Goal: Task Accomplishment & Management: Manage account settings

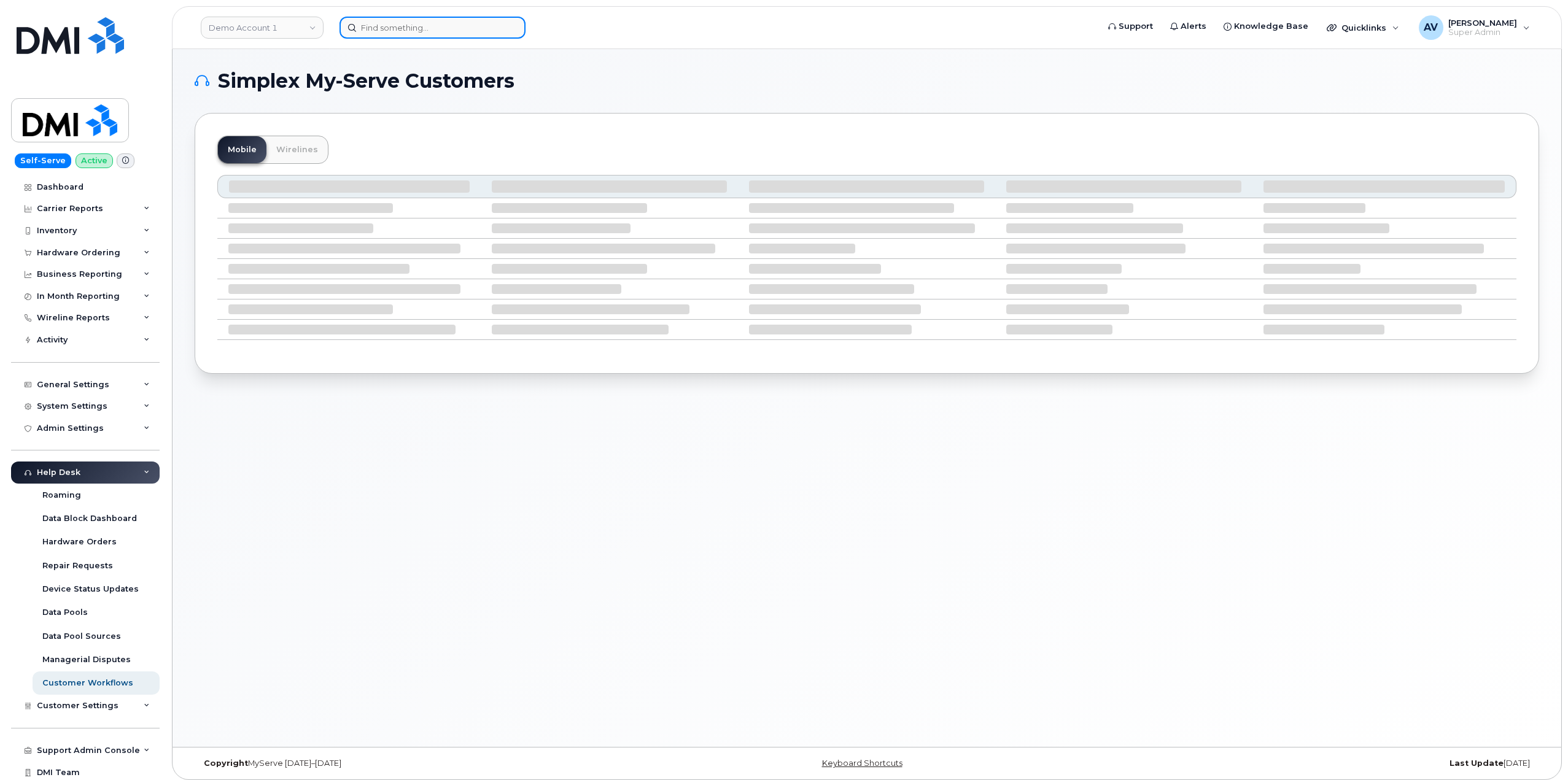
click at [424, 29] on input at bounding box center [433, 28] width 186 height 22
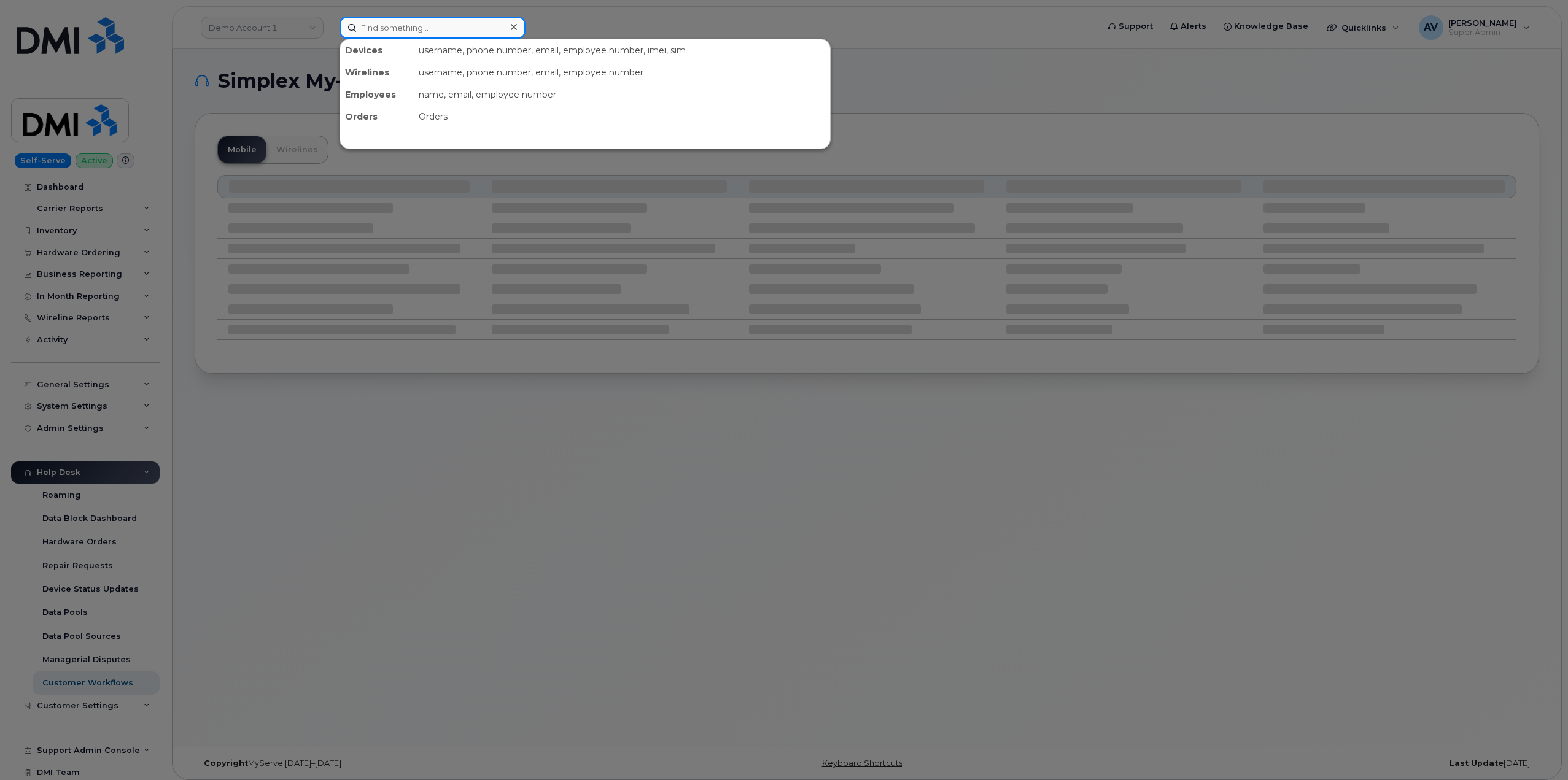
paste input "Alexander Corbett"
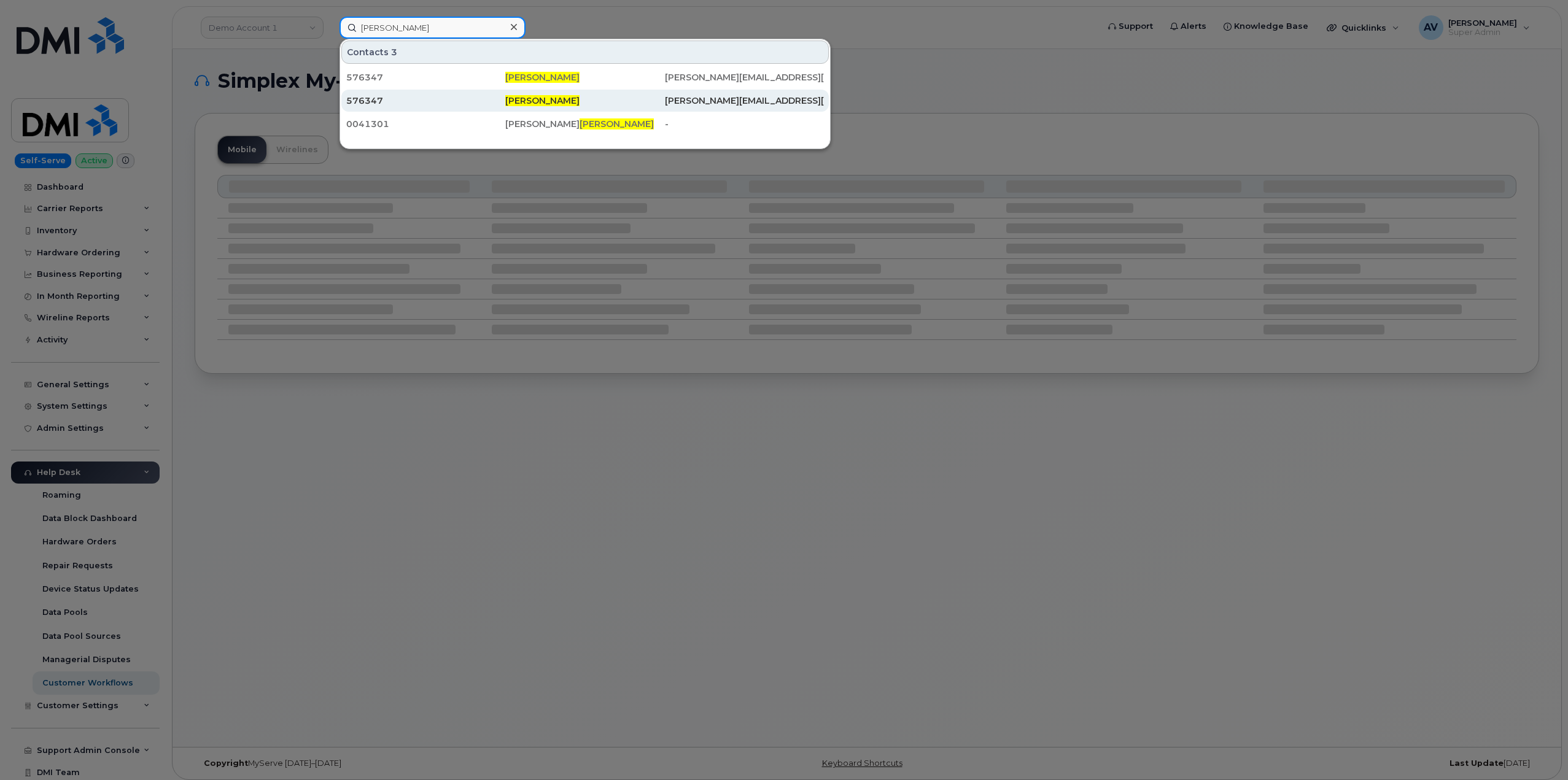
type input "Alexander Corbett"
click at [472, 95] on div "576347" at bounding box center [426, 101] width 159 height 12
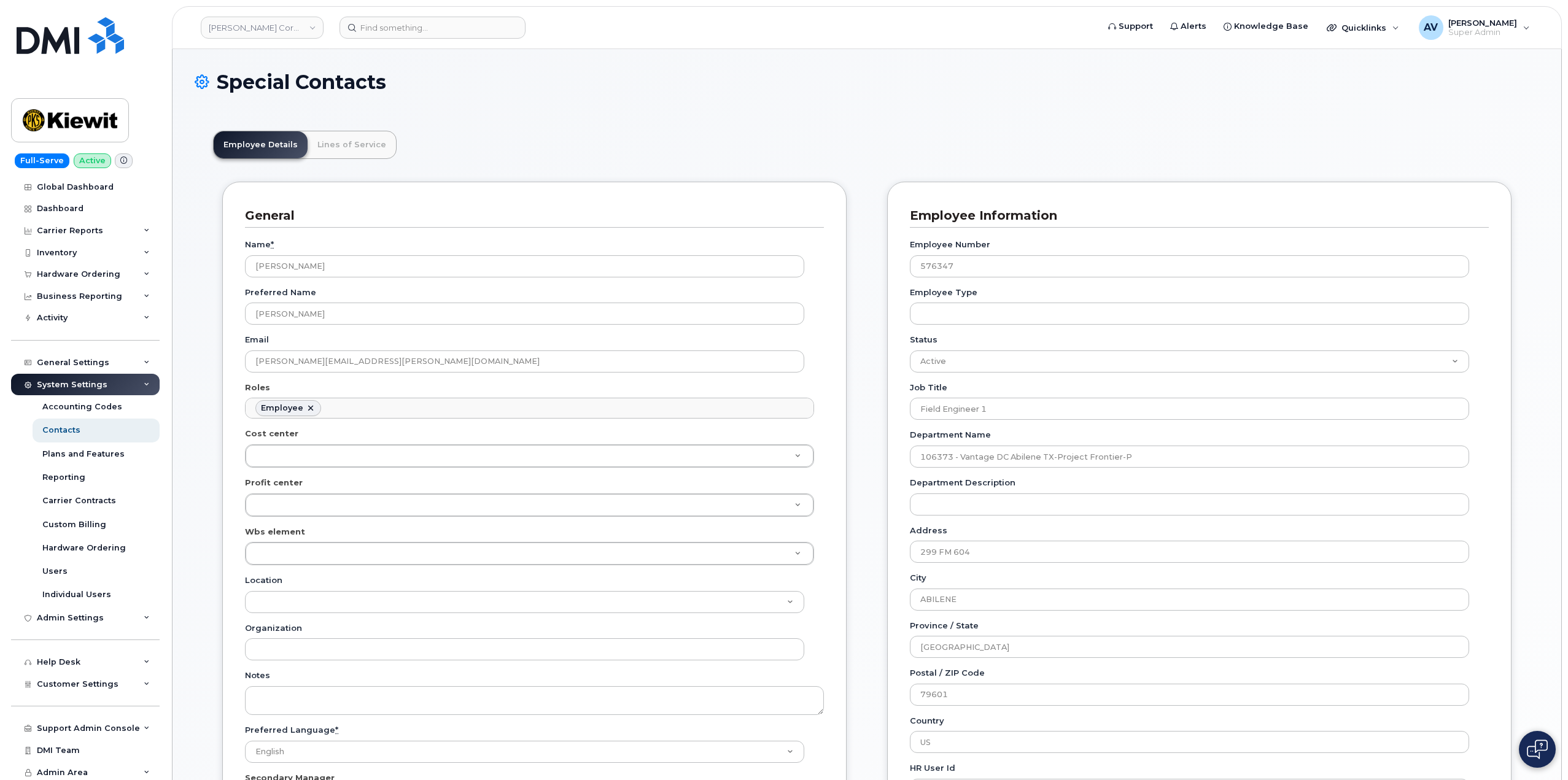
scroll to position [36, 0]
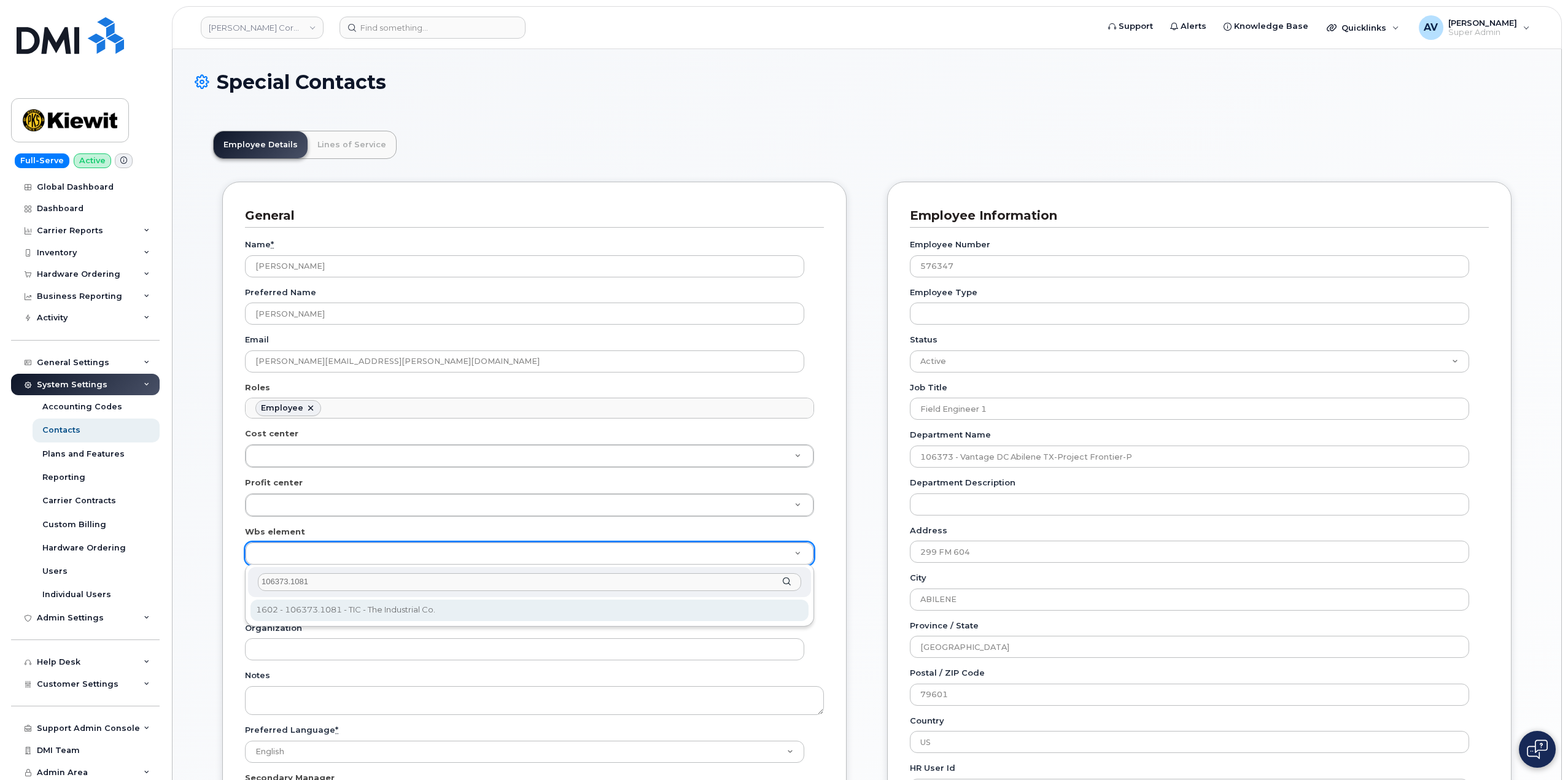
type input "106373.1081"
type input "35050978"
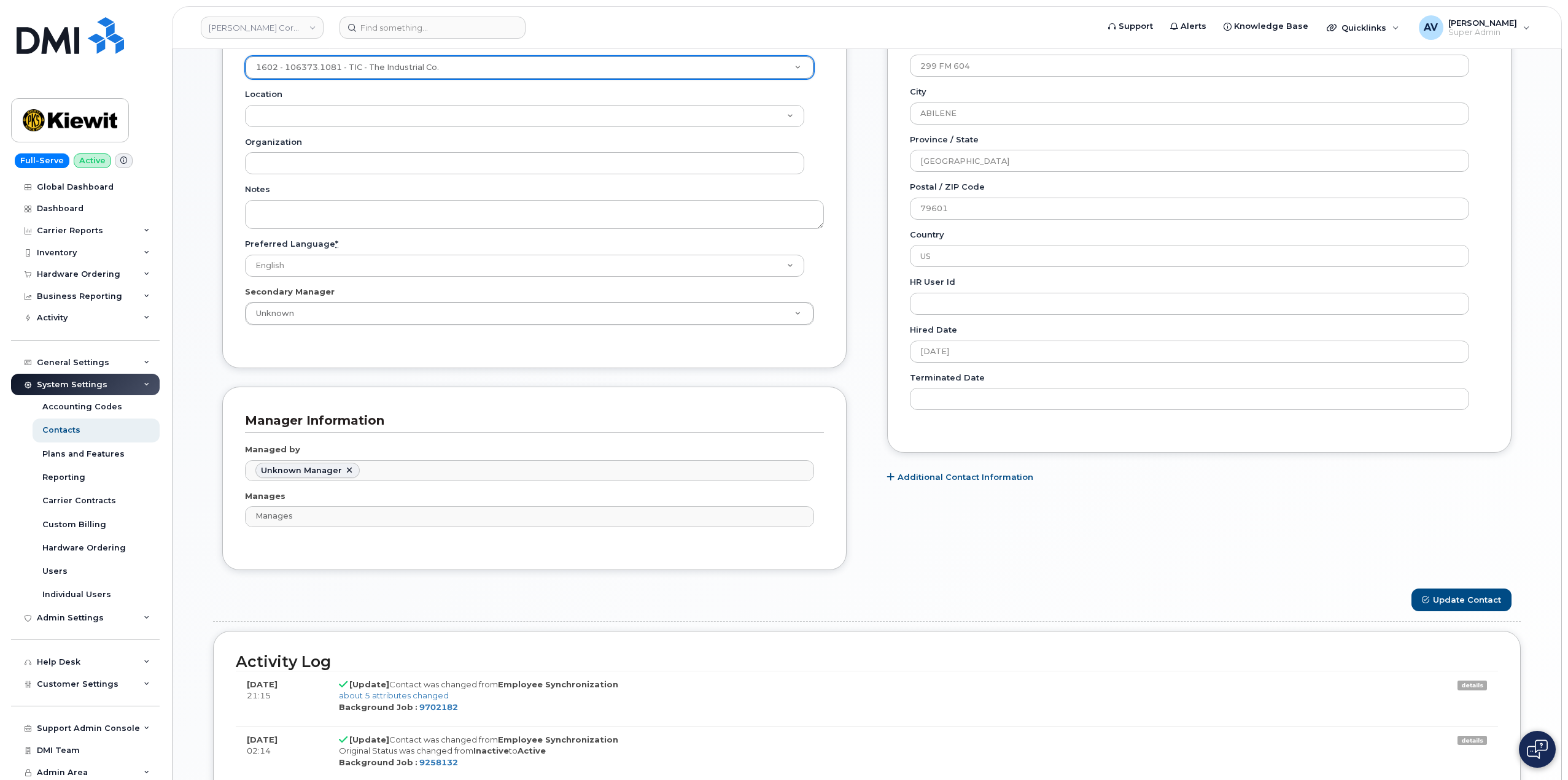
scroll to position [552, 0]
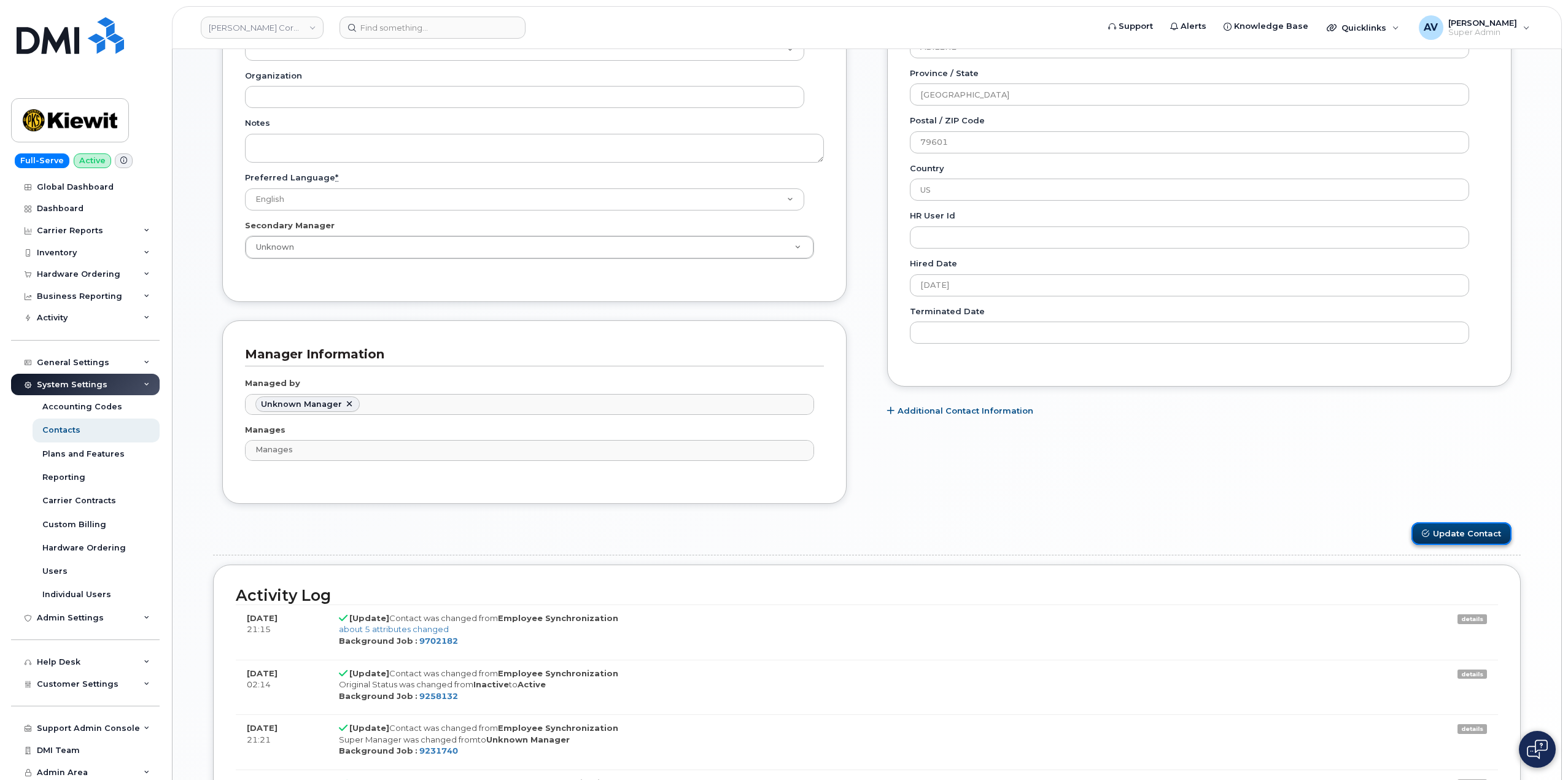
click at [1435, 532] on button "Update Contact" at bounding box center [1461, 534] width 100 height 23
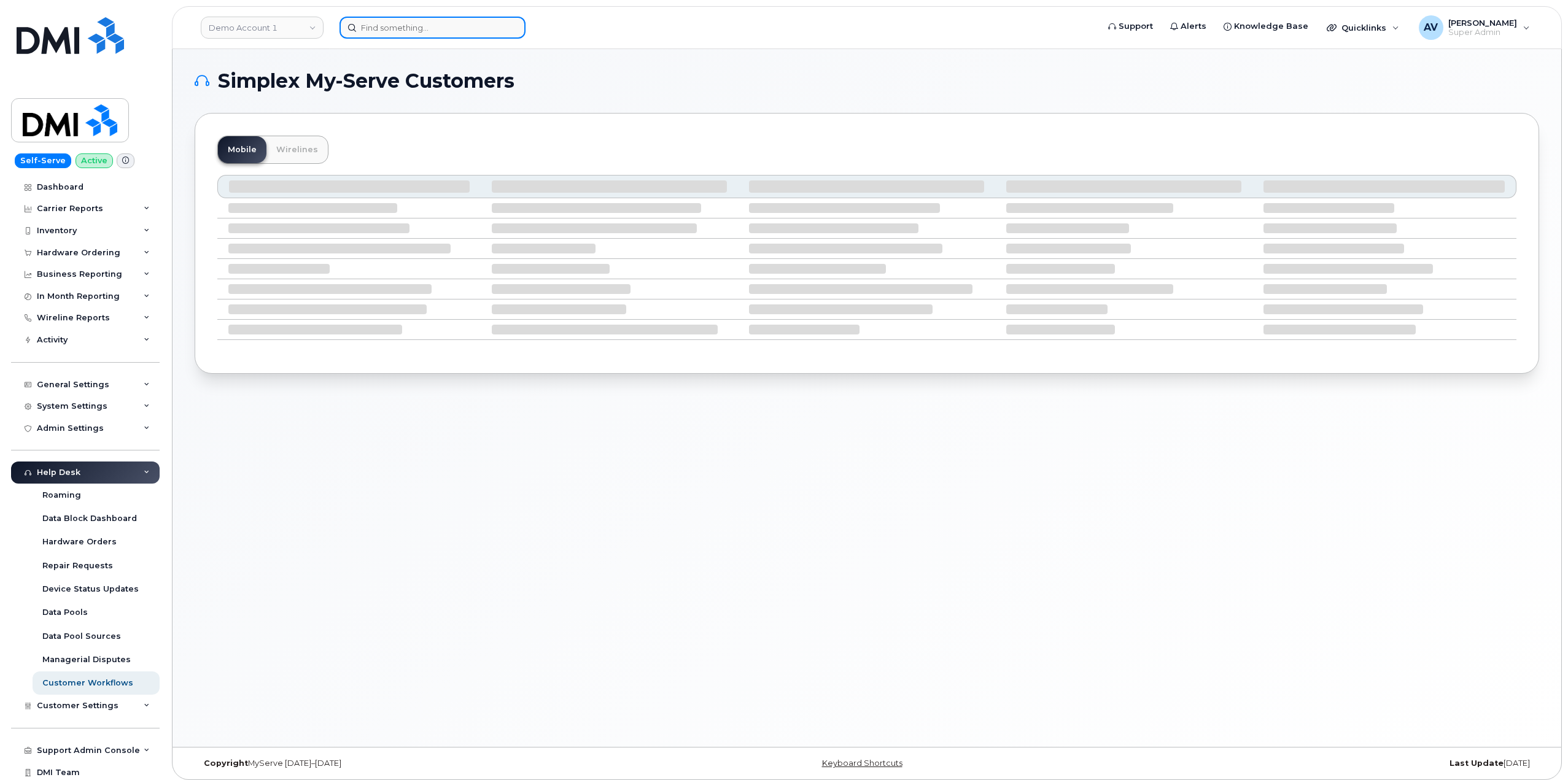
click at [466, 24] on input at bounding box center [433, 28] width 186 height 22
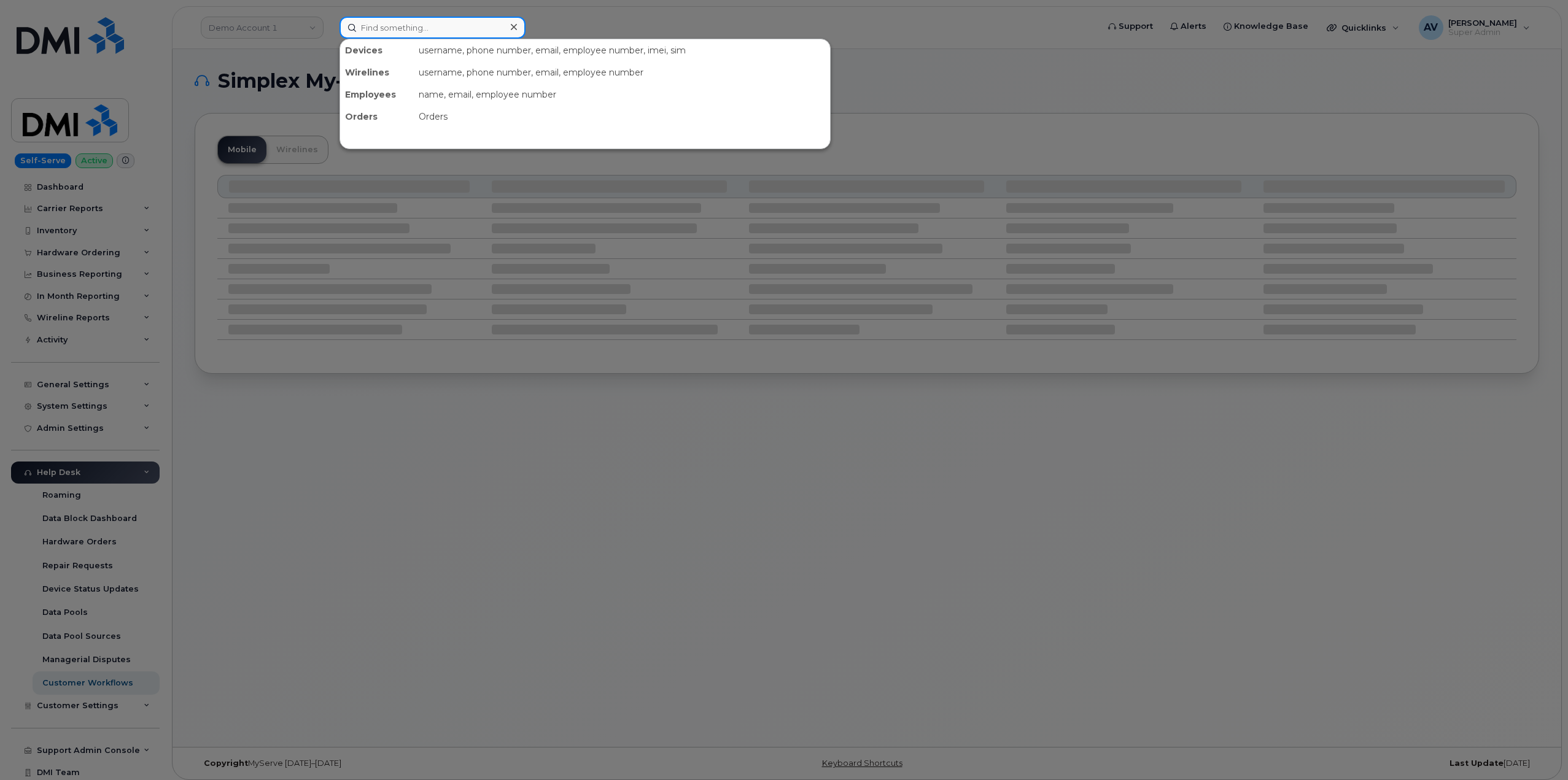
paste input "[PERSON_NAME]"
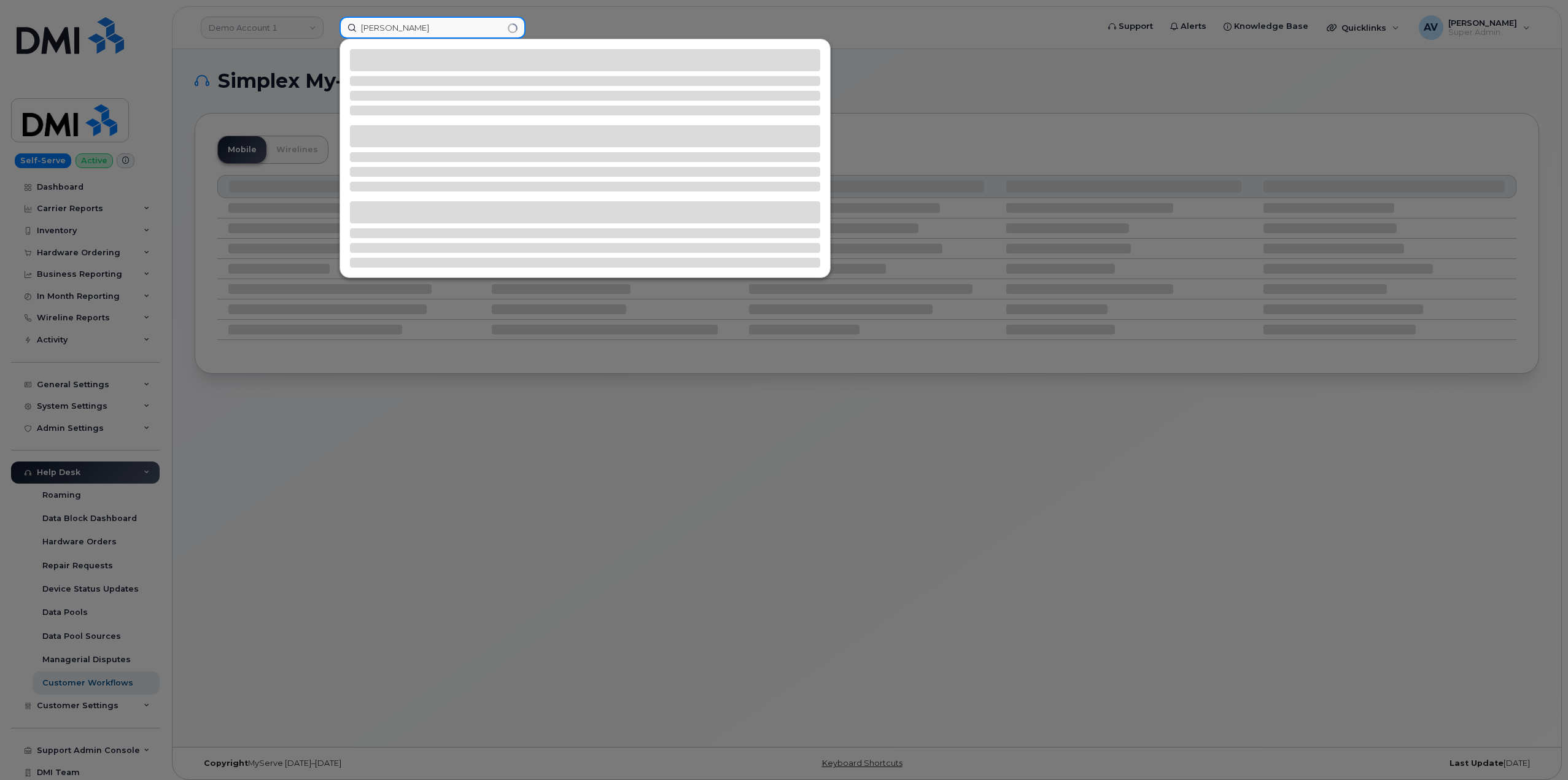
type input "[PERSON_NAME]"
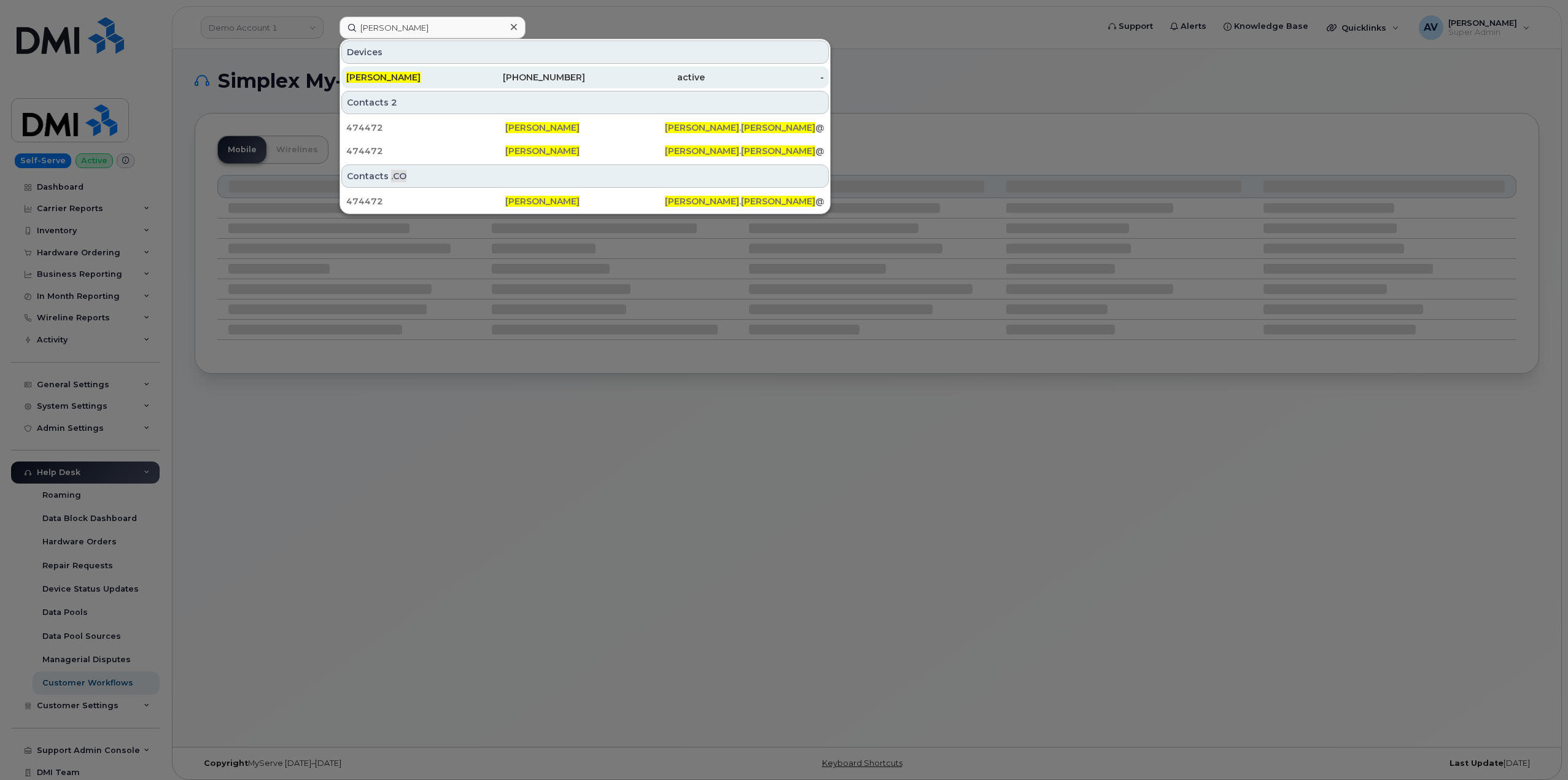
click at [490, 77] on div "[PHONE_NUMBER]" at bounding box center [526, 77] width 120 height 12
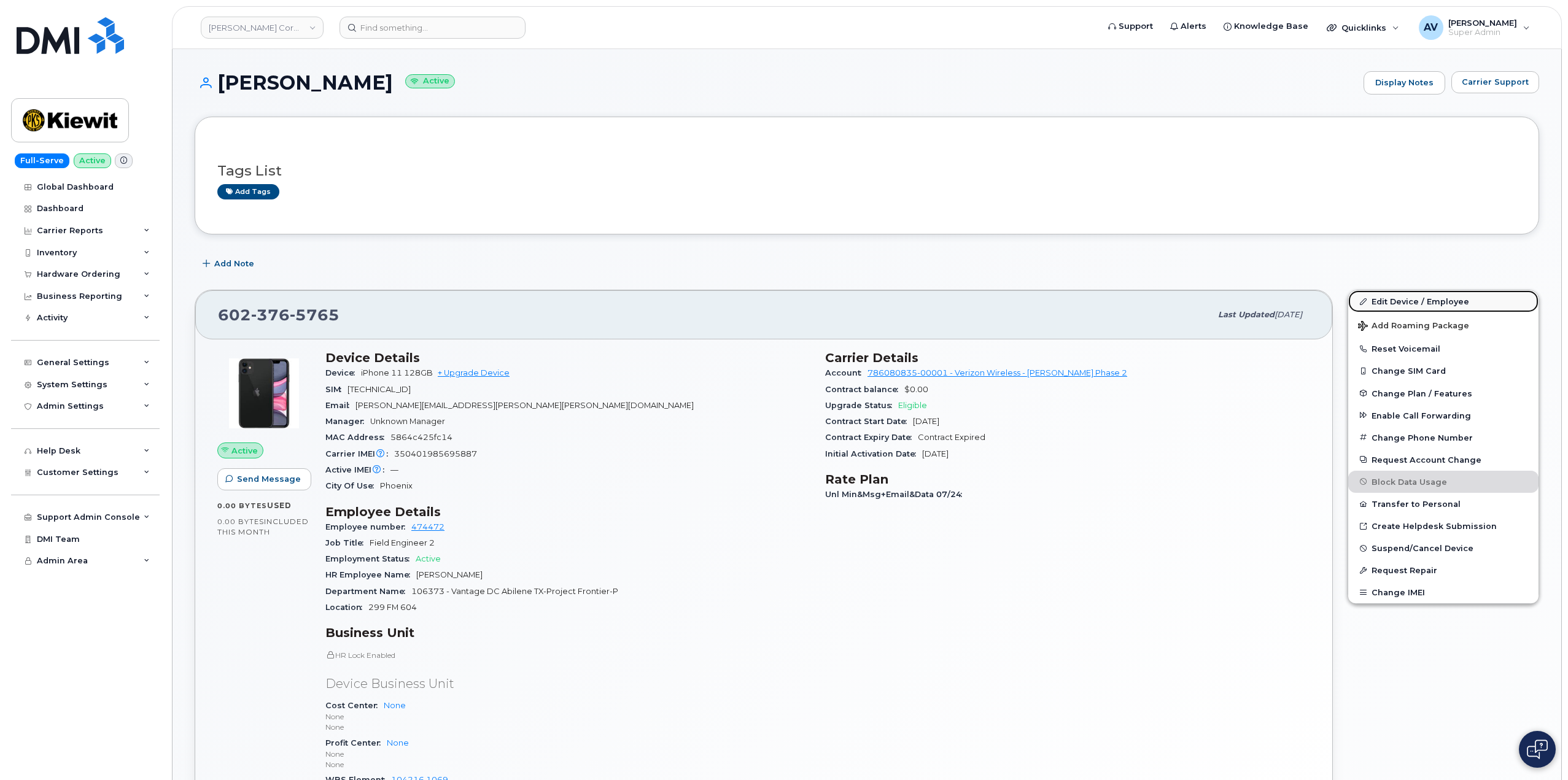
click at [1402, 302] on link "Edit Device / Employee" at bounding box center [1443, 301] width 190 height 22
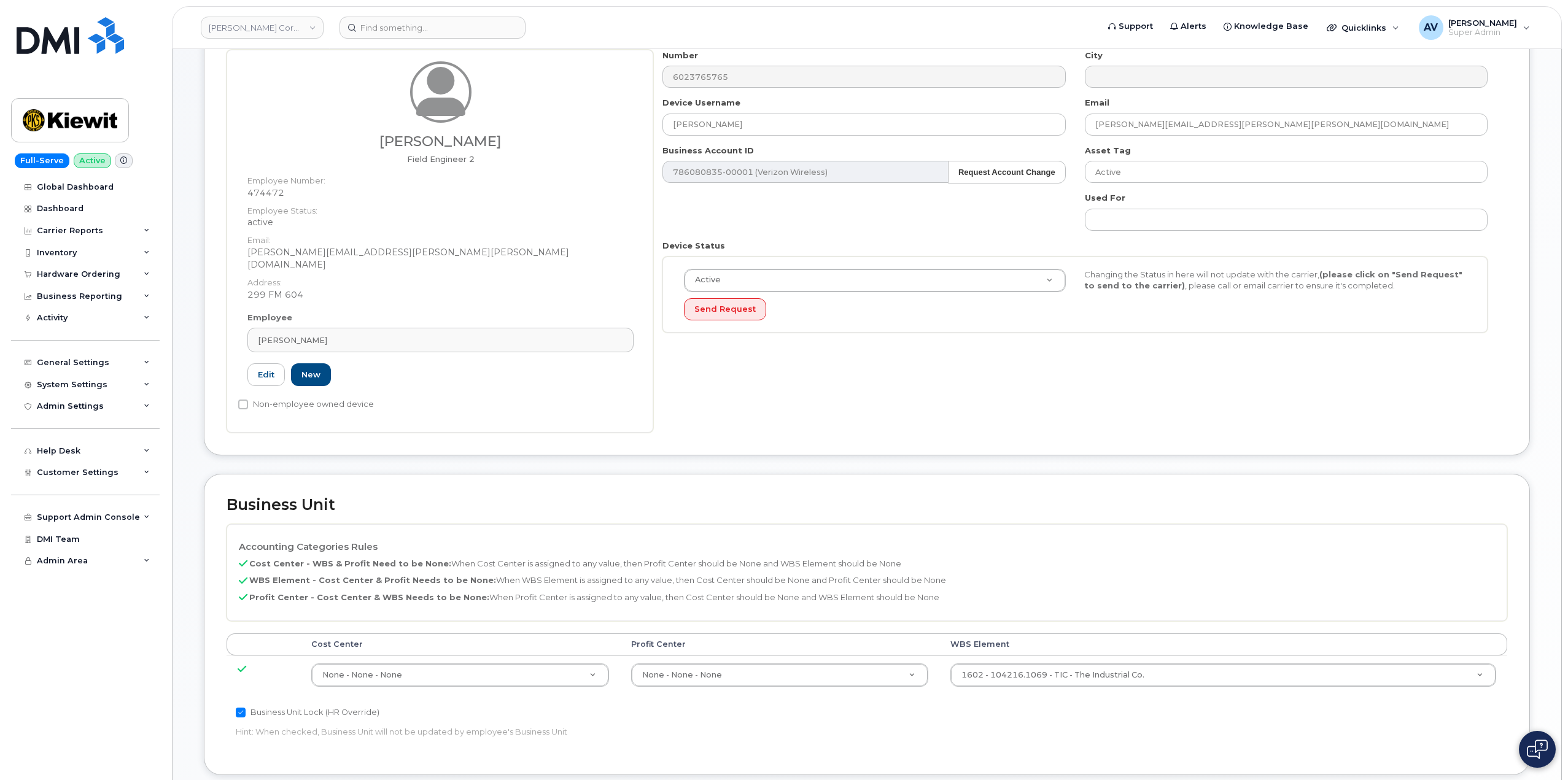
scroll to position [307, 0]
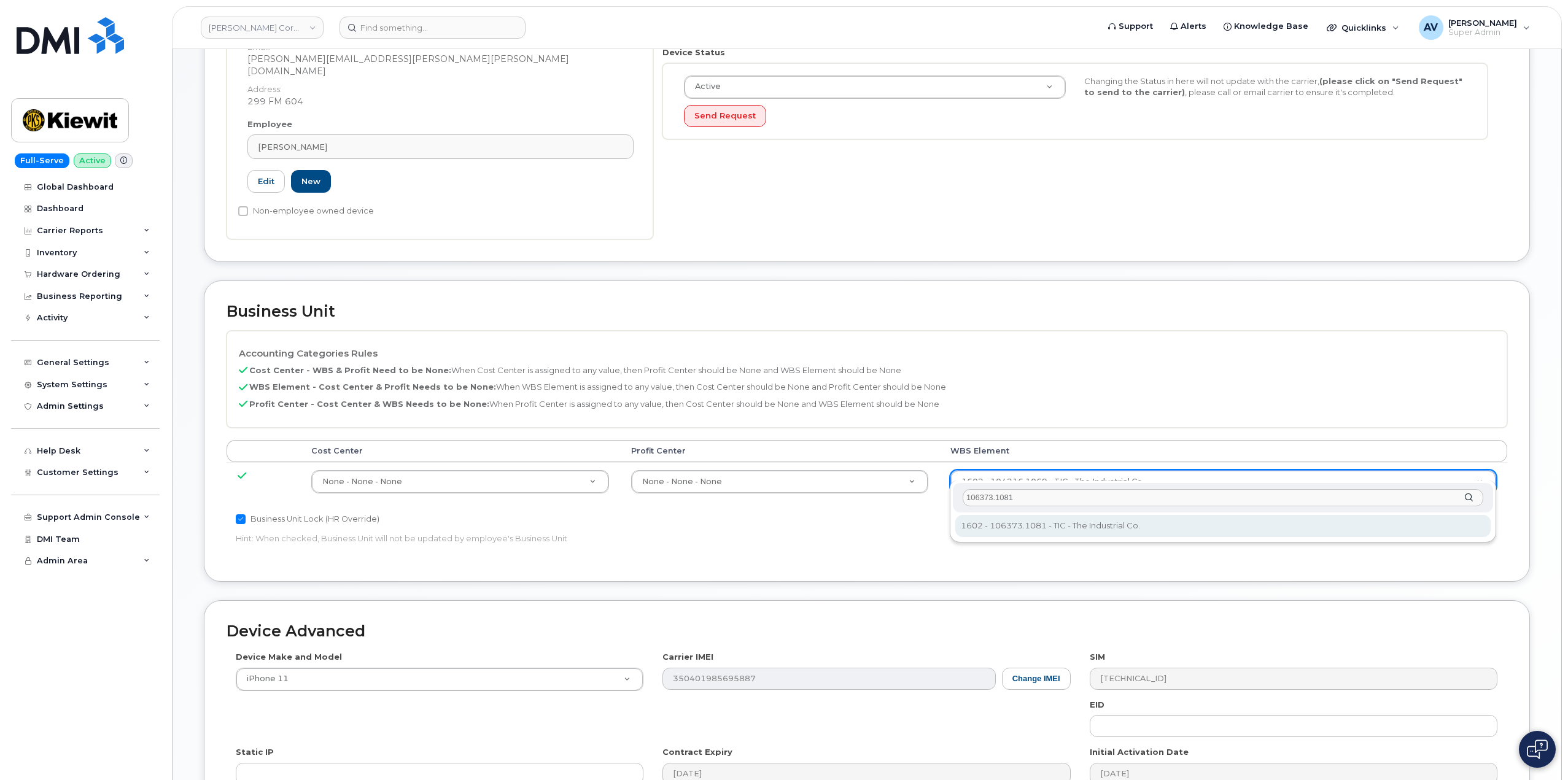
type input "106373.1081"
type input "35050978"
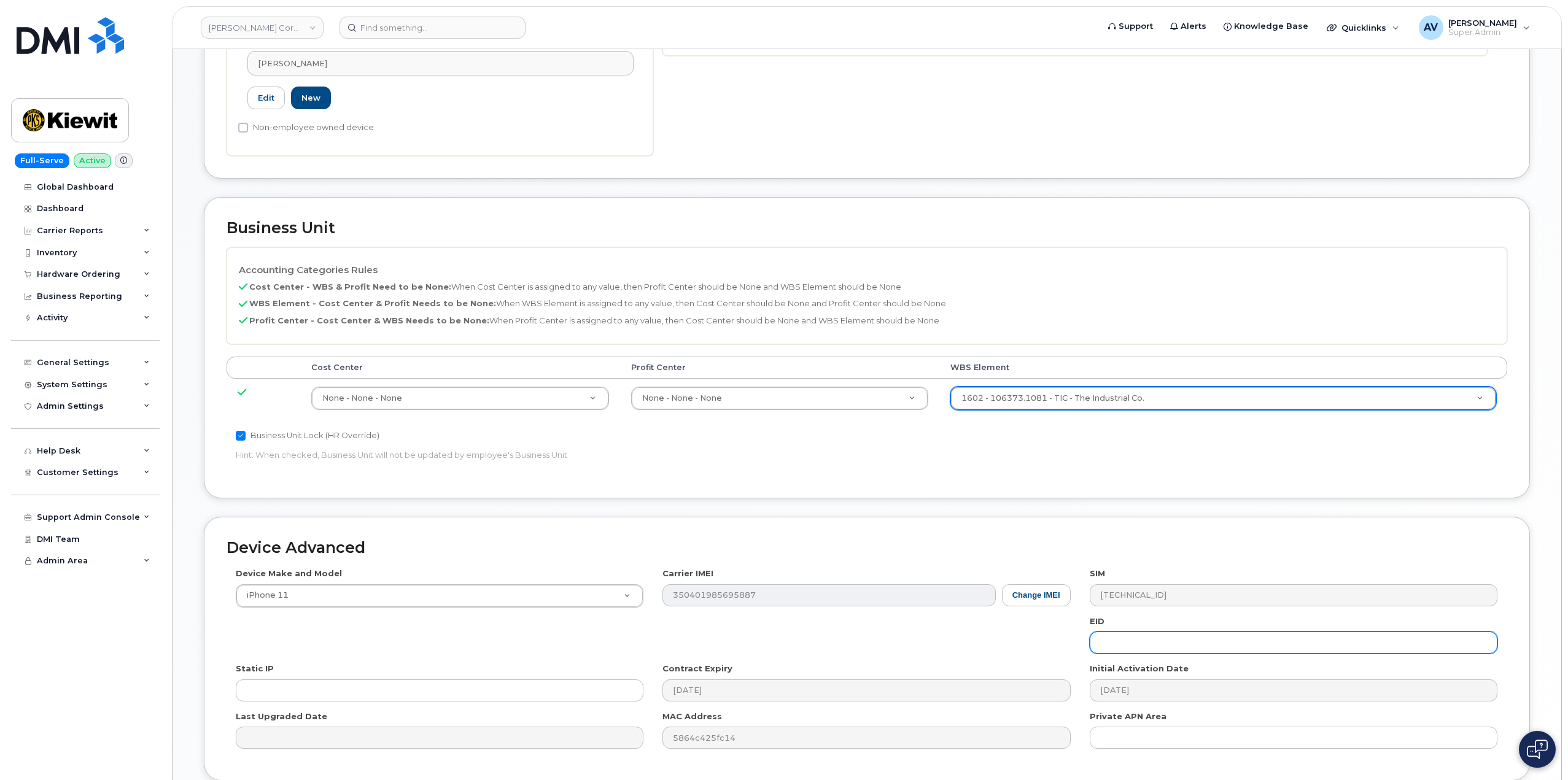
scroll to position [481, 0]
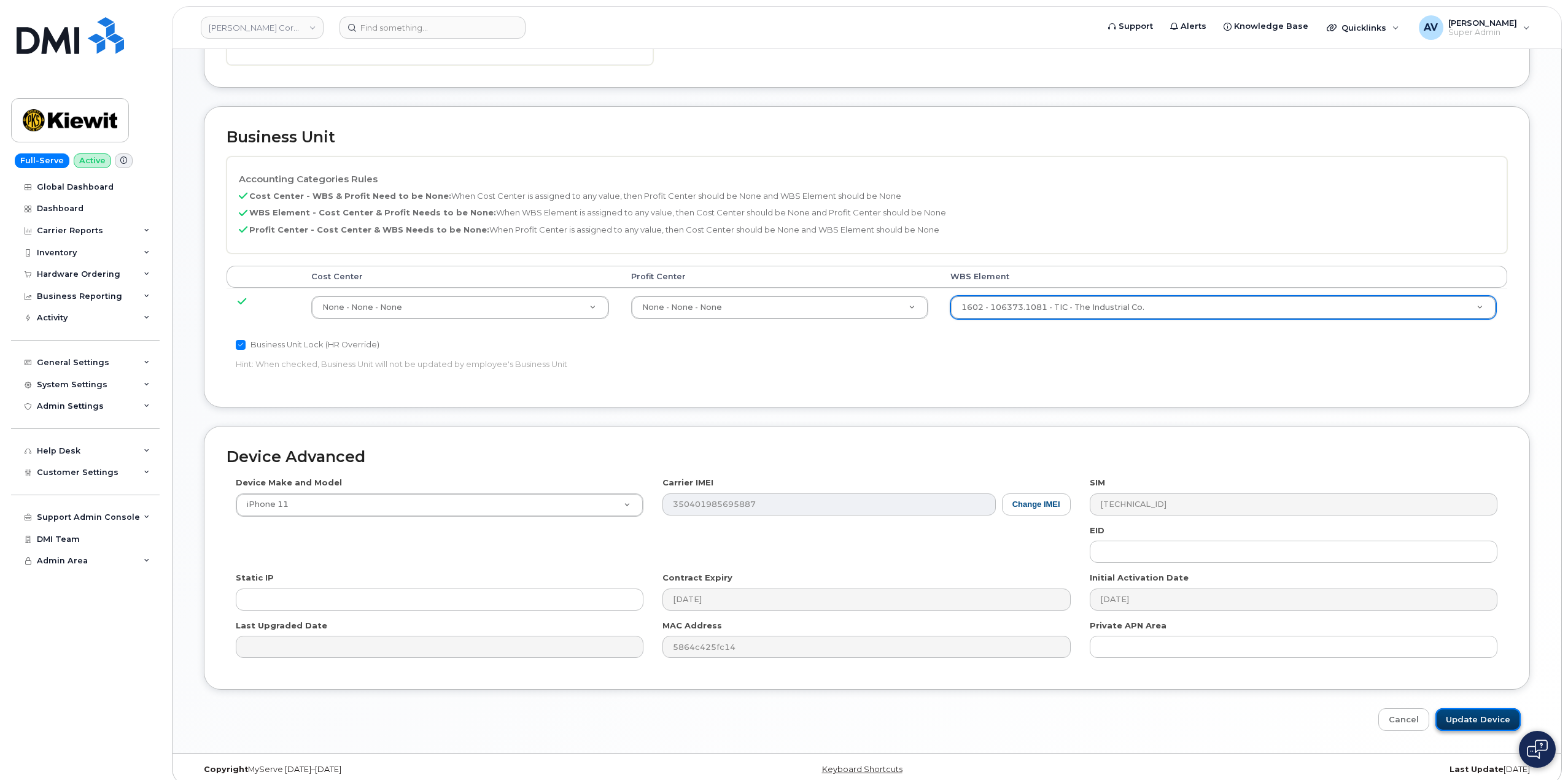
click at [1491, 708] on input "Update Device" at bounding box center [1477, 719] width 85 height 23
type input "Saving..."
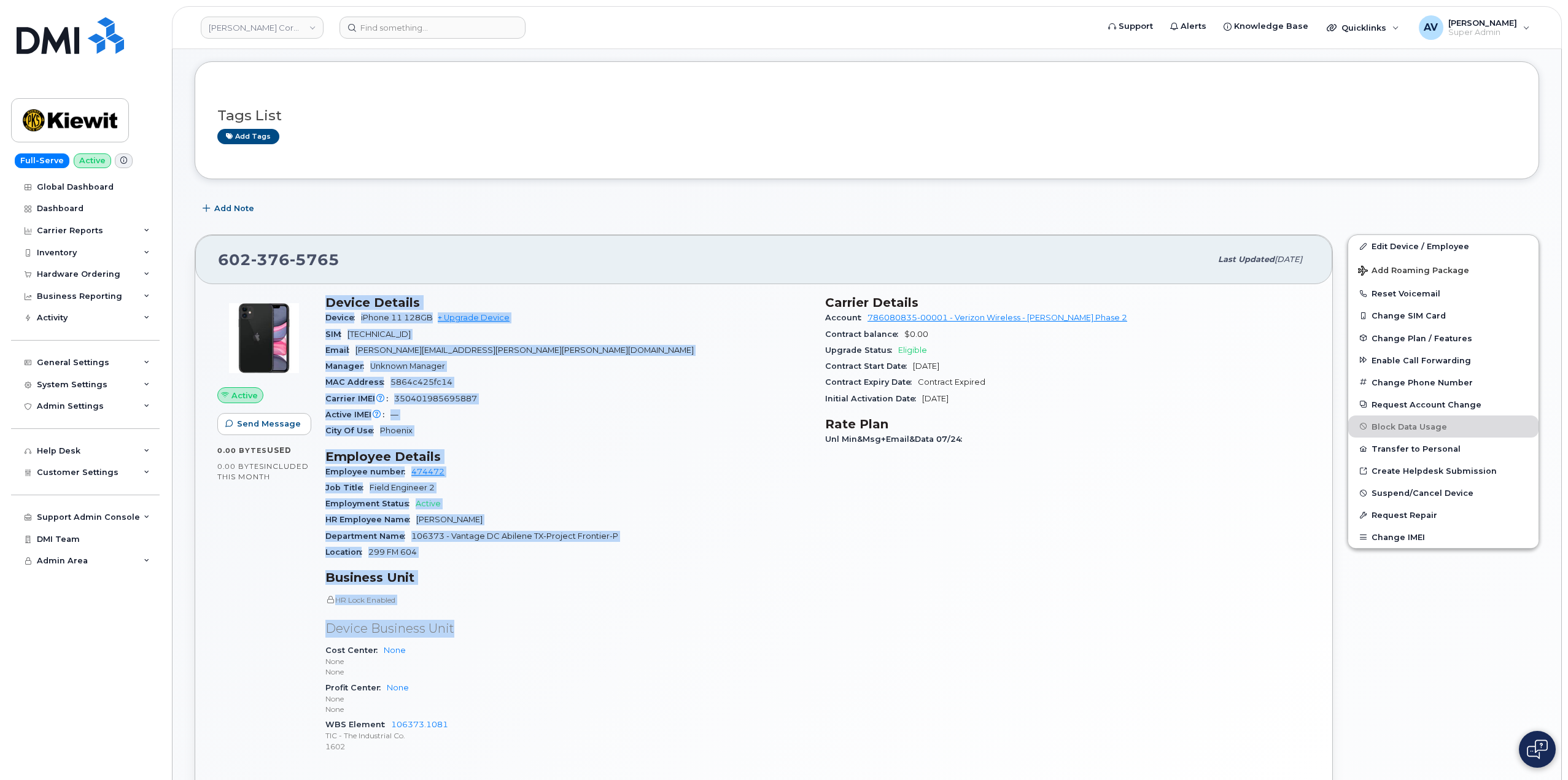
scroll to position [123, 0]
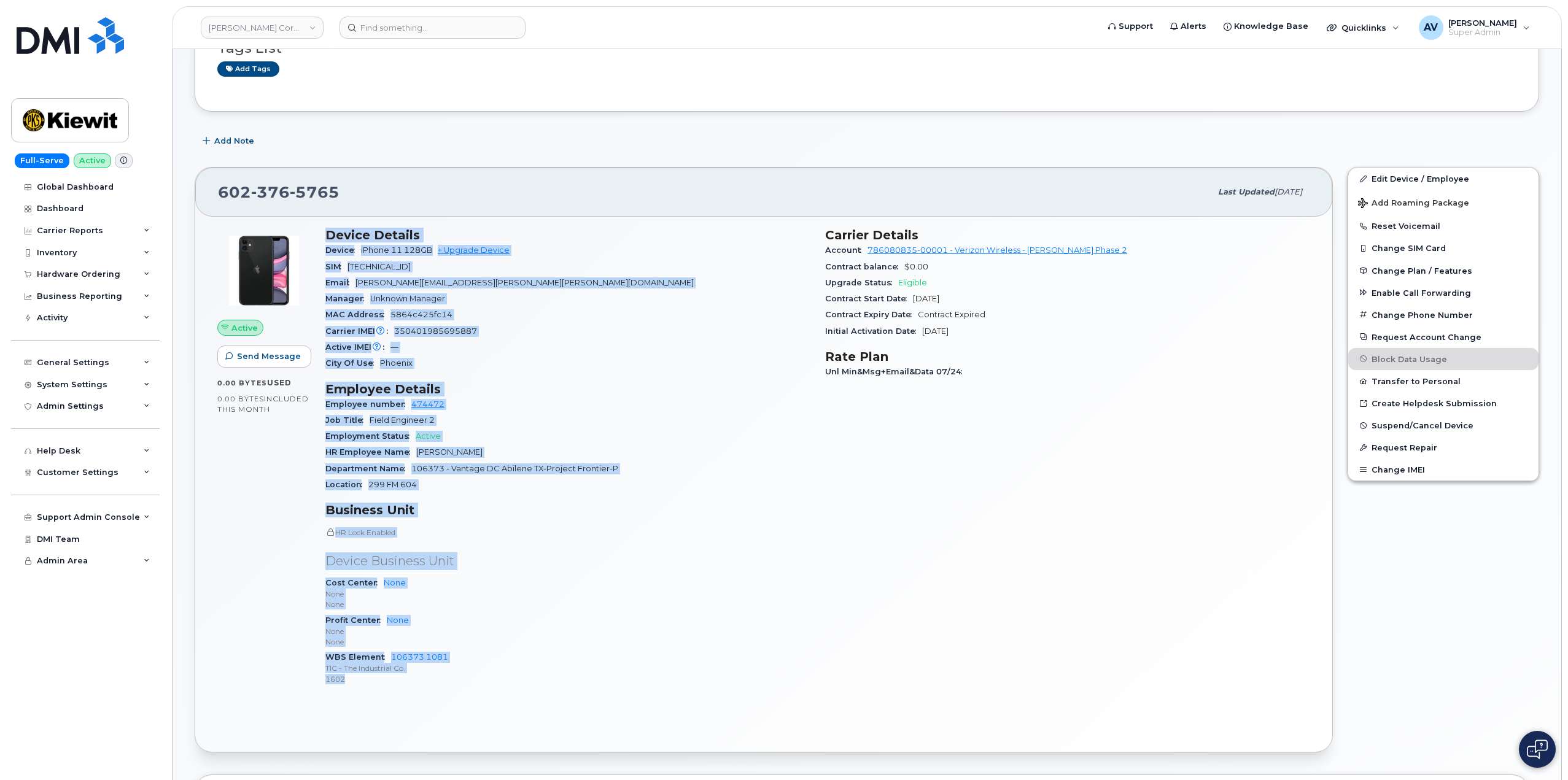
drag, startPoint x: 324, startPoint y: 357, endPoint x: 513, endPoint y: 676, distance: 370.8
click at [513, 676] on div "Device Details Device iPhone 11 128GB + Upgrade Device SIM 89148000007588373346…" at bounding box center [568, 462] width 500 height 483
copy div "Device Details Device iPhone 11 128GB + Upgrade Device SIM 89148000007588373346…"
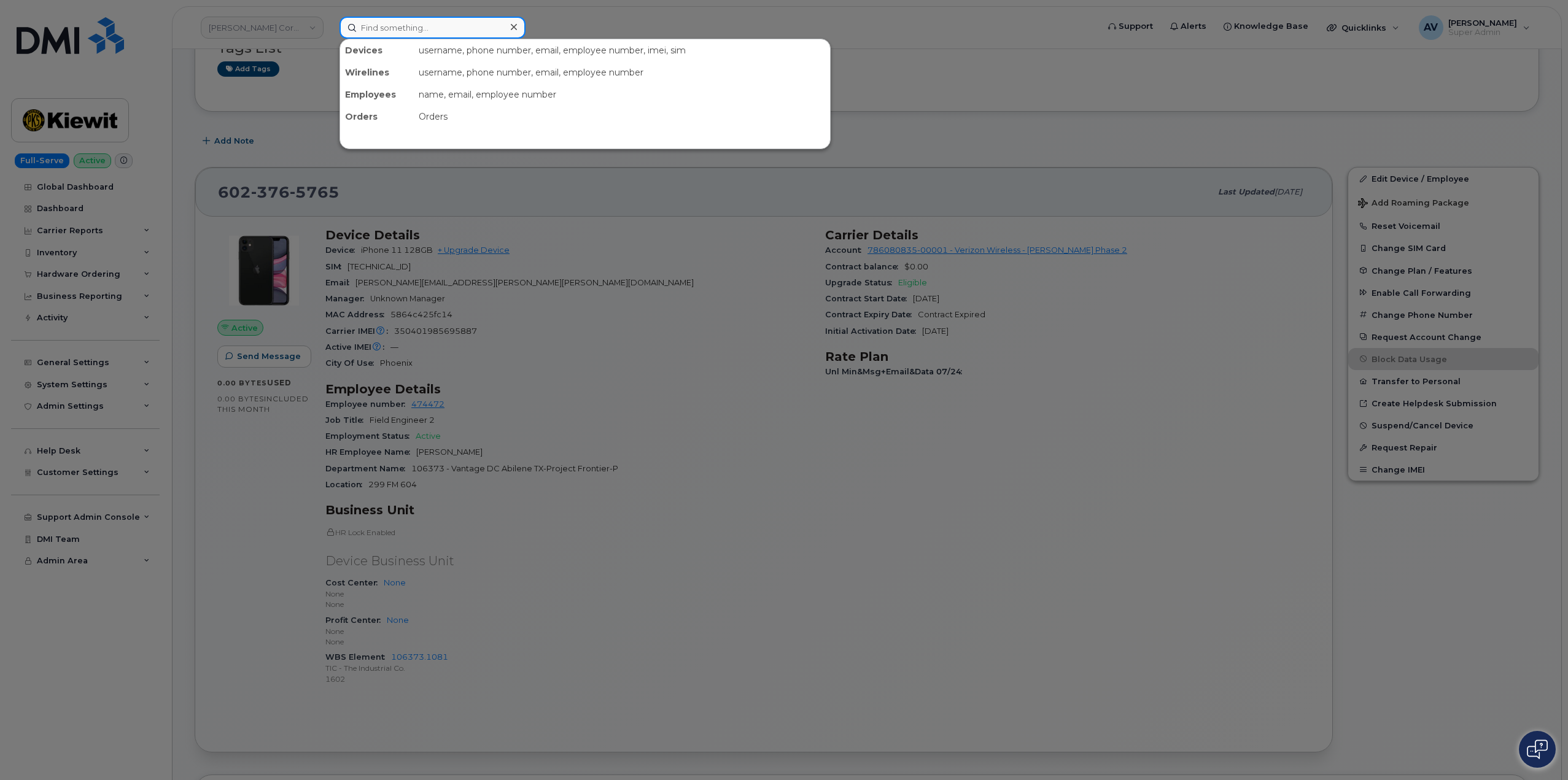
click at [384, 25] on input at bounding box center [433, 28] width 186 height 22
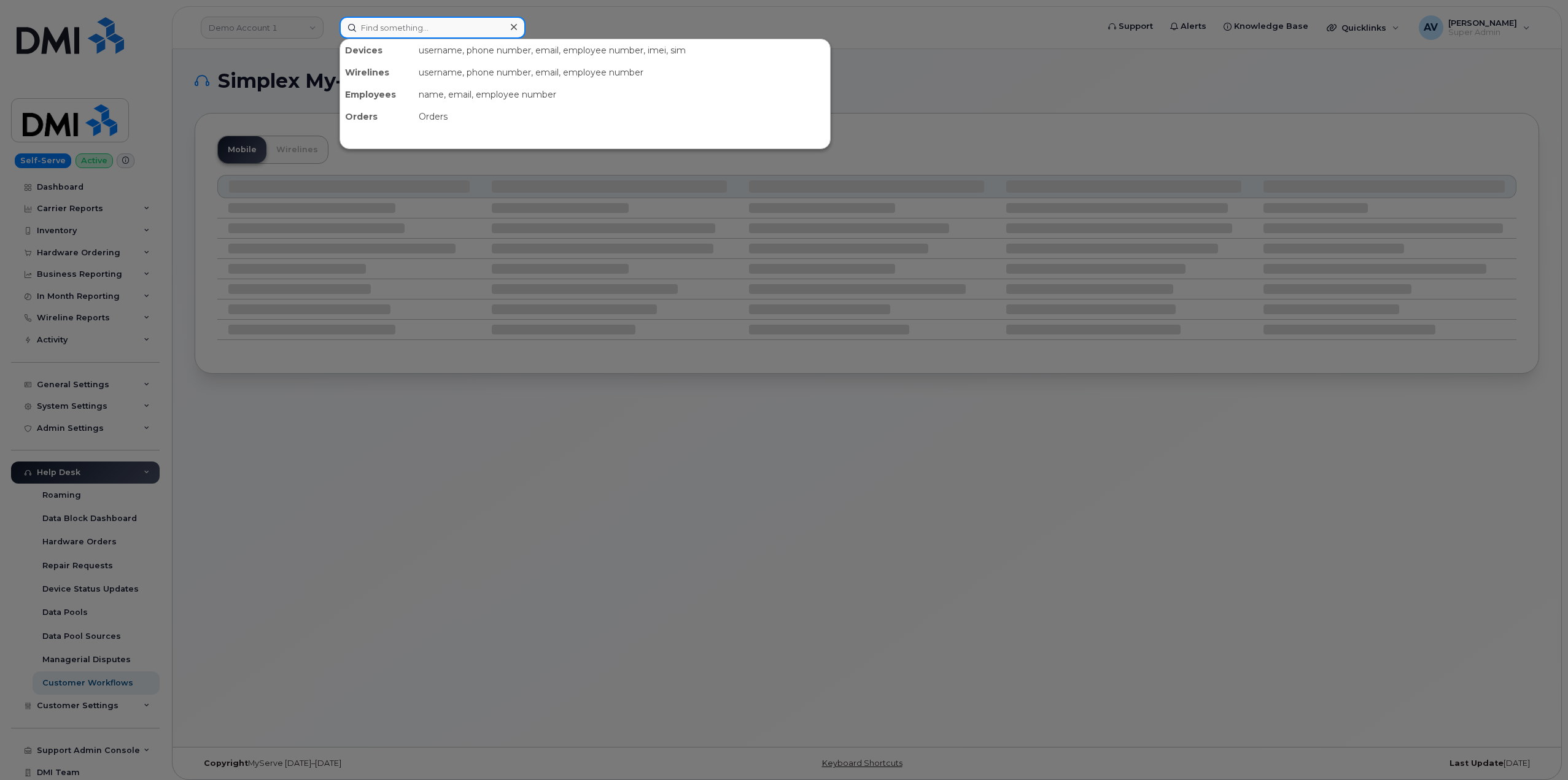
click at [429, 29] on input at bounding box center [433, 28] width 186 height 22
paste input "[PERSON_NAME]"
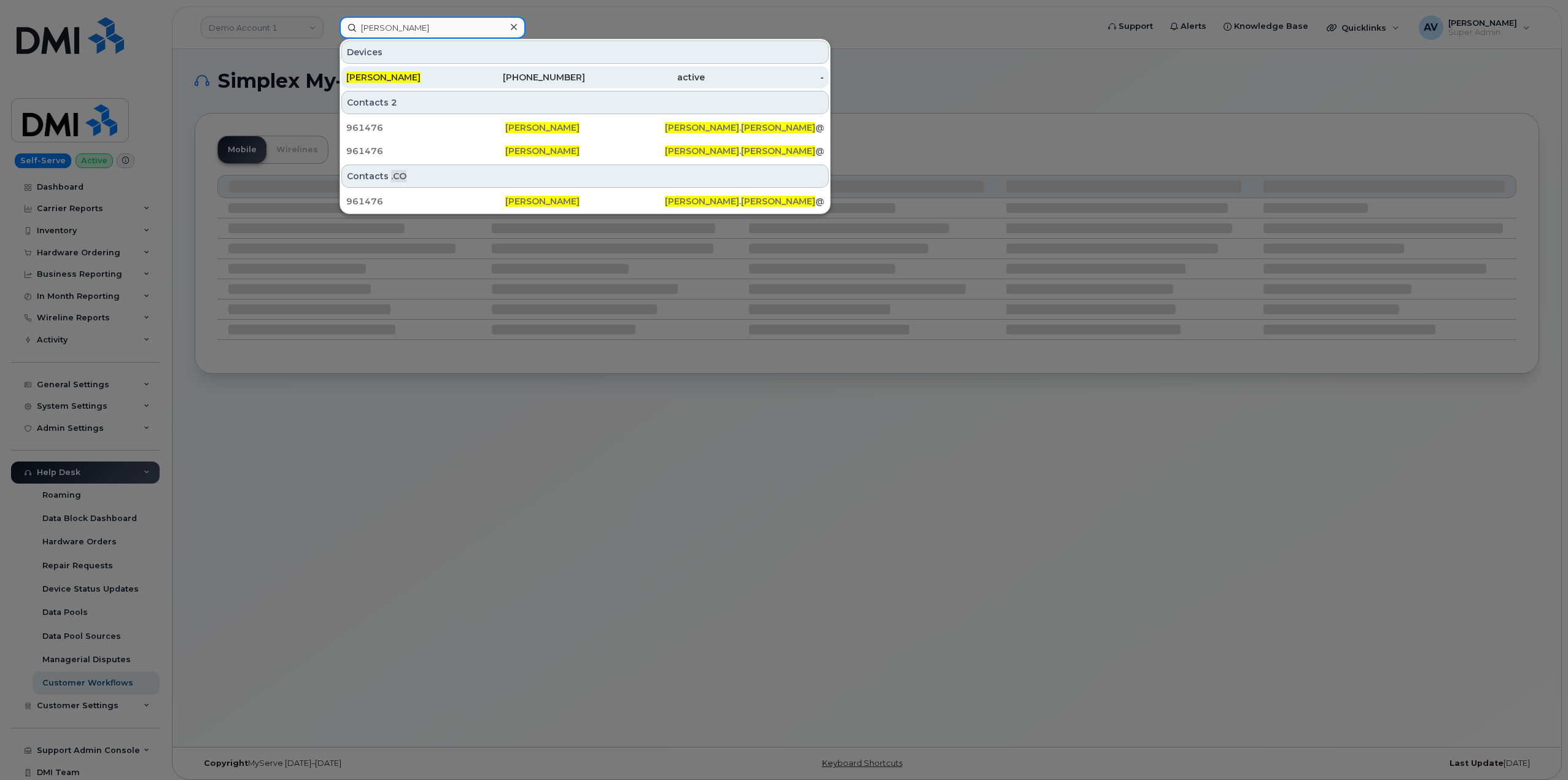
type input "[PERSON_NAME]"
click at [453, 77] on div "KEITH SOBIECK" at bounding box center [406, 77] width 120 height 12
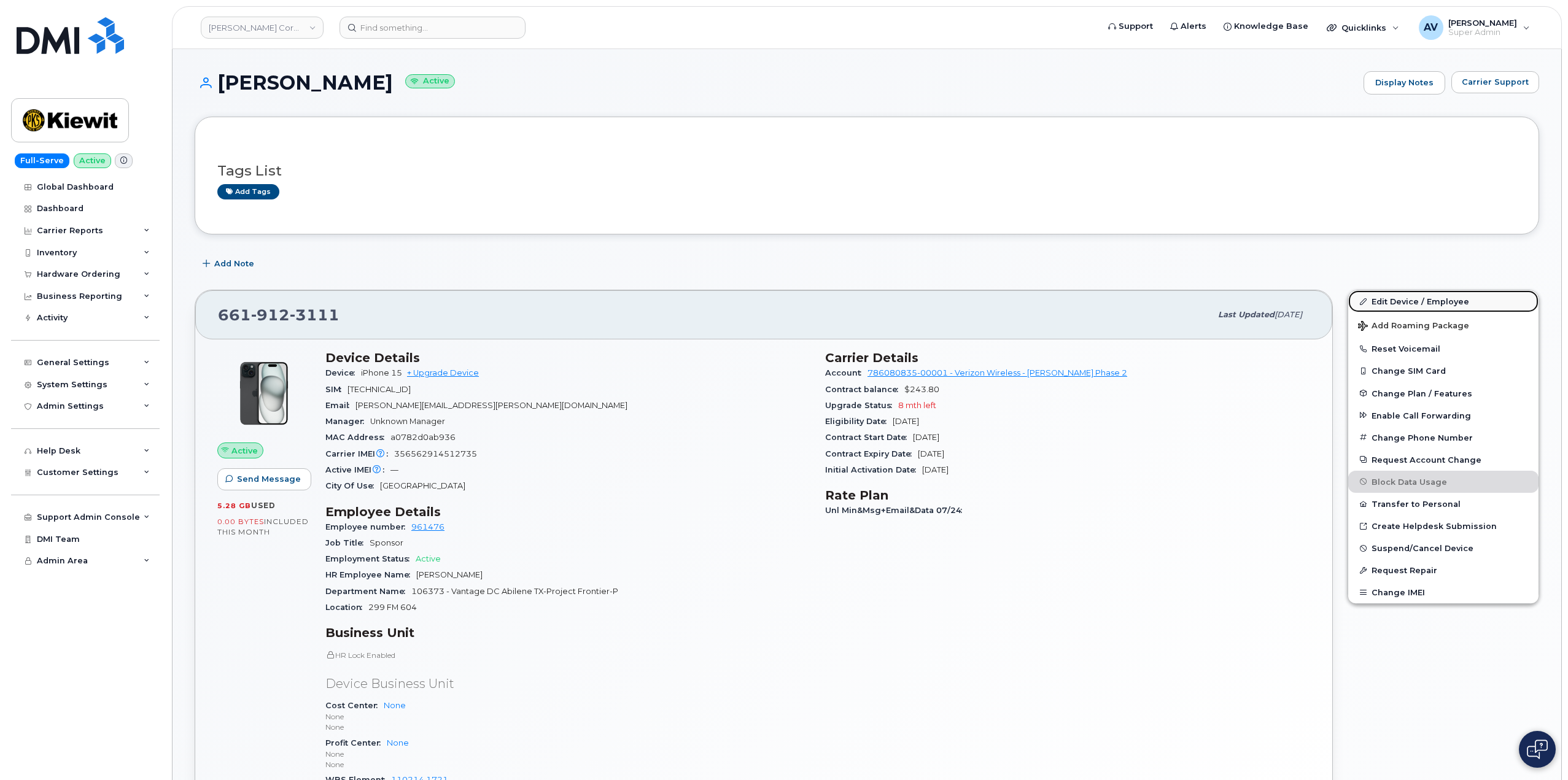
click at [1403, 298] on link "Edit Device / Employee" at bounding box center [1443, 301] width 190 height 22
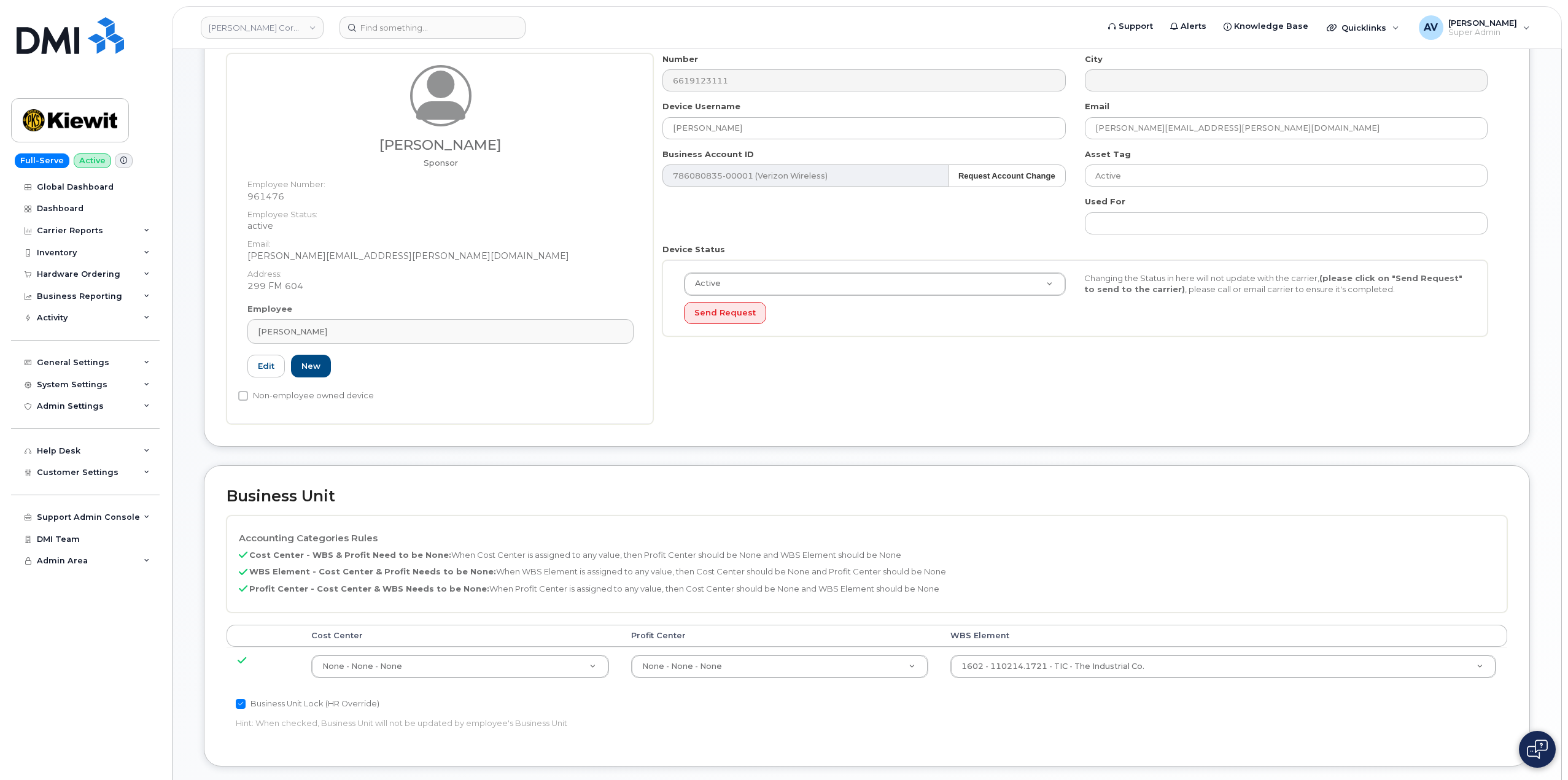
scroll to position [245, 0]
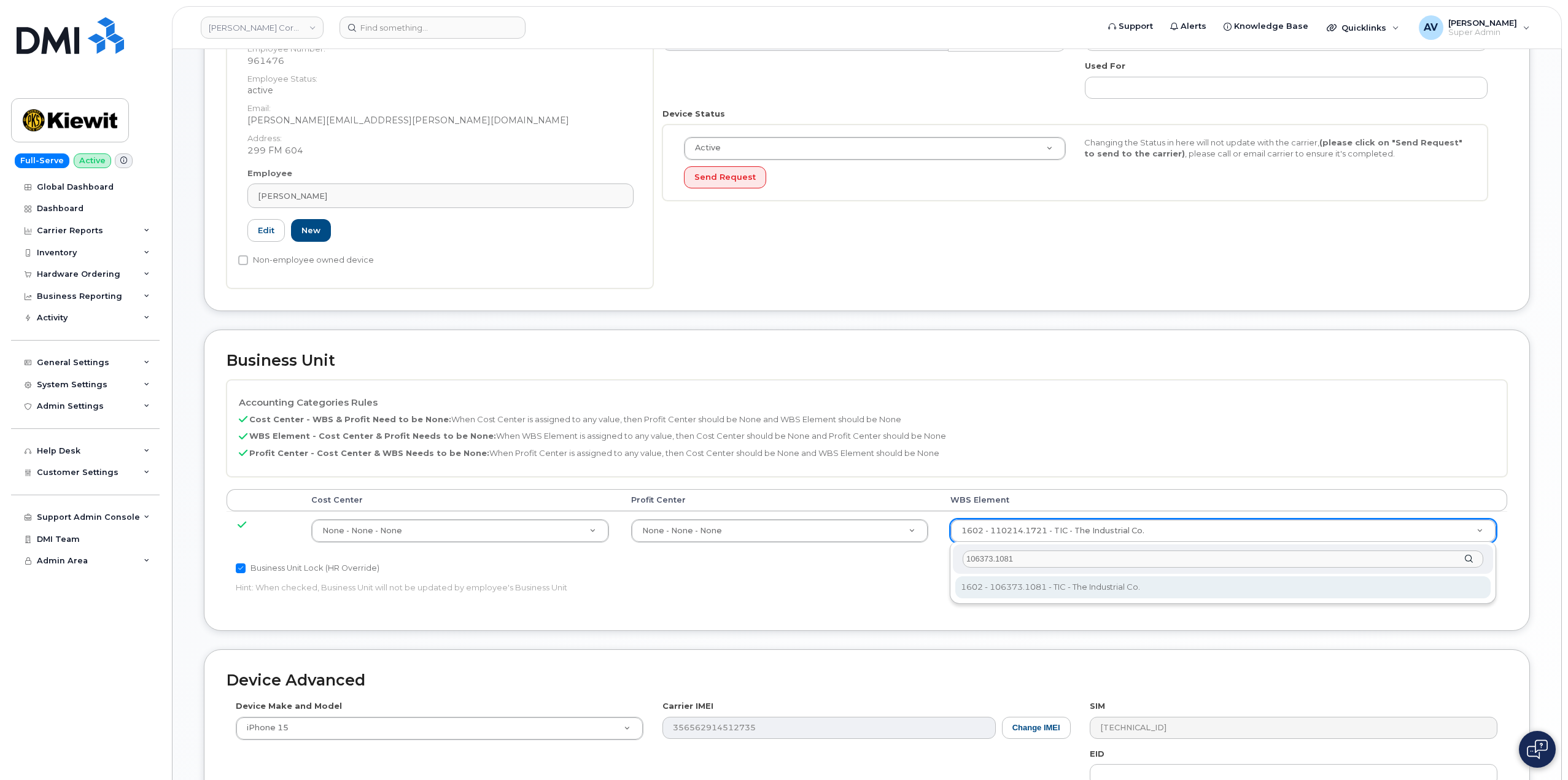
type input "106373.1081"
type input "35050978"
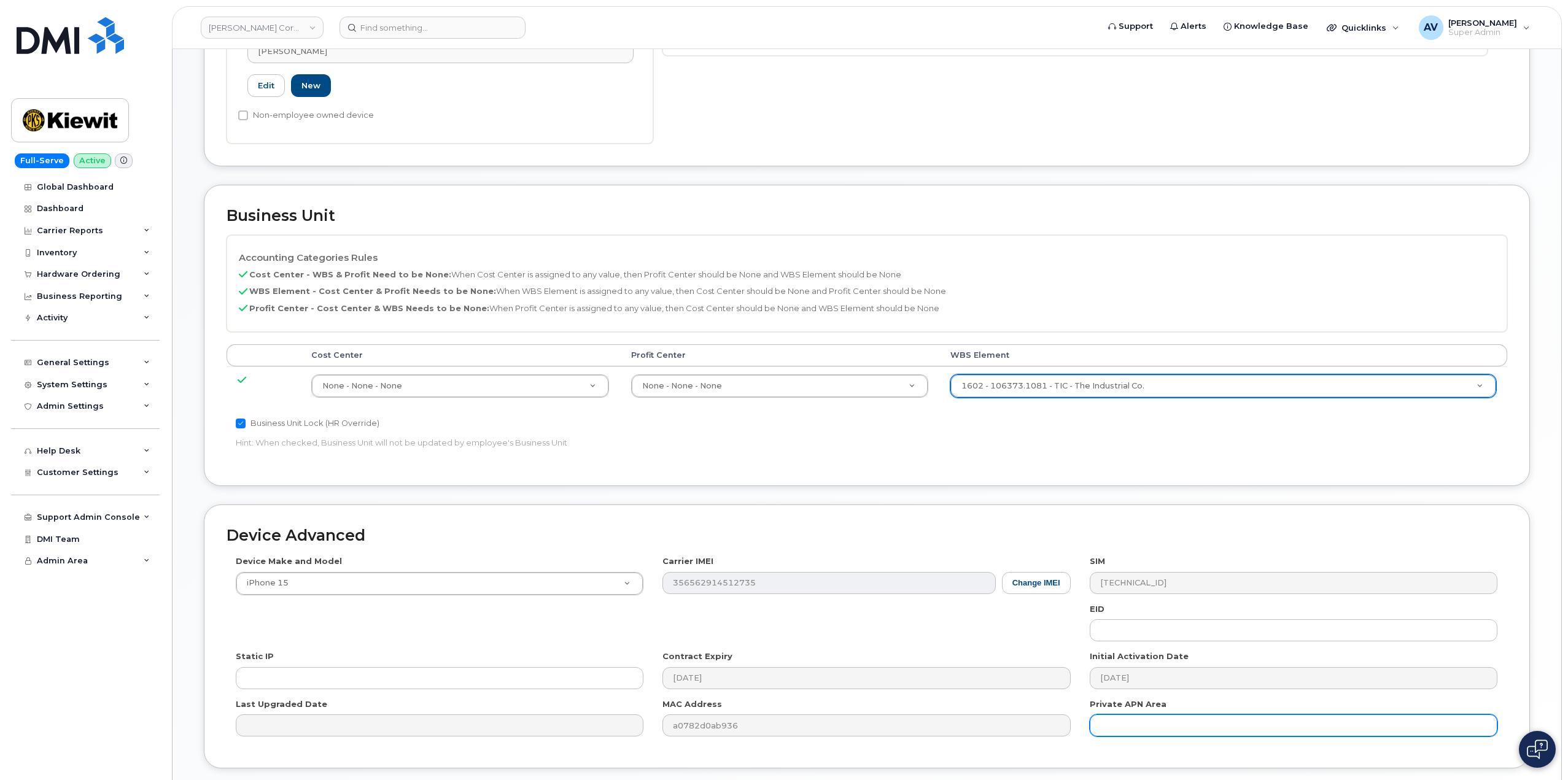
scroll to position [481, 0]
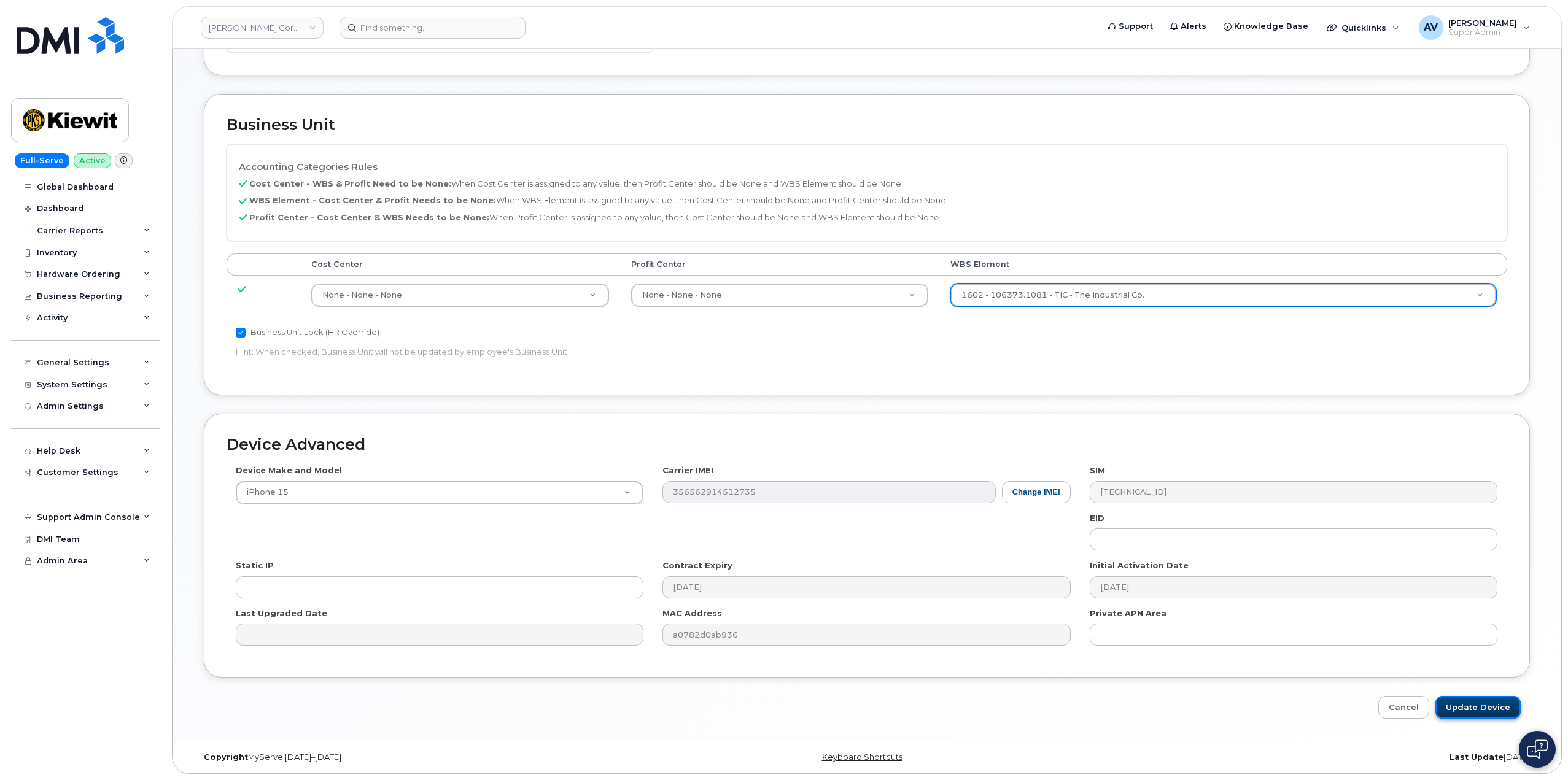
click at [1469, 700] on input "Update Device" at bounding box center [1477, 707] width 85 height 23
type input "Saving..."
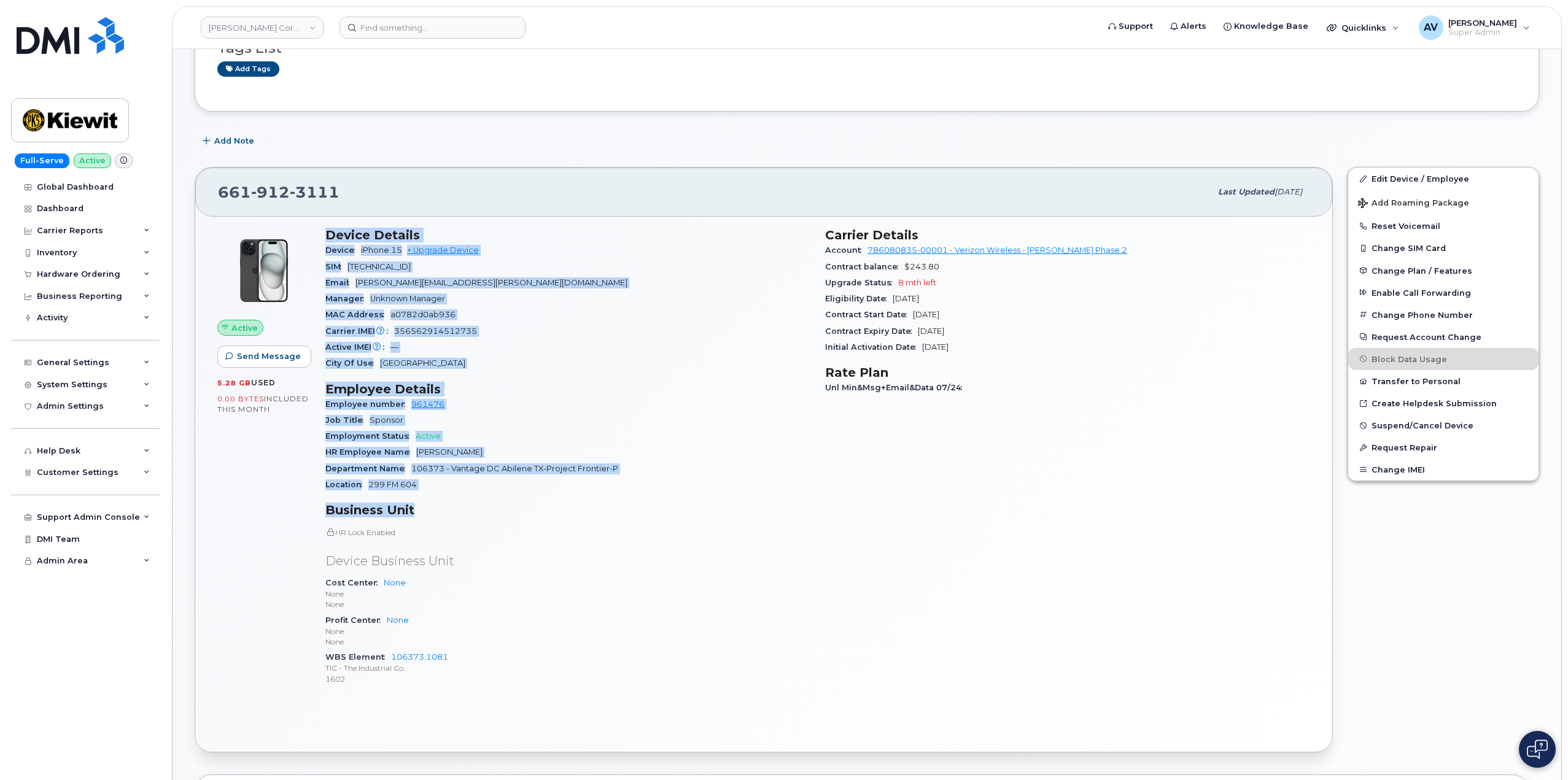
scroll to position [184, 0]
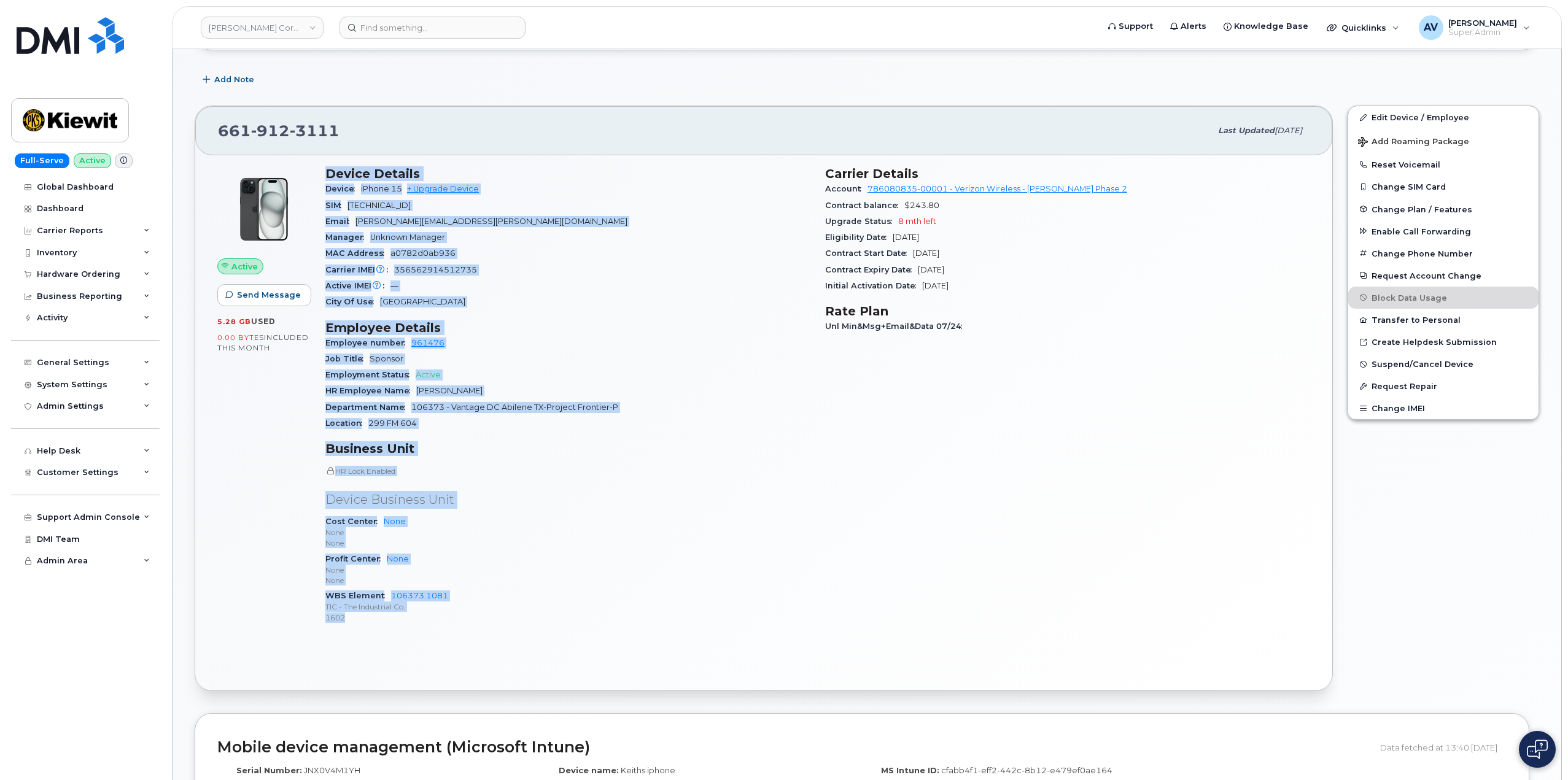
drag, startPoint x: 324, startPoint y: 358, endPoint x: 488, endPoint y: 617, distance: 306.6
click at [488, 617] on div "Device Details Device iPhone 15 + Upgrade Device SIM [TECHNICAL_ID] Email [PERS…" at bounding box center [568, 400] width 500 height 483
copy div "Device Details Device iPhone 15 + Upgrade Device SIM [TECHNICAL_ID] Email [PERS…"
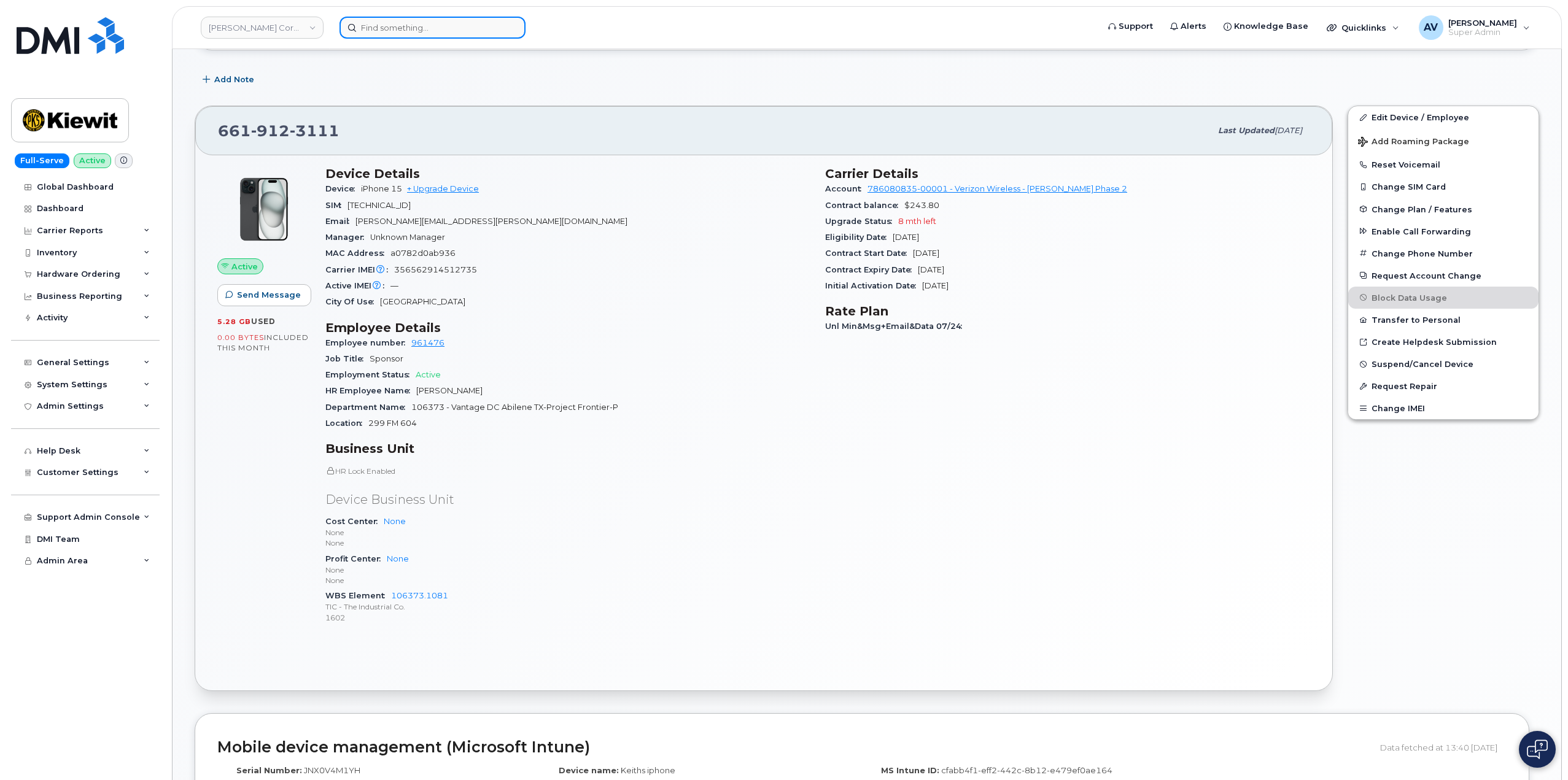
click at [428, 25] on input at bounding box center [433, 28] width 186 height 22
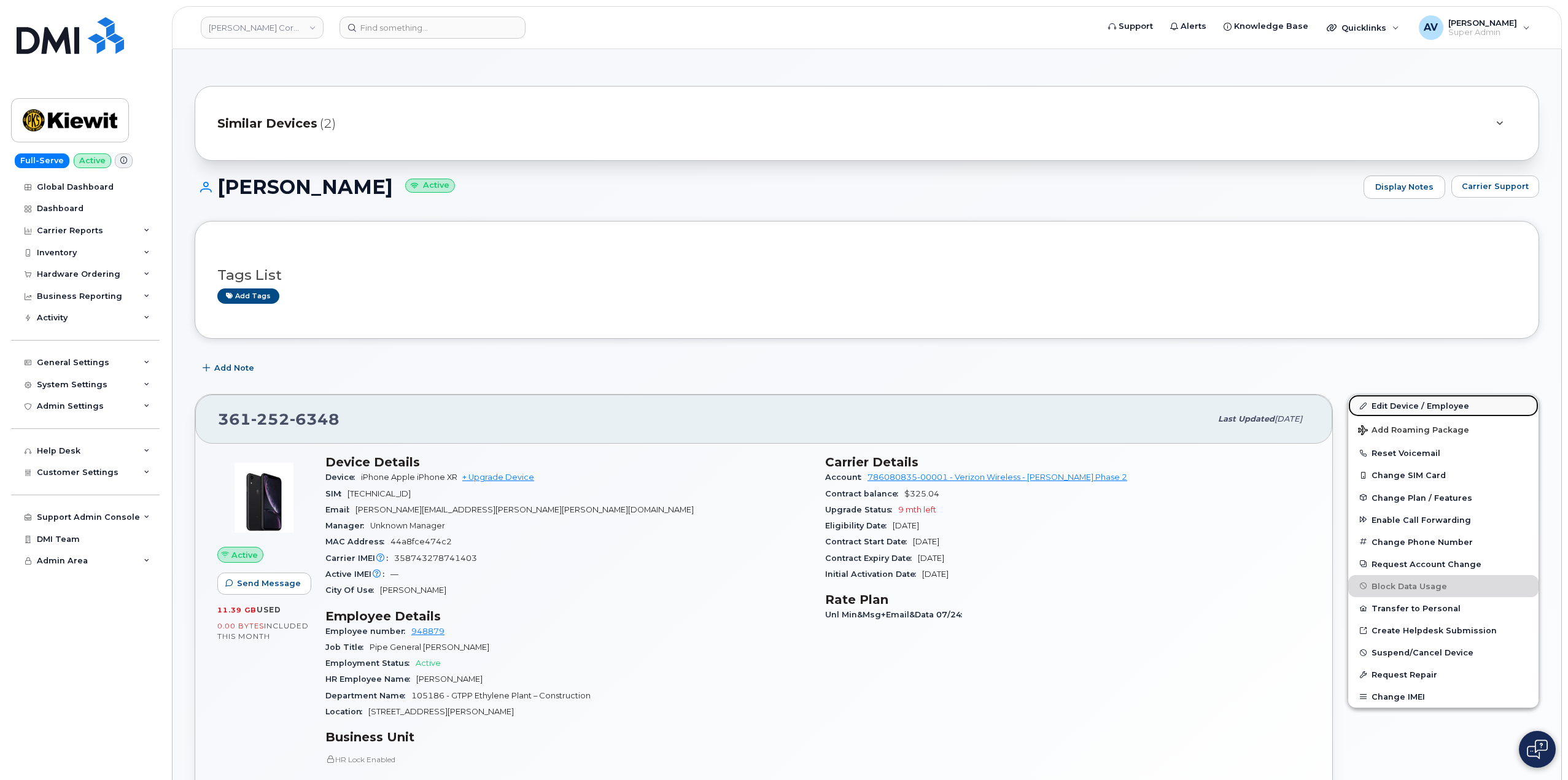
click at [1429, 404] on link "Edit Device / Employee" at bounding box center [1443, 405] width 190 height 22
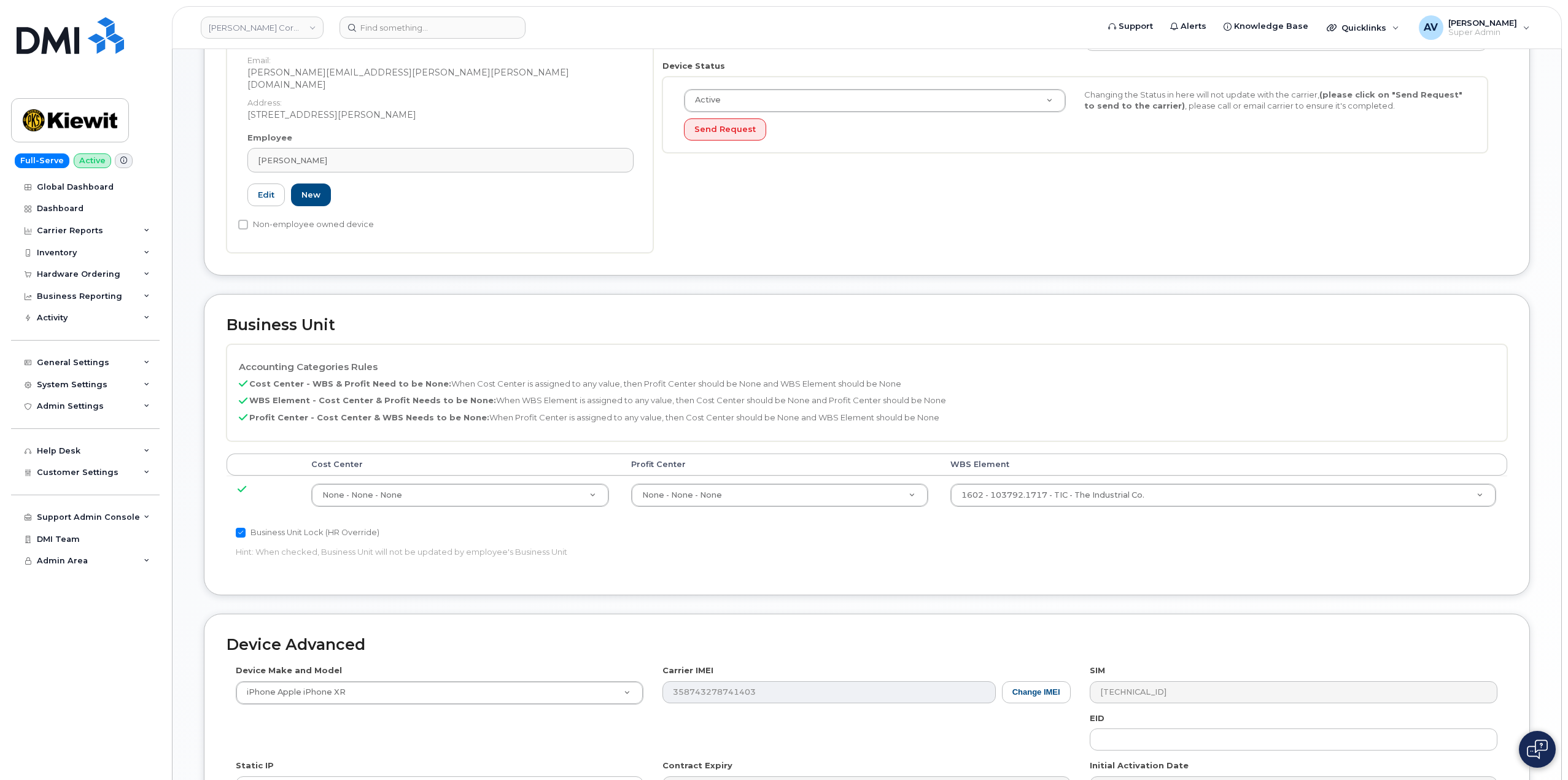
scroll to position [307, 0]
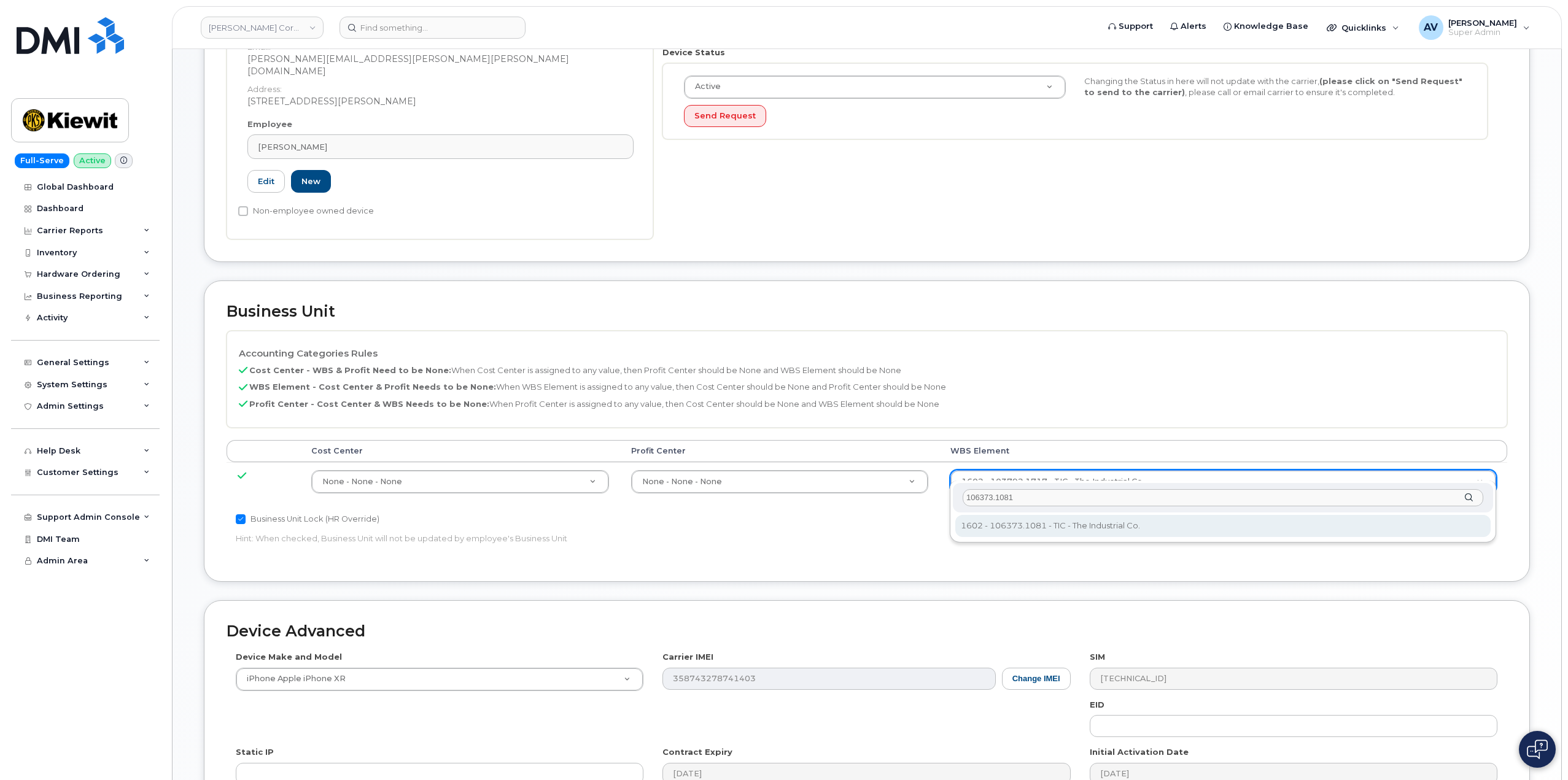
type input "106373.1081"
type input "35050978"
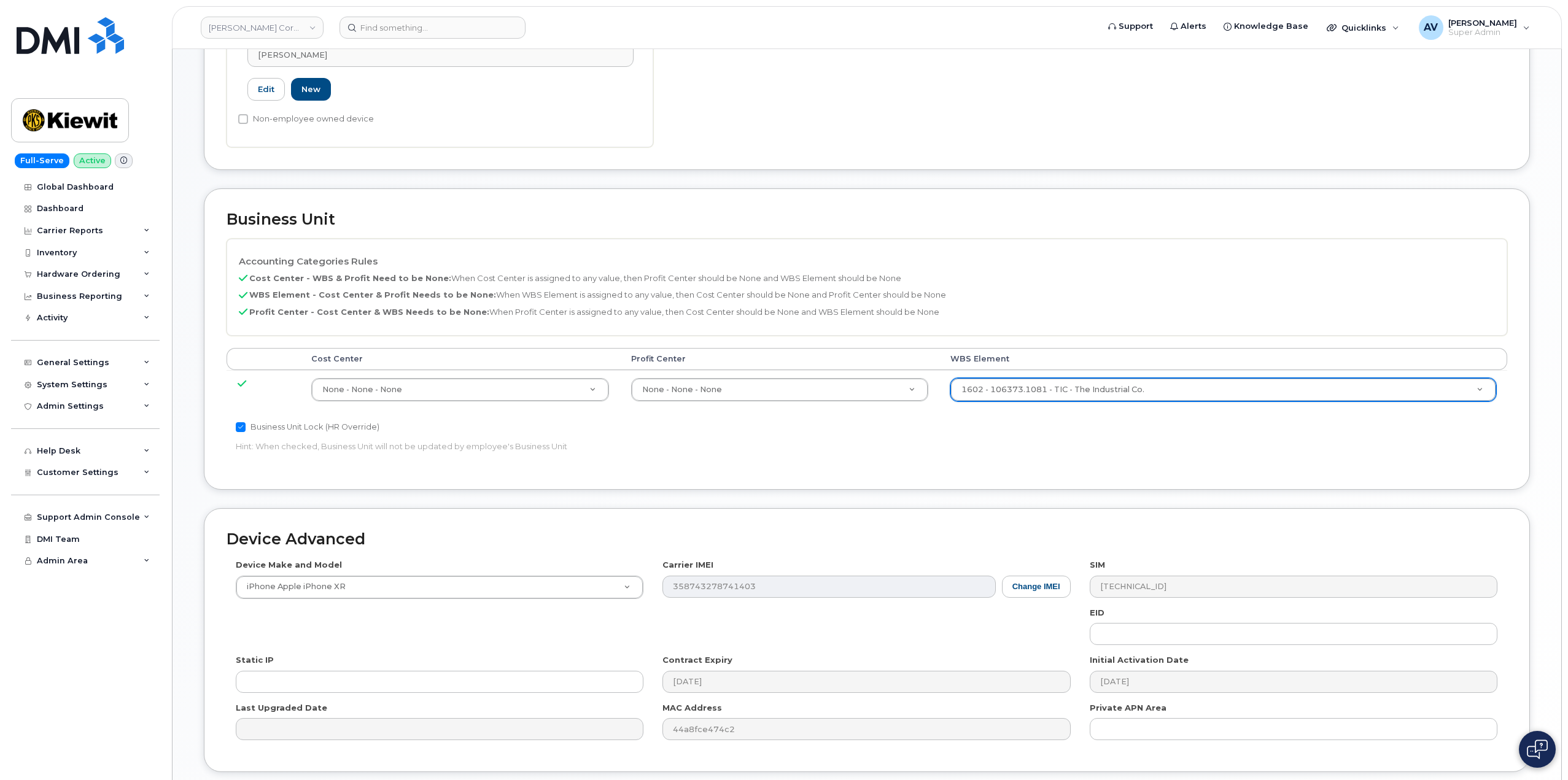
scroll to position [481, 0]
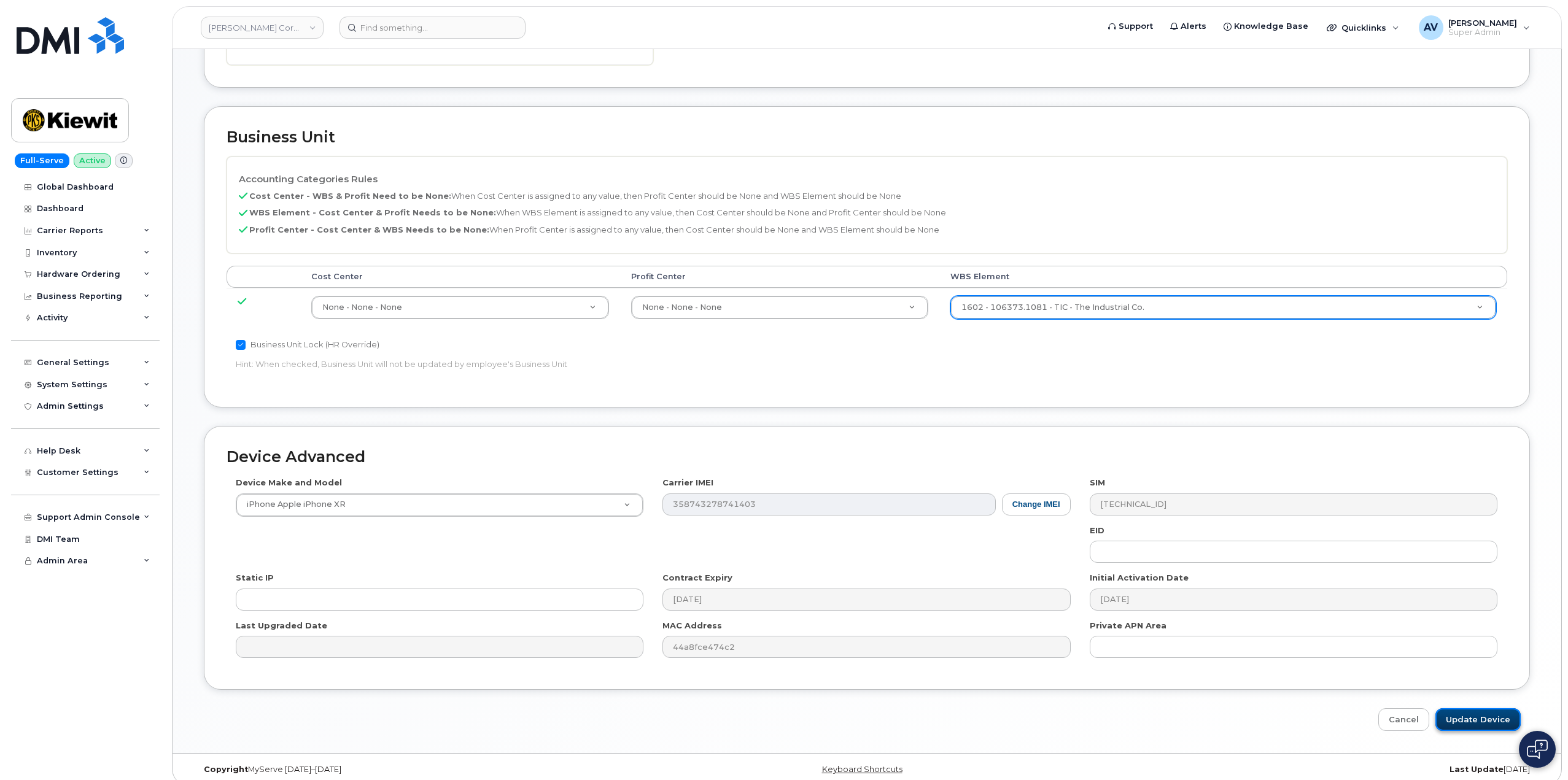
click at [1487, 708] on input "Update Device" at bounding box center [1477, 719] width 85 height 23
type input "Saving..."
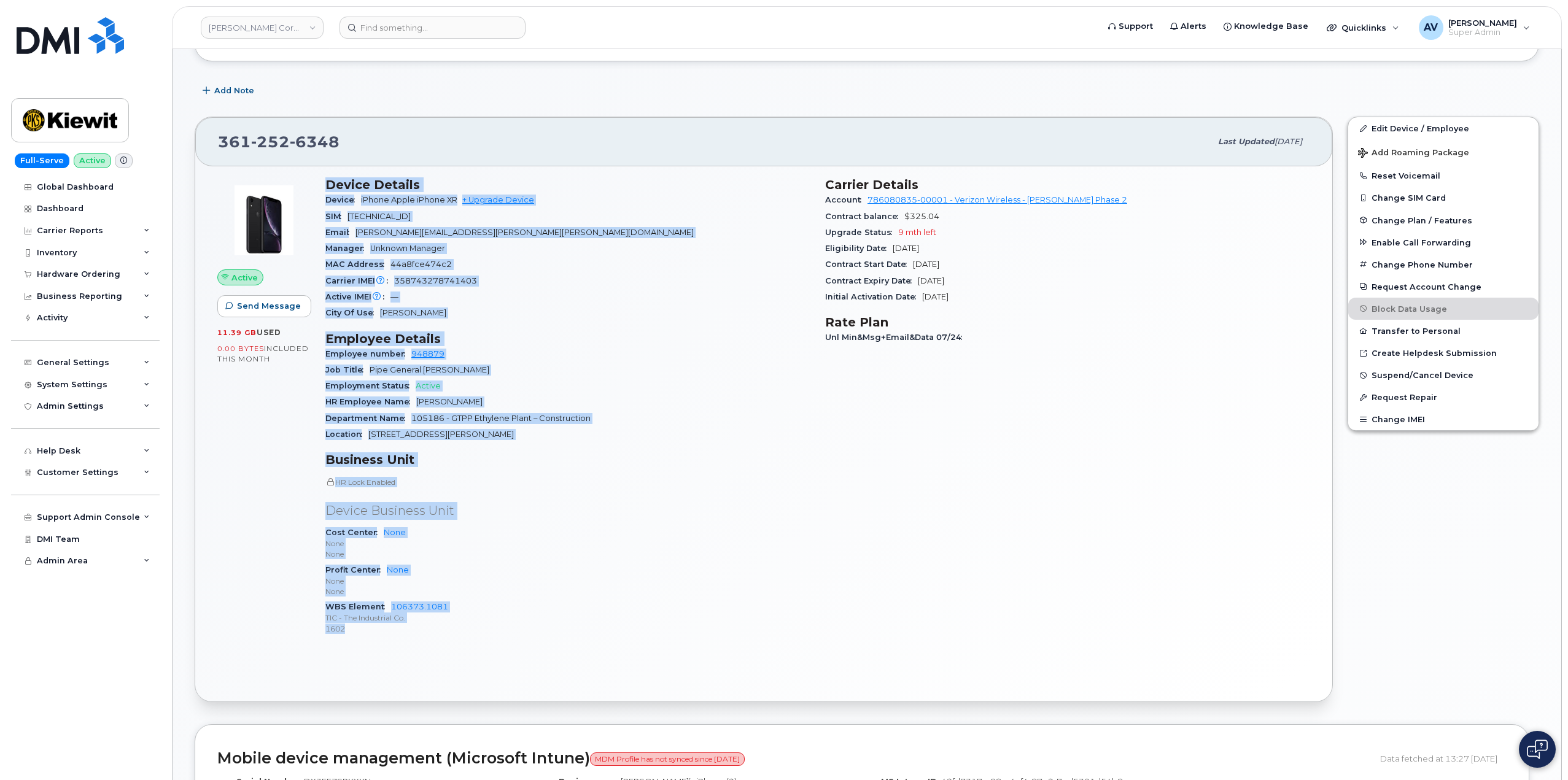
scroll to position [307, 0]
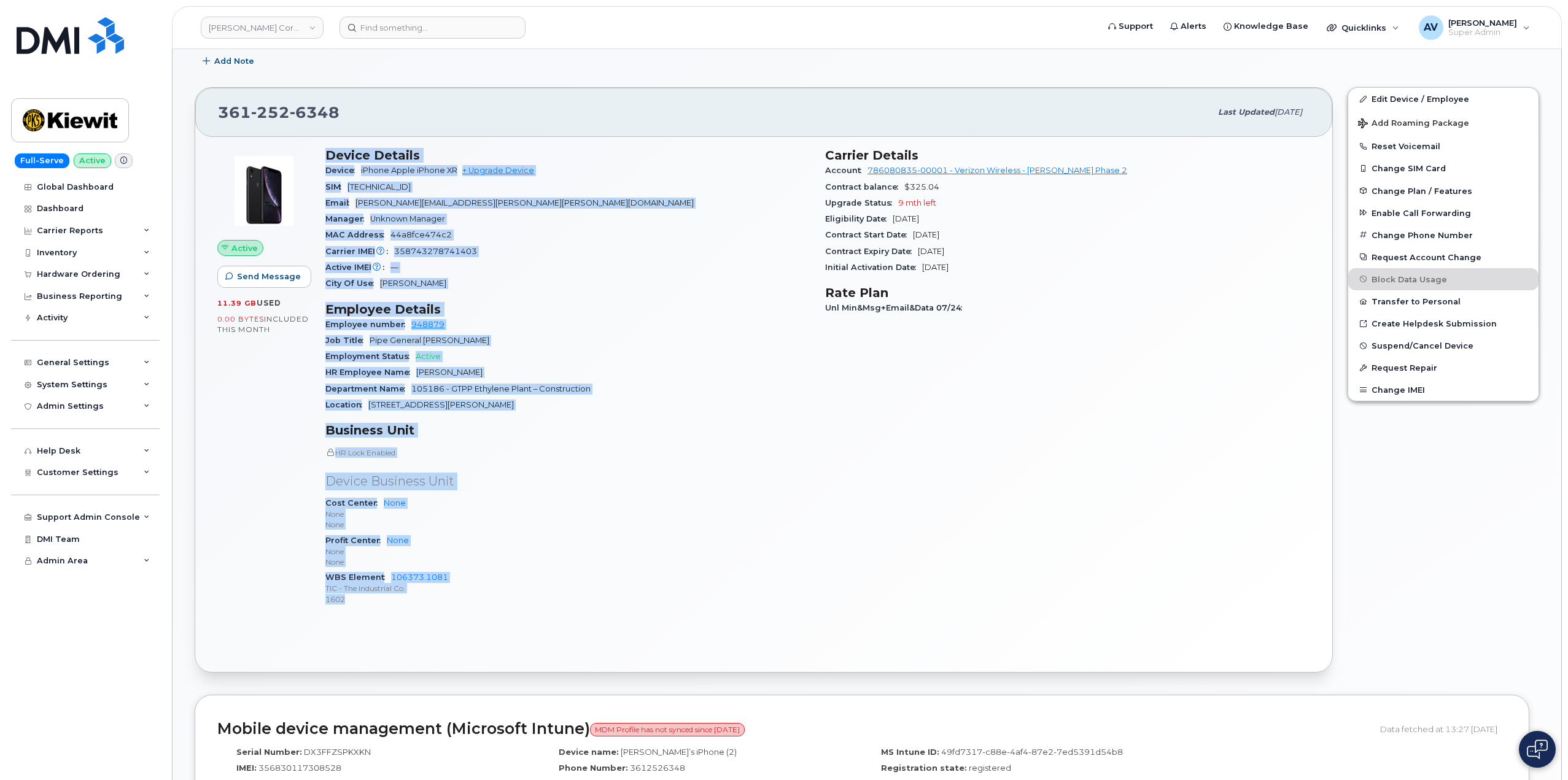
drag, startPoint x: 323, startPoint y: 465, endPoint x: 510, endPoint y: 612, distance: 237.9
click at [510, 612] on div "Device Details Device iPhone Apple iPhone XR + Upgrade Device SIM 8914800000970…" at bounding box center [568, 382] width 500 height 483
copy div "Device Details Device iPhone Apple iPhone XR + Upgrade Device SIM 8914800000970…"
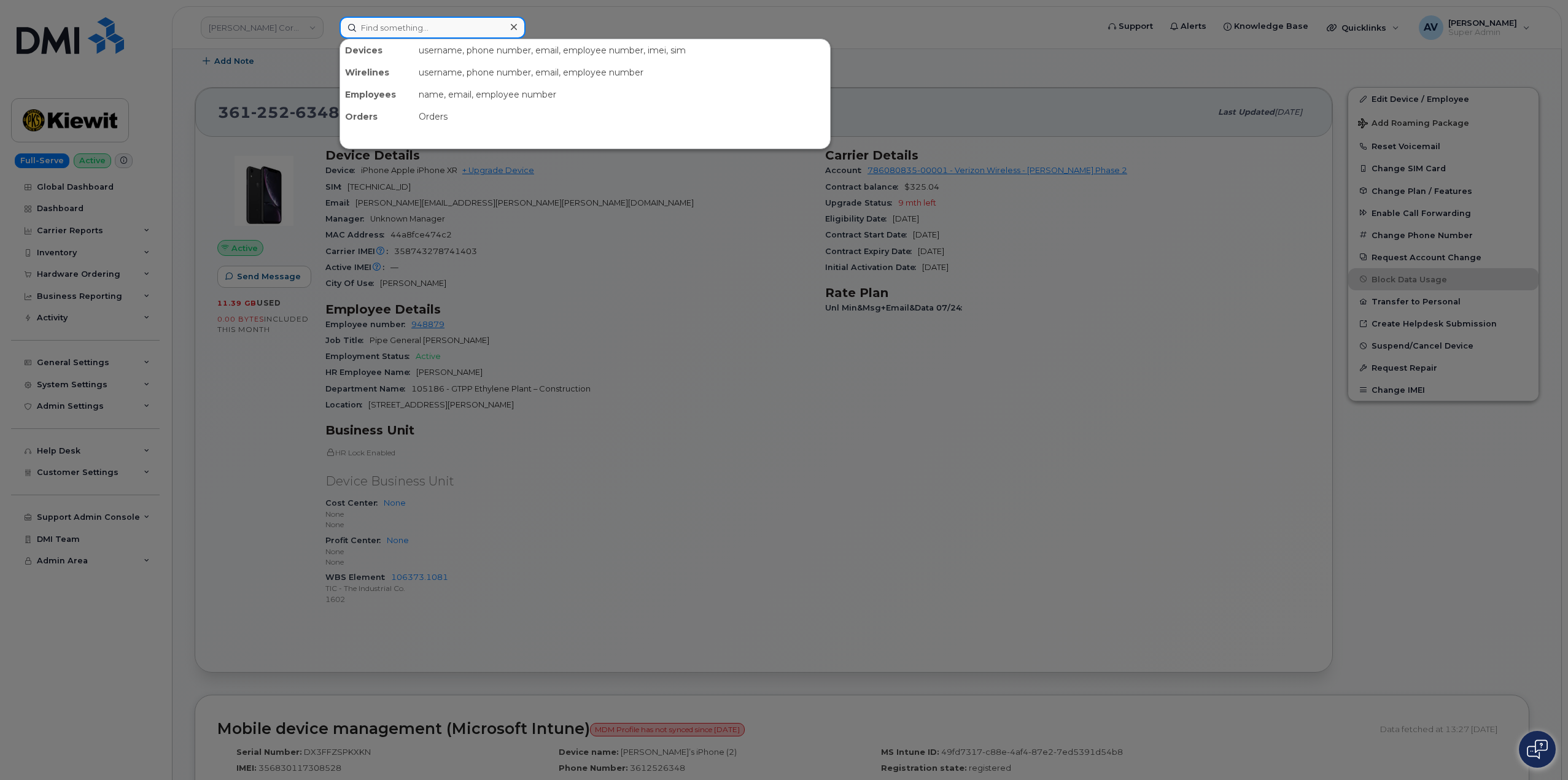
click at [424, 25] on input at bounding box center [433, 28] width 186 height 22
paste input "Jerrod Barner"
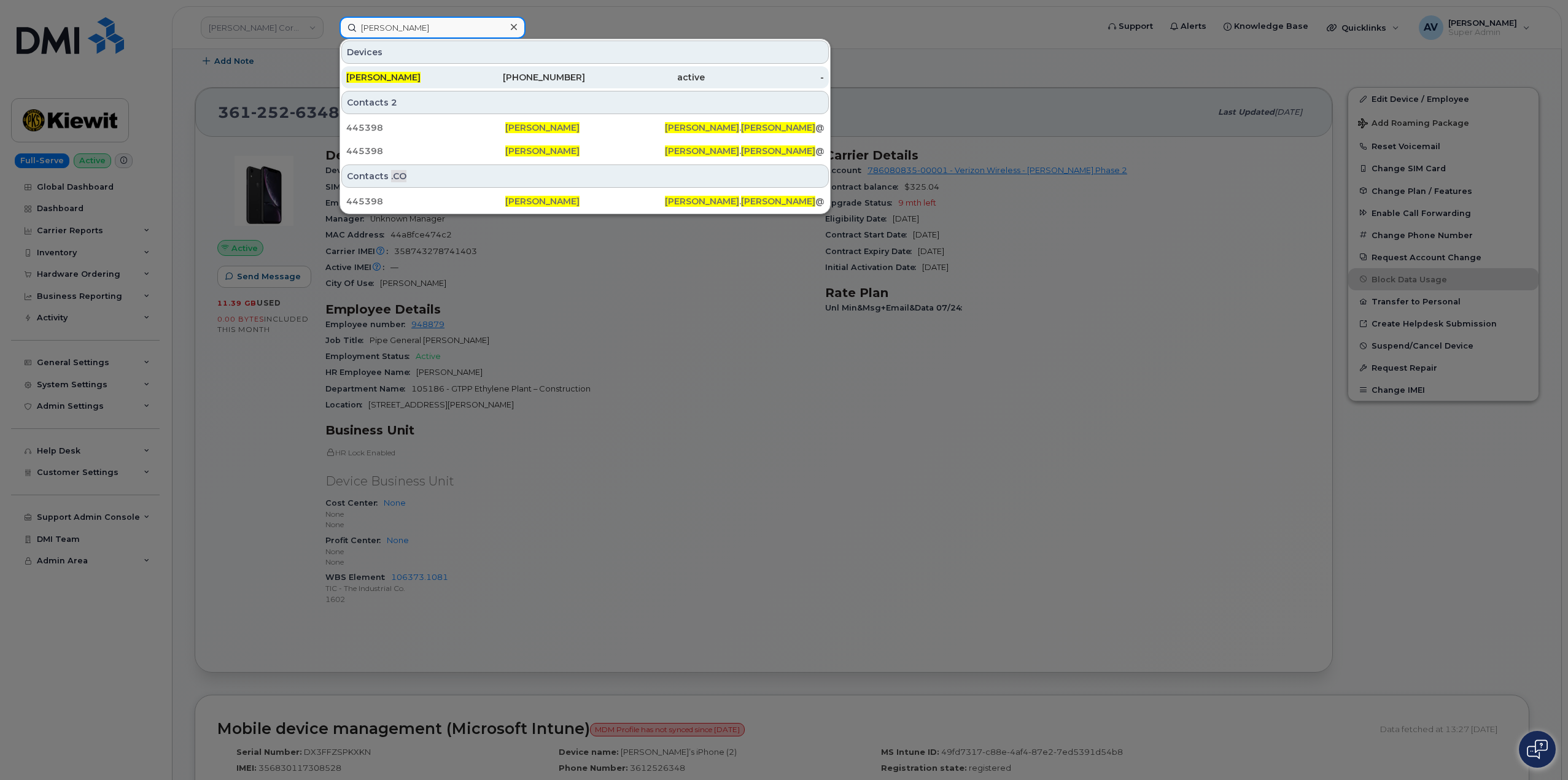
type input "Jerrod Barner"
click at [436, 75] on div "JERROD BARNER" at bounding box center [406, 77] width 120 height 12
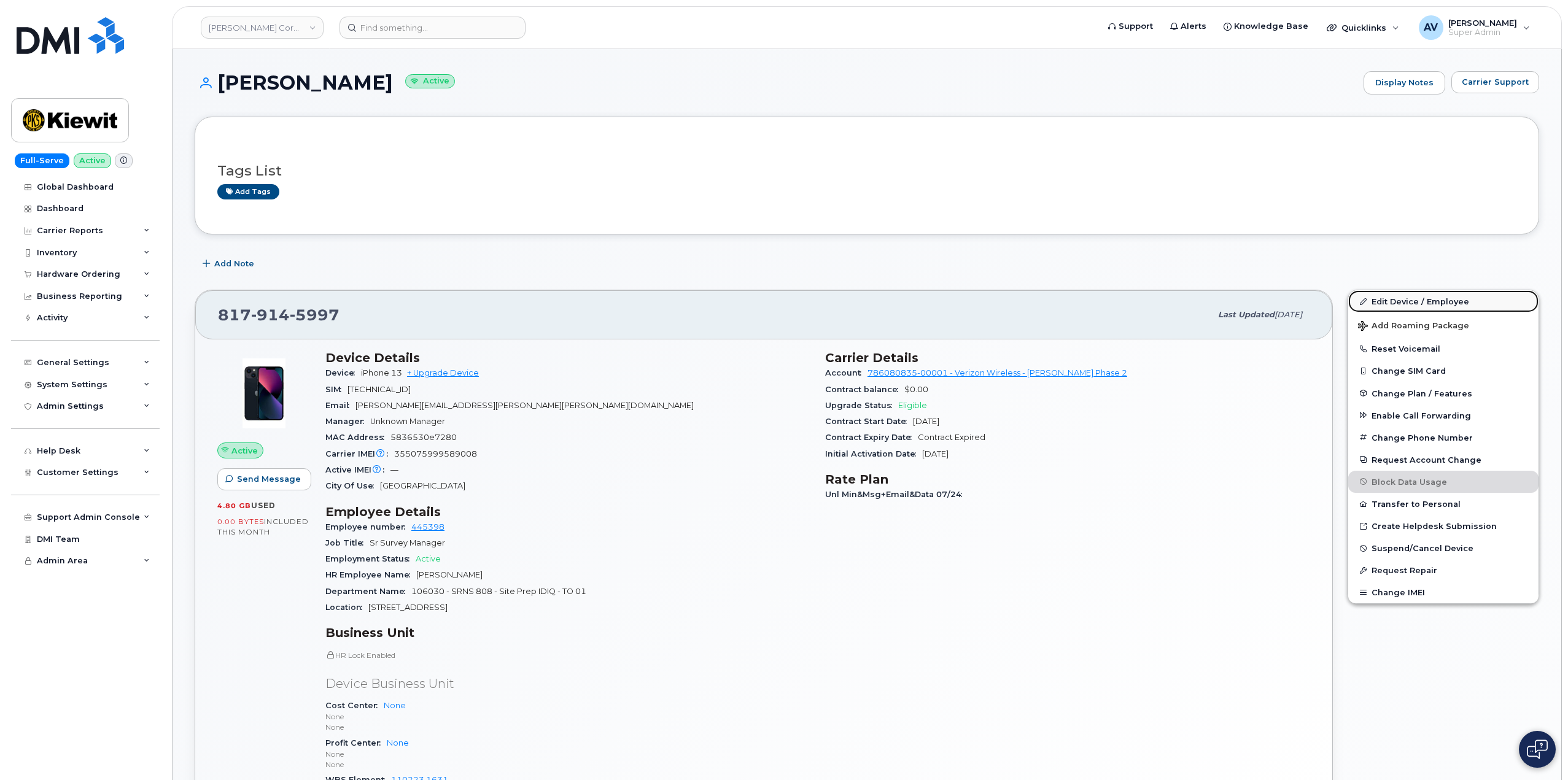
click at [1379, 297] on link "Edit Device / Employee" at bounding box center [1443, 301] width 190 height 22
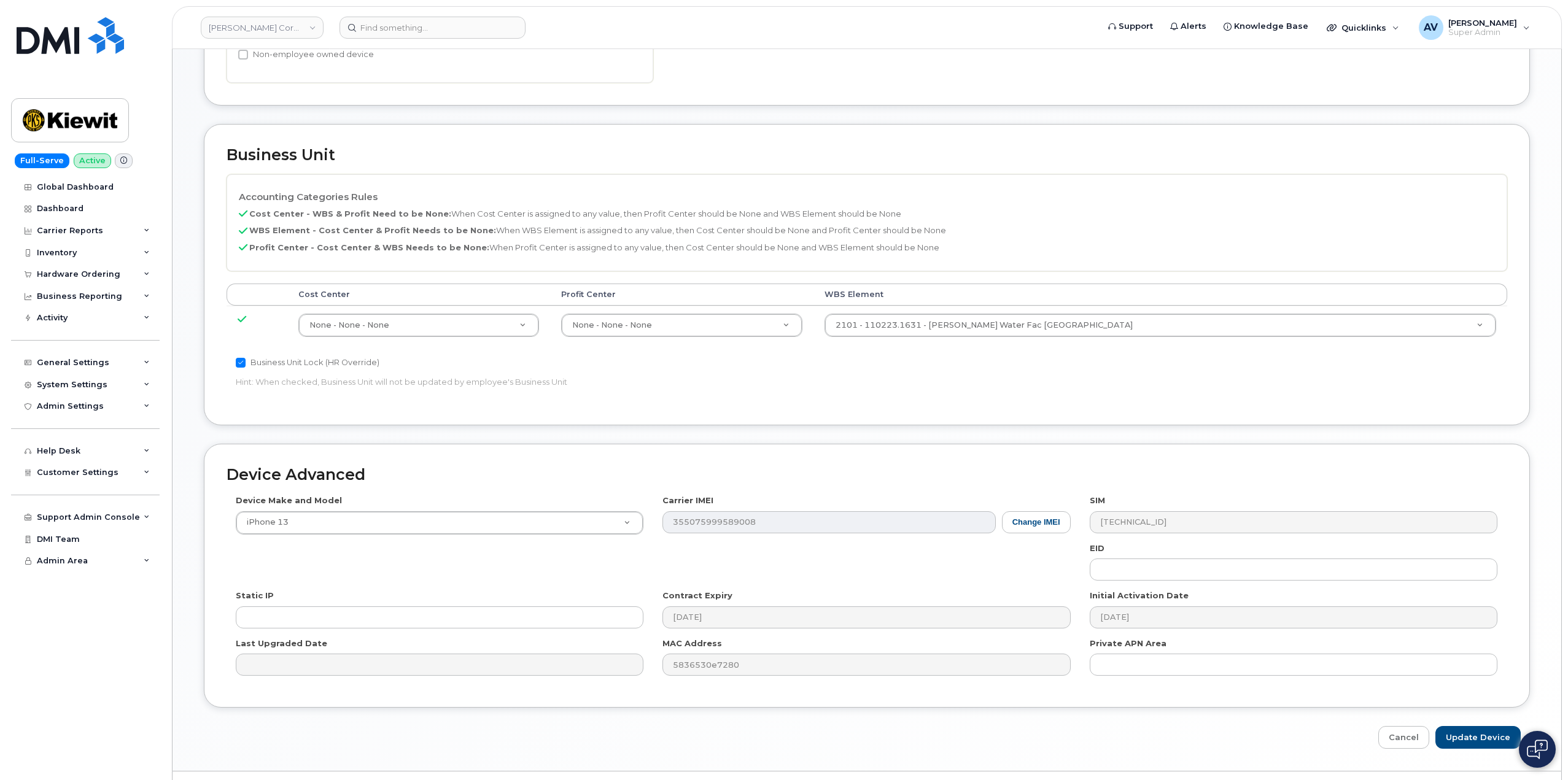
scroll to position [481, 0]
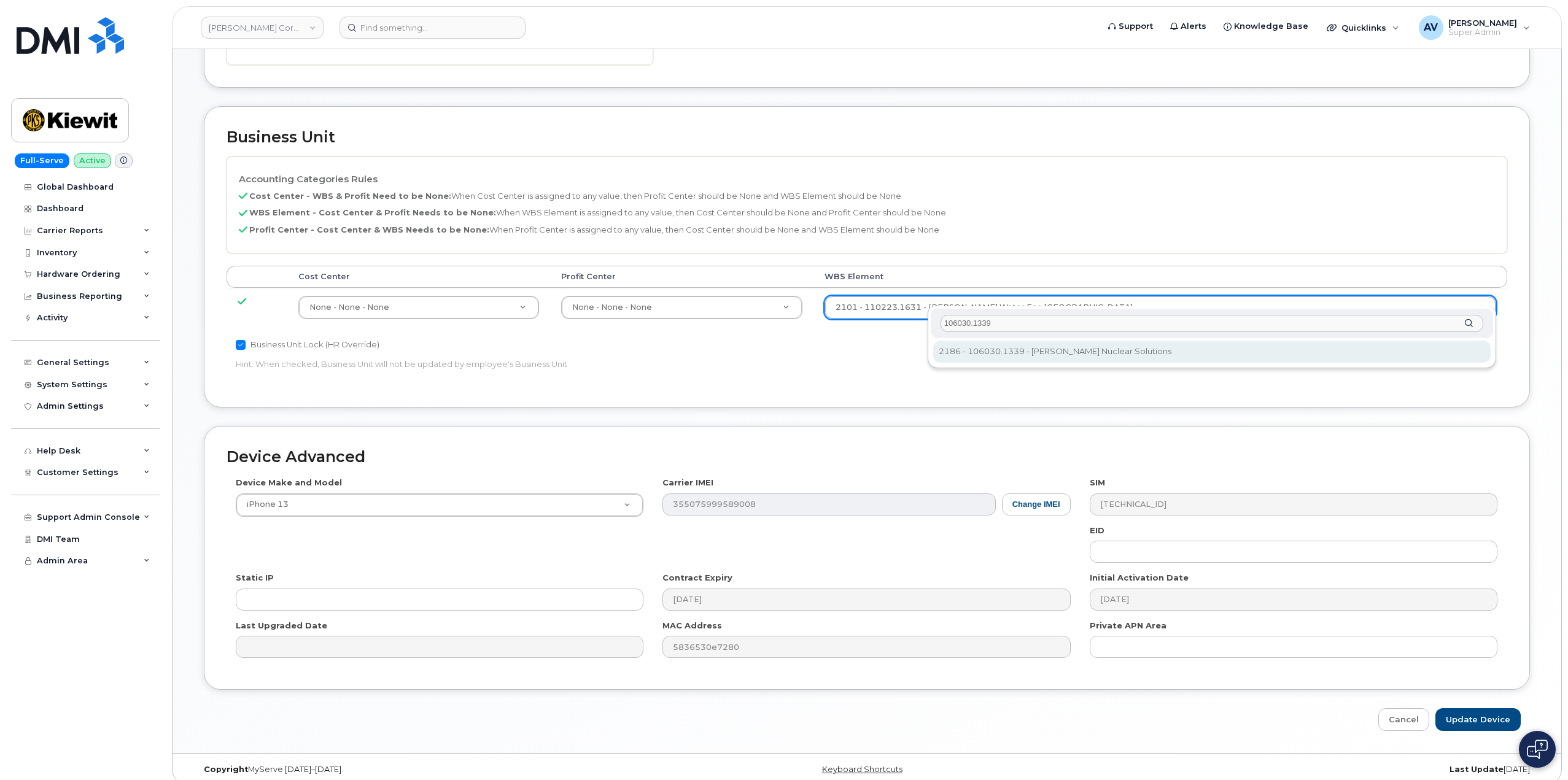
type input "106030.1339"
type input "30183021"
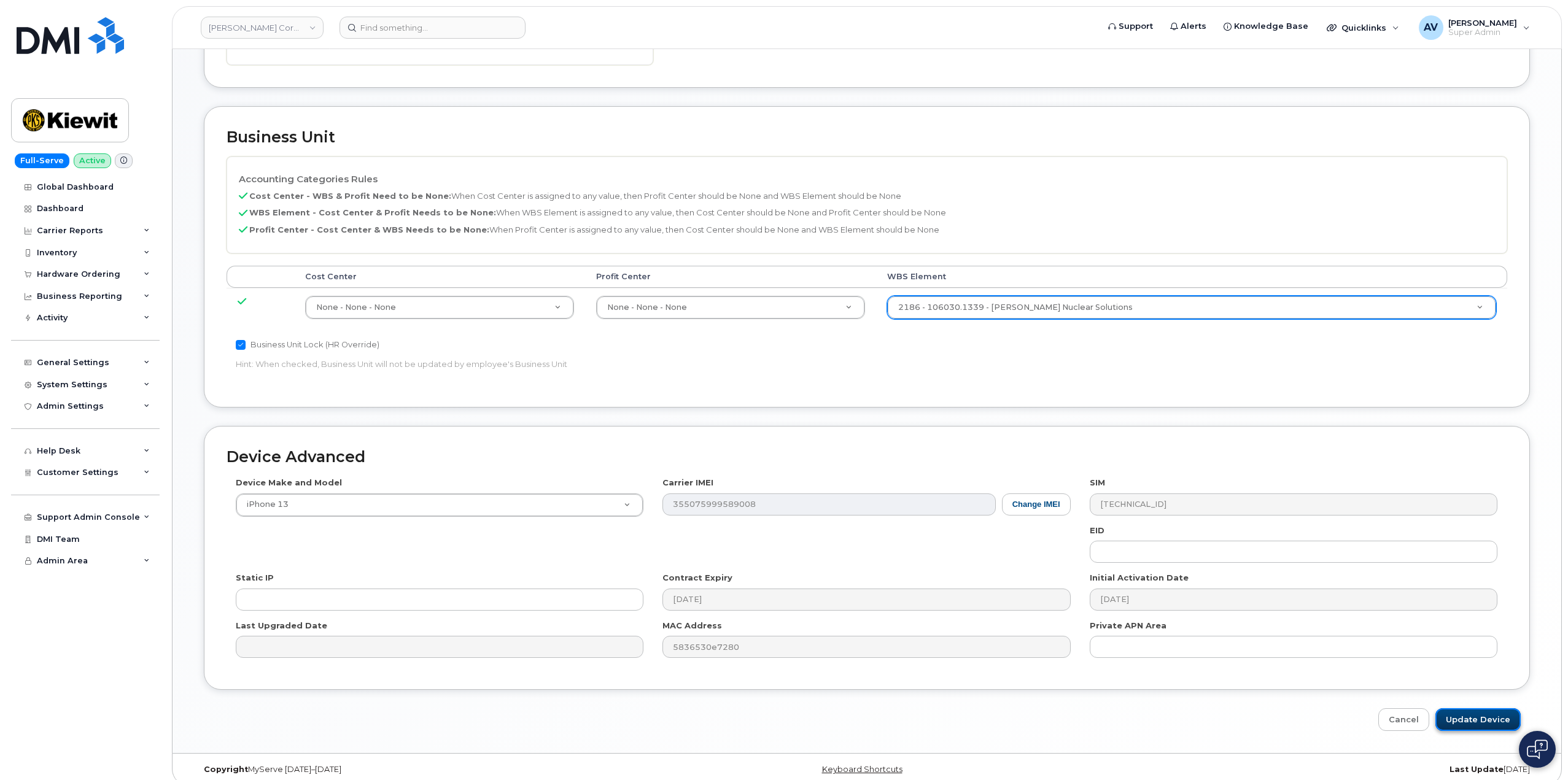
click at [1468, 708] on input "Update Device" at bounding box center [1477, 719] width 85 height 23
type input "Saving..."
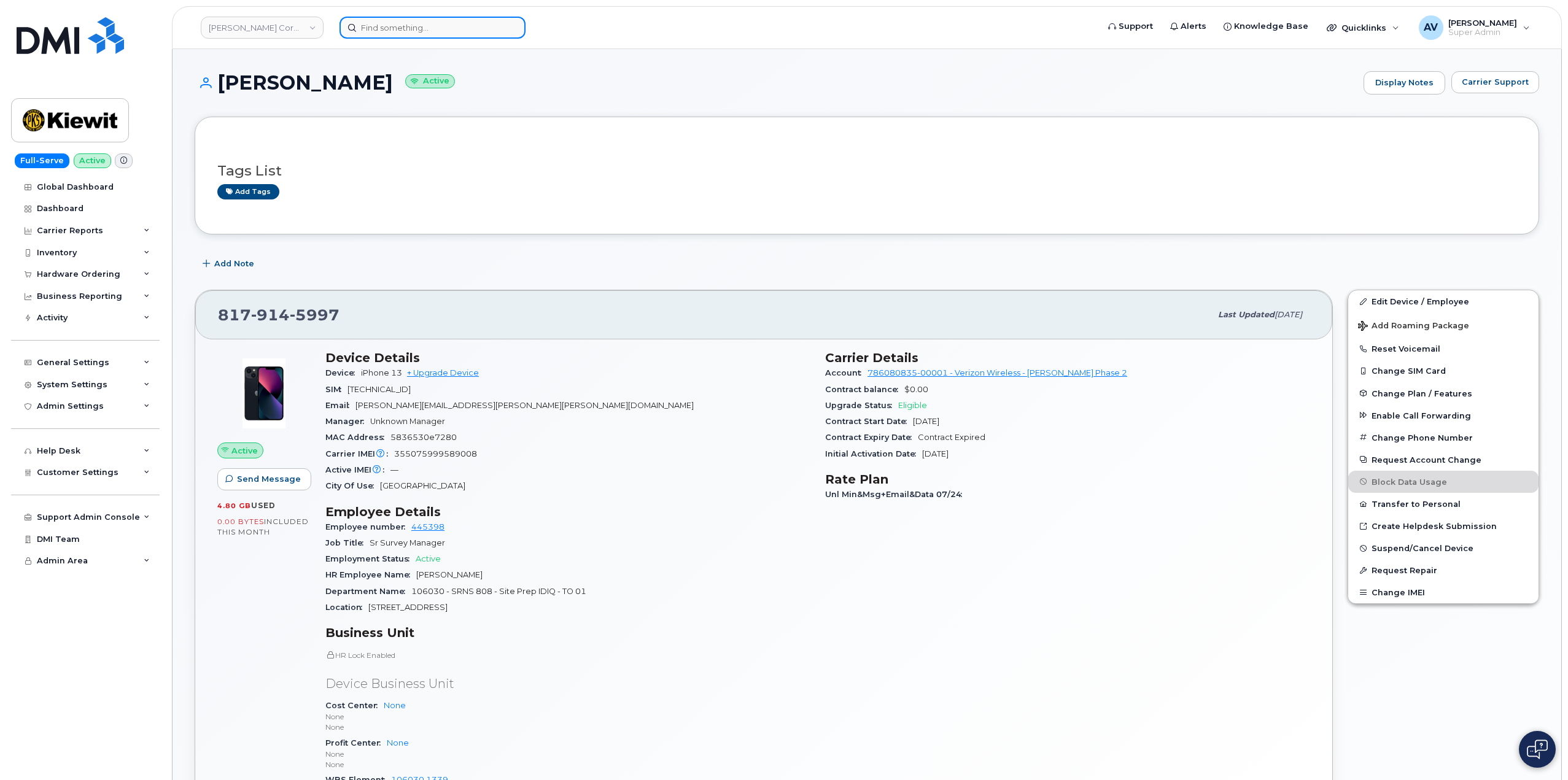
click at [422, 26] on input at bounding box center [433, 28] width 186 height 22
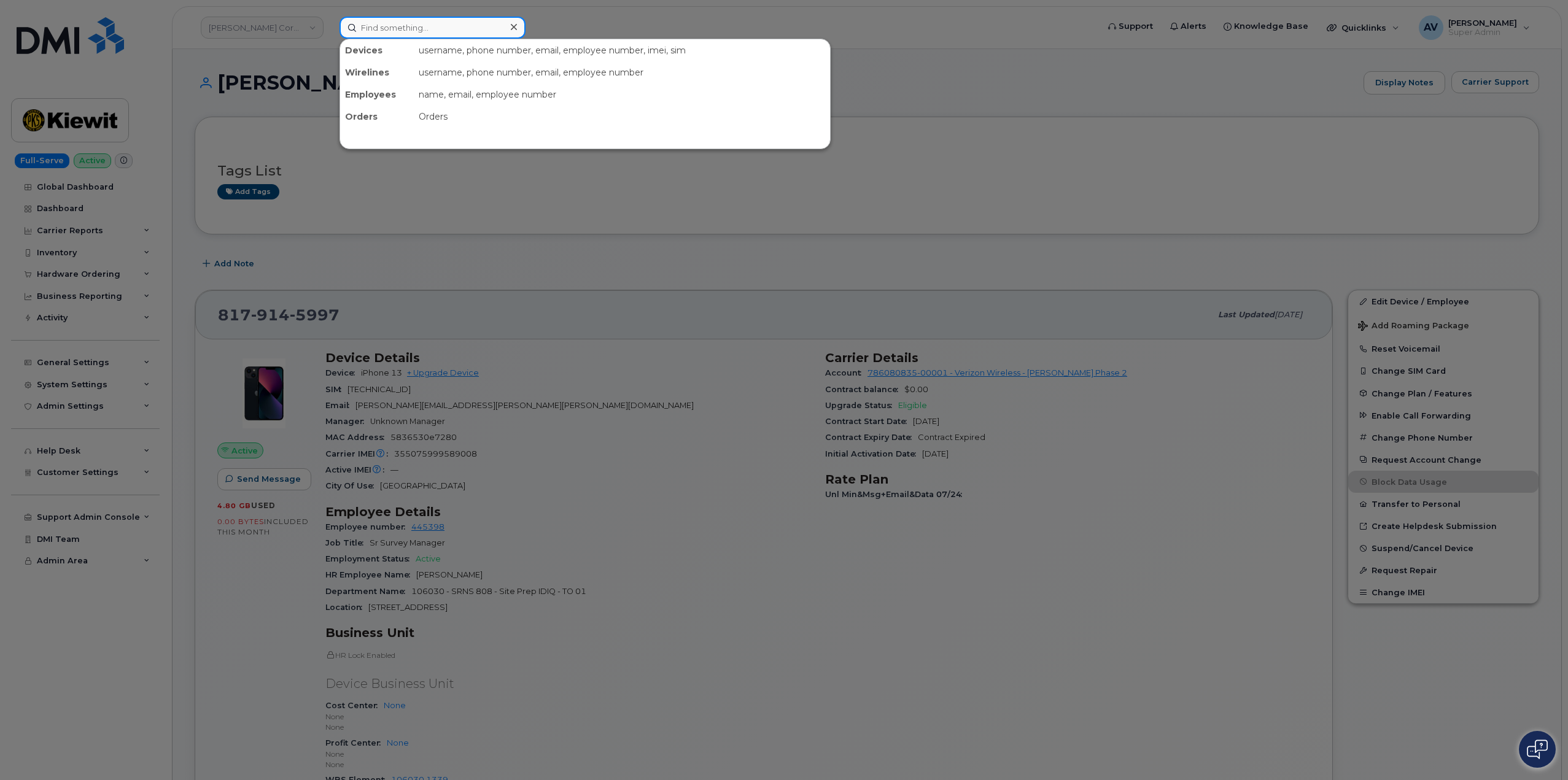
paste input "7328506408"
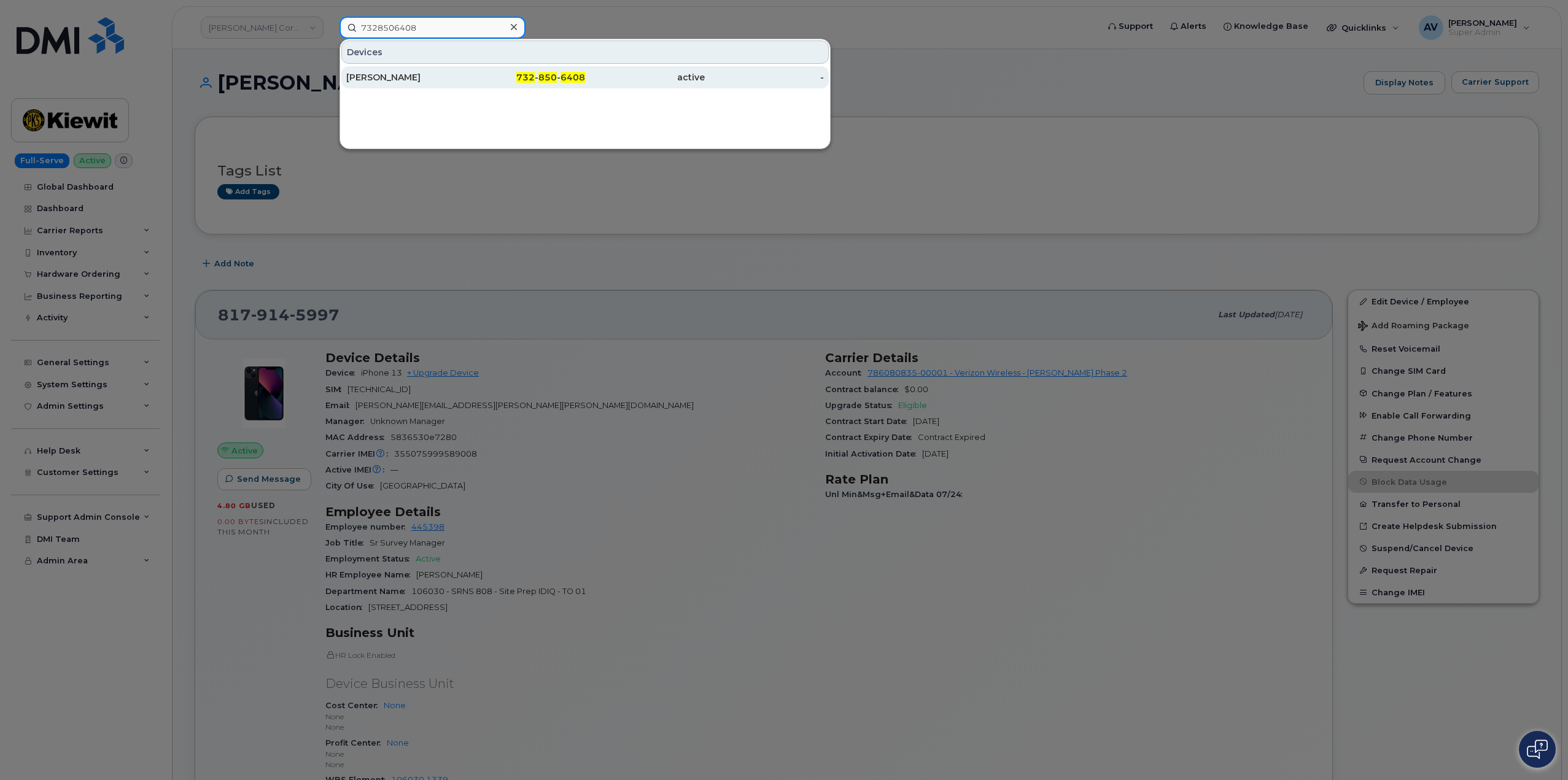
type input "7328506408"
click at [465, 77] on div "[PERSON_NAME]" at bounding box center [406, 77] width 120 height 12
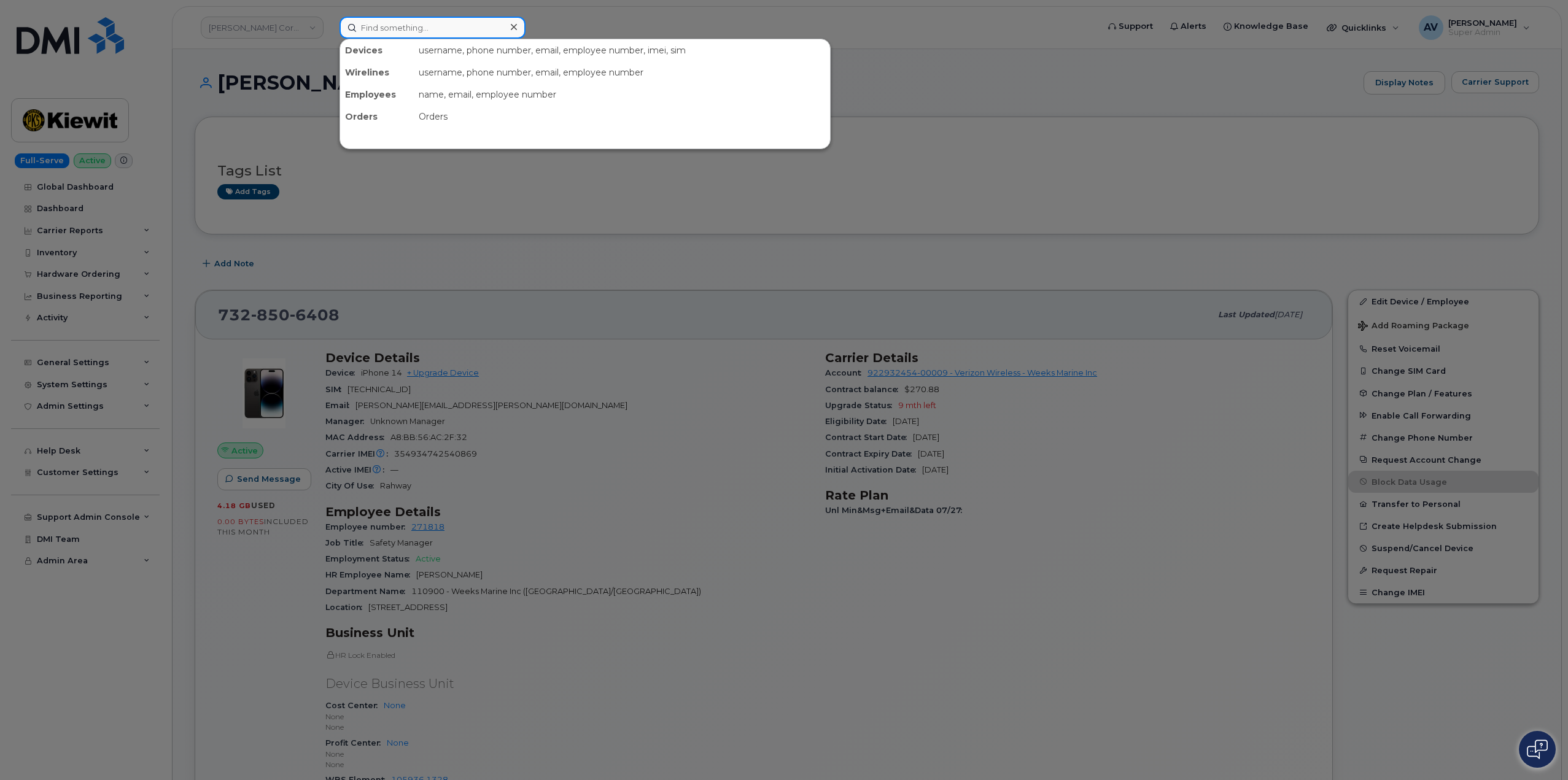
click at [402, 21] on input at bounding box center [433, 28] width 186 height 22
paste input "[PERSON_NAME]"
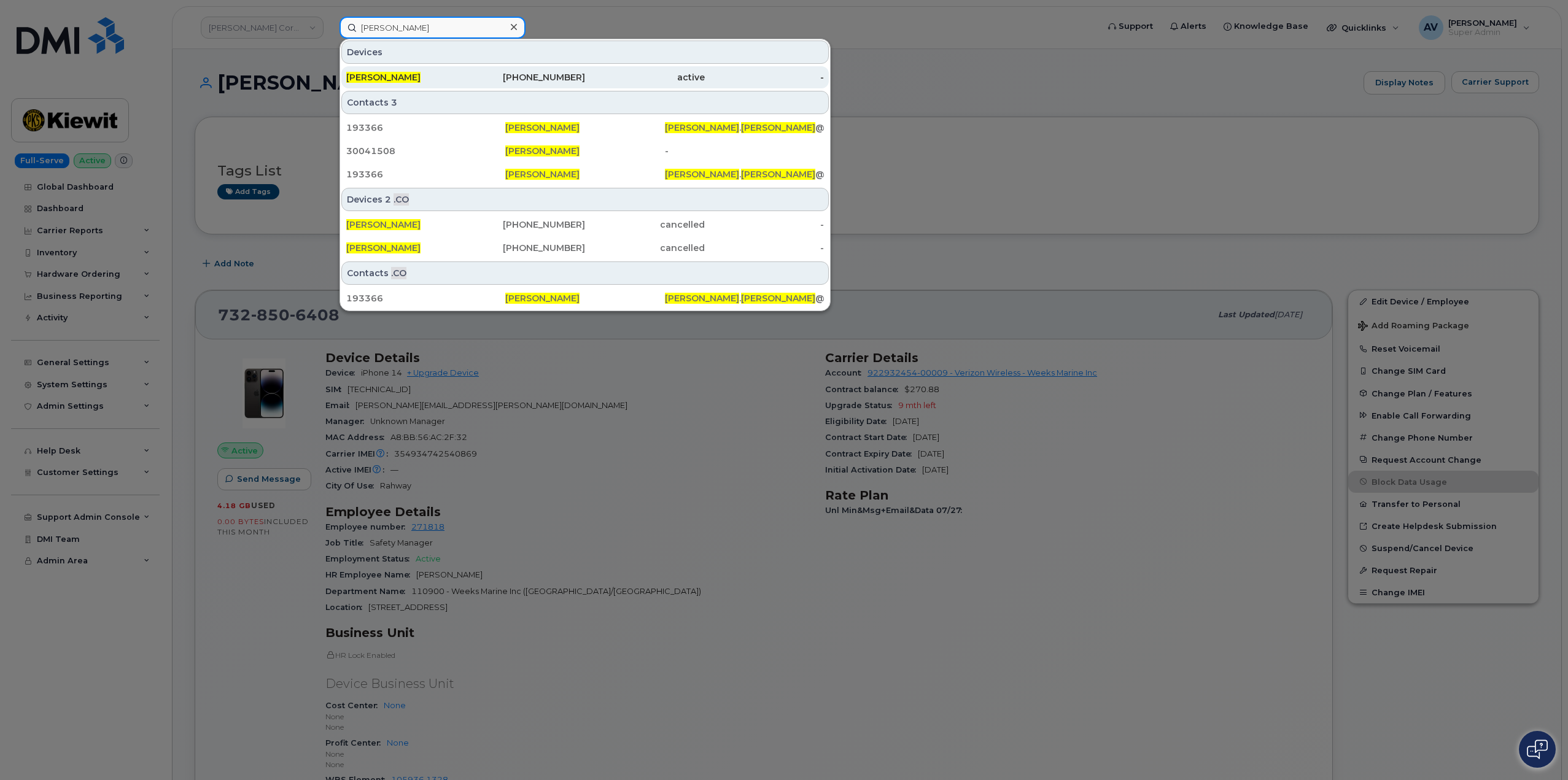
type input "[PERSON_NAME]"
click at [476, 79] on div "[PHONE_NUMBER]" at bounding box center [526, 77] width 120 height 12
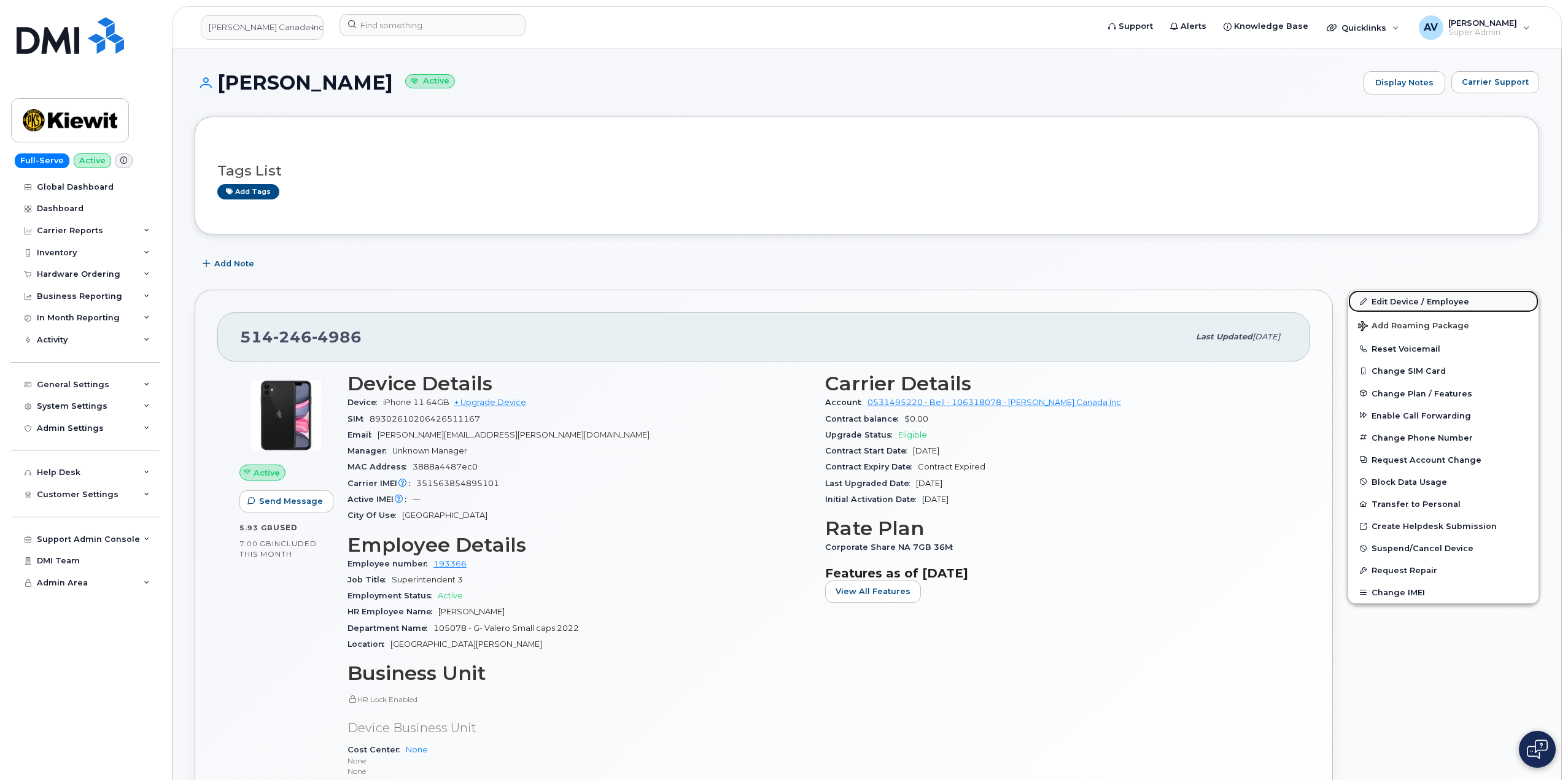
click at [1388, 305] on link "Edit Device / Employee" at bounding box center [1443, 301] width 190 height 22
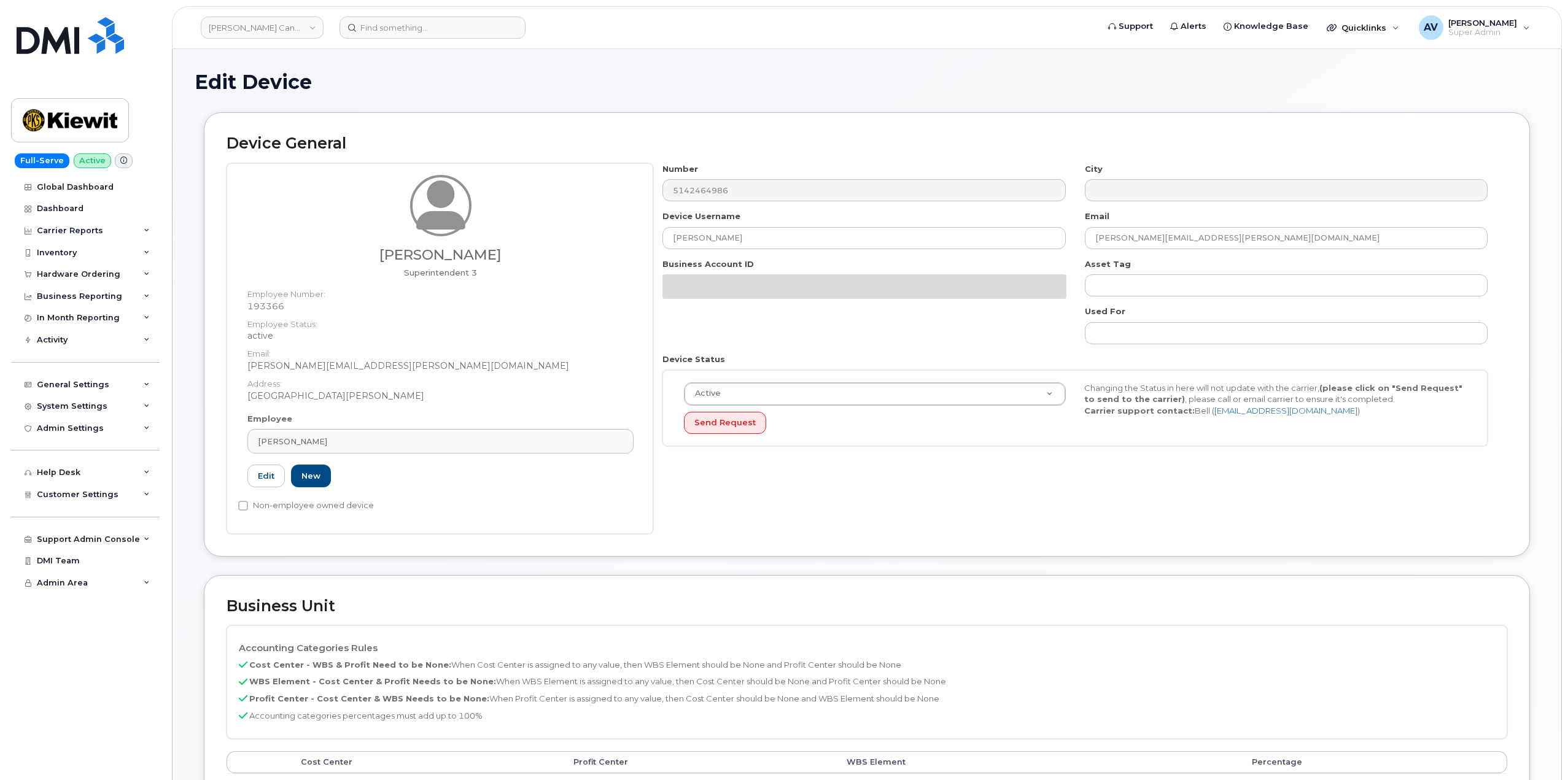
select select "14059"
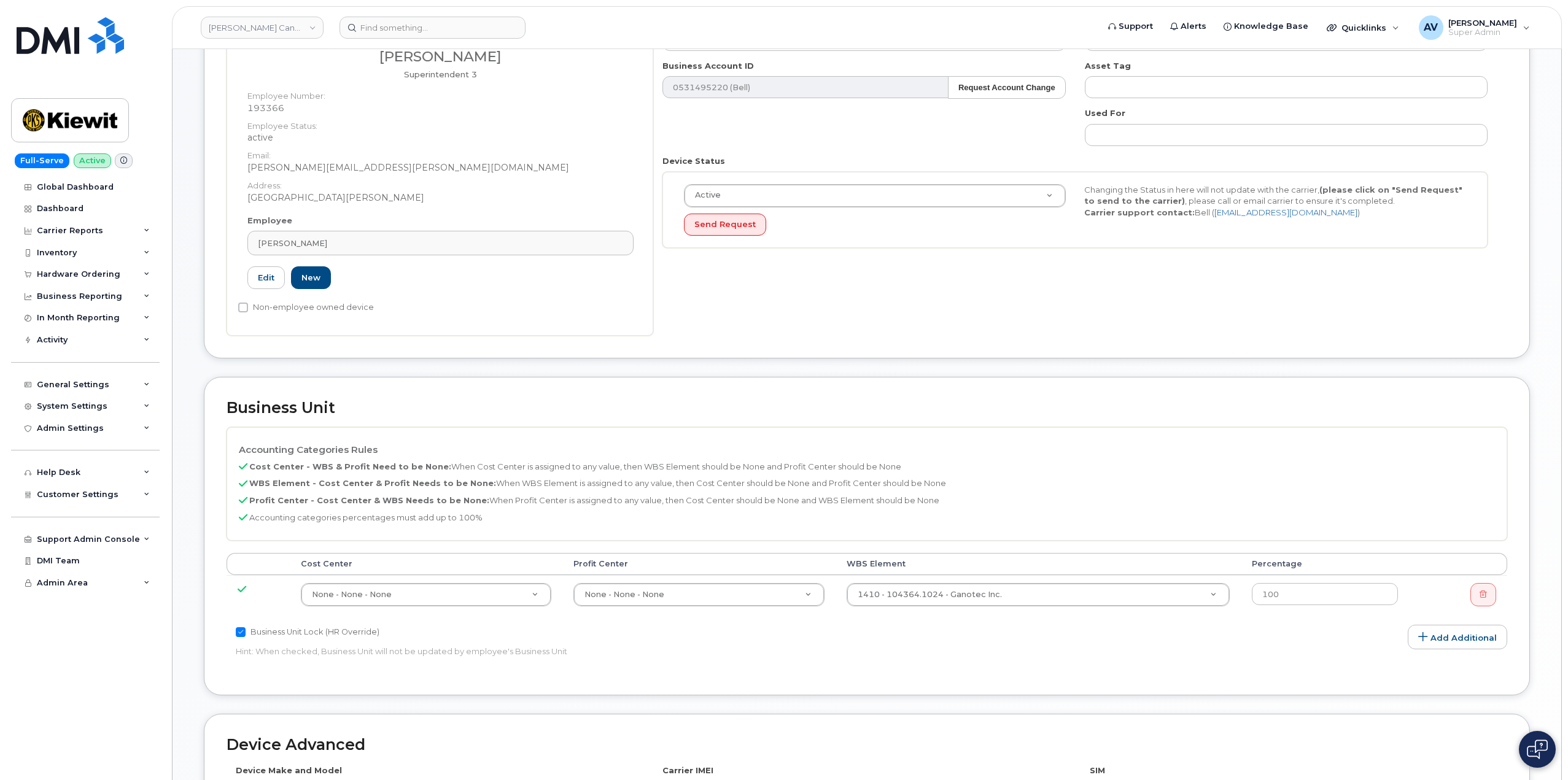
scroll to position [245, 0]
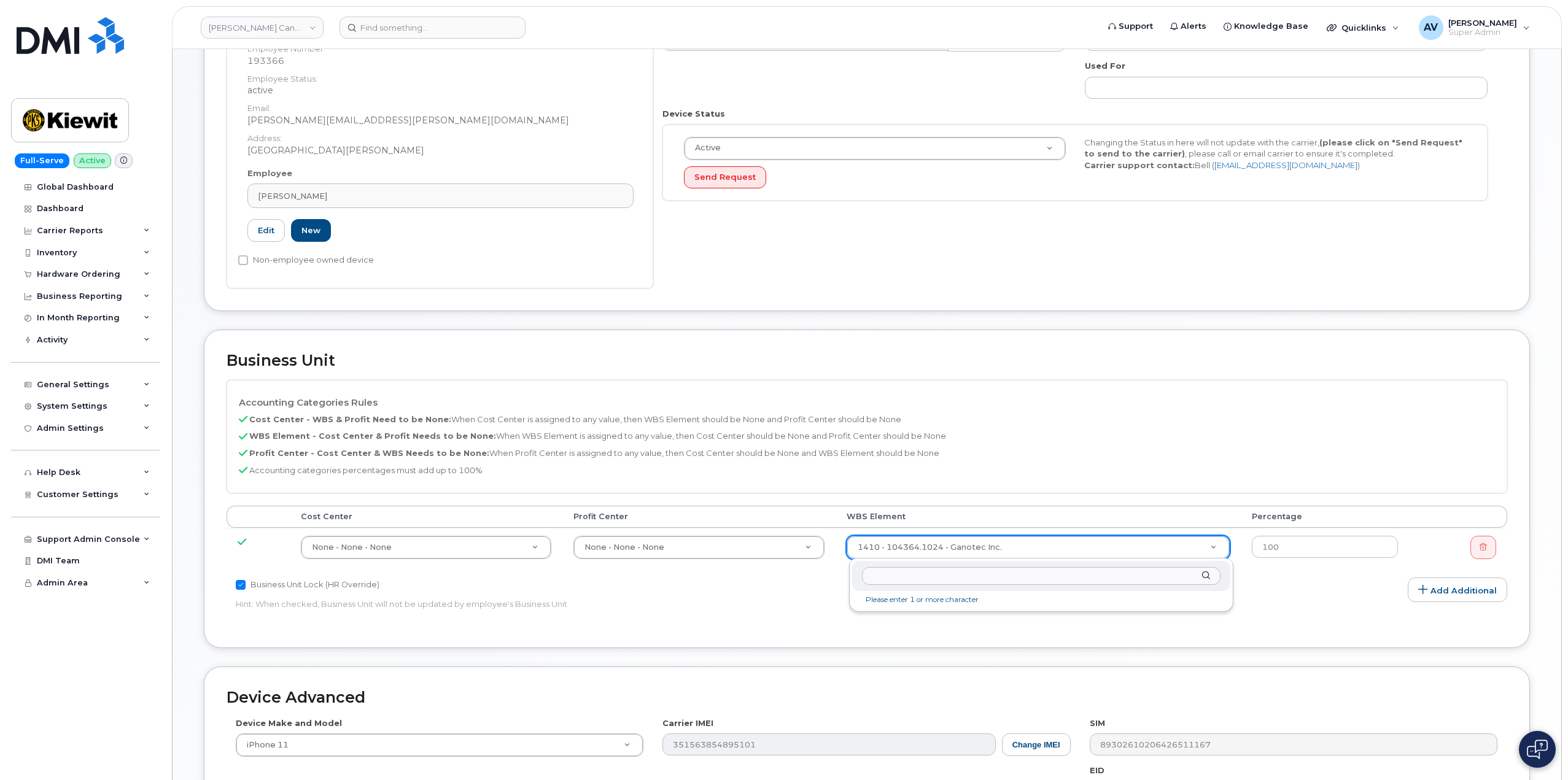
click at [1070, 574] on input "text" at bounding box center [1041, 576] width 359 height 17
type input "106099.1175"
type input "33440429"
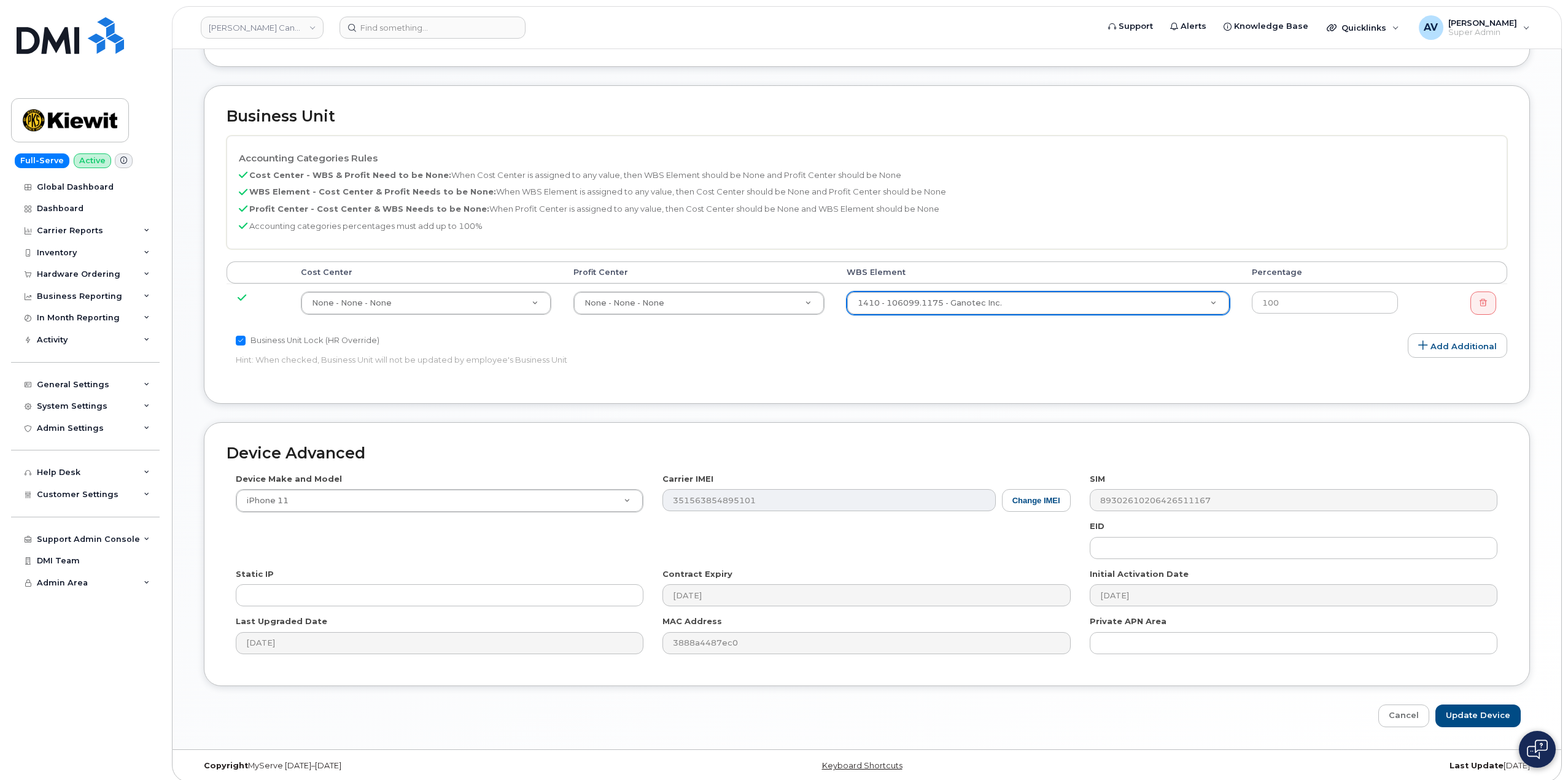
scroll to position [491, 0]
click at [1483, 713] on input "Update Device" at bounding box center [1477, 715] width 85 height 23
type input "Saving..."
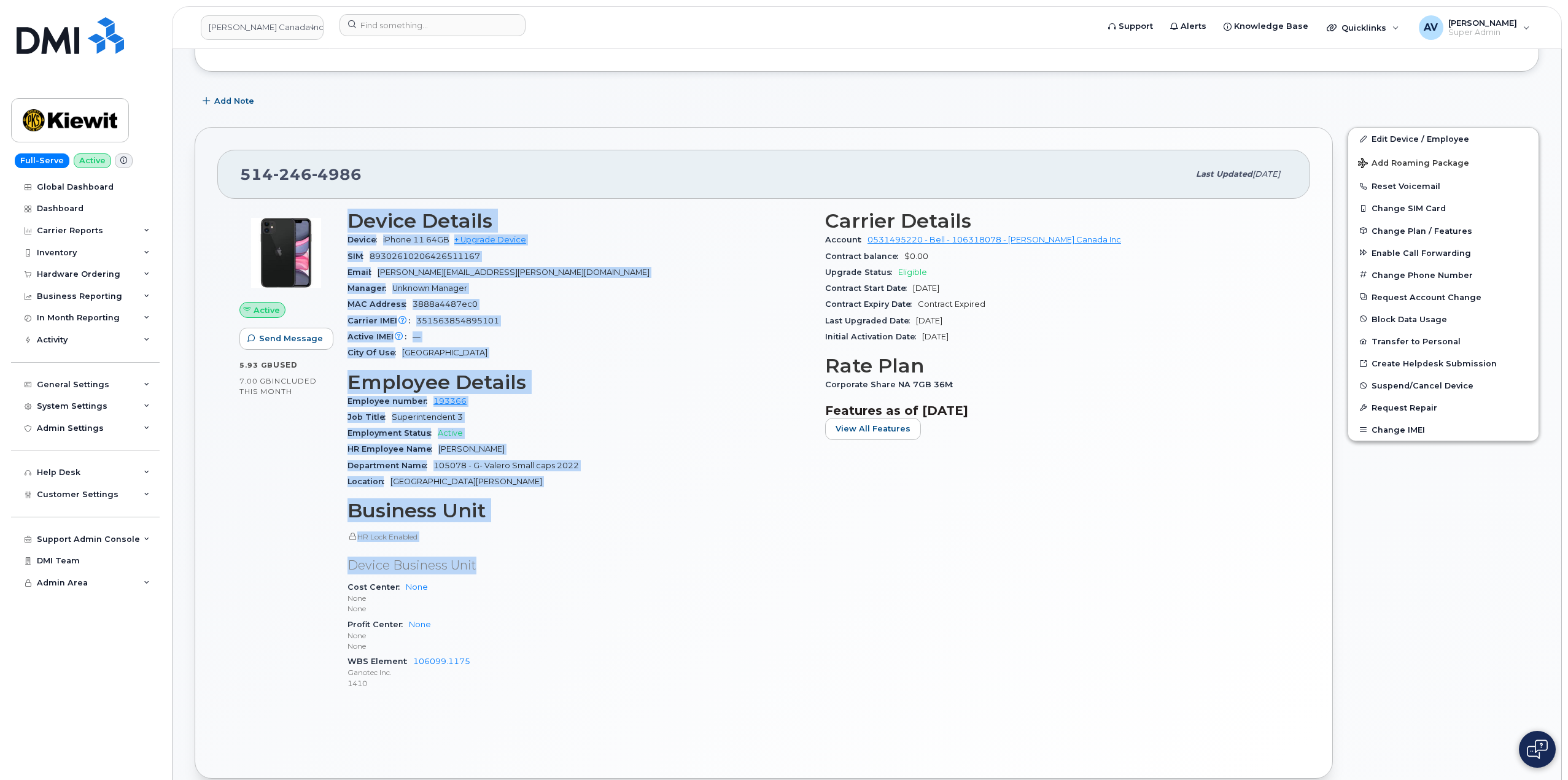
scroll to position [184, 0]
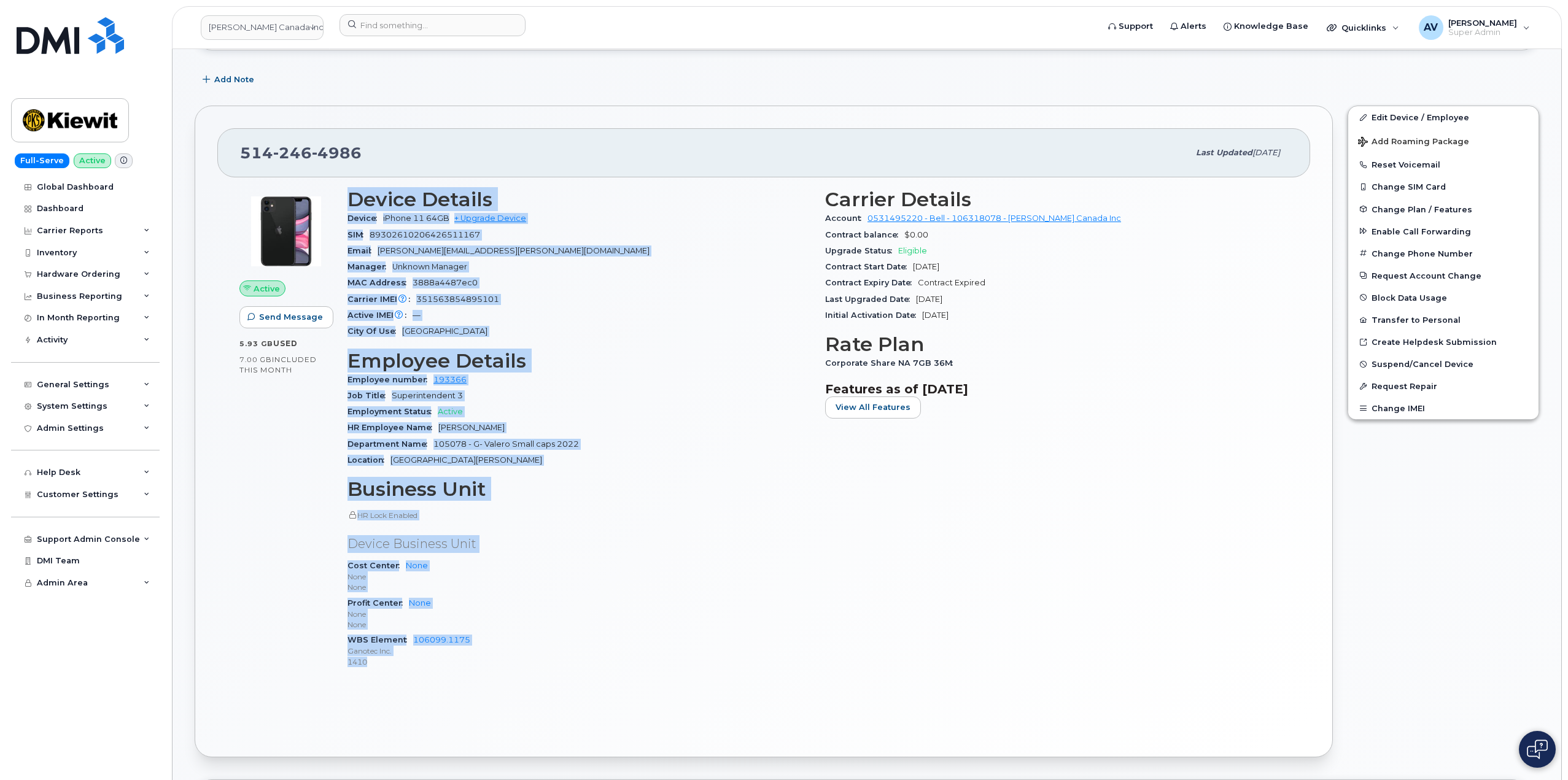
drag, startPoint x: 343, startPoint y: 387, endPoint x: 520, endPoint y: 662, distance: 327.0
click at [520, 662] on div "Device Details Device iPhone 11 64GB + Upgrade Device SIM [TECHNICAL_ID] Email …" at bounding box center [579, 433] width 478 height 505
copy div "Device Details Device iPhone 11 64GB + Upgrade Device SIM [TECHNICAL_ID] Email …"
copy div "Device Details Device iPhone 11 64GB + Upgrade Device SIM 89302610206426511167 …"
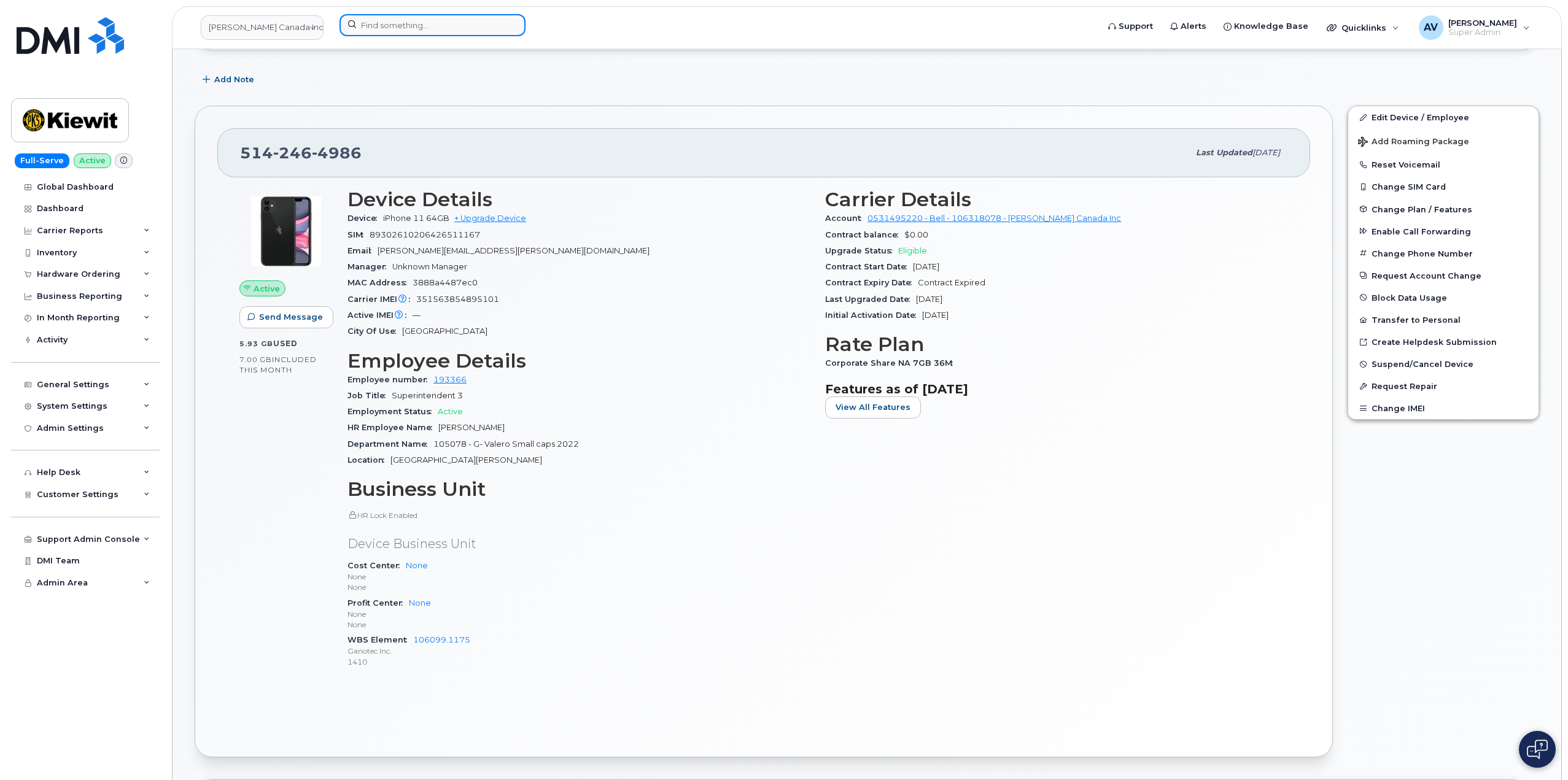
click at [383, 25] on input at bounding box center [433, 25] width 186 height 22
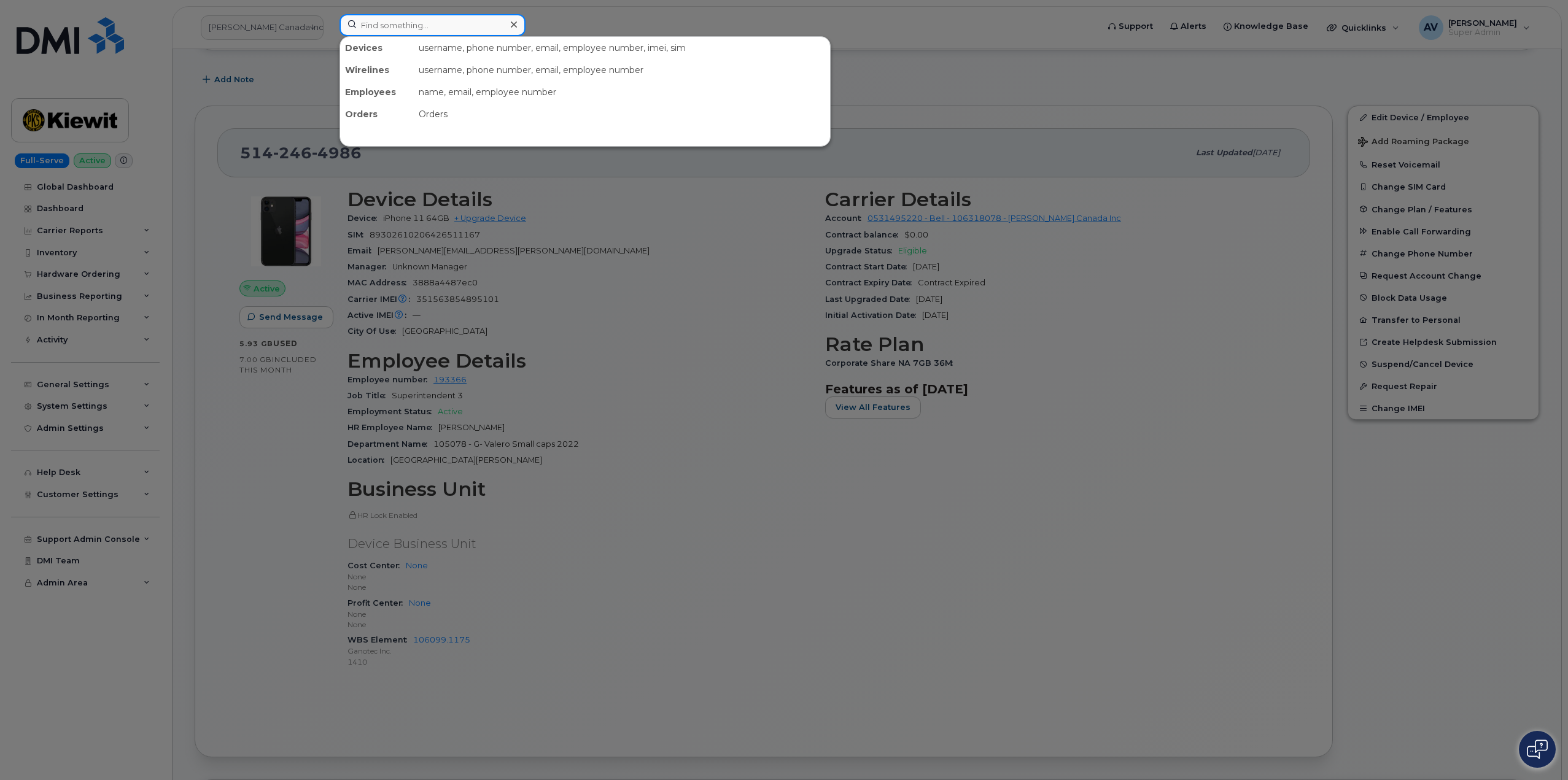
paste input "[PERSON_NAME]"
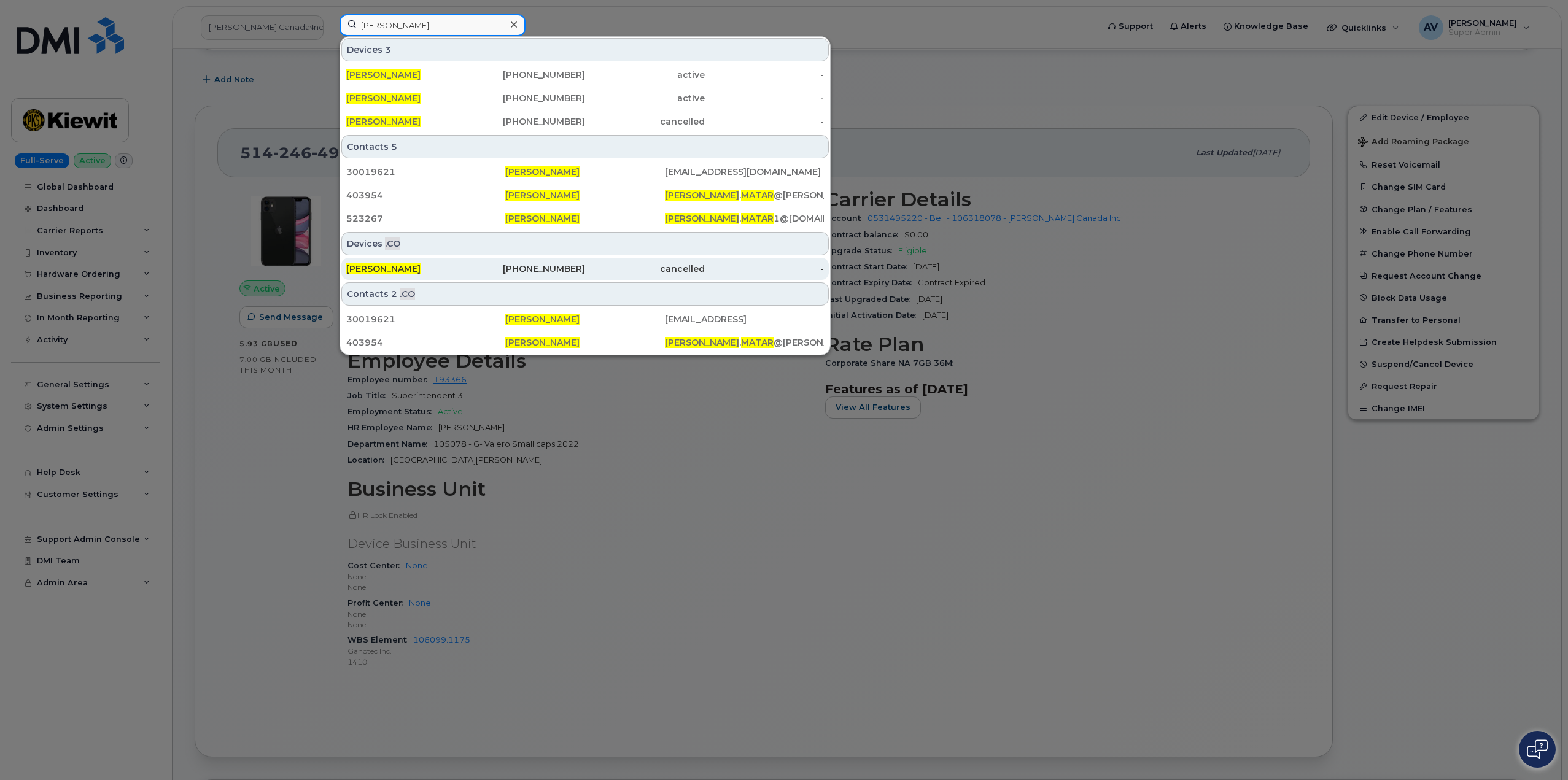
type input "[PERSON_NAME]"
drag, startPoint x: 441, startPoint y: 267, endPoint x: 447, endPoint y: 257, distance: 11.7
click at [441, 267] on div "[PERSON_NAME]" at bounding box center [406, 269] width 120 height 12
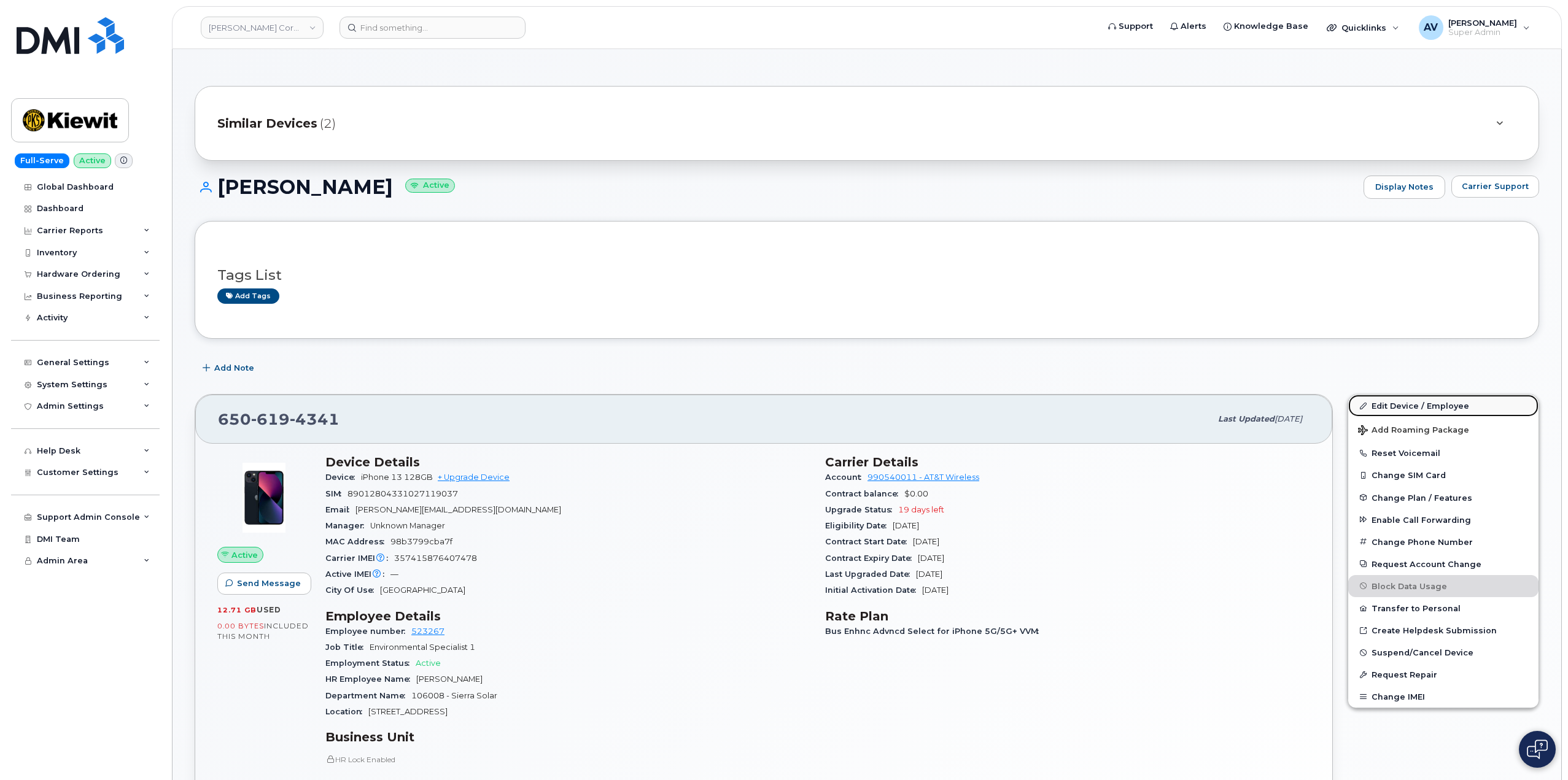
click at [1410, 405] on link "Edit Device / Employee" at bounding box center [1443, 405] width 190 height 22
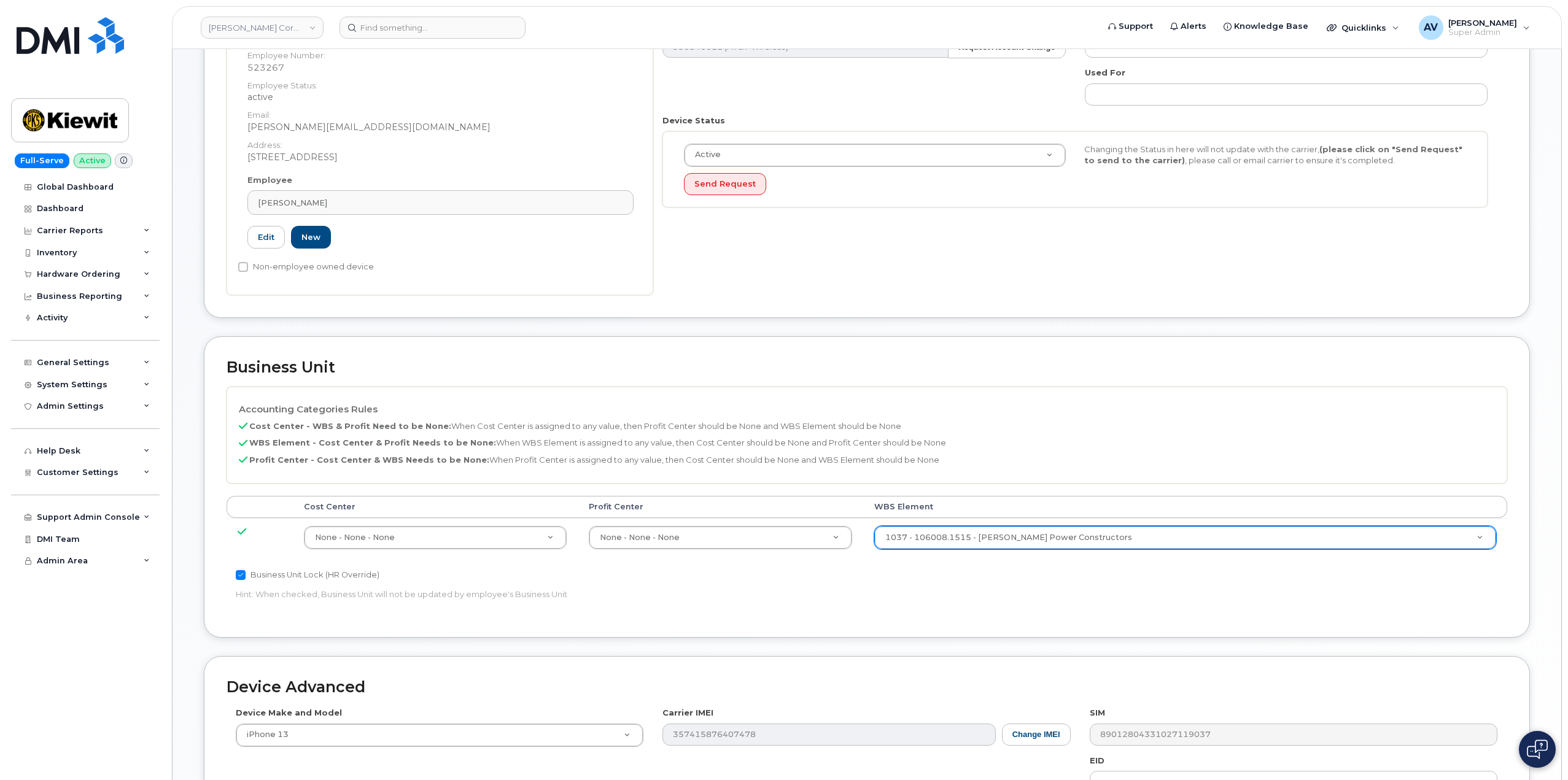
scroll to position [245, 0]
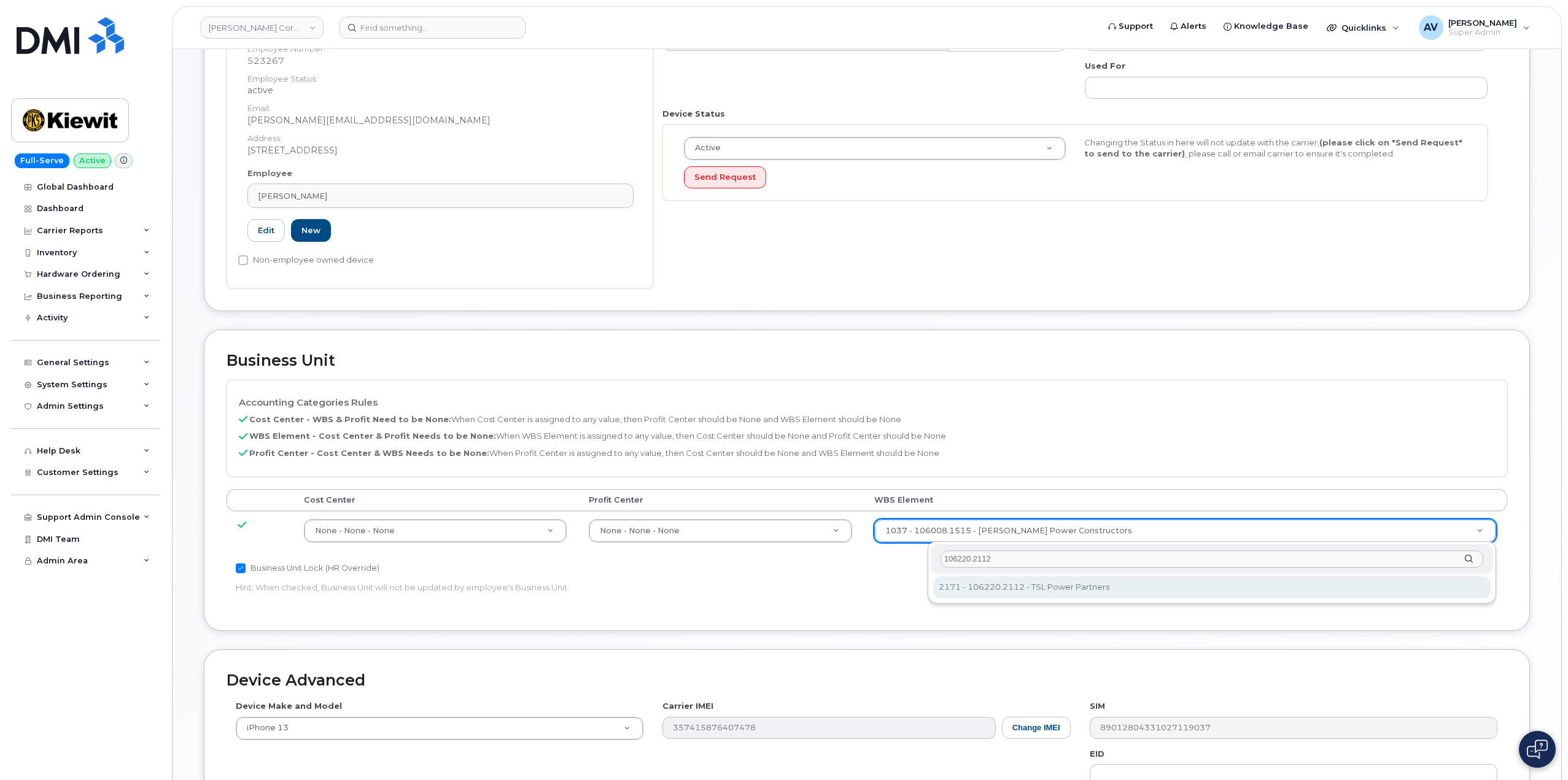
type input "106220.2112"
type input "33915203"
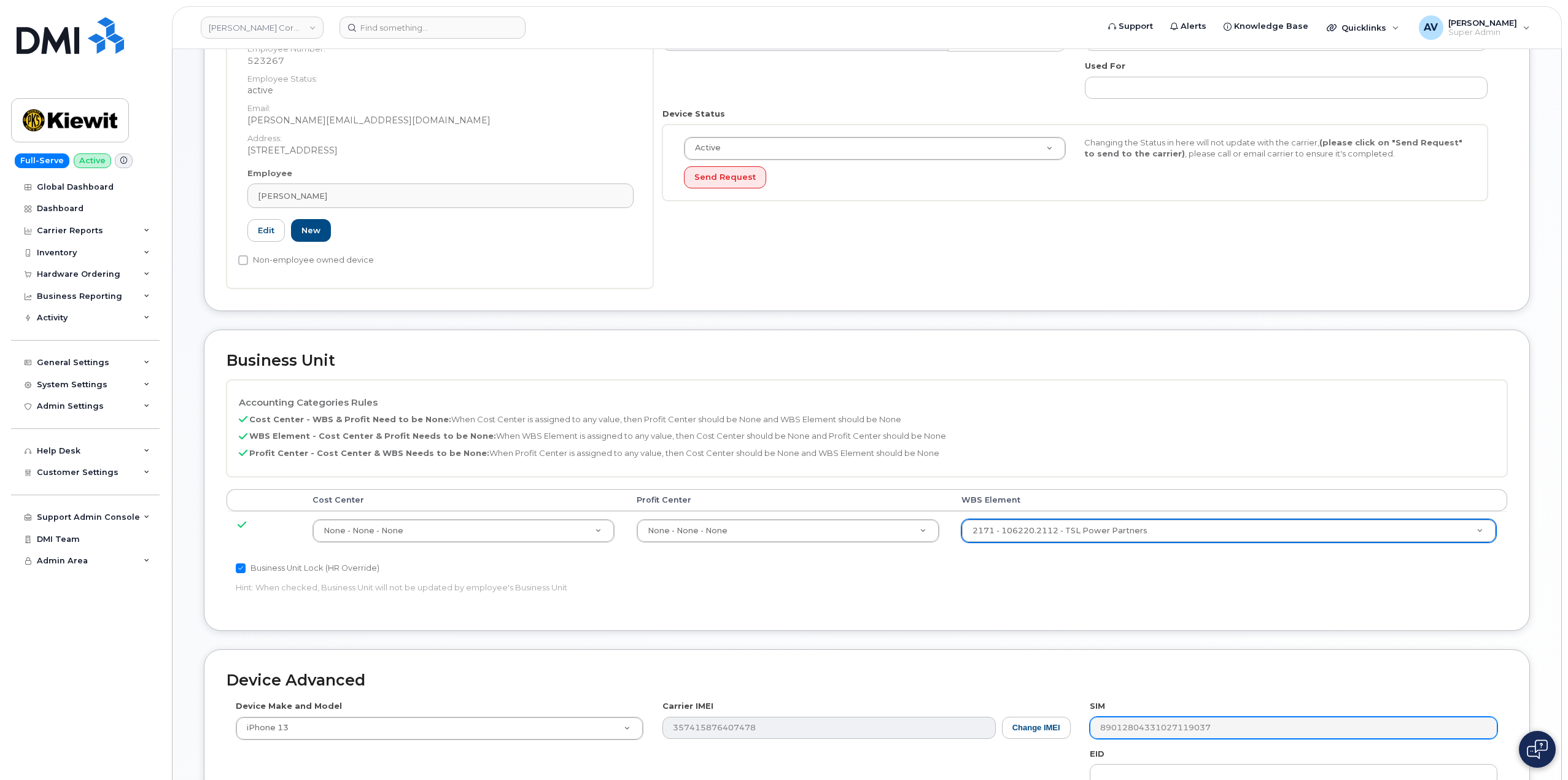
scroll to position [481, 0]
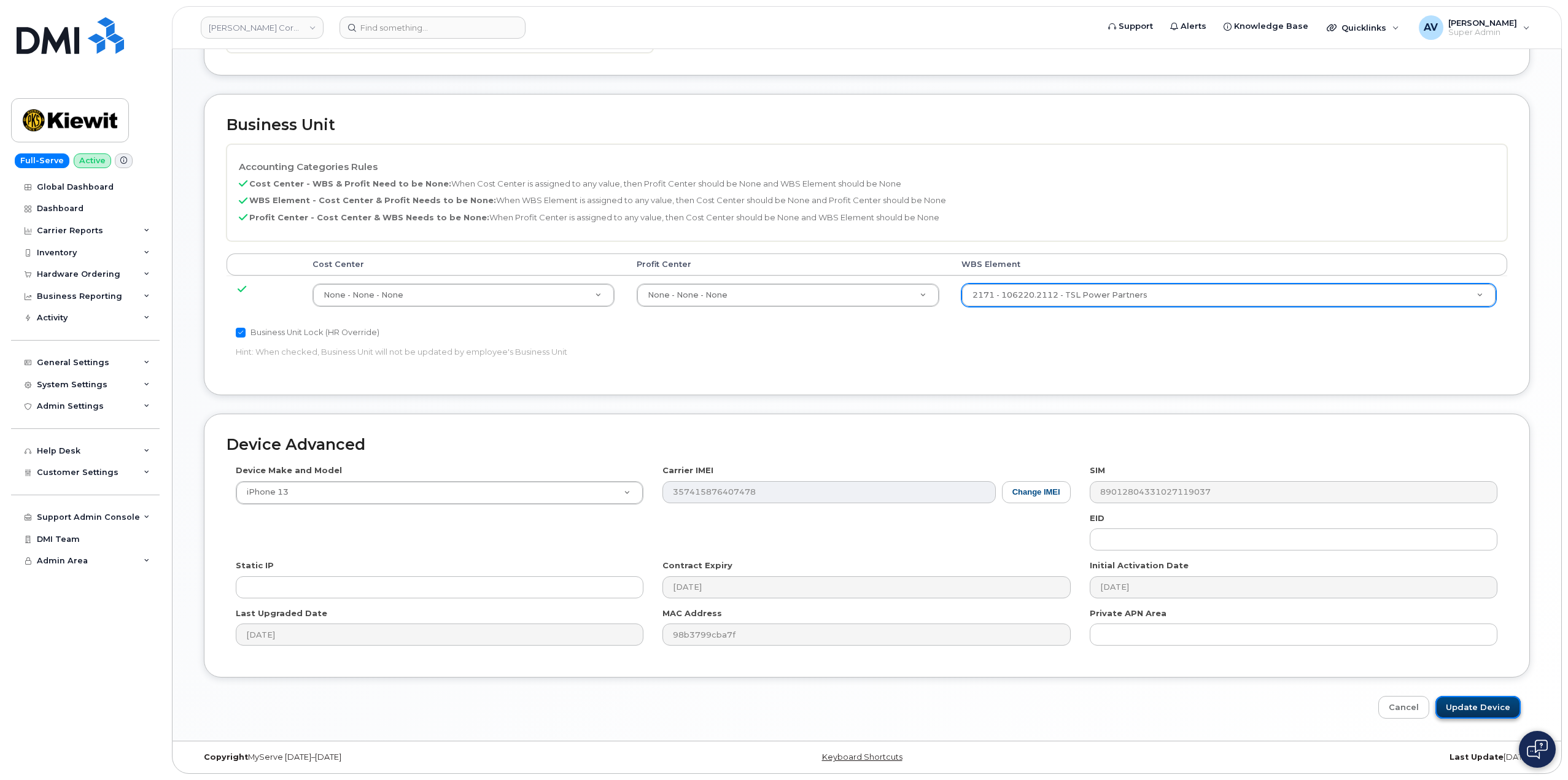
click at [1474, 704] on input "Update Device" at bounding box center [1477, 707] width 85 height 23
type input "Saving..."
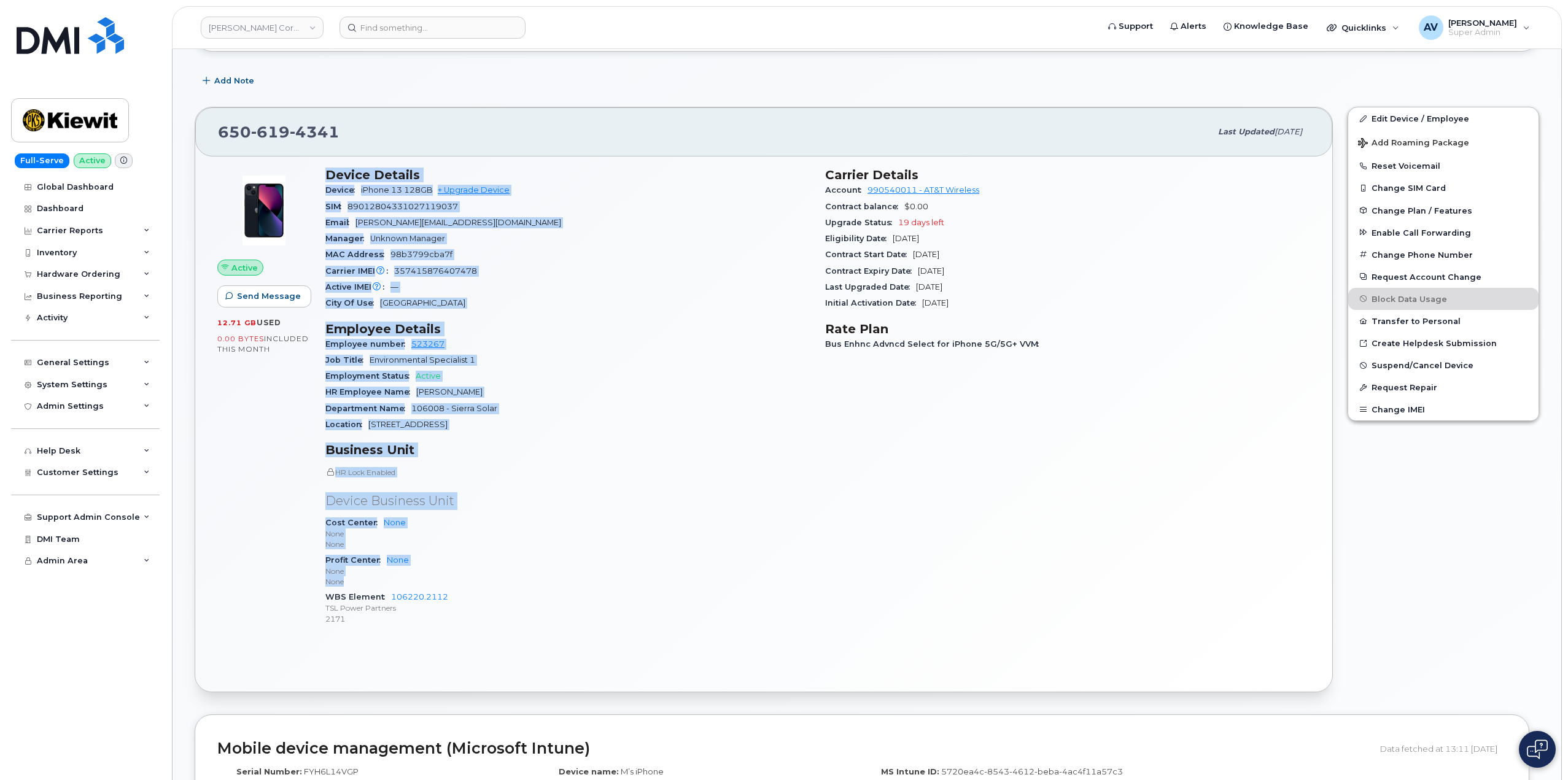
scroll to position [307, 0]
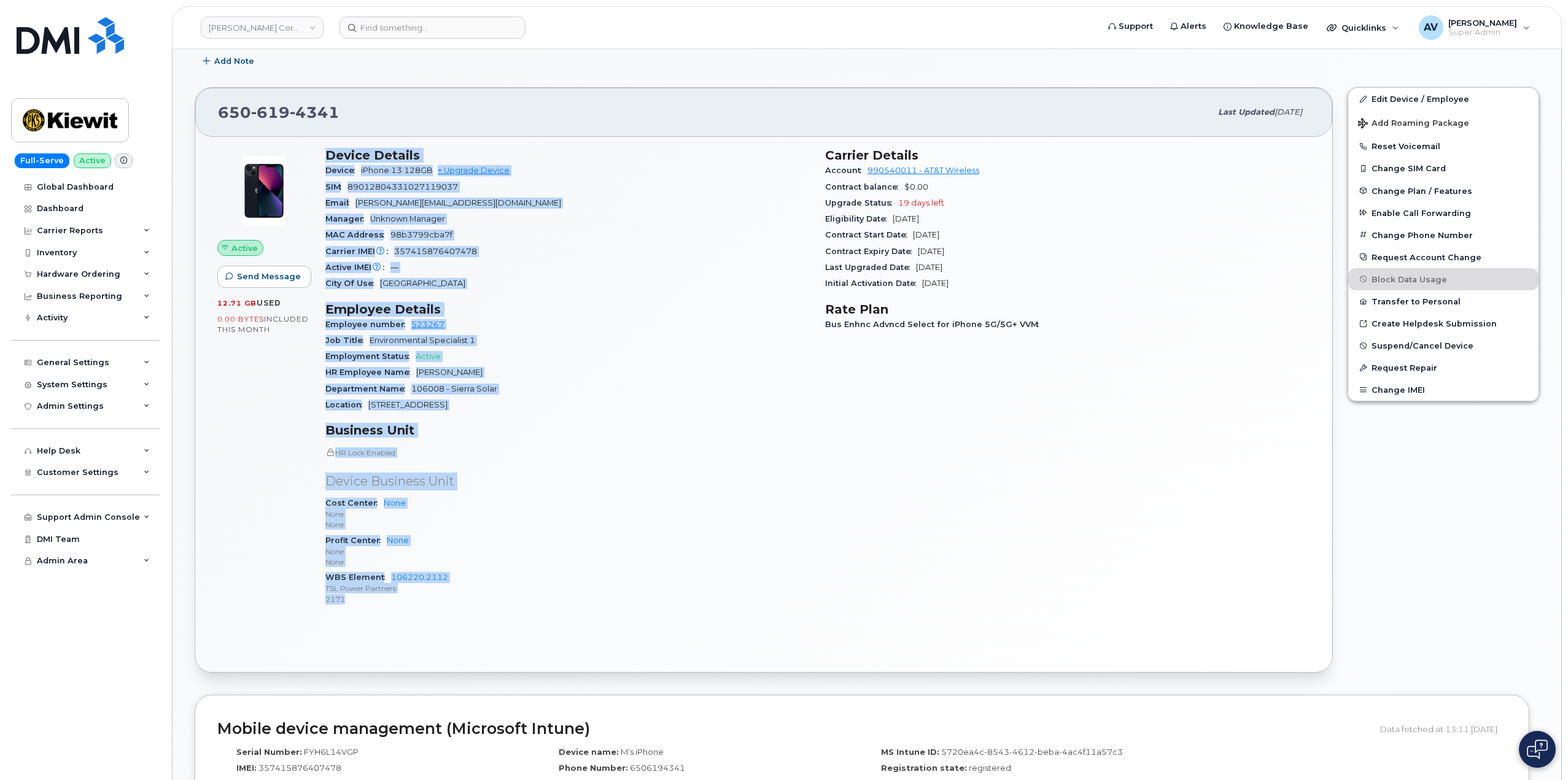
drag, startPoint x: 322, startPoint y: 459, endPoint x: 482, endPoint y: 598, distance: 211.9
click at [482, 598] on div "Device Details Device iPhone 13 128GB + Upgrade Device SIM [TECHNICAL_ID] Email…" at bounding box center [568, 382] width 500 height 483
copy div "Device Details Device iPhone 13 128GB + Upgrade Device SIM [TECHNICAL_ID] Email…"
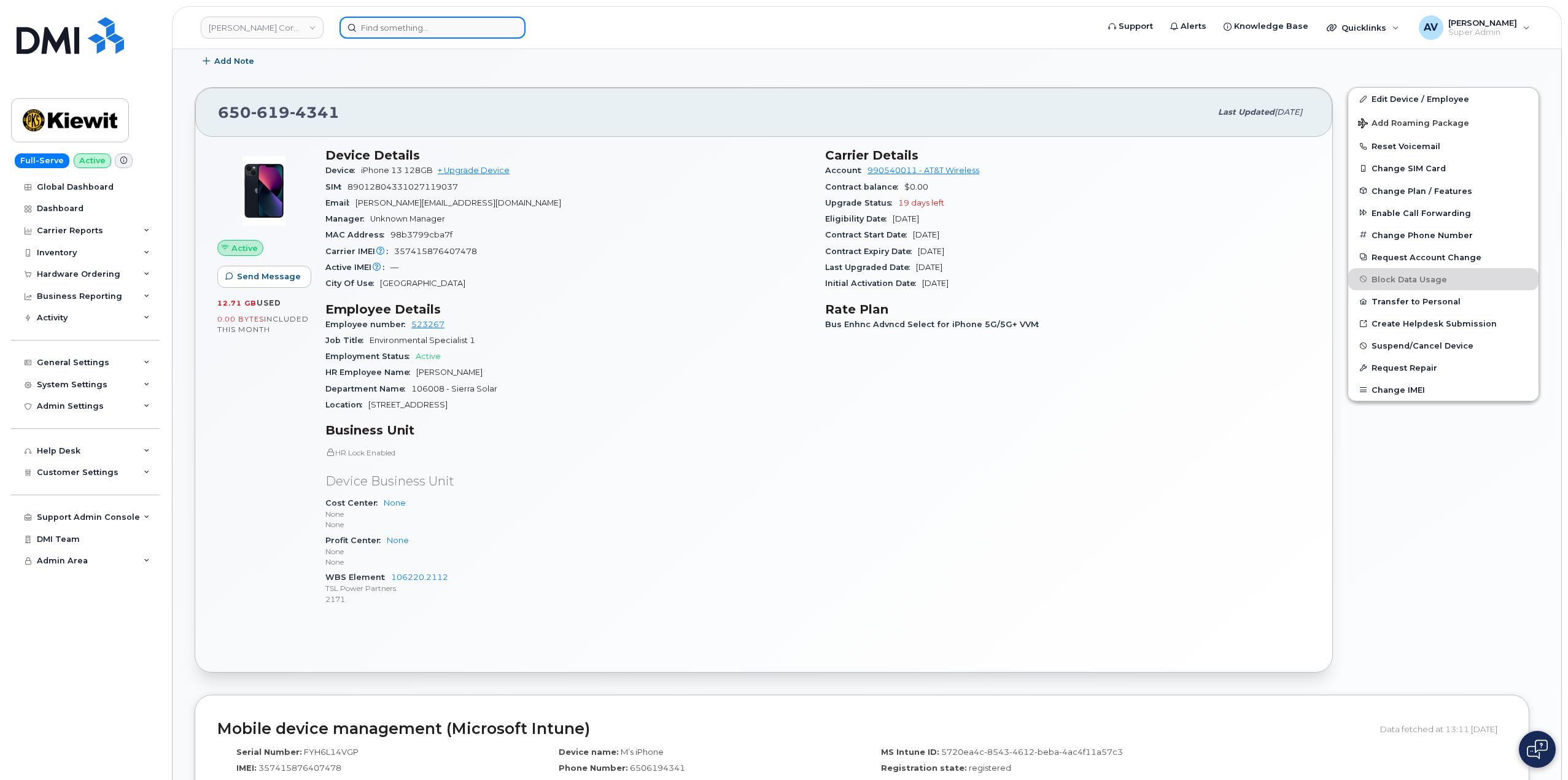
click at [426, 26] on input at bounding box center [433, 28] width 186 height 22
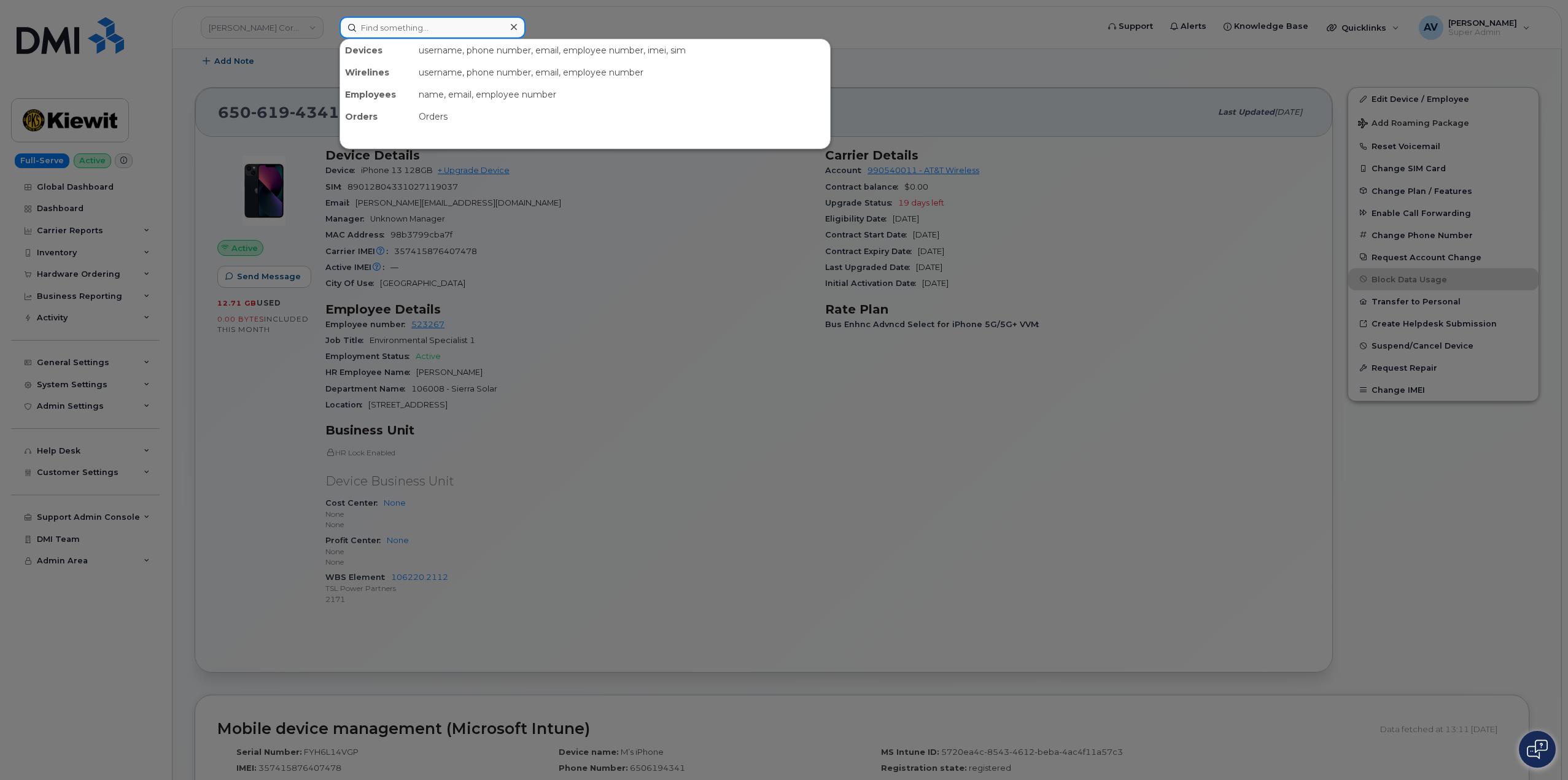
paste input "5193694602"
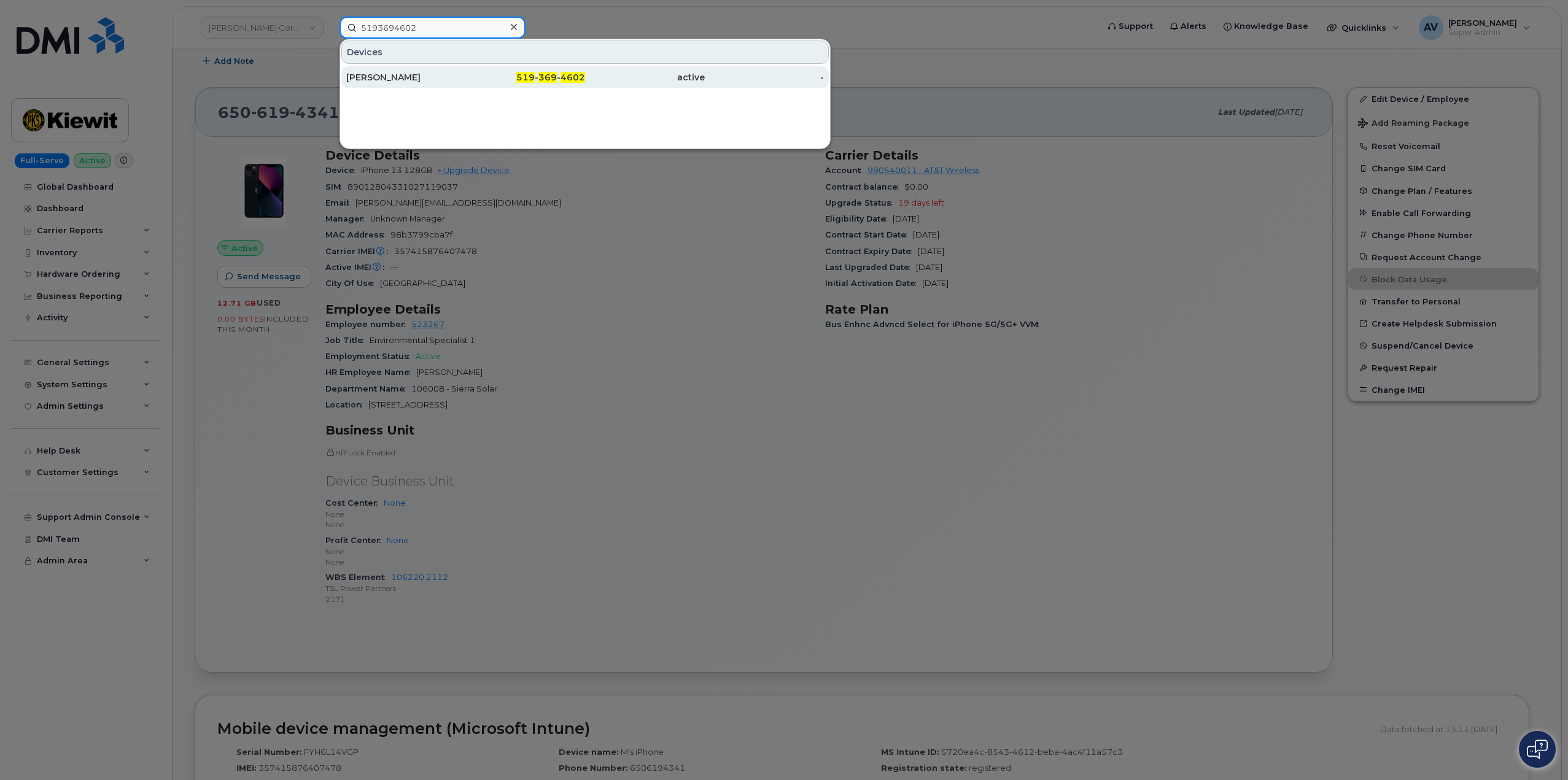
type input "5193694602"
click at [453, 80] on div "JILL LAPORTE" at bounding box center [406, 77] width 120 height 12
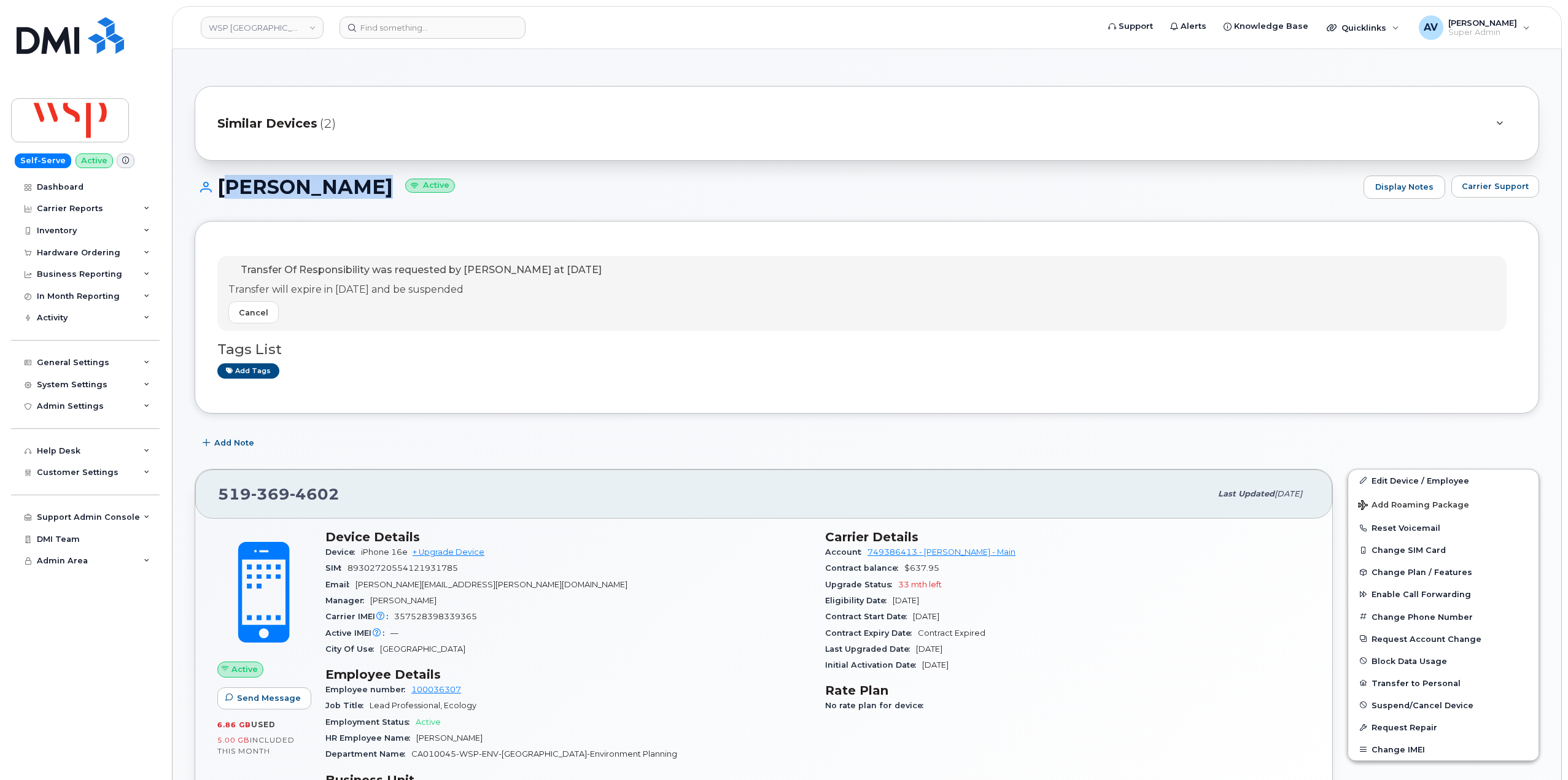
drag, startPoint x: 217, startPoint y: 180, endPoint x: 360, endPoint y: 190, distance: 143.3
click at [360, 190] on h1 "JILL LAPORTE Active" at bounding box center [776, 187] width 1162 height 22
copy h1 "[PERSON_NAME]"
click at [414, 23] on input at bounding box center [433, 28] width 186 height 22
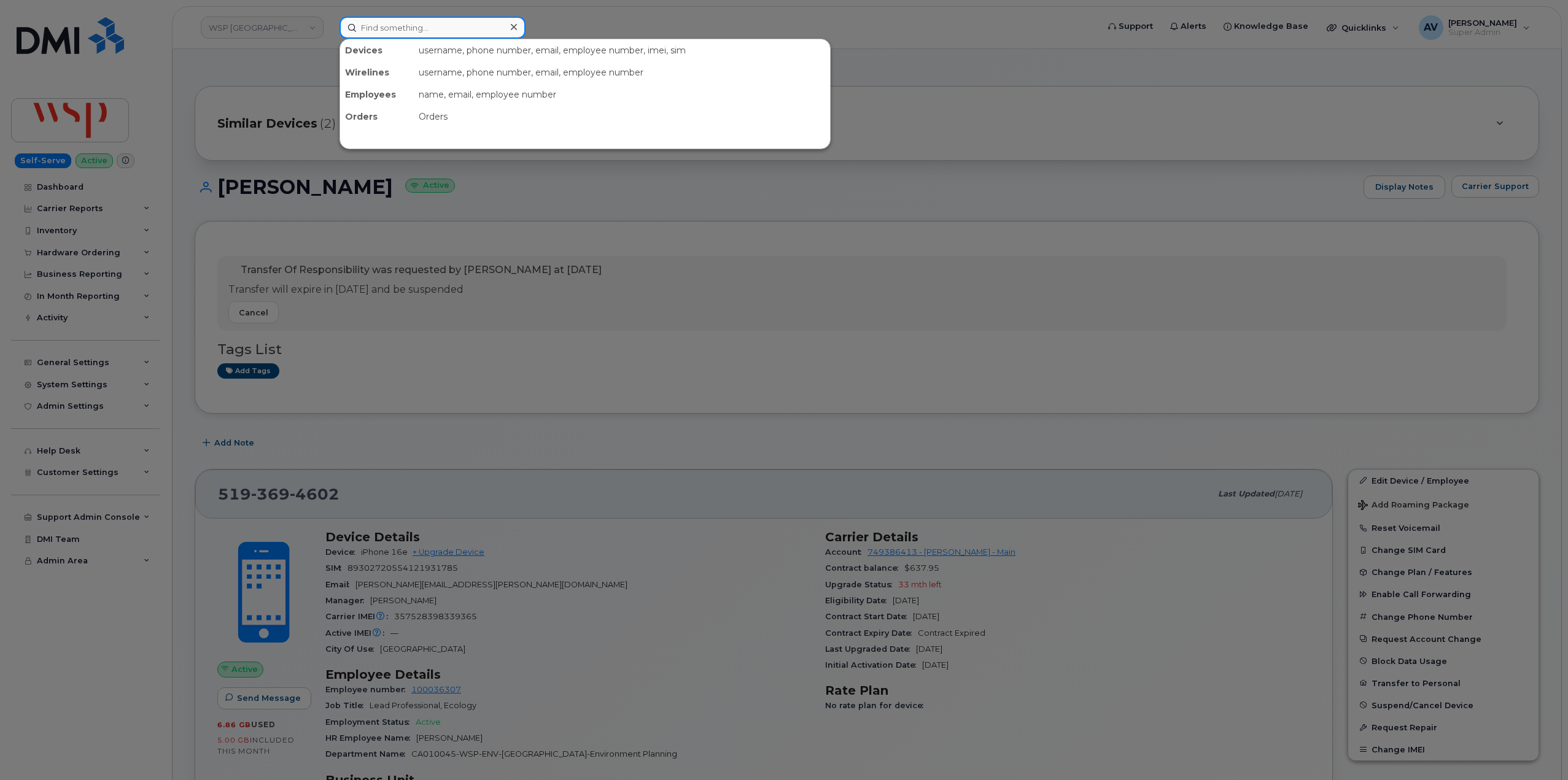
paste input "4185636773"
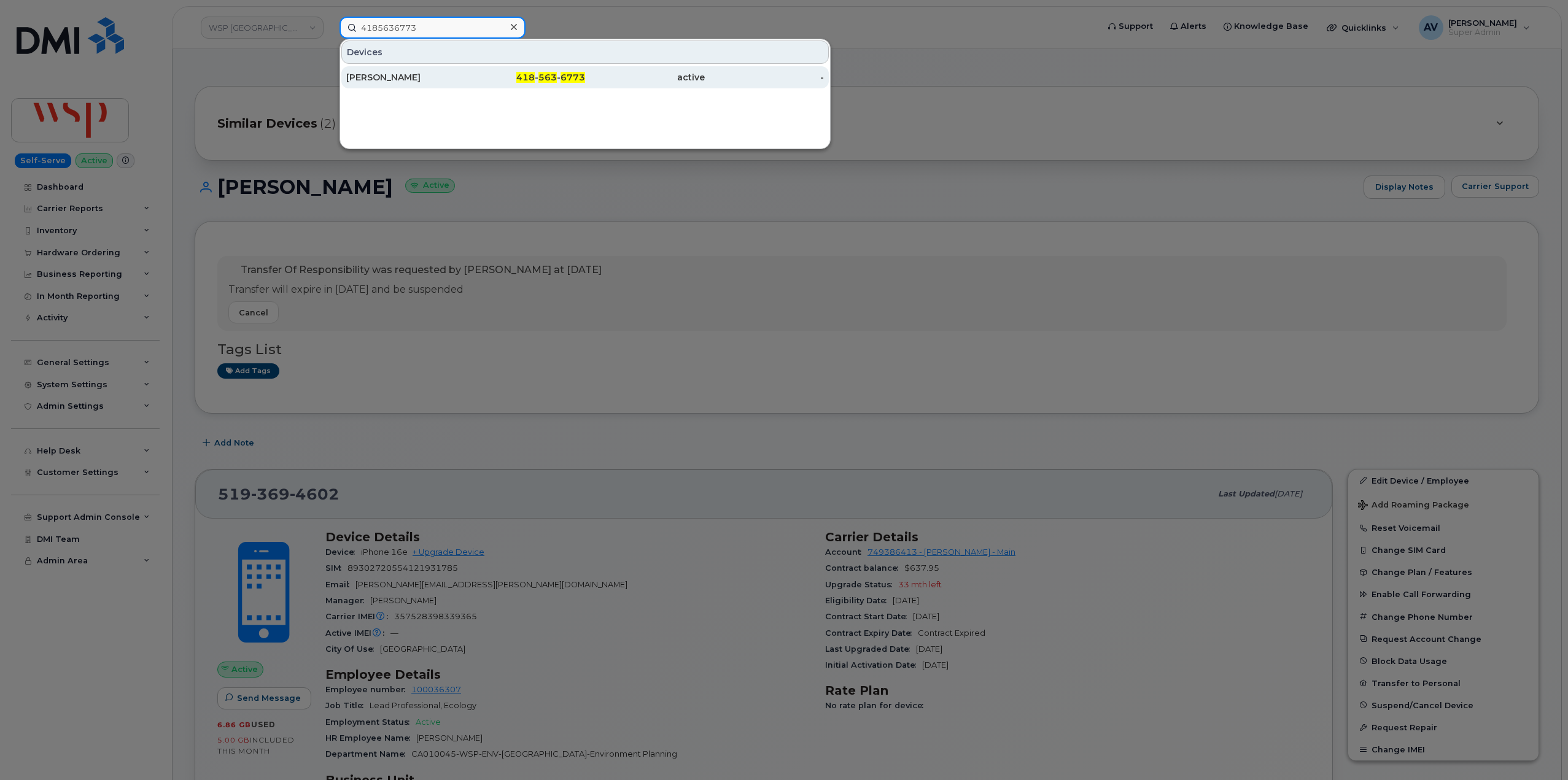
type input "4185636773"
click at [439, 79] on div "Réjean Lessard" at bounding box center [406, 77] width 120 height 12
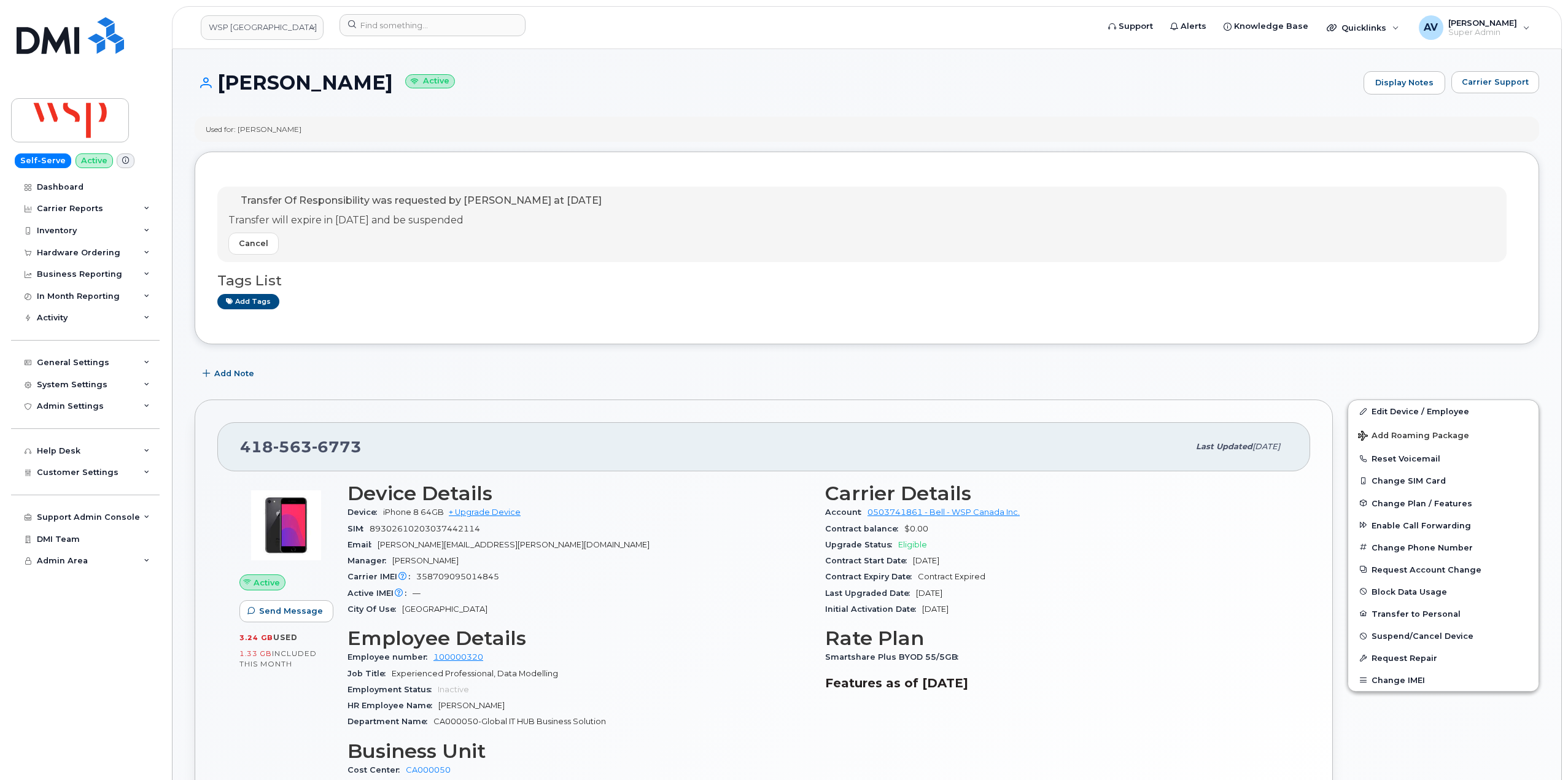
drag, startPoint x: 219, startPoint y: 77, endPoint x: 371, endPoint y: 82, distance: 152.1
click at [371, 82] on h1 "Réjean Lessard Active" at bounding box center [776, 83] width 1162 height 22
copy h1 "Réjean Lessard"
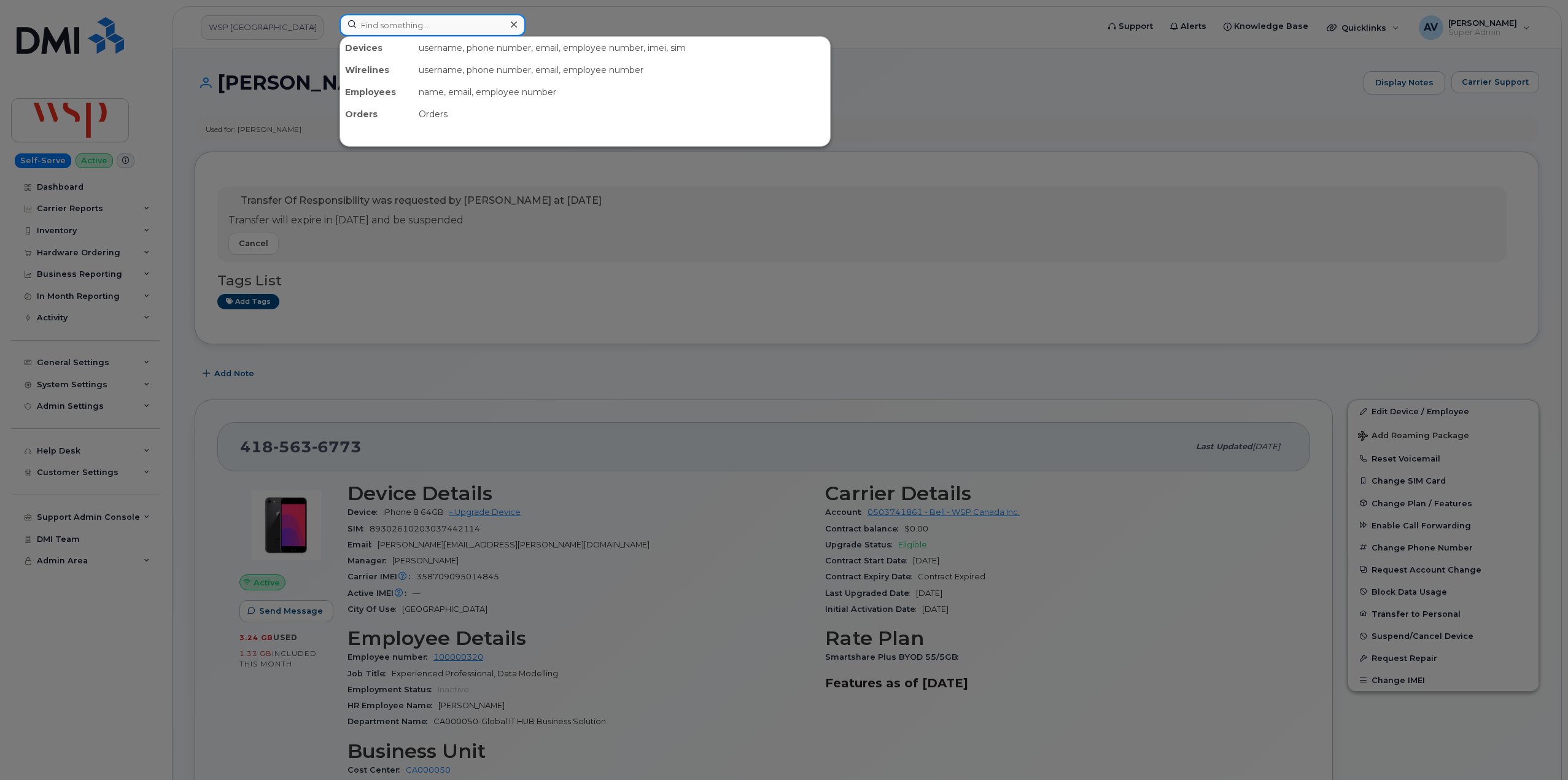
click at [417, 24] on input at bounding box center [433, 25] width 186 height 22
paste input "5145597971"
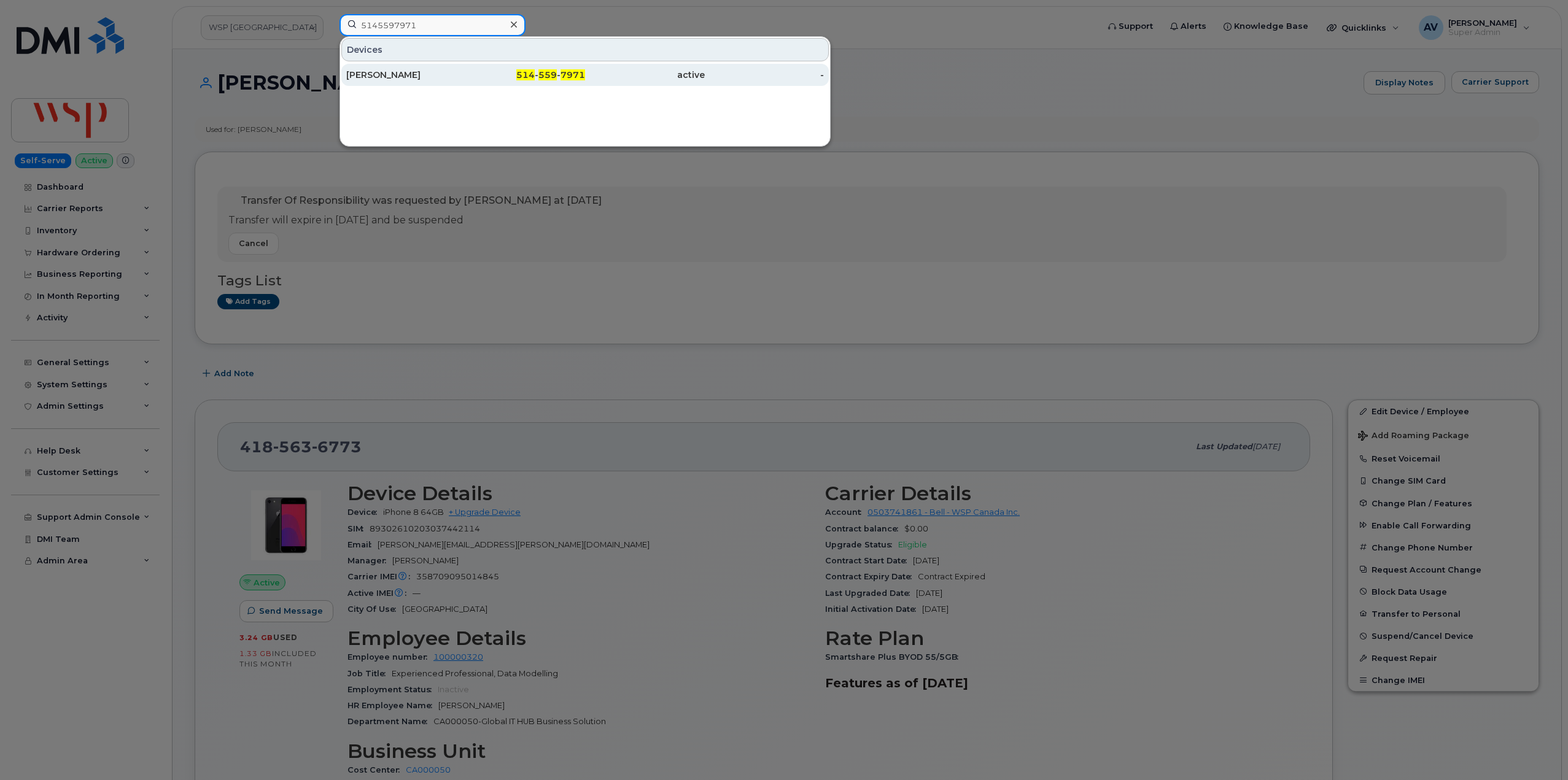
type input "5145597971"
click at [441, 74] on div "étienne Groleau" at bounding box center [406, 75] width 120 height 12
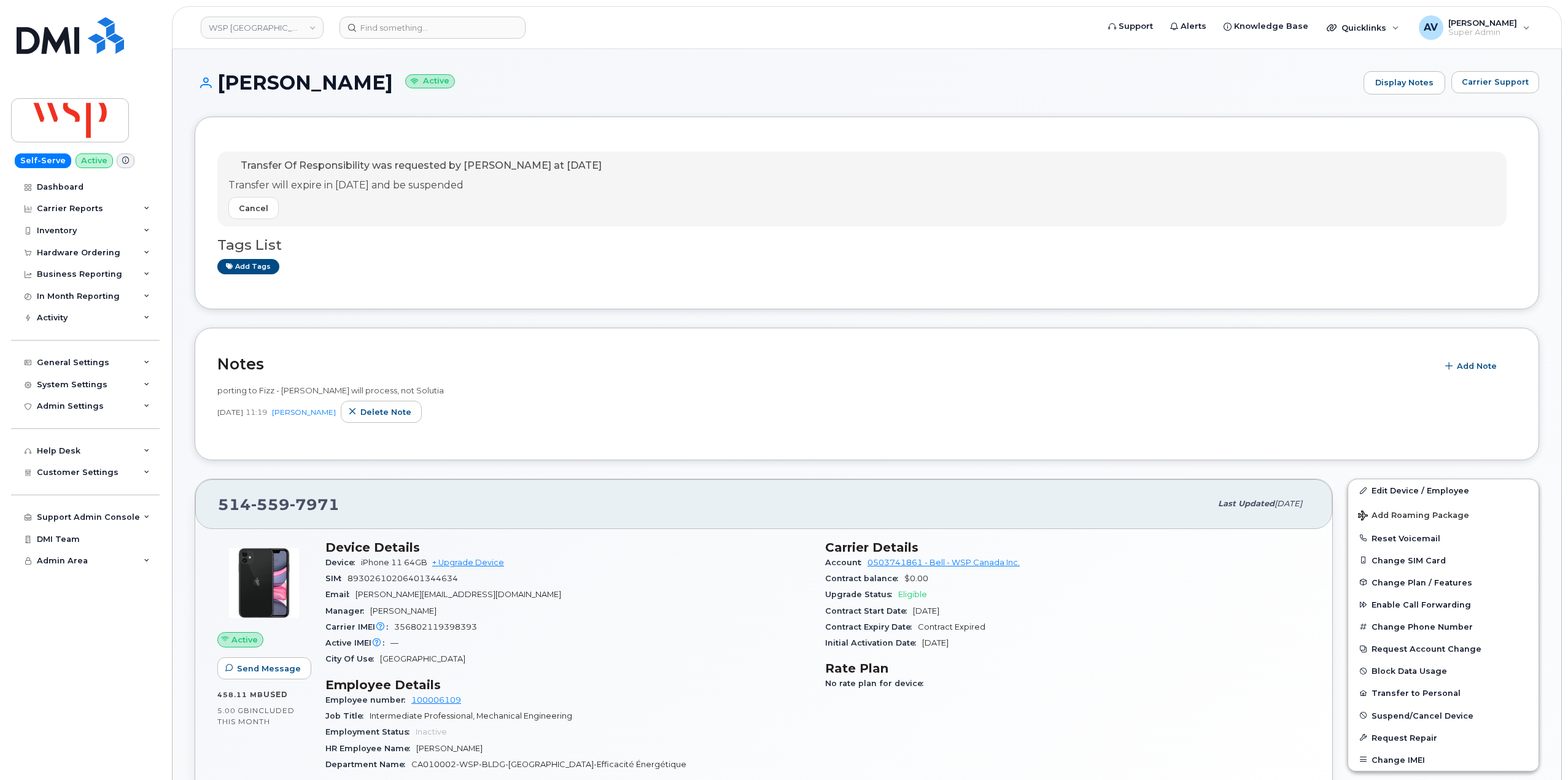
drag, startPoint x: 221, startPoint y: 81, endPoint x: 378, endPoint y: 85, distance: 157.1
click at [378, 85] on h1 "étienne Groleau Active" at bounding box center [776, 83] width 1162 height 22
copy h1 "[PERSON_NAME]"
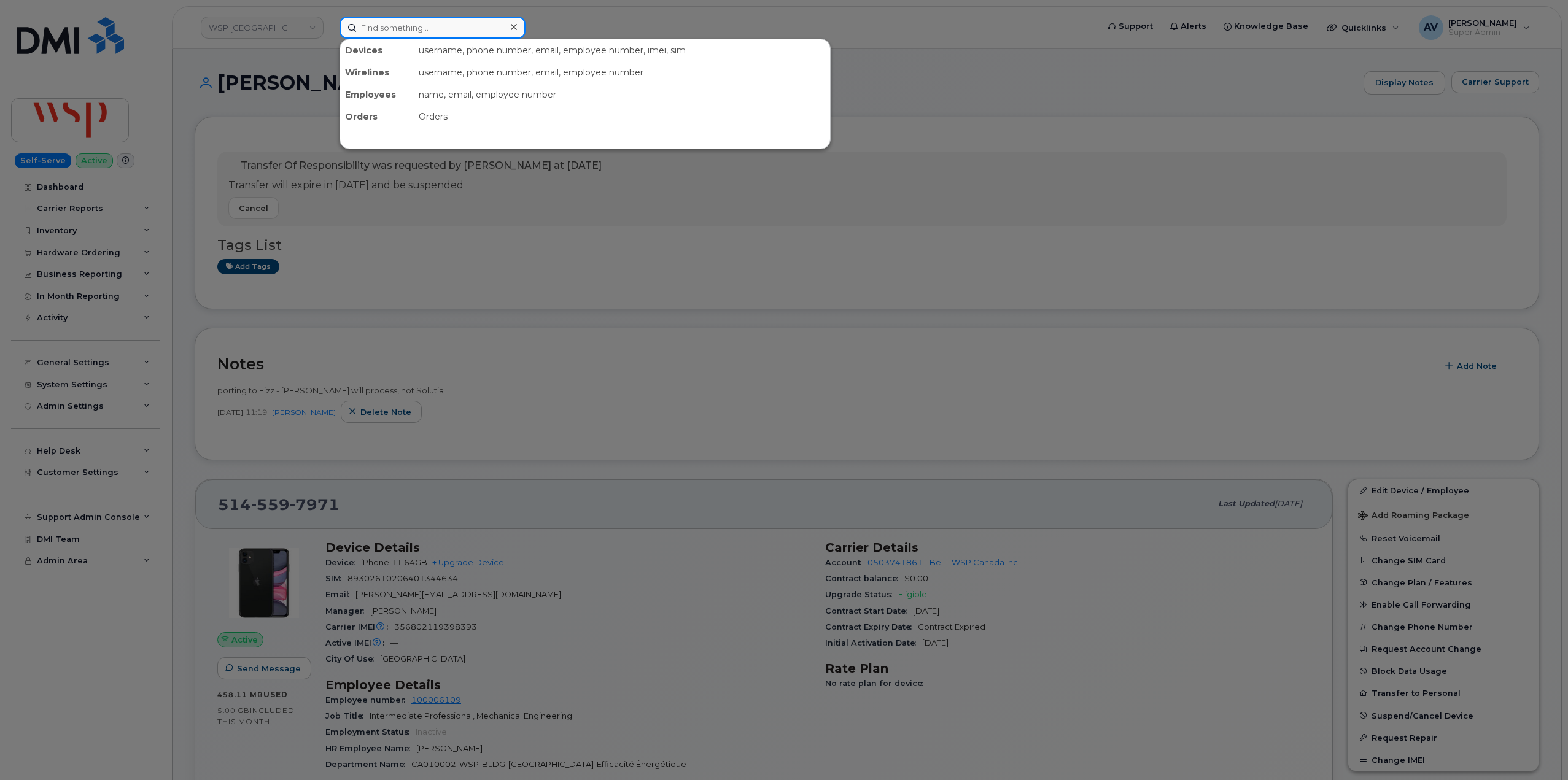
click at [430, 25] on input at bounding box center [433, 28] width 186 height 22
paste input "4182268814"
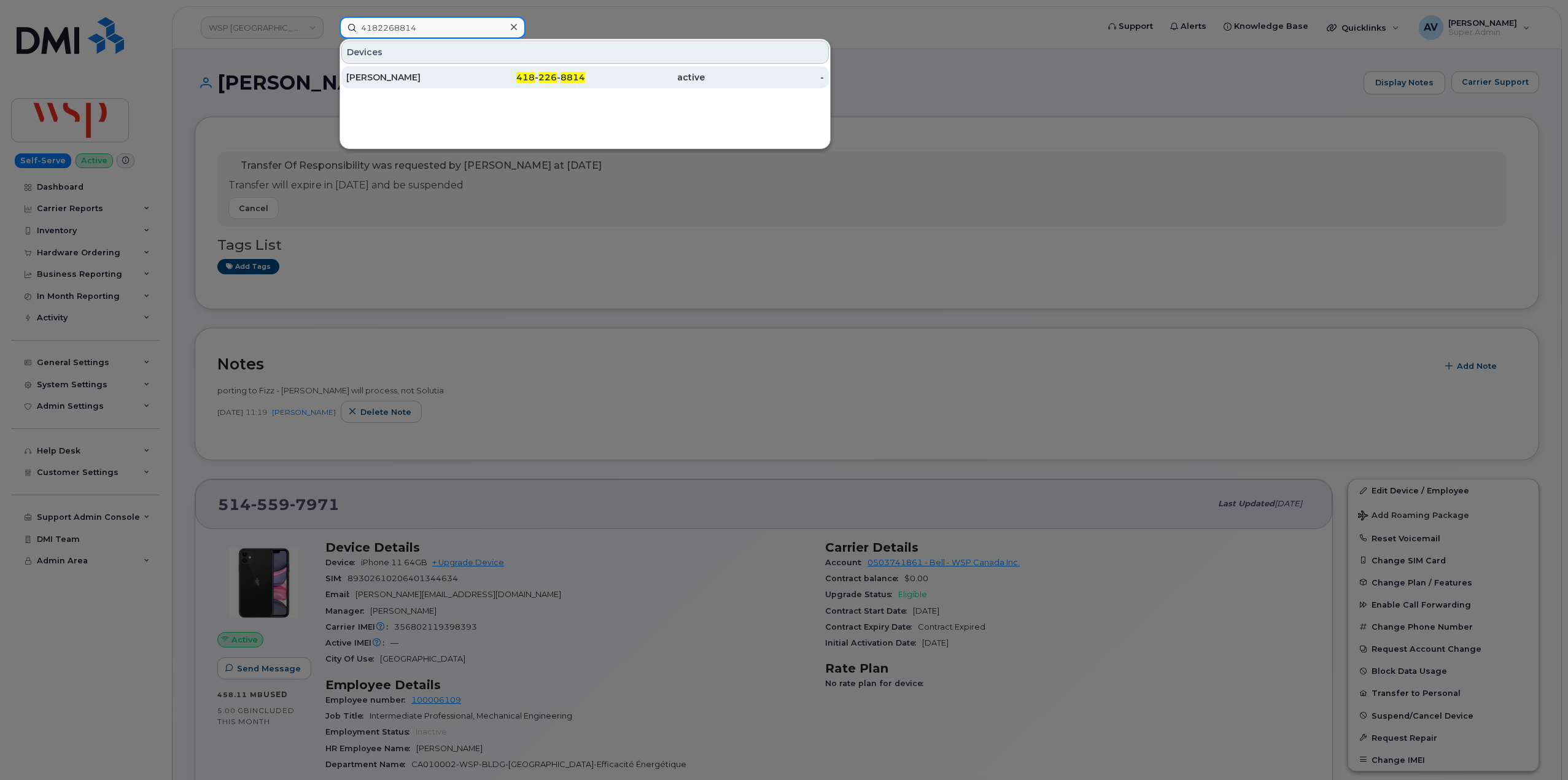
type input "4182268814"
click at [414, 81] on div "Alexandre Labbé" at bounding box center [406, 77] width 120 height 12
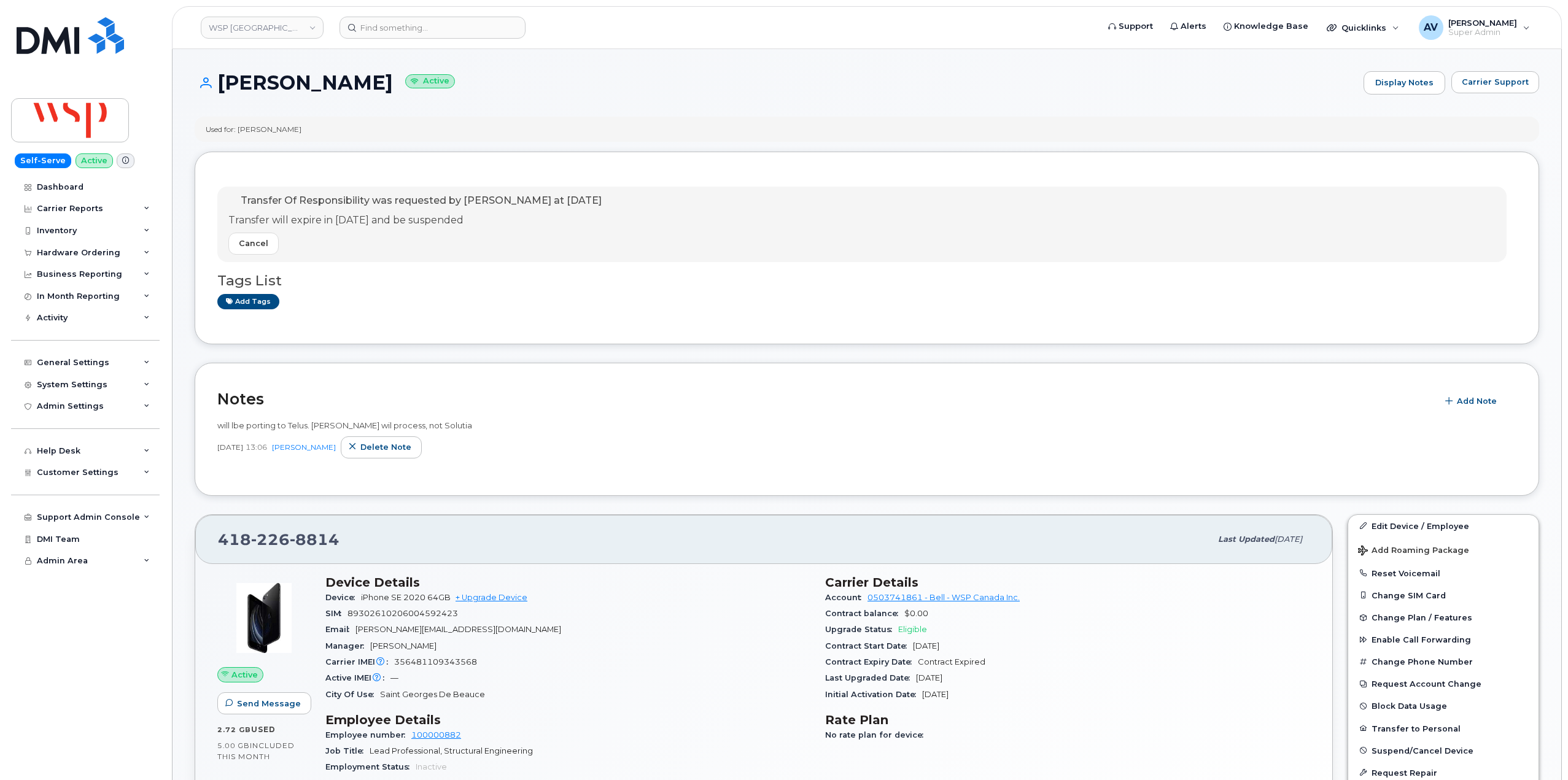
drag, startPoint x: 217, startPoint y: 79, endPoint x: 387, endPoint y: 91, distance: 170.4
click at [387, 91] on h1 "[PERSON_NAME] Active" at bounding box center [776, 83] width 1162 height 22
copy h1 "[PERSON_NAME]"
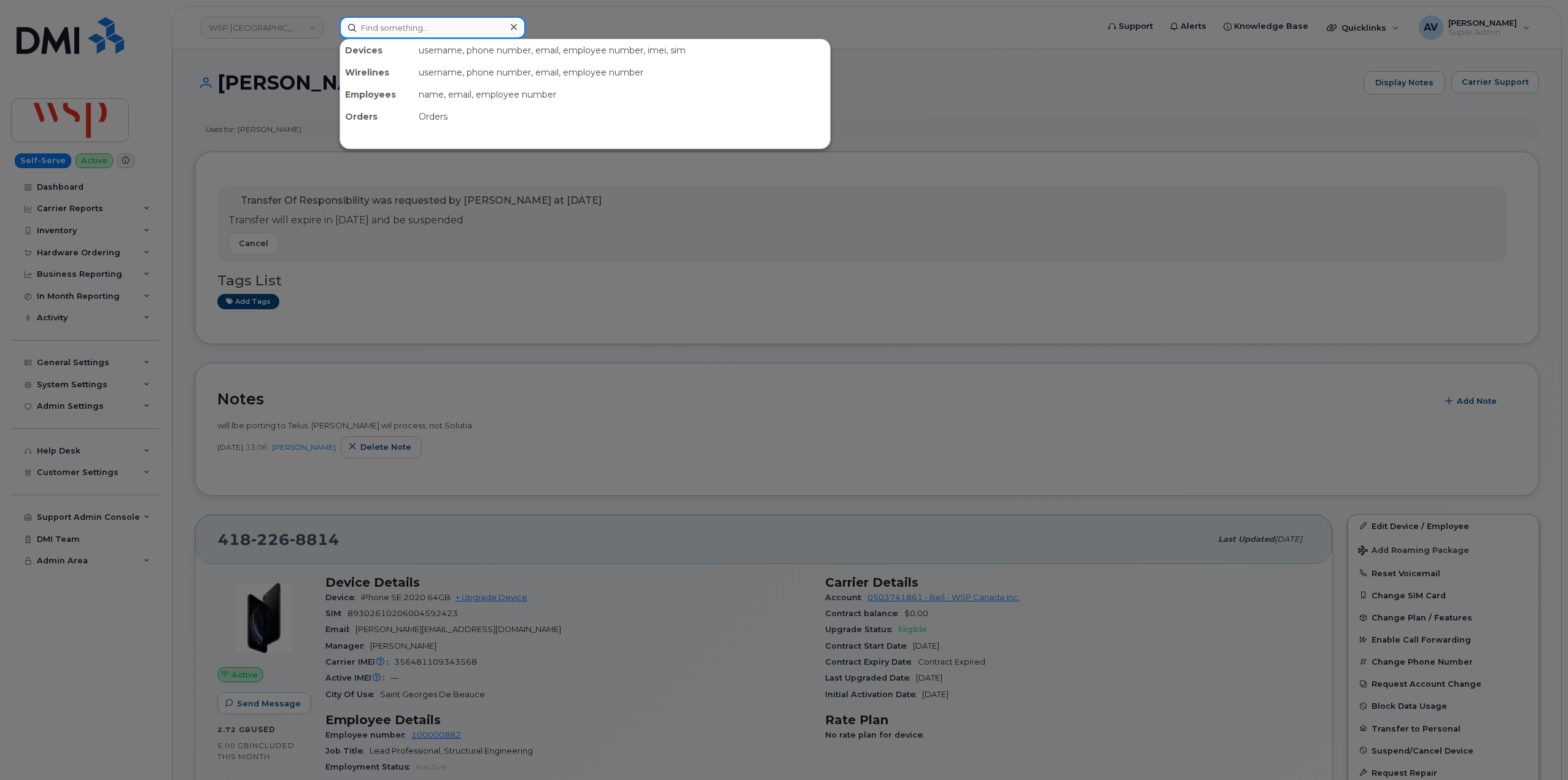
click at [424, 35] on input at bounding box center [433, 28] width 186 height 22
paste input "[PERSON_NAME]"
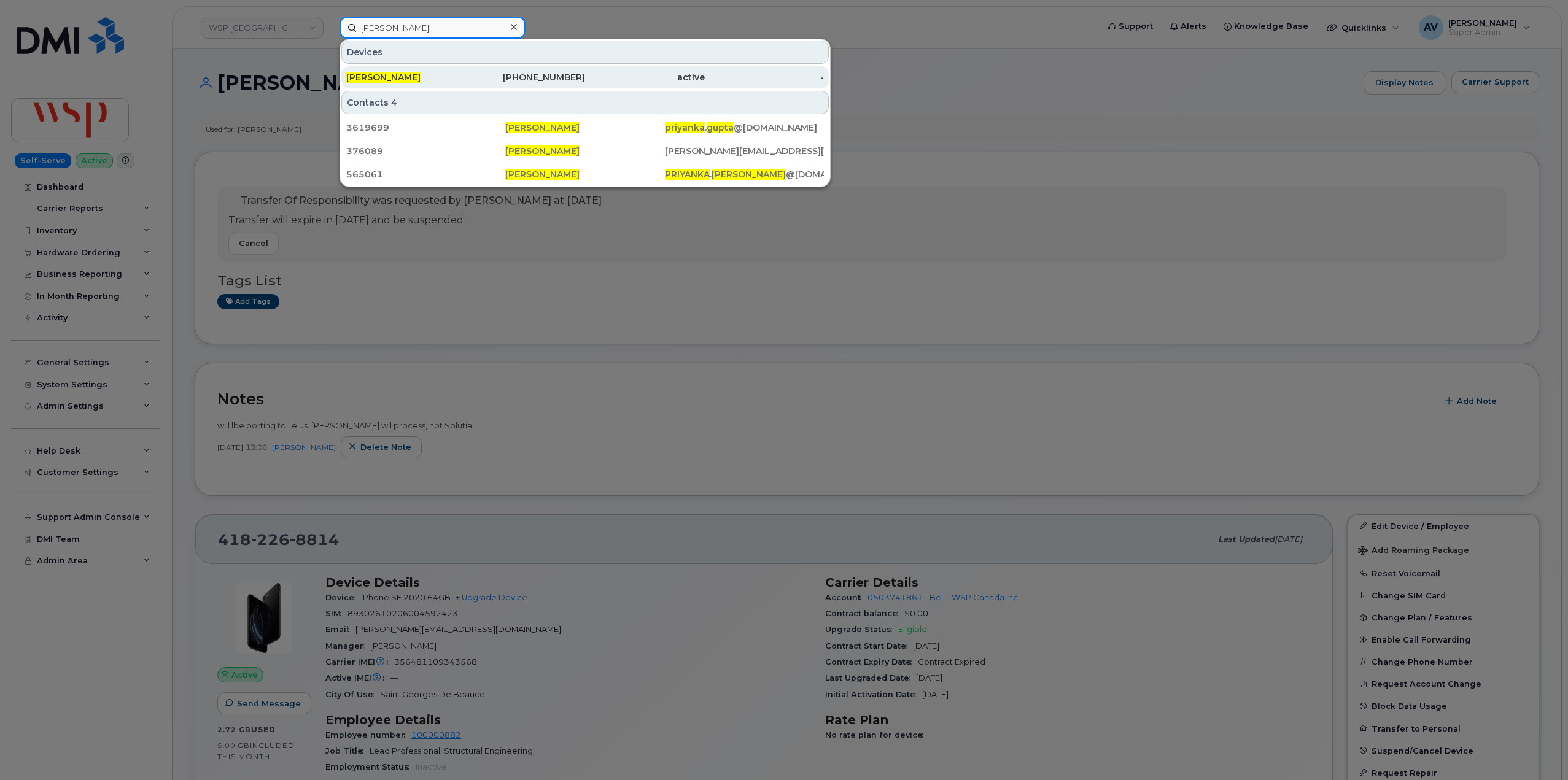
type input "[PERSON_NAME]"
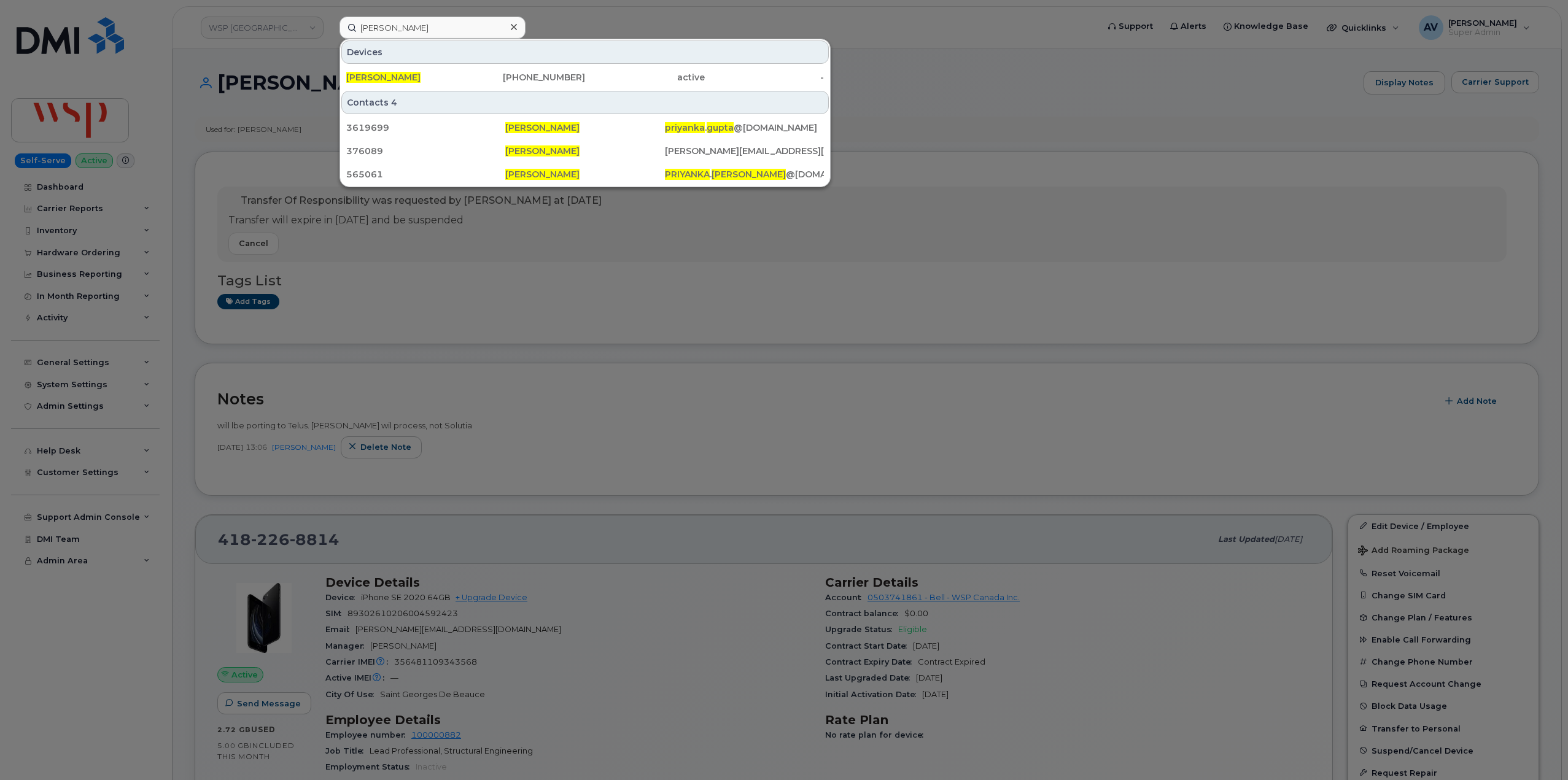
drag, startPoint x: 418, startPoint y: 77, endPoint x: 448, endPoint y: 61, distance: 34.0
click at [418, 77] on div "[PERSON_NAME]" at bounding box center [406, 77] width 120 height 12
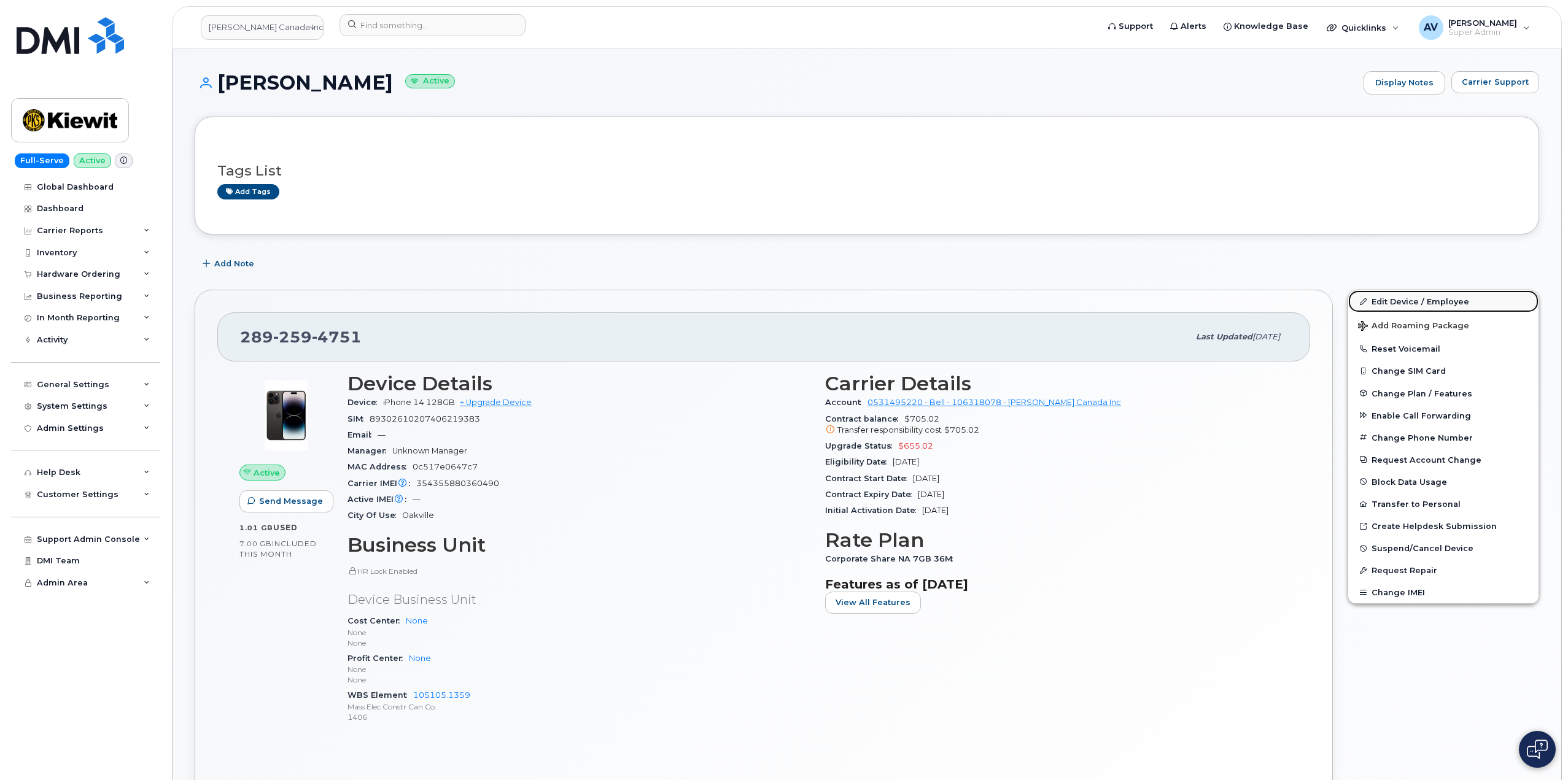
click at [1392, 298] on link "Edit Device / Employee" at bounding box center [1443, 301] width 190 height 22
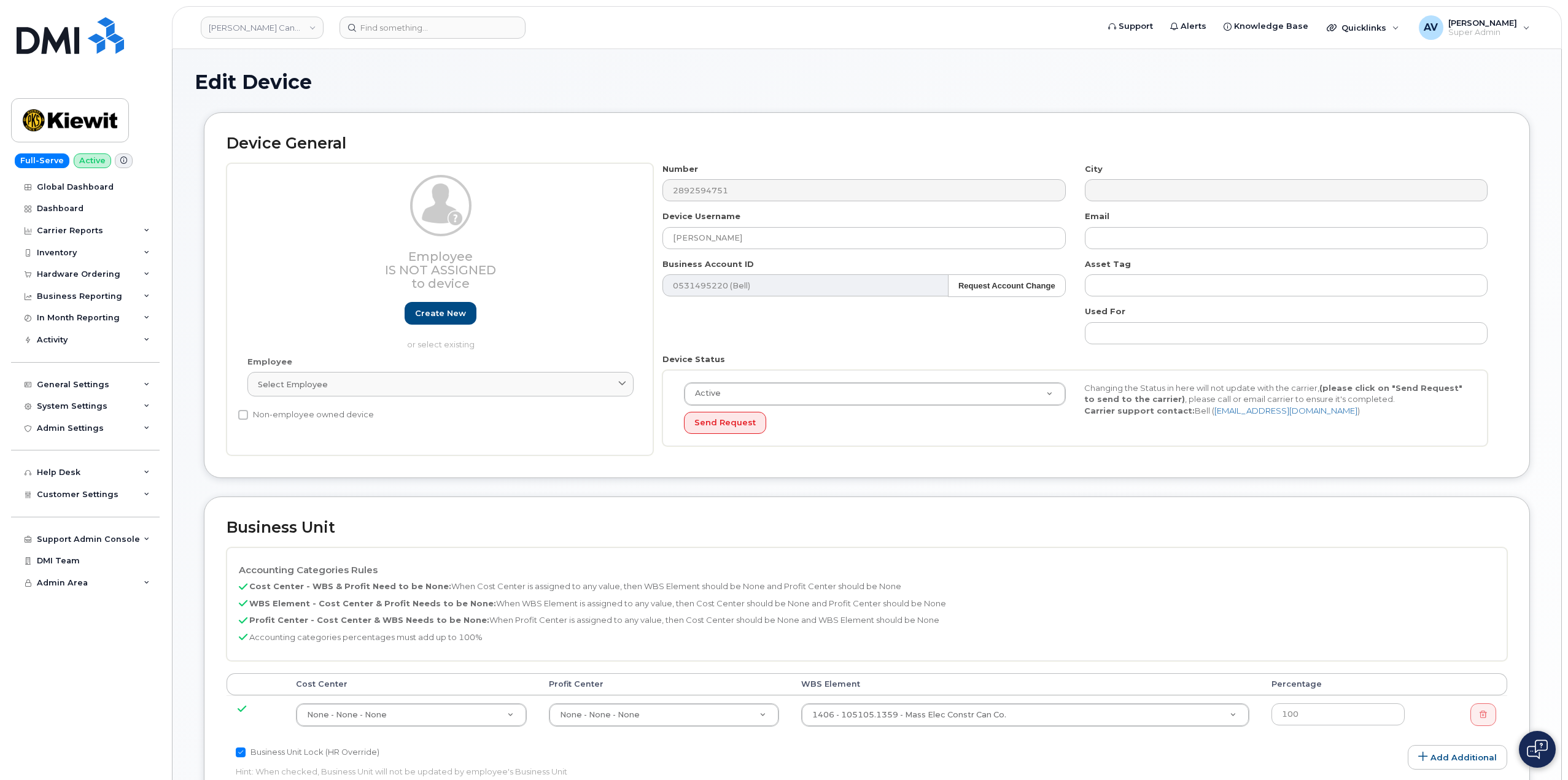
select select "14059"
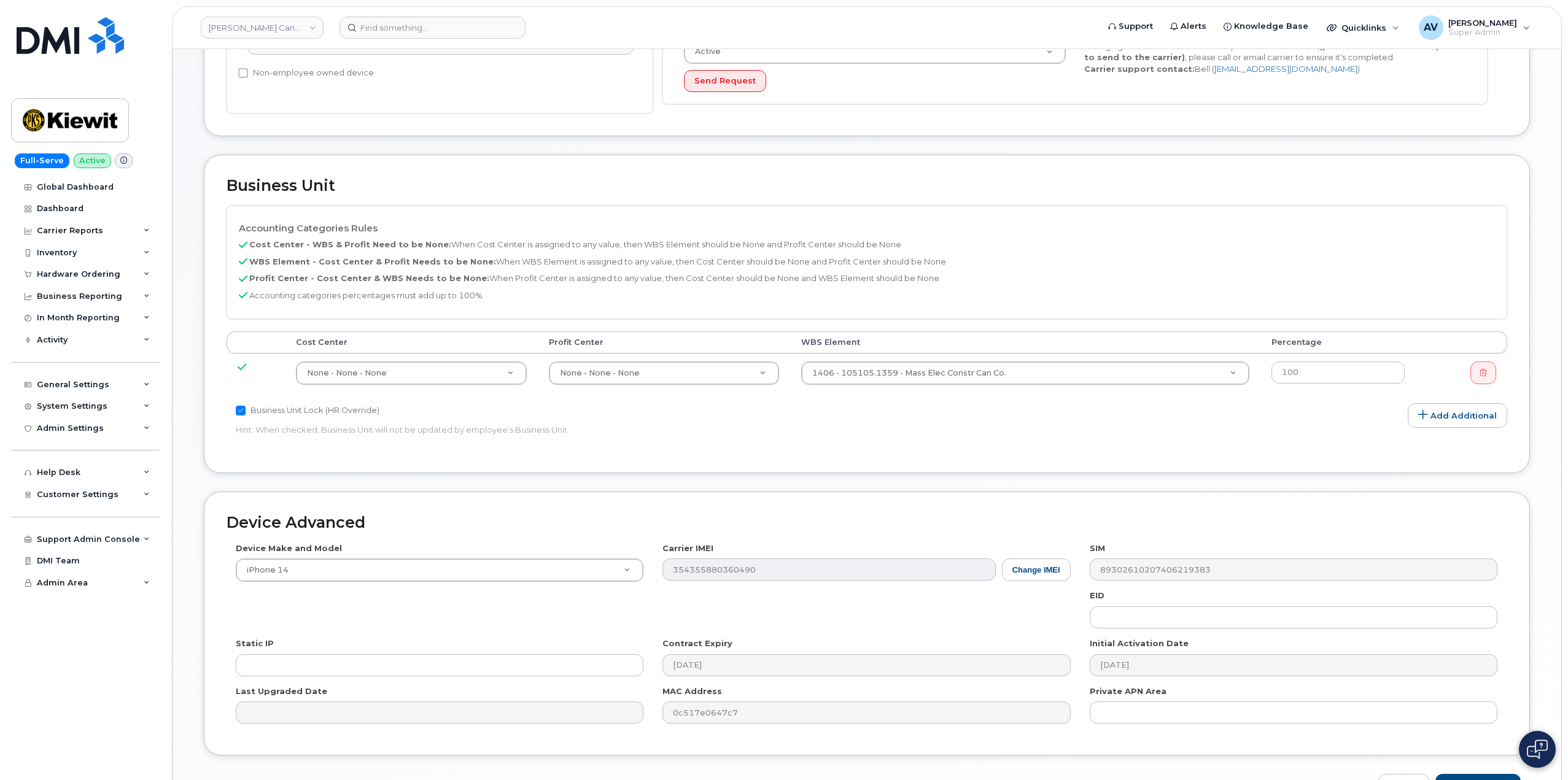
scroll to position [368, 0]
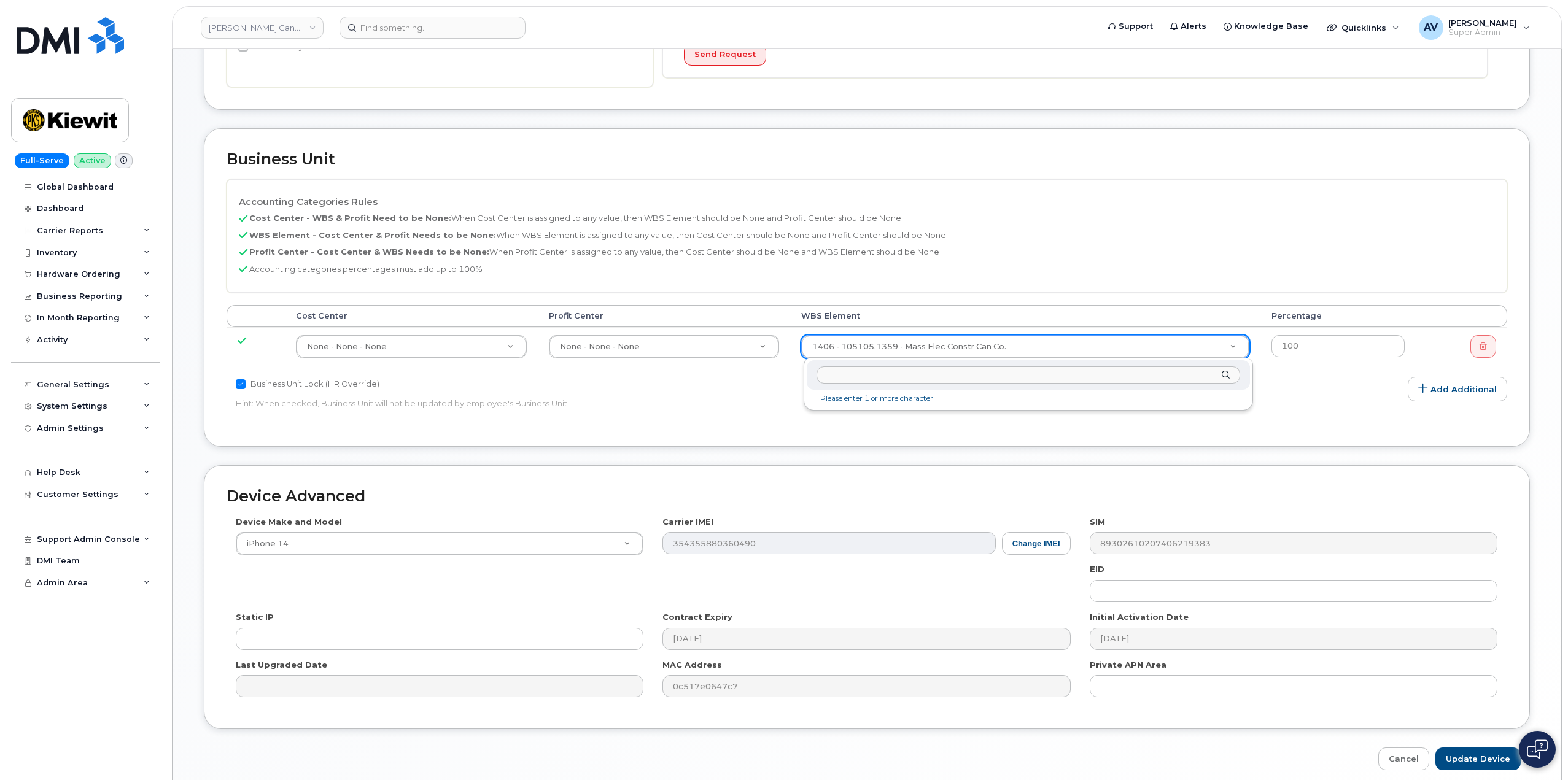
click at [990, 374] on input "text" at bounding box center [1029, 375] width 424 height 17
type input "106475.1072"
type input "35659677"
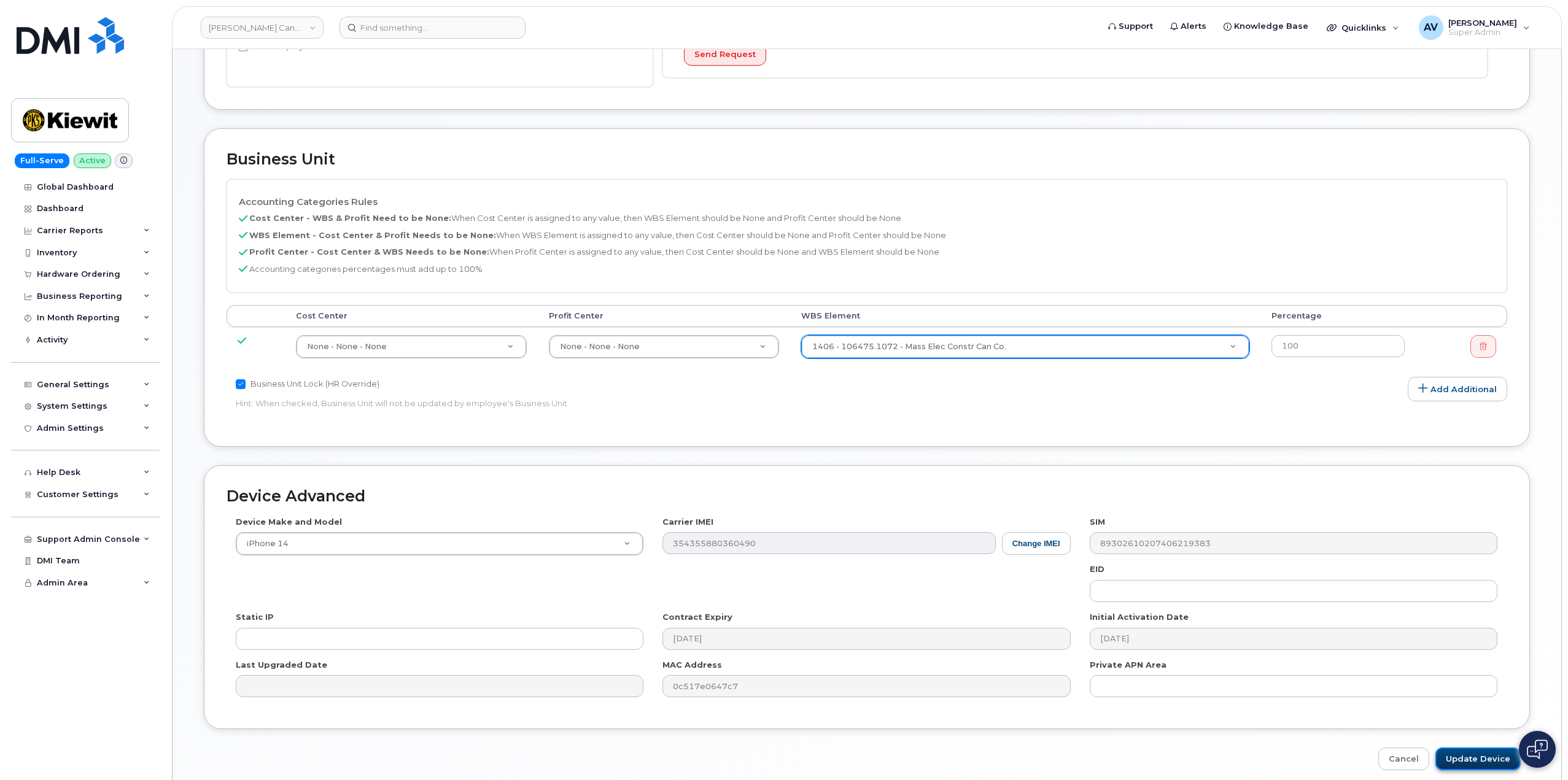
click at [1464, 755] on input "Update Device" at bounding box center [1477, 758] width 85 height 23
type input "Saving..."
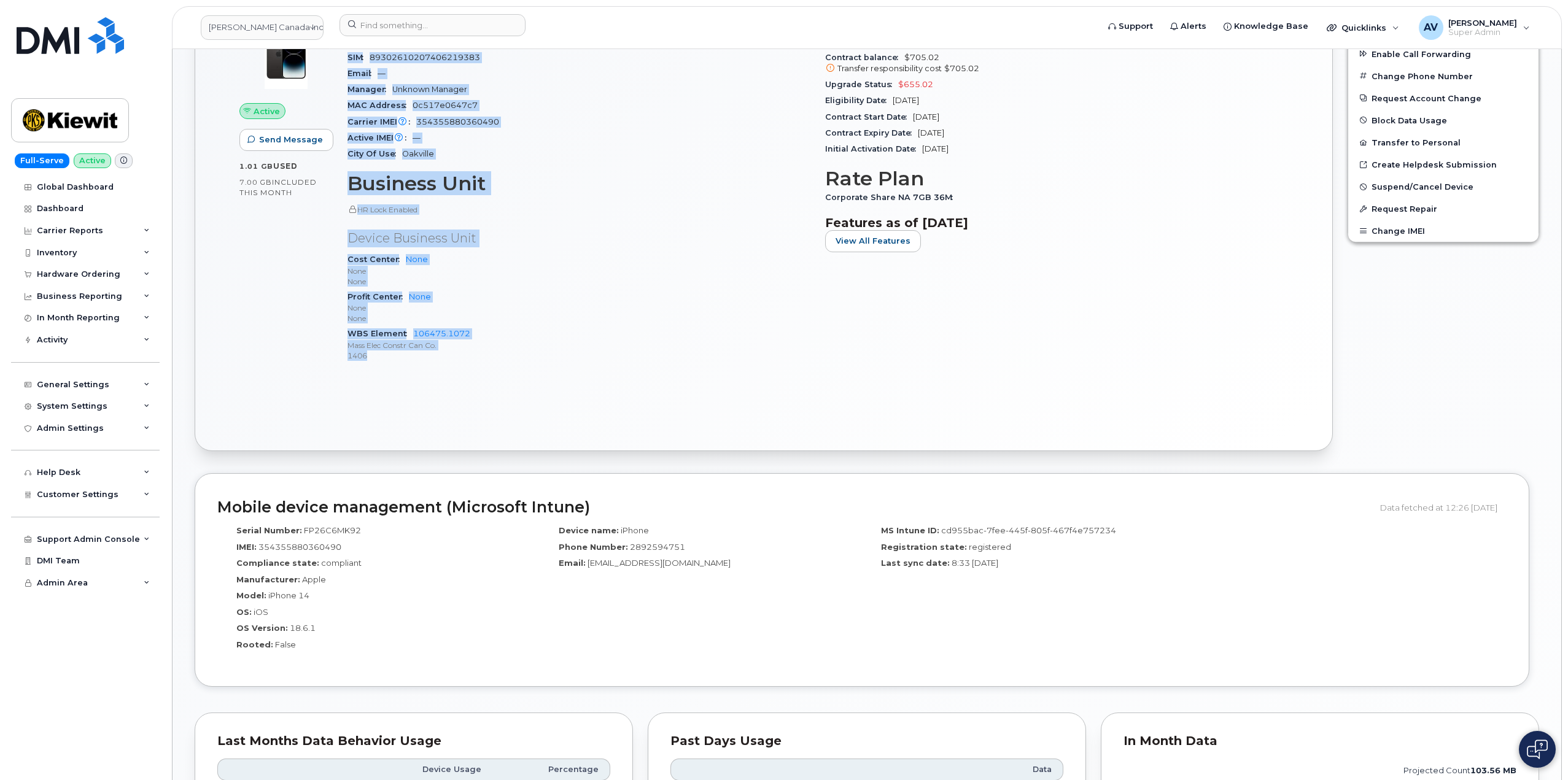
scroll to position [368, 0]
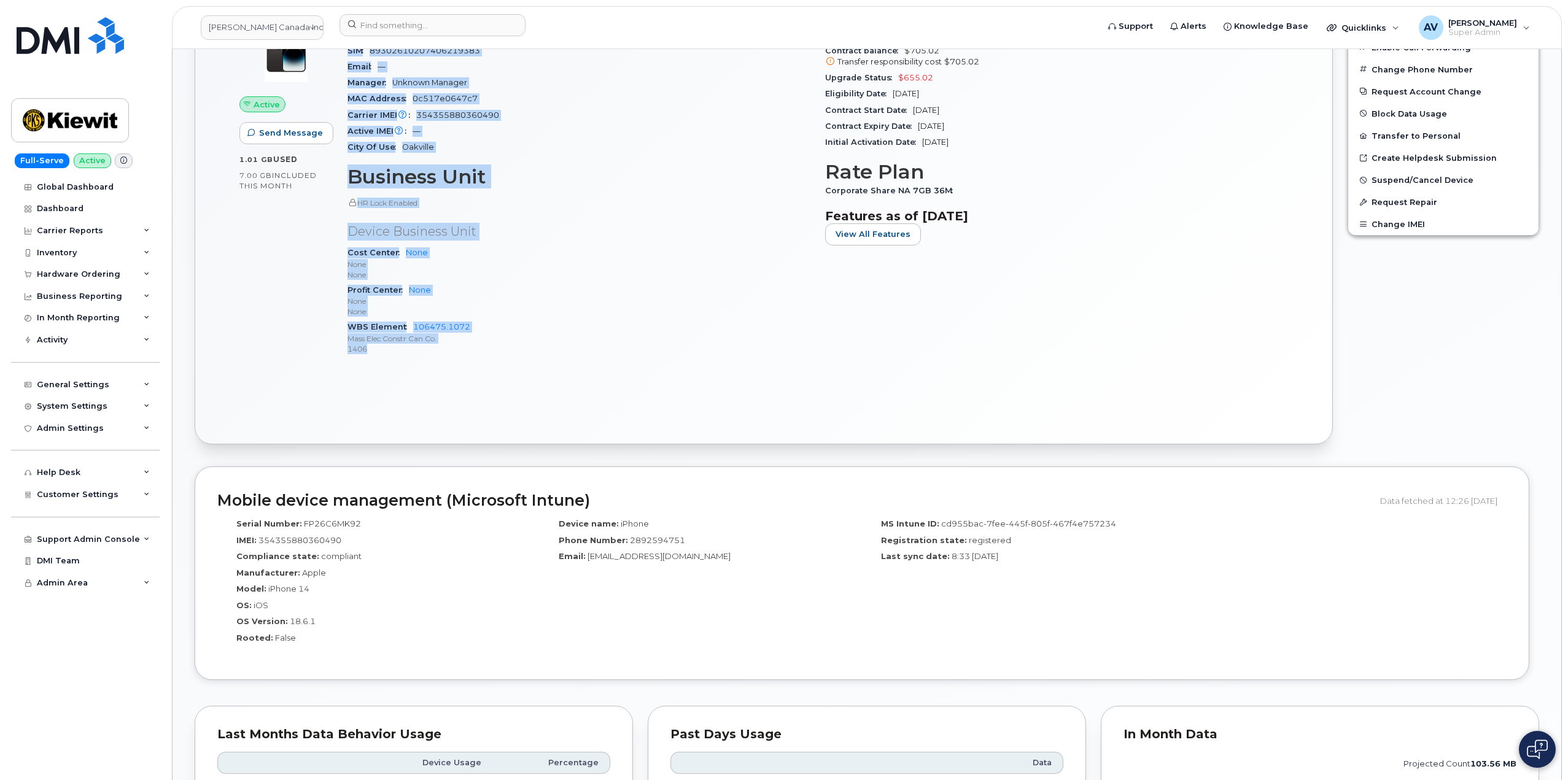
drag, startPoint x: 343, startPoint y: 194, endPoint x: 548, endPoint y: 418, distance: 303.6
click at [548, 418] on div "Active Send Message 1.01 GB  used 7.00 GB  included this month Device Details D…" at bounding box center [763, 207] width 1092 height 428
copy div "Device Details Device iPhone 14 128GB + Upgrade Device SIM 89302610207406219383…"
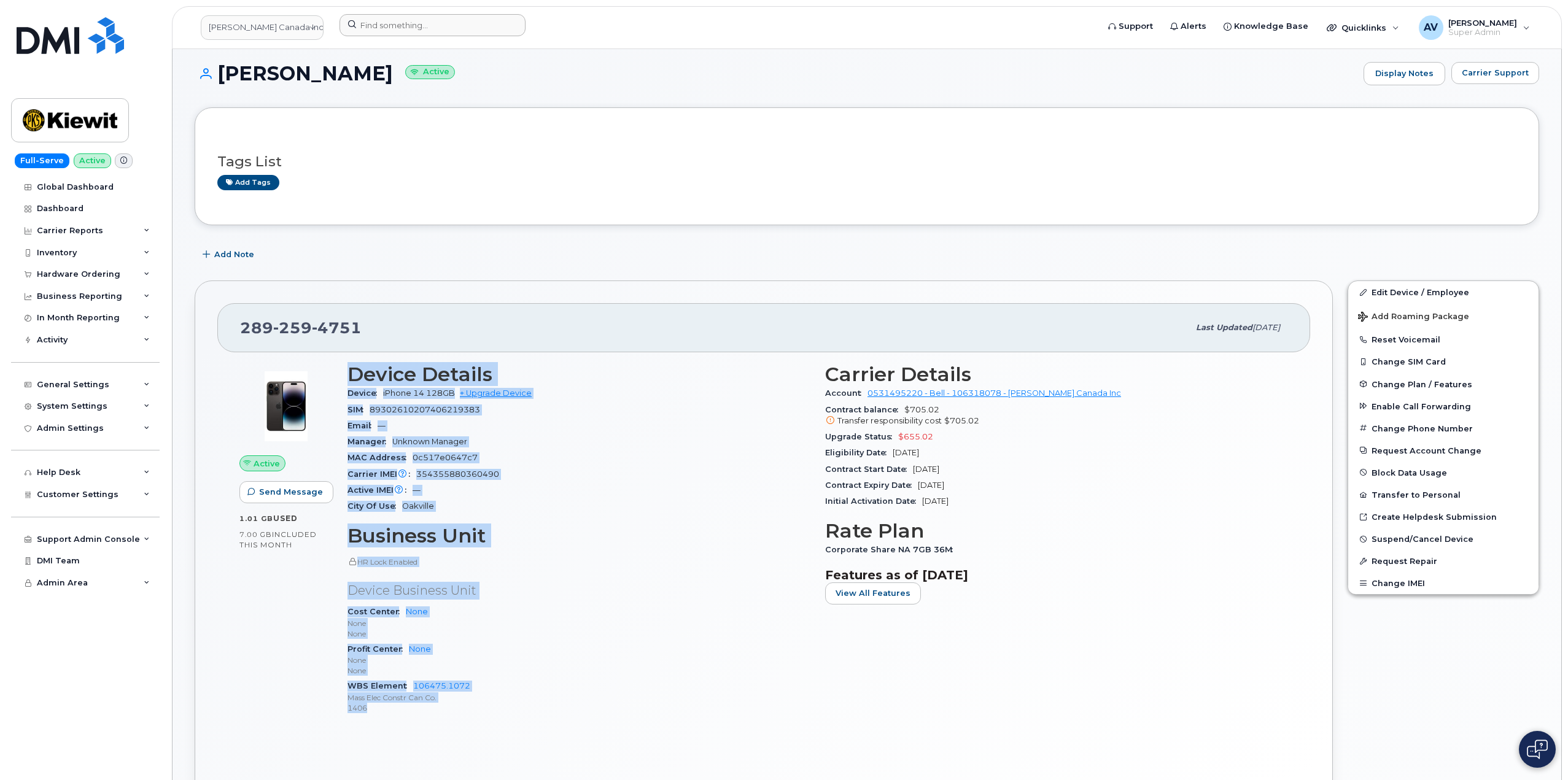
scroll to position [0, 0]
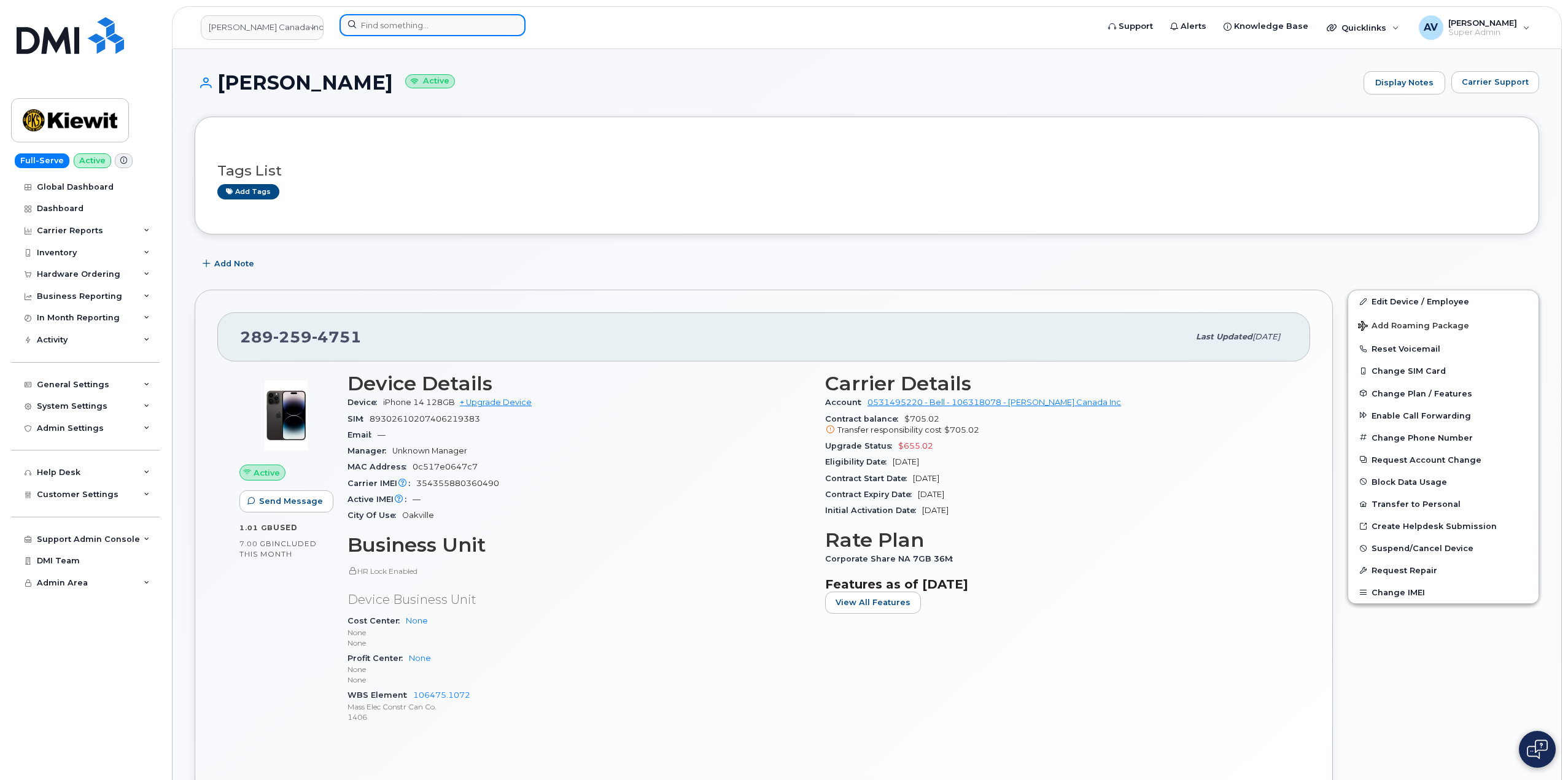
click at [391, 26] on input at bounding box center [433, 25] width 186 height 22
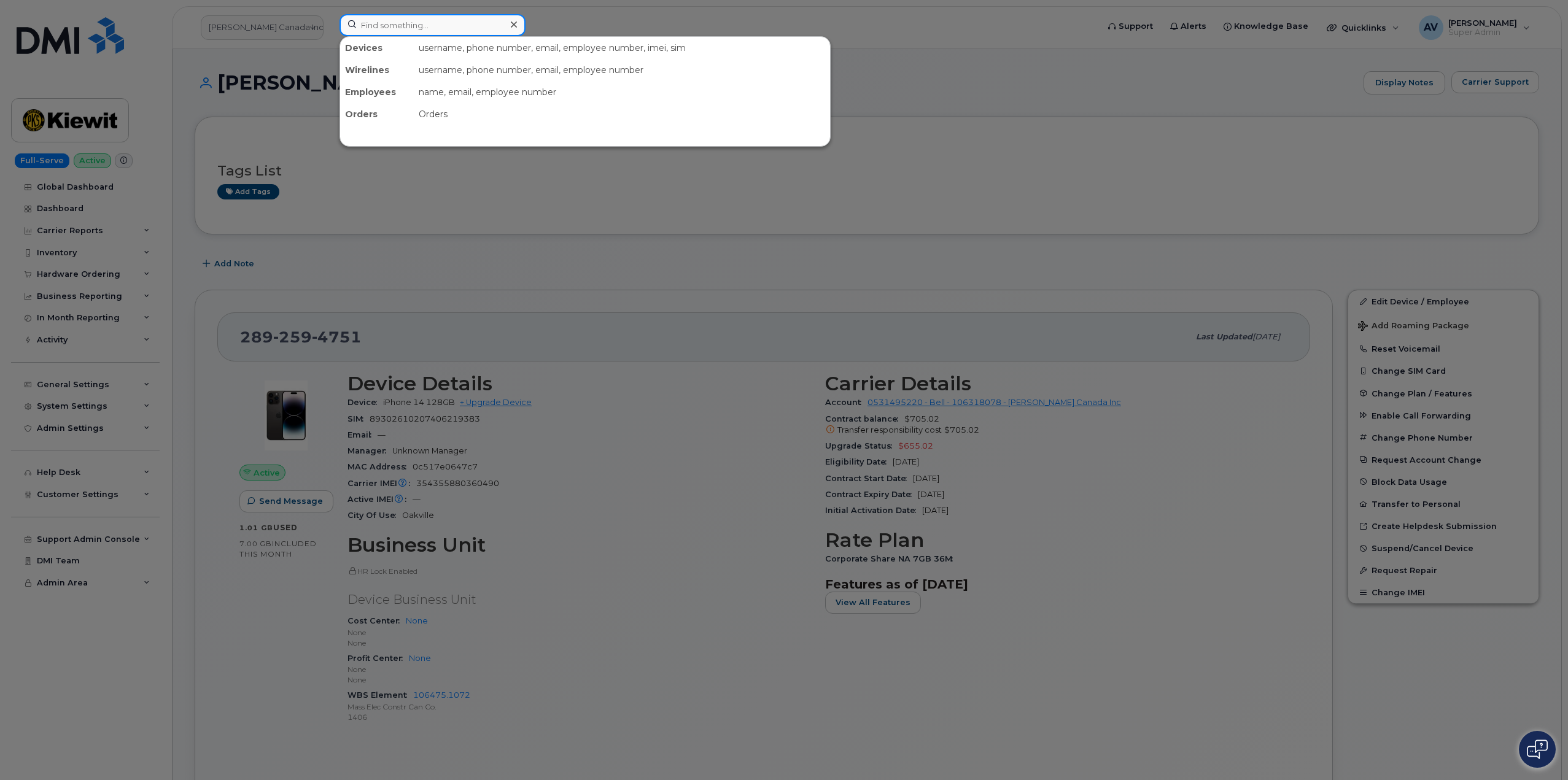
paste input "Shane Drachenberg"
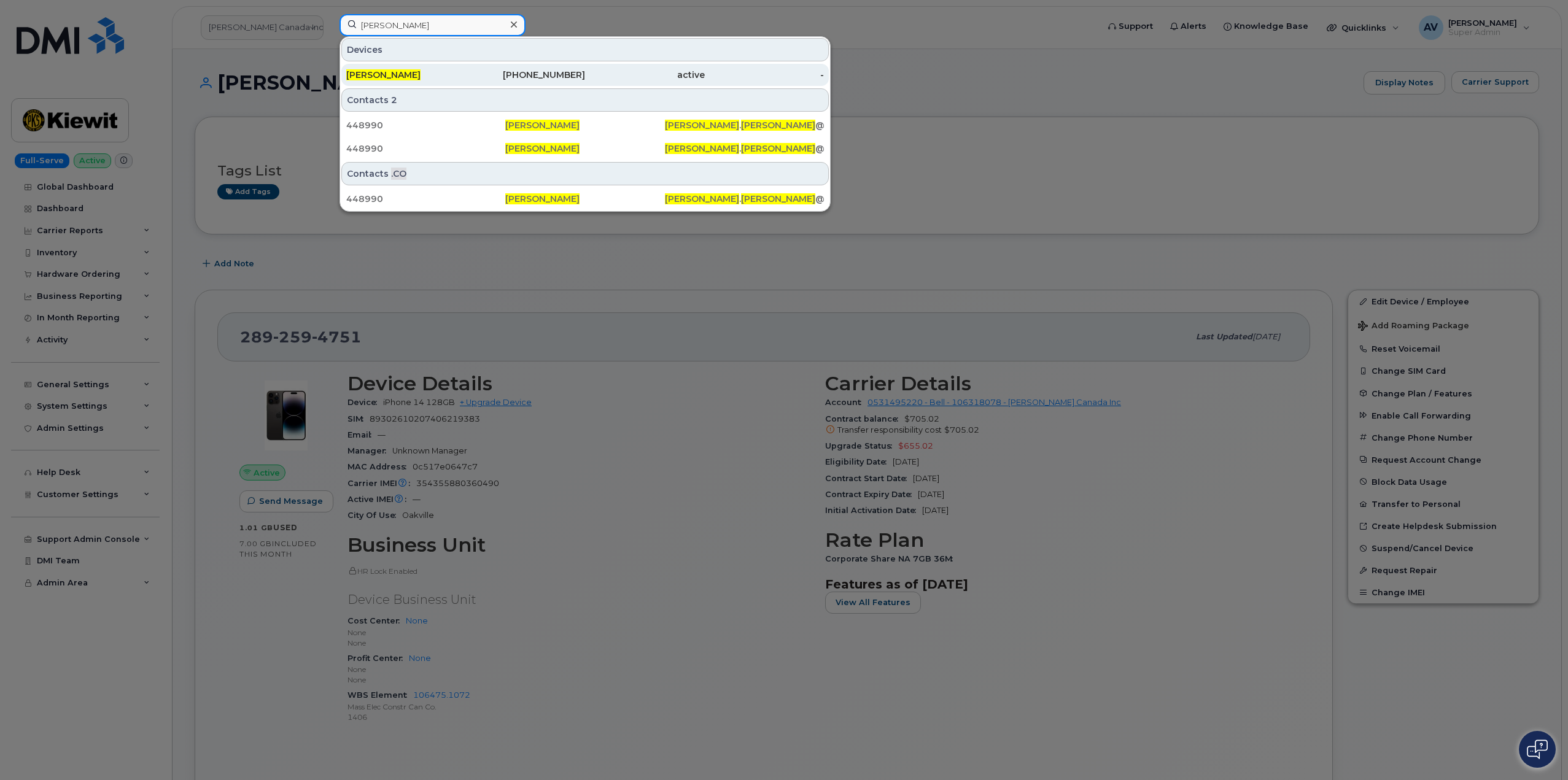
type input "Shane Drachenberg"
click at [467, 72] on div "816-491-3496" at bounding box center [526, 75] width 120 height 12
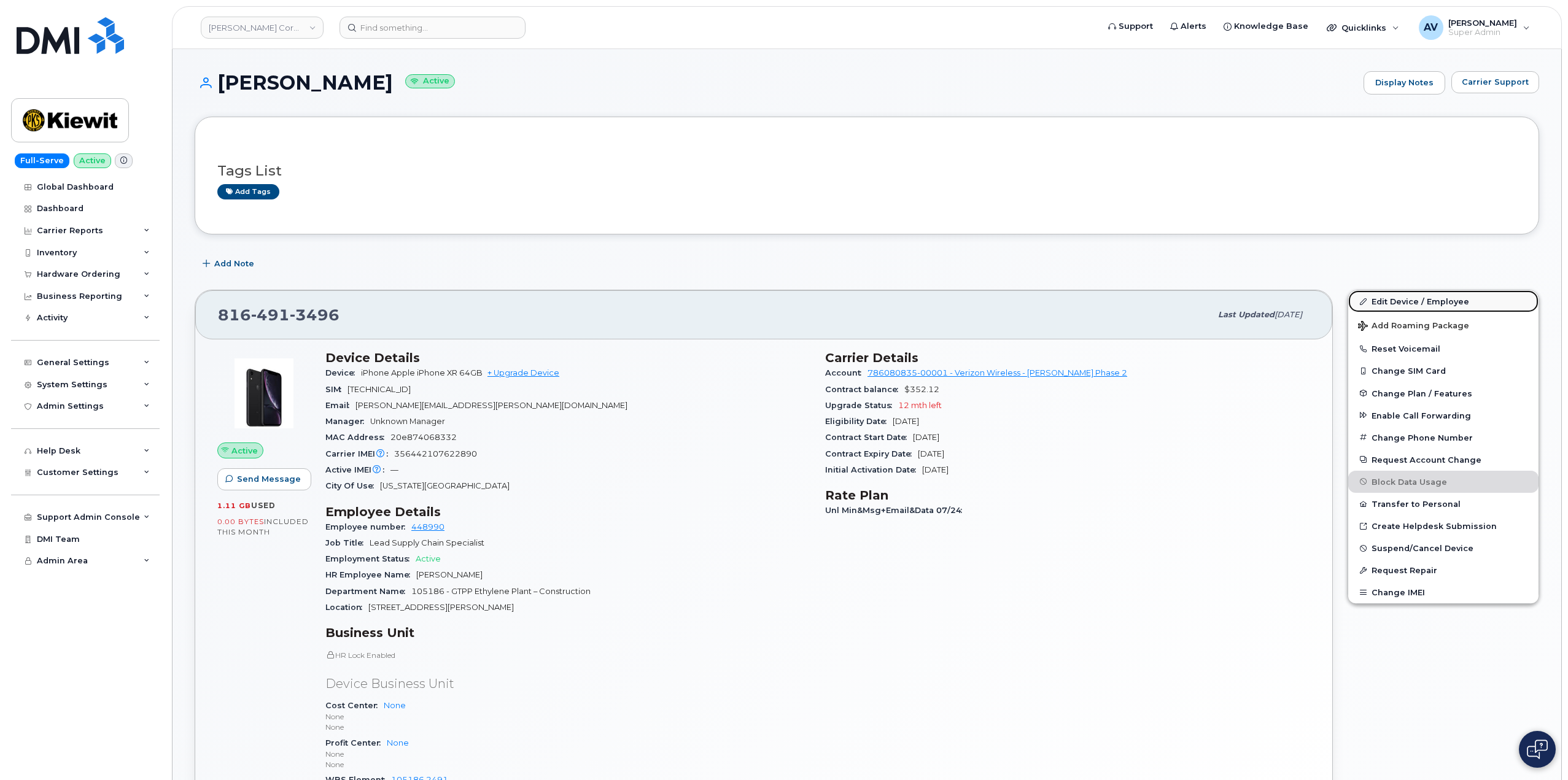
click at [1388, 301] on link "Edit Device / Employee" at bounding box center [1443, 301] width 190 height 22
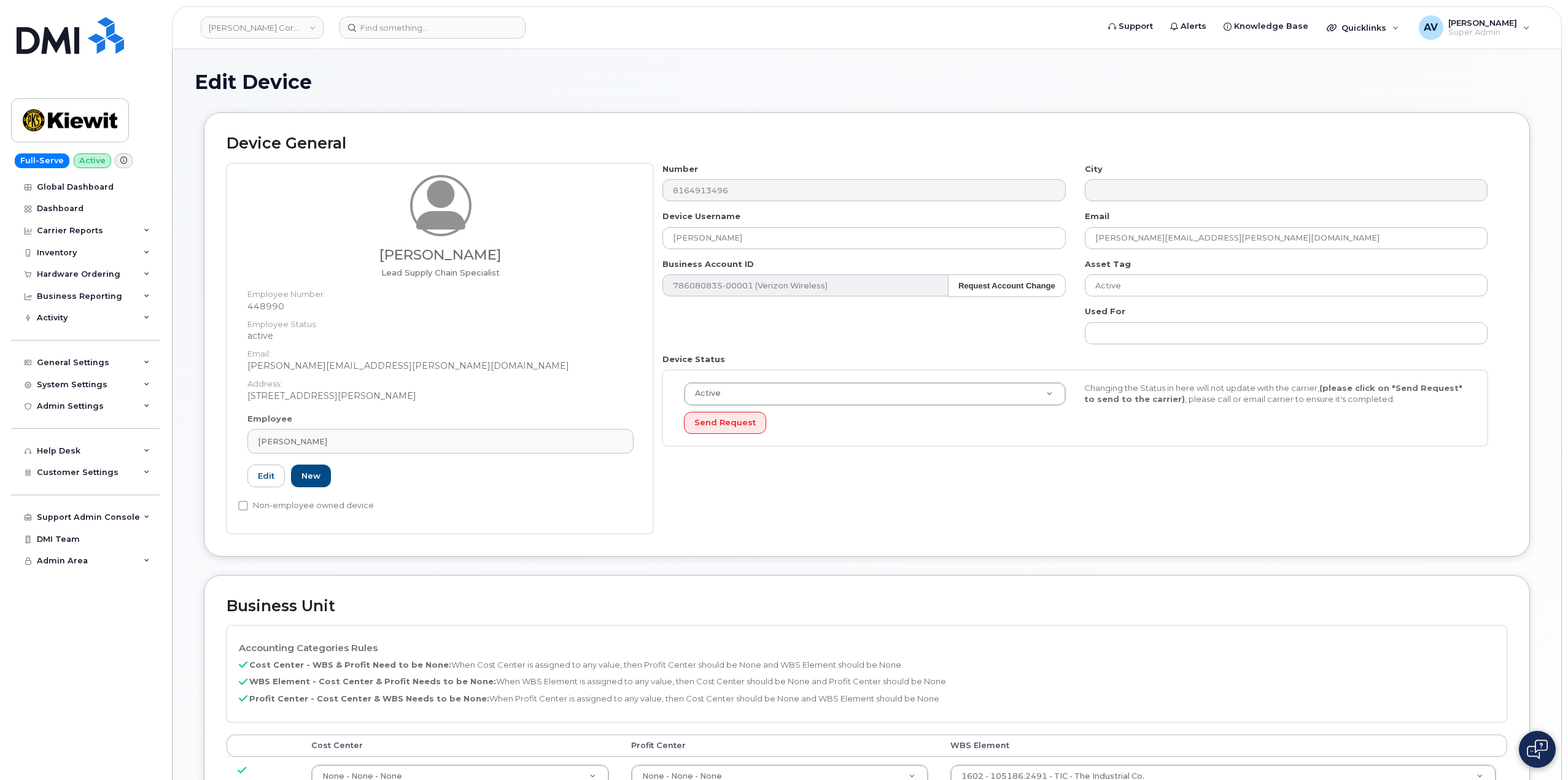
scroll to position [245, 0]
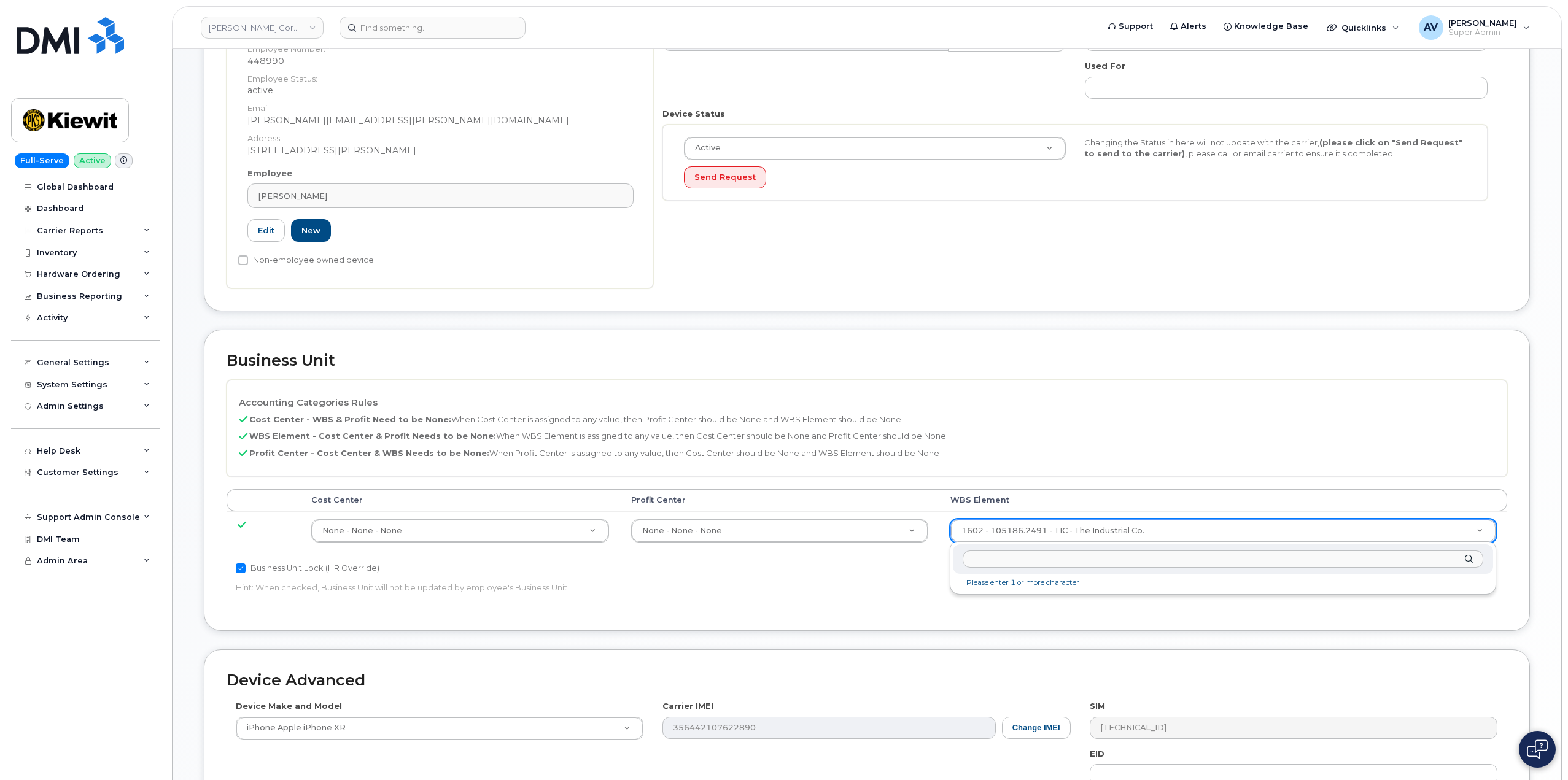
click at [1072, 561] on input "text" at bounding box center [1223, 559] width 521 height 17
type input "105359.2143"
type input "30254457"
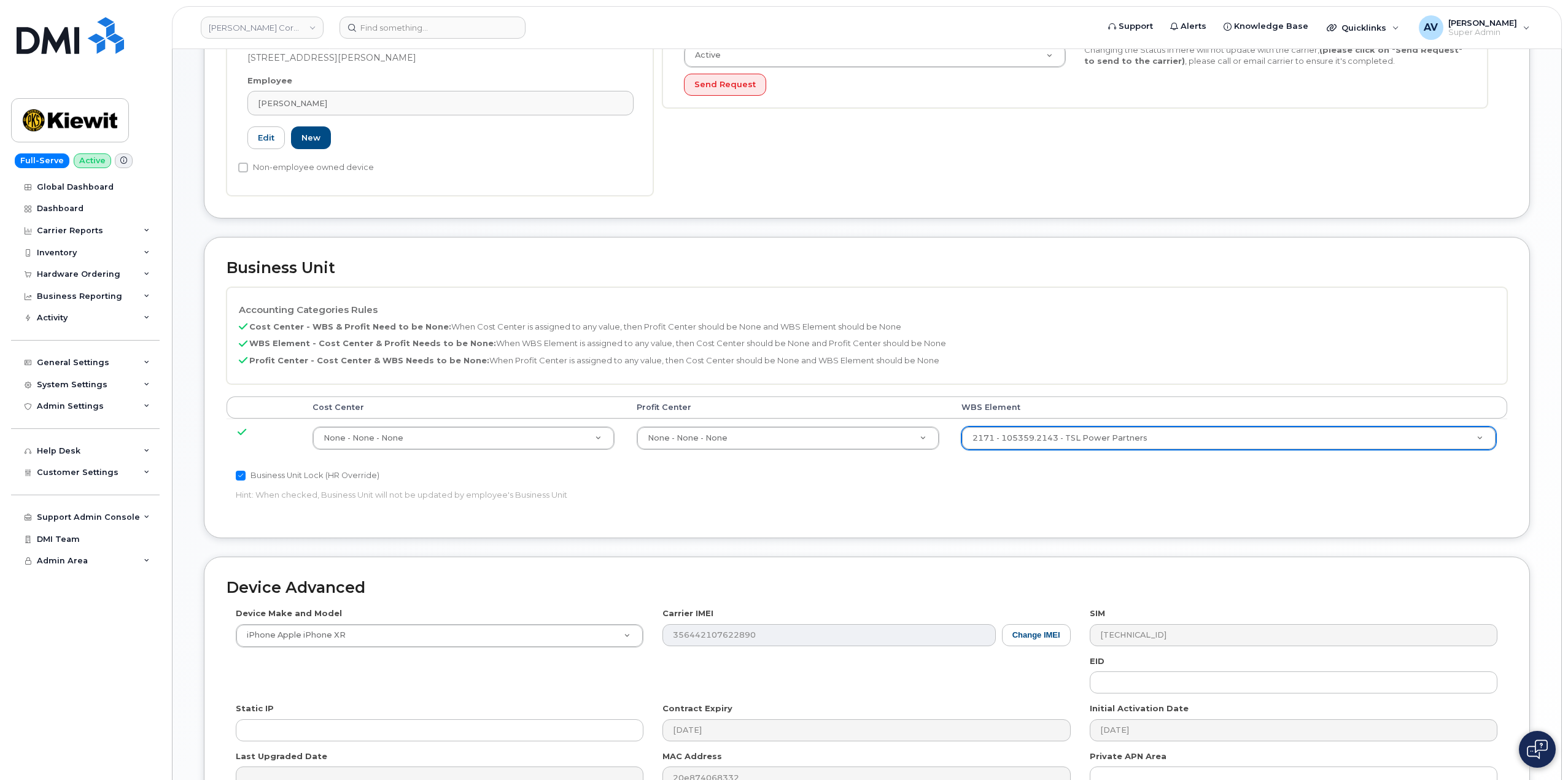
scroll to position [481, 0]
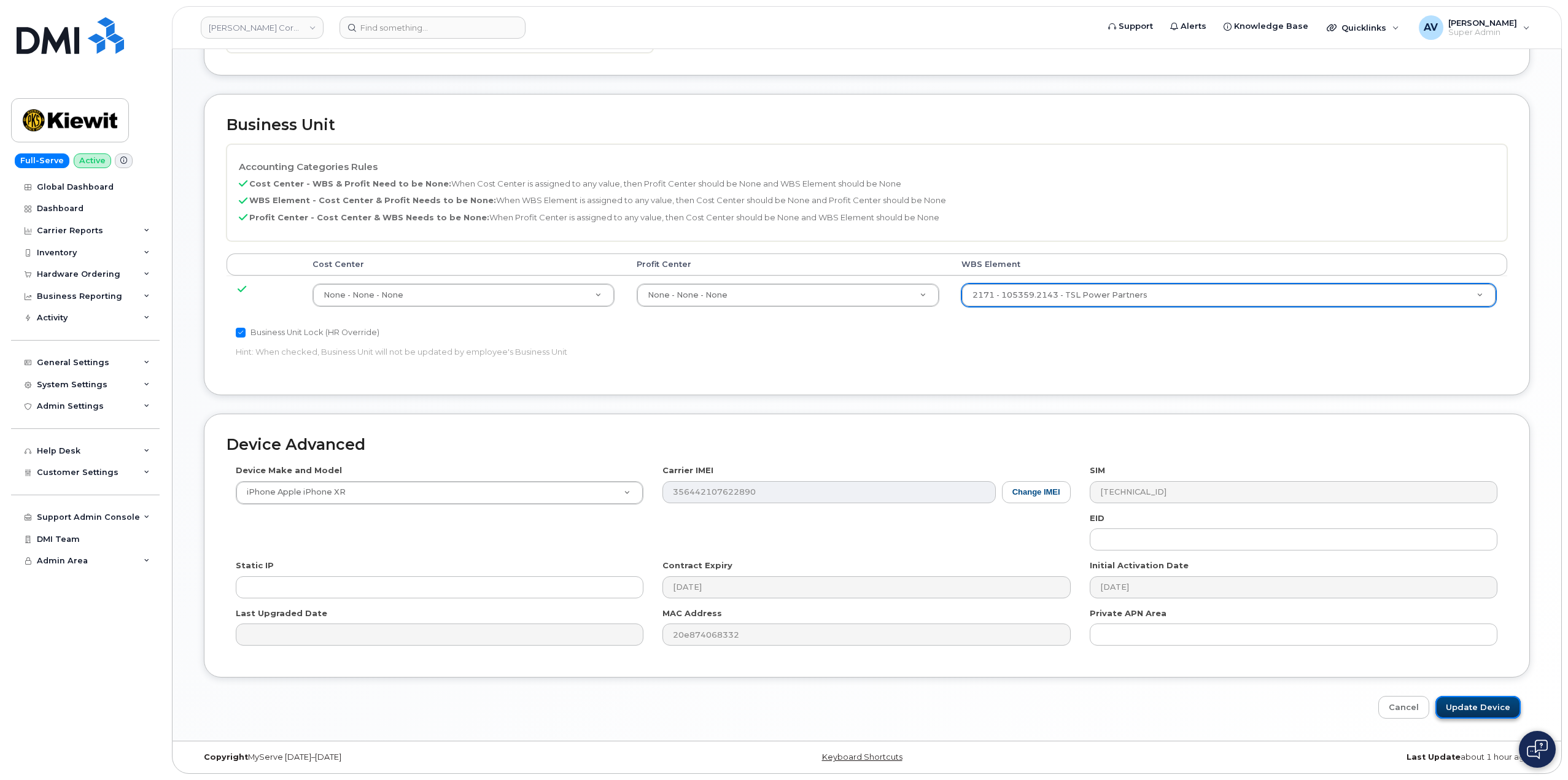
click at [1503, 701] on input "Update Device" at bounding box center [1477, 707] width 85 height 23
type input "Saving..."
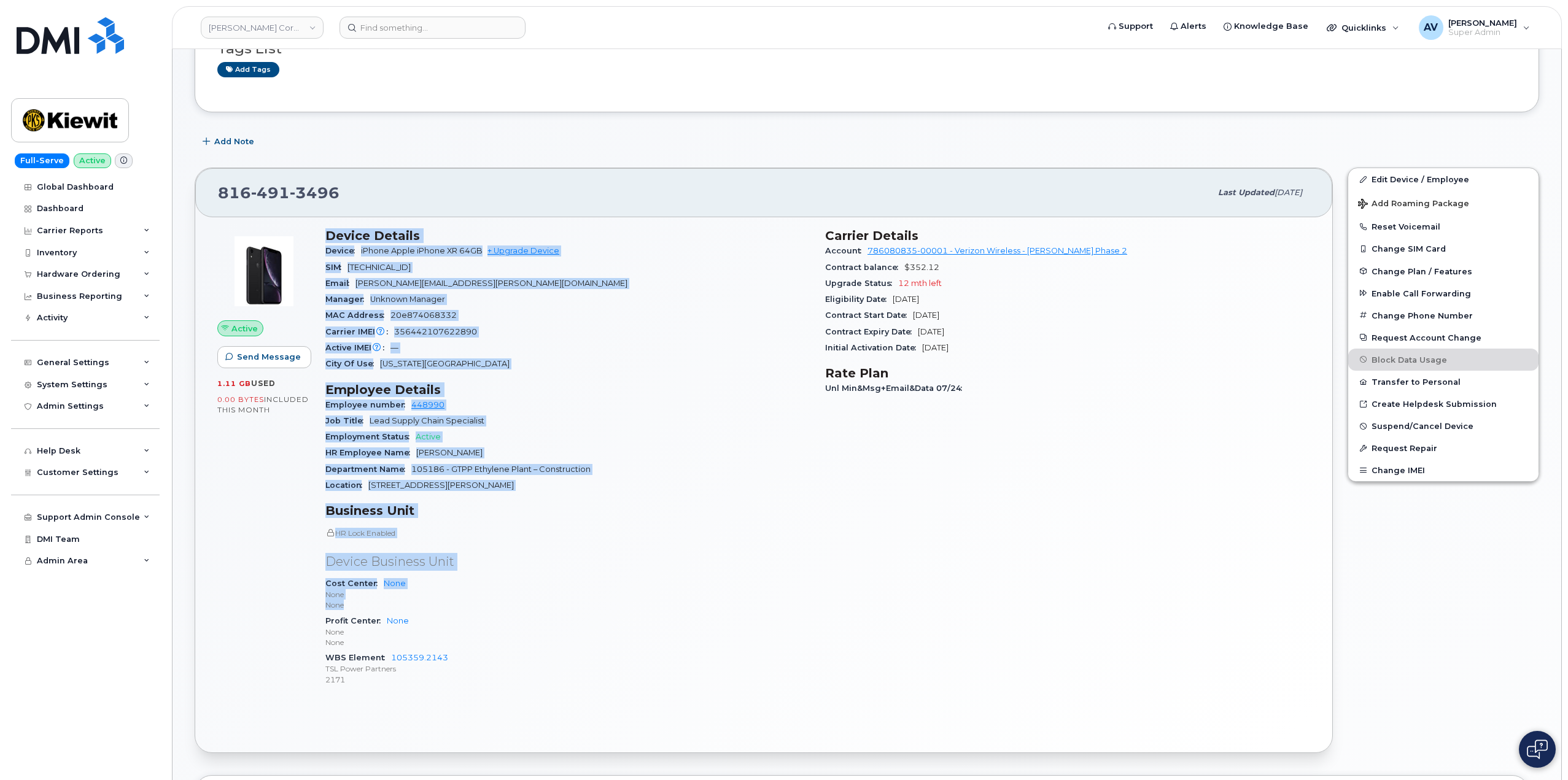
scroll to position [123, 0]
drag, startPoint x: 322, startPoint y: 361, endPoint x: 600, endPoint y: 682, distance: 424.6
click at [600, 682] on div "Device Details Device iPhone Apple iPhone XR 64GB + Upgrade Device SIM [TECHNIC…" at bounding box center [568, 462] width 500 height 483
copy div "Device Details Device iPhone Apple iPhone XR 64GB + Upgrade Device SIM [TECHNIC…"
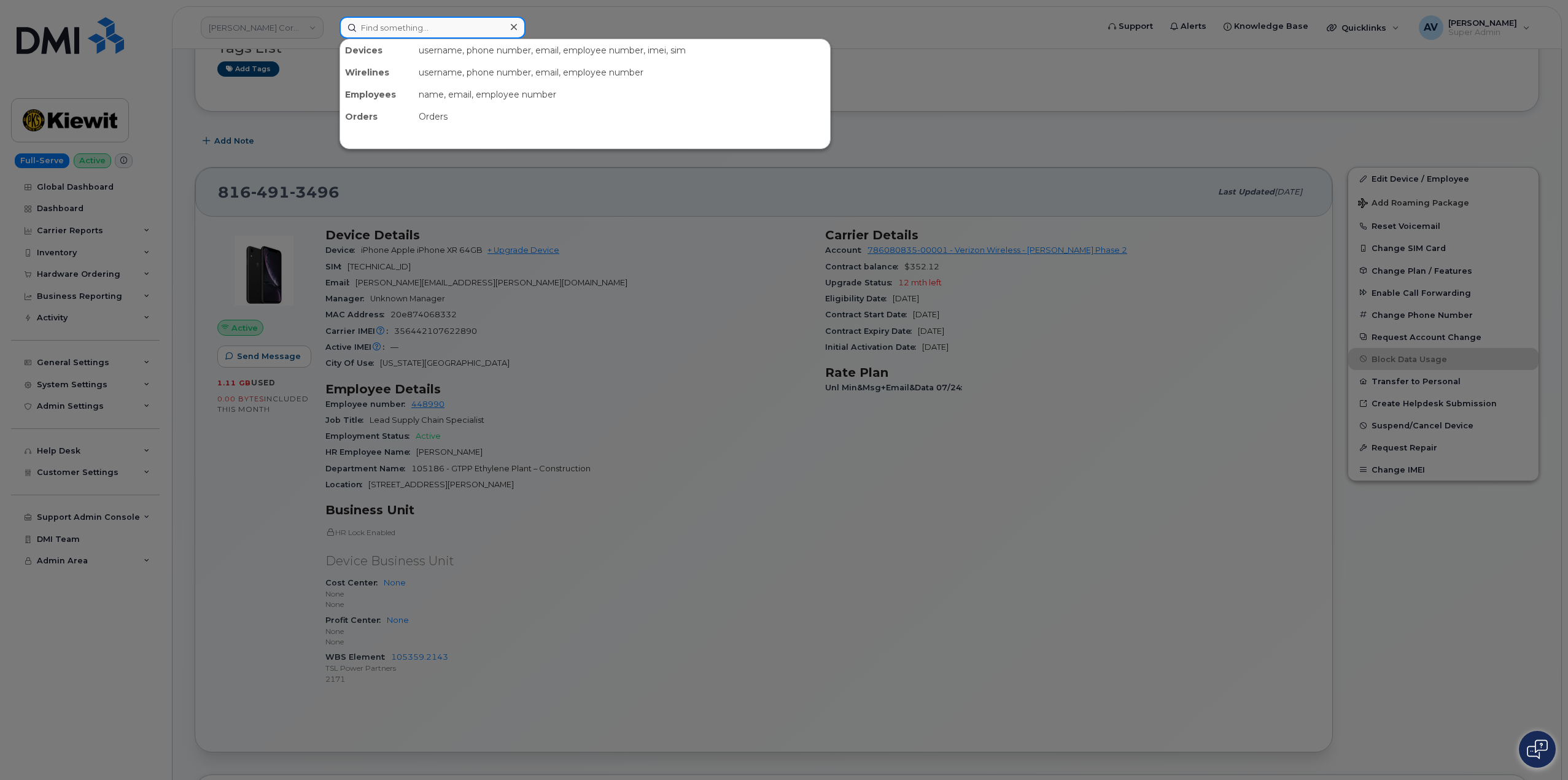
click at [424, 28] on input at bounding box center [433, 28] width 186 height 22
paste input "[PERSON_NAME]"
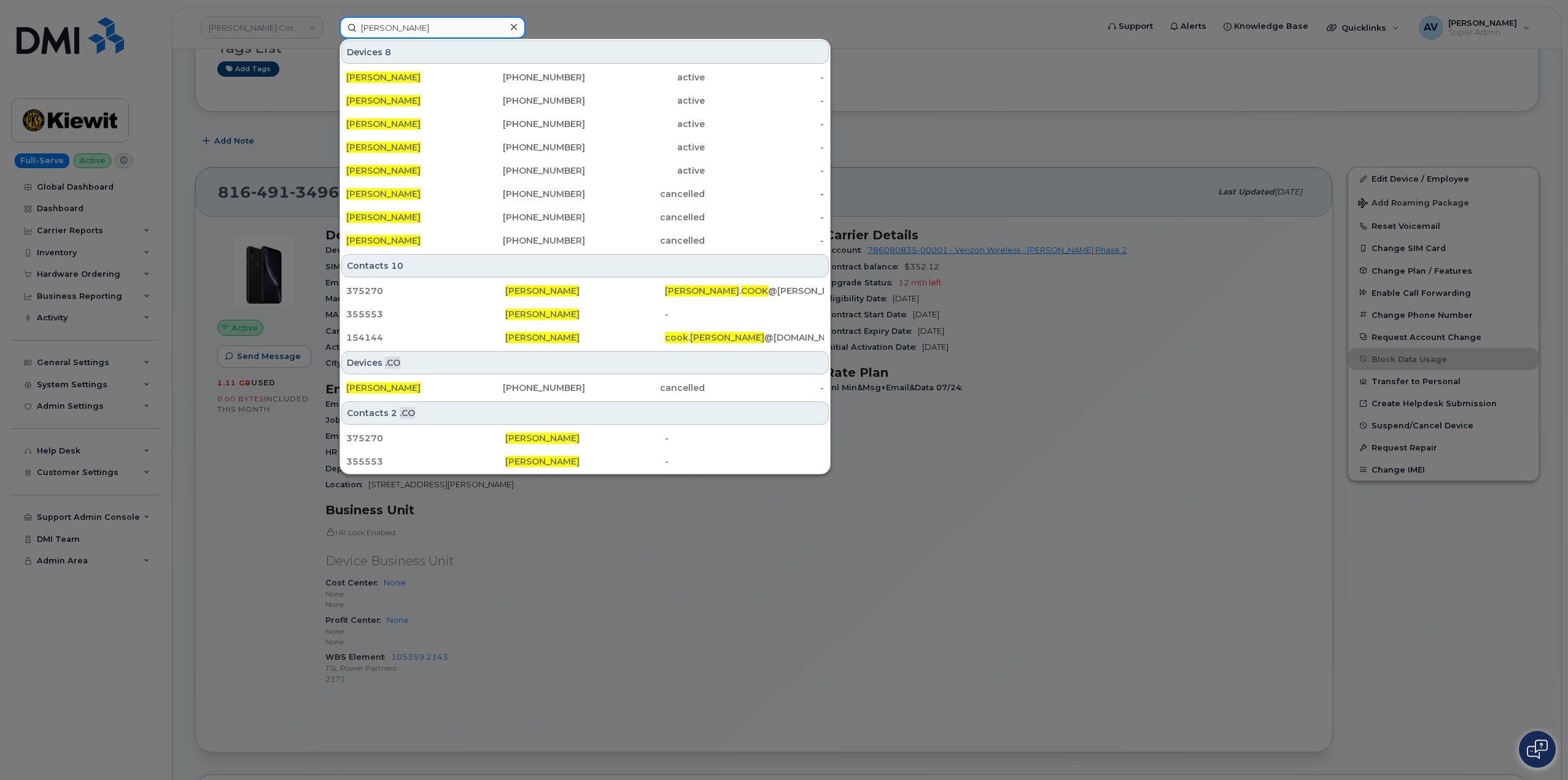
click at [438, 30] on input "[PERSON_NAME]" at bounding box center [433, 28] width 186 height 22
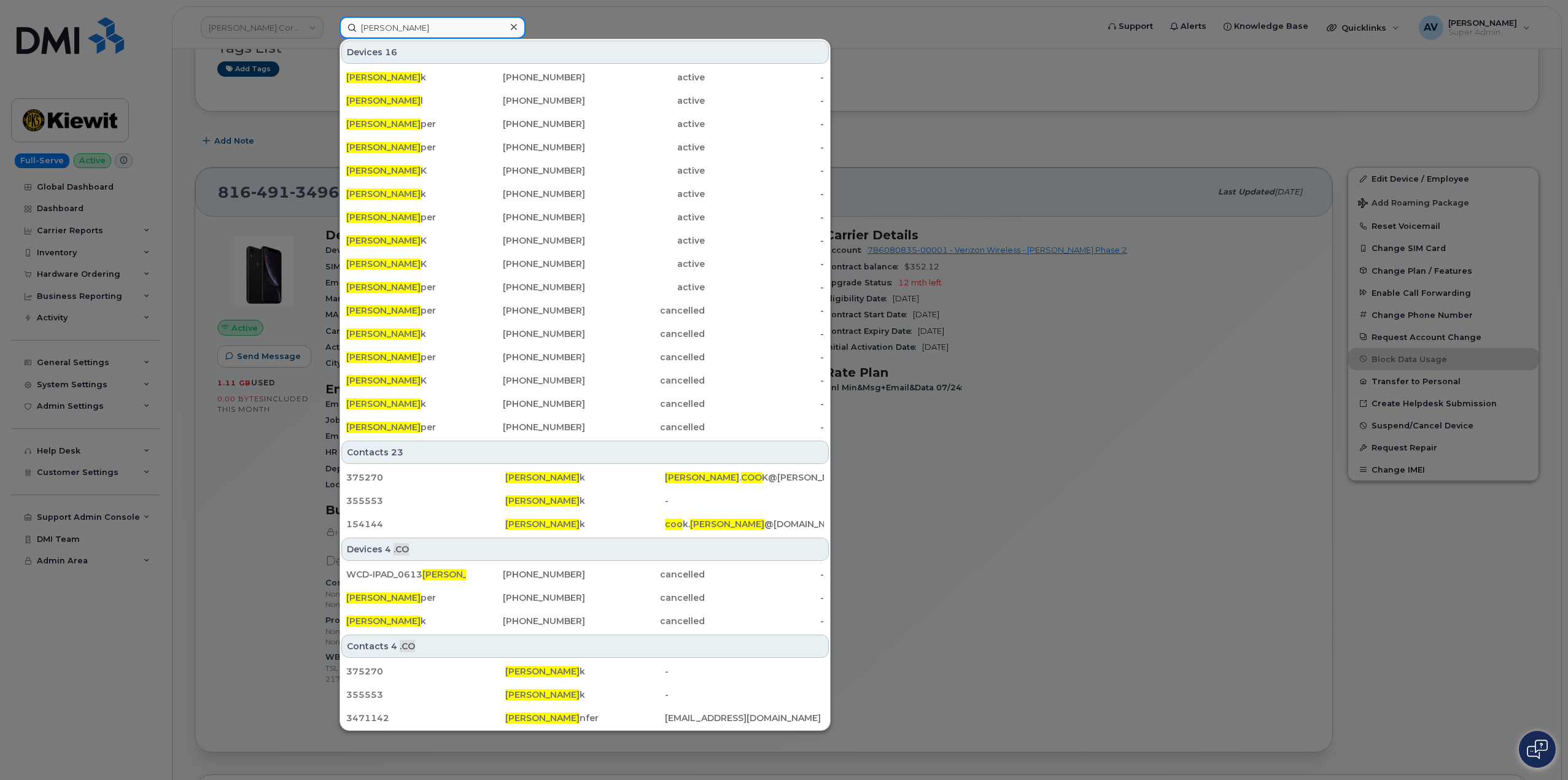
type input "[PERSON_NAME]"
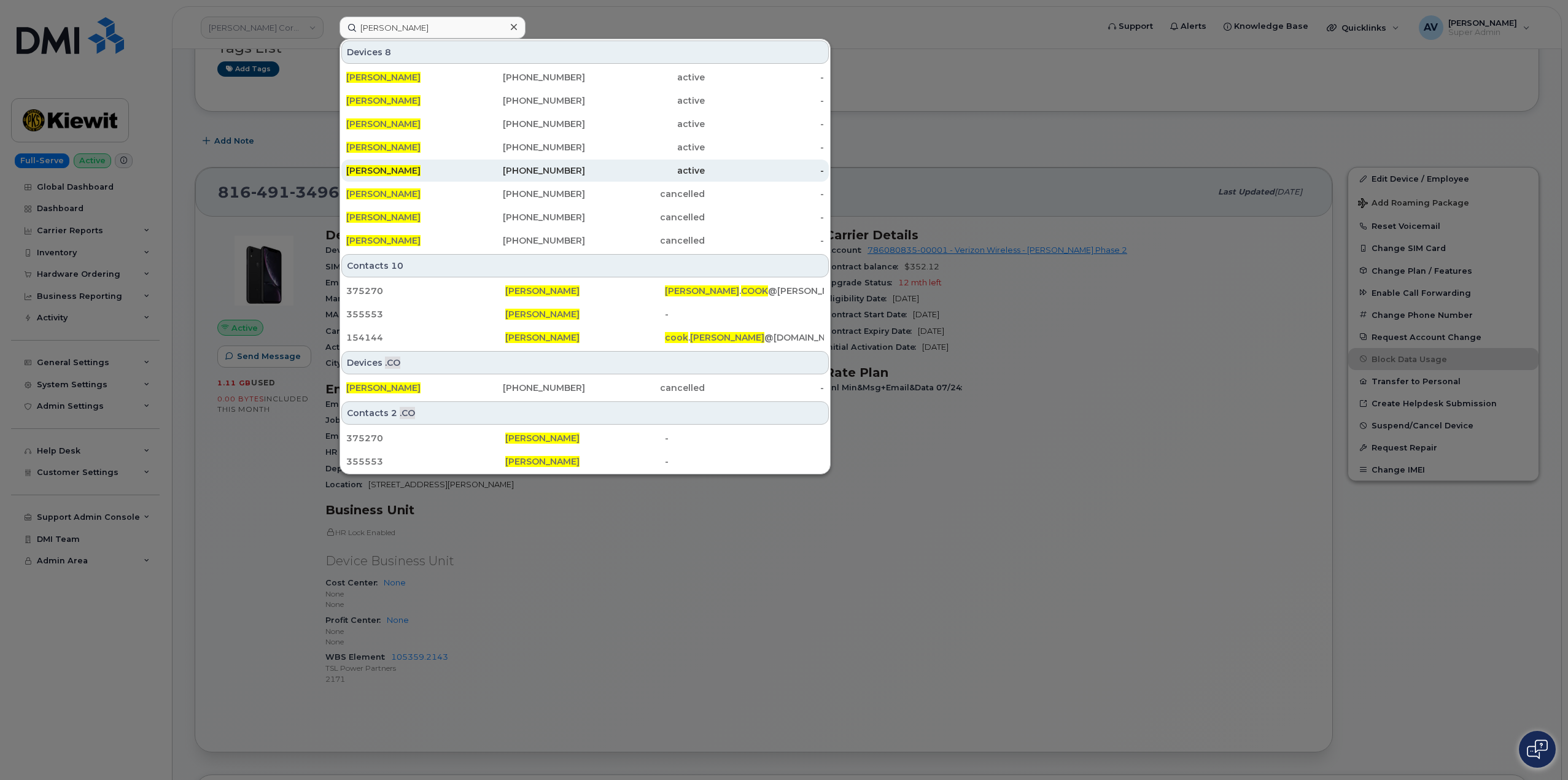
click at [585, 160] on div "[PHONE_NUMBER]" at bounding box center [645, 170] width 120 height 22
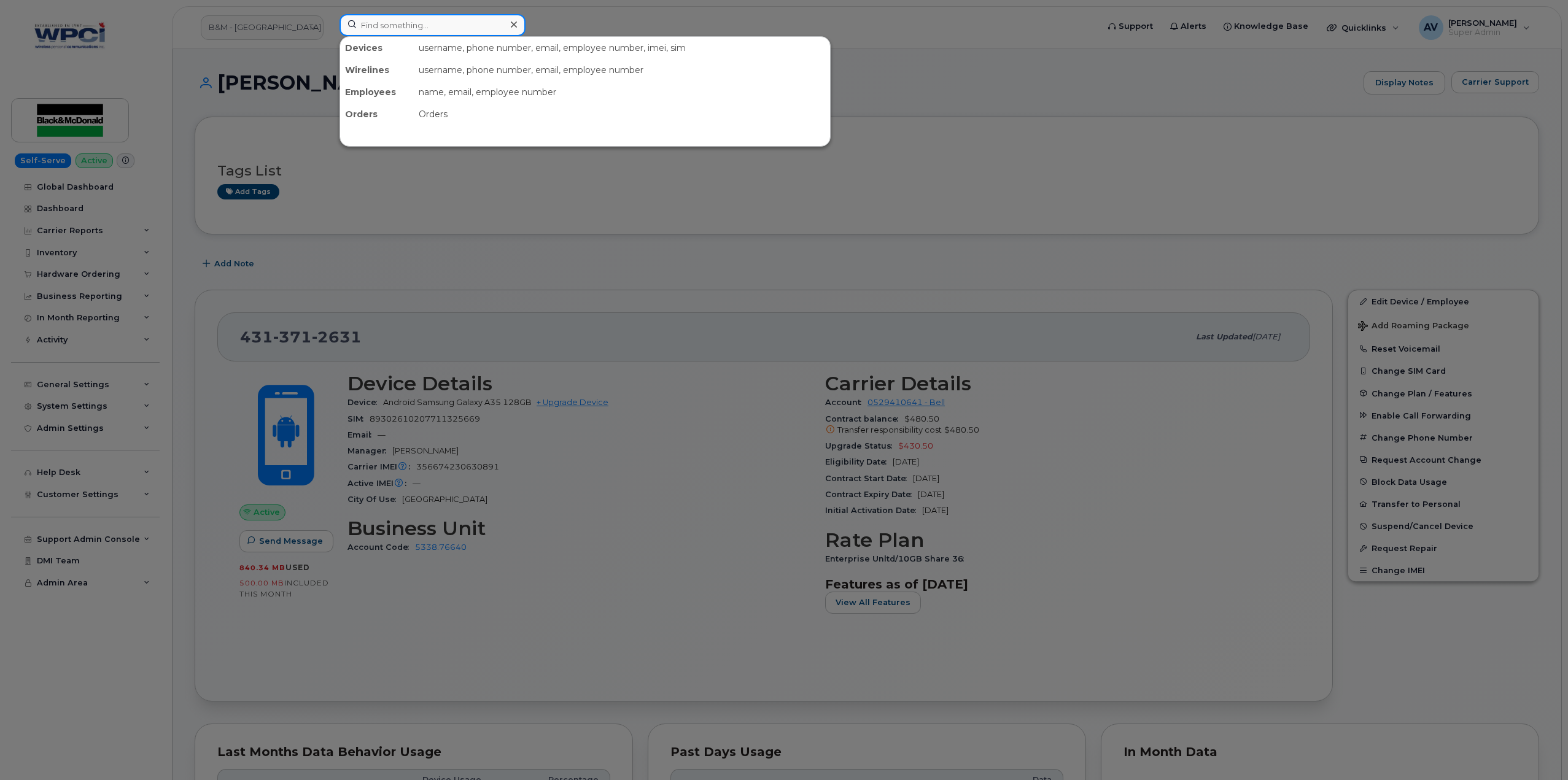
click at [404, 24] on input at bounding box center [433, 25] width 186 height 22
paste input "106373.1081"
type input "106373.1081"
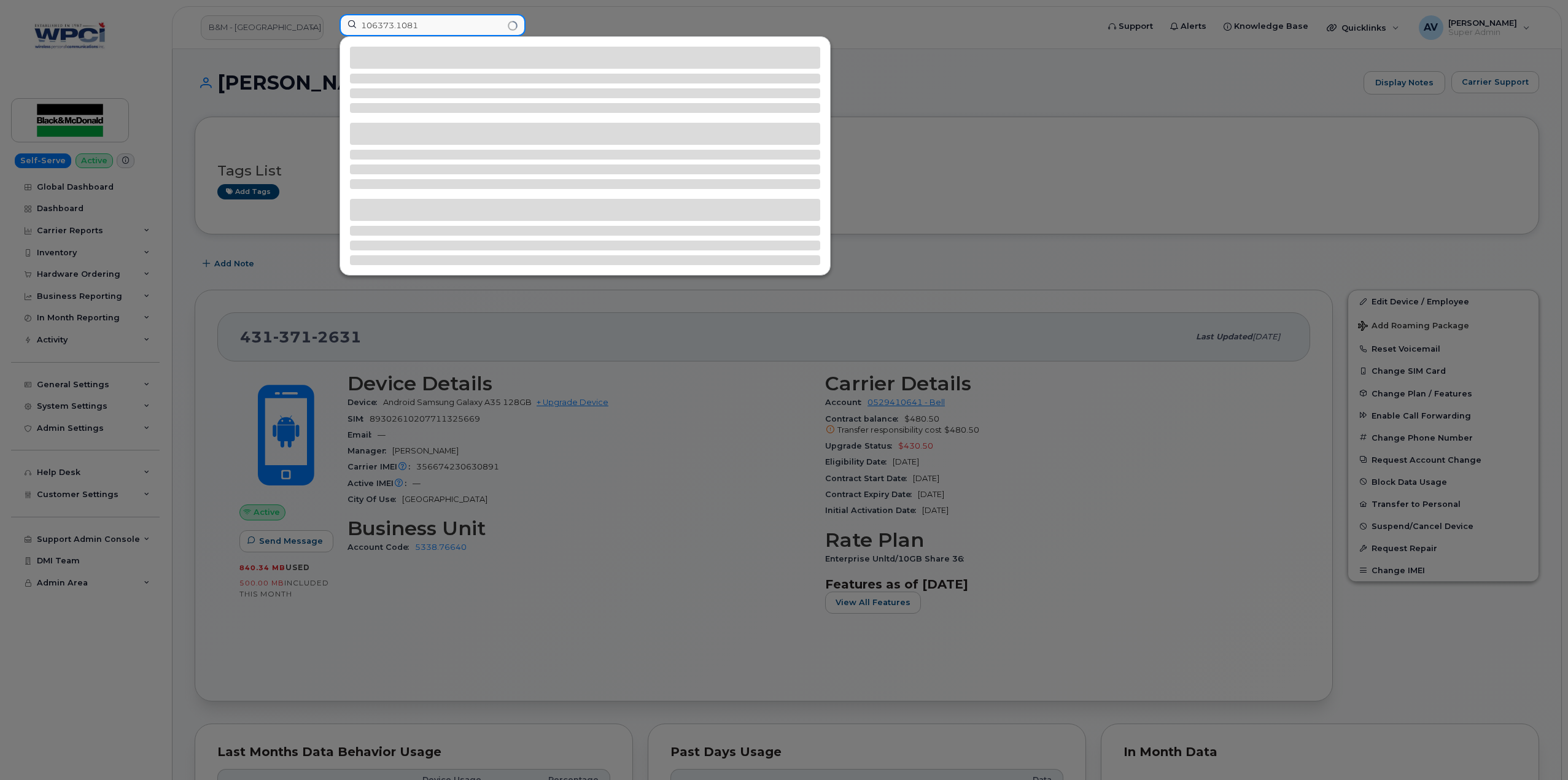
drag, startPoint x: 439, startPoint y: 26, endPoint x: 323, endPoint y: 20, distance: 116.2
click at [330, 20] on div "106373.1081" at bounding box center [714, 28] width 770 height 27
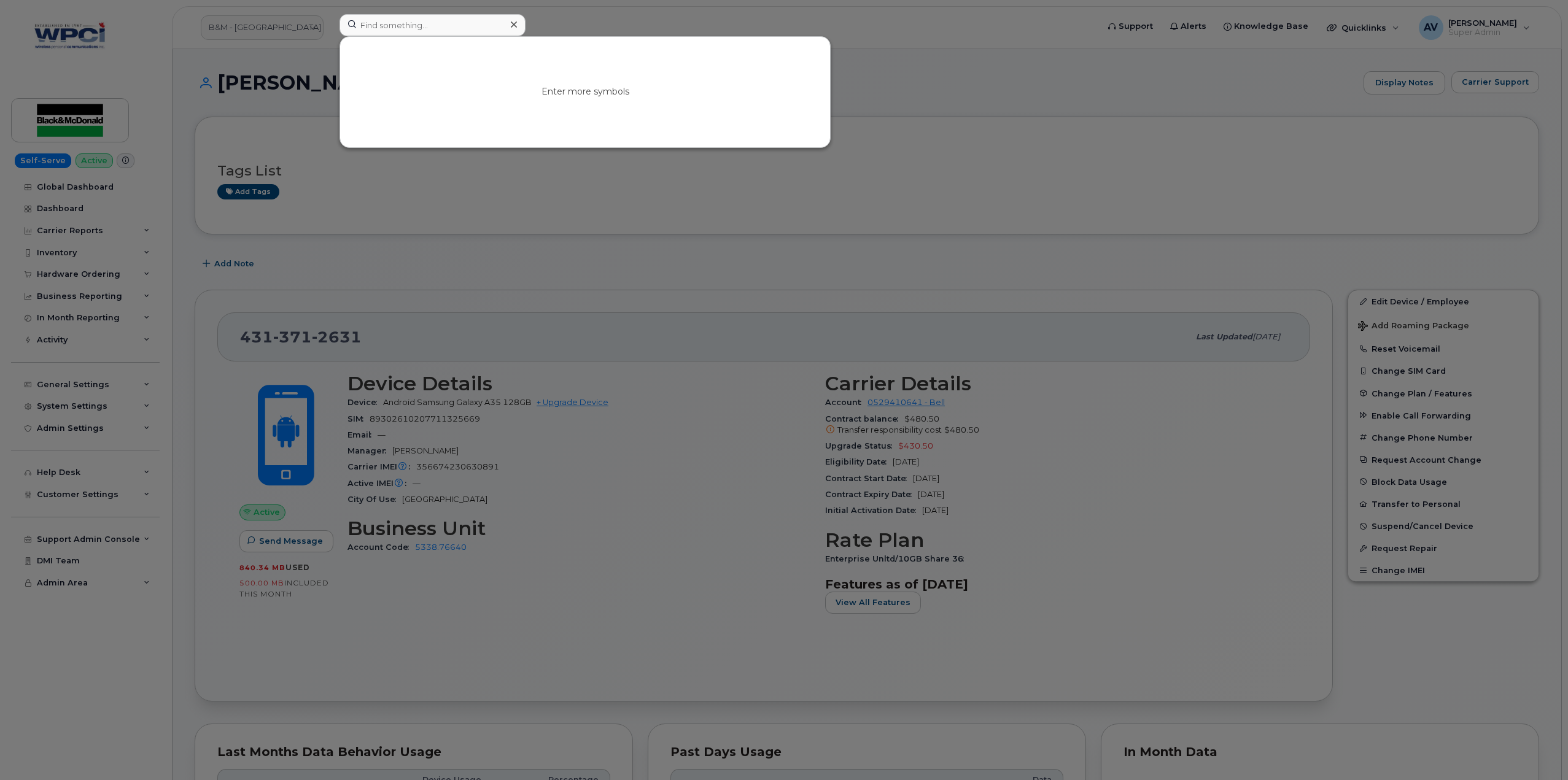
click at [520, 205] on div at bounding box center [784, 390] width 1568 height 780
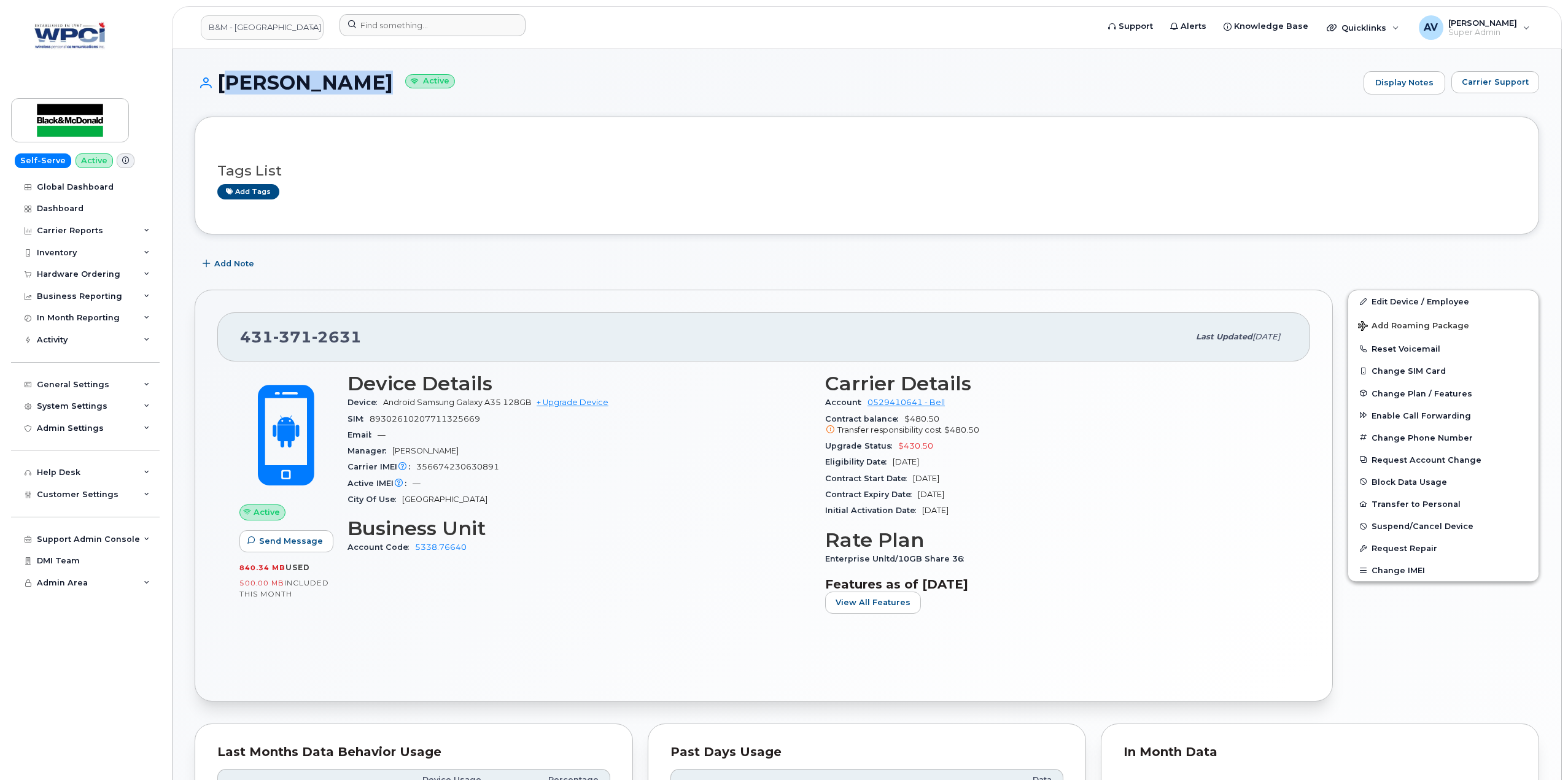
drag, startPoint x: 221, startPoint y: 78, endPoint x: 362, endPoint y: 91, distance: 141.6
click at [362, 91] on h1 "Matthew Cook Active" at bounding box center [776, 83] width 1162 height 22
copy h1 "Matthew Cook"
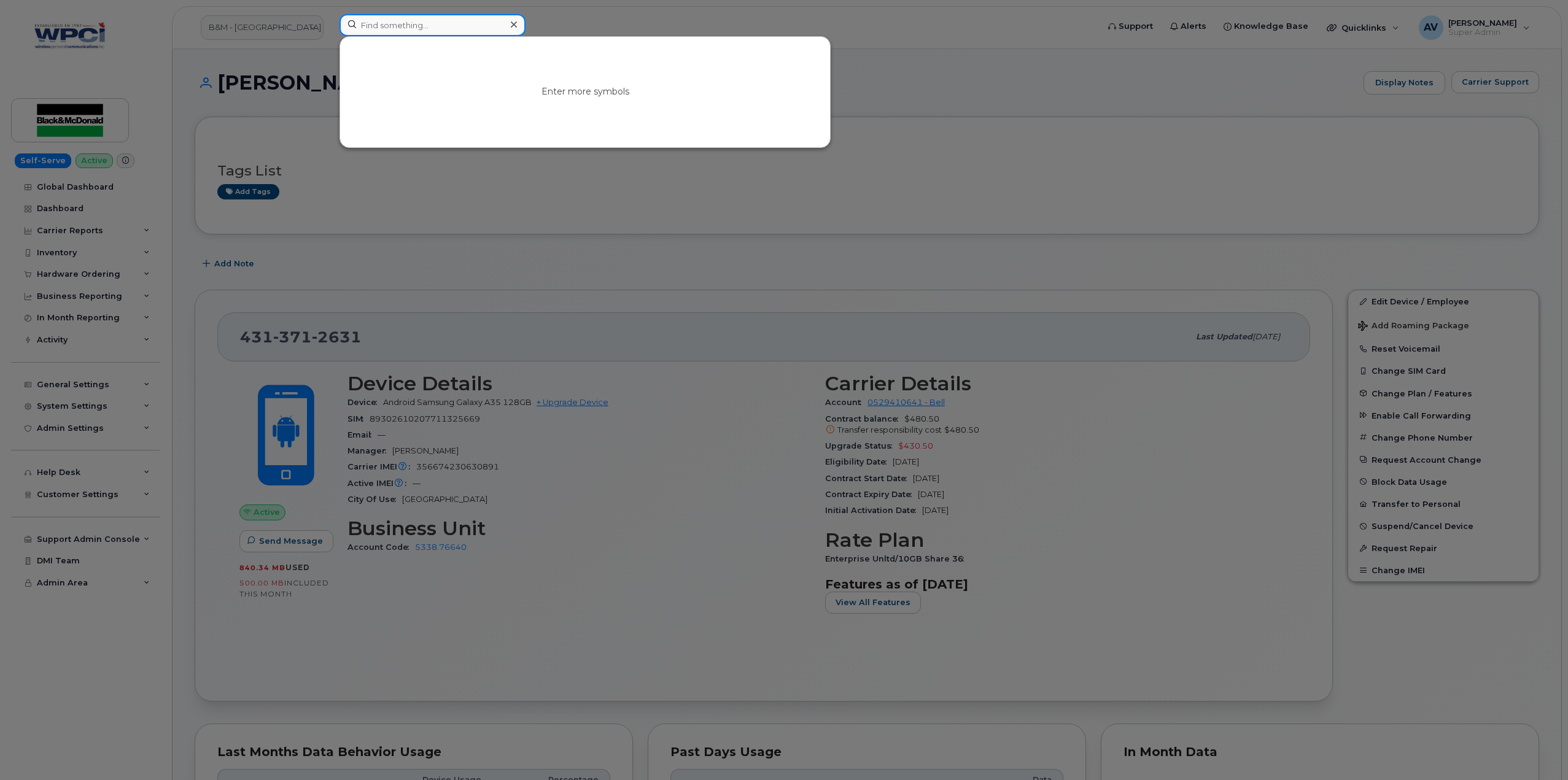
click at [418, 26] on input at bounding box center [433, 25] width 186 height 22
paste input "Matthew Cook"
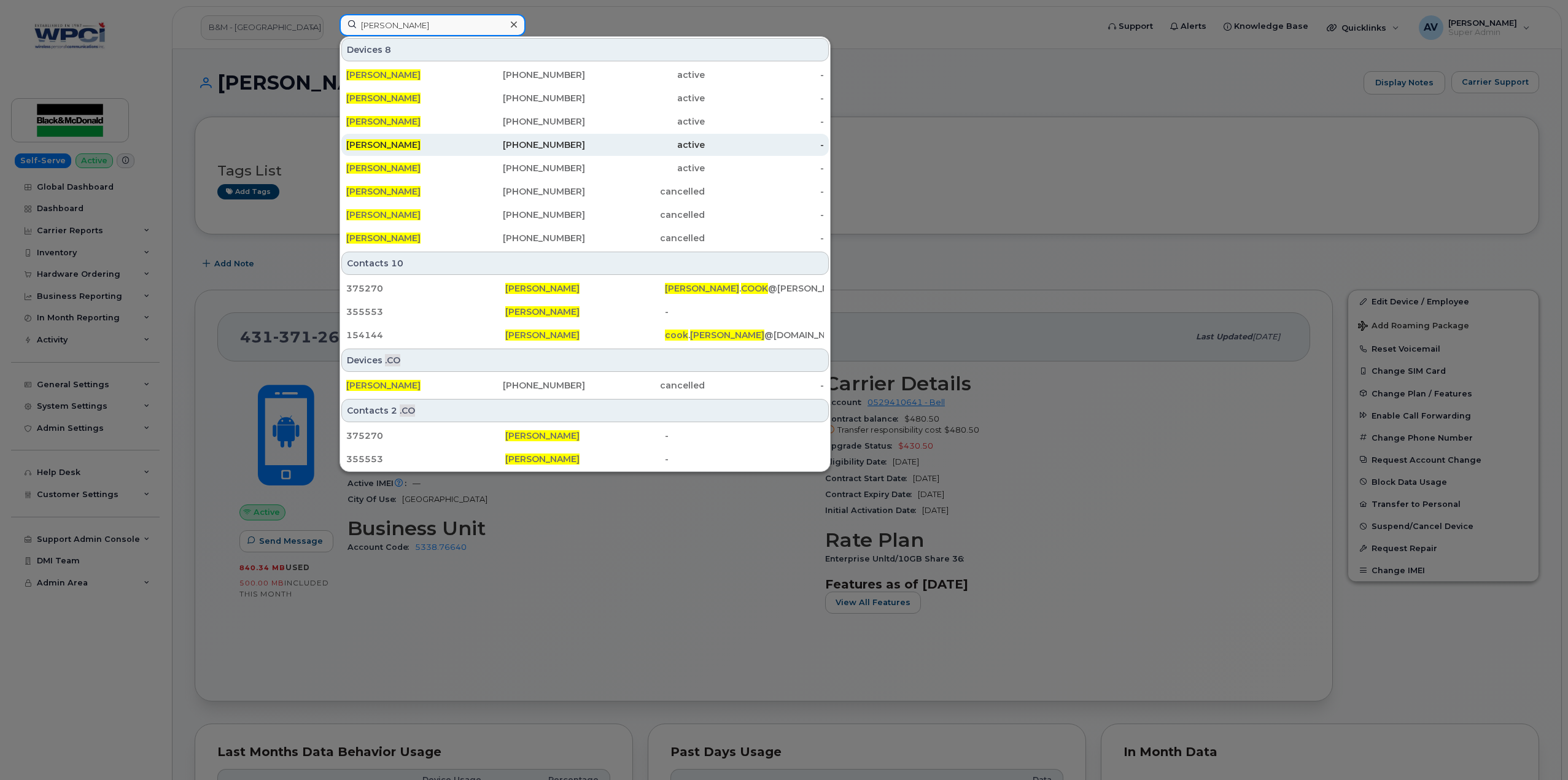
type input "Matthew Cook"
click at [527, 142] on div "405-444-4545" at bounding box center [526, 145] width 120 height 12
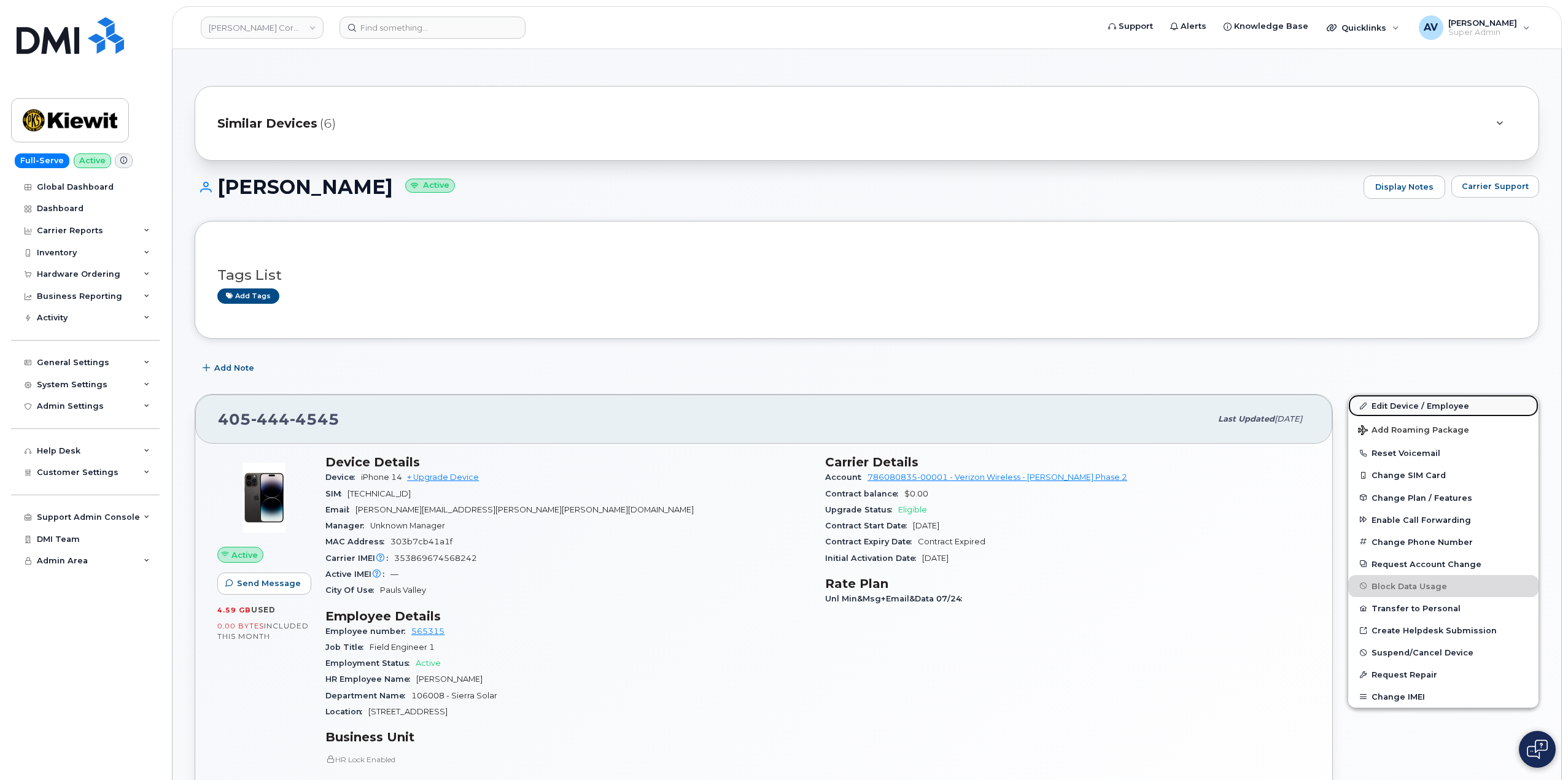
click at [1407, 403] on link "Edit Device / Employee" at bounding box center [1443, 405] width 190 height 22
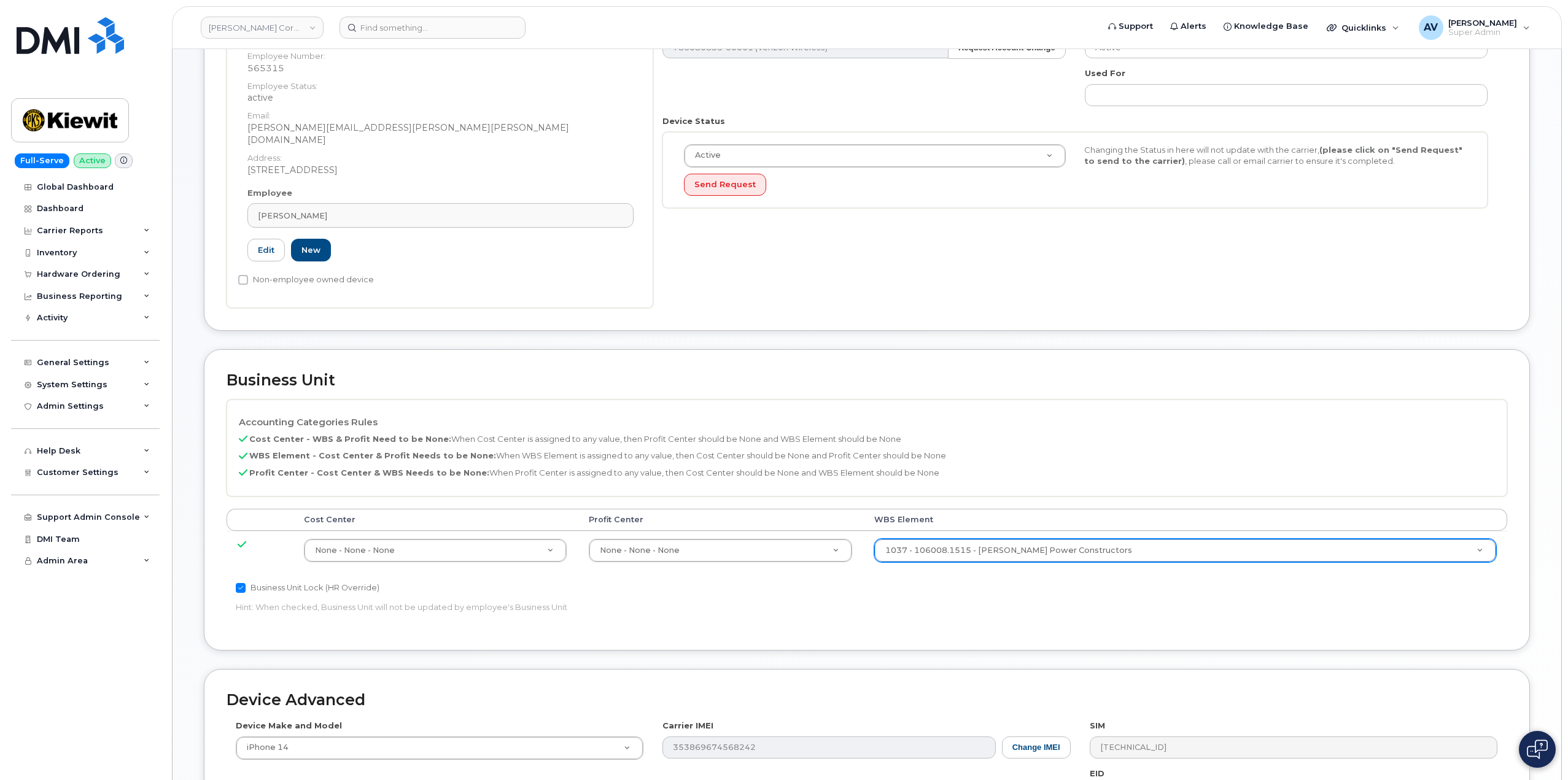
scroll to position [245, 0]
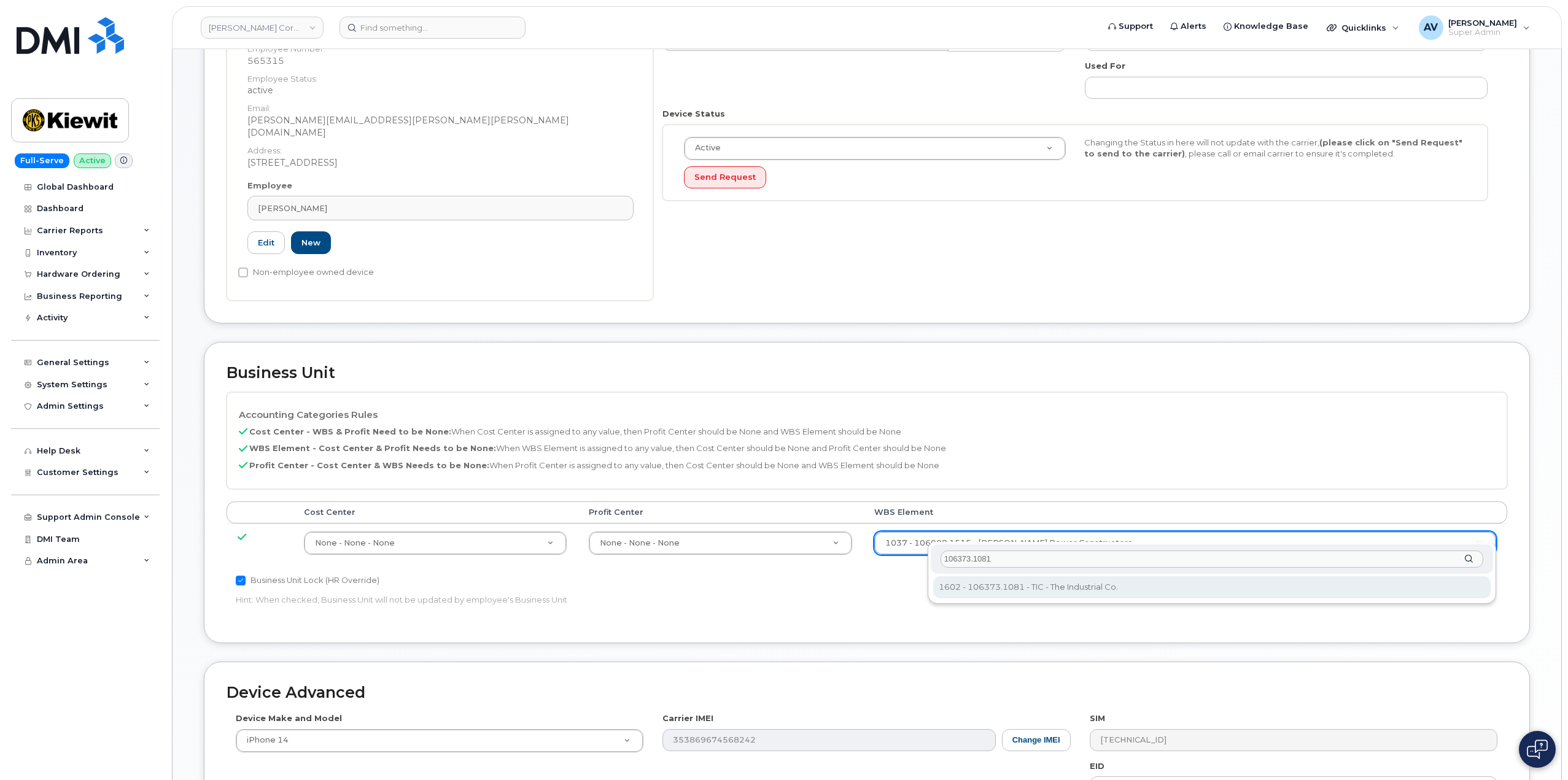
type input "106373.1081"
type input "35050978"
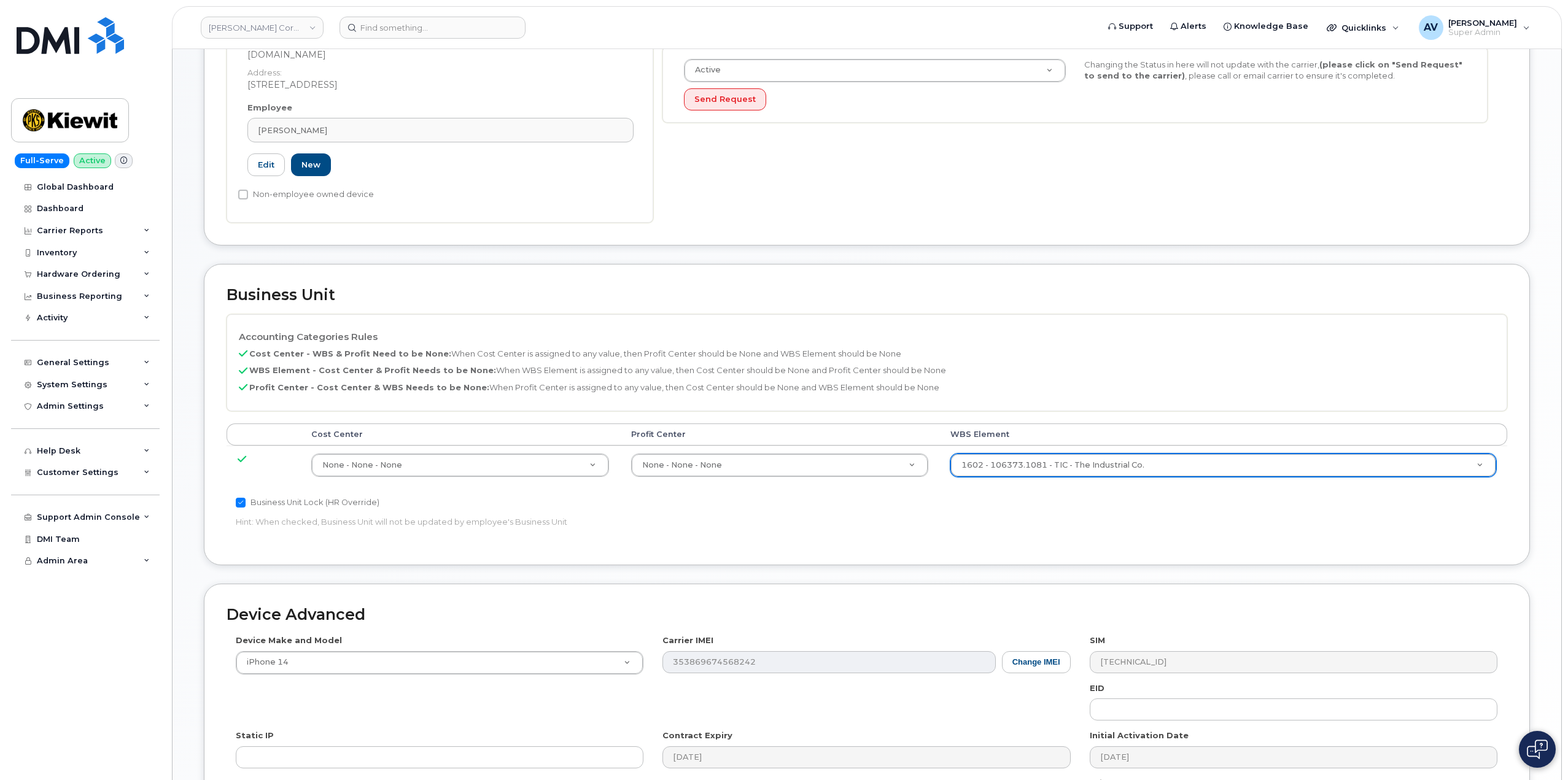
scroll to position [481, 0]
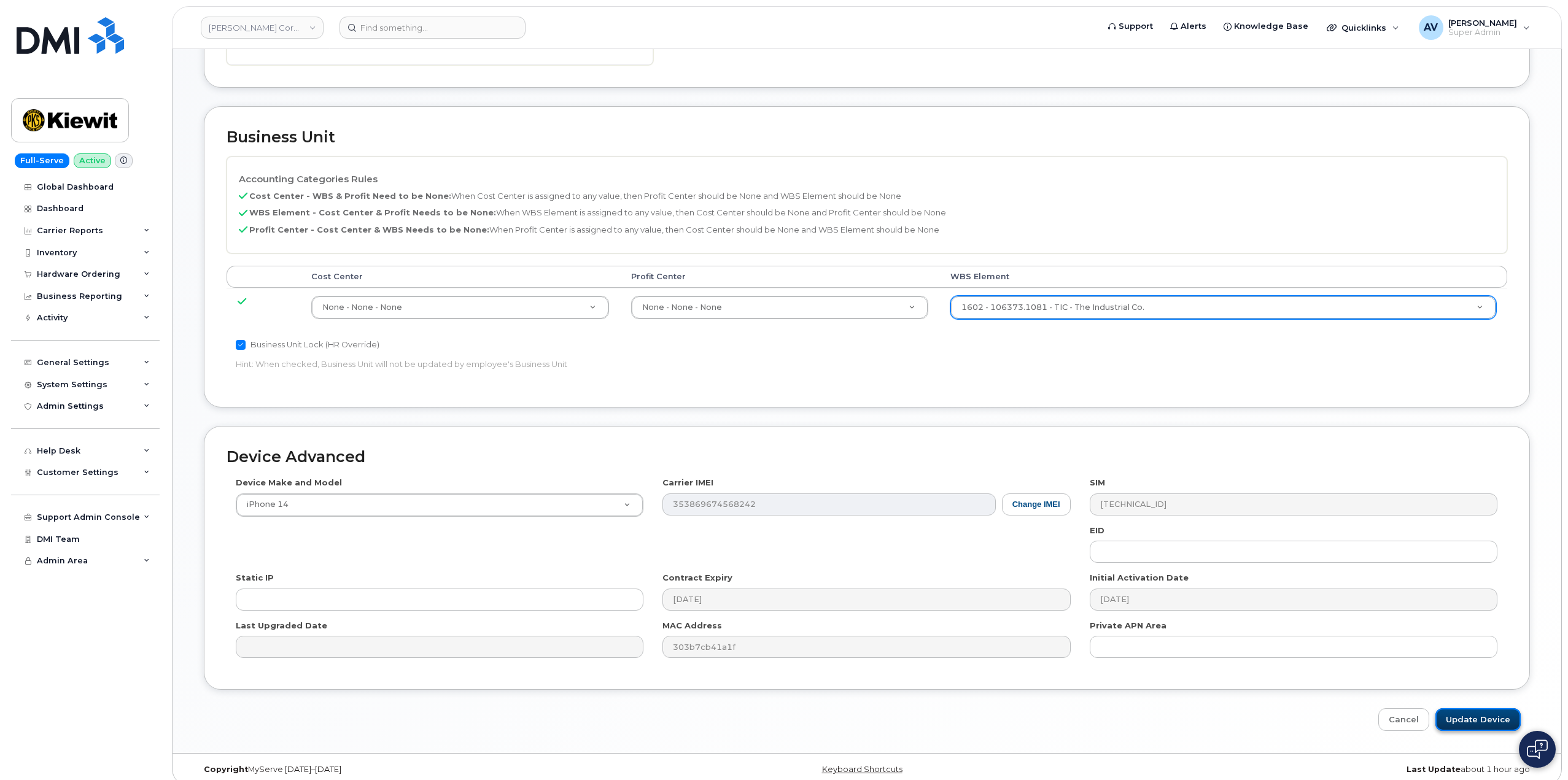
click at [1480, 708] on input "Update Device" at bounding box center [1477, 719] width 85 height 23
type input "Saving..."
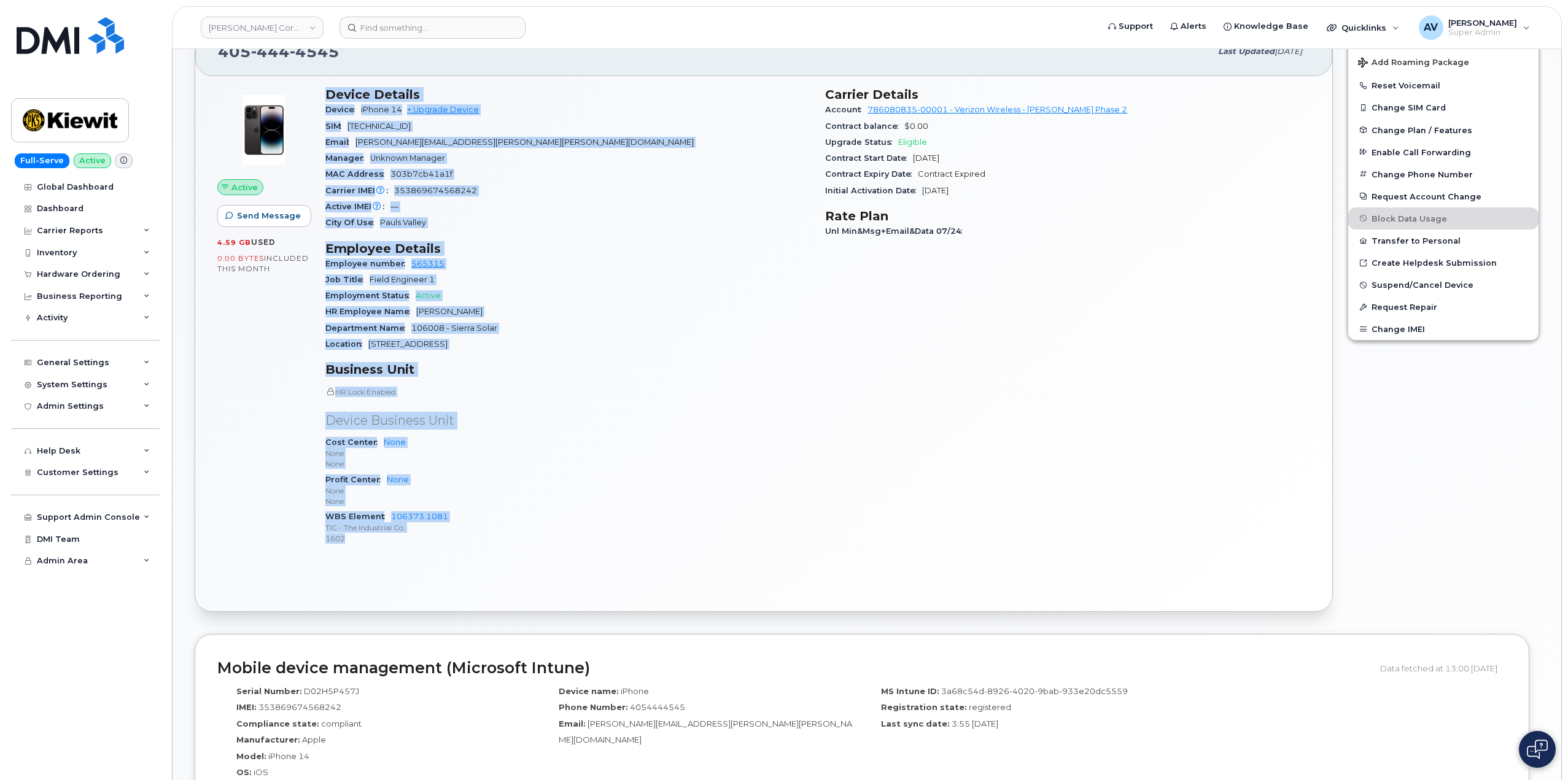
scroll to position [368, 0]
drag, startPoint x: 320, startPoint y: 278, endPoint x: 472, endPoint y: 549, distance: 310.7
click at [472, 549] on div "Device Details Device iPhone 14 + Upgrade Device SIM [TECHNICAL_ID] Email [PERS…" at bounding box center [568, 321] width 500 height 483
copy div "Device Details Device iPhone 14 + Upgrade Device SIM [TECHNICAL_ID] Email [PERS…"
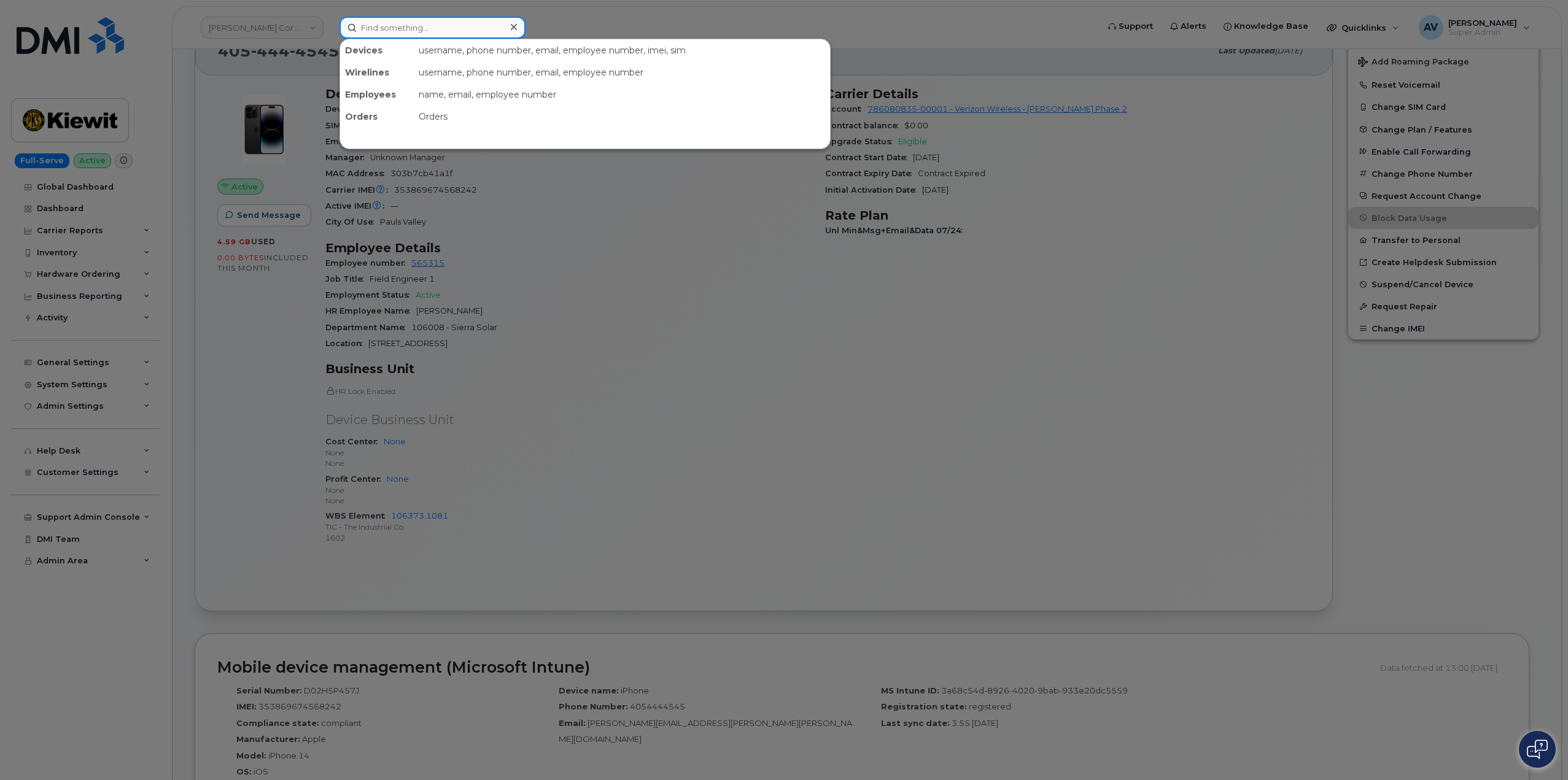
click at [400, 32] on input at bounding box center [433, 28] width 186 height 22
paste input "[PERSON_NAME]"
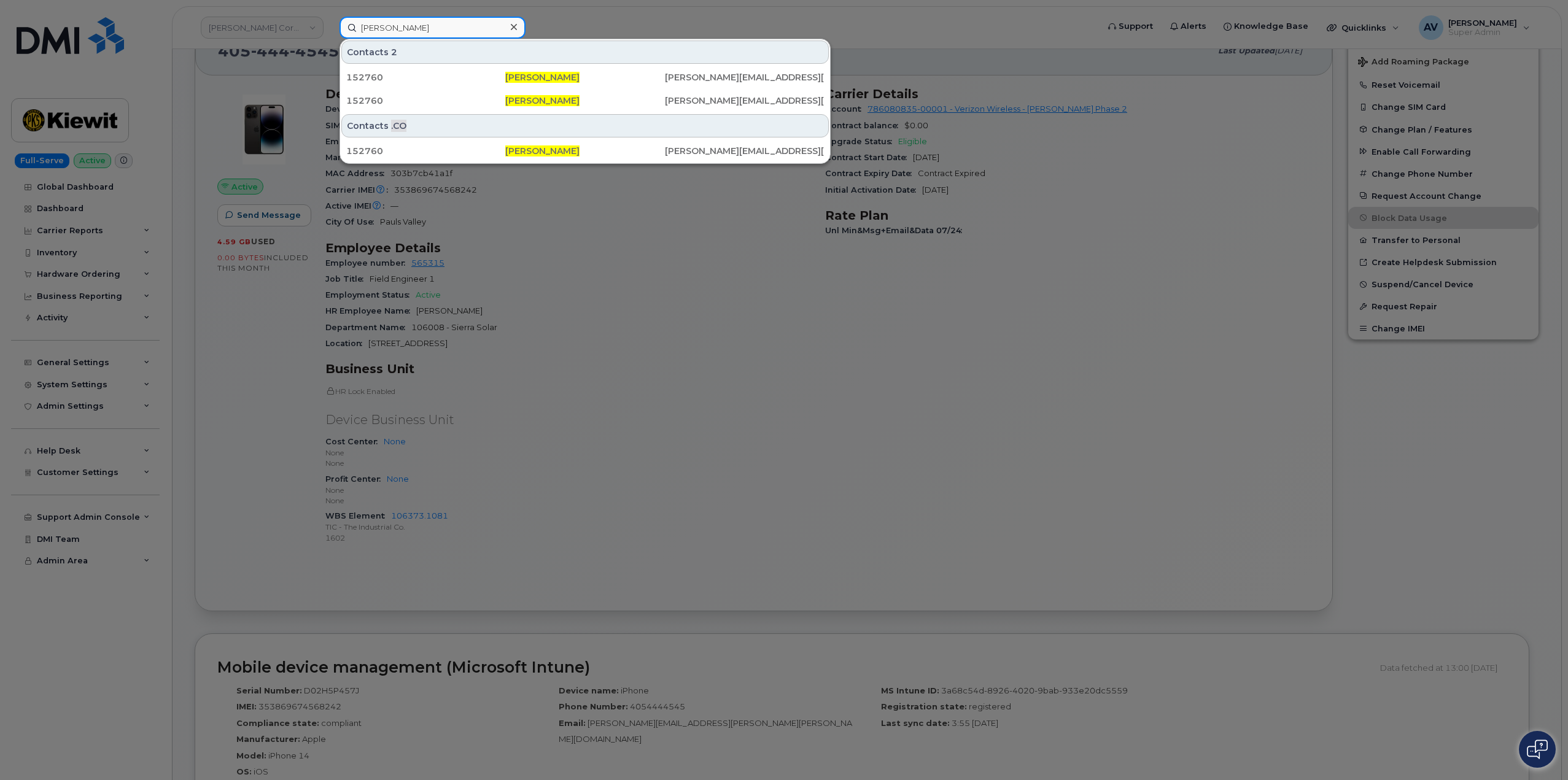
click at [449, 31] on input "[PERSON_NAME]" at bounding box center [433, 28] width 186 height 22
type input "[PERSON_NAME]"
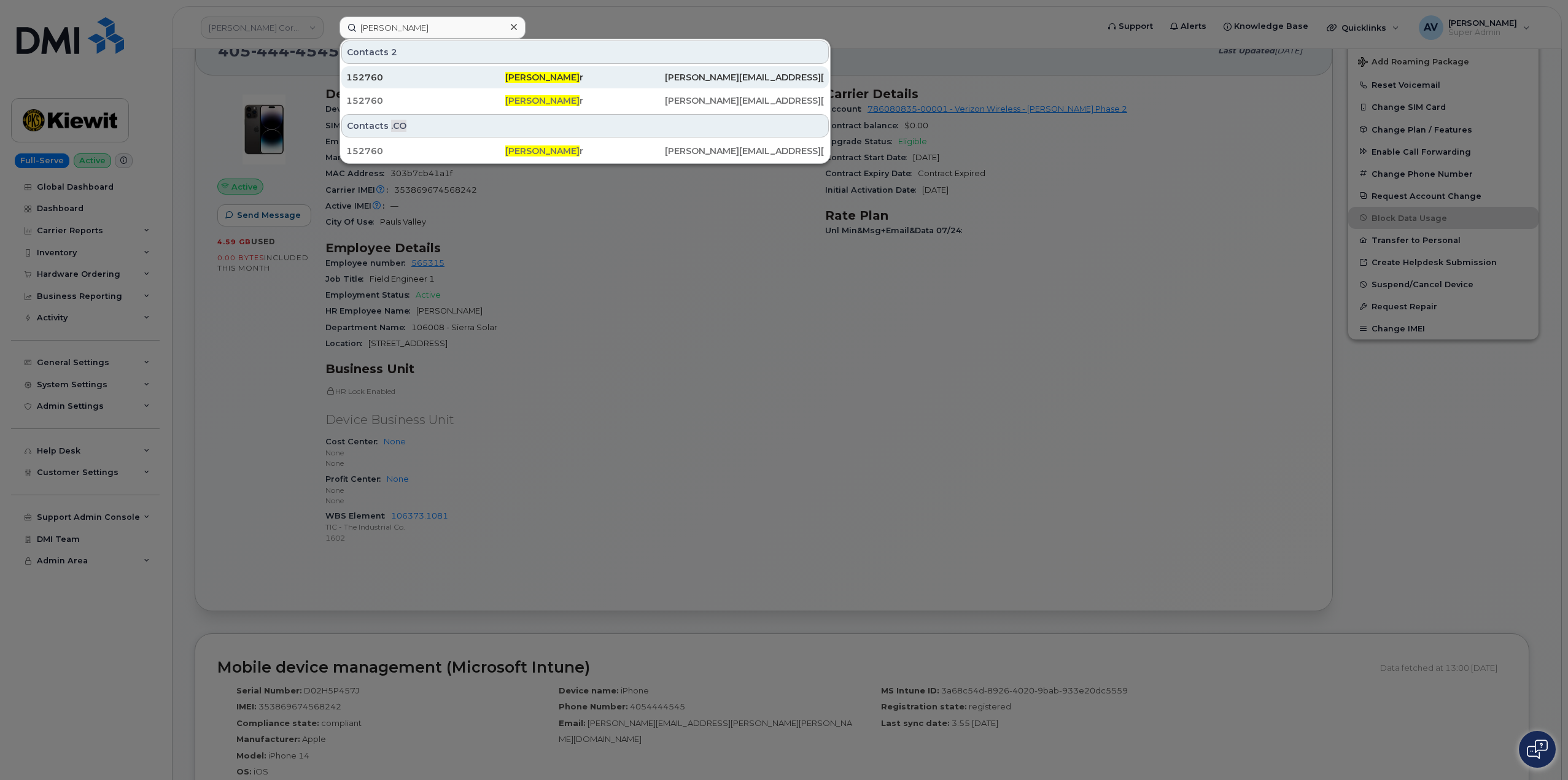
click at [492, 76] on div "152760" at bounding box center [426, 77] width 159 height 12
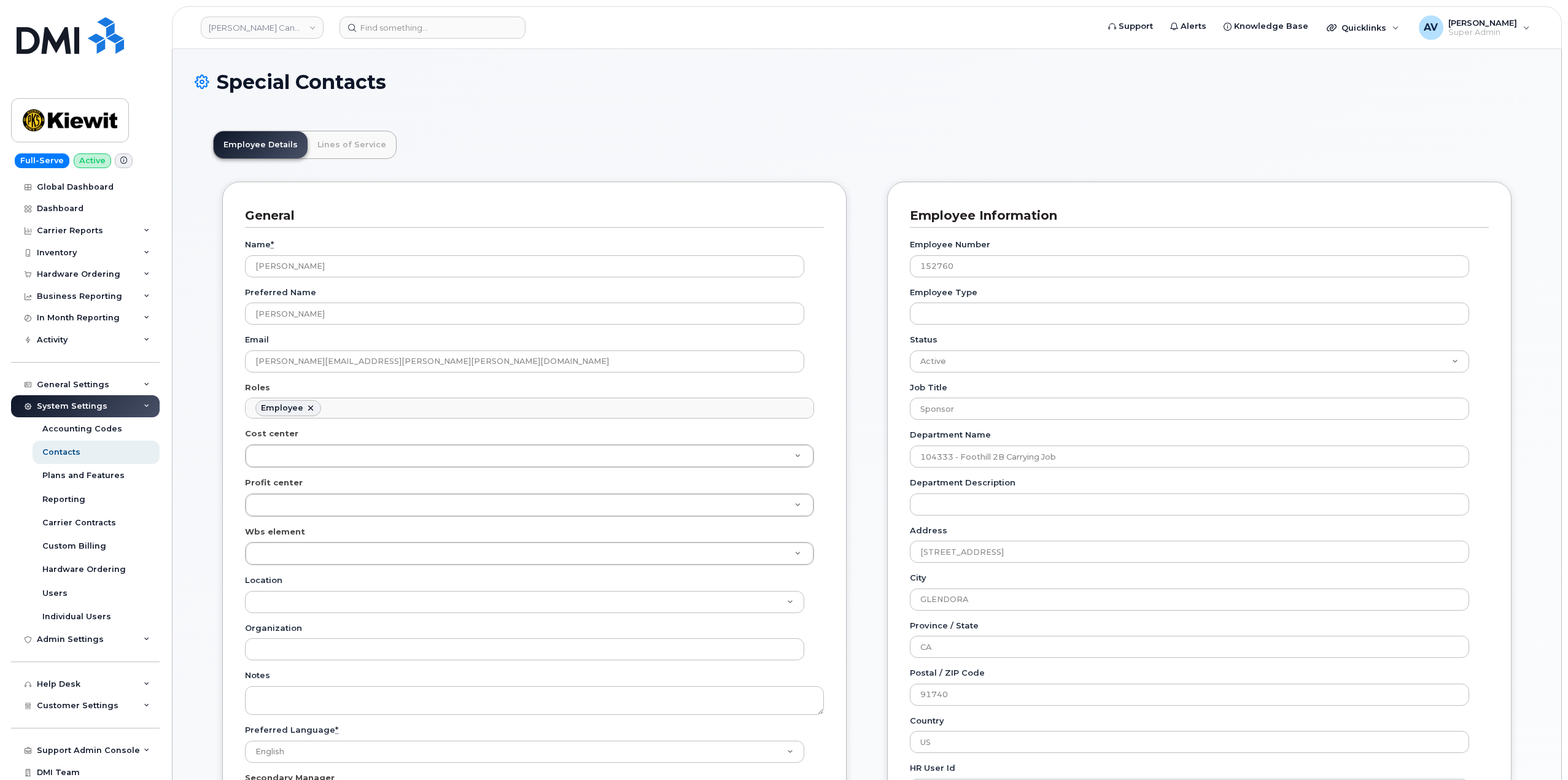
scroll to position [36, 0]
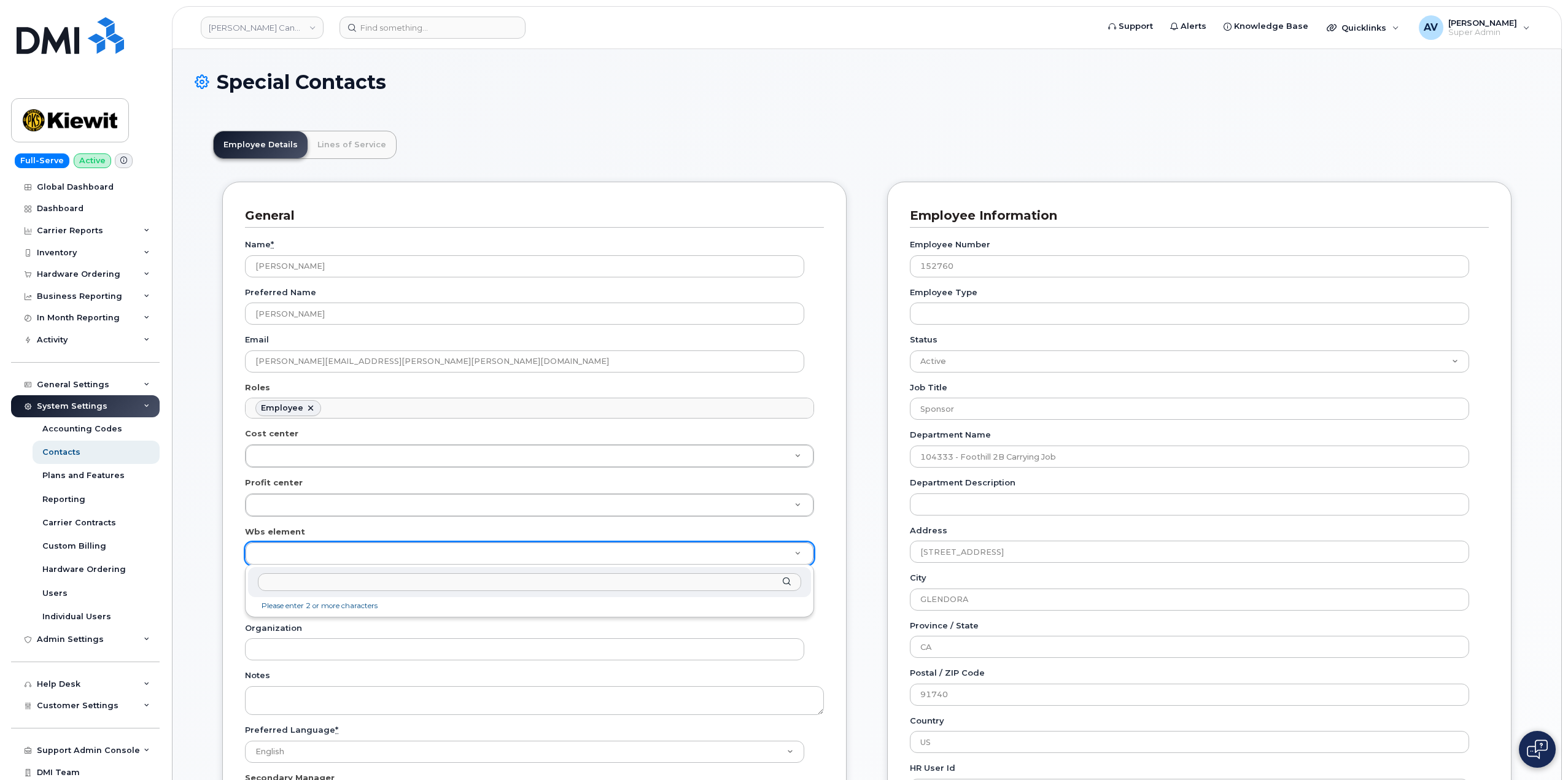
paste input "110242.1339"
type input "110242.1339"
type input "33471145"
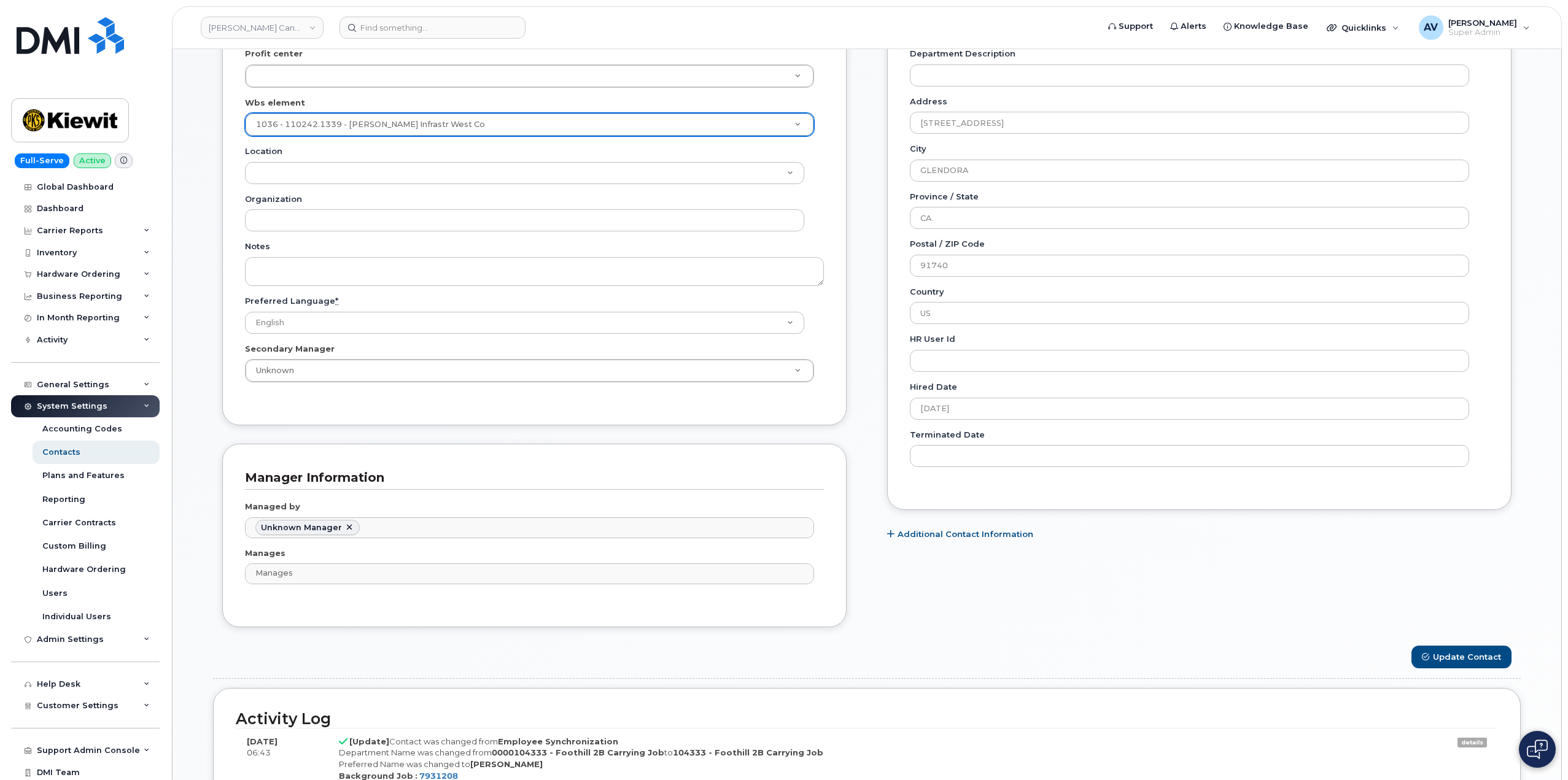
scroll to position [430, 0]
click at [1456, 656] on button "Update Contact" at bounding box center [1461, 656] width 100 height 23
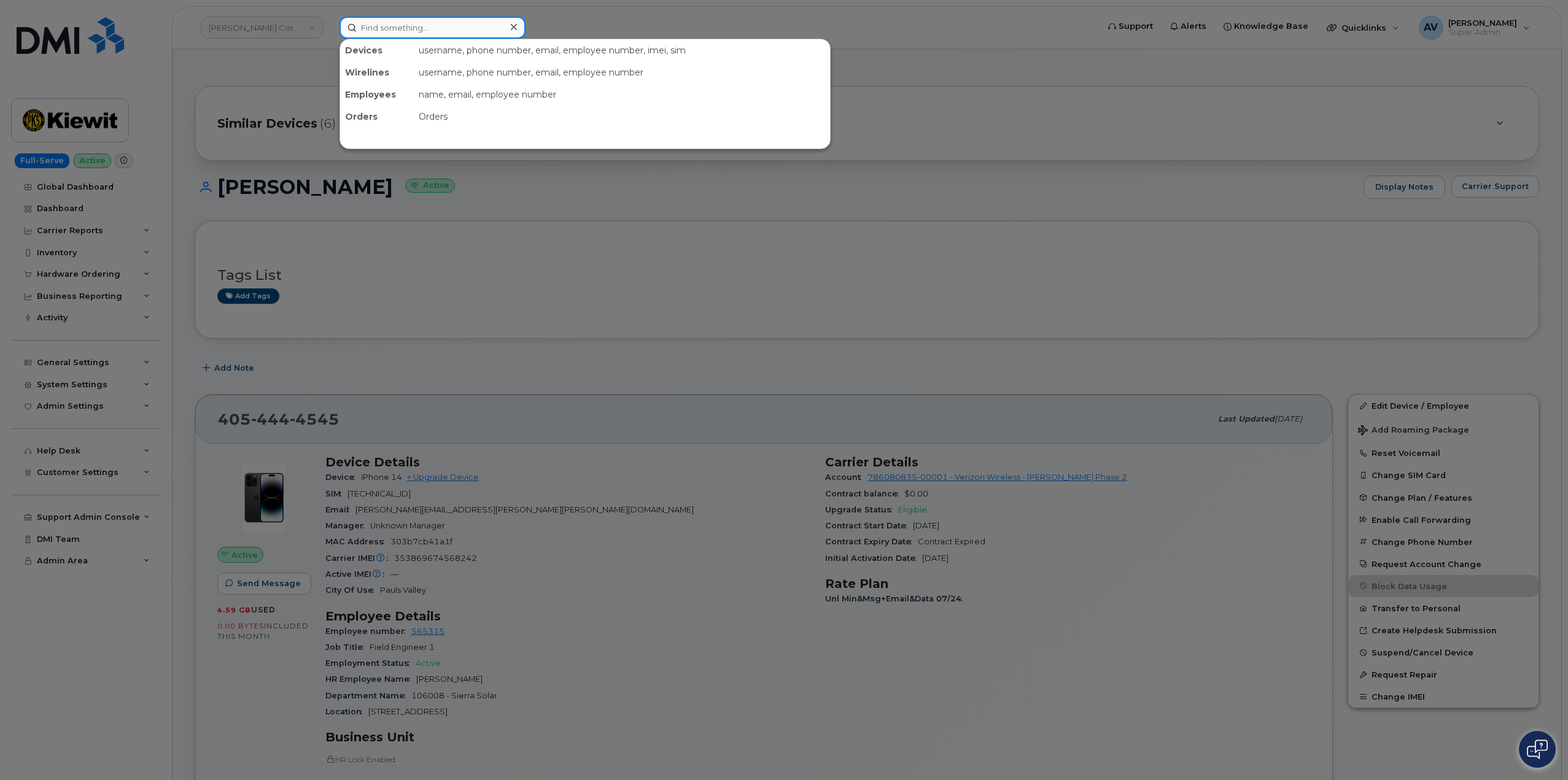
click at [452, 31] on input at bounding box center [433, 28] width 186 height 22
paste input "4384541273"
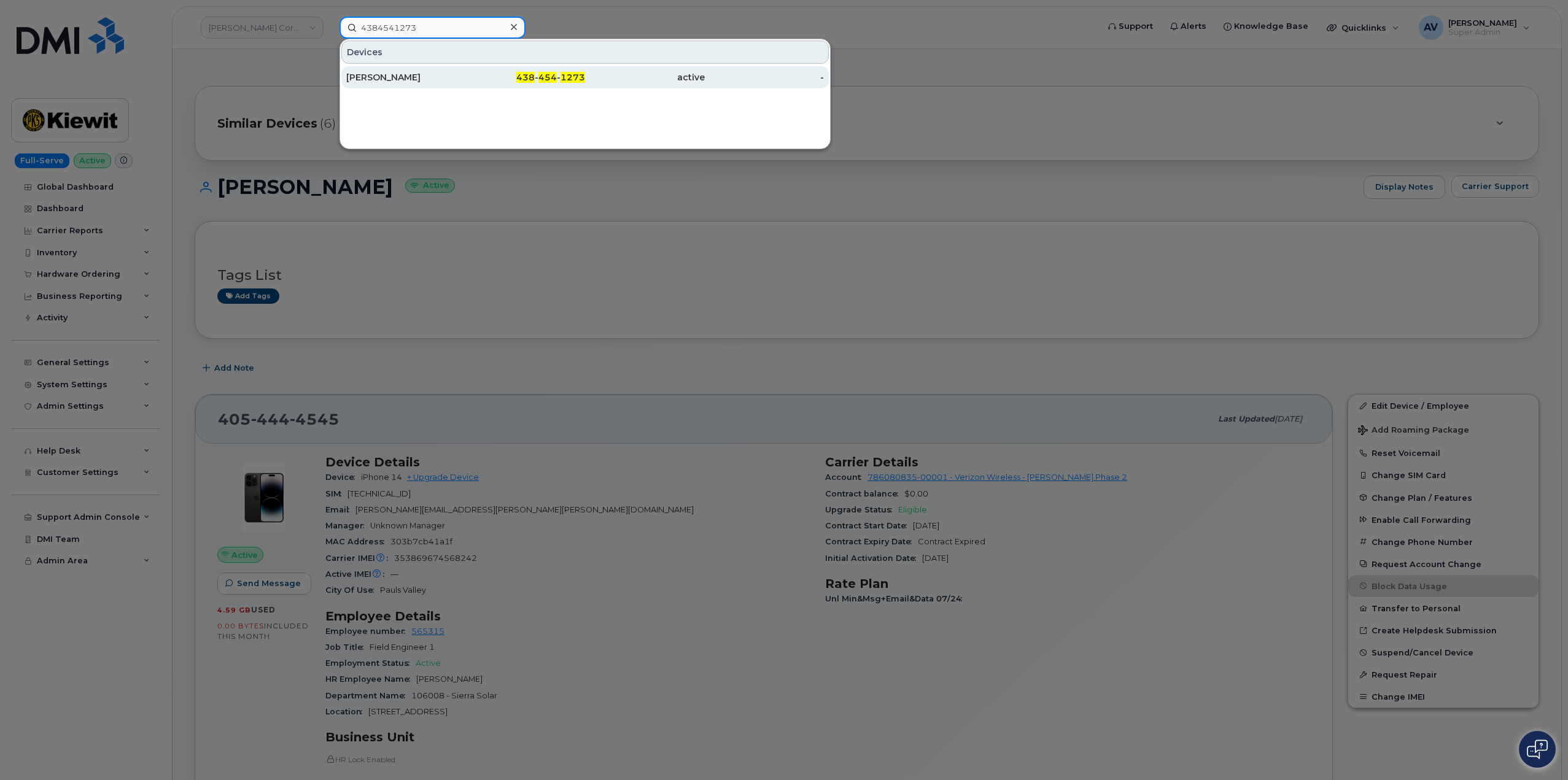
type input "4384541273"
click at [431, 79] on div "[PERSON_NAME]" at bounding box center [406, 77] width 120 height 12
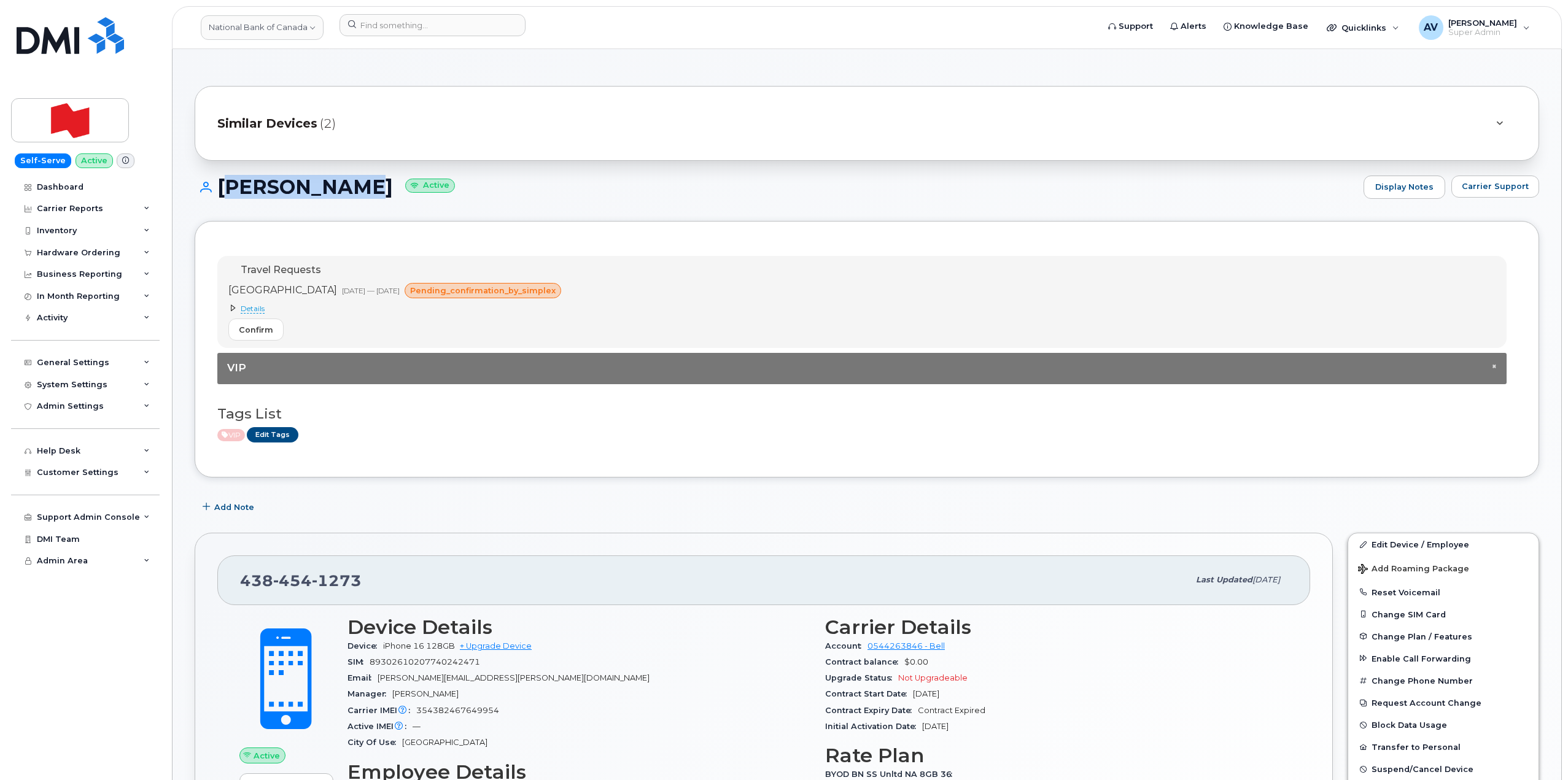
drag, startPoint x: 221, startPoint y: 182, endPoint x: 334, endPoint y: 192, distance: 113.4
click at [334, 192] on h1 "[PERSON_NAME] Active" at bounding box center [776, 187] width 1162 height 22
click at [408, 28] on input at bounding box center [433, 25] width 186 height 22
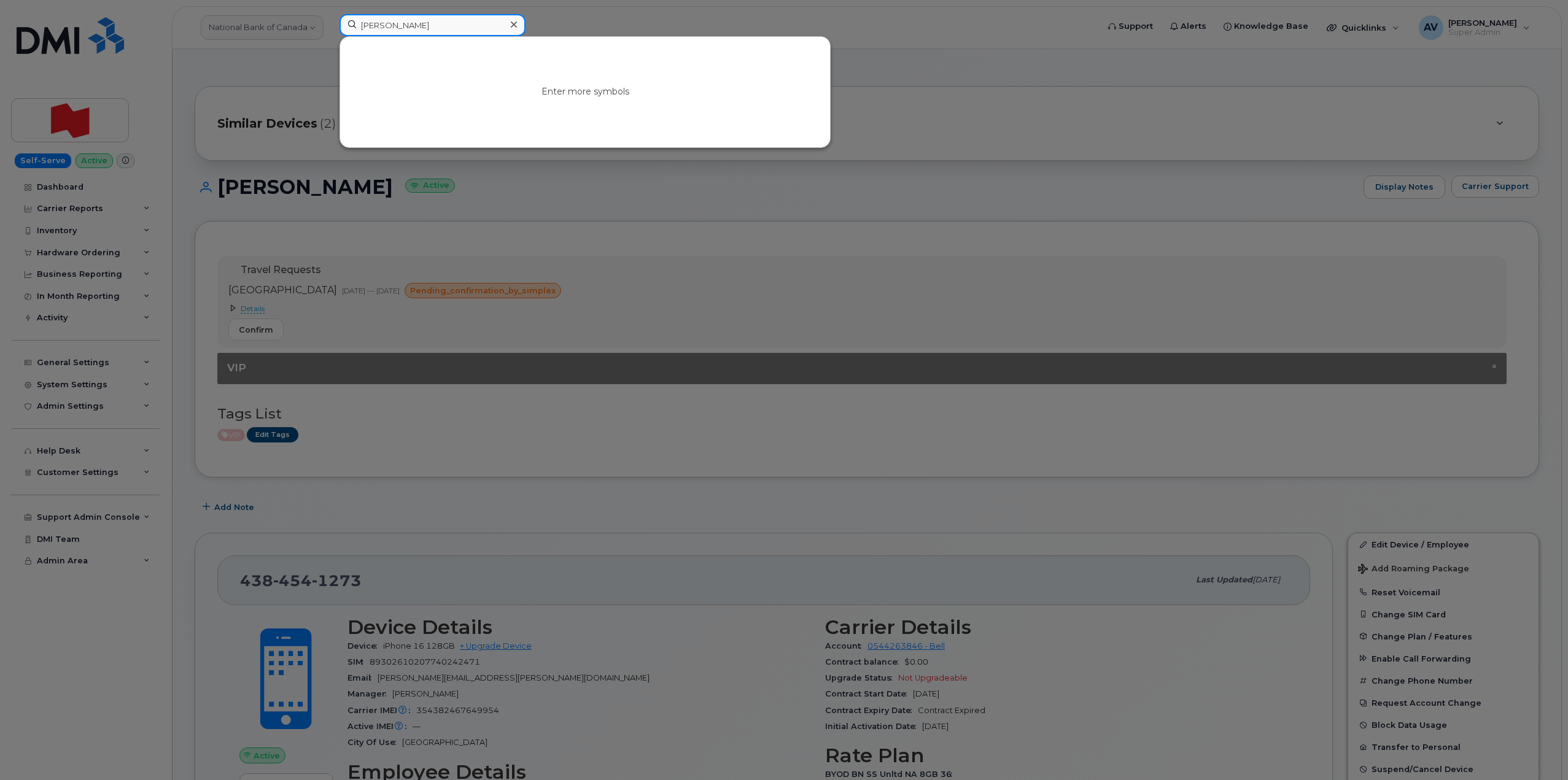
type input "roger day"
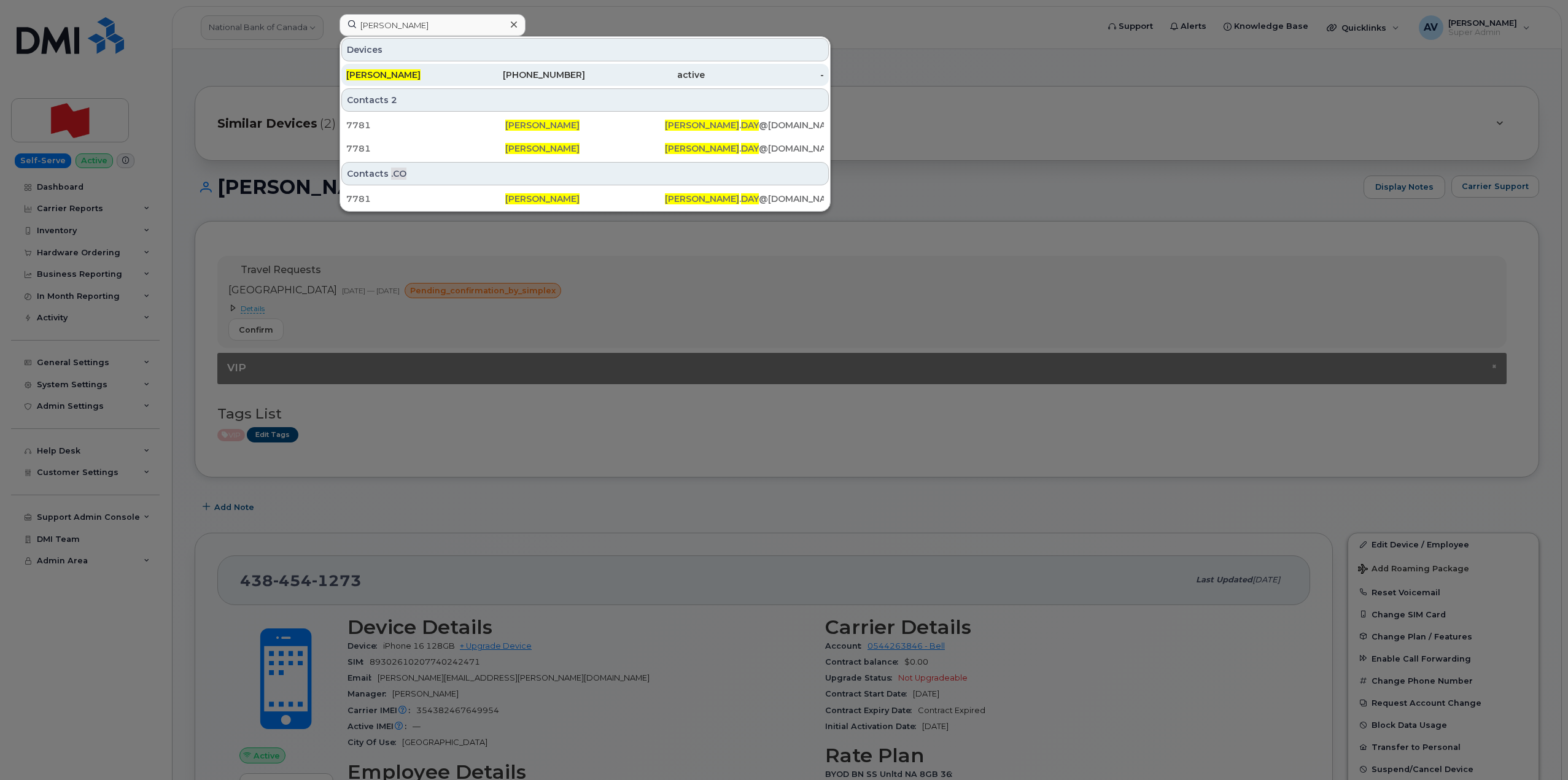
click at [428, 74] on div "[PERSON_NAME]" at bounding box center [406, 75] width 120 height 12
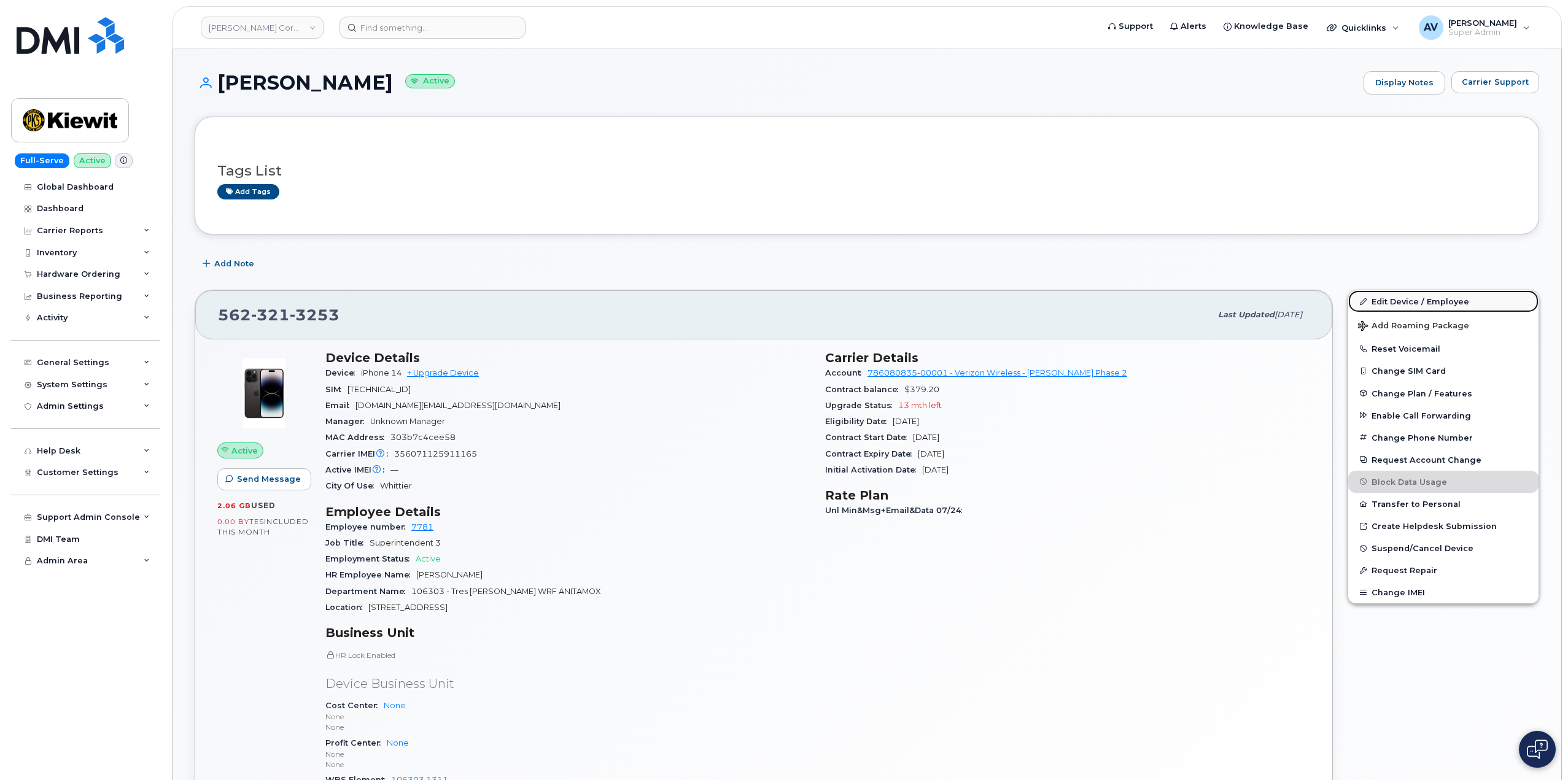
click at [1384, 299] on link "Edit Device / Employee" at bounding box center [1443, 301] width 190 height 22
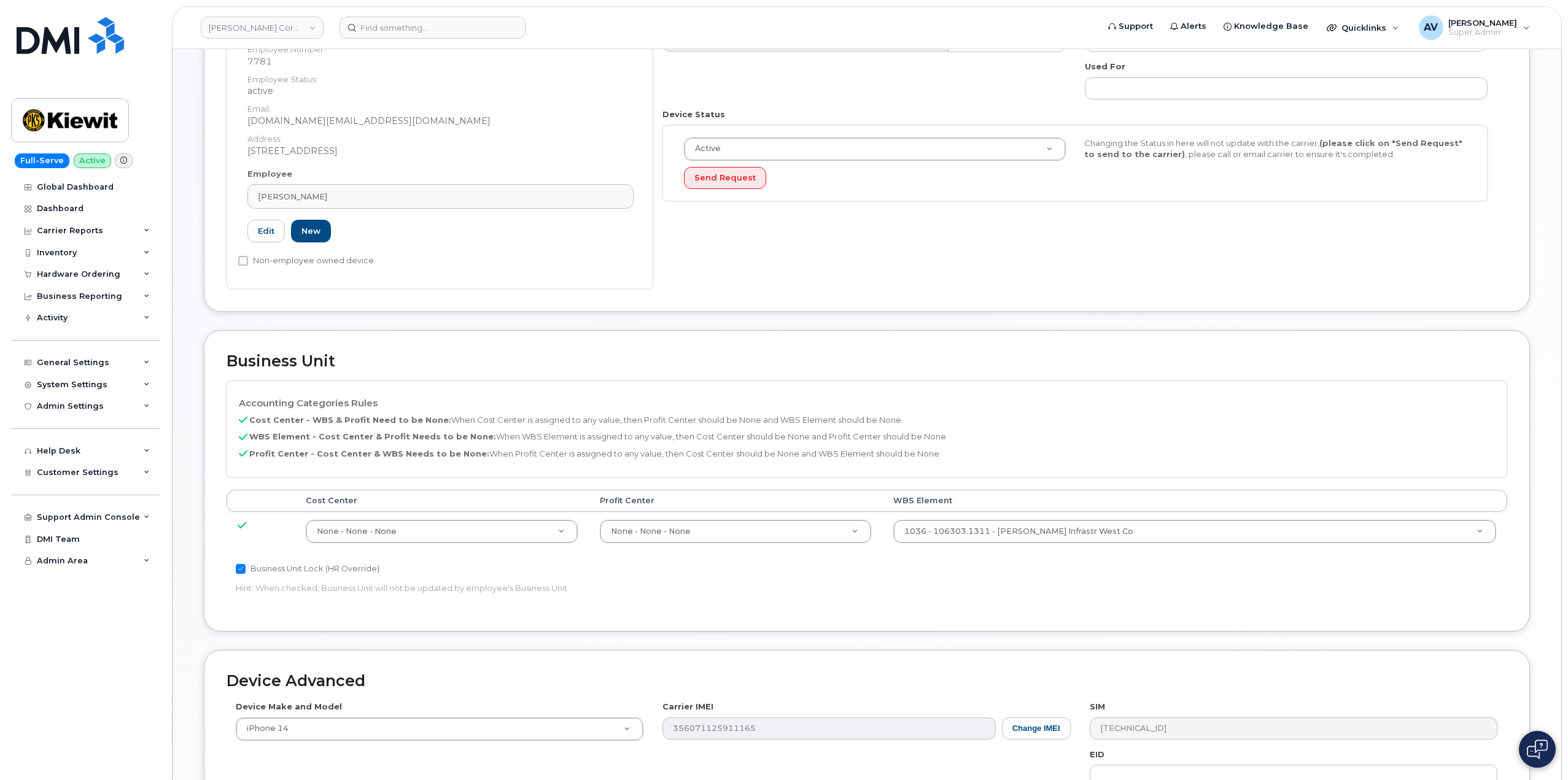
scroll to position [245, 0]
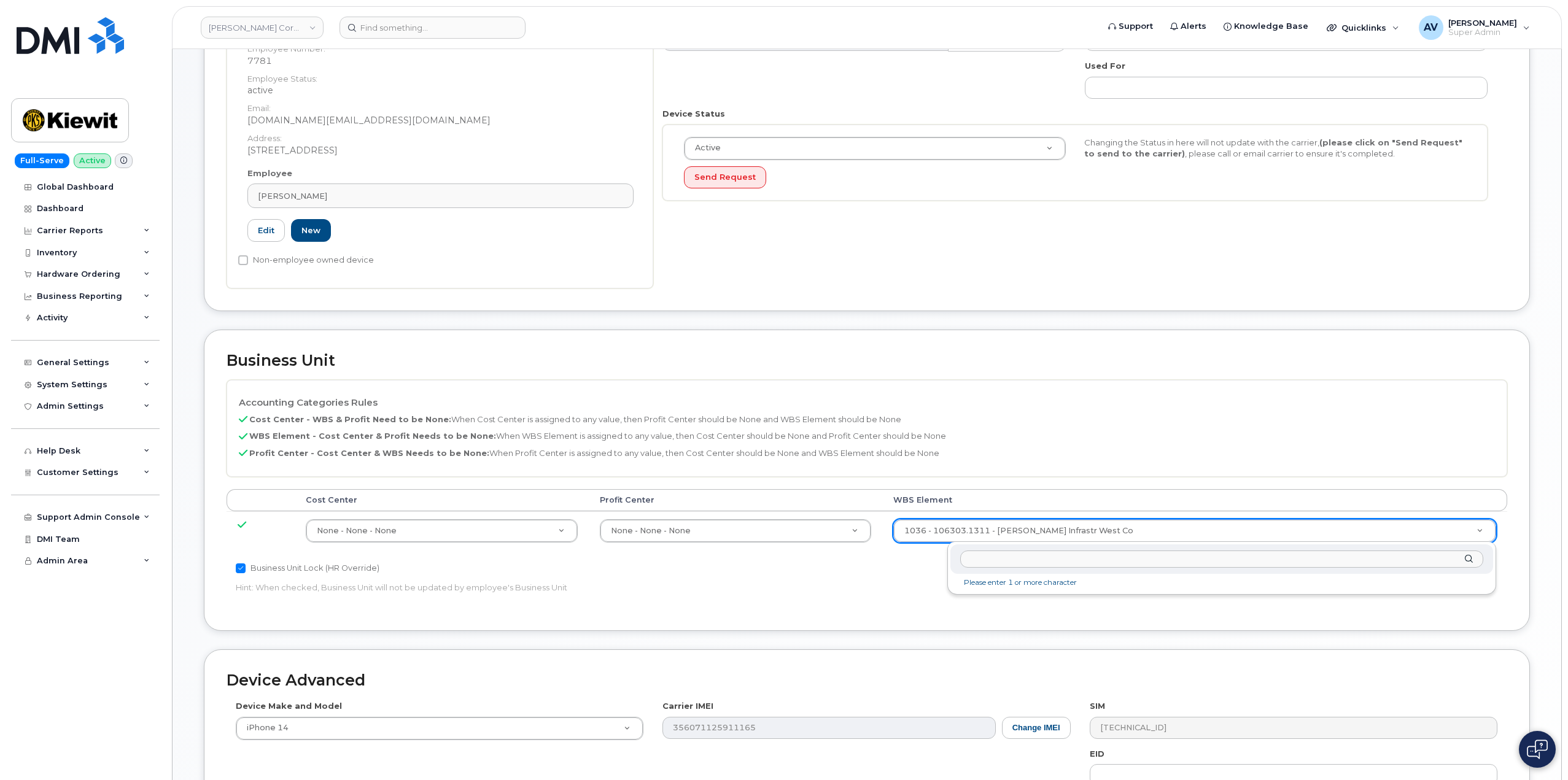
click at [1109, 561] on input "text" at bounding box center [1221, 559] width 523 height 17
type input "104827.2287"
type input "29918093"
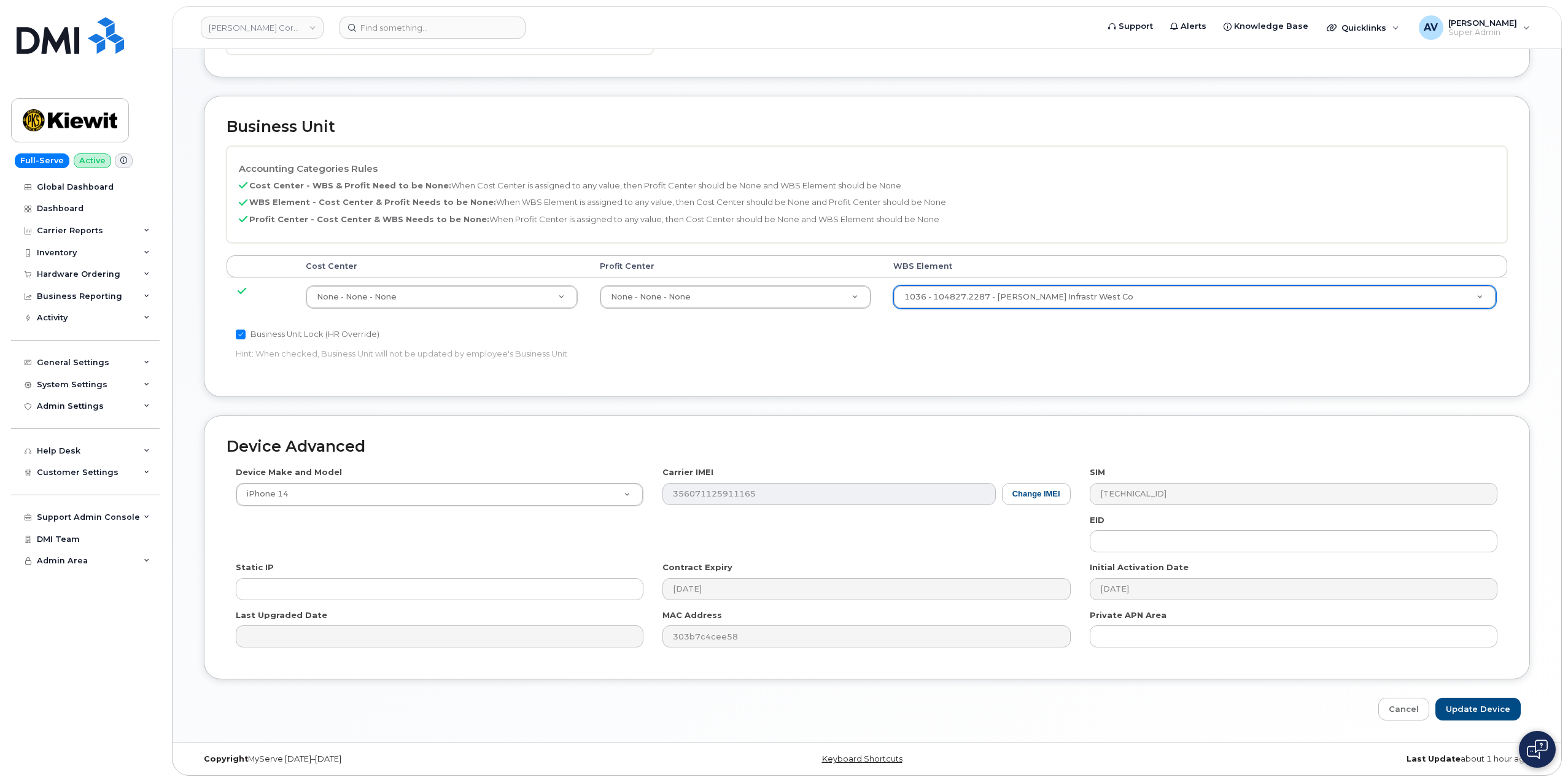
scroll to position [481, 0]
drag, startPoint x: 1484, startPoint y: 702, endPoint x: 1480, endPoint y: 695, distance: 8.1
click at [1483, 702] on input "Update Device" at bounding box center [1477, 707] width 85 height 23
type input "Saving..."
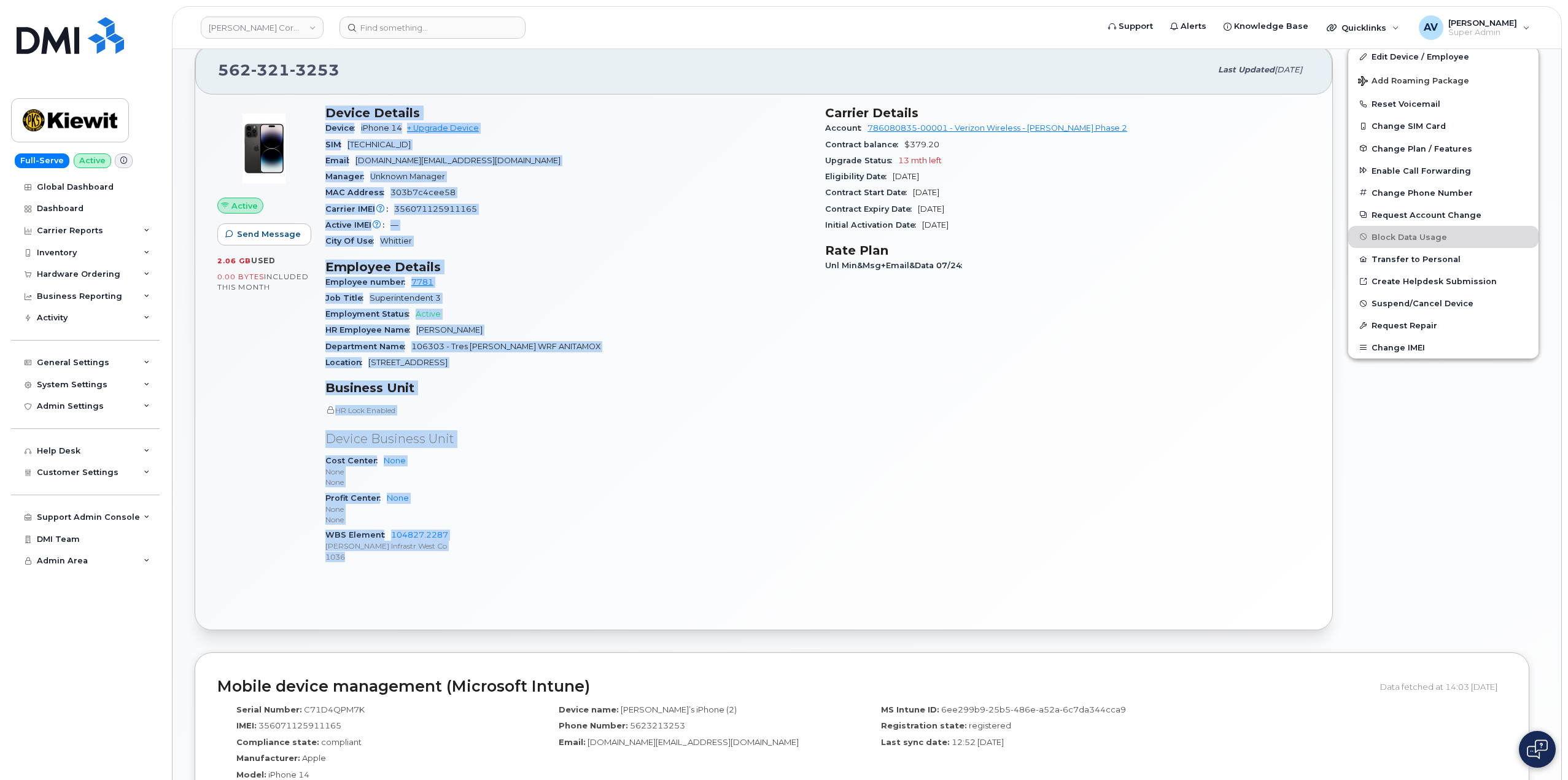
scroll to position [245, 0]
drag, startPoint x: 320, startPoint y: 353, endPoint x: 465, endPoint y: 574, distance: 264.3
click at [465, 574] on div "Device Details Device iPhone 14 + Upgrade Device SIM 89148000011119928131 Email…" at bounding box center [568, 339] width 500 height 483
copy div "Device Details Device iPhone 14 + Upgrade Device SIM 89148000011119928131 Email…"
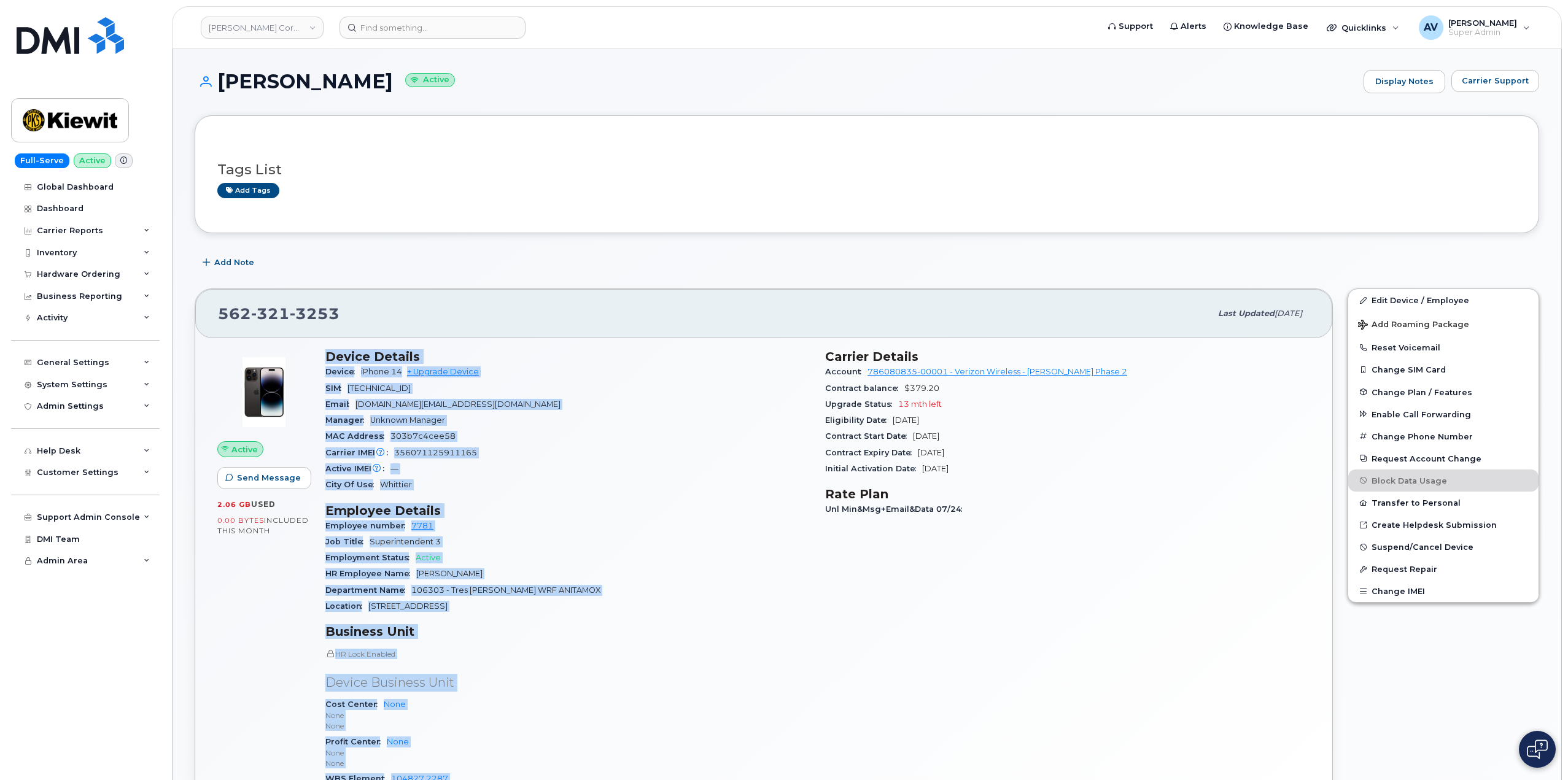
scroll to position [0, 0]
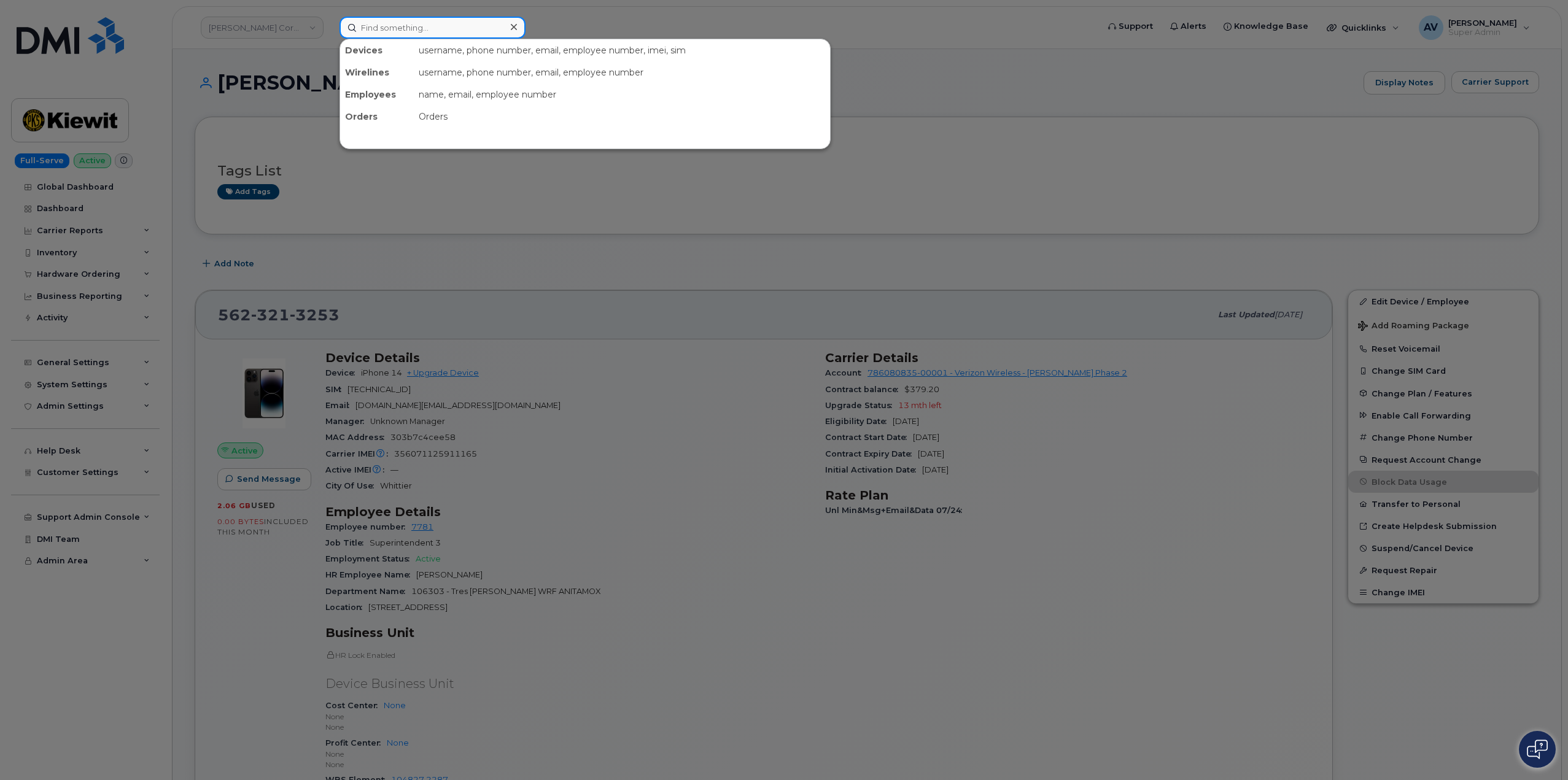
click at [439, 32] on input at bounding box center [433, 28] width 186 height 22
paste input "Nathaniel Gorham"
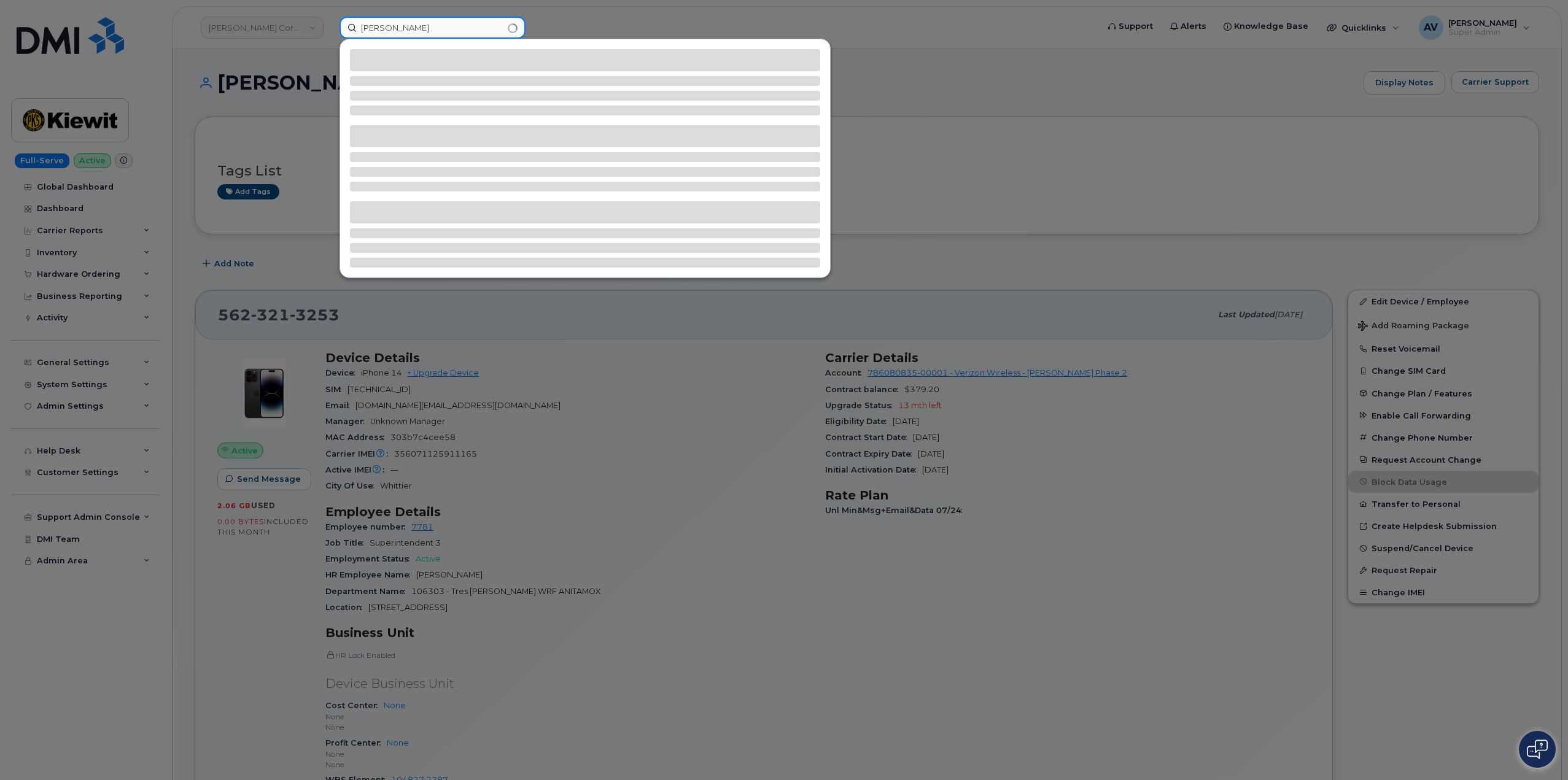
type input "Nathaniel Gorham"
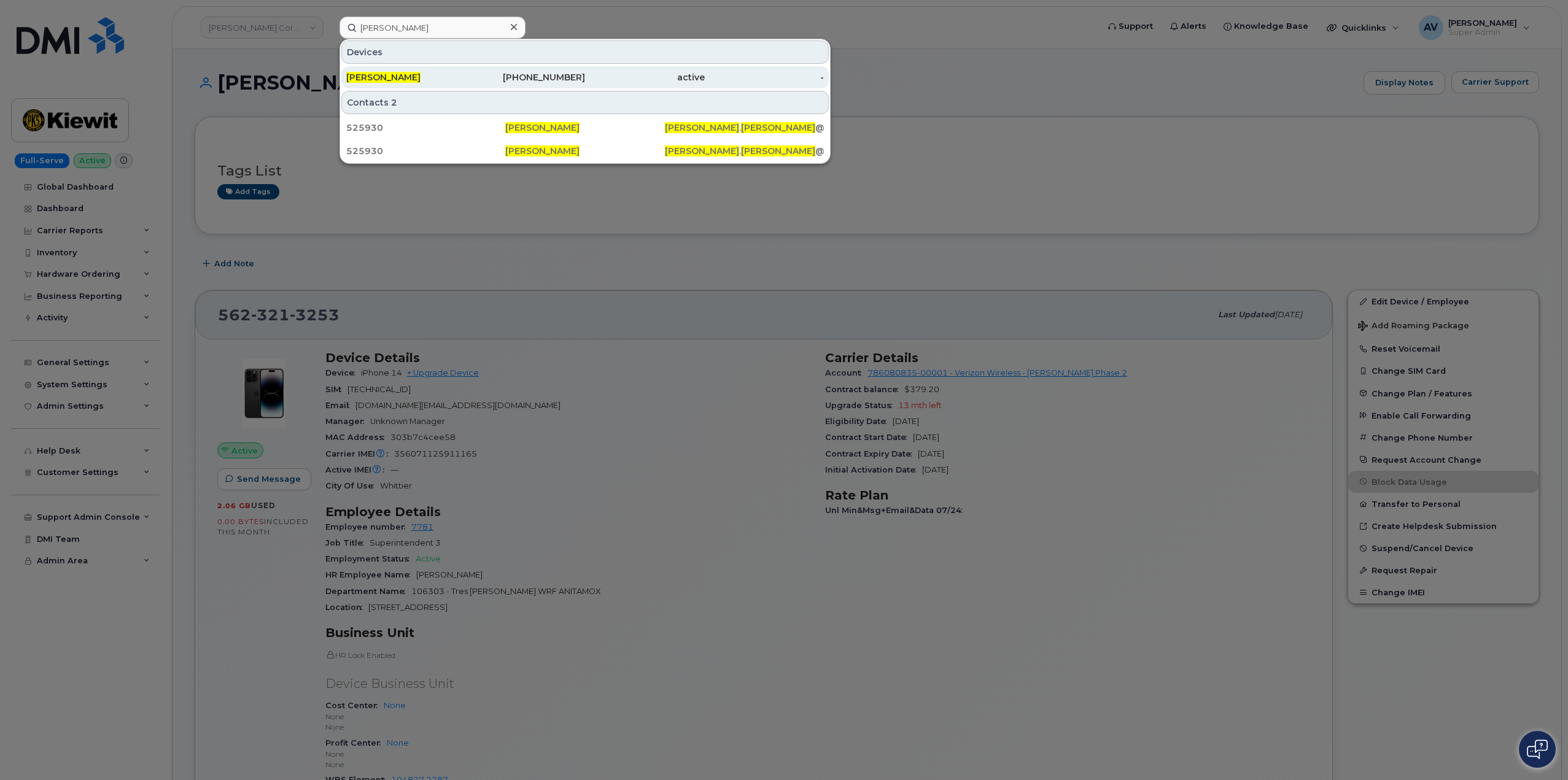
click at [420, 75] on span "NATHANIEL GORHAM" at bounding box center [383, 77] width 74 height 11
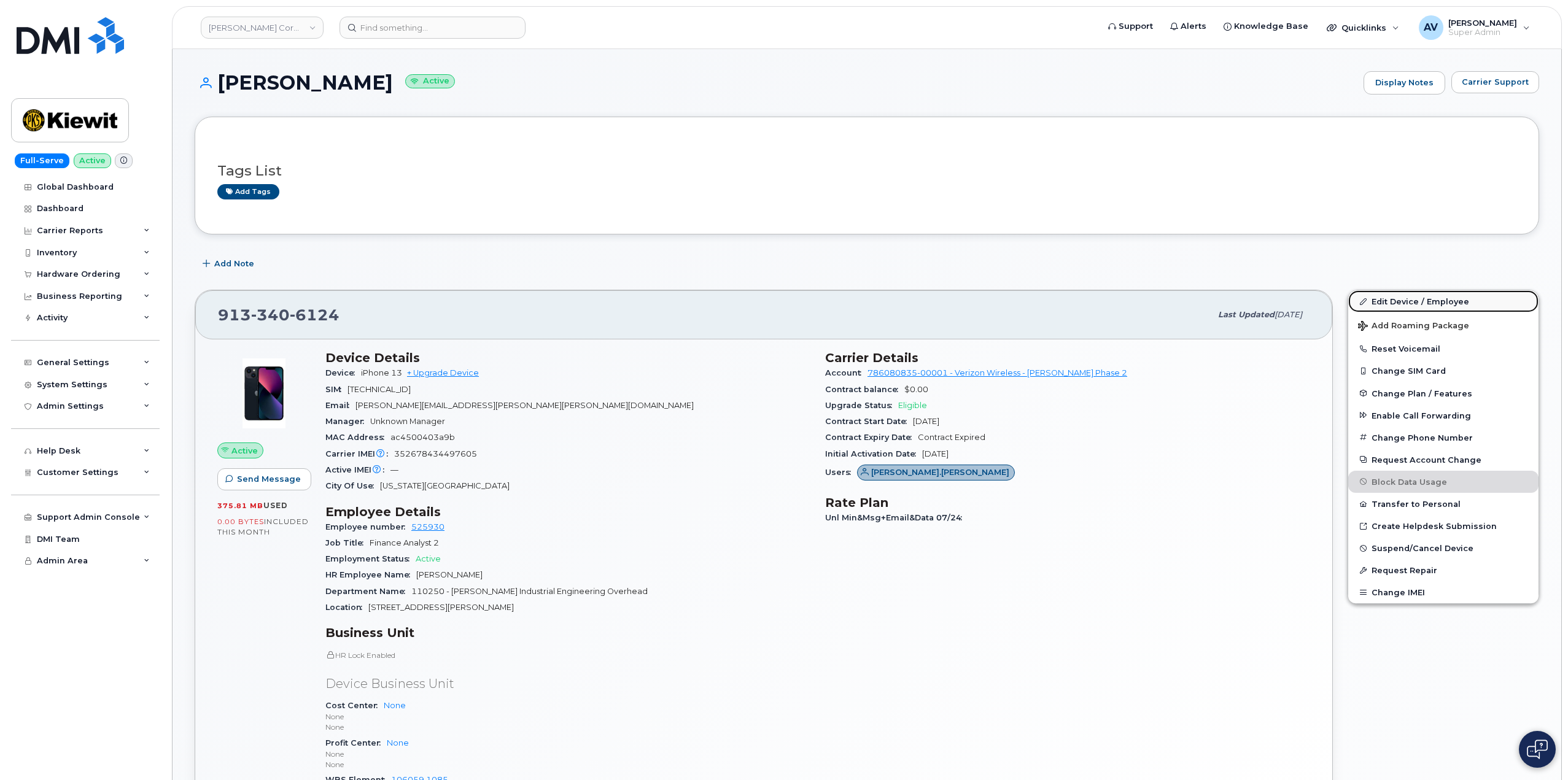
click at [1430, 303] on link "Edit Device / Employee" at bounding box center [1443, 301] width 190 height 22
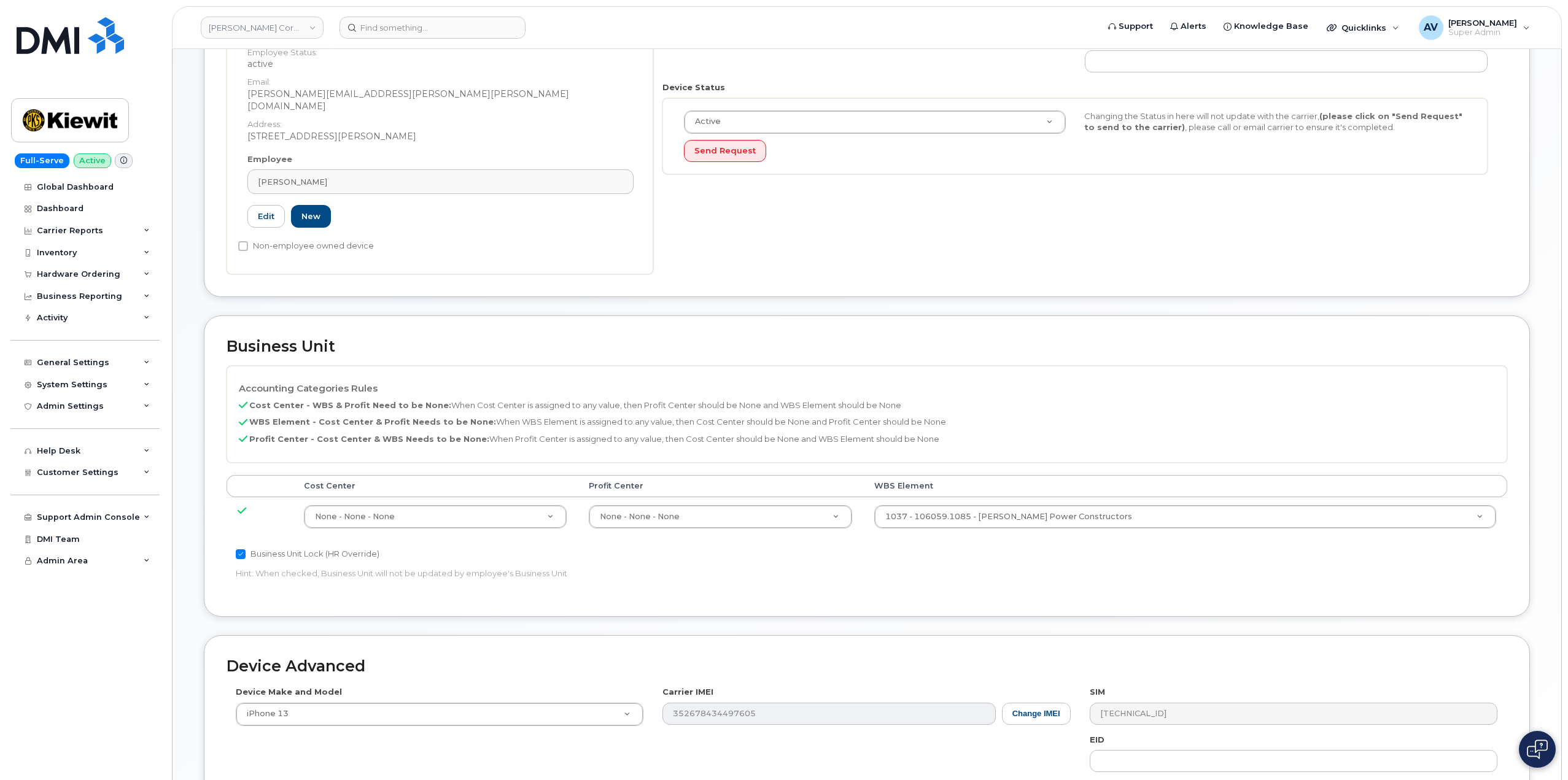
scroll to position [307, 0]
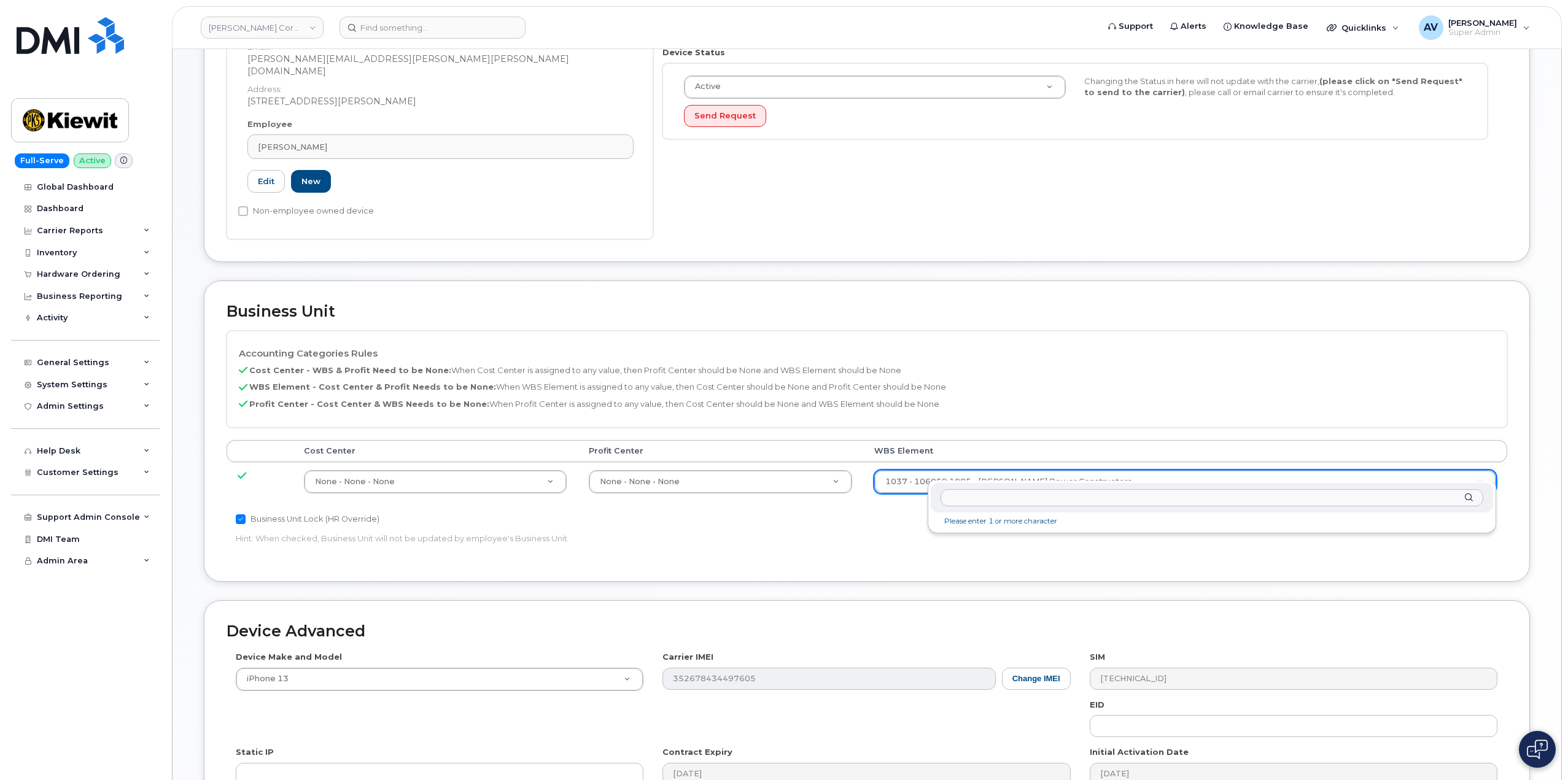
click at [1119, 500] on input "text" at bounding box center [1211, 498] width 543 height 17
type input "106373.1081"
type input "35050978"
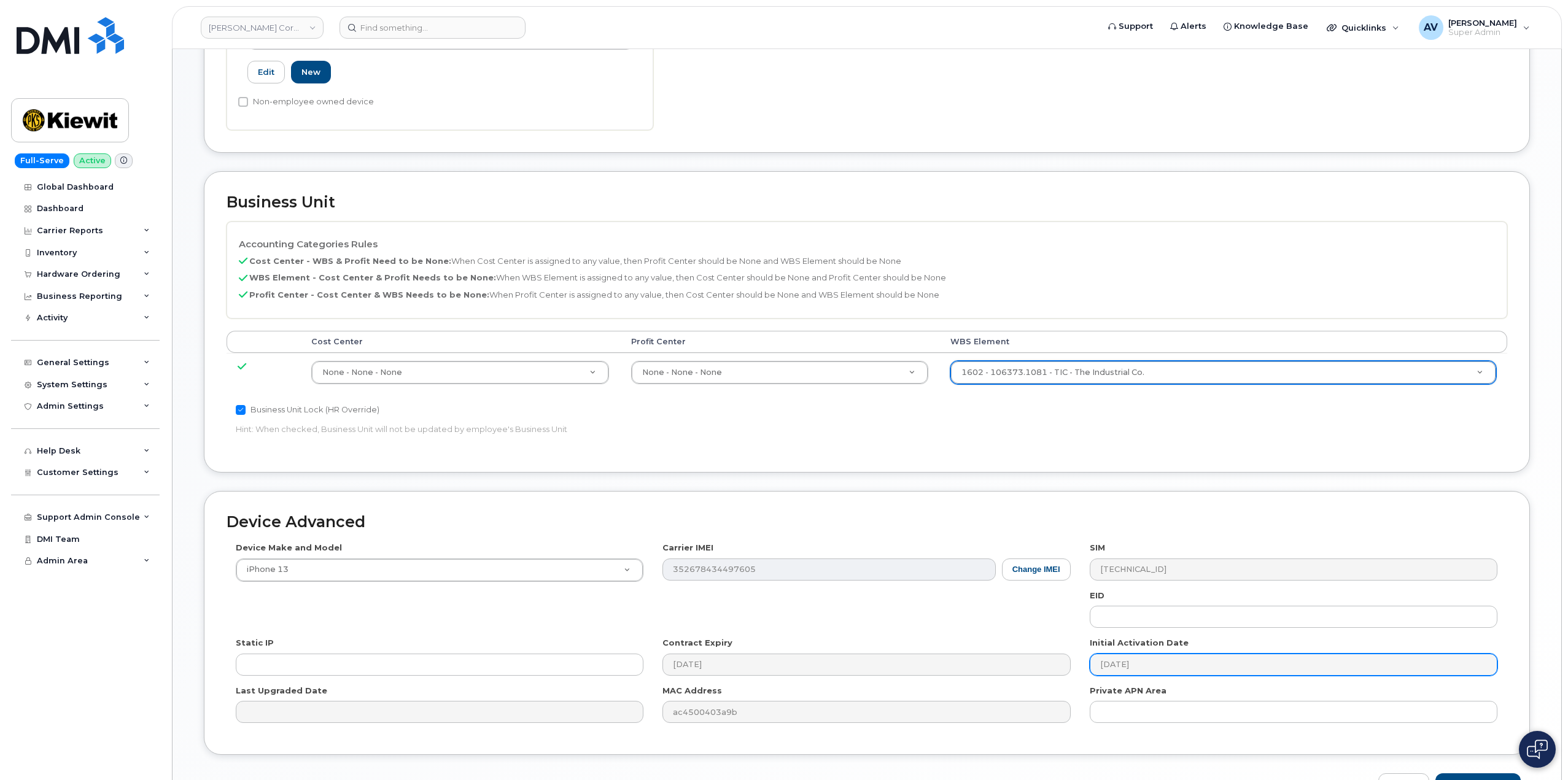
scroll to position [481, 0]
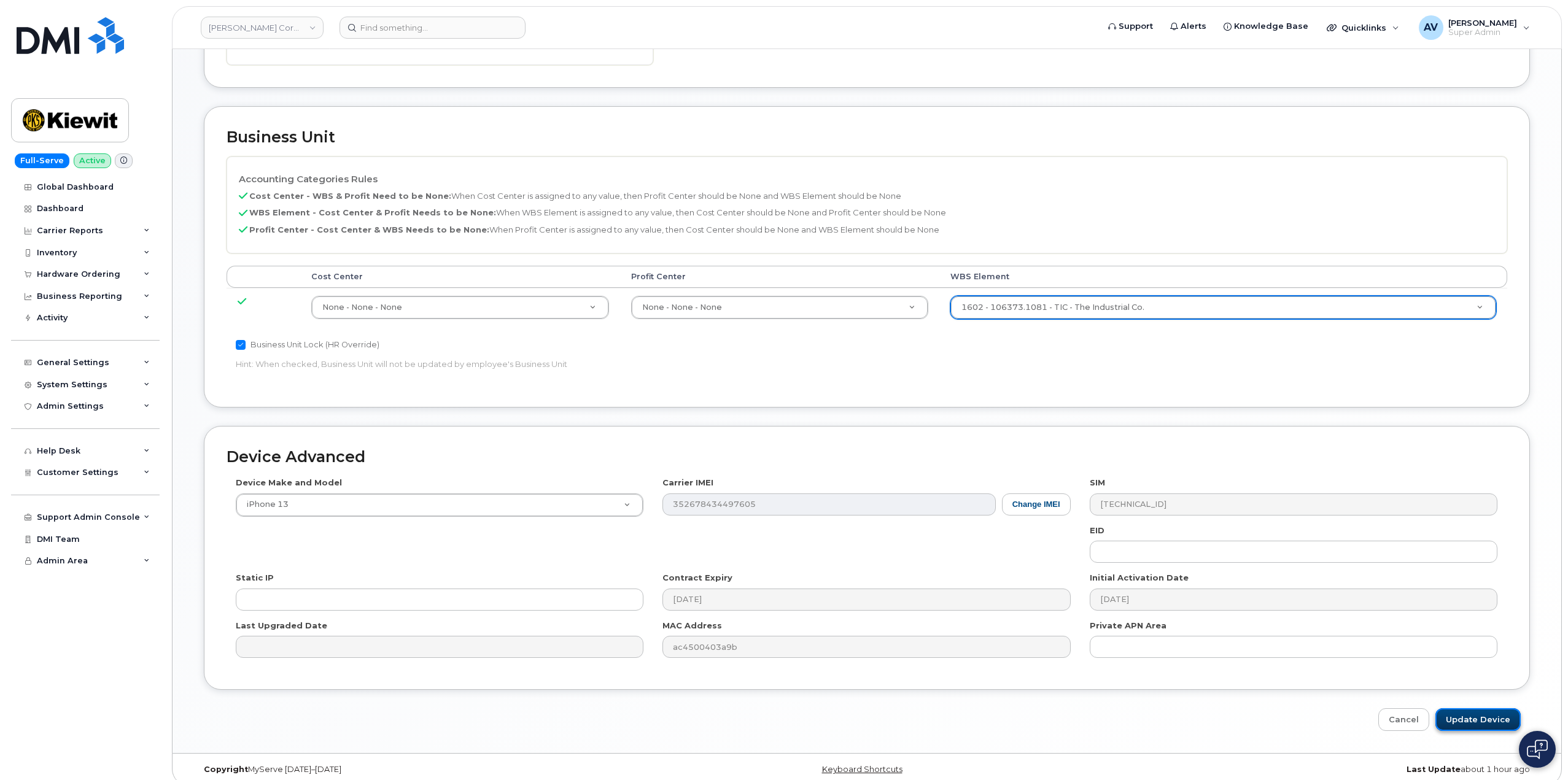
click at [1474, 711] on input "Update Device" at bounding box center [1477, 719] width 85 height 23
type input "Saving..."
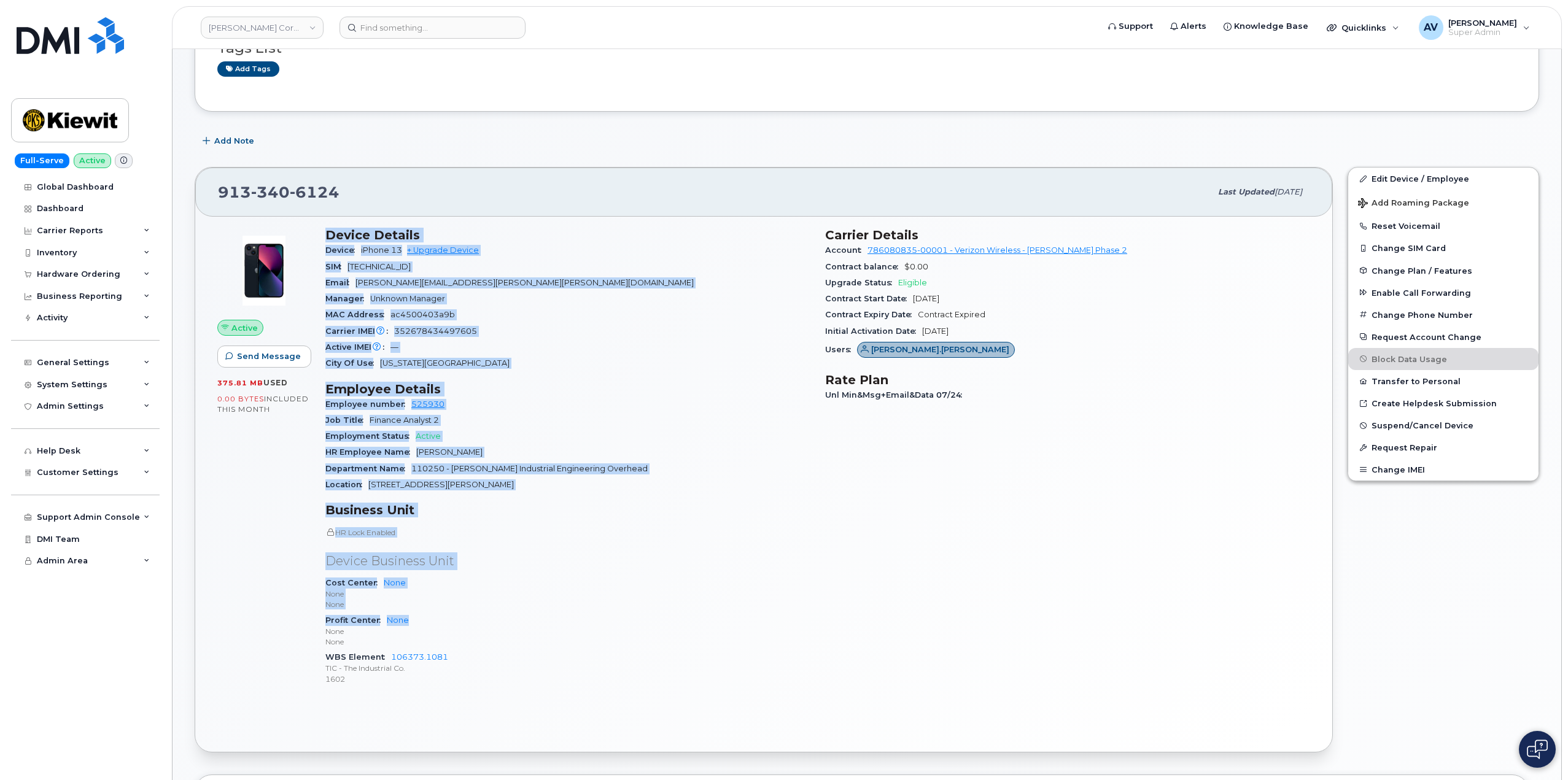
scroll to position [184, 0]
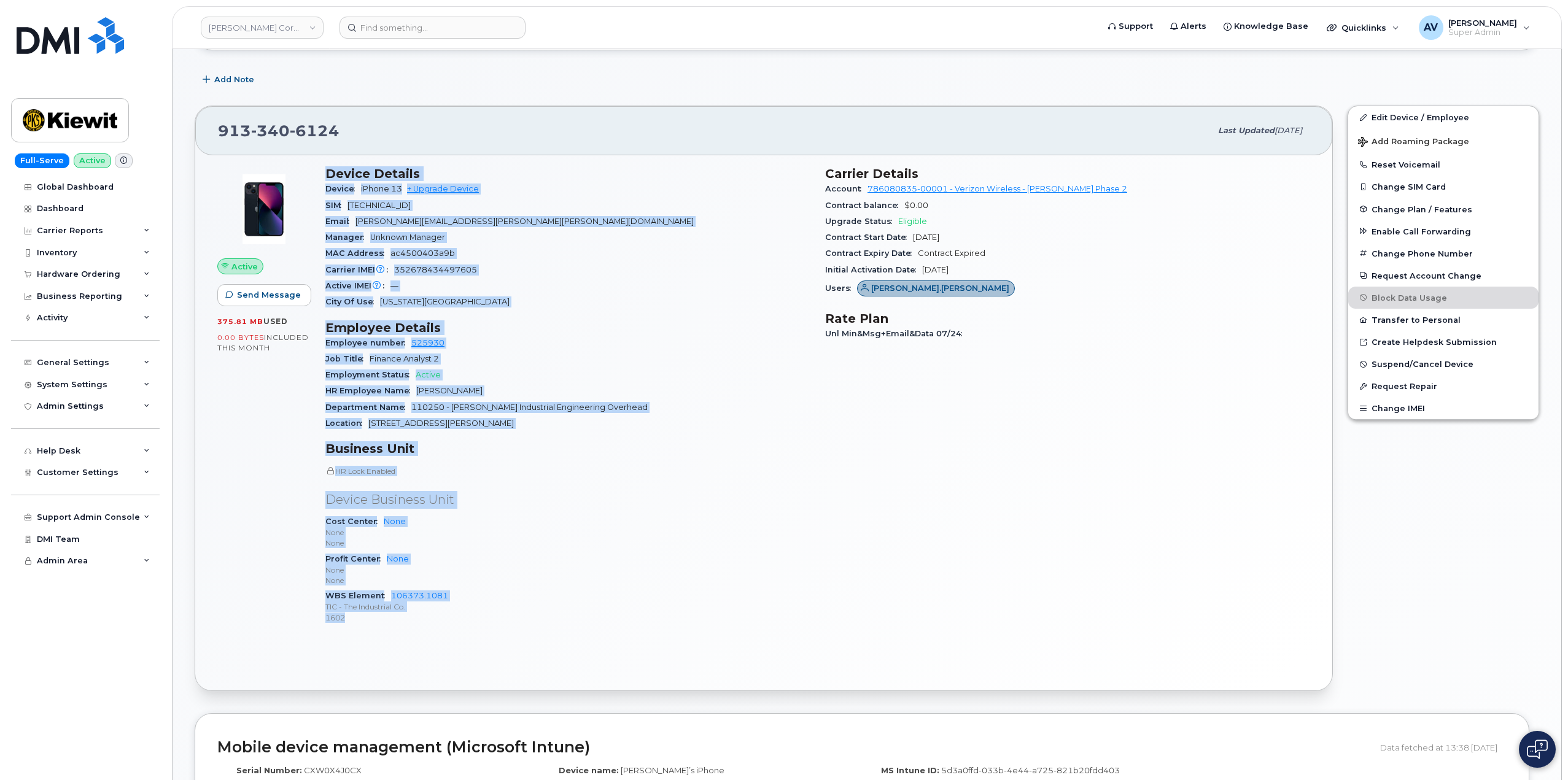
drag, startPoint x: 322, startPoint y: 359, endPoint x: 519, endPoint y: 623, distance: 329.4
click at [519, 623] on div "Device Details Device iPhone 13 + Upgrade Device SIM 89148000009260530177 Email…" at bounding box center [568, 400] width 500 height 483
copy div "Device Details Device iPhone 13 + Upgrade Device SIM 89148000009260530177 Email…"
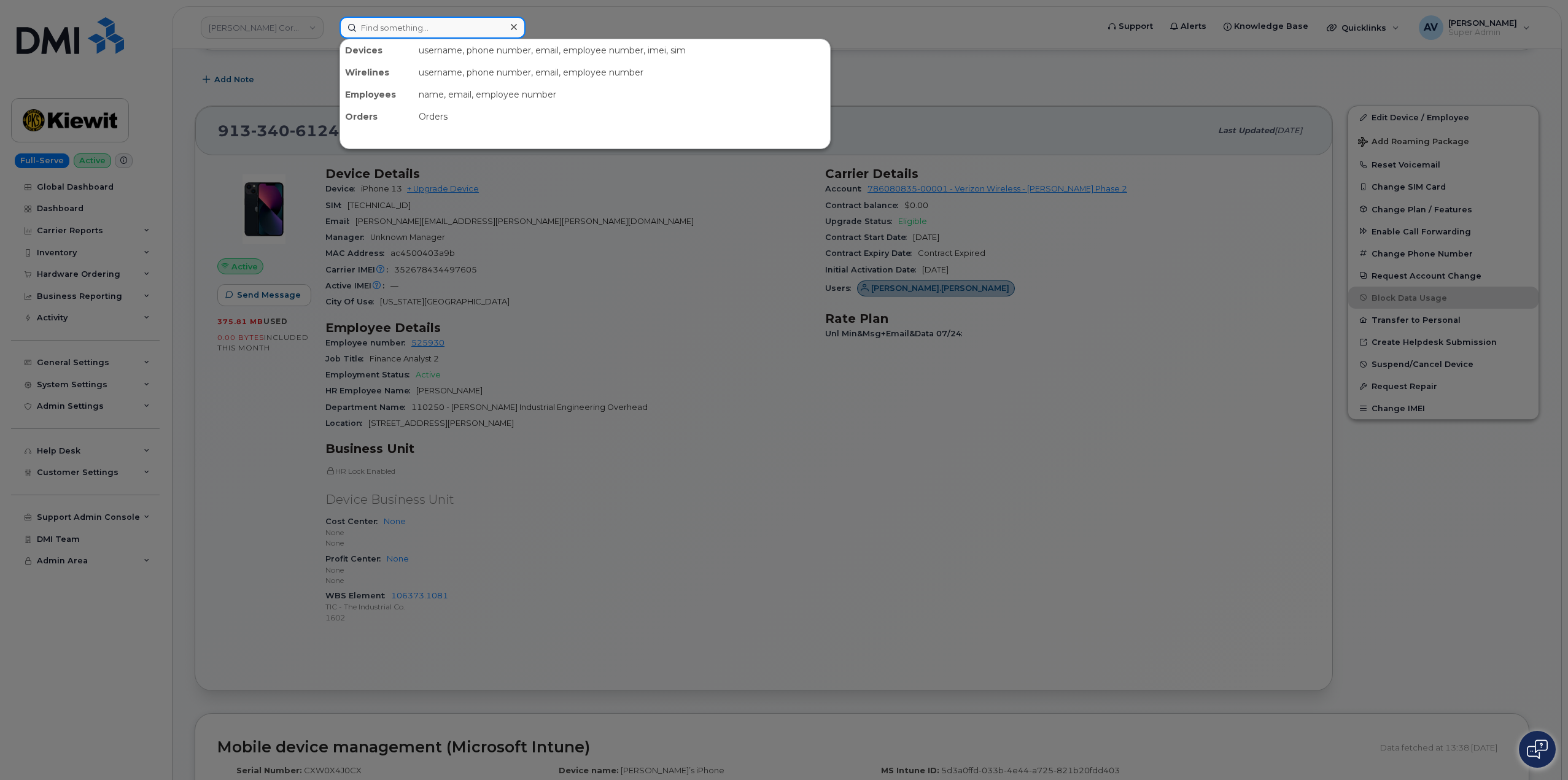
click at [484, 28] on input at bounding box center [433, 28] width 186 height 22
paste input "[PERSON_NAME]"
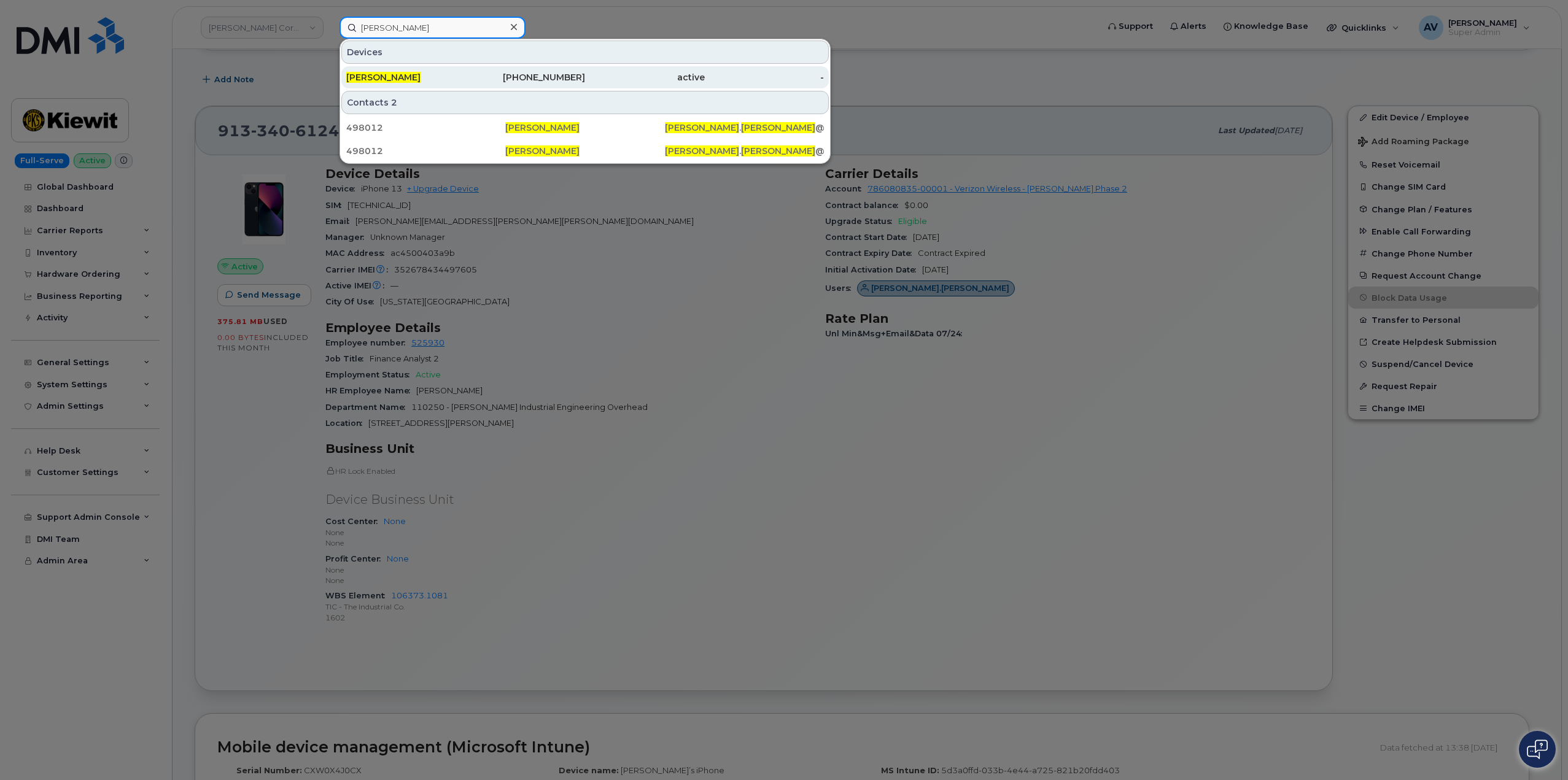
type input "[PERSON_NAME]"
click at [466, 69] on div "[PERSON_NAME]" at bounding box center [526, 77] width 120 height 22
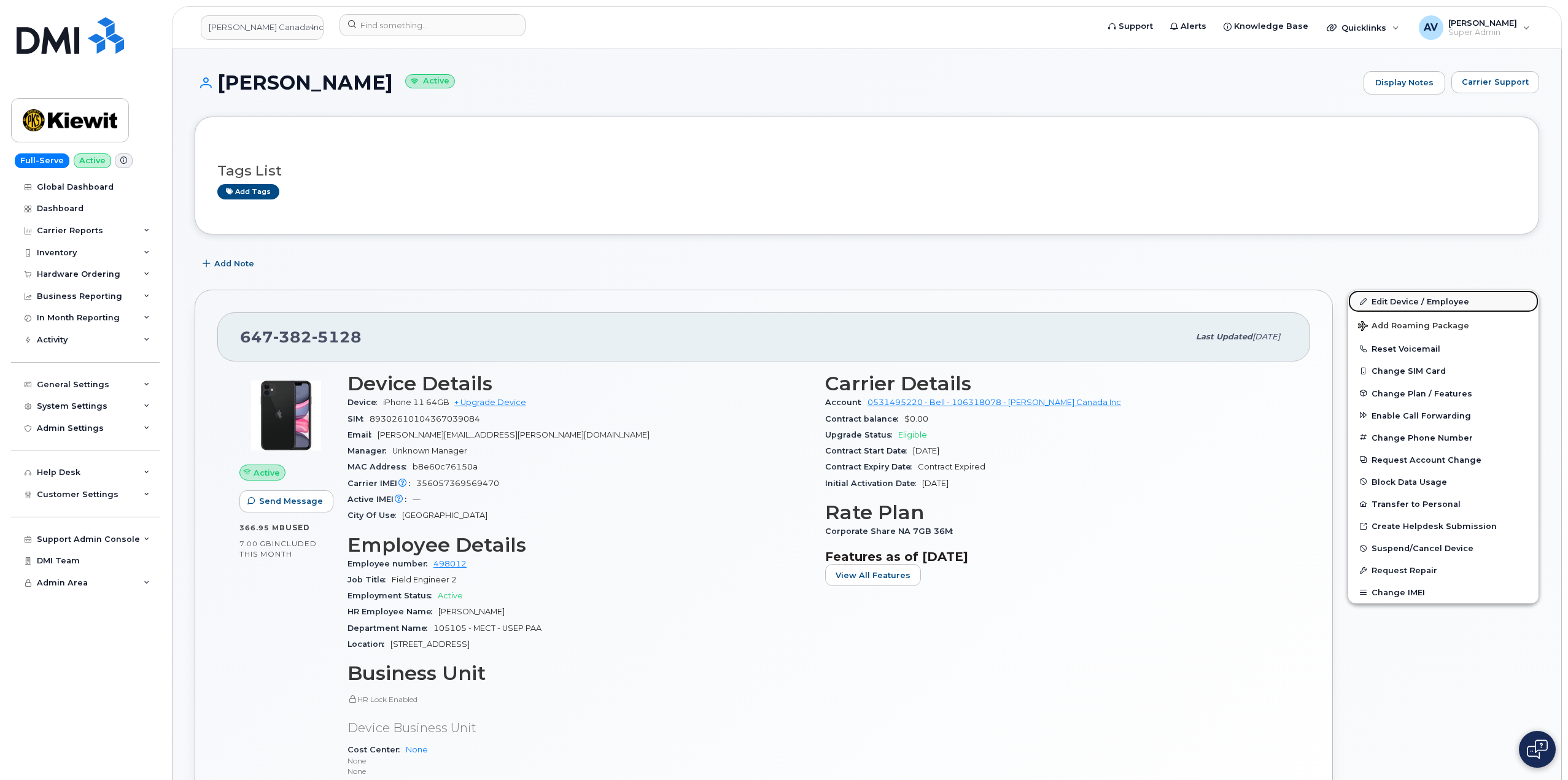
click at [1433, 302] on link "Edit Device / Employee" at bounding box center [1443, 301] width 190 height 22
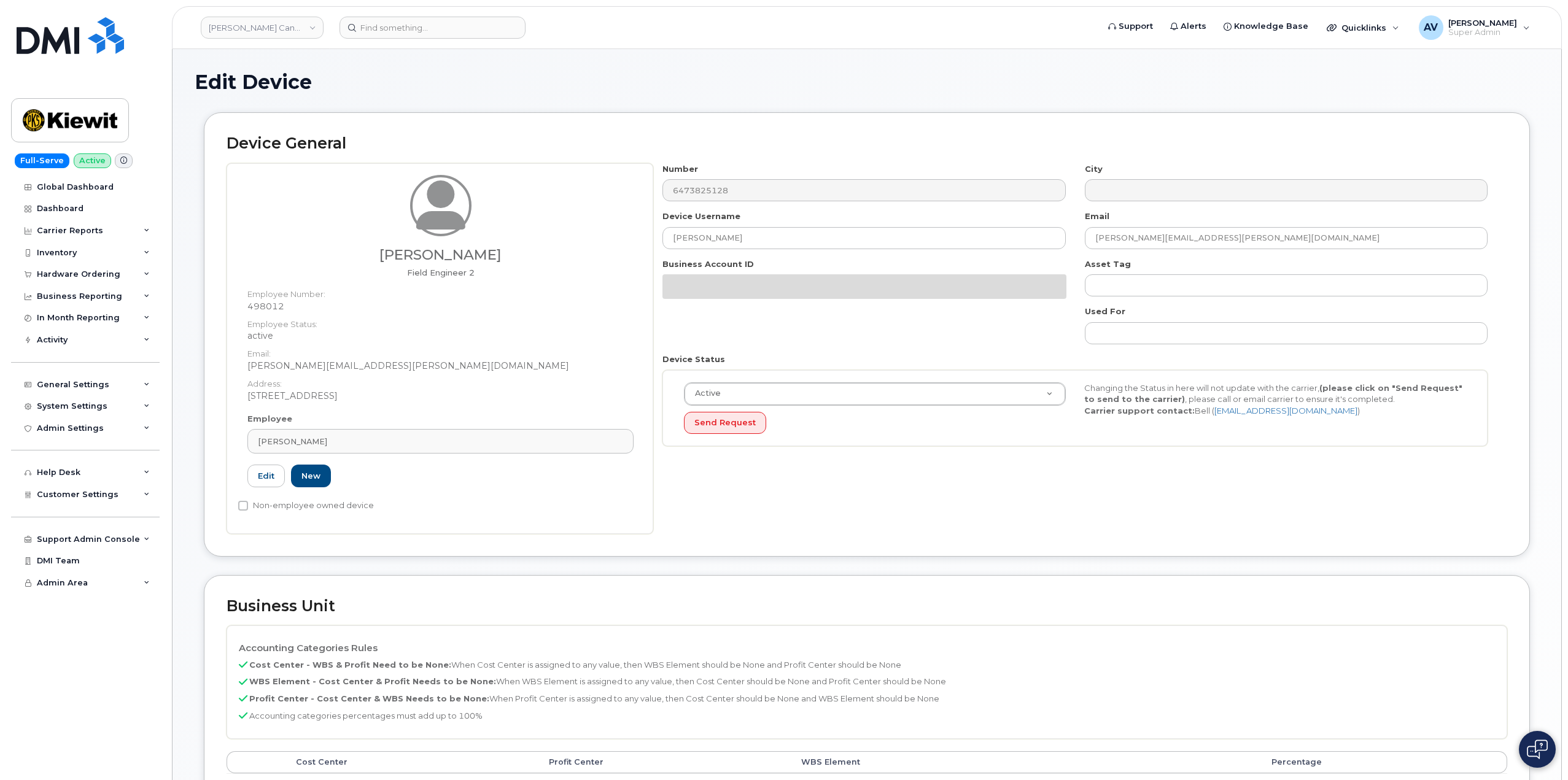
select select "14059"
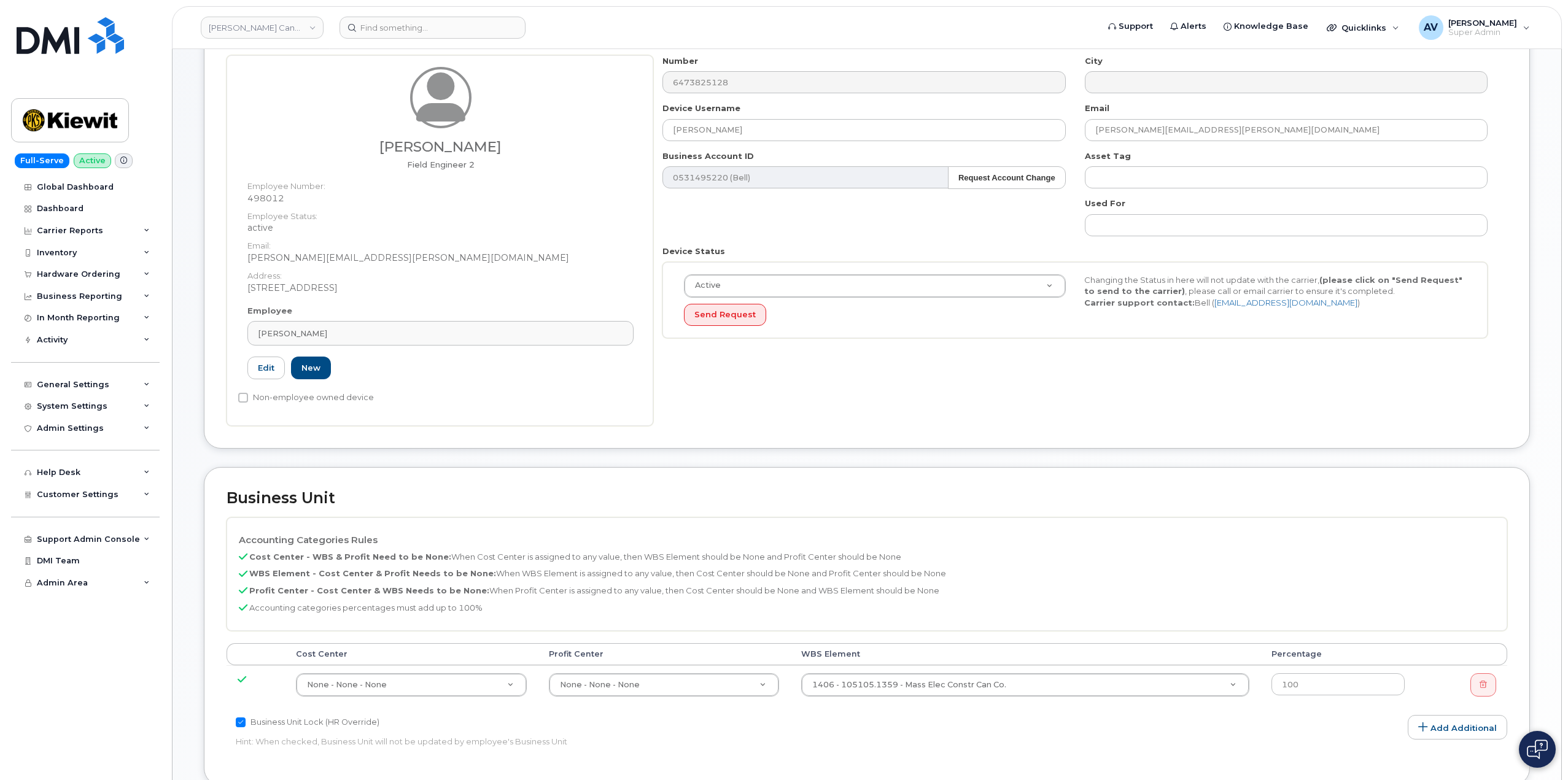
scroll to position [307, 0]
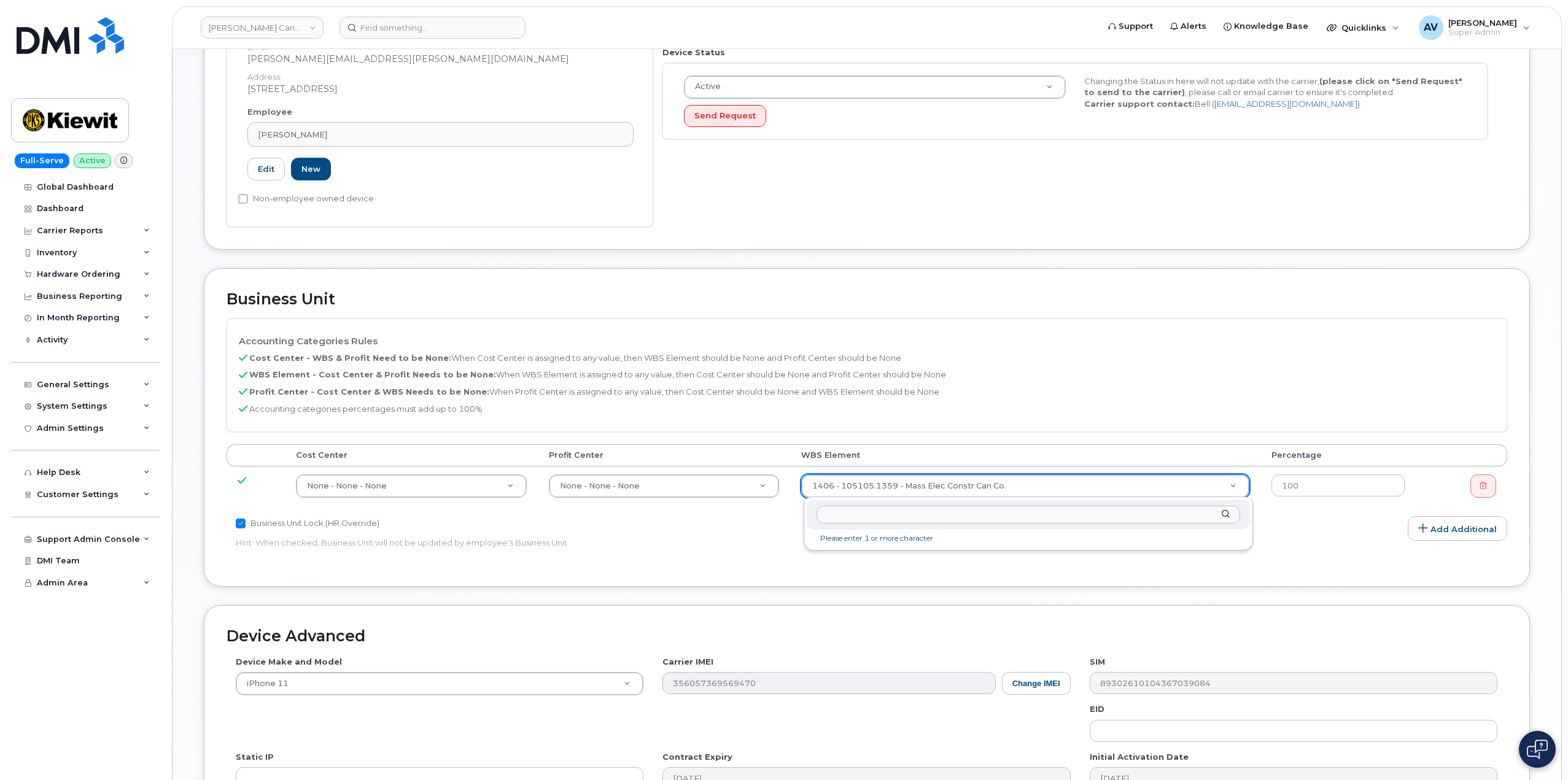
click at [1050, 516] on input "text" at bounding box center [1029, 514] width 424 height 17
type input "106475.1072"
type input "35659677"
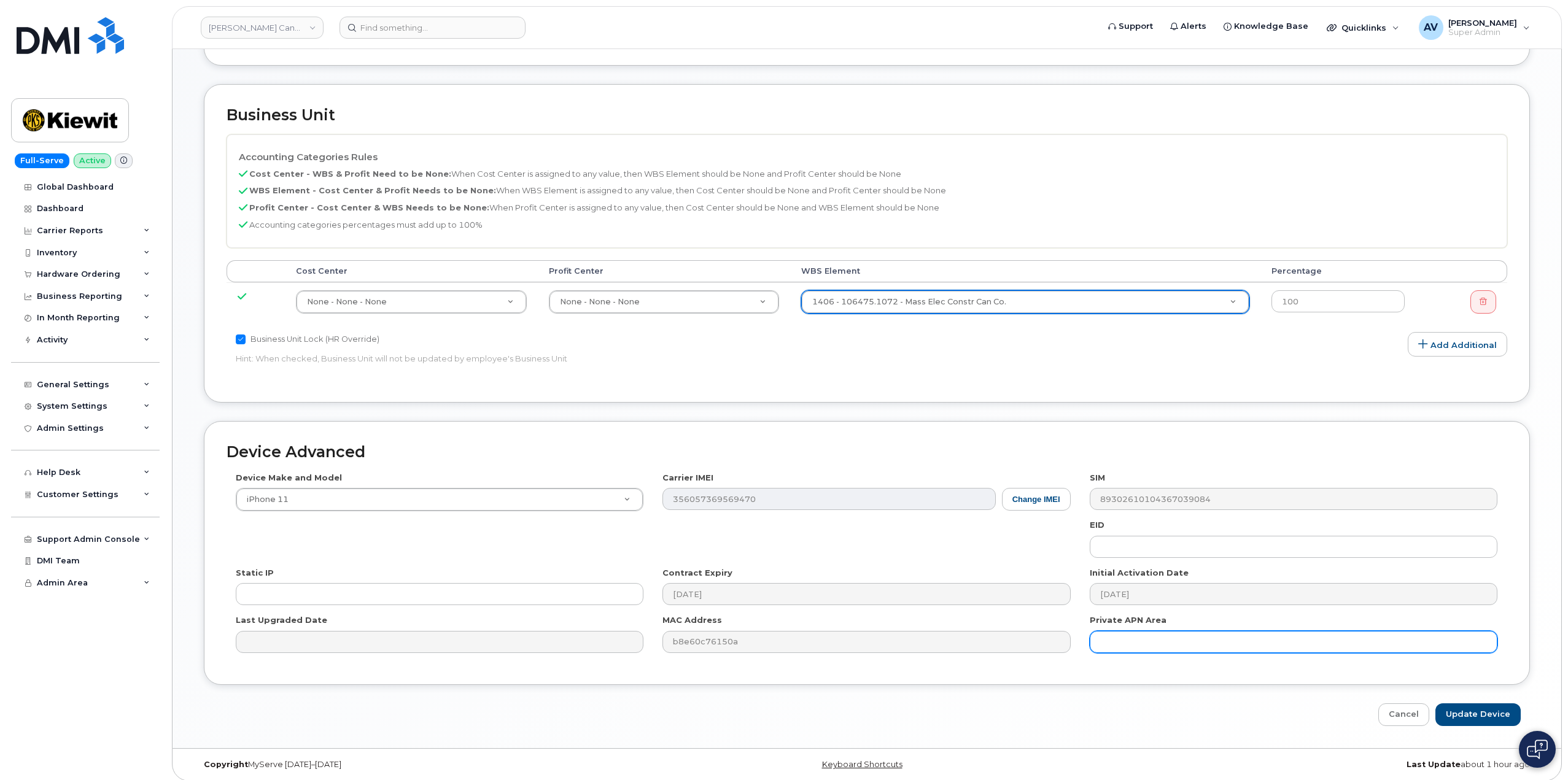
scroll to position [498, 0]
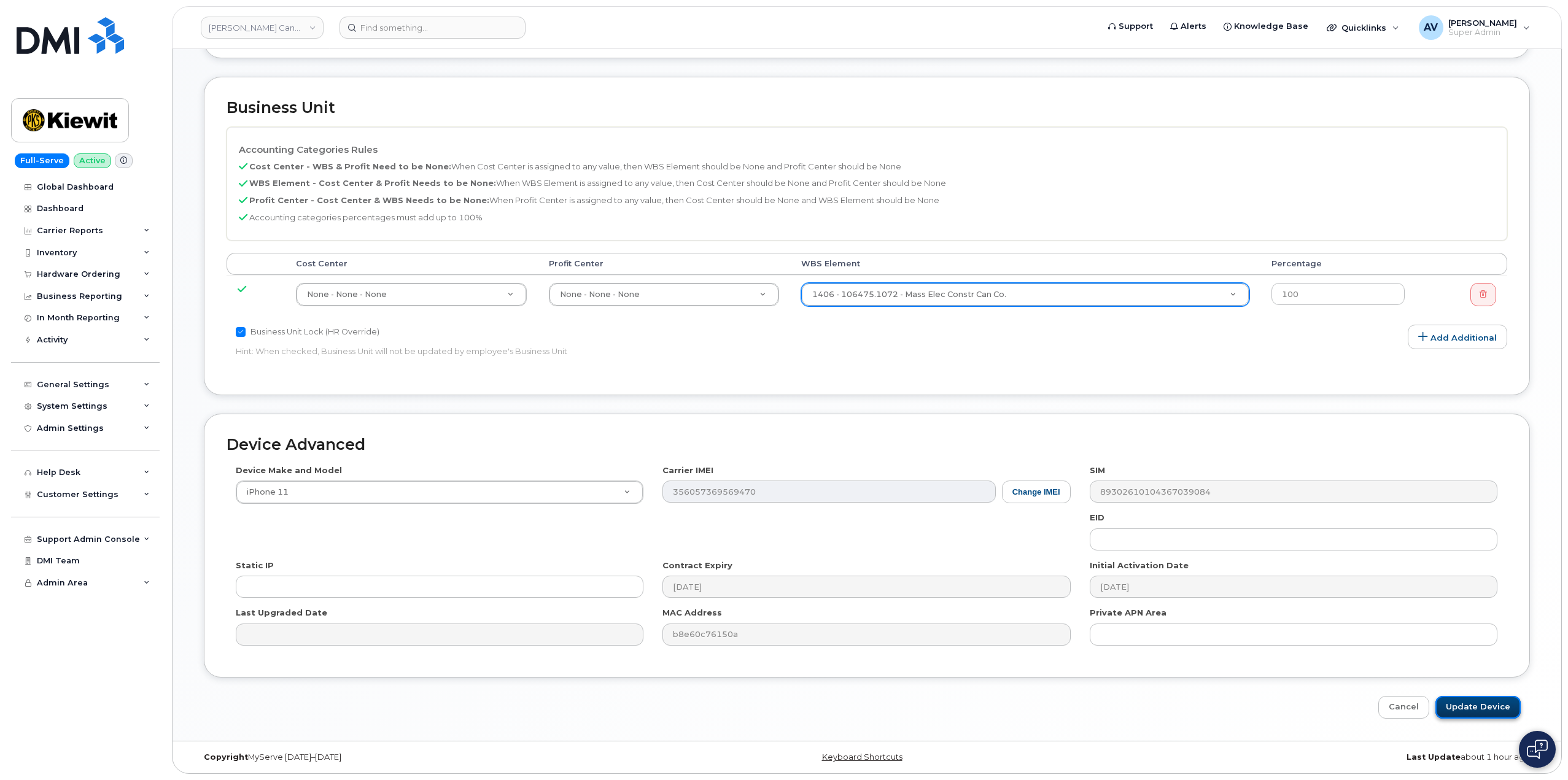
click at [1481, 705] on input "Update Device" at bounding box center [1477, 707] width 85 height 23
type input "Saving..."
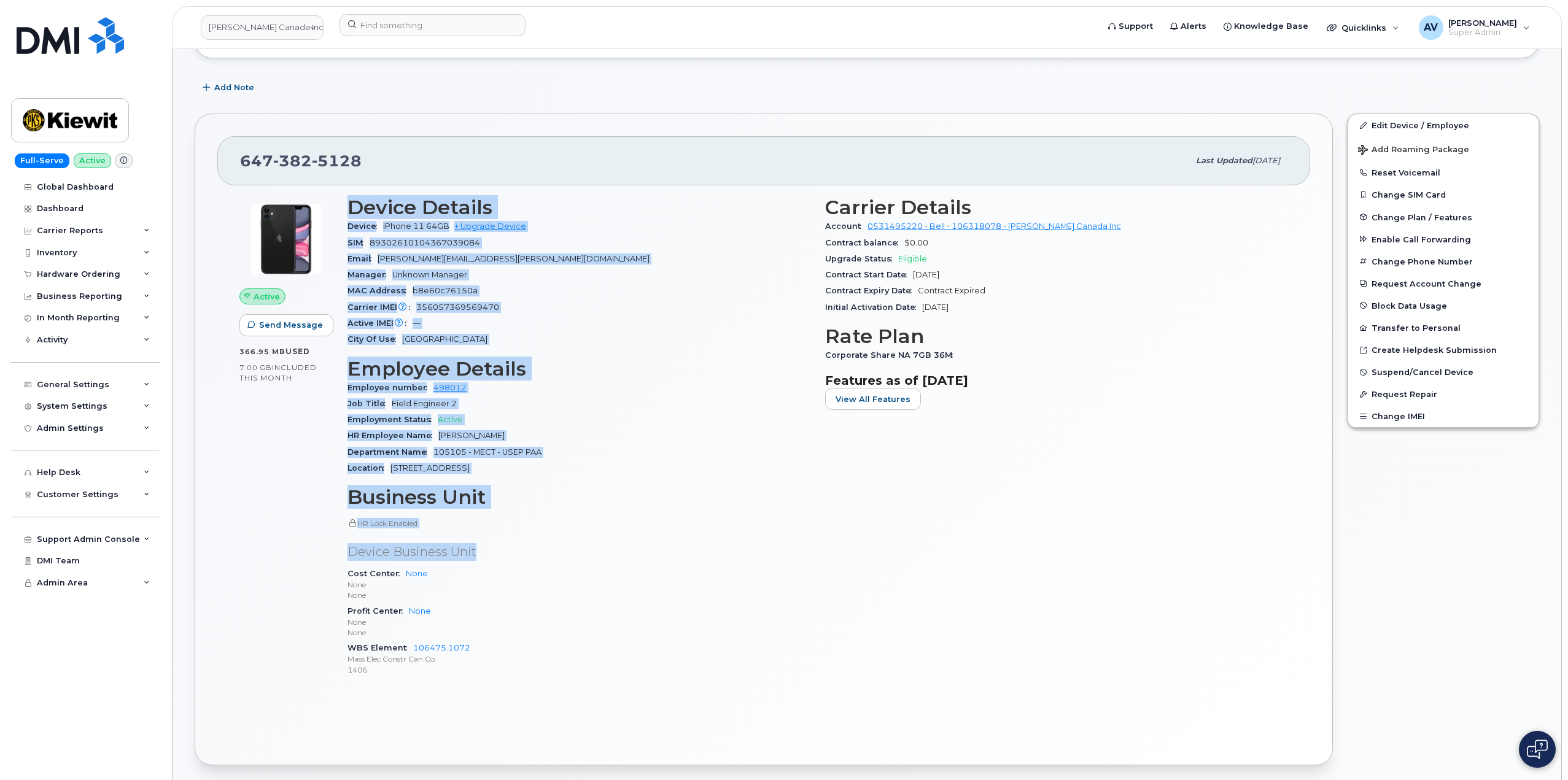
scroll to position [184, 0]
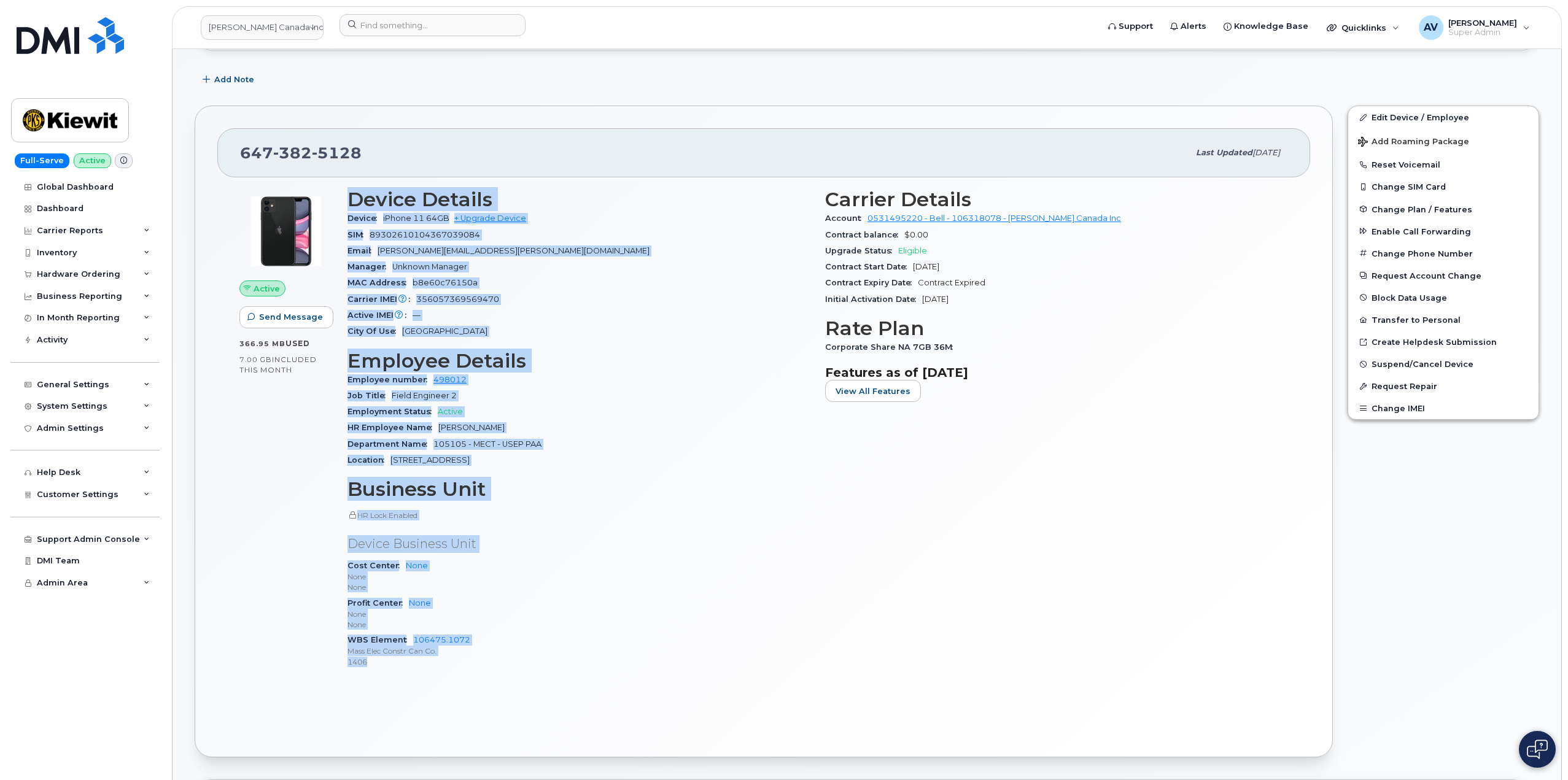
drag, startPoint x: 351, startPoint y: 379, endPoint x: 599, endPoint y: 660, distance: 374.8
click at [599, 660] on div "Device Details Device iPhone 11 64GB + Upgrade Device SIM [TECHNICAL_ID] Email …" at bounding box center [579, 433] width 478 height 505
copy div "Device Details Device iPhone 11 64GB + Upgrade Device SIM [TECHNICAL_ID] Email …"
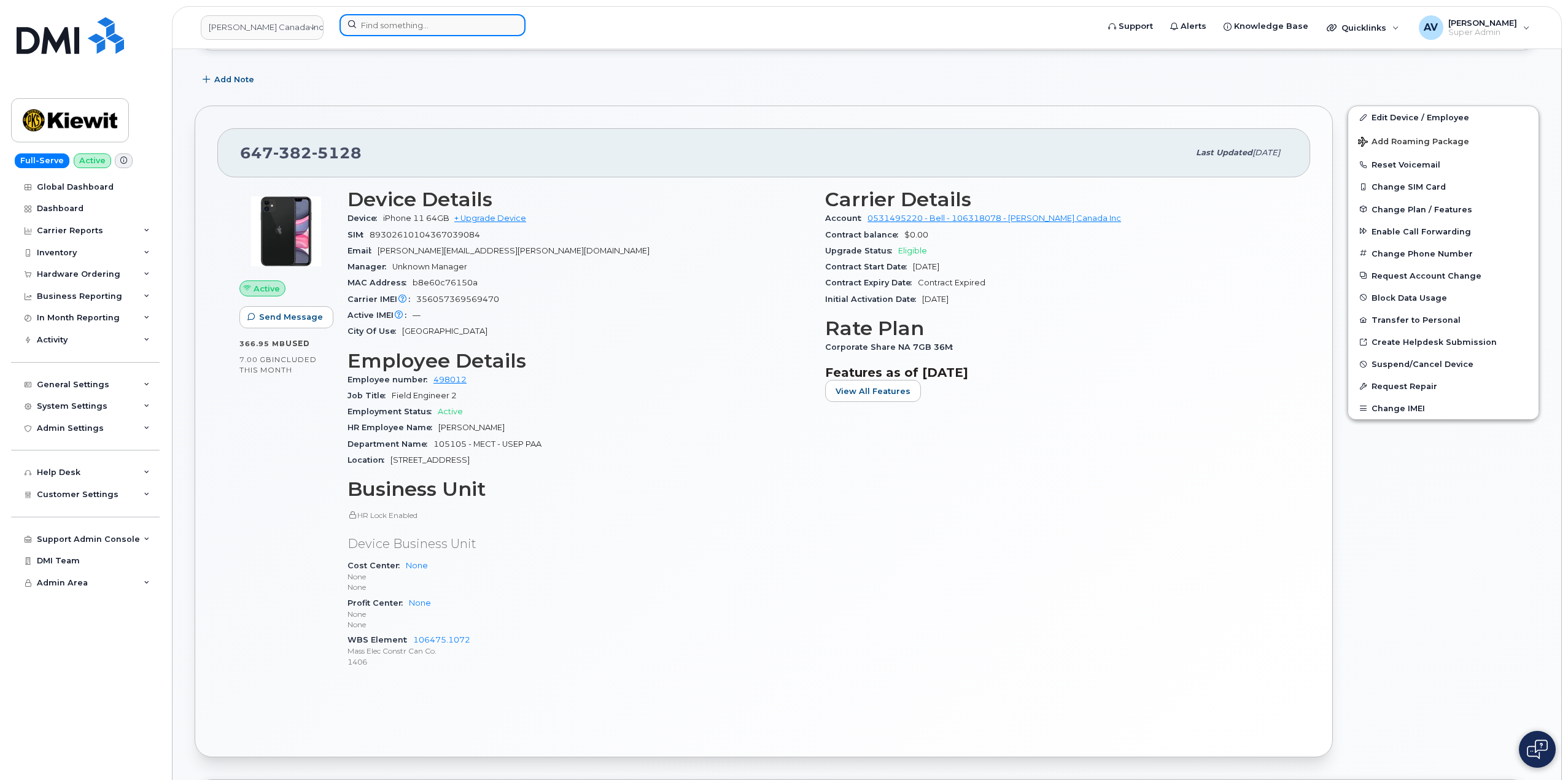
click at [445, 24] on input at bounding box center [433, 25] width 186 height 22
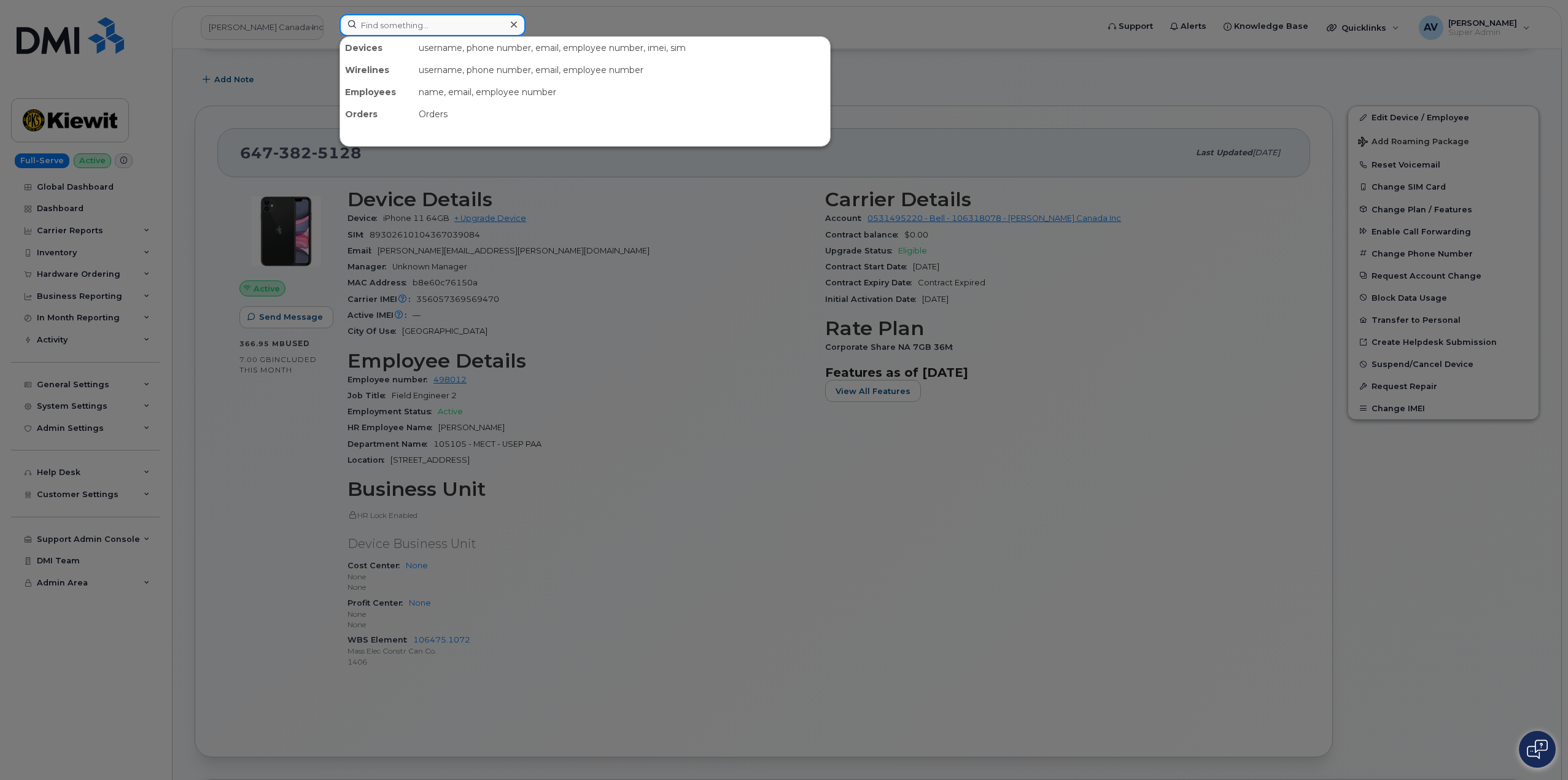
paste input "8673323018"
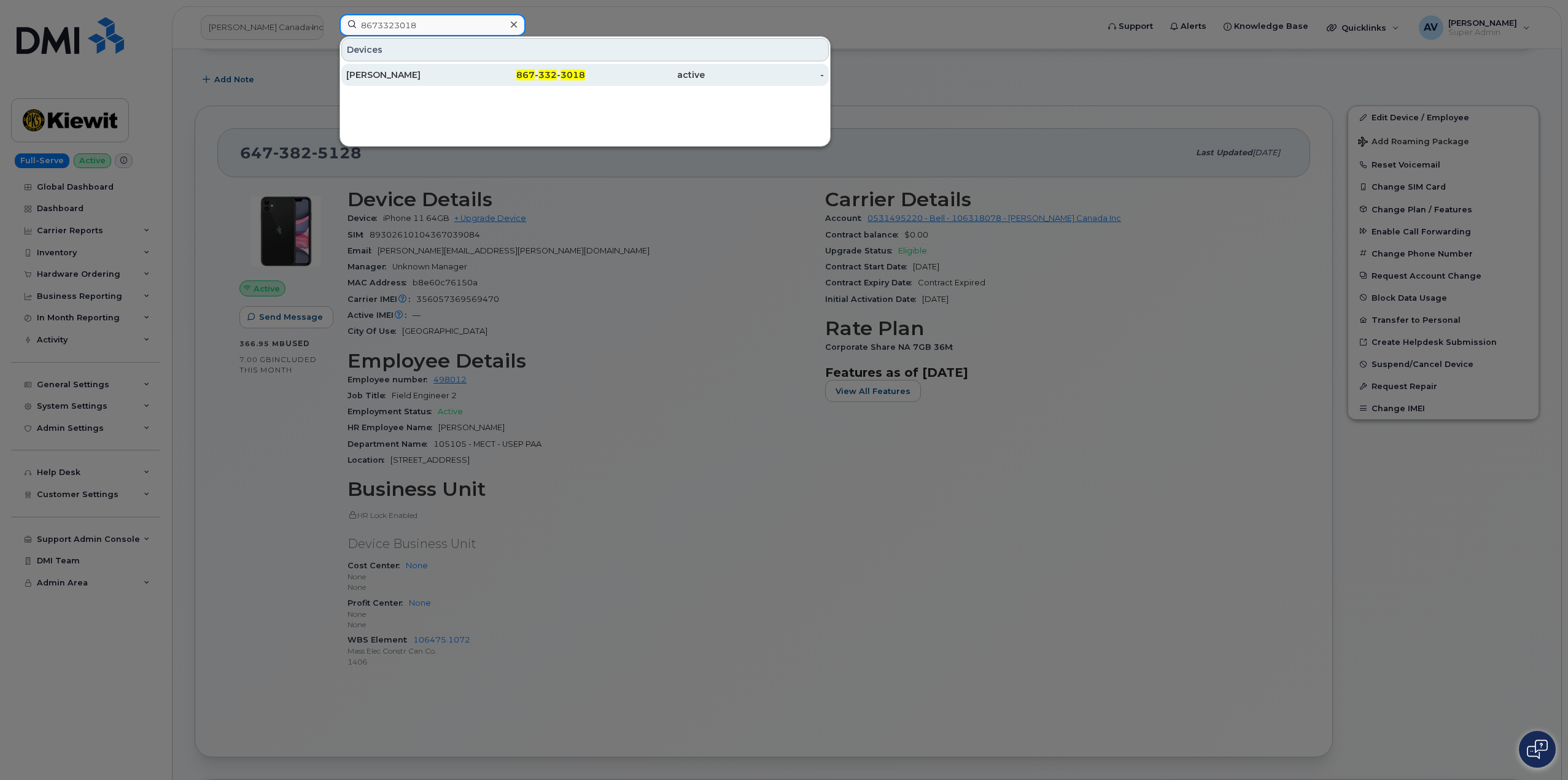
type input "8673323018"
click at [453, 74] on div "[PERSON_NAME]" at bounding box center [406, 75] width 120 height 12
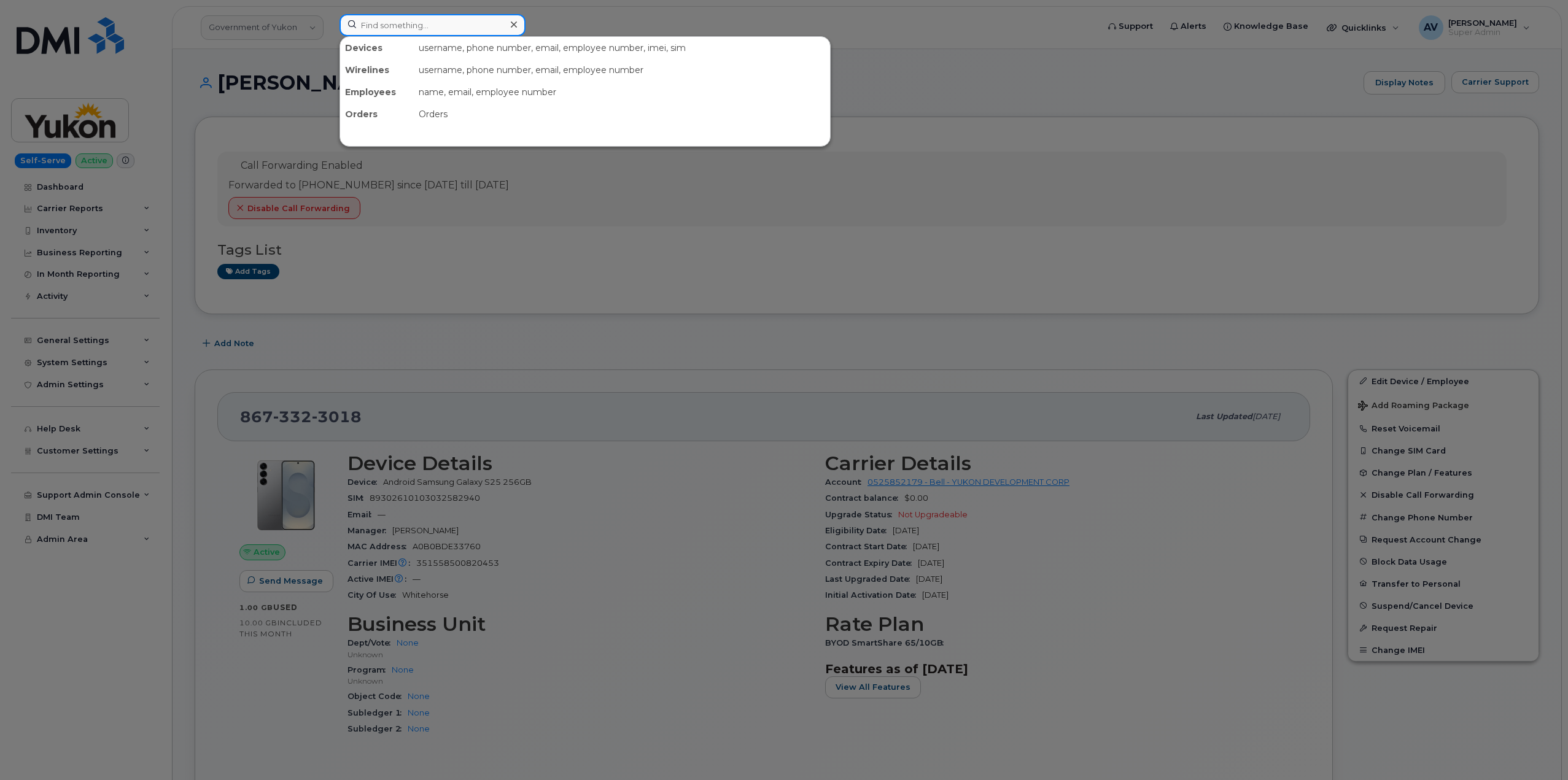
click at [459, 25] on input at bounding box center [433, 25] width 186 height 22
paste input "780-271-4520"
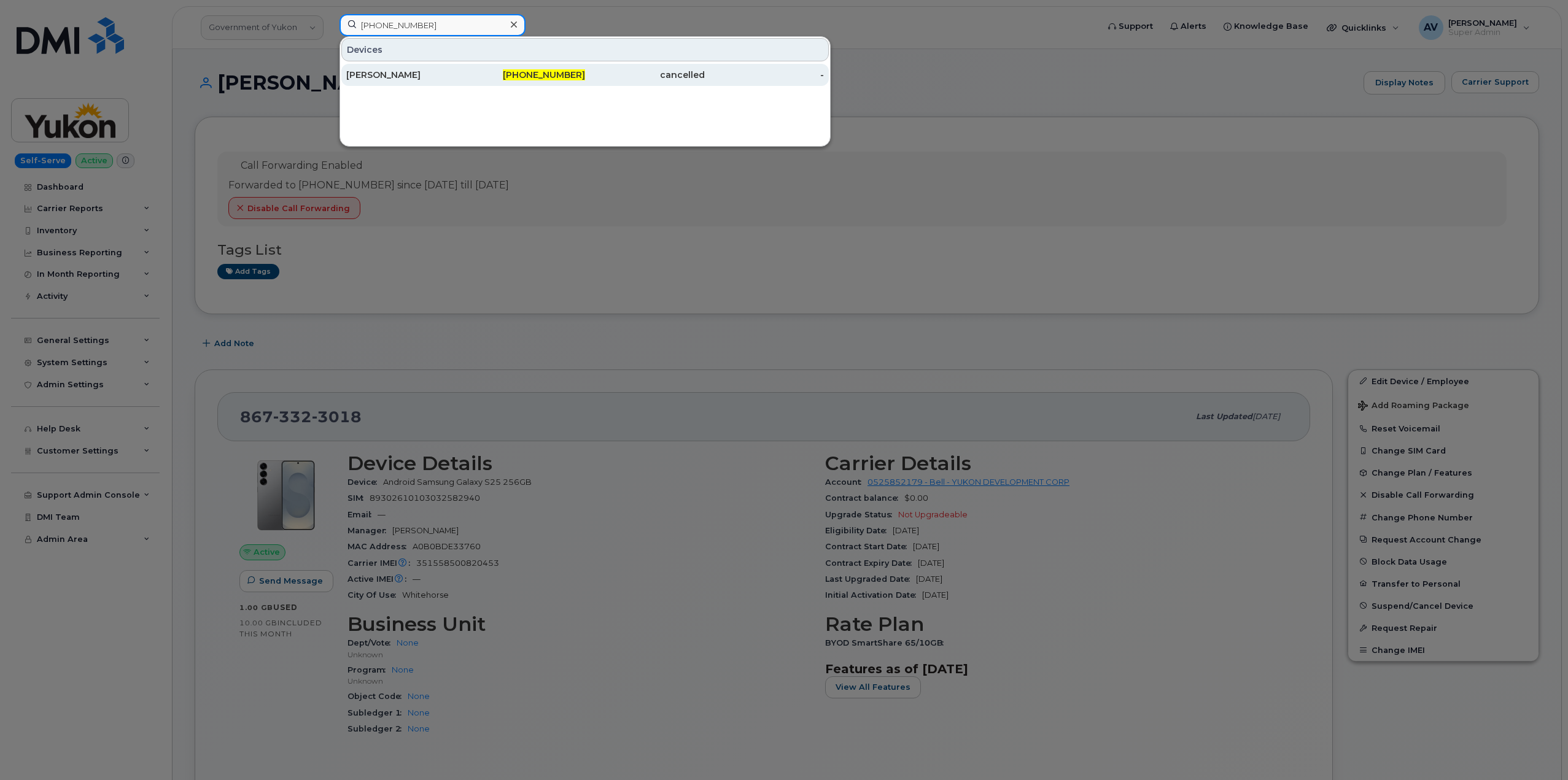
type input "780-271-4520"
click at [416, 70] on div "John Warner" at bounding box center [406, 75] width 120 height 12
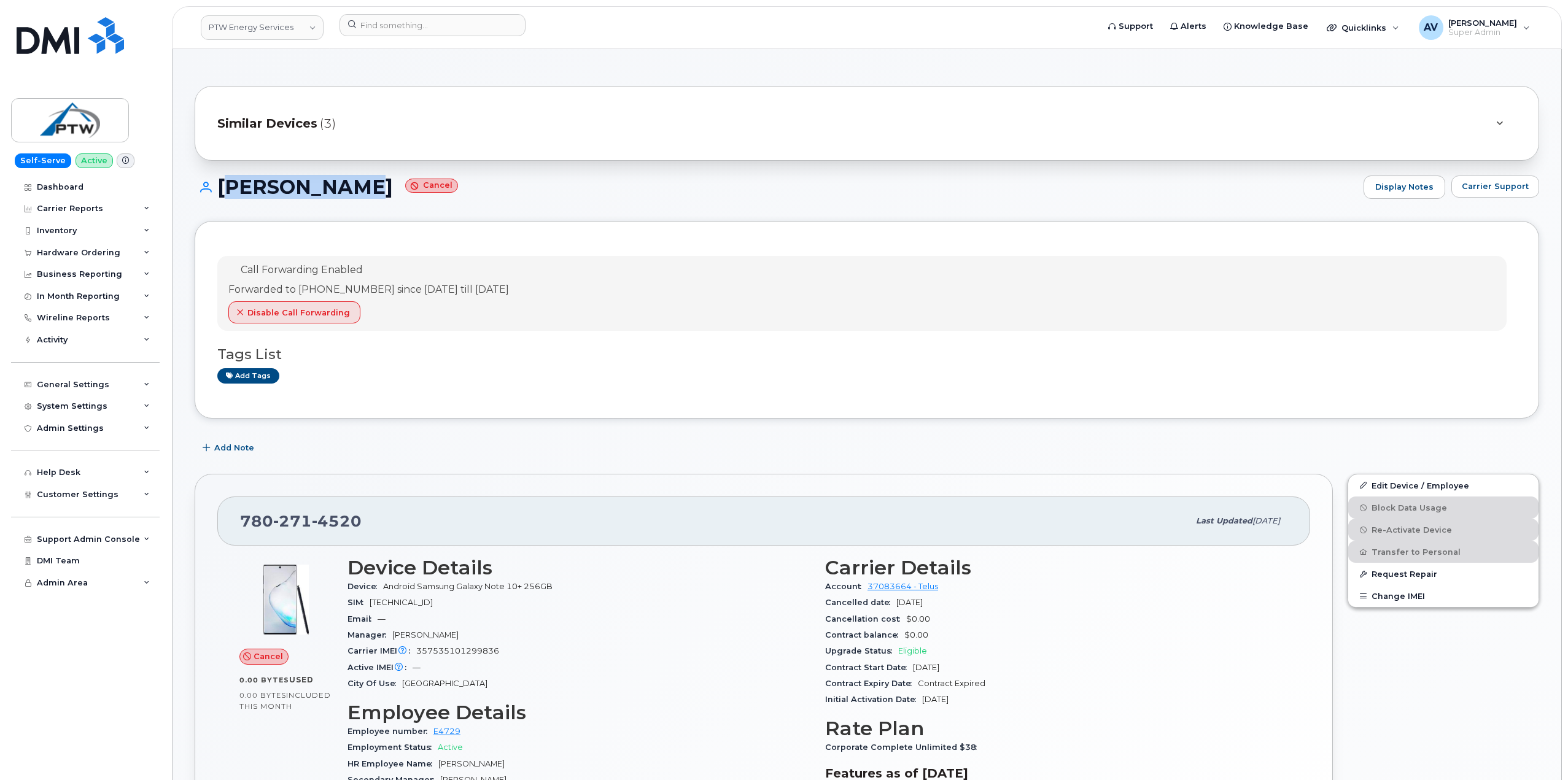
drag, startPoint x: 219, startPoint y: 186, endPoint x: 347, endPoint y: 200, distance: 128.8
click at [347, 200] on div "John Warner Cancel Display Notes Carrier Support" at bounding box center [866, 198] width 1344 height 46
copy h1 "[PERSON_NAME]"
click at [414, 29] on input at bounding box center [433, 25] width 186 height 22
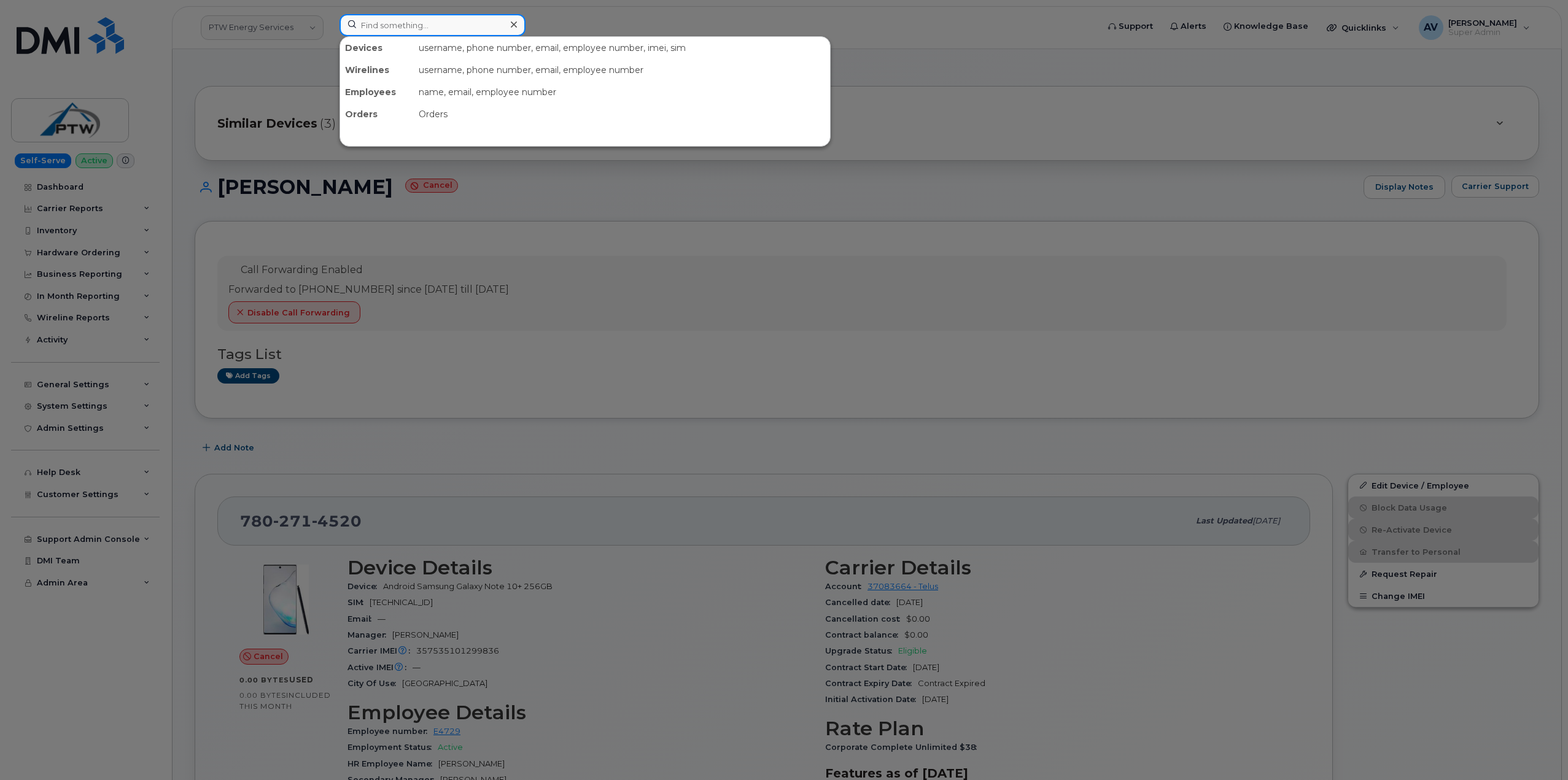
paste input "6472447210"
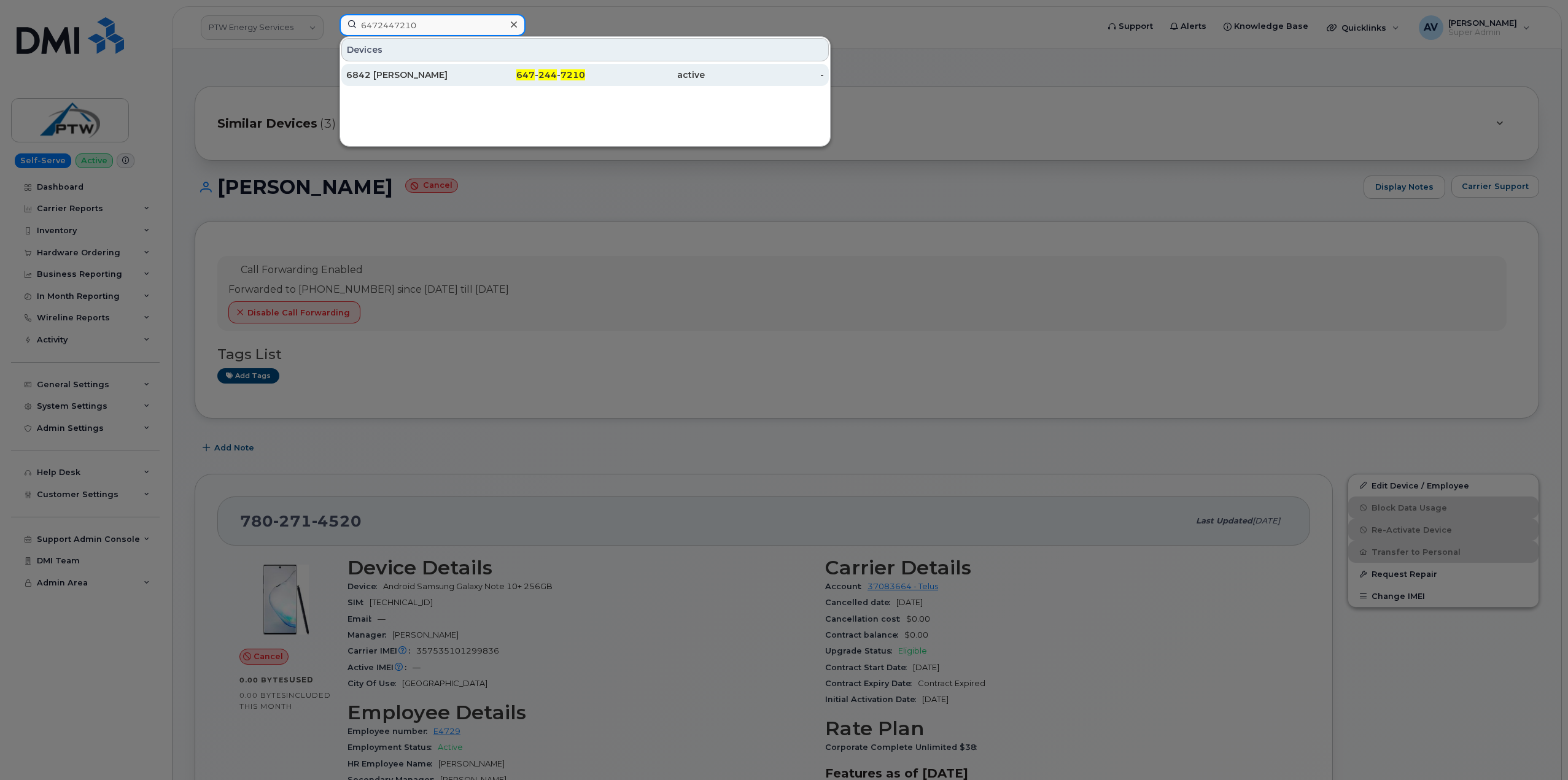
type input "6472447210"
click at [437, 76] on div "6842 [PERSON_NAME]" at bounding box center [406, 75] width 120 height 12
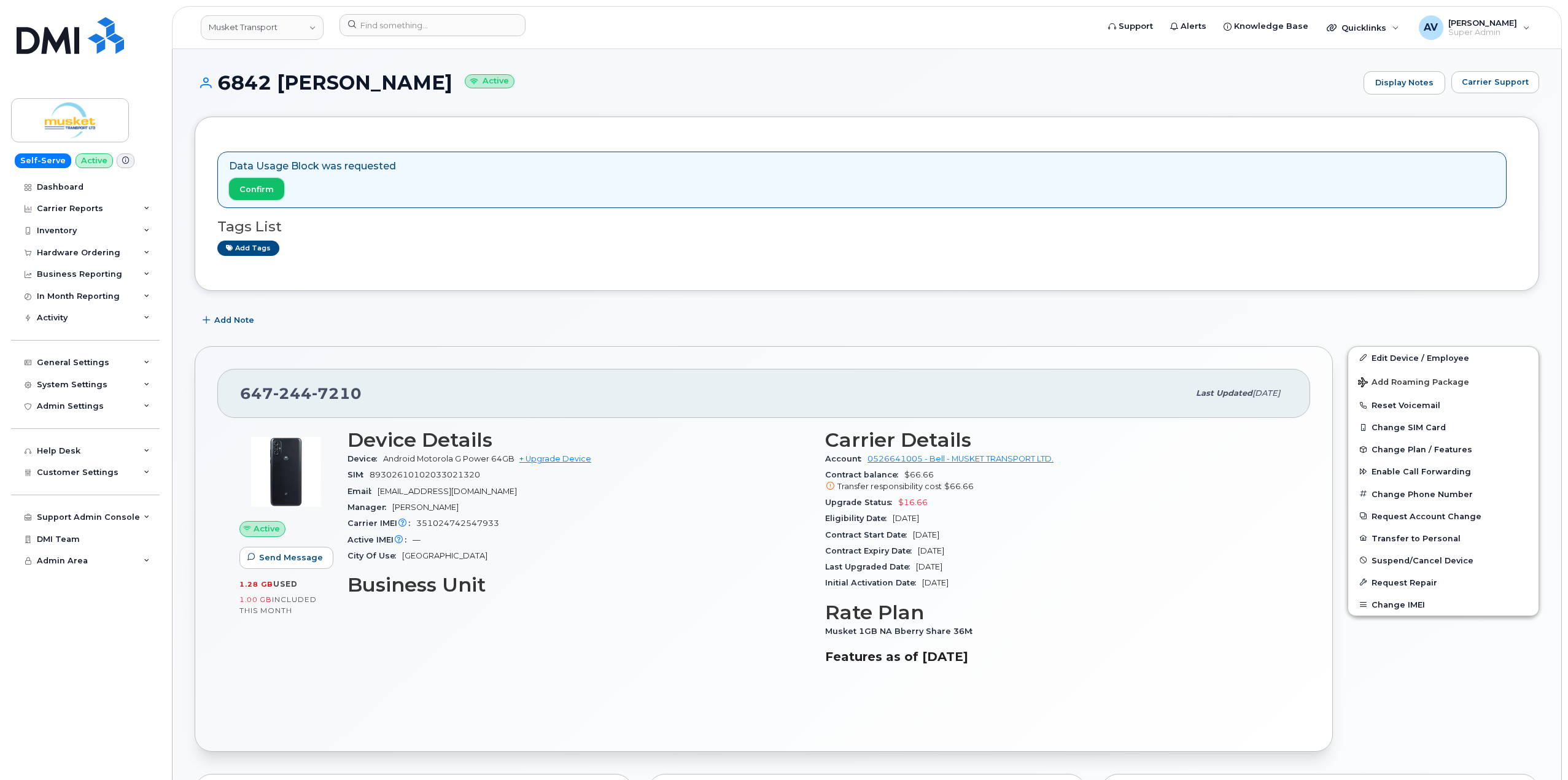
click at [266, 188] on span "Confirm" at bounding box center [256, 189] width 34 height 11
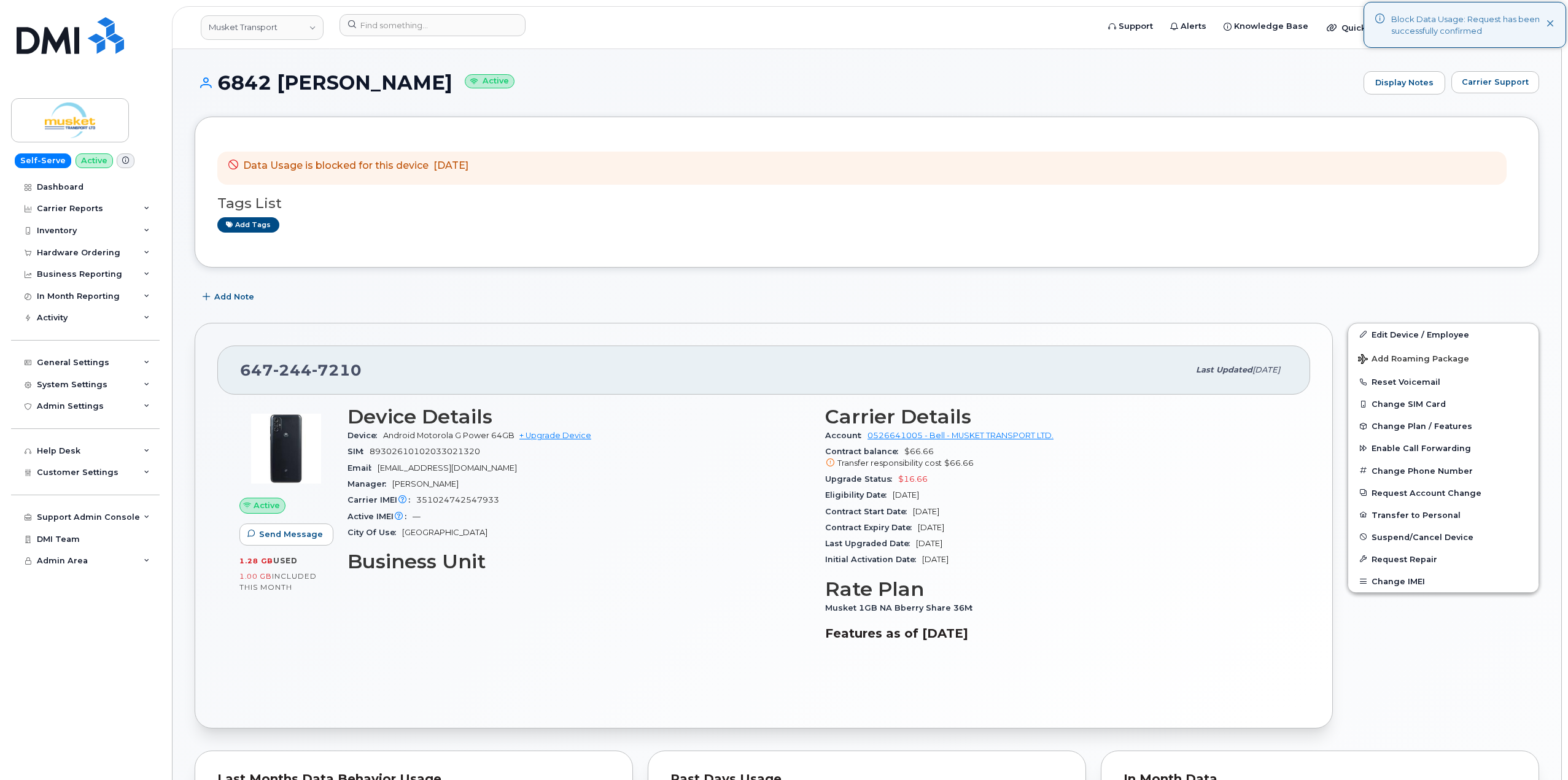
drag, startPoint x: 219, startPoint y: 81, endPoint x: 490, endPoint y: 167, distance: 284.3
copy div "6842 Leon Charles Active Display Notes Carrier Support Data Usage is blocked fo…"
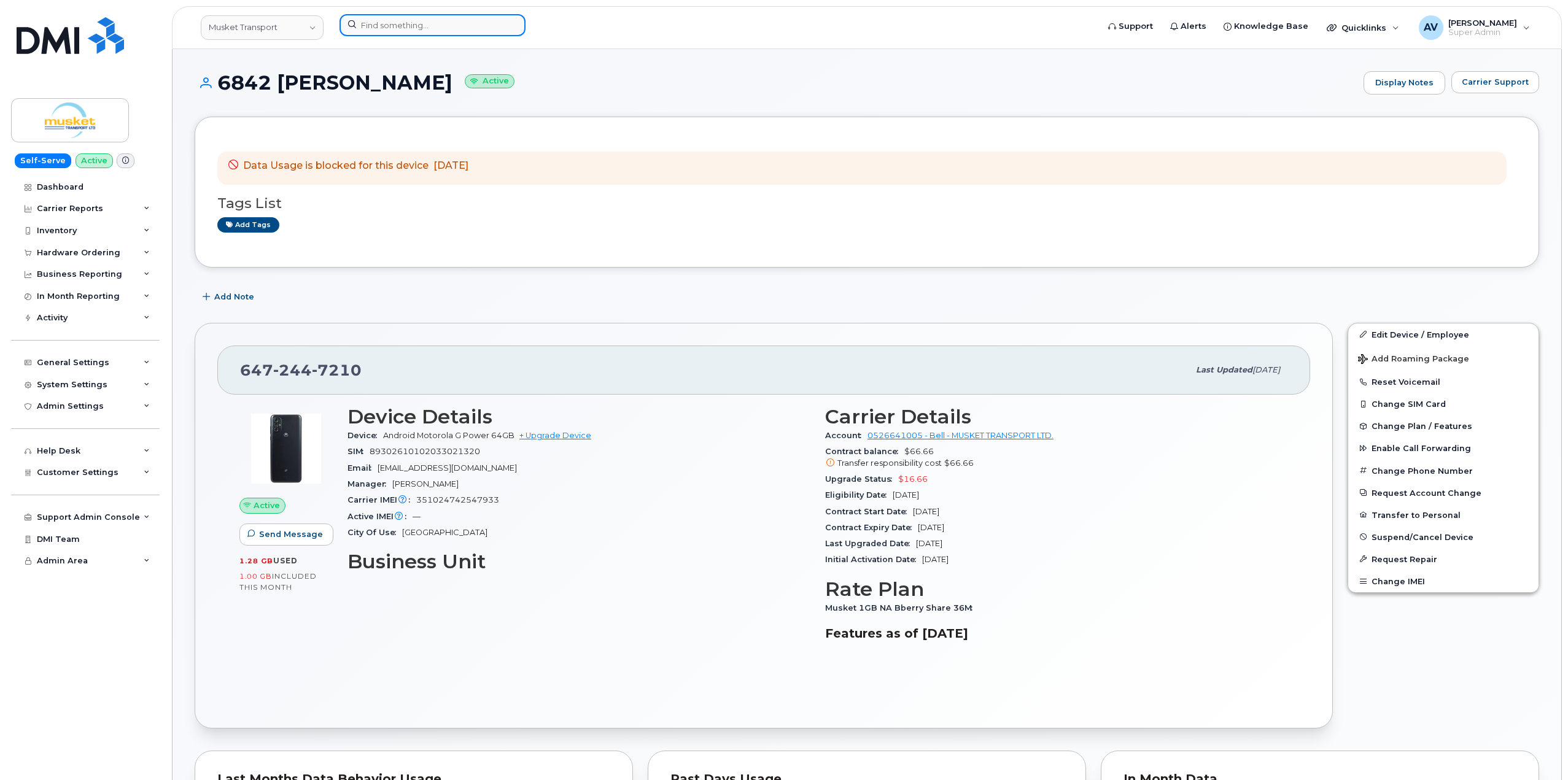
click at [457, 23] on input at bounding box center [433, 25] width 186 height 22
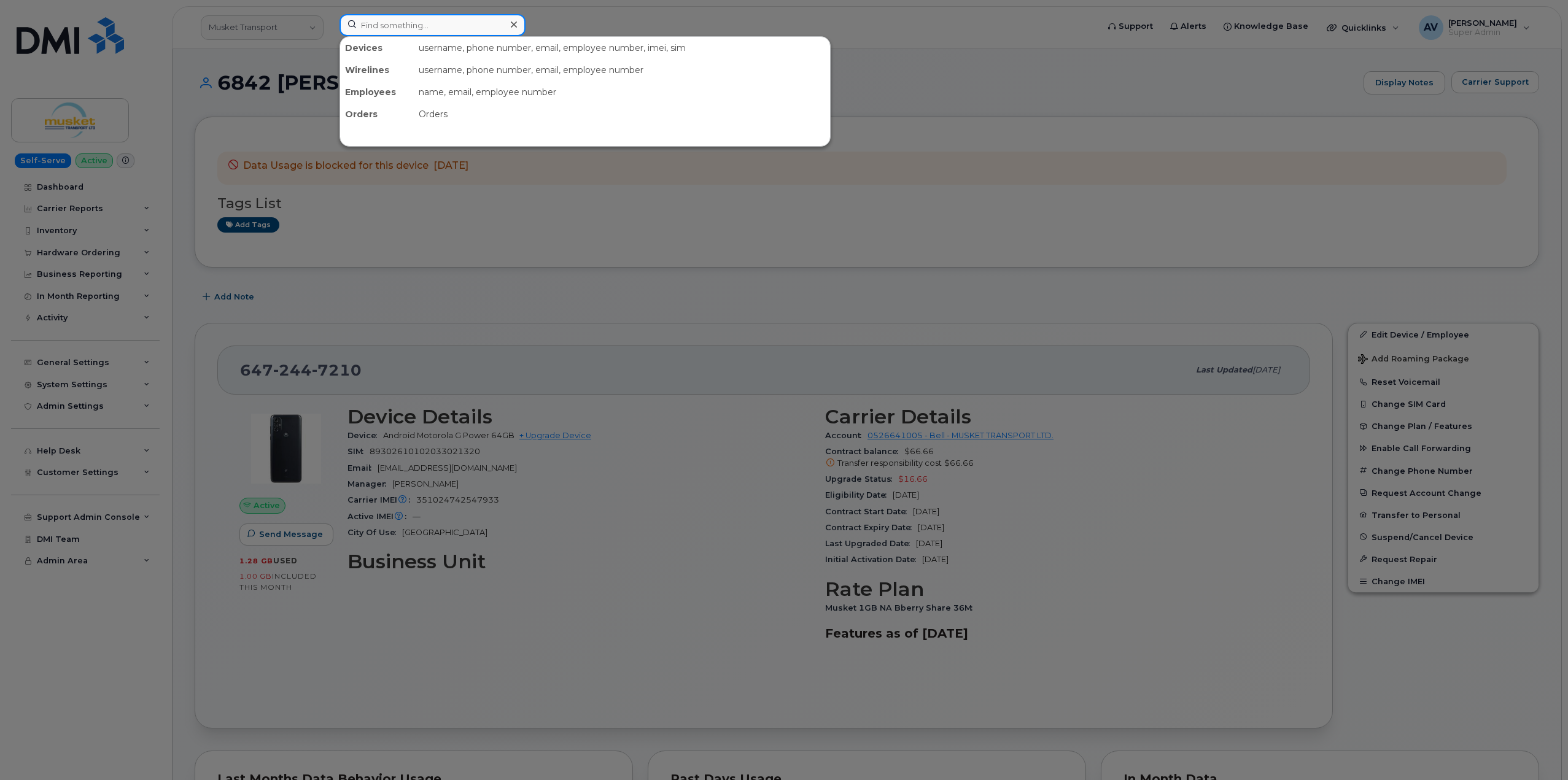
paste input "John Motica"
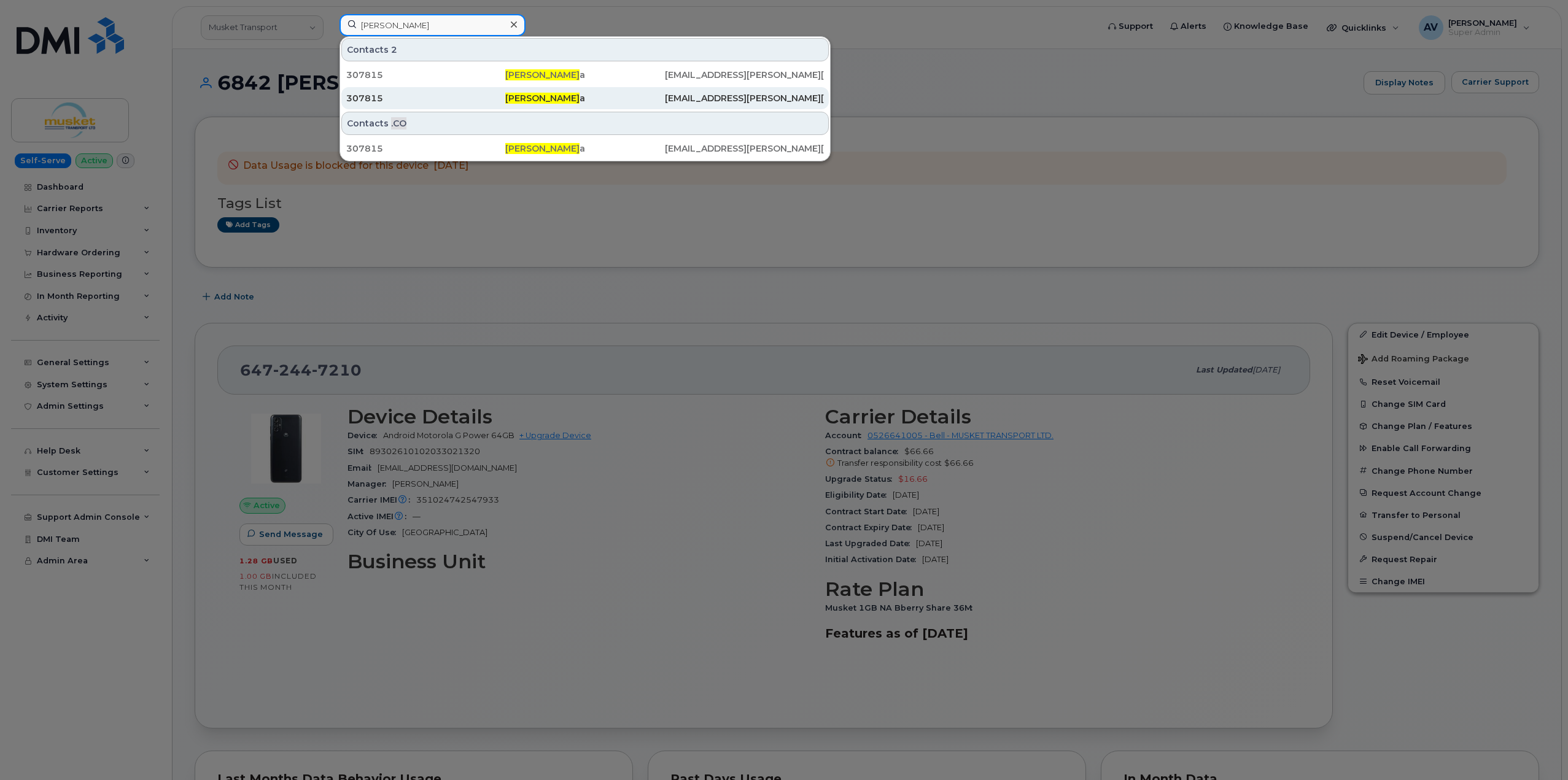
type input "John Motic"
click at [482, 99] on div "307815" at bounding box center [426, 98] width 159 height 12
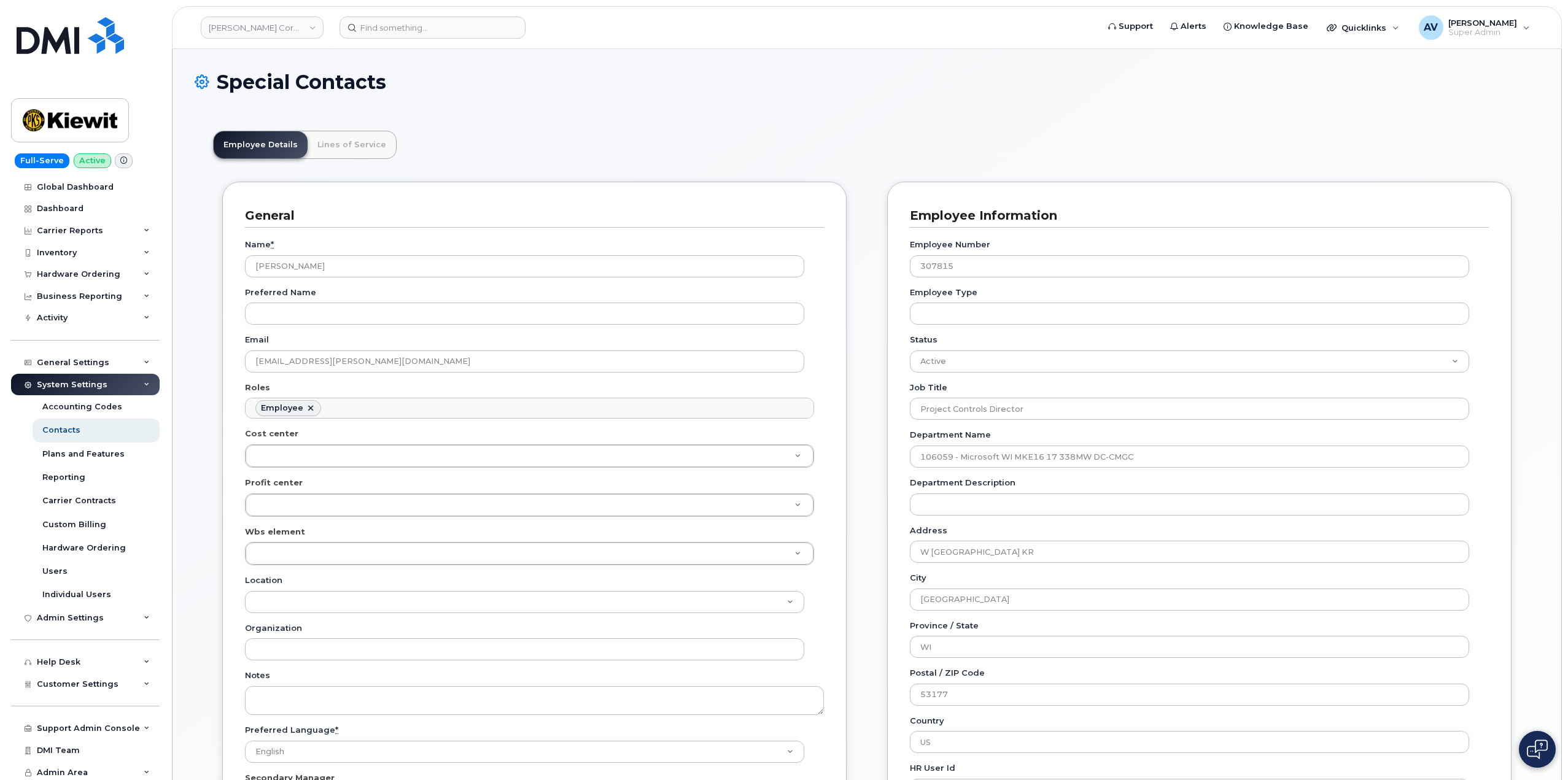
scroll to position [36, 0]
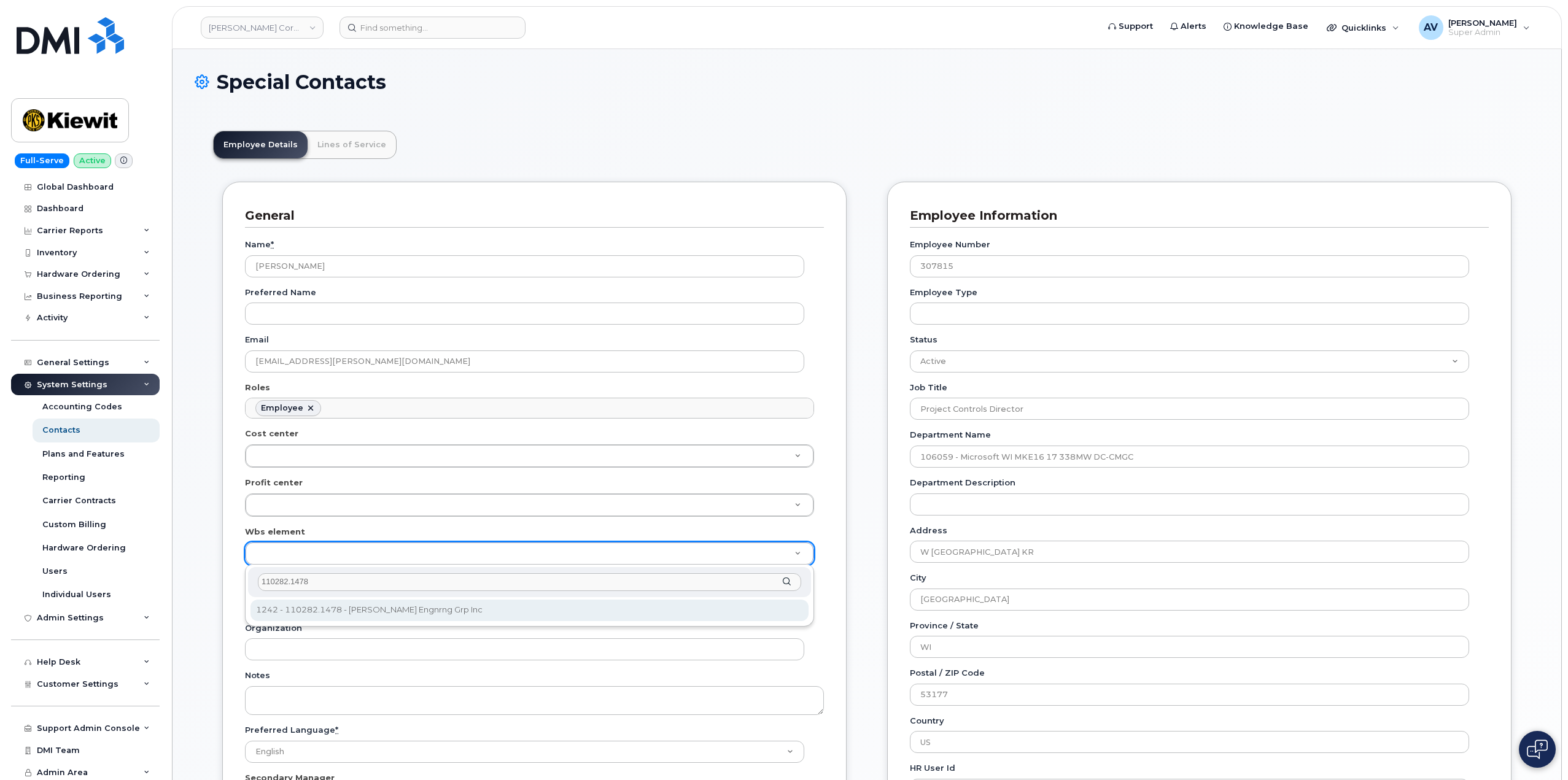
type input "110282.1478"
type input "33464031"
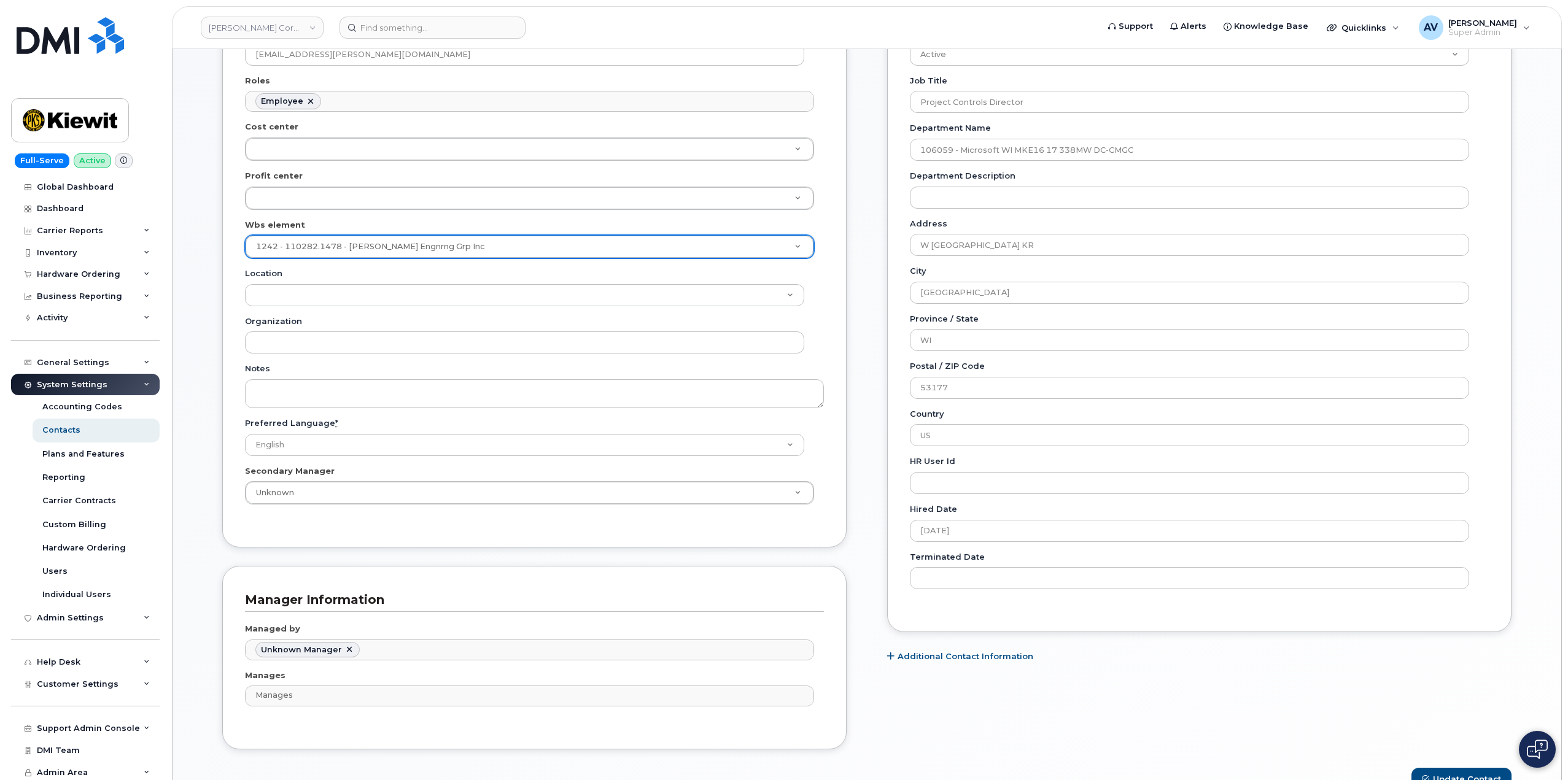
scroll to position [430, 0]
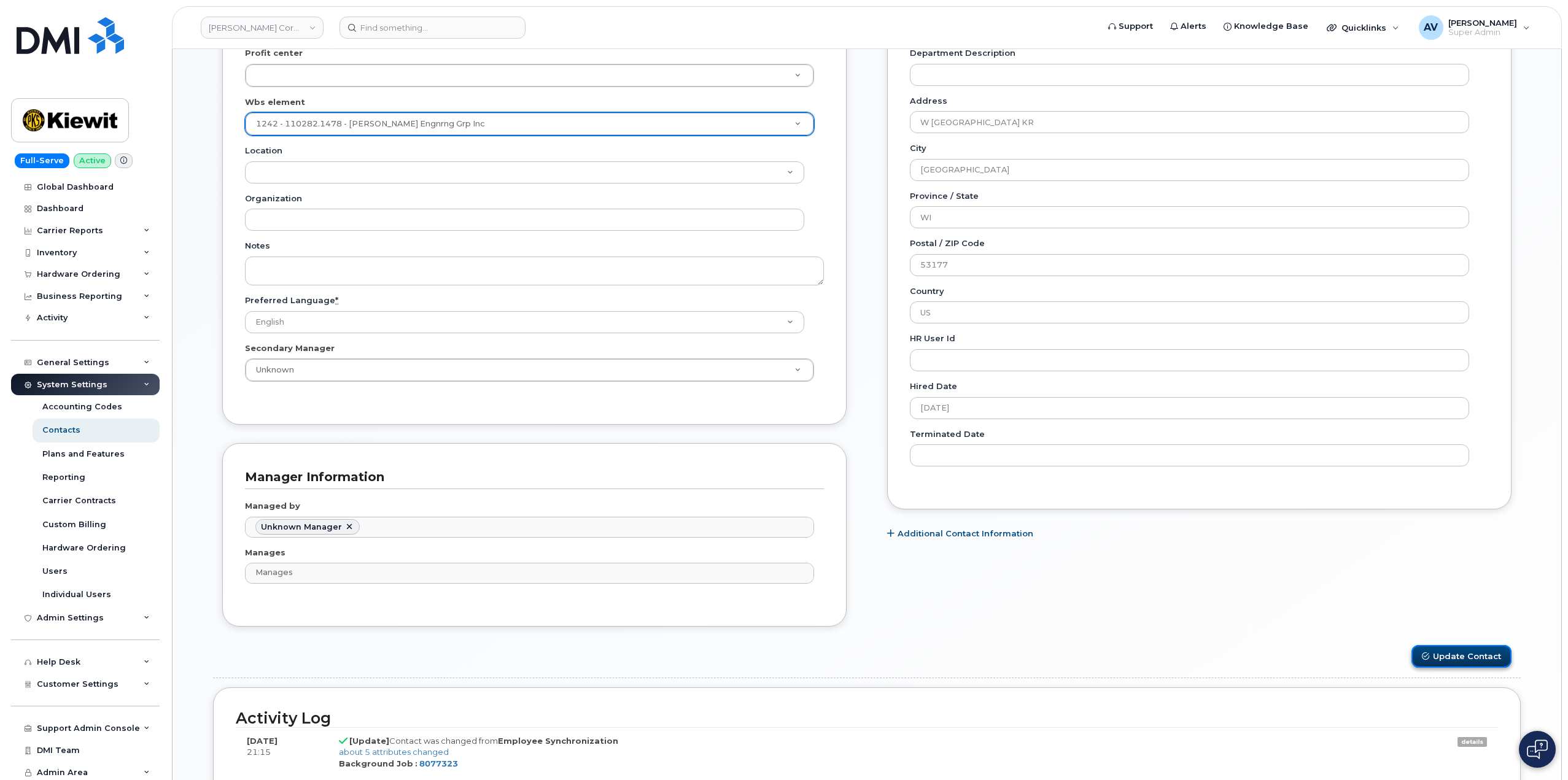
click at [1455, 656] on button "Update Contact" at bounding box center [1461, 656] width 100 height 23
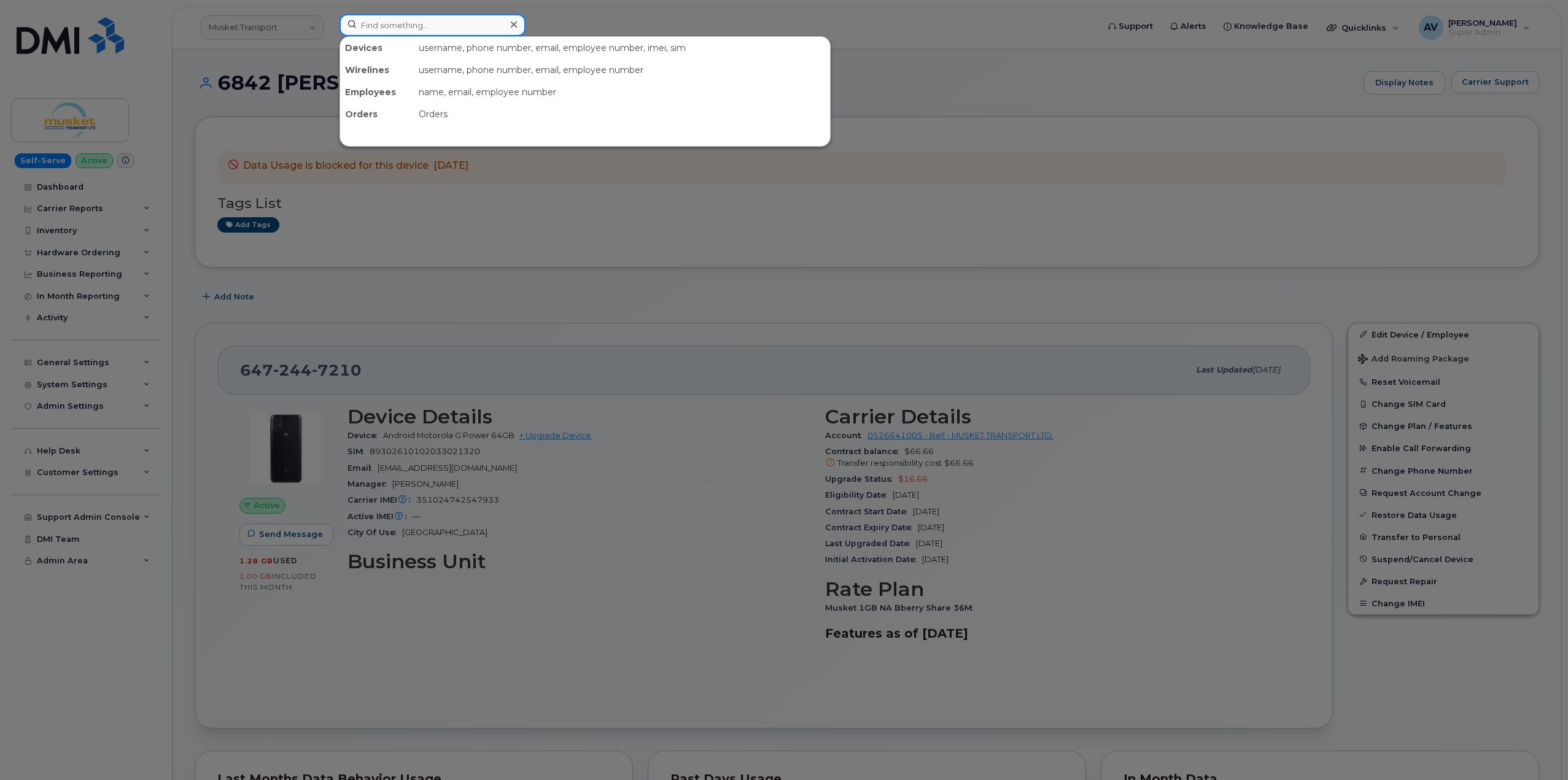
click at [457, 20] on input at bounding box center [433, 25] width 186 height 22
paste input "298373"
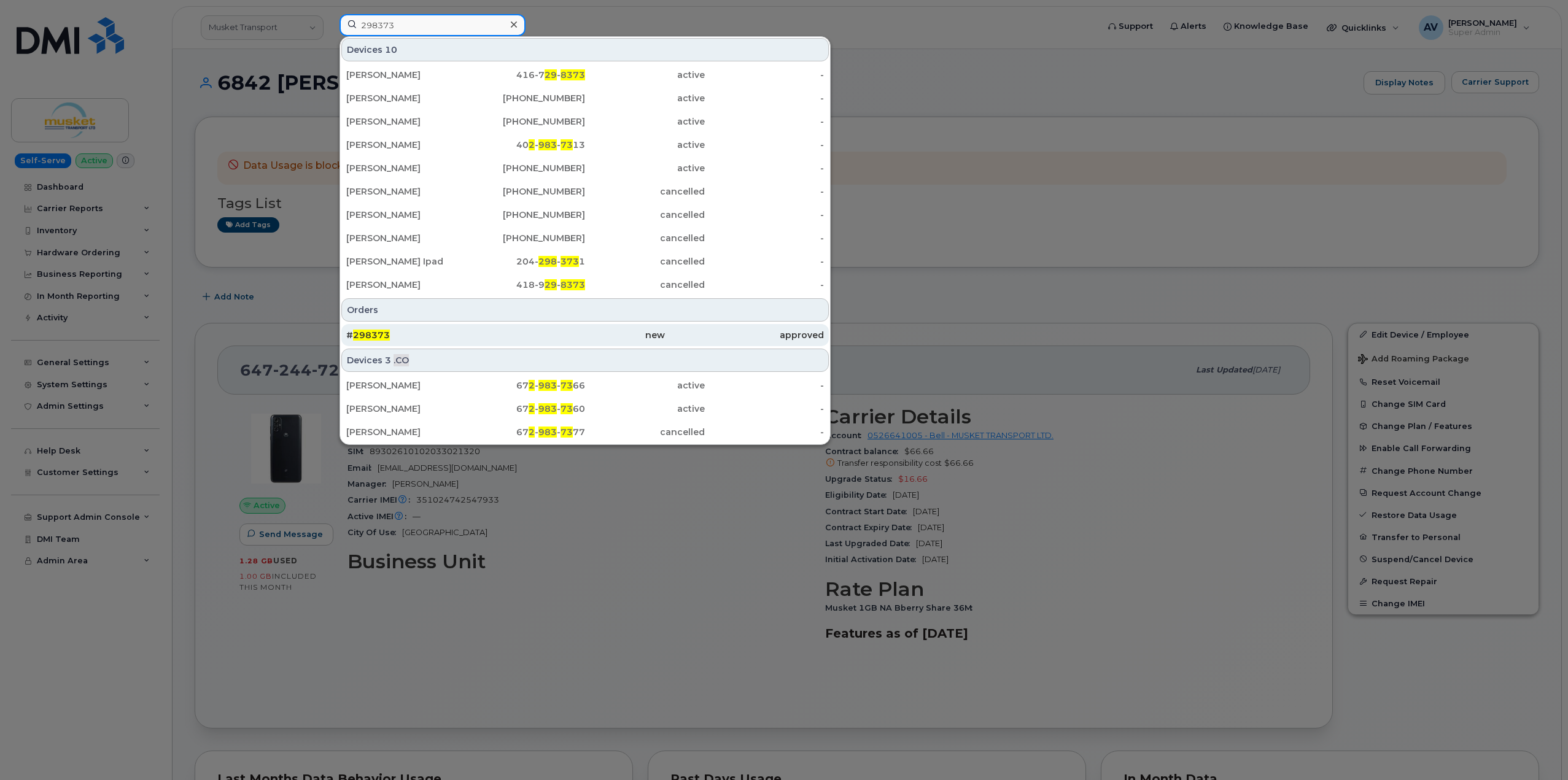
type input "298373"
click at [423, 333] on div "# 298373" at bounding box center [426, 335] width 159 height 12
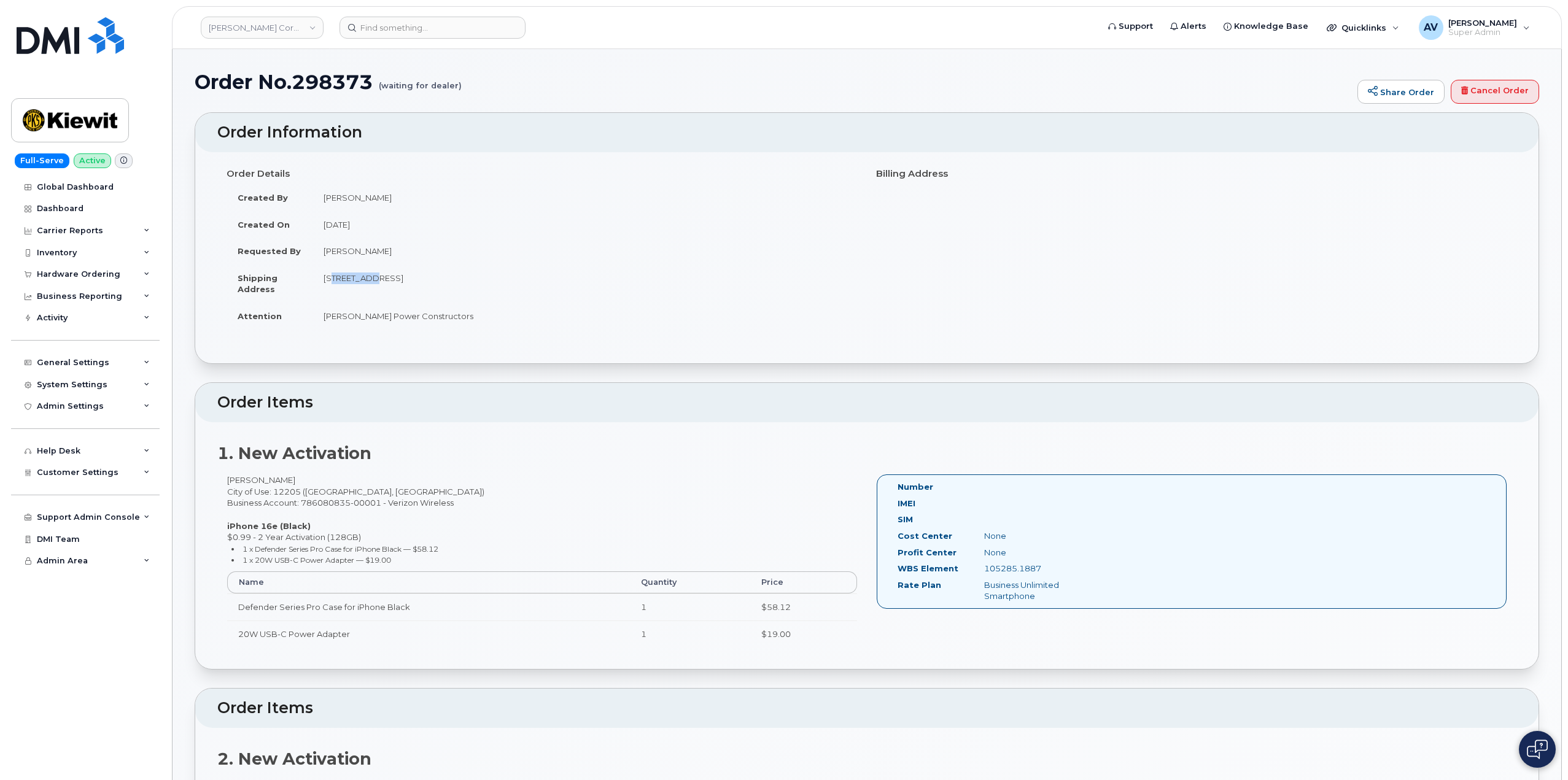
drag, startPoint x: 322, startPoint y: 278, endPoint x: 365, endPoint y: 282, distance: 43.2
click at [365, 282] on td "[STREET_ADDRESS]" at bounding box center [585, 283] width 545 height 38
drag, startPoint x: 321, startPoint y: 249, endPoint x: 379, endPoint y: 256, distance: 58.4
click at [379, 256] on td "[PERSON_NAME]" at bounding box center [585, 251] width 545 height 27
copy td "[PERSON_NAME]"
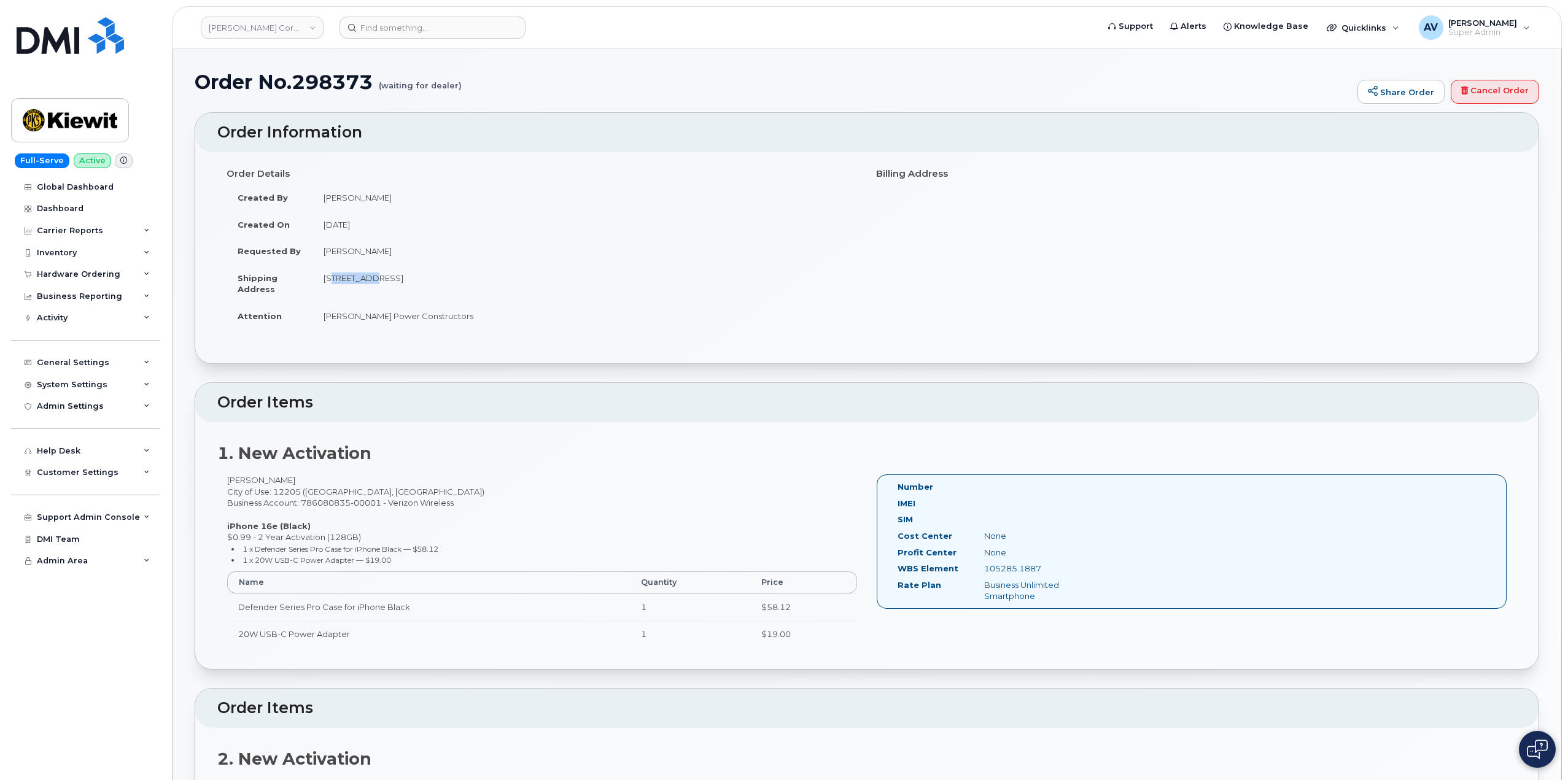
drag, startPoint x: 322, startPoint y: 277, endPoint x: 583, endPoint y: 283, distance: 261.1
click at [593, 283] on td "2 Winners Cir Ste 202 ALBANY NY 12205-1192 UNITED STATES" at bounding box center [585, 283] width 545 height 38
copy td "2 Winners Cir Ste 202 ALBANY NY 12205-1192 UNITED STATES"
click at [306, 82] on h1 "Order No.298373 (waiting for dealer)" at bounding box center [772, 82] width 1156 height 22
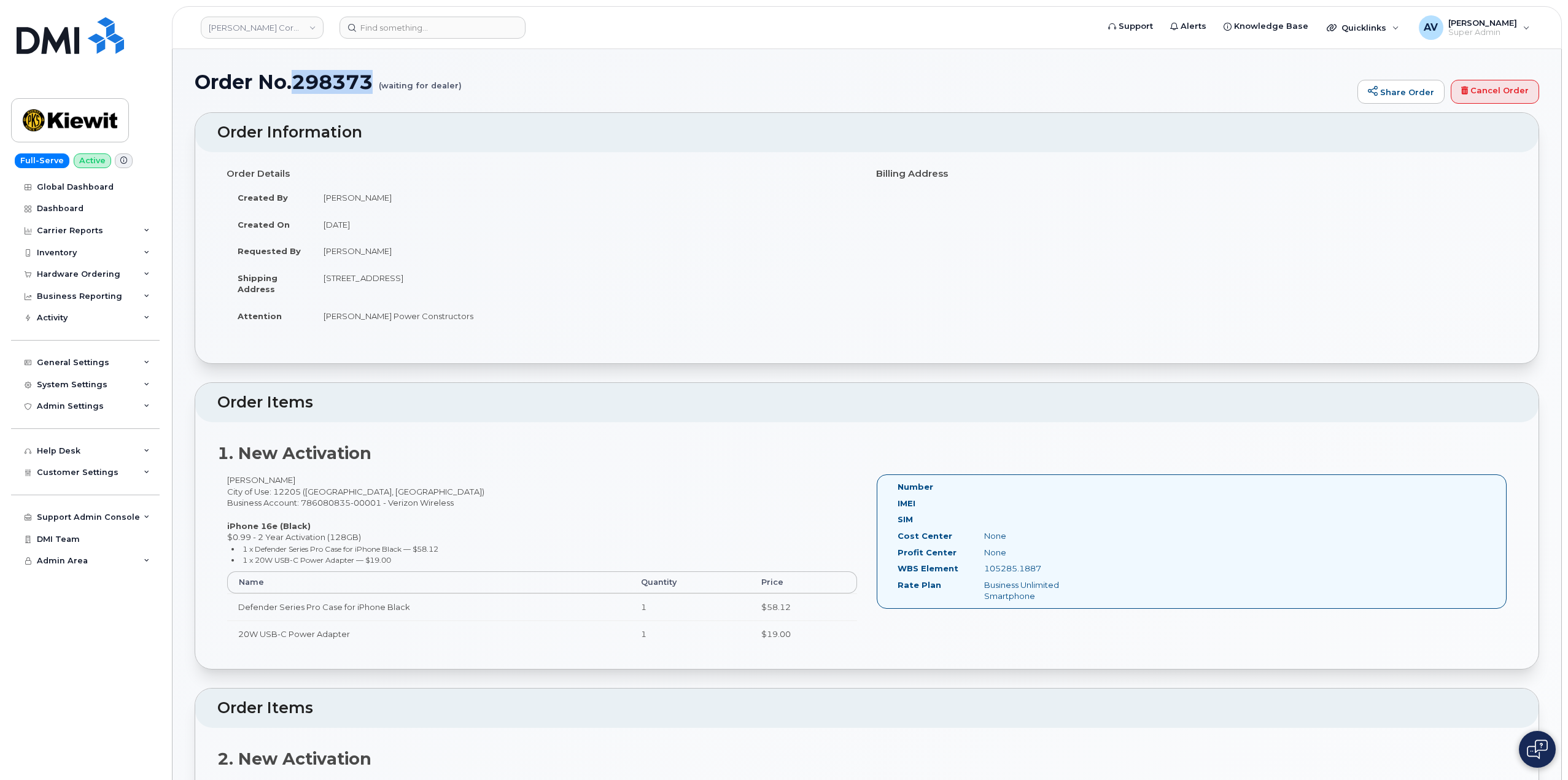
copy h1 "298373"
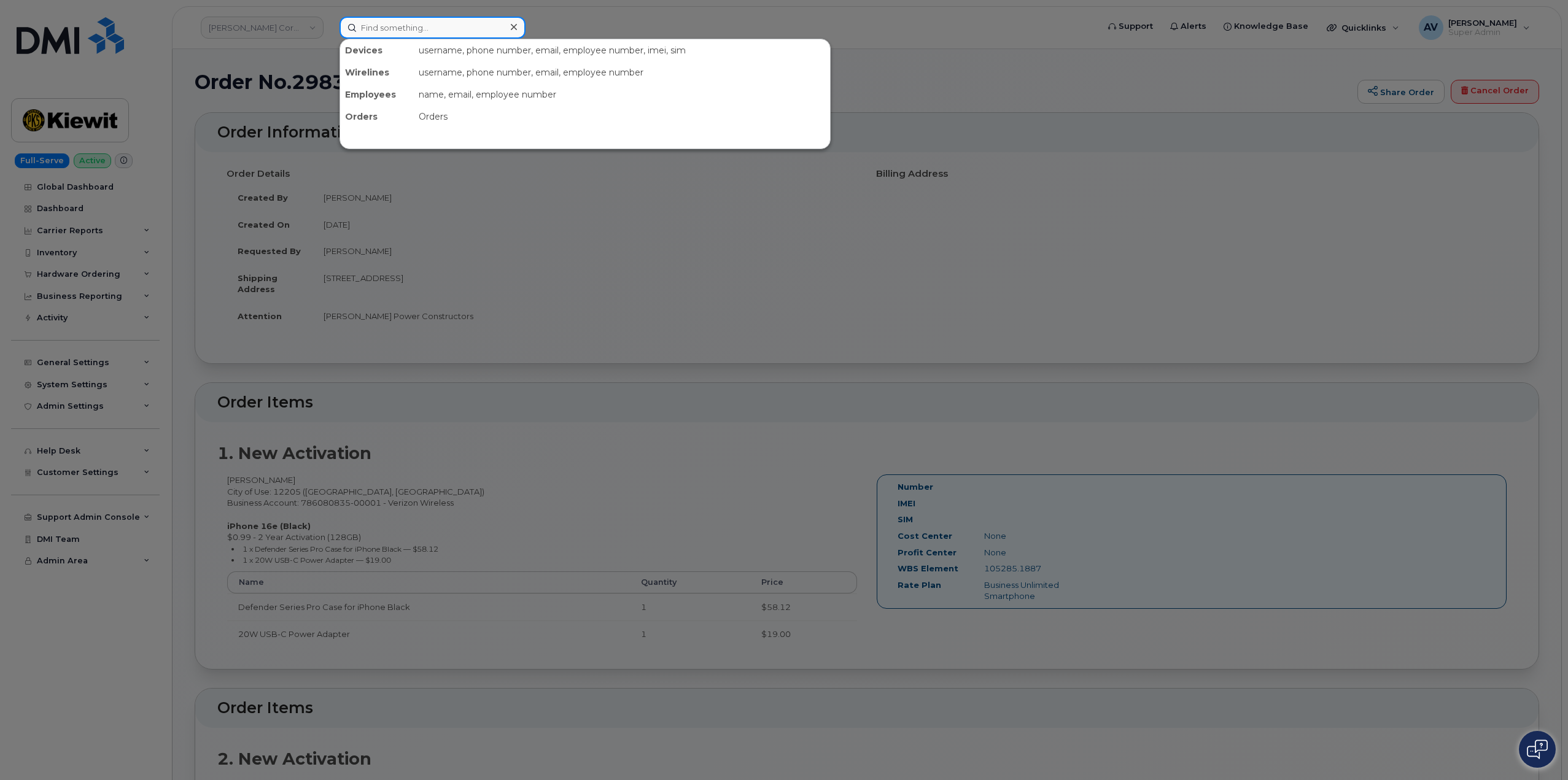
click at [400, 25] on input at bounding box center [433, 28] width 186 height 22
paste input "Bennet Cook"
click at [392, 25] on input "Bennet Cook" at bounding box center [433, 28] width 186 height 22
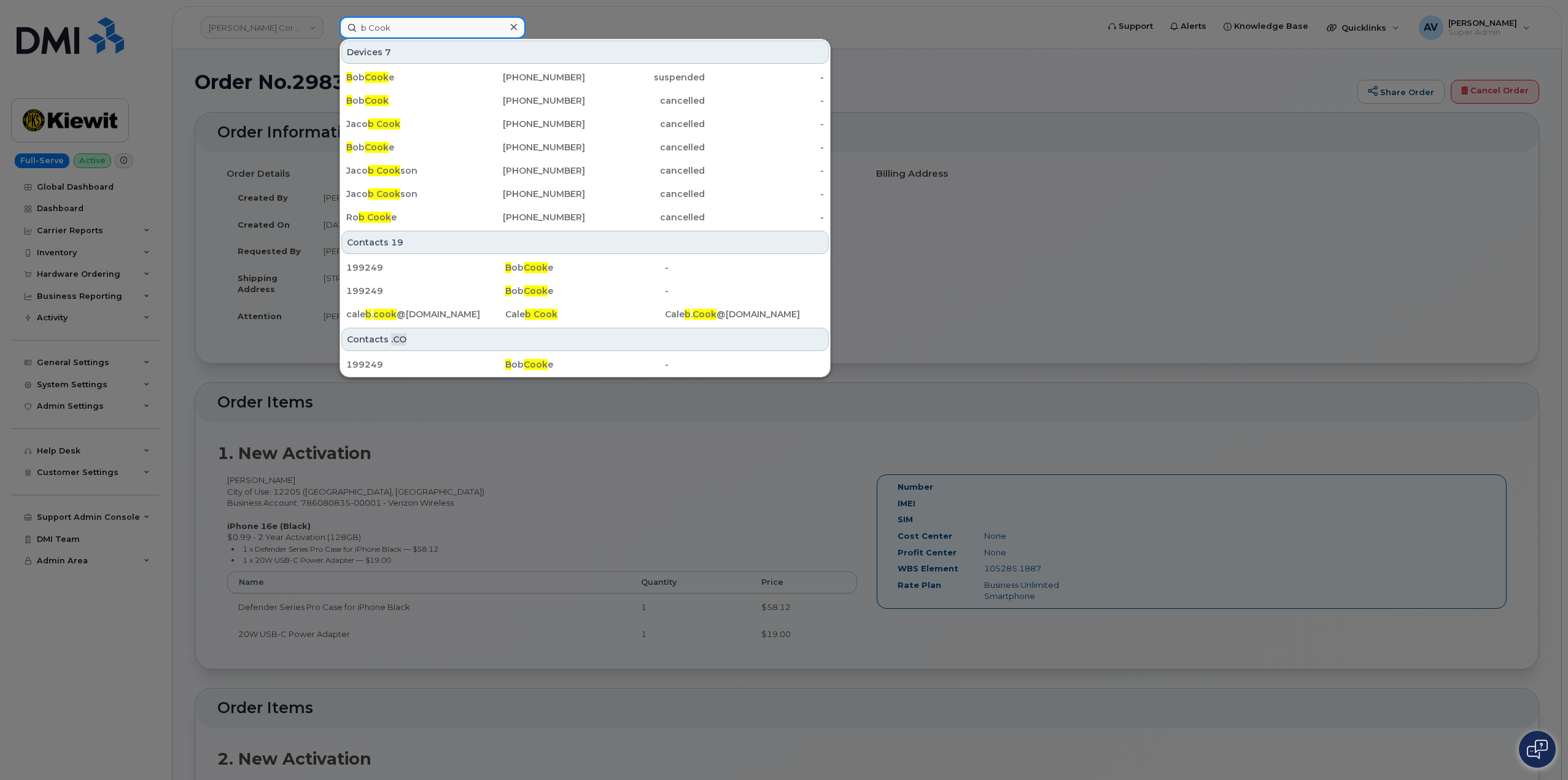
drag, startPoint x: 424, startPoint y: 28, endPoint x: 298, endPoint y: 19, distance: 126.3
click at [330, 19] on div "b Cook Devices 7 B ob Cook e 519-820-6150 suspended - B ob Cook 506-378-0866 ca…" at bounding box center [714, 28] width 770 height 22
paste input "4028100165"
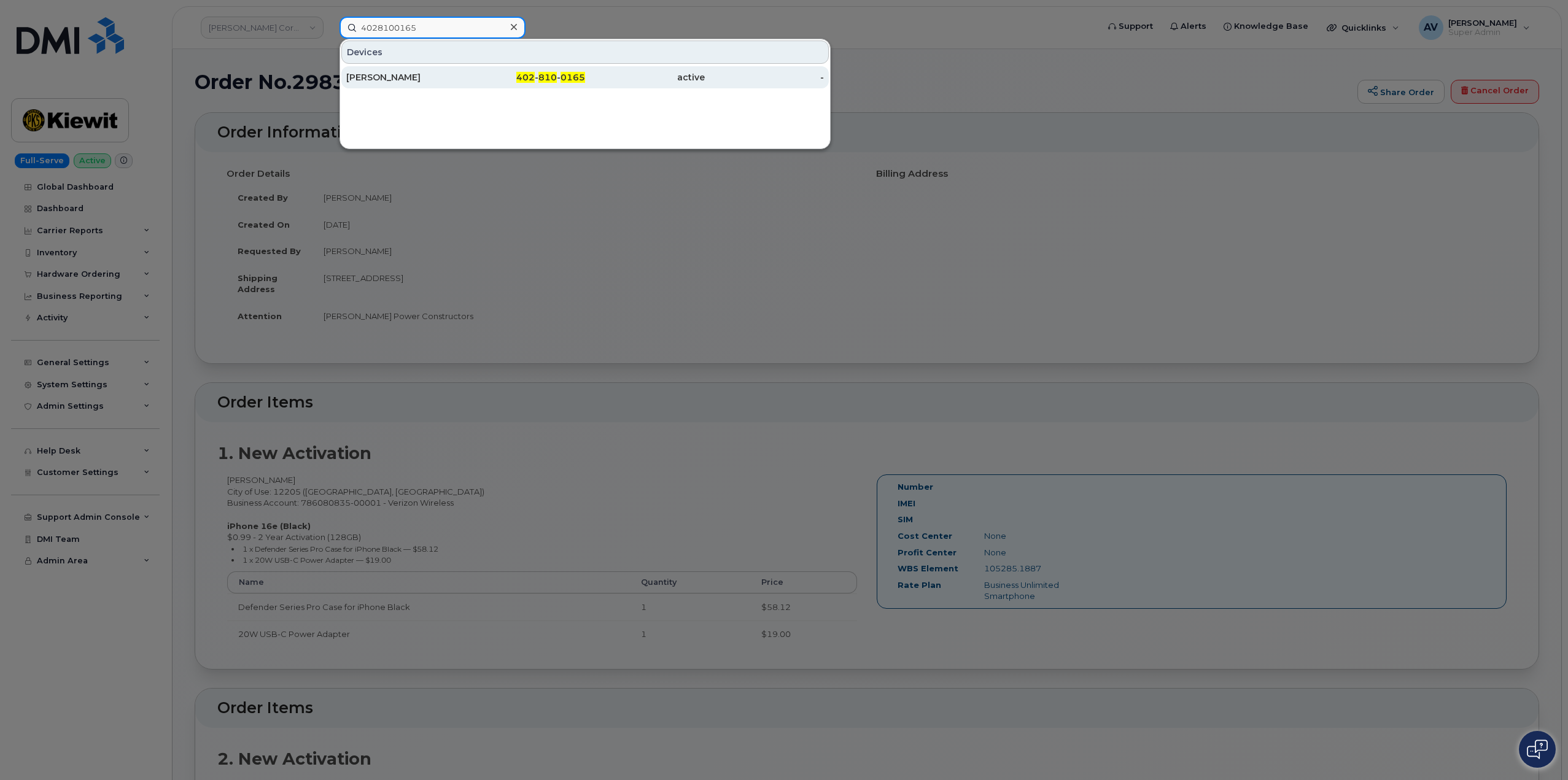
type input "4028100165"
click at [394, 74] on div "ELISA STROPE" at bounding box center [406, 77] width 120 height 12
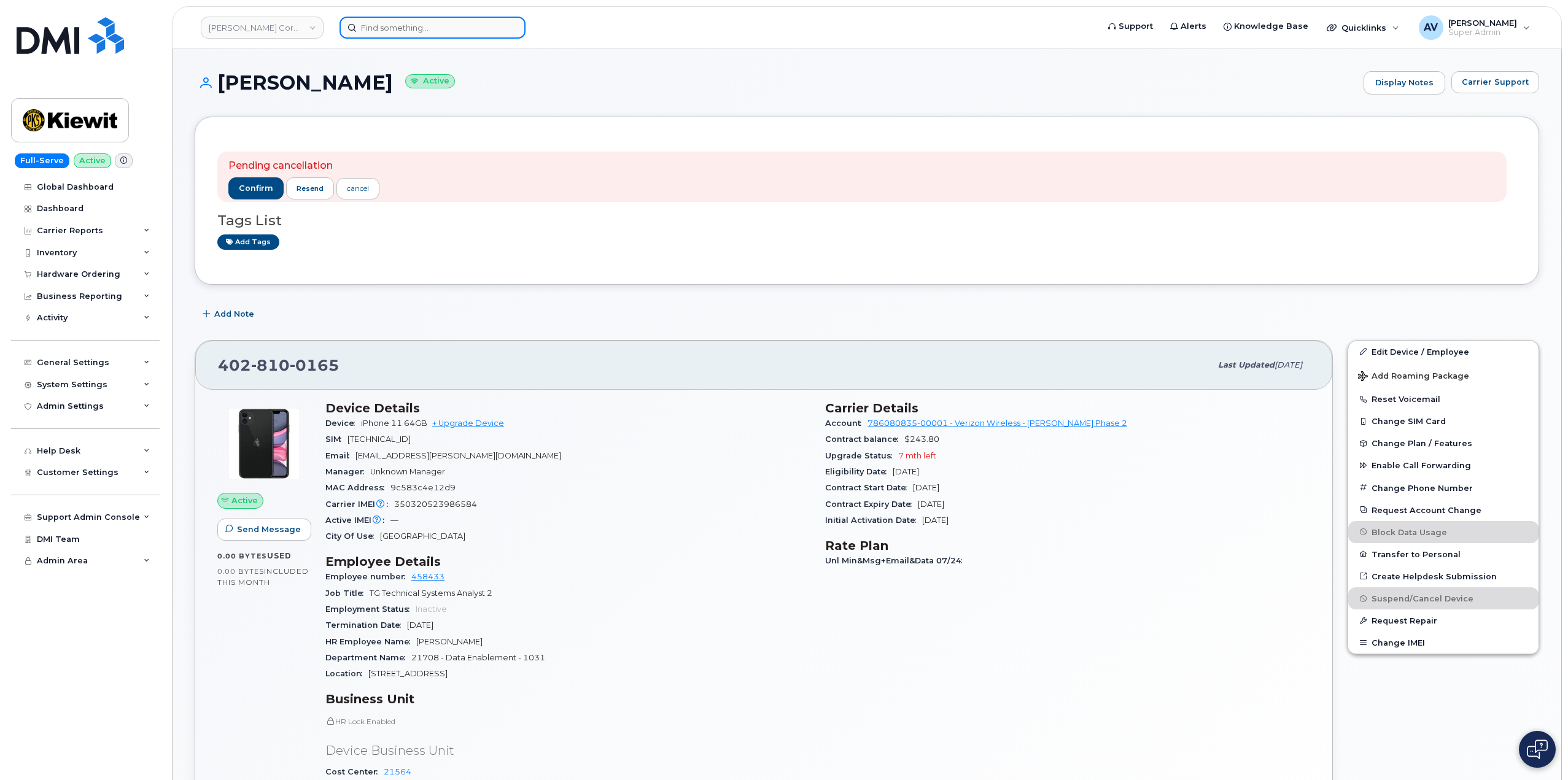
click at [406, 30] on input at bounding box center [433, 28] width 186 height 22
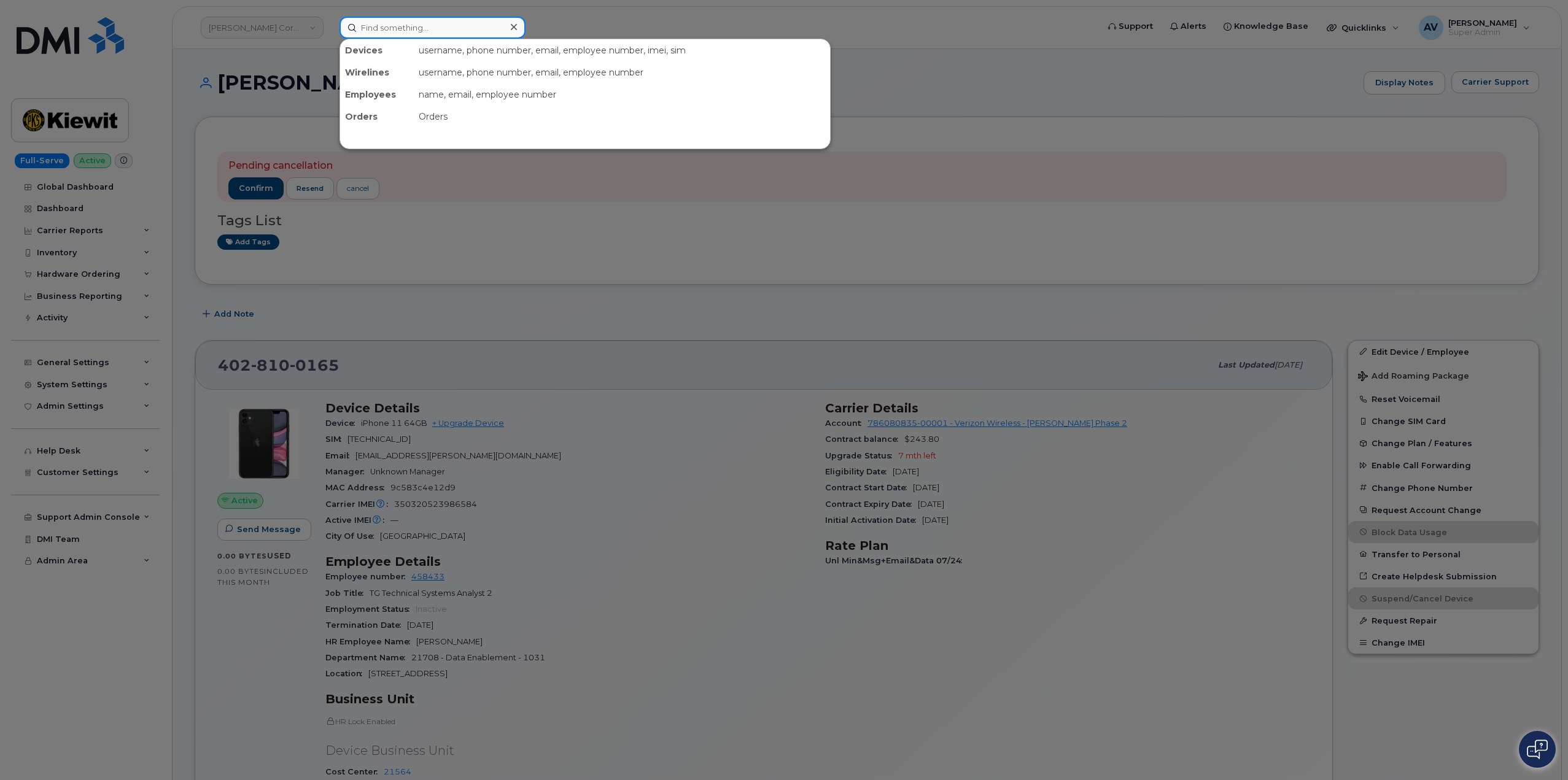
paste input "6476140398"
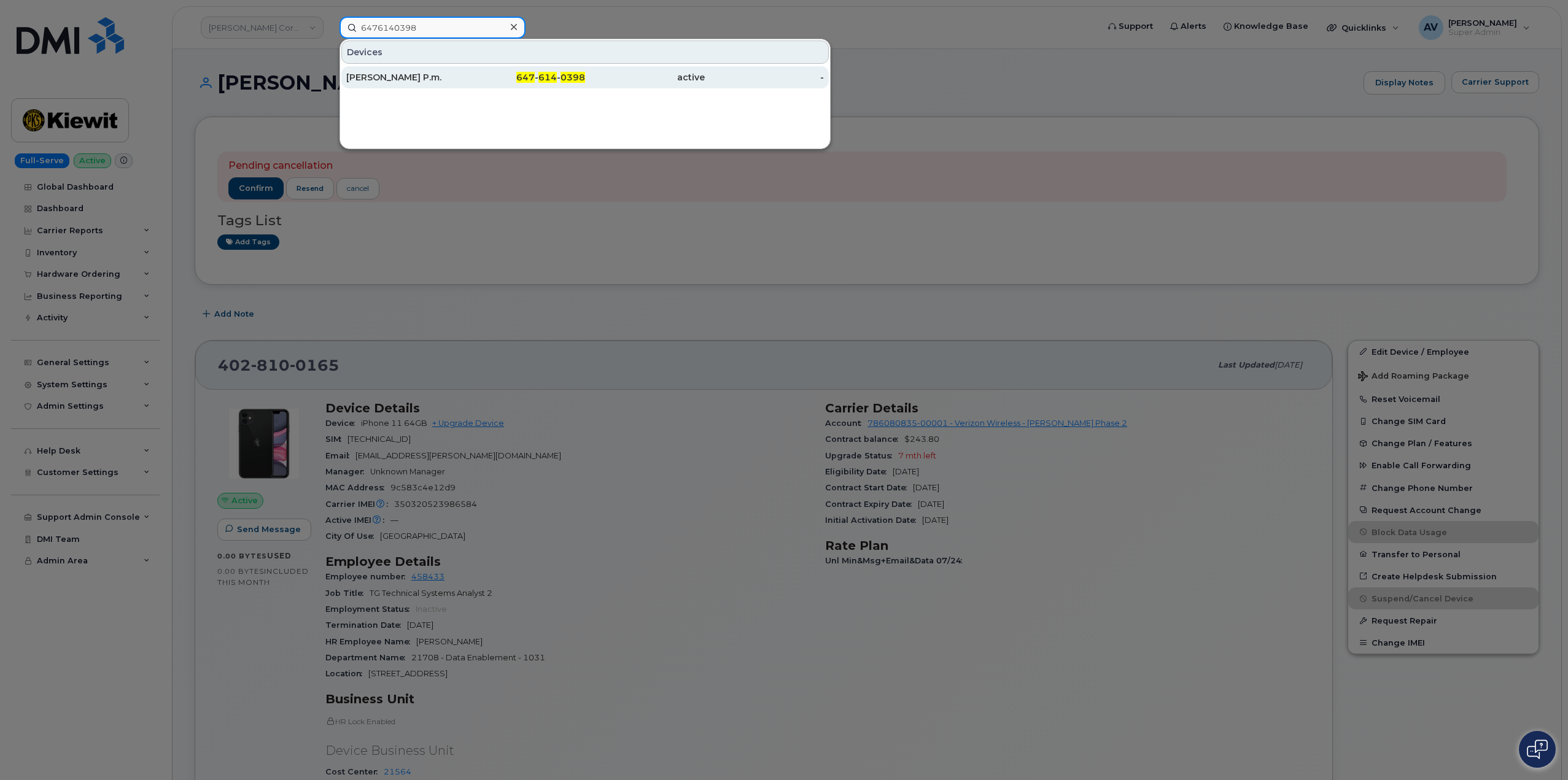
type input "6476140398"
click at [437, 74] on div "Manuprasad P.m." at bounding box center [406, 77] width 120 height 12
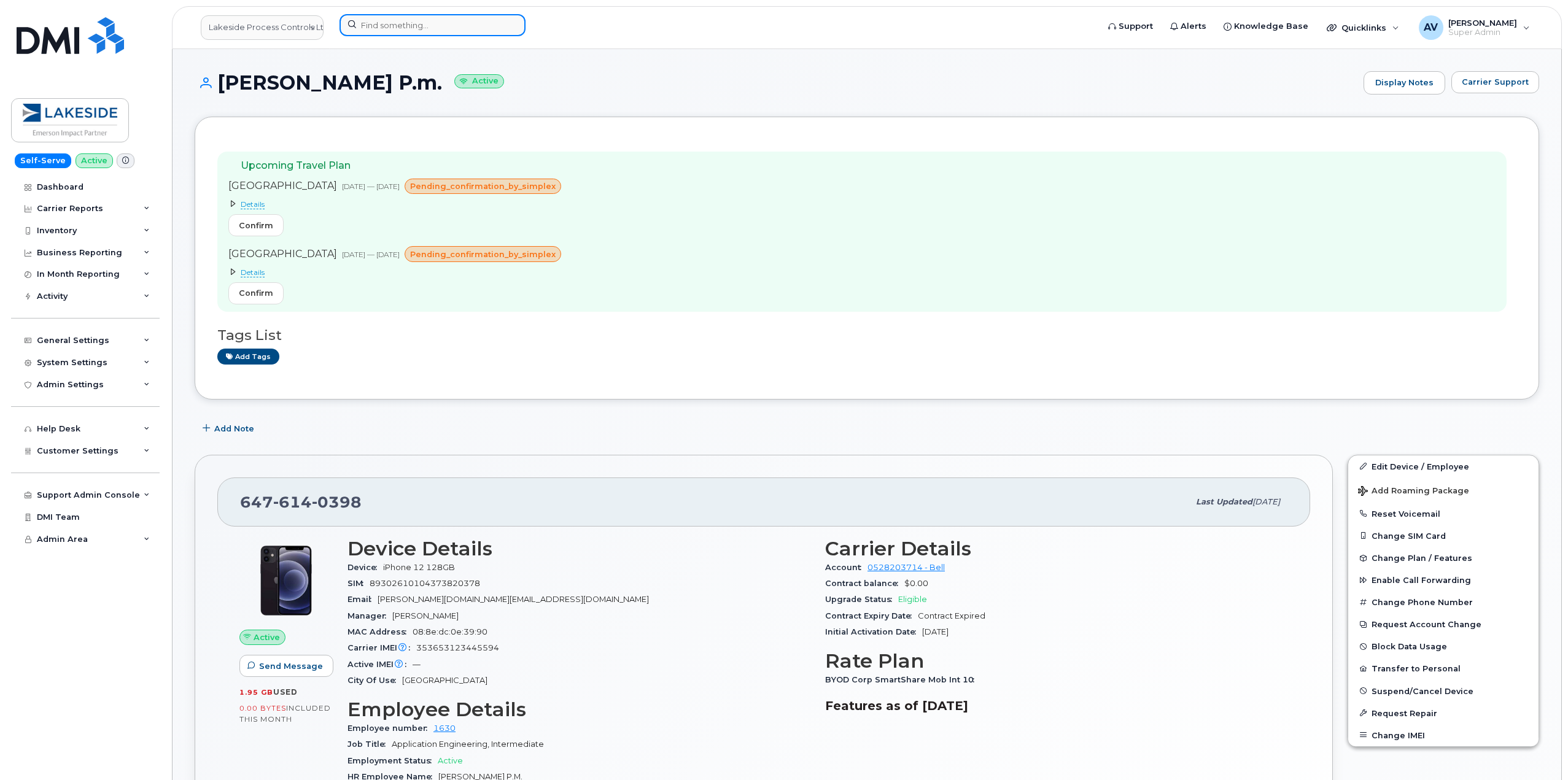
click at [461, 22] on input at bounding box center [433, 25] width 186 height 22
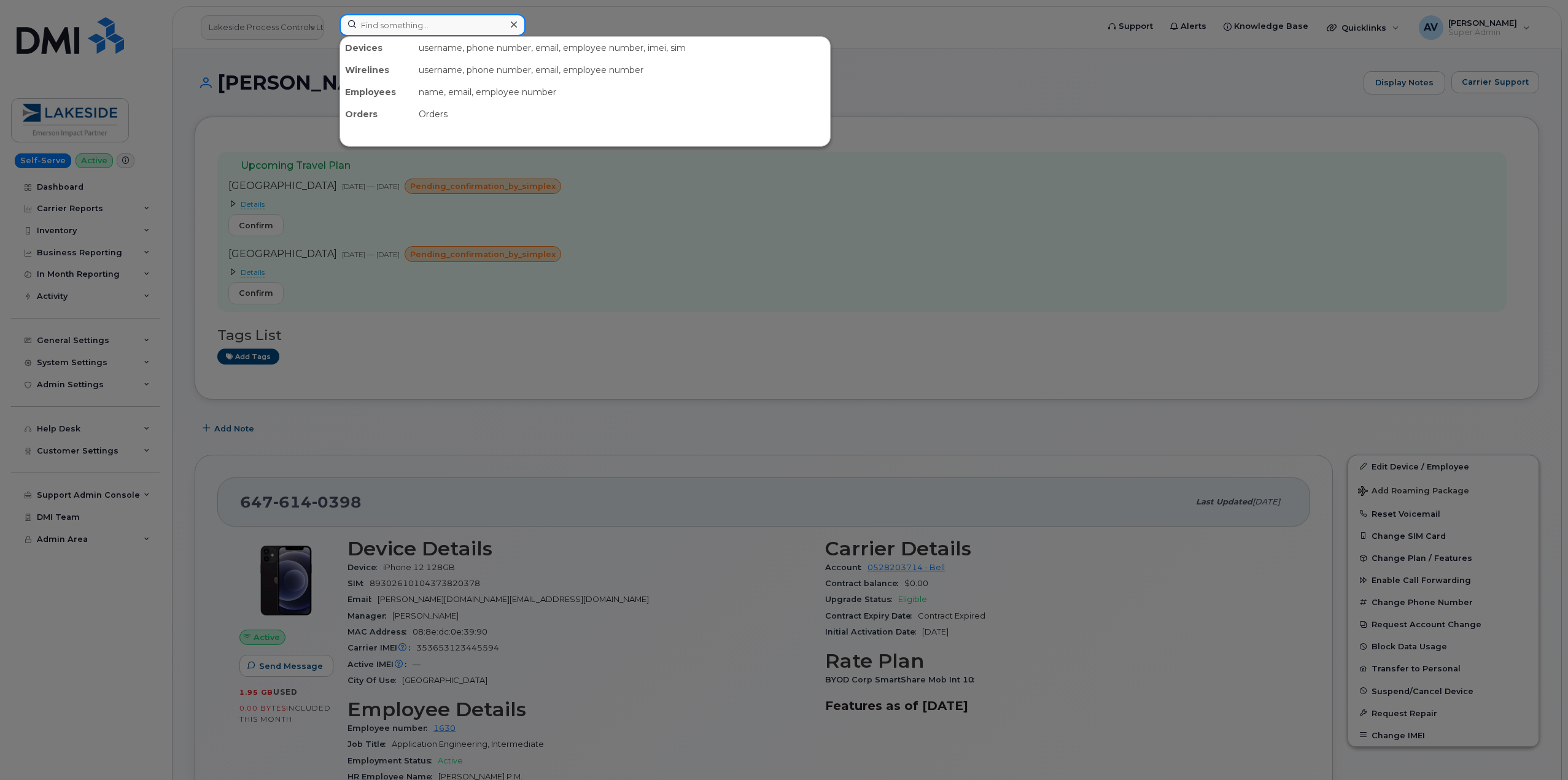
paste input "[PERSON_NAME]"
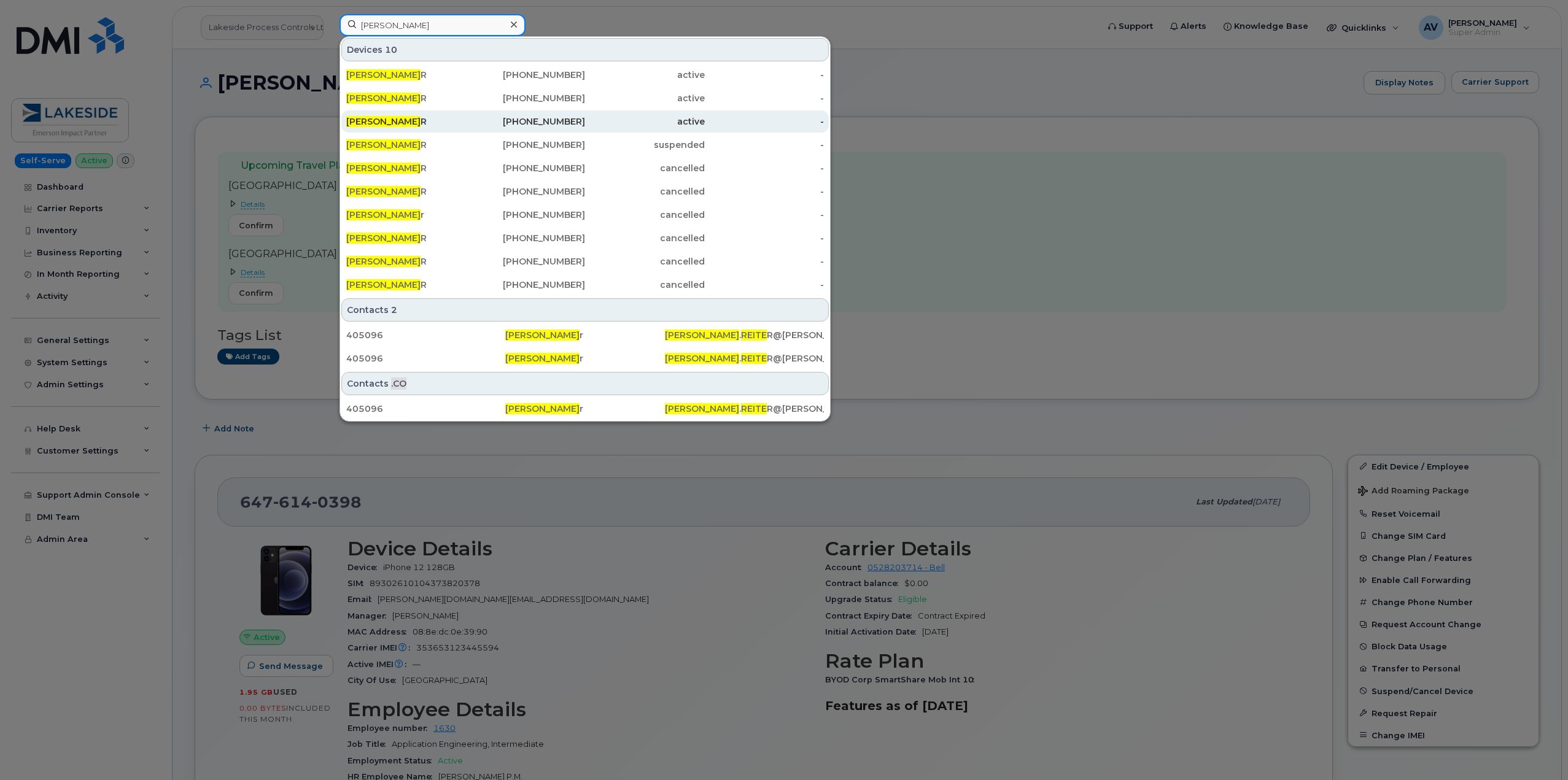
type input "[PERSON_NAME]"
click at [466, 114] on div "[PERSON_NAME] R" at bounding box center [526, 121] width 120 height 22
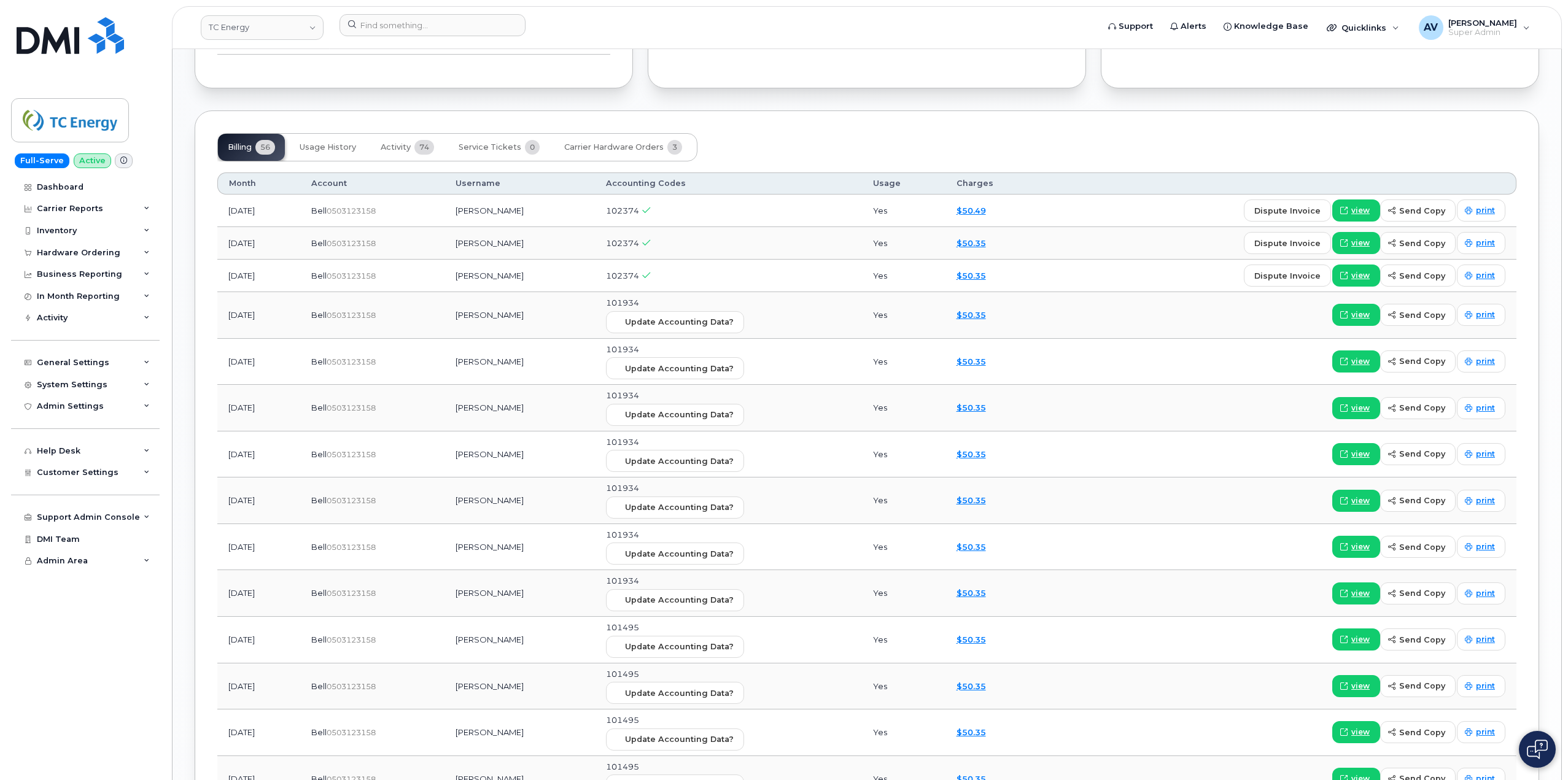
scroll to position [1227, 0]
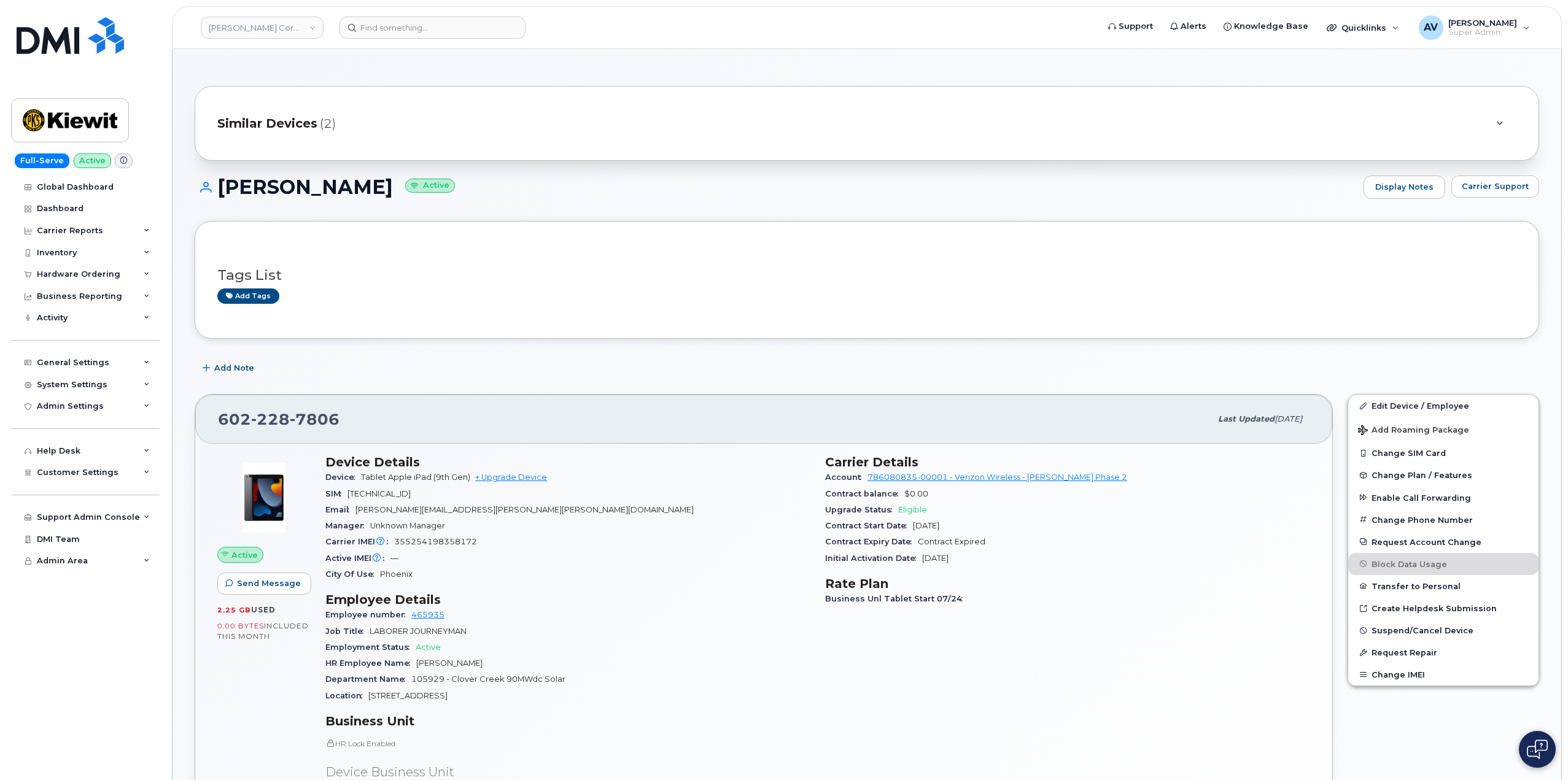
click at [305, 132] on div "Similar Devices (2)" at bounding box center [850, 124] width 1265 height 30
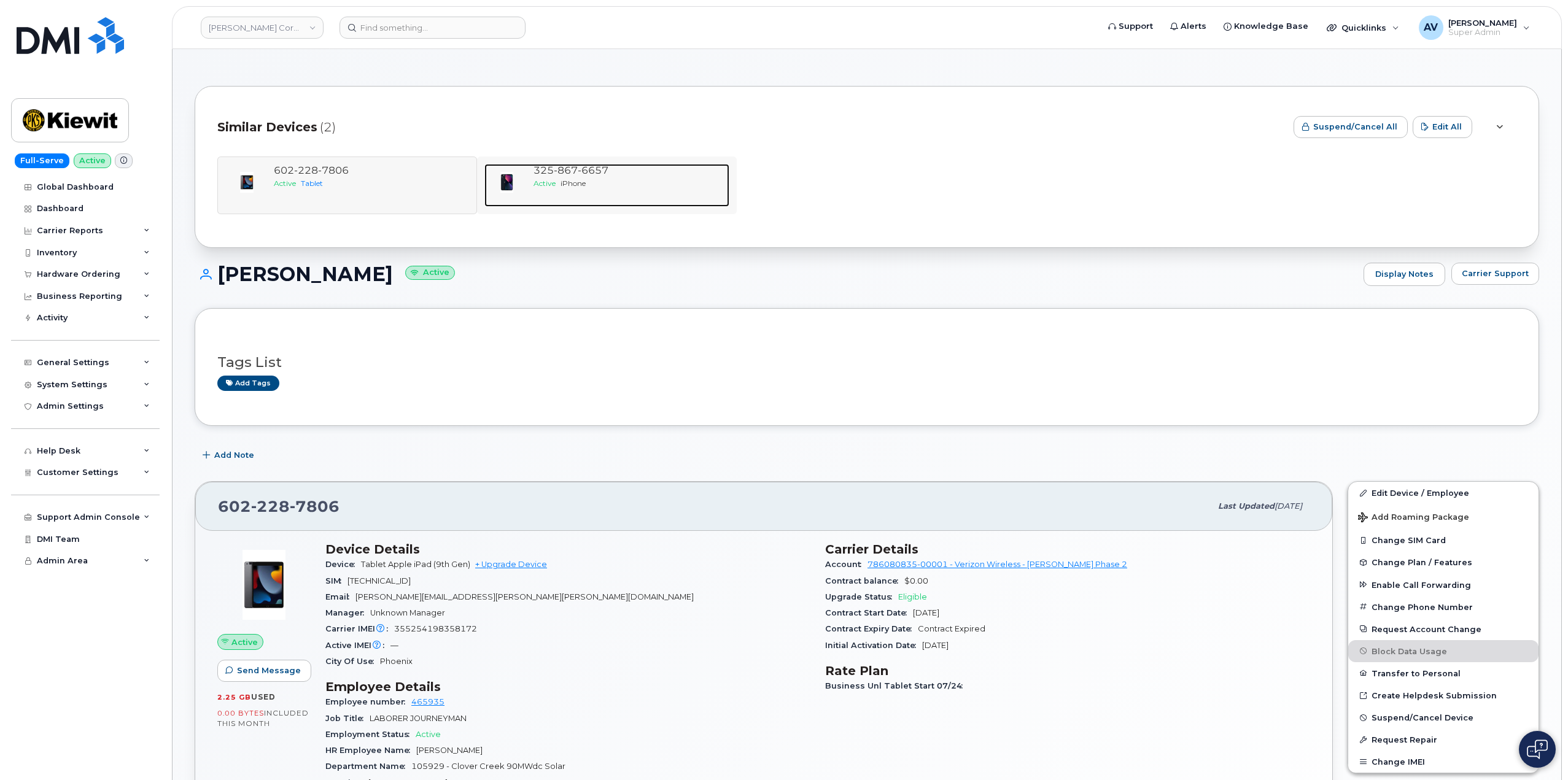
click at [581, 180] on span "iPhone" at bounding box center [572, 184] width 25 height 9
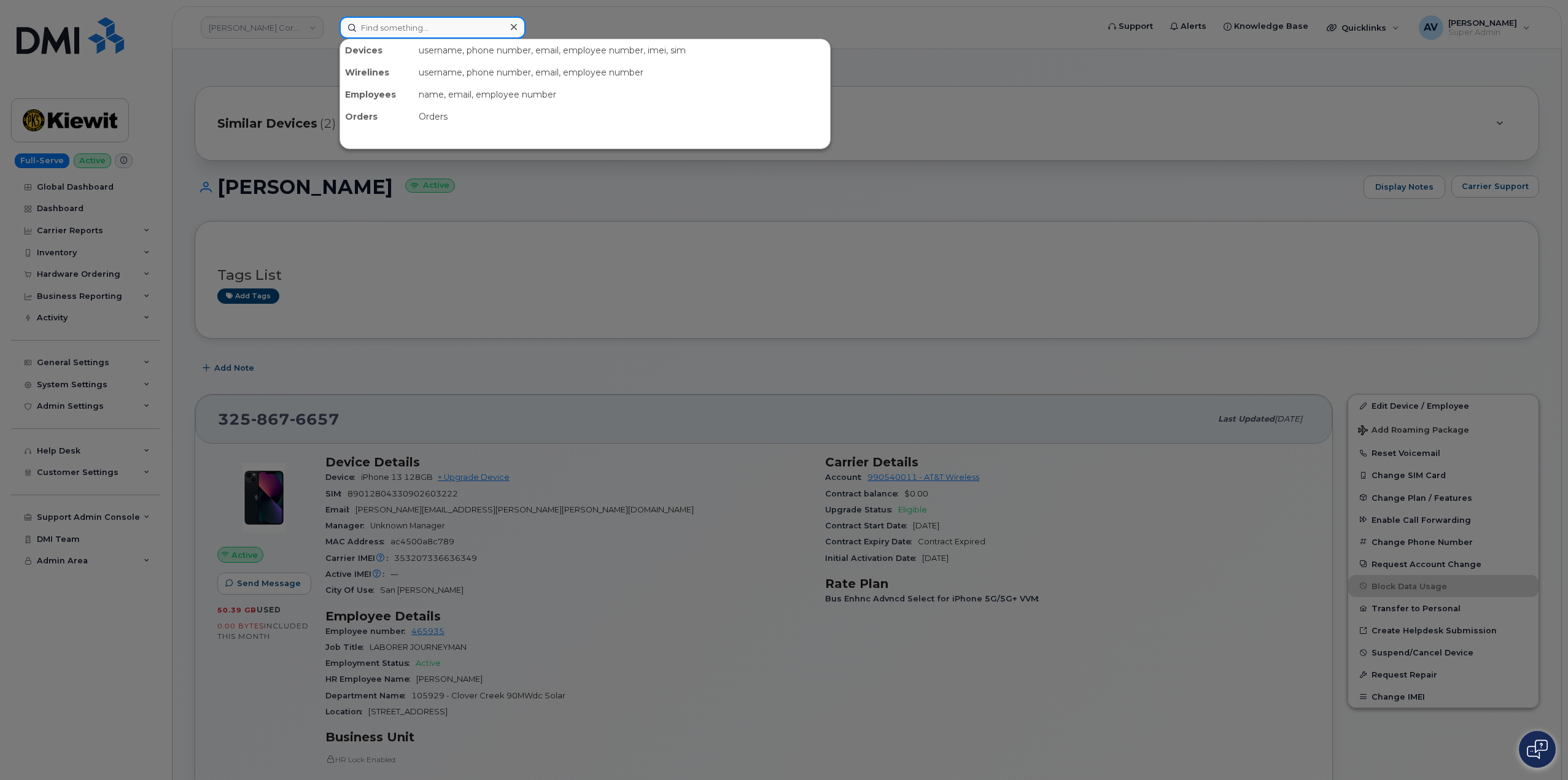
click at [459, 33] on input at bounding box center [433, 28] width 186 height 22
paste input "[PERSON_NAME]"
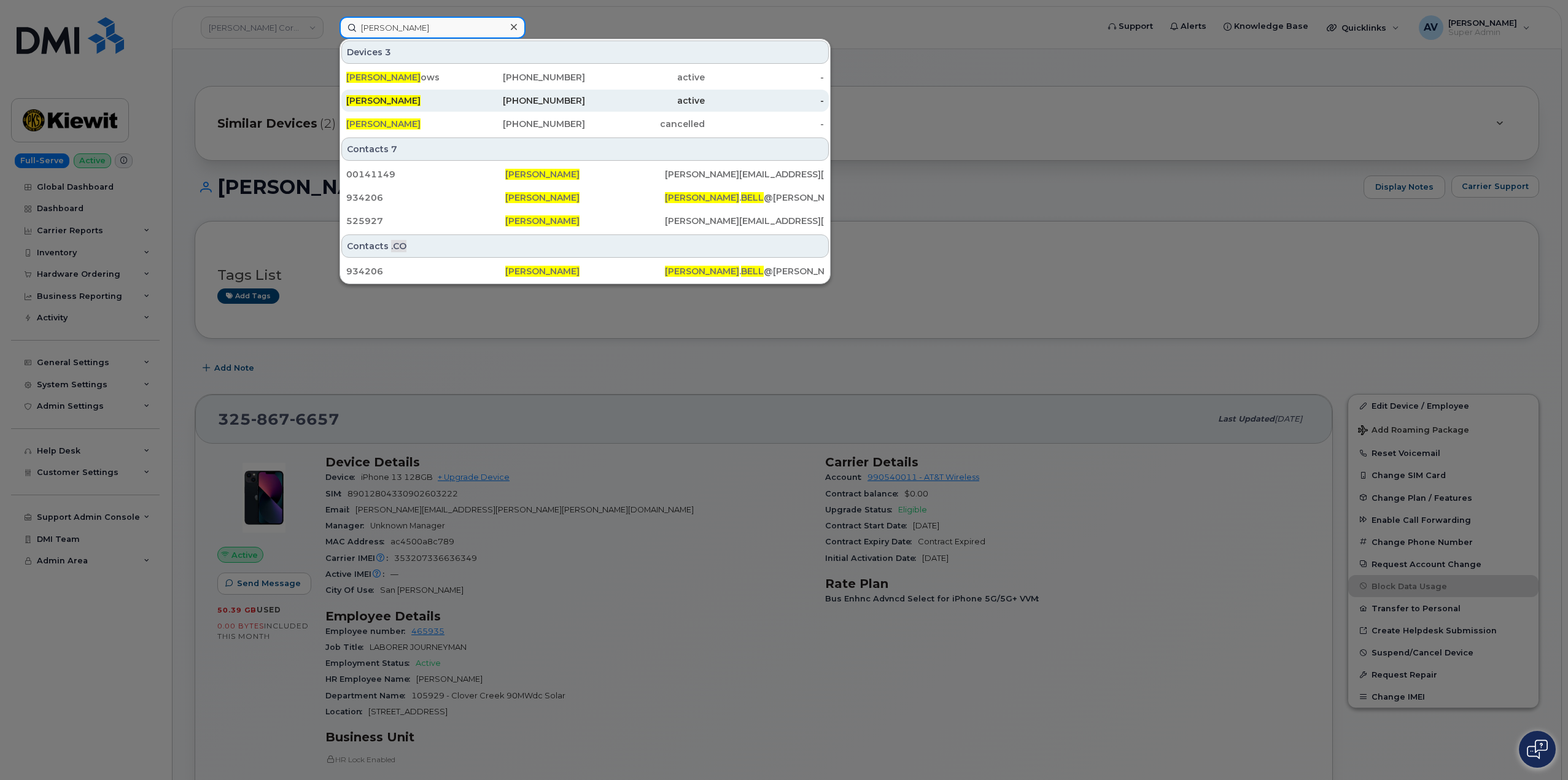
type input "[PERSON_NAME]"
click at [459, 104] on div "[PERSON_NAME]" at bounding box center [406, 101] width 120 height 12
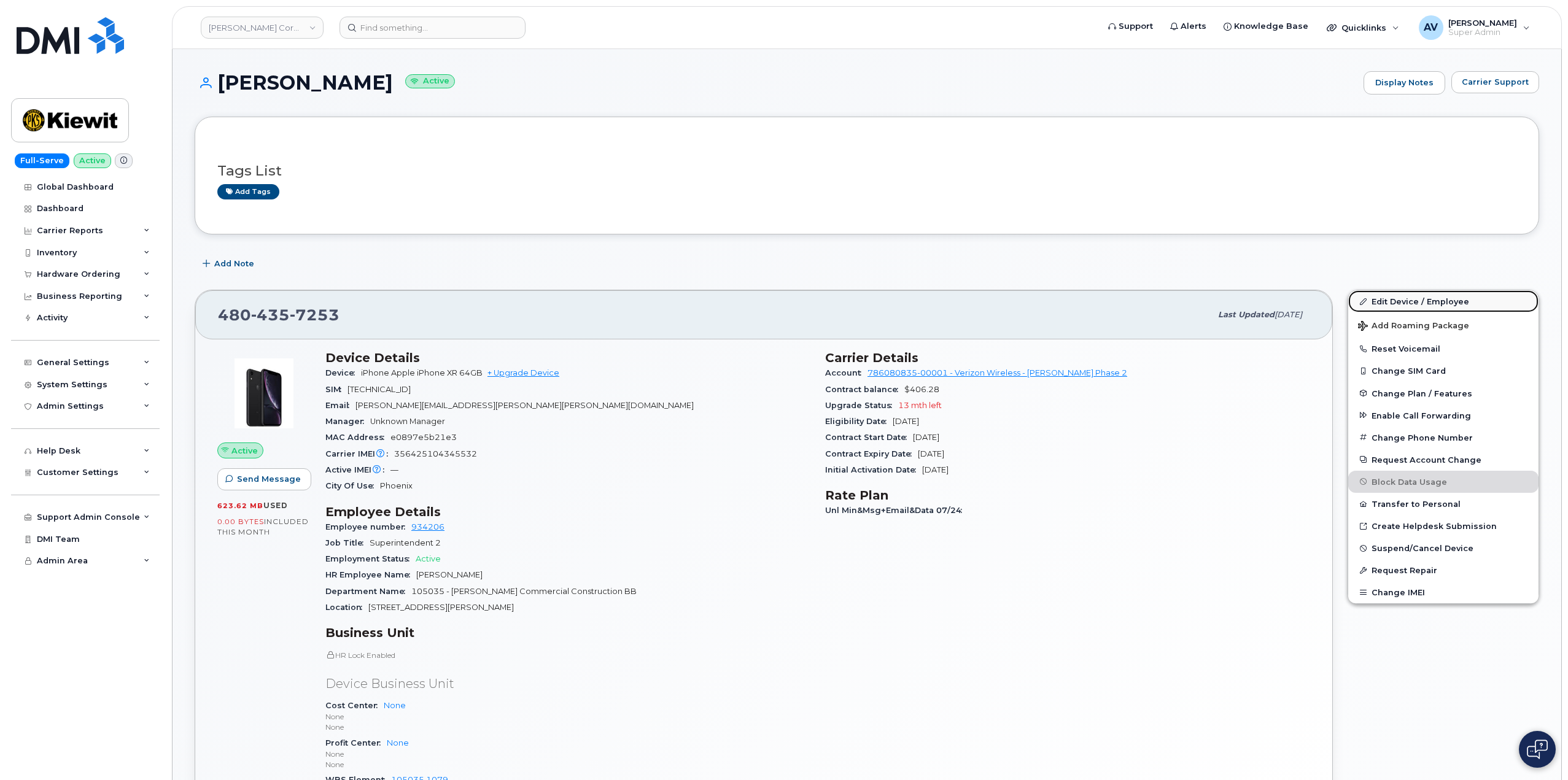
click at [1413, 299] on link "Edit Device / Employee" at bounding box center [1443, 301] width 190 height 22
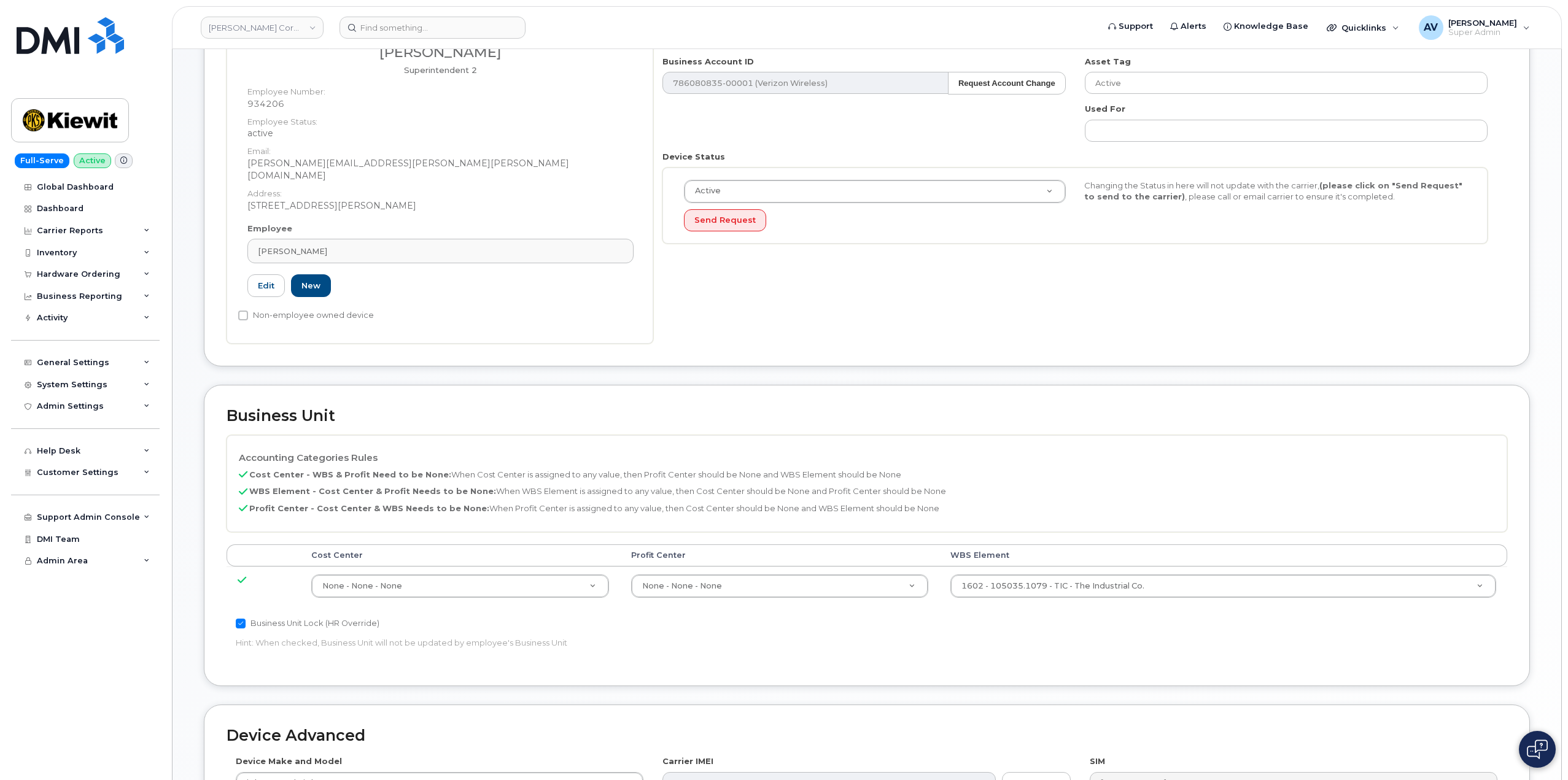
scroll to position [245, 0]
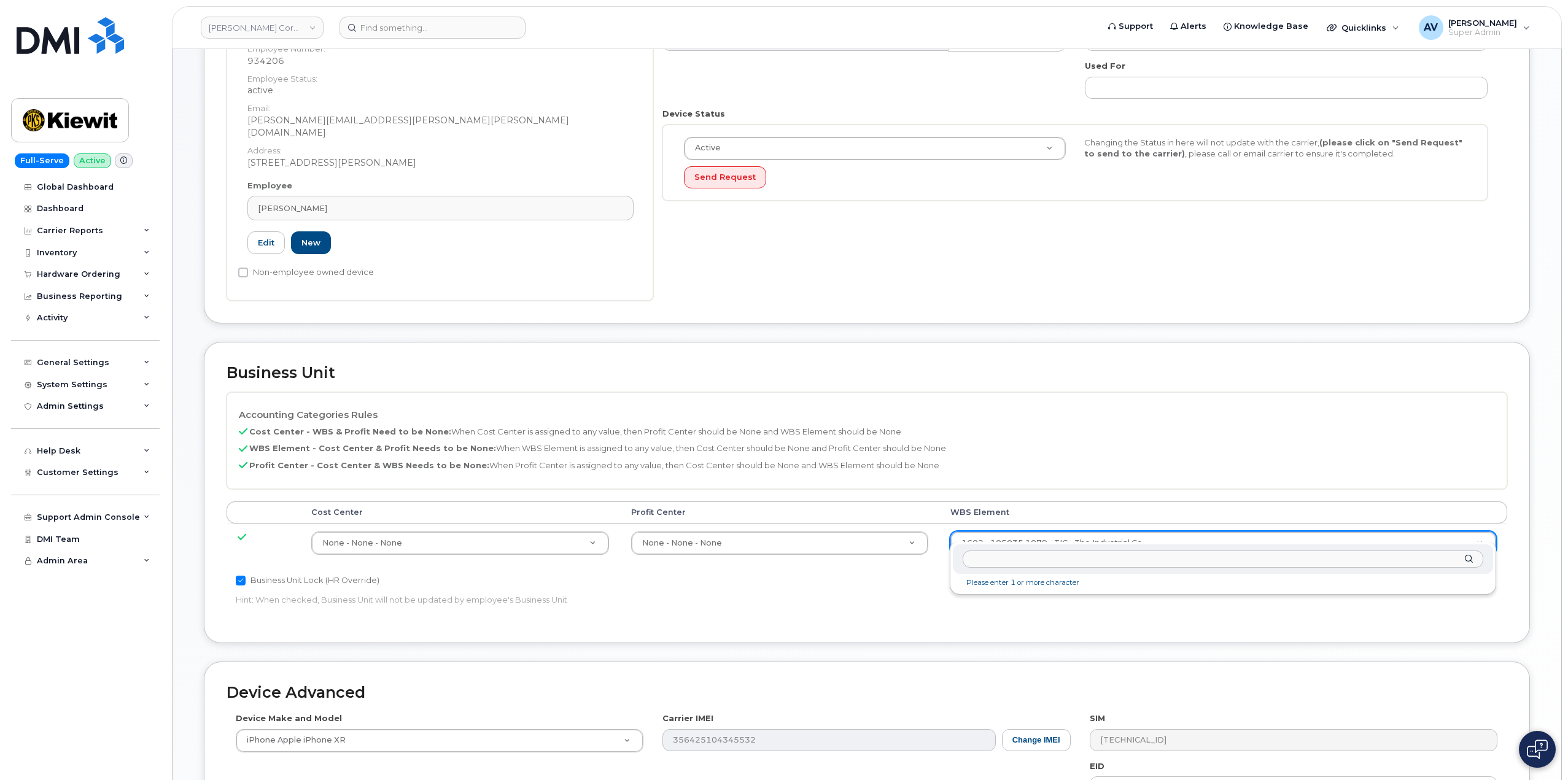
click at [1099, 559] on input "text" at bounding box center [1223, 559] width 521 height 17
type input "106373.1081"
type input "35050978"
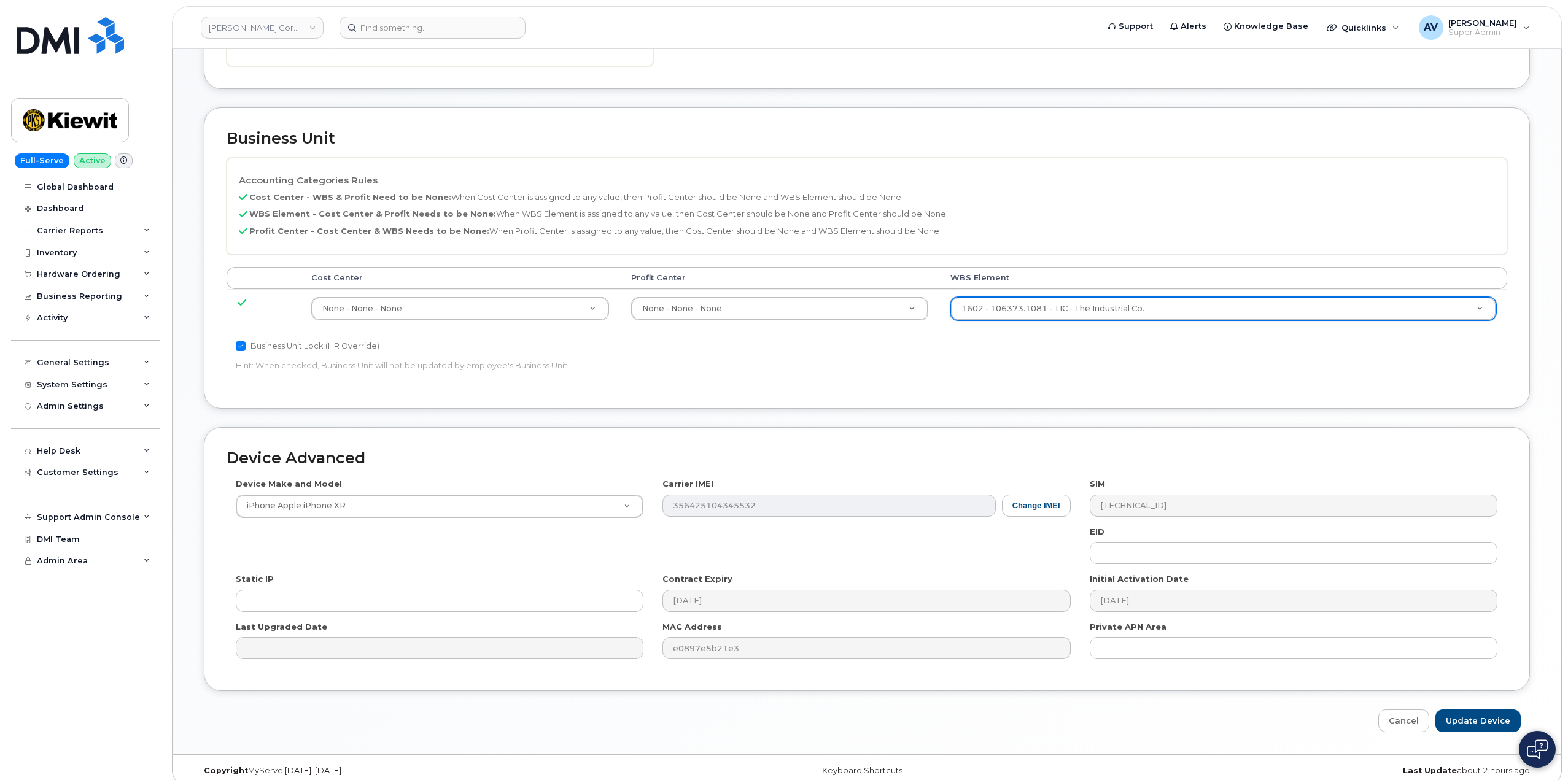
scroll to position [481, 0]
drag, startPoint x: 1467, startPoint y: 699, endPoint x: 1460, endPoint y: 697, distance: 7.3
click at [1467, 708] on input "Update Device" at bounding box center [1477, 719] width 85 height 23
type input "Saving..."
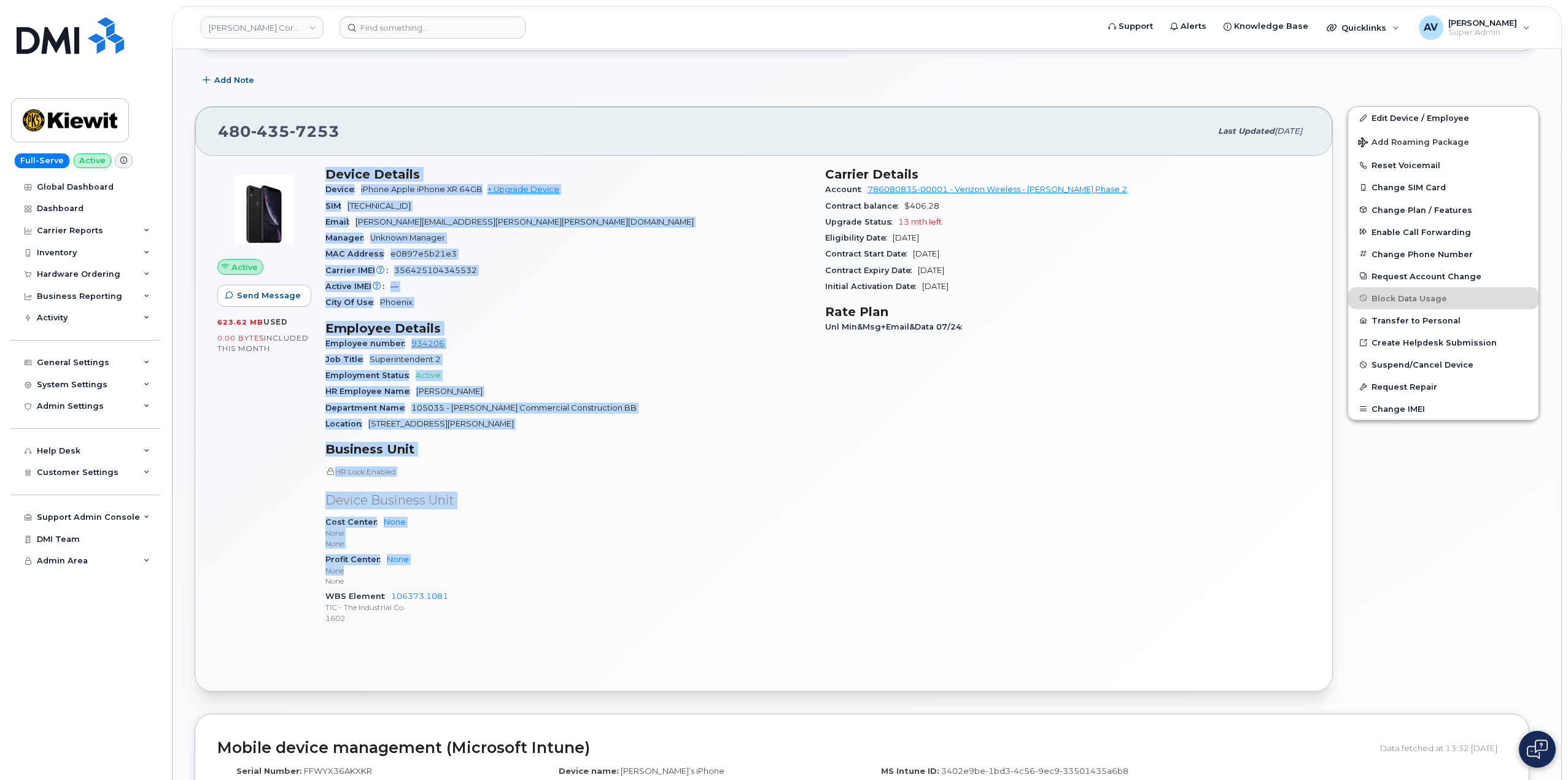
scroll to position [184, 0]
drag, startPoint x: 324, startPoint y: 354, endPoint x: 549, endPoint y: 616, distance: 345.4
click at [549, 616] on div "Device Details Device iPhone Apple iPhone XR 64GB + Upgrade Device SIM 89148000…" at bounding box center [568, 400] width 500 height 483
copy div "Device Details Device iPhone Apple iPhone XR 64GB + Upgrade Device SIM 89148000…"
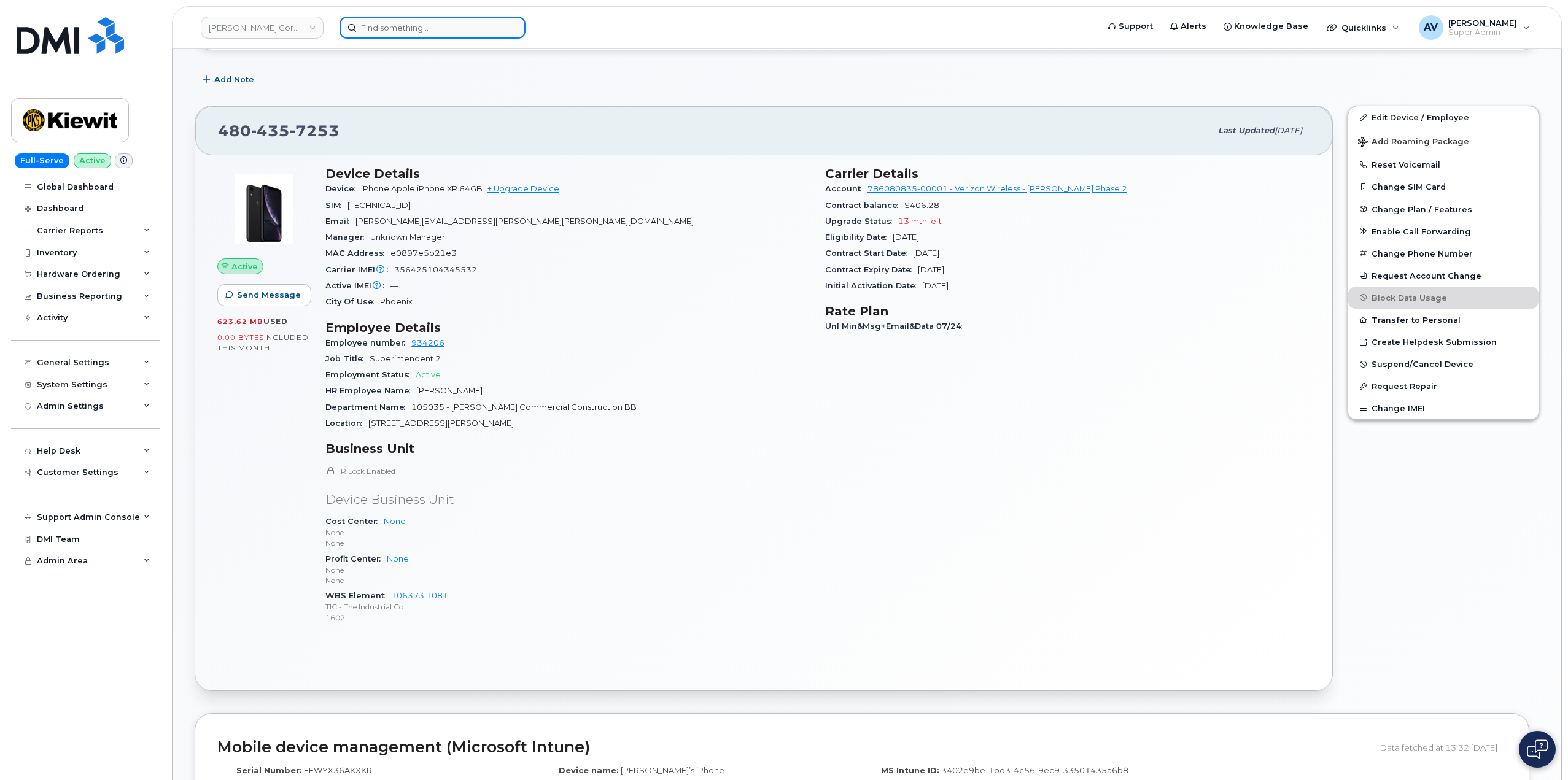
click at [410, 31] on input at bounding box center [433, 28] width 186 height 22
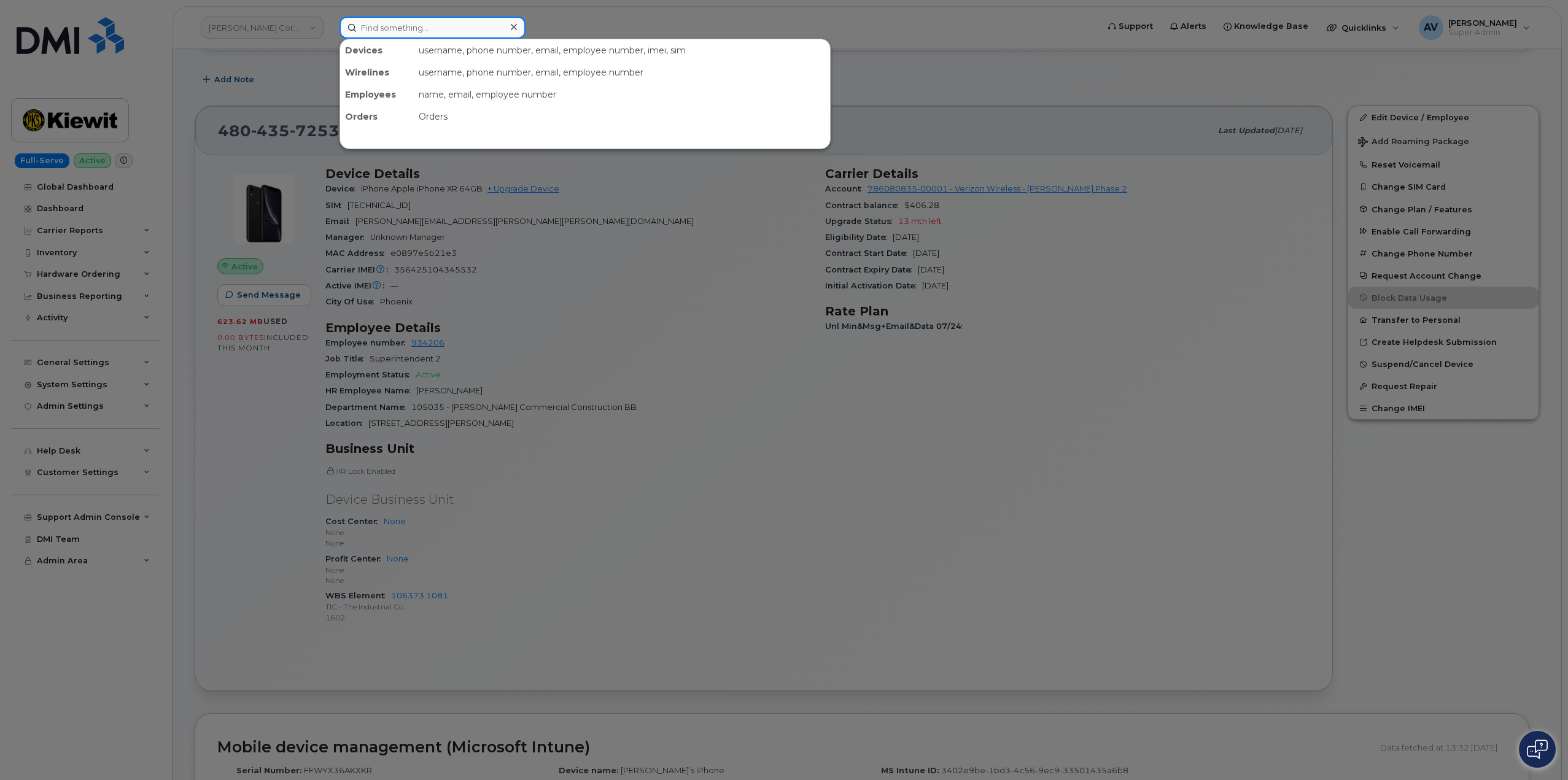
paste input "John Kraus"
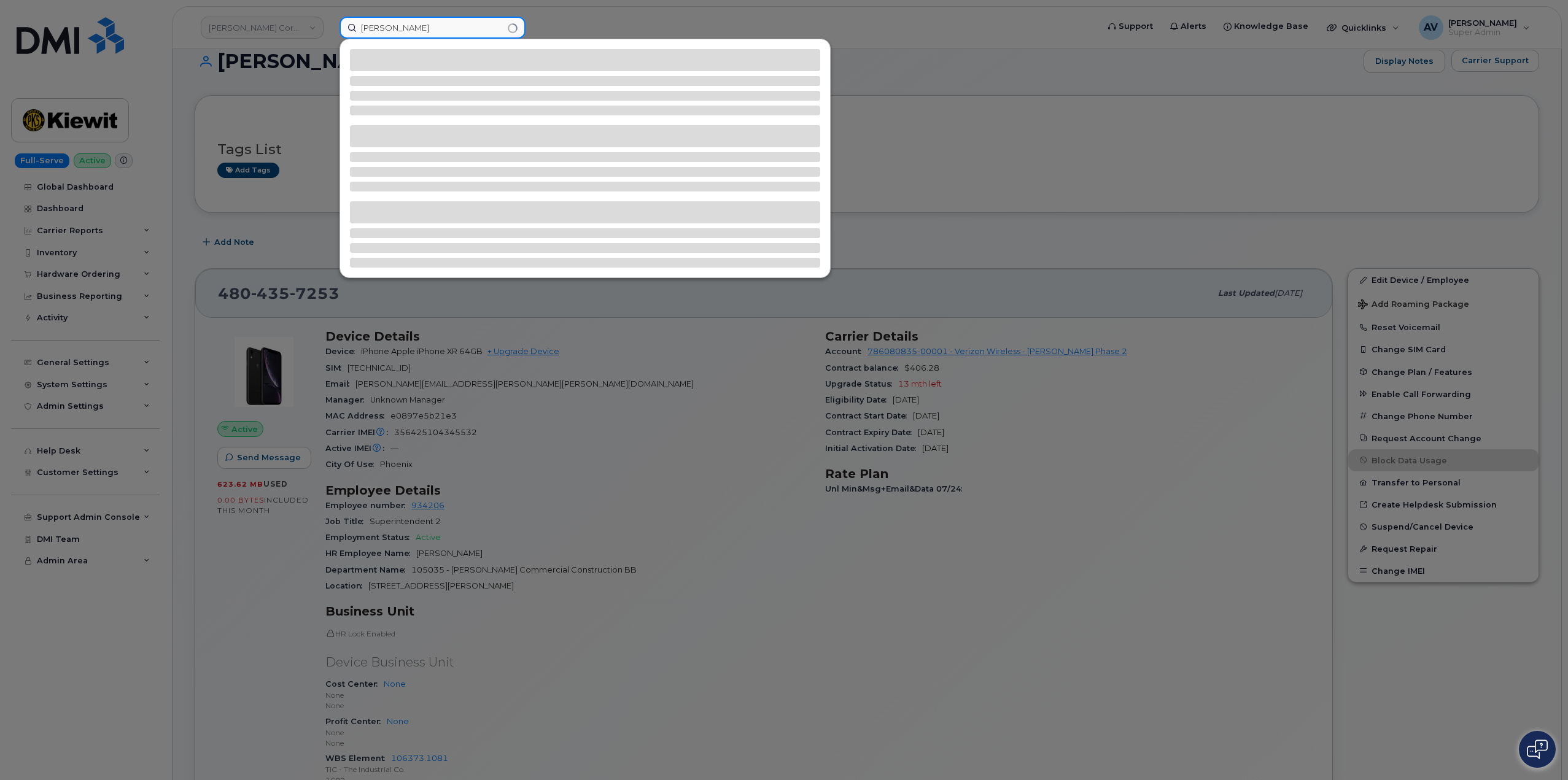
scroll to position [0, 0]
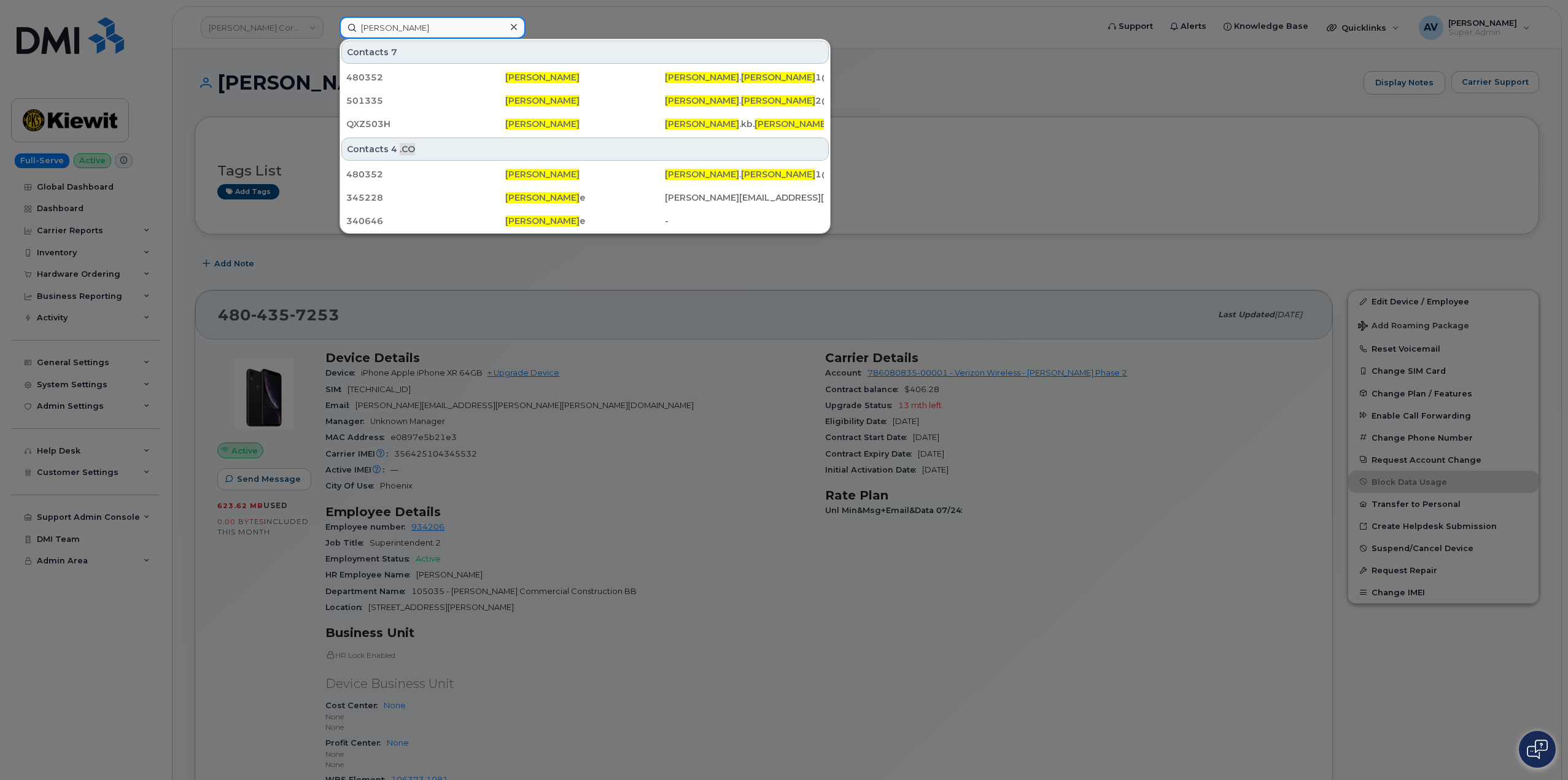
click at [363, 26] on input "John Kraus" at bounding box center [433, 28] width 186 height 22
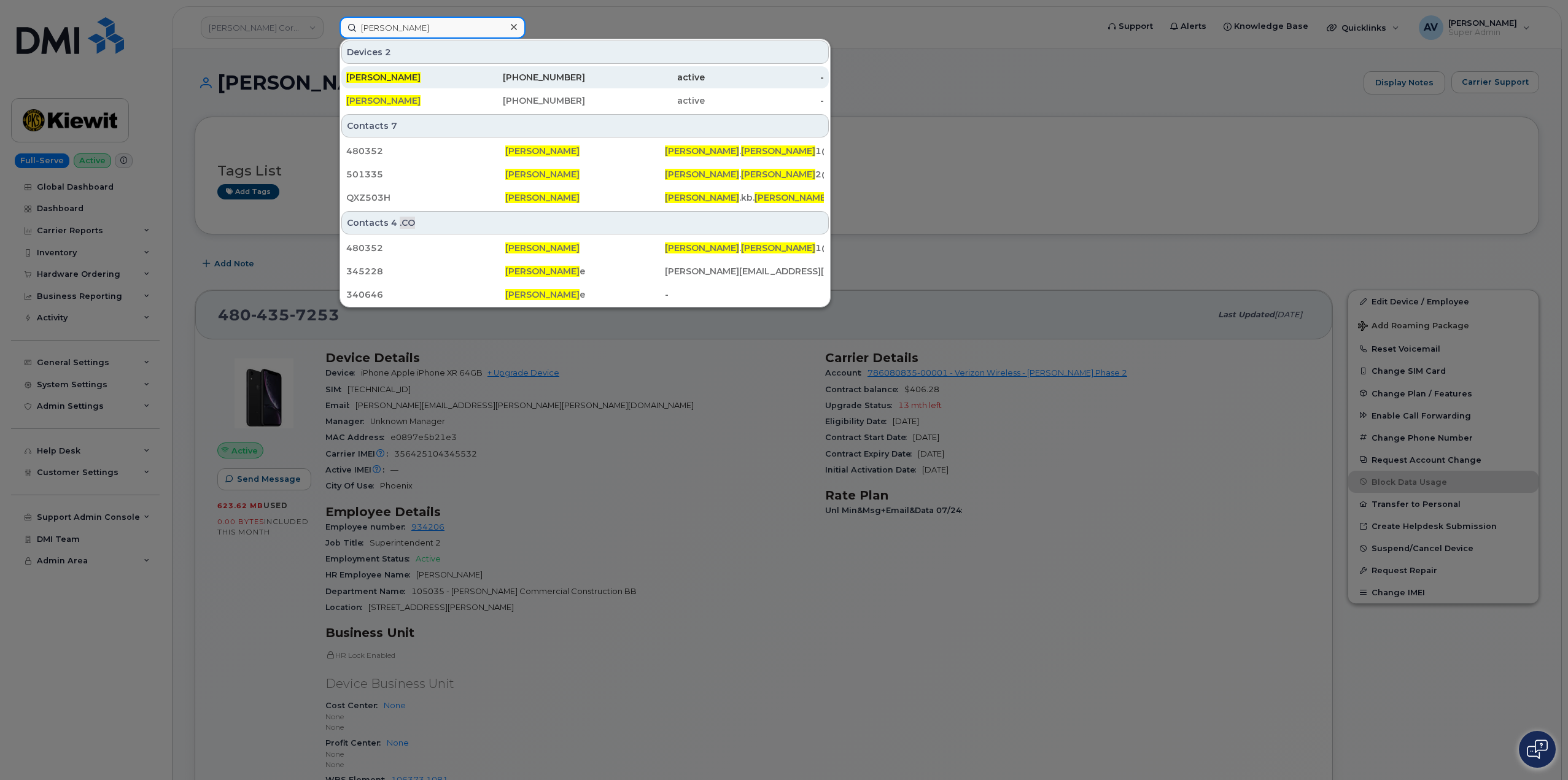
type input "John Kraus"
click at [470, 72] on div "913-364-7006" at bounding box center [526, 77] width 120 height 12
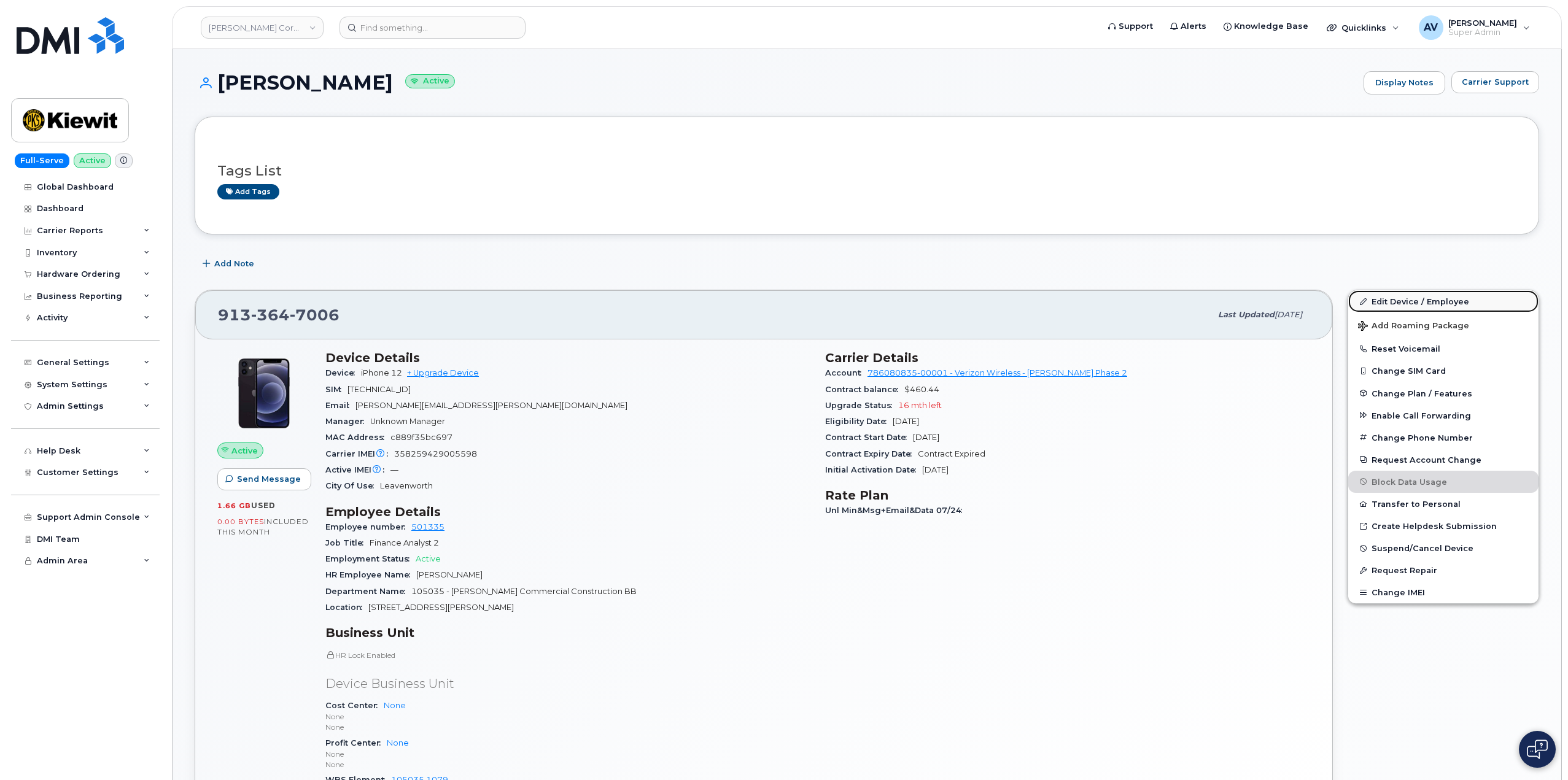
click at [1390, 303] on link "Edit Device / Employee" at bounding box center [1443, 301] width 190 height 22
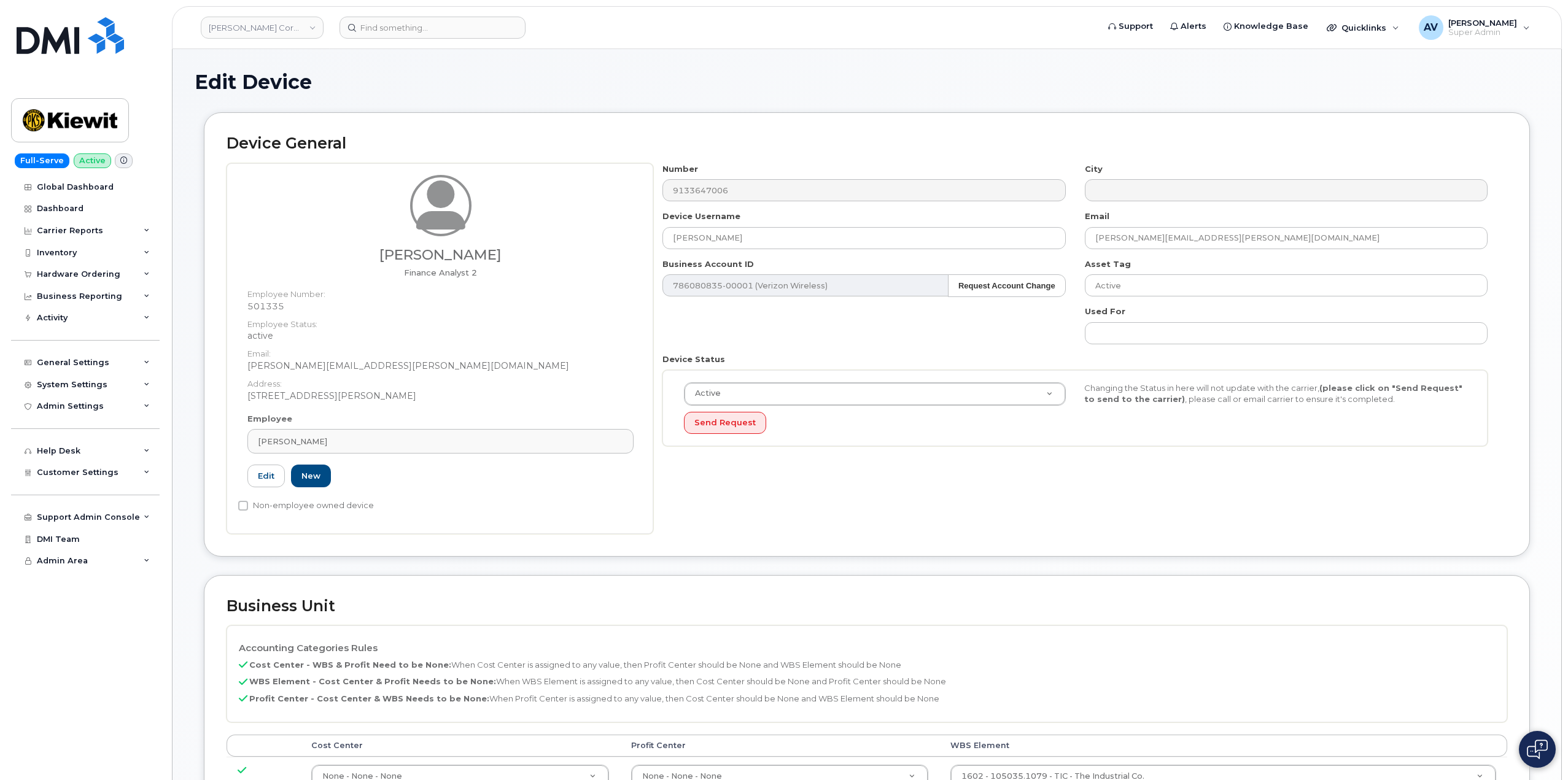
scroll to position [245, 0]
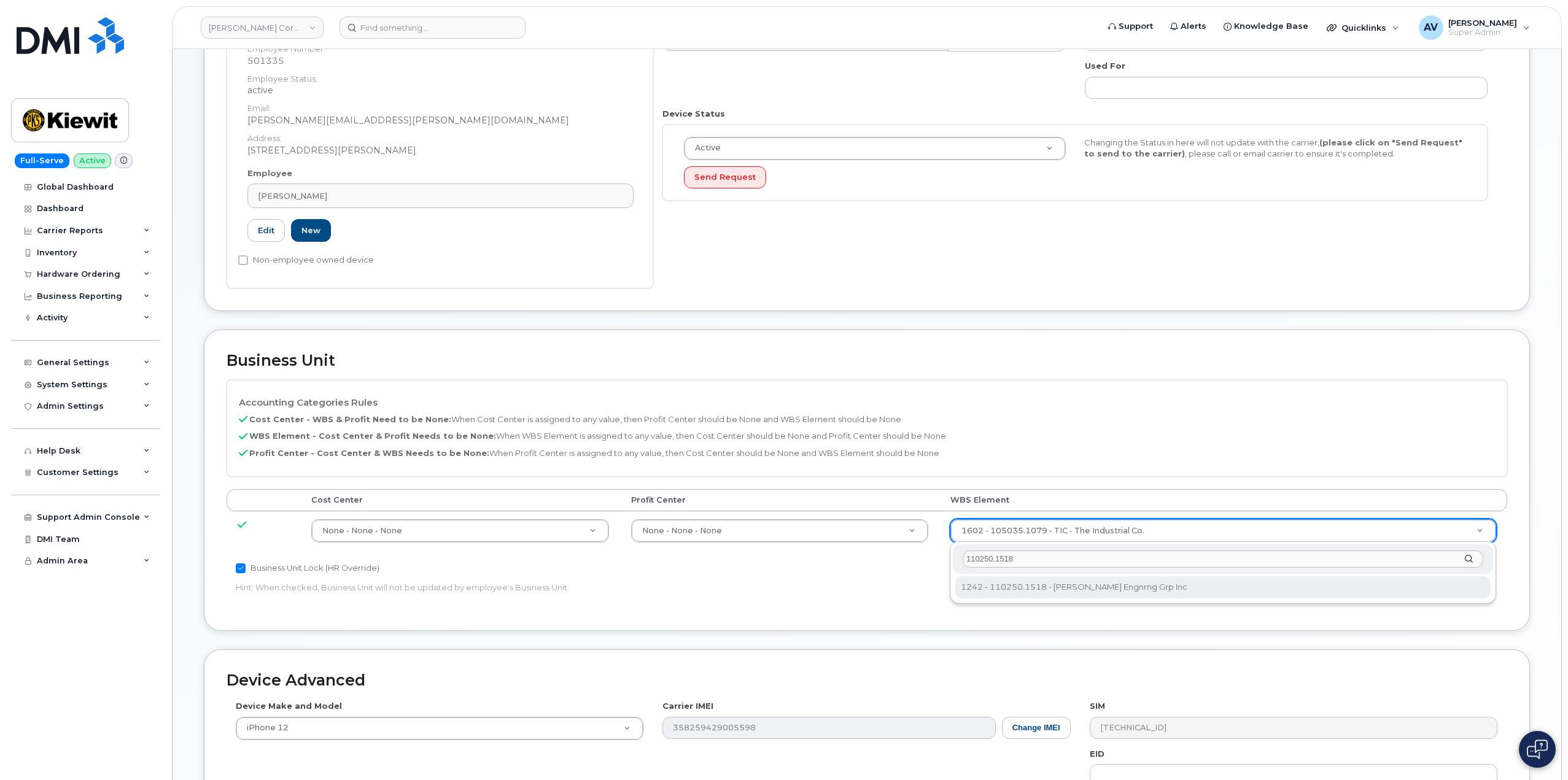
type input "110250.1518"
type input "33459700"
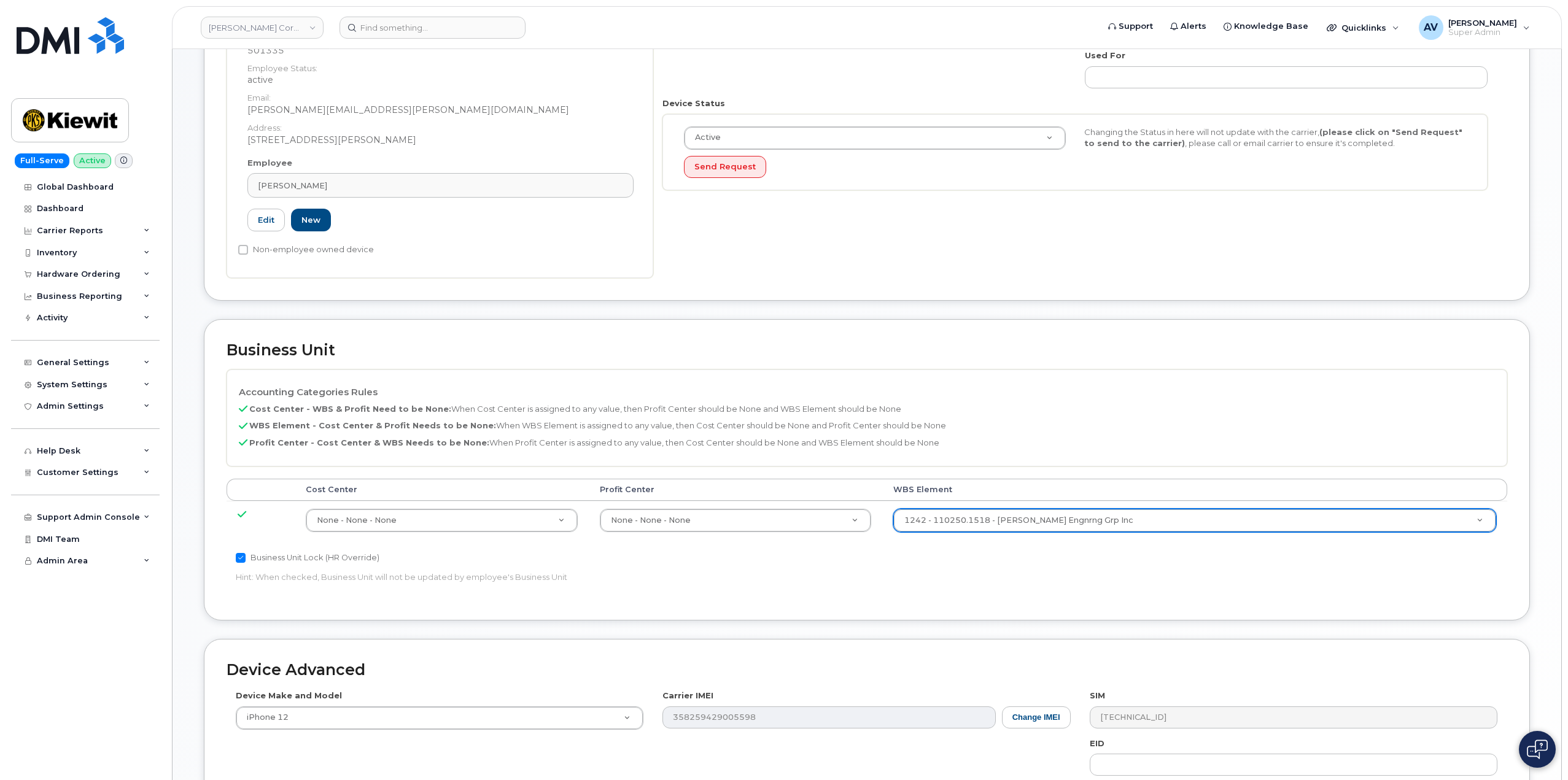
scroll to position [481, 0]
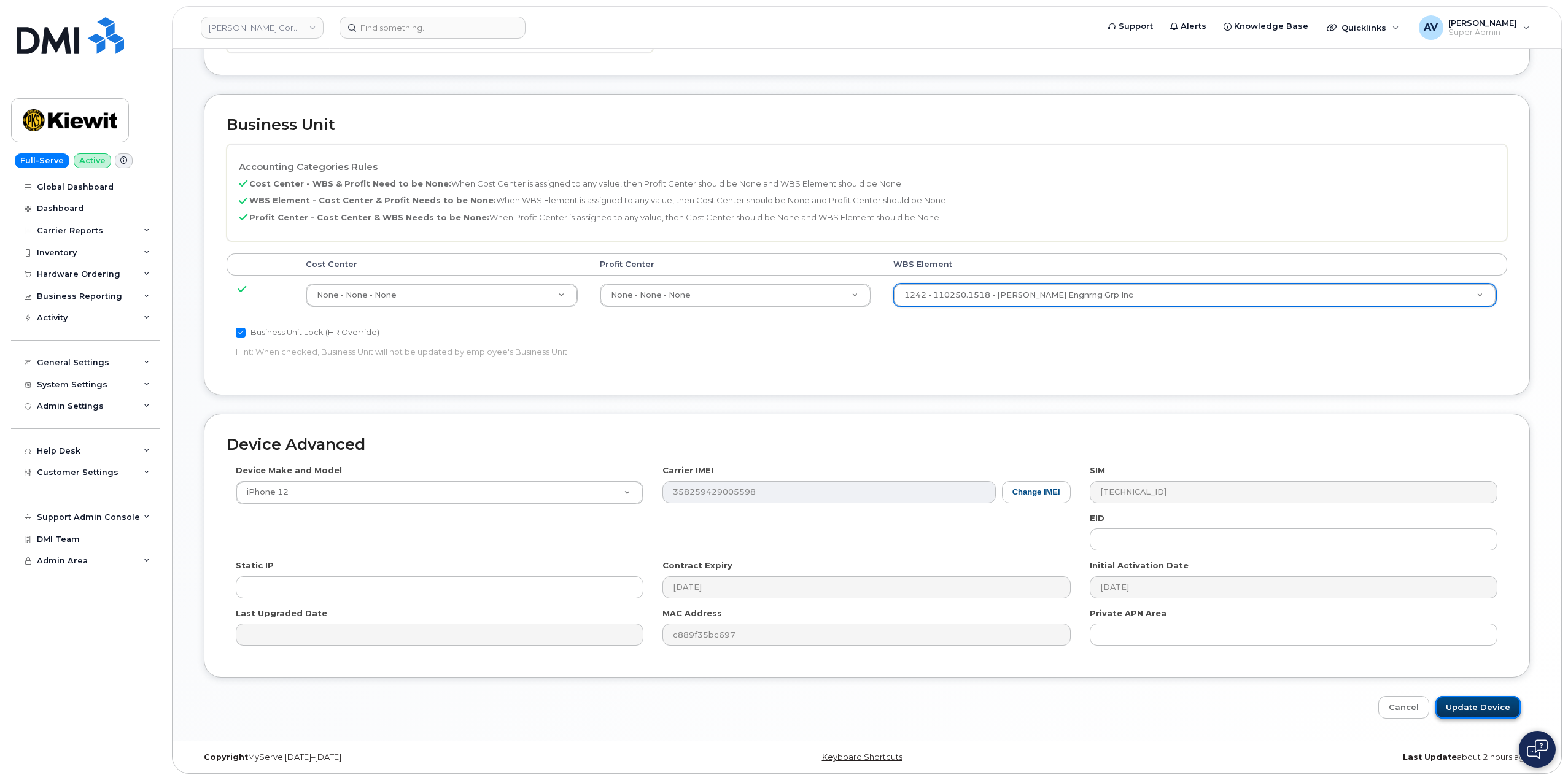
click at [1485, 706] on input "Update Device" at bounding box center [1477, 707] width 85 height 23
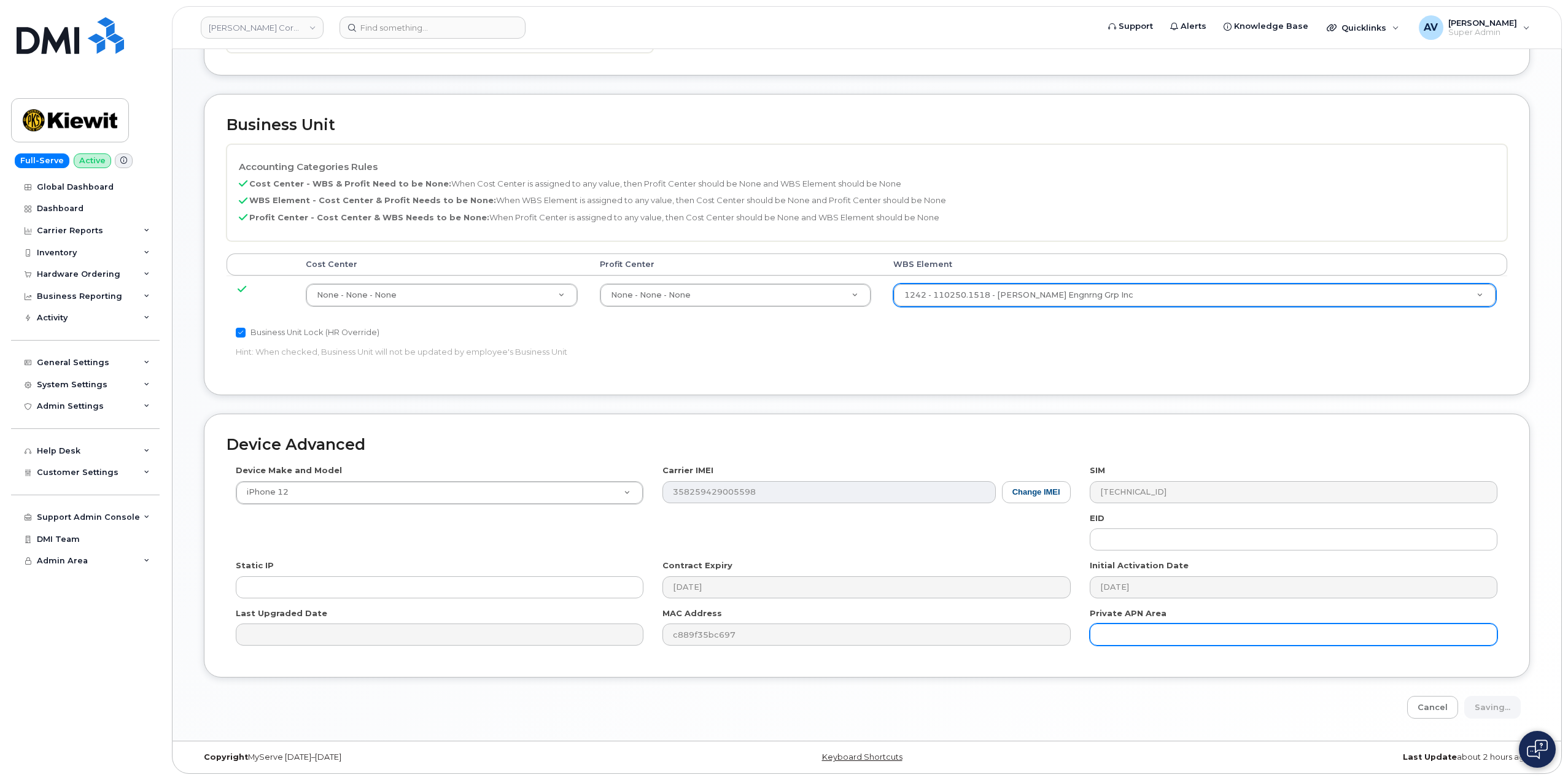
type input "Saving..."
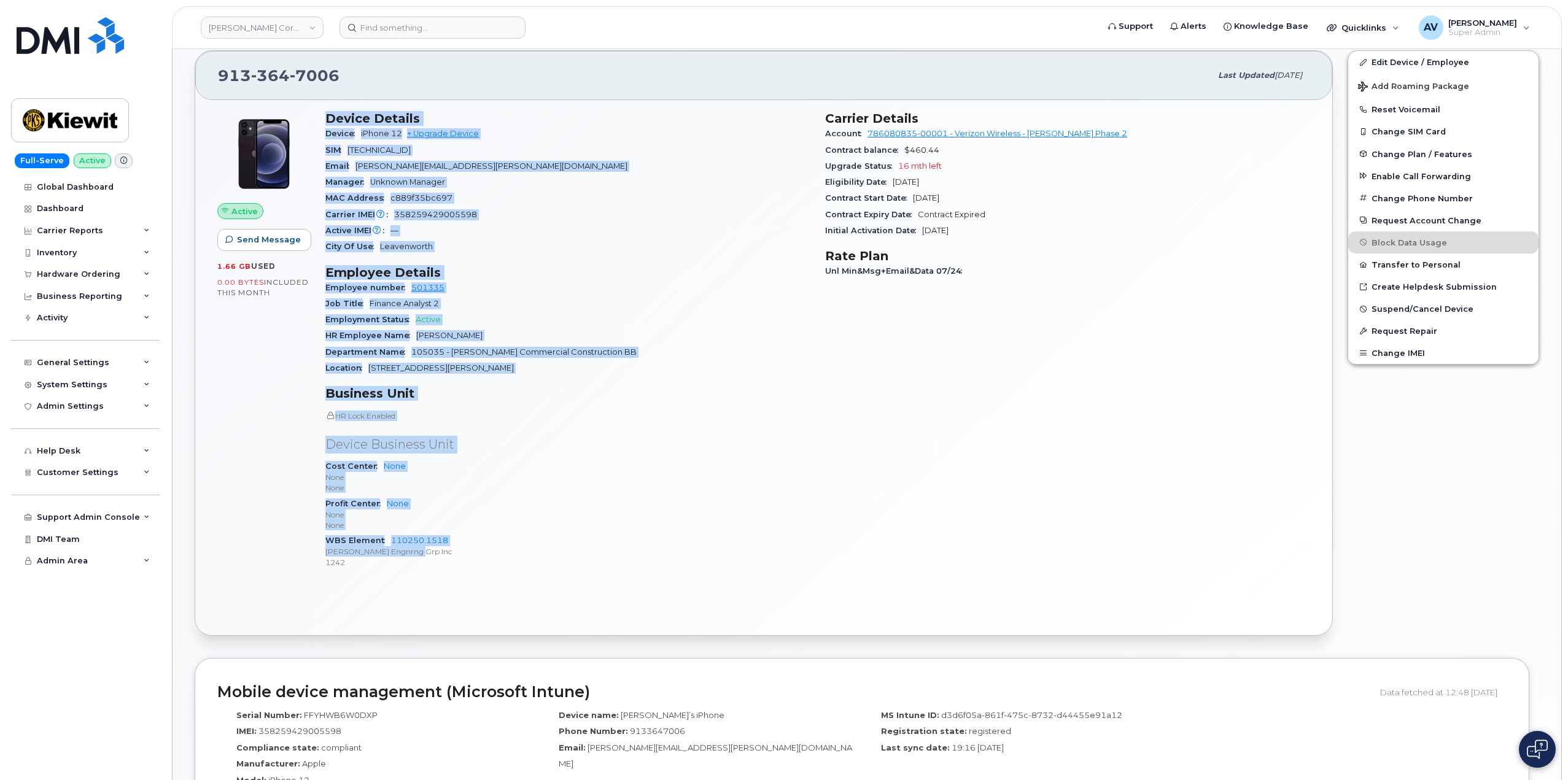
scroll to position [245, 0]
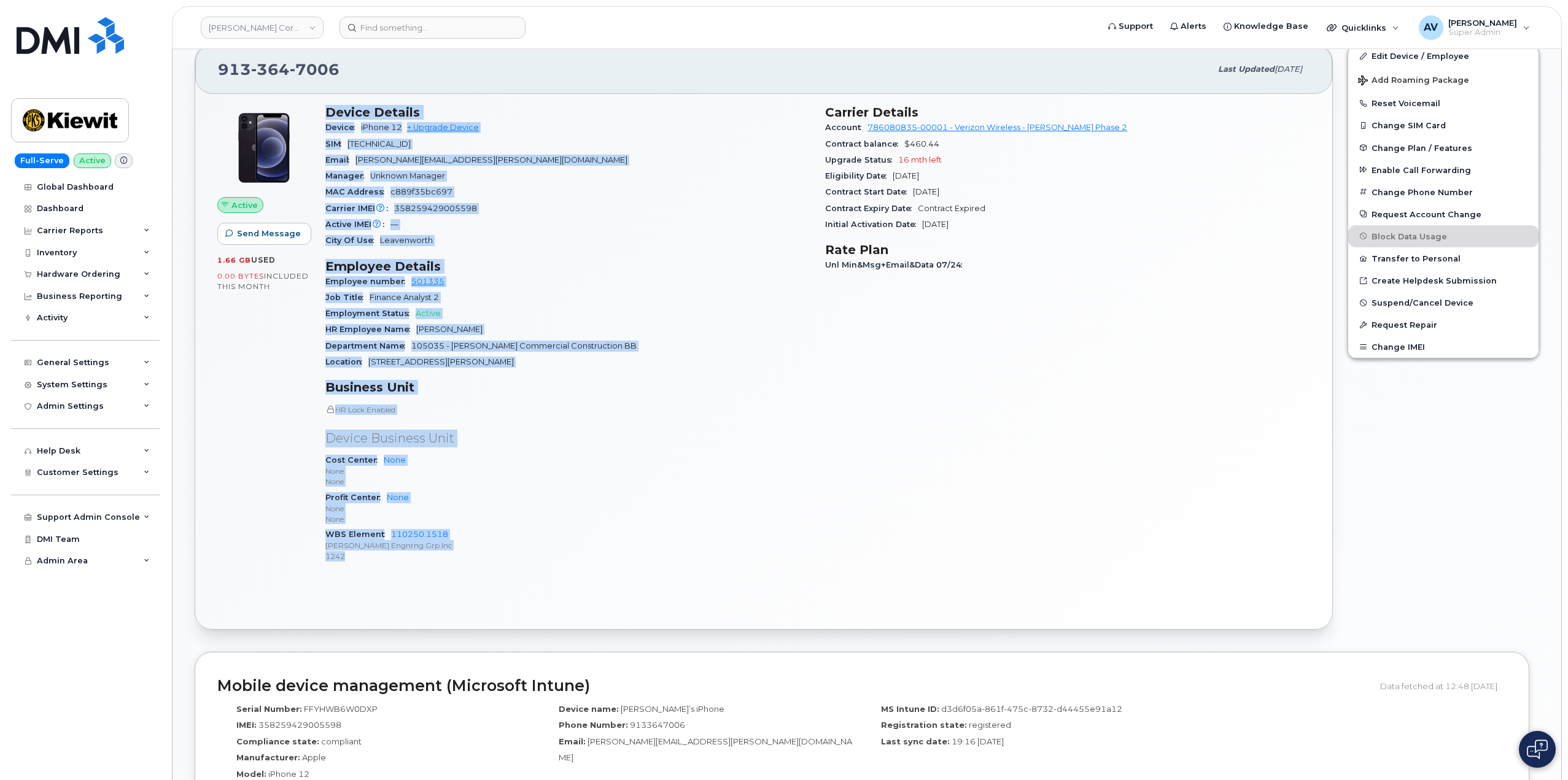
drag, startPoint x: 322, startPoint y: 355, endPoint x: 567, endPoint y: 561, distance: 320.1
click at [567, 561] on div "Device Details Device iPhone 12 + Upgrade Device SIM [TECHNICAL_ID] Email [PERS…" at bounding box center [568, 339] width 500 height 483
copy div "Device Details Device iPhone 12 + Upgrade Device SIM [TECHNICAL_ID] Email [PERS…"
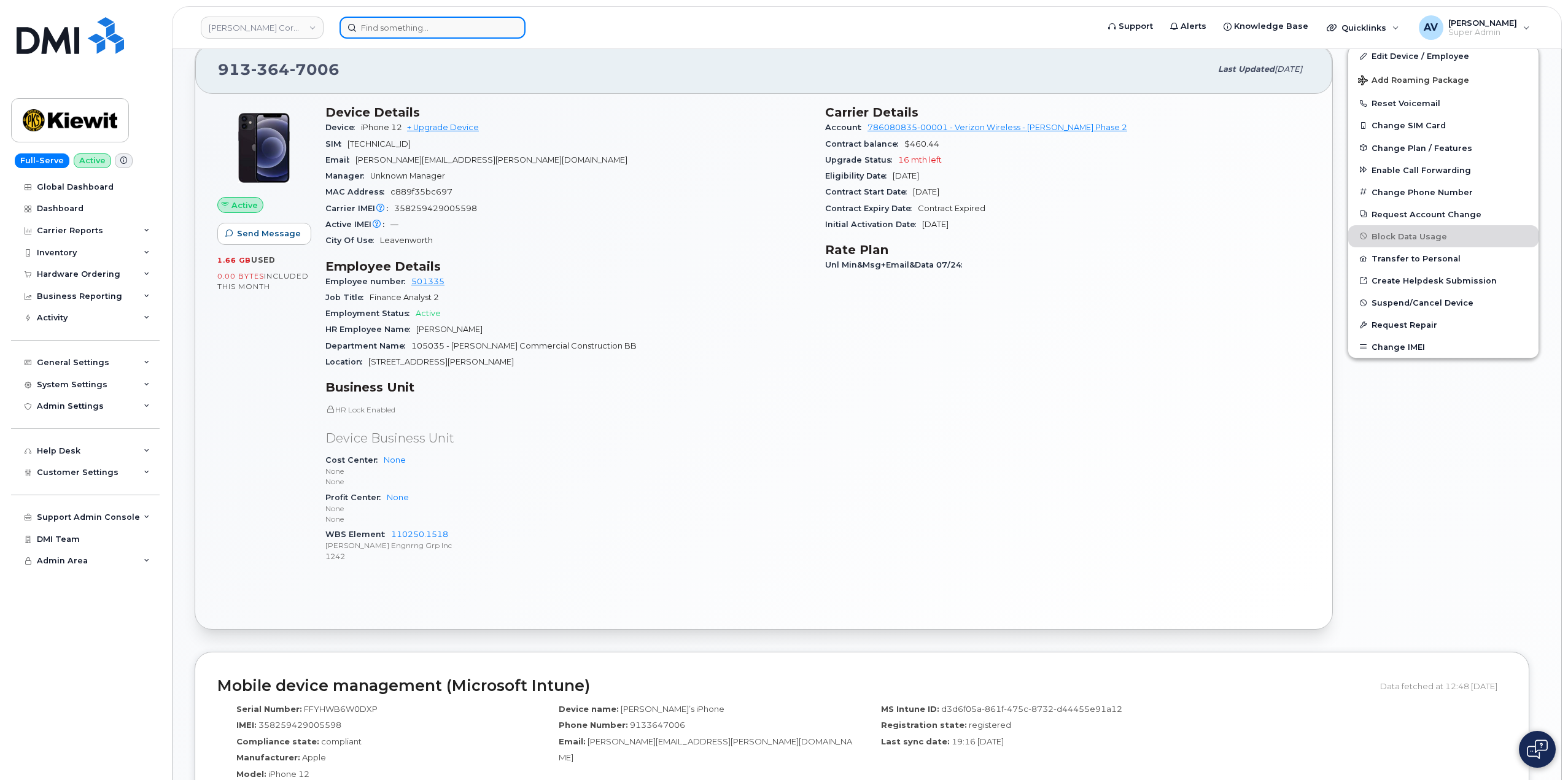
click at [437, 28] on input at bounding box center [433, 28] width 186 height 22
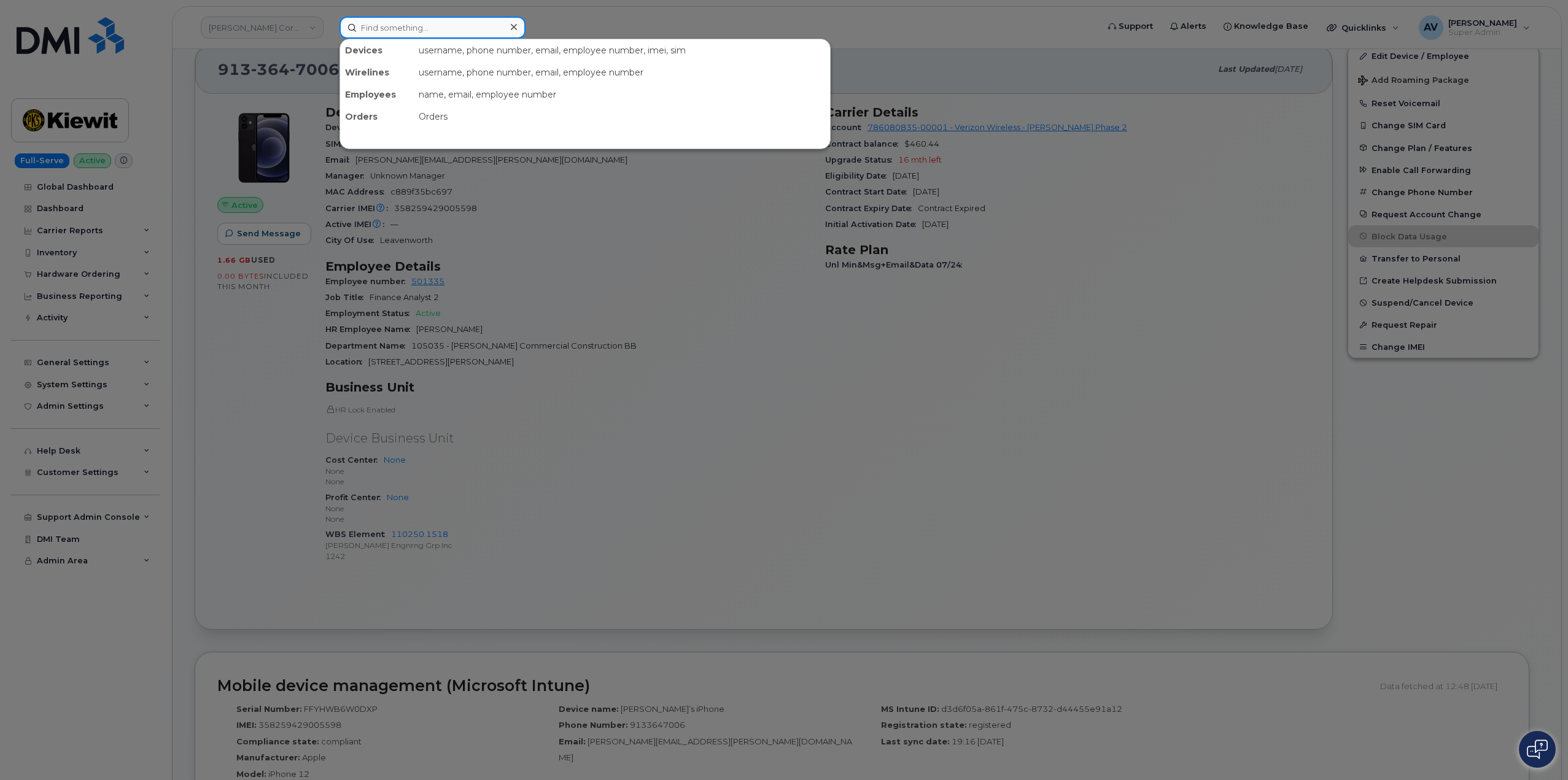
paste input "[PERSON_NAME]"
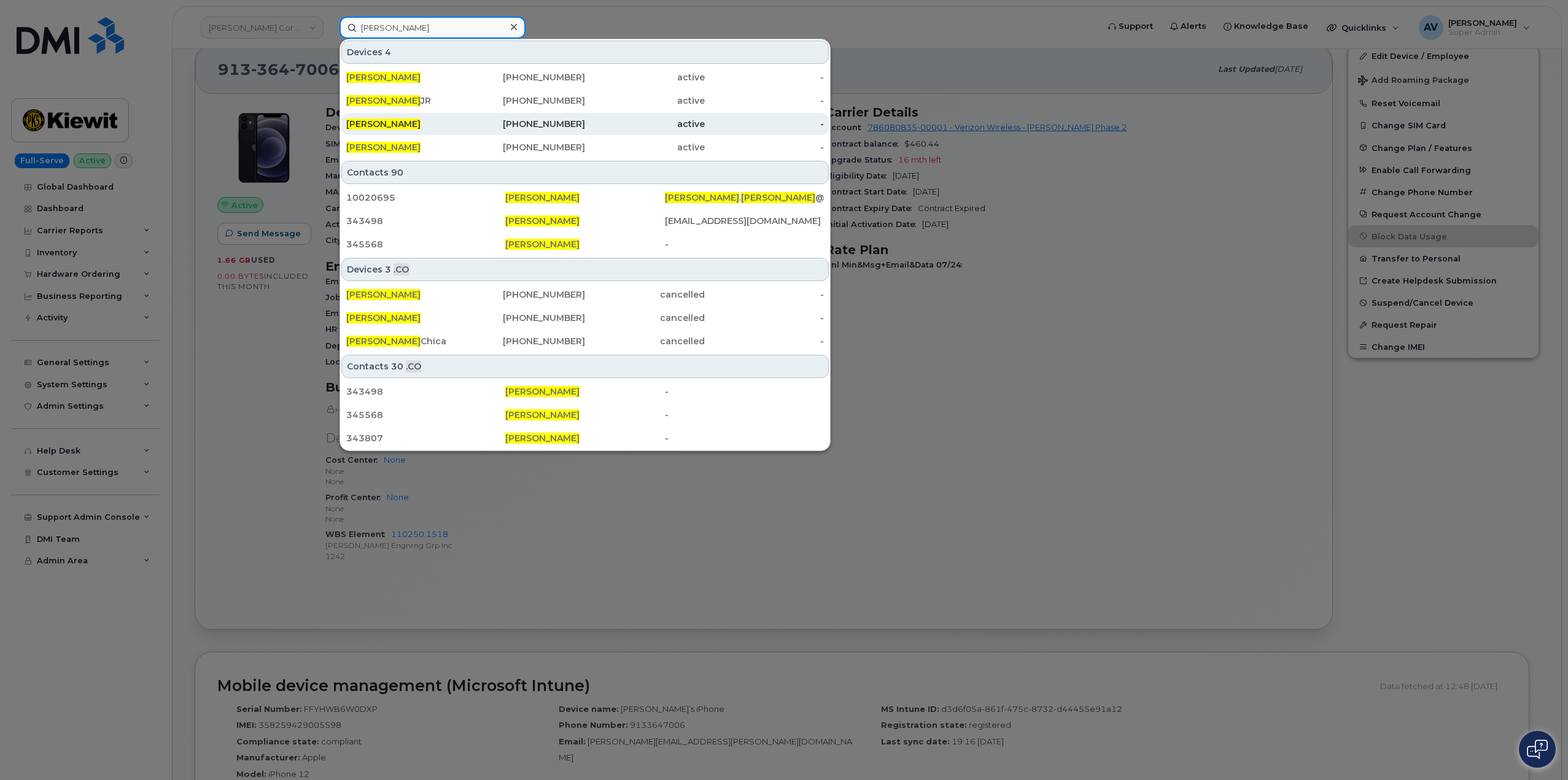
type input "[PERSON_NAME]"
click at [471, 124] on div "[PHONE_NUMBER]" at bounding box center [526, 124] width 120 height 12
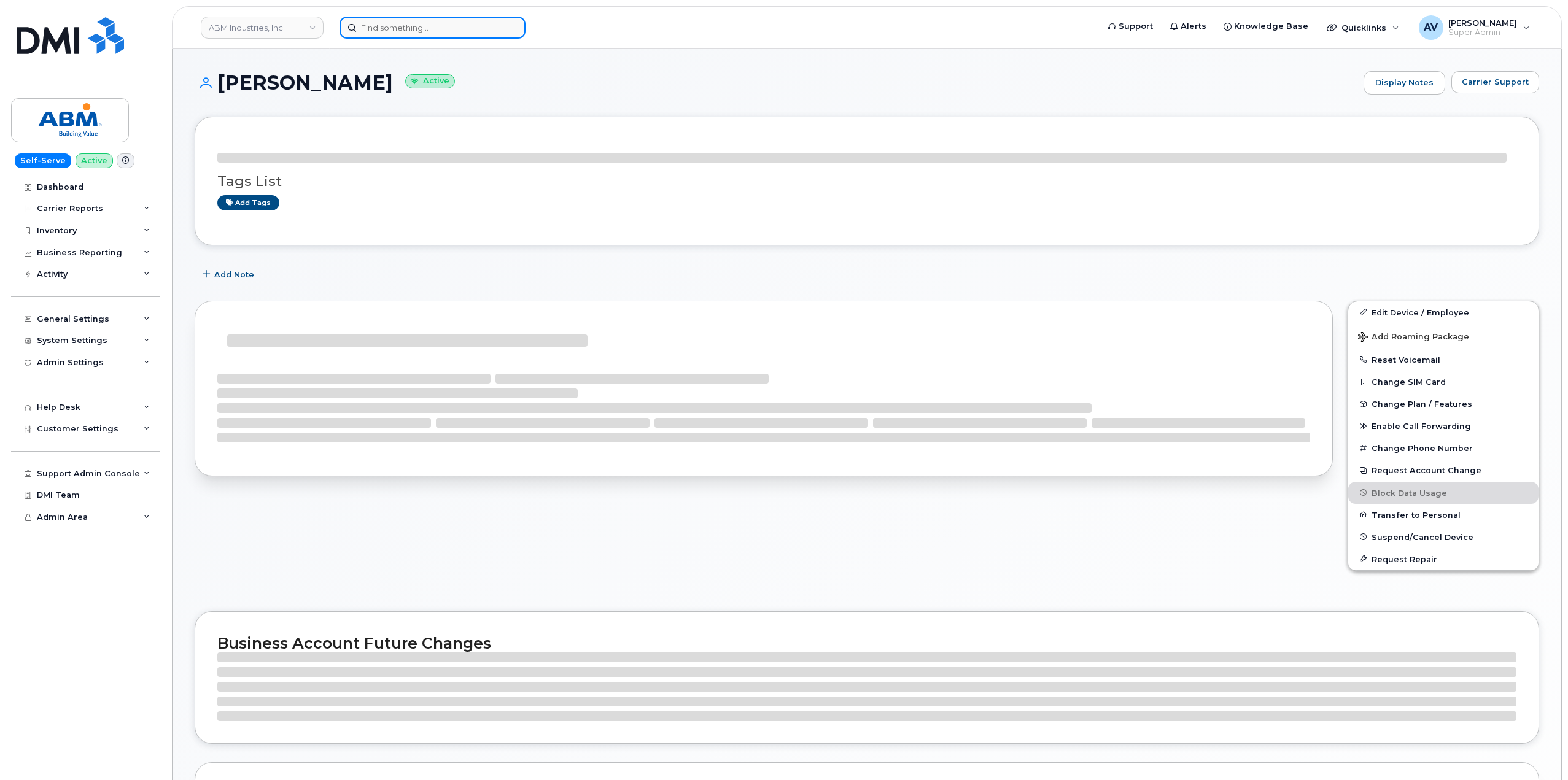
click at [435, 30] on input at bounding box center [433, 28] width 186 height 22
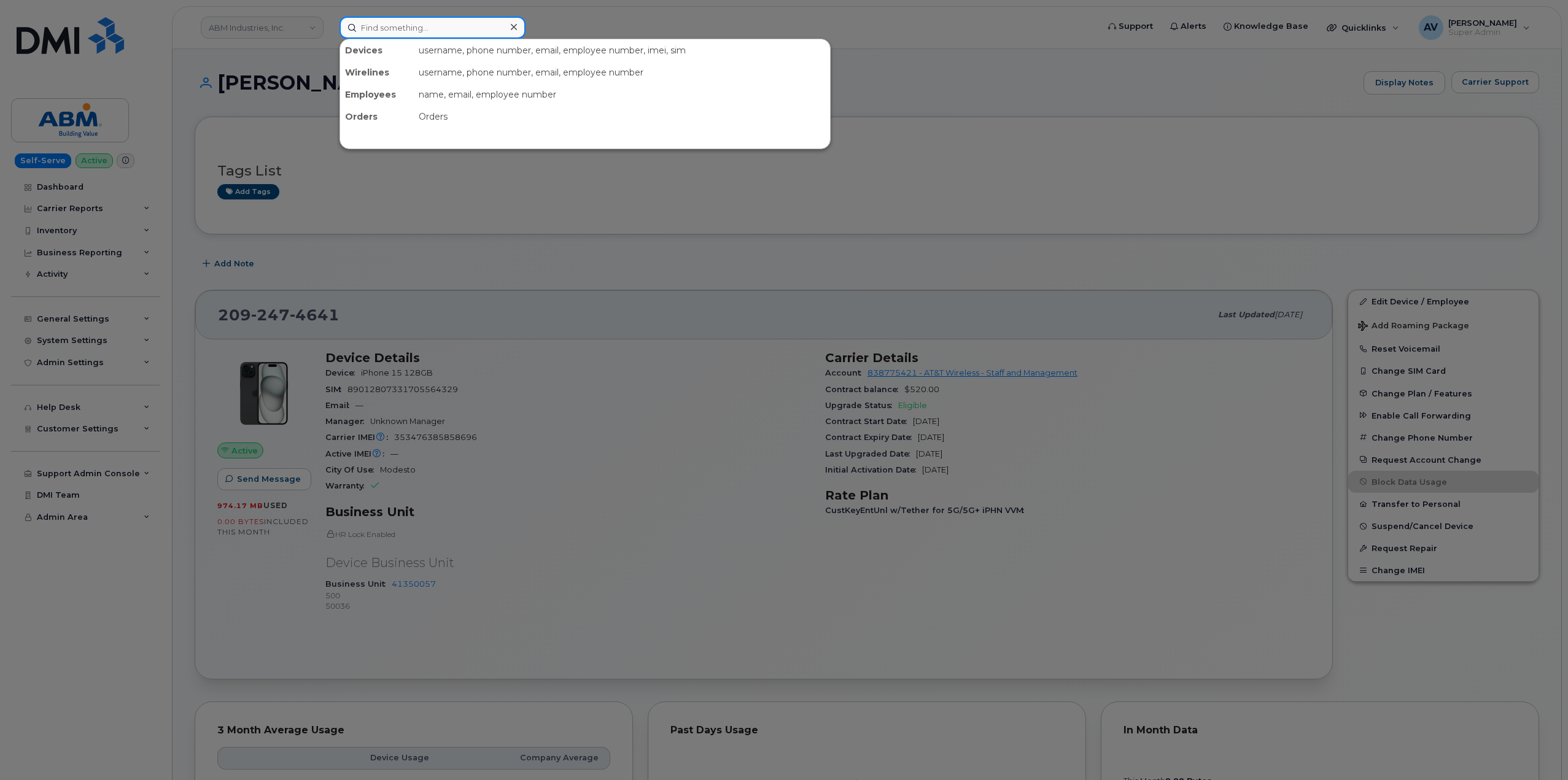
paste input "[PERSON_NAME]"
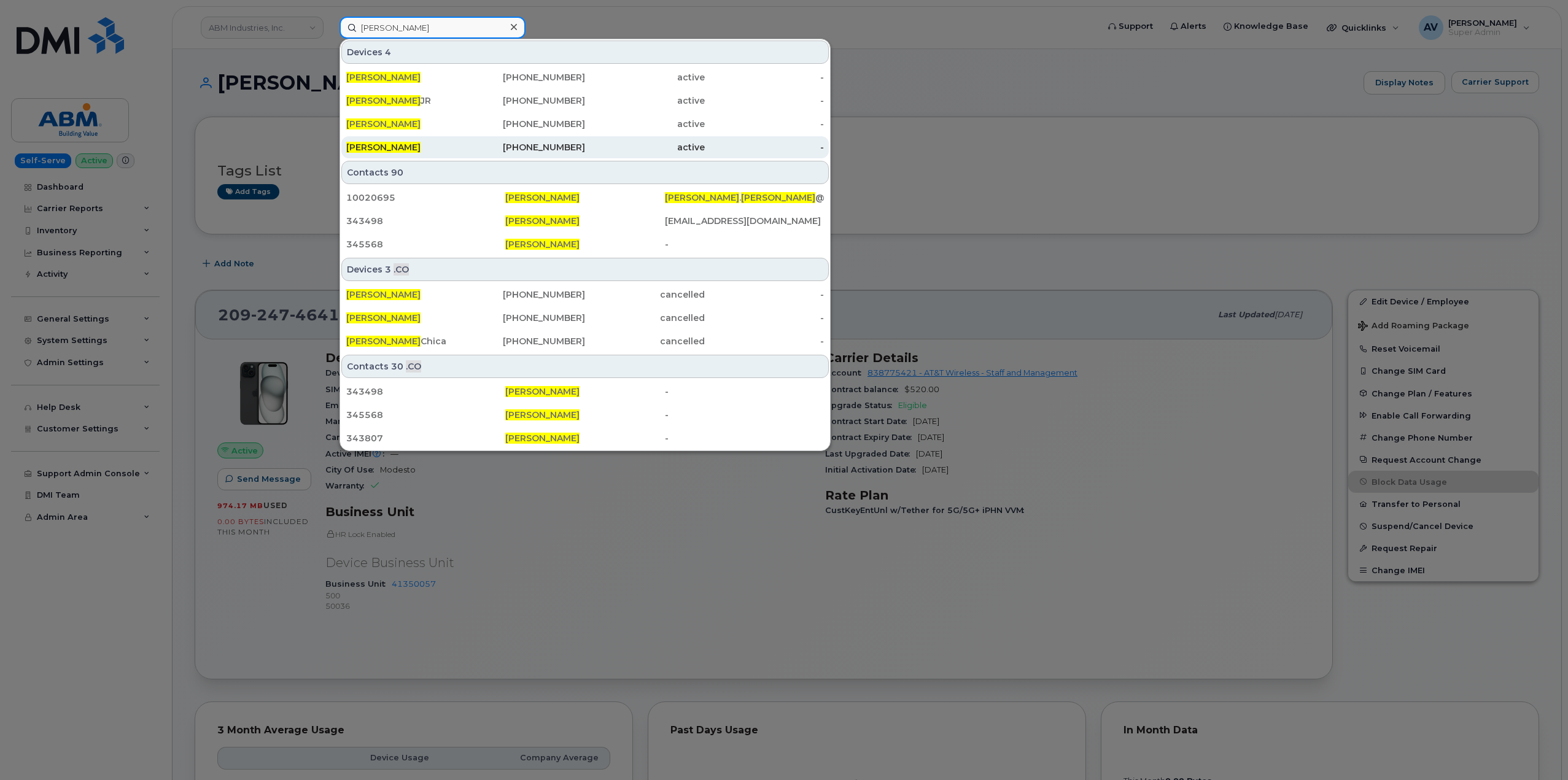
type input "[PERSON_NAME]"
click at [468, 149] on div "[PHONE_NUMBER]" at bounding box center [526, 147] width 120 height 12
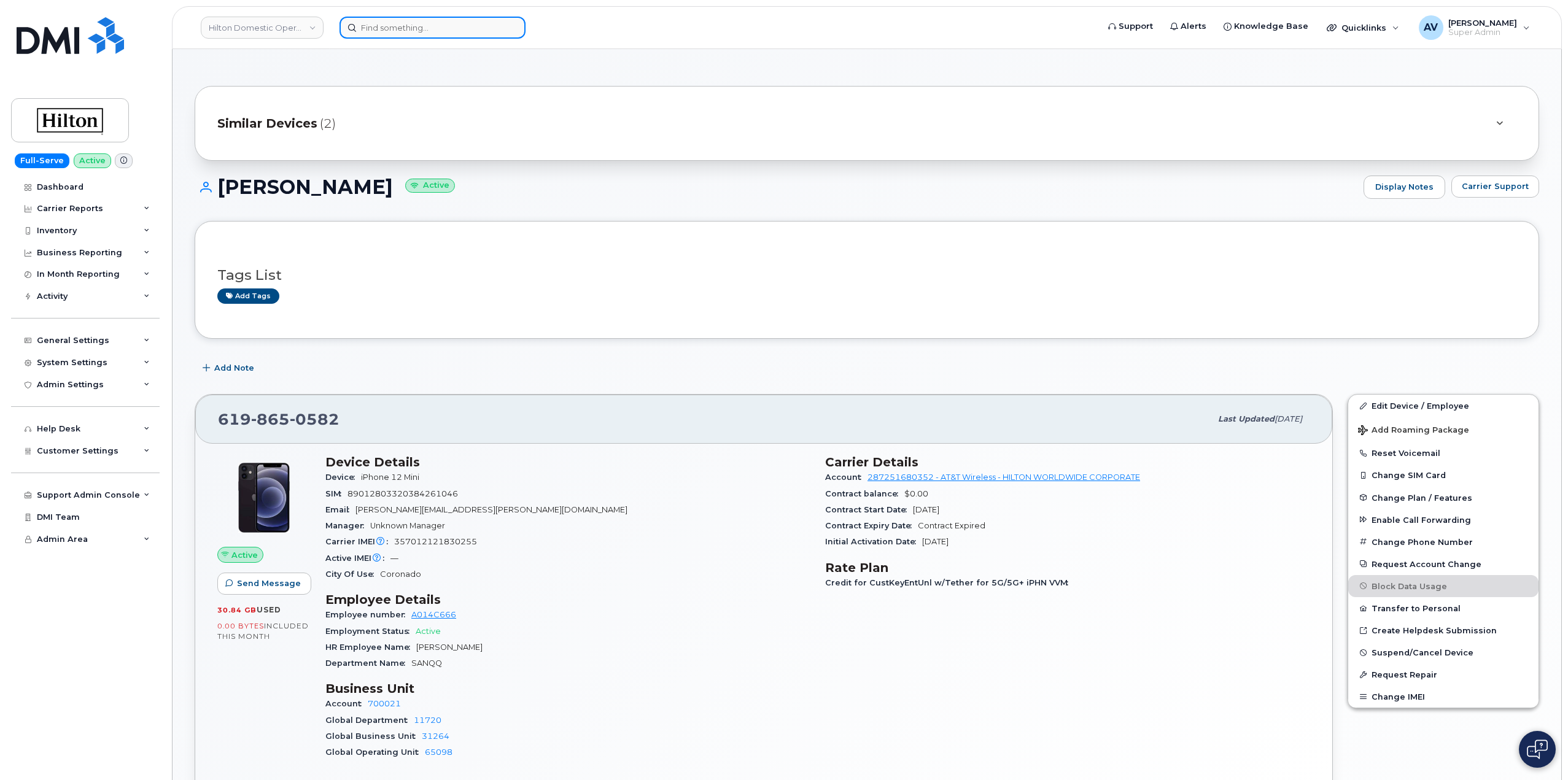
click at [408, 31] on input at bounding box center [433, 28] width 186 height 22
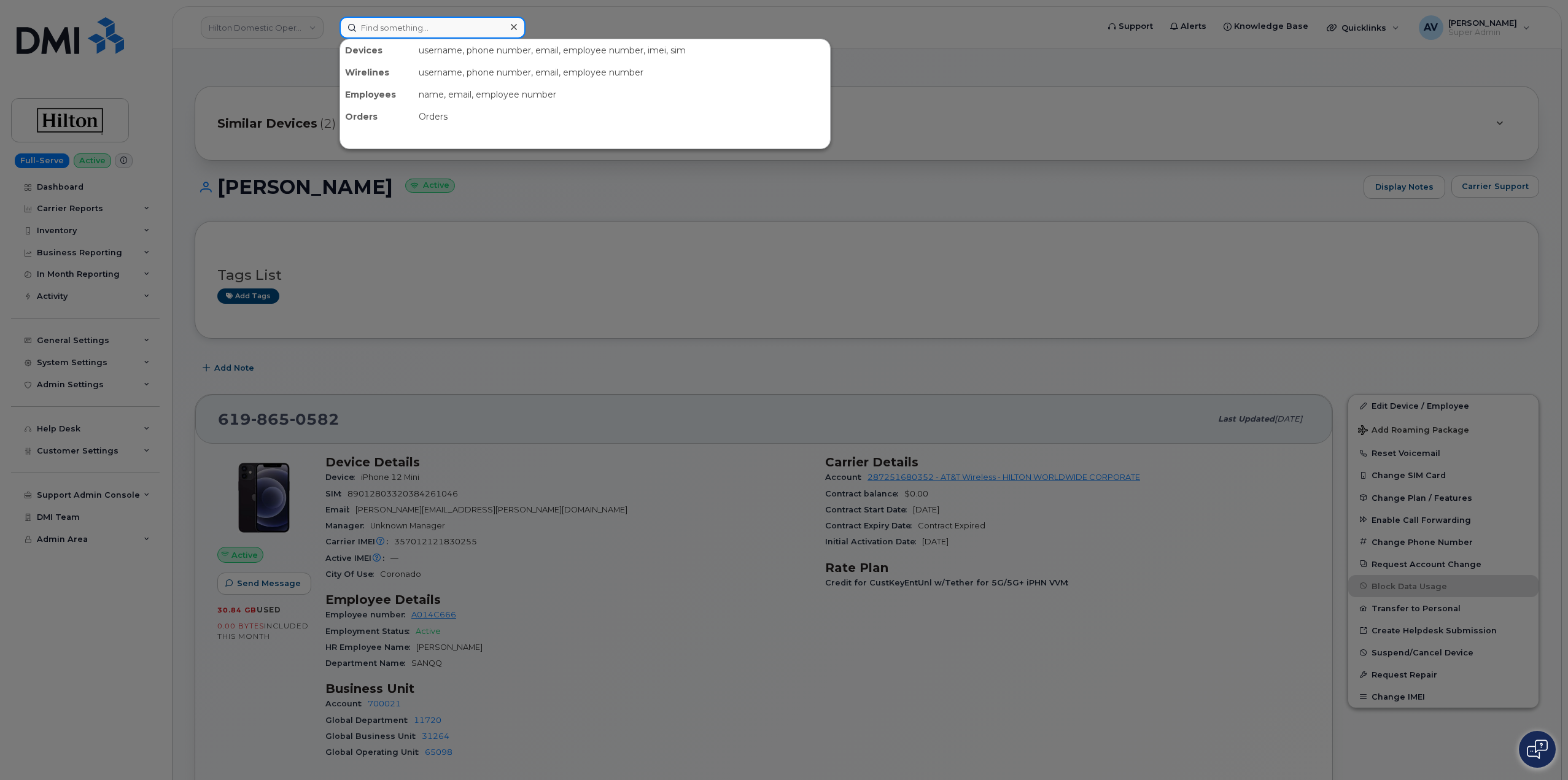
paste input "[PERSON_NAME]"
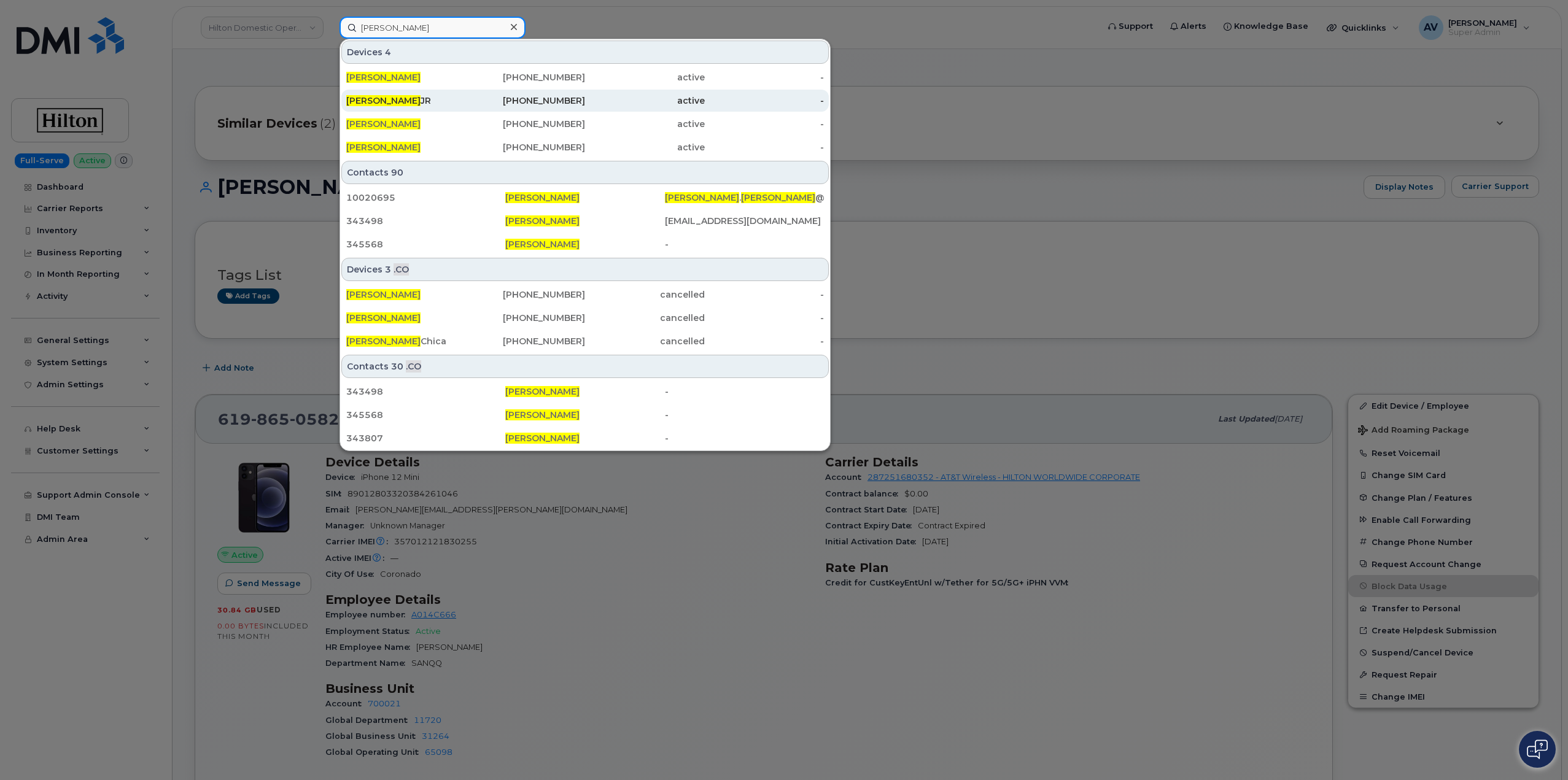
type input "[PERSON_NAME]"
click at [585, 93] on div "[PHONE_NUMBER]" at bounding box center [645, 100] width 120 height 22
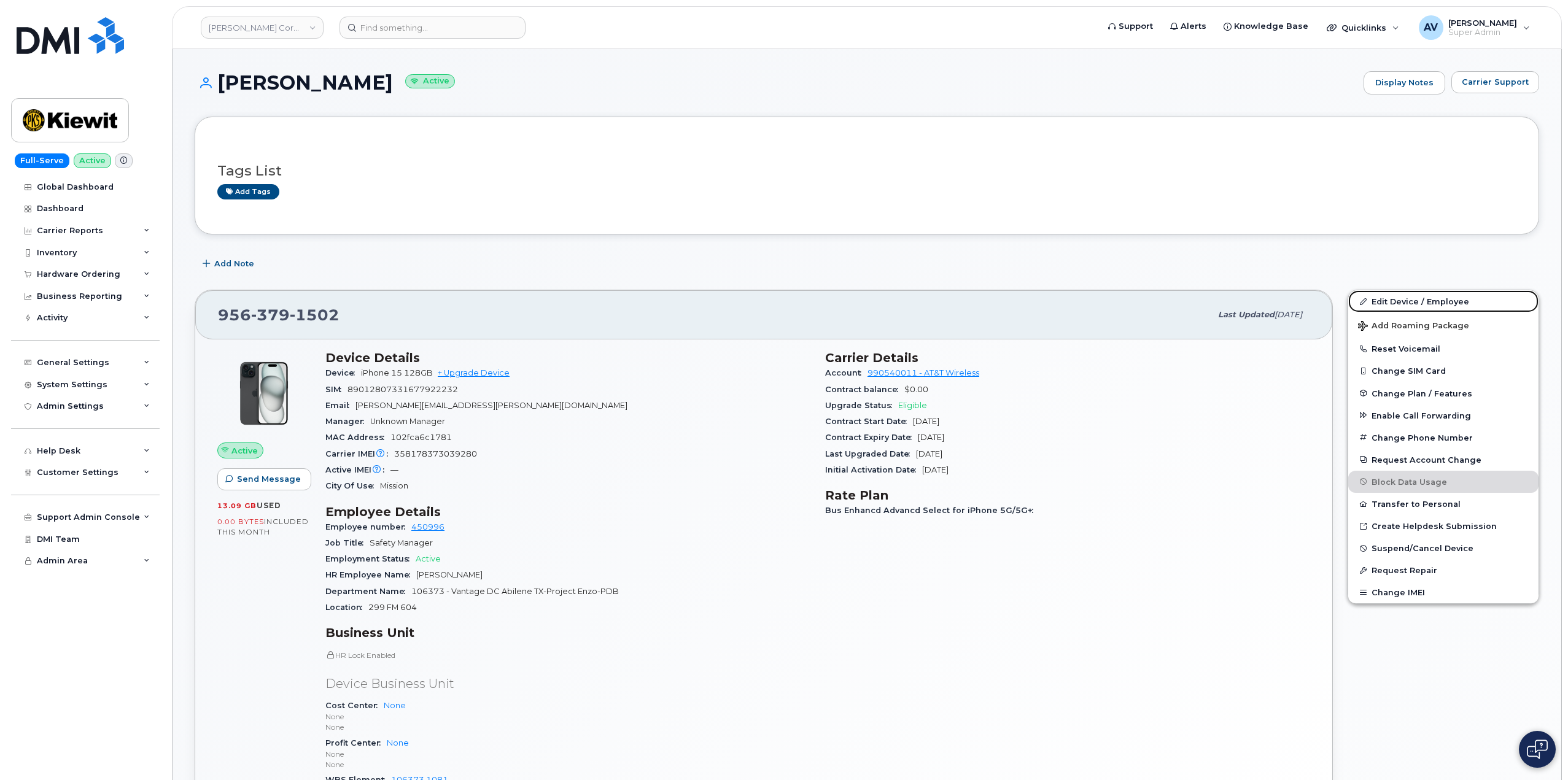
drag, startPoint x: 1407, startPoint y: 299, endPoint x: 1386, endPoint y: 280, distance: 28.3
click at [1407, 298] on link "Edit Device / Employee" at bounding box center [1443, 301] width 190 height 22
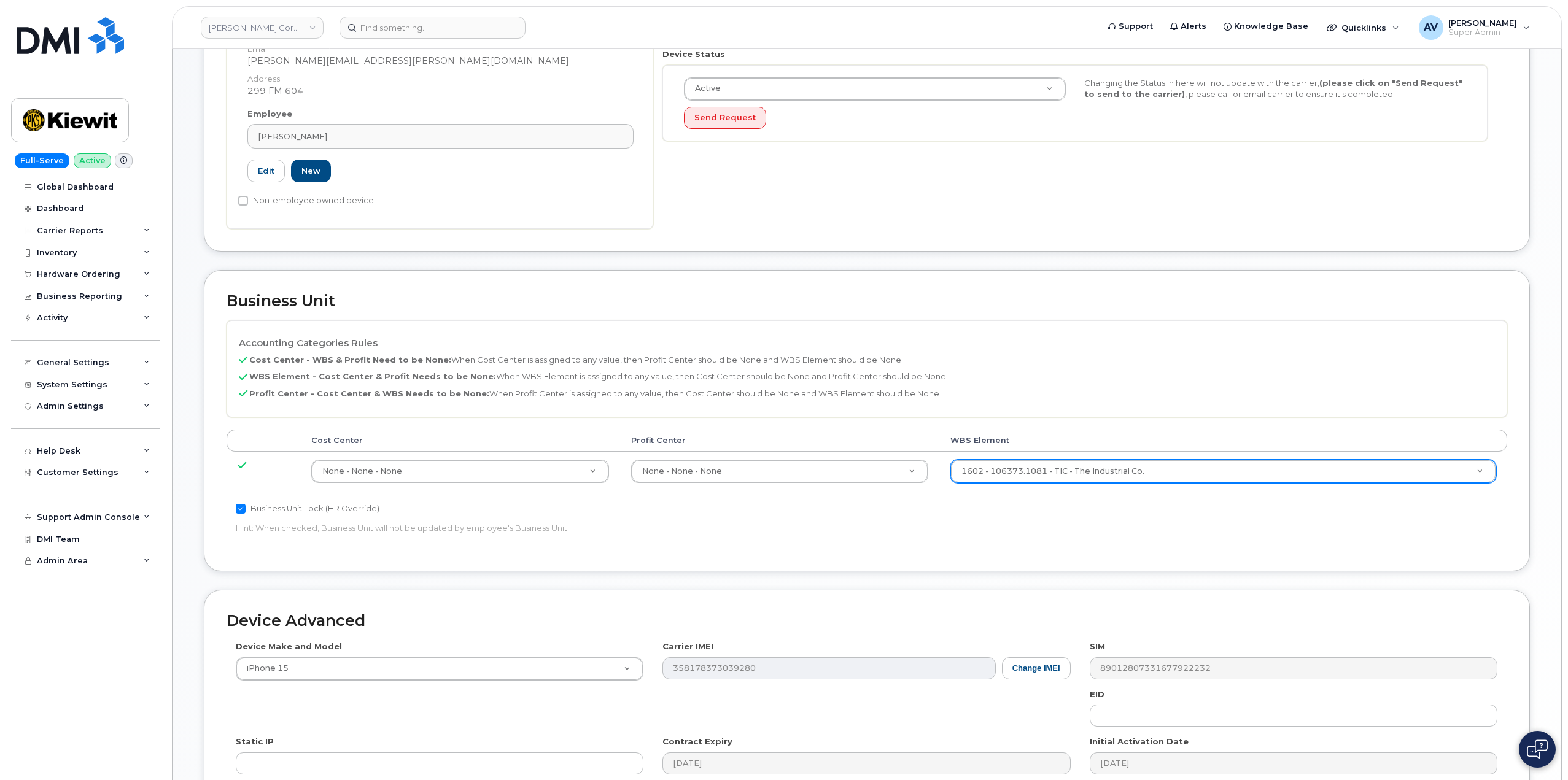
scroll to position [307, 0]
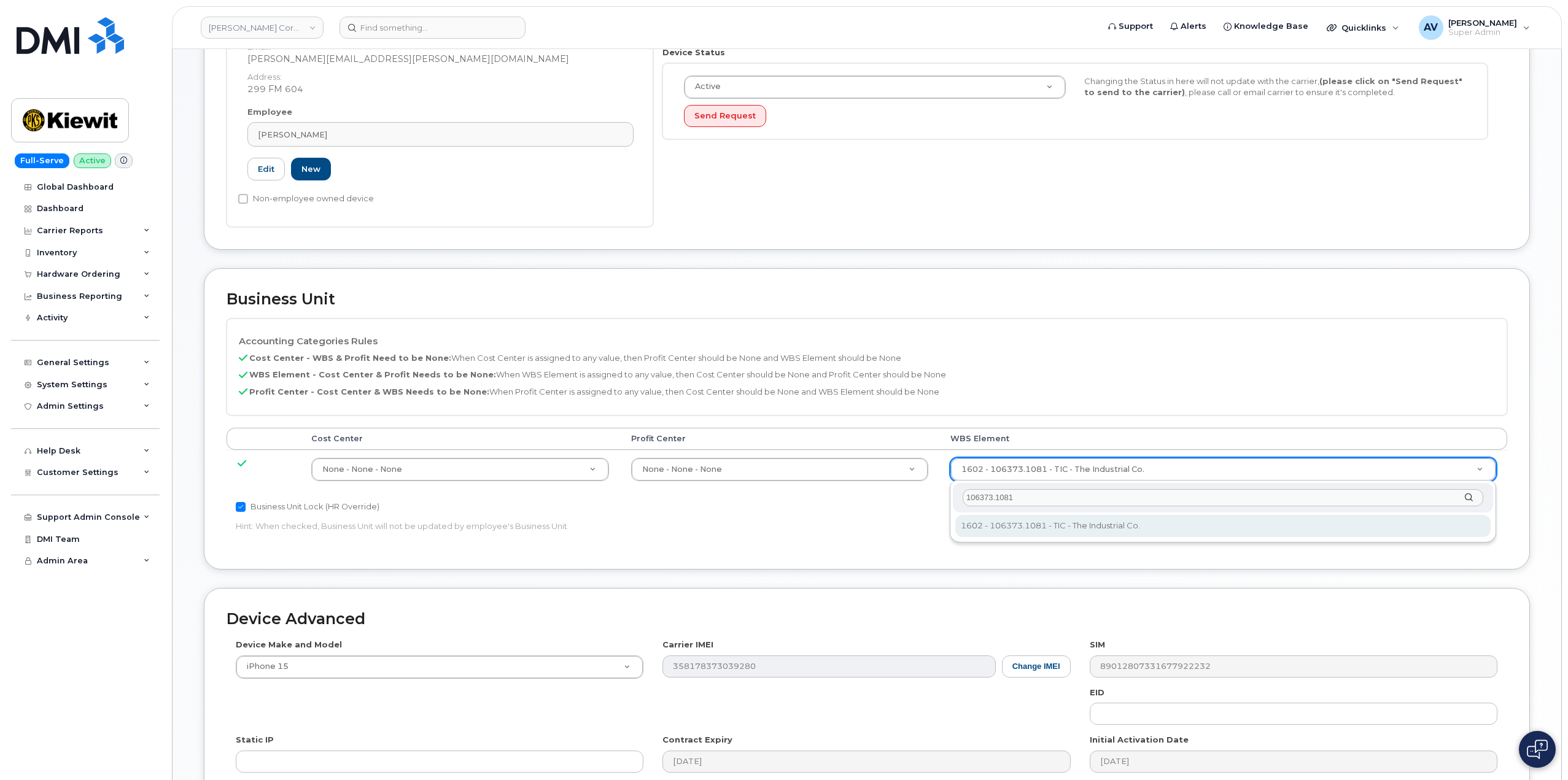
type input "106373.1081"
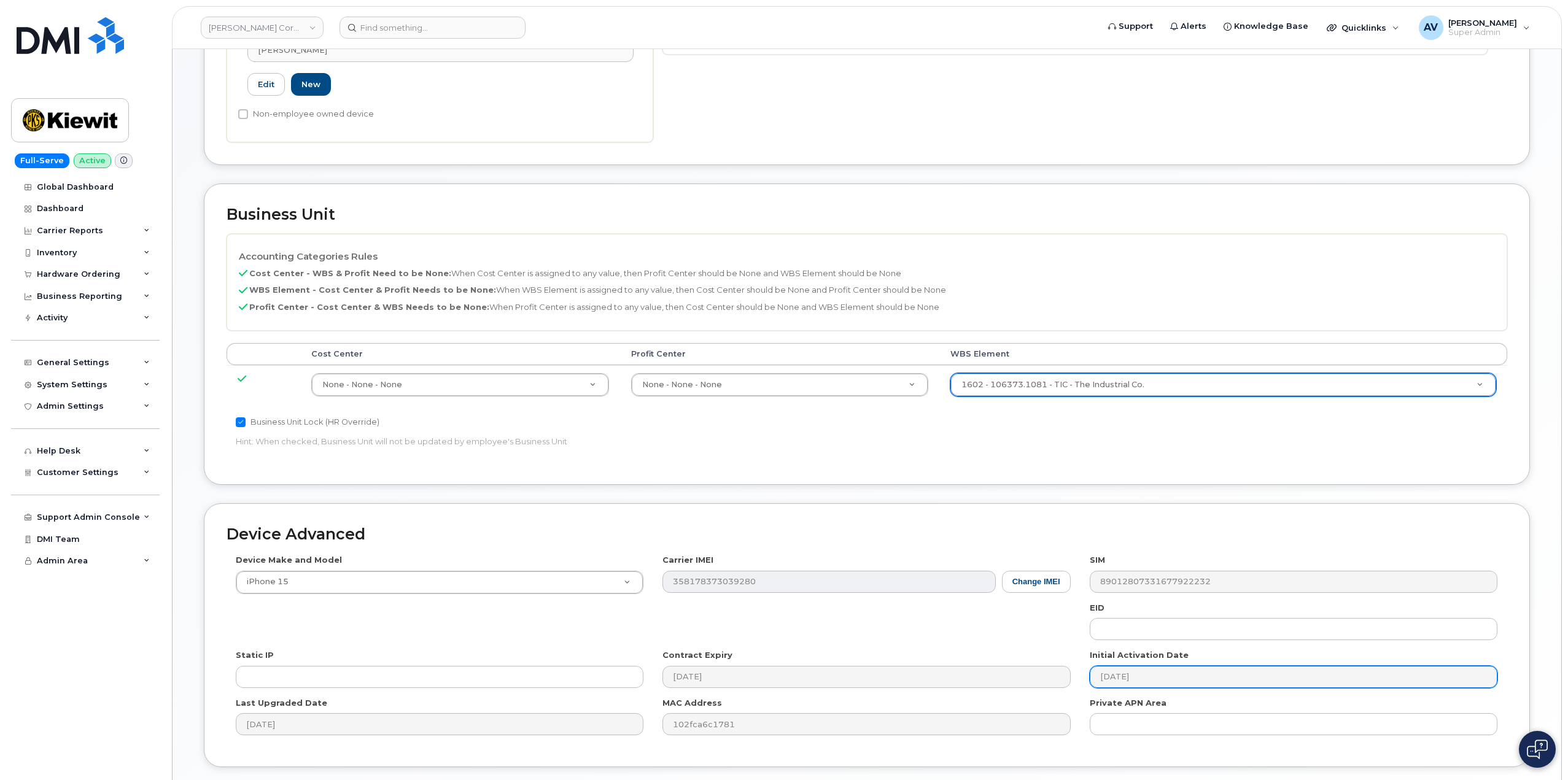
scroll to position [481, 0]
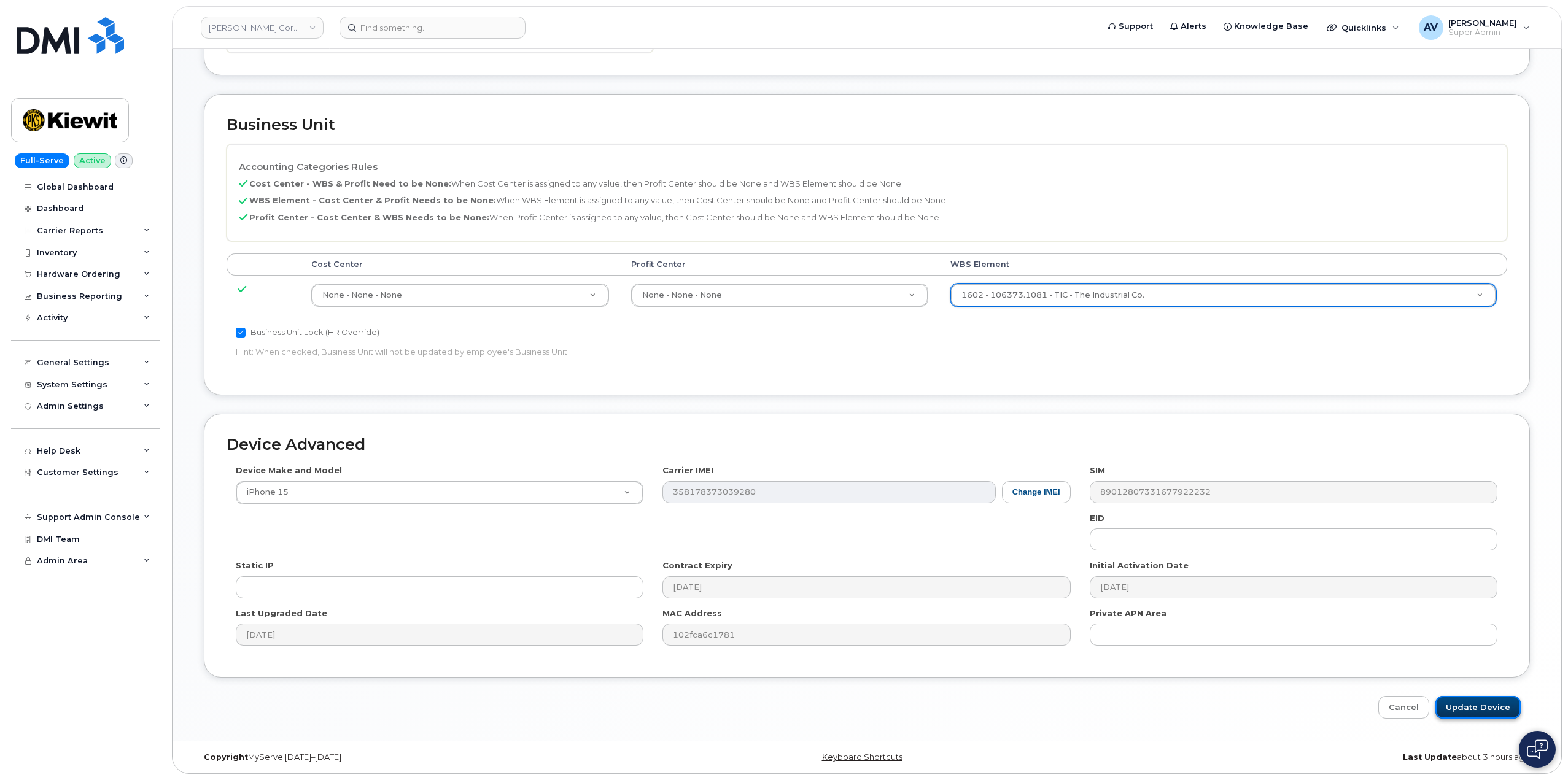
click at [1485, 710] on input "Update Device" at bounding box center [1477, 707] width 85 height 23
type input "Saving..."
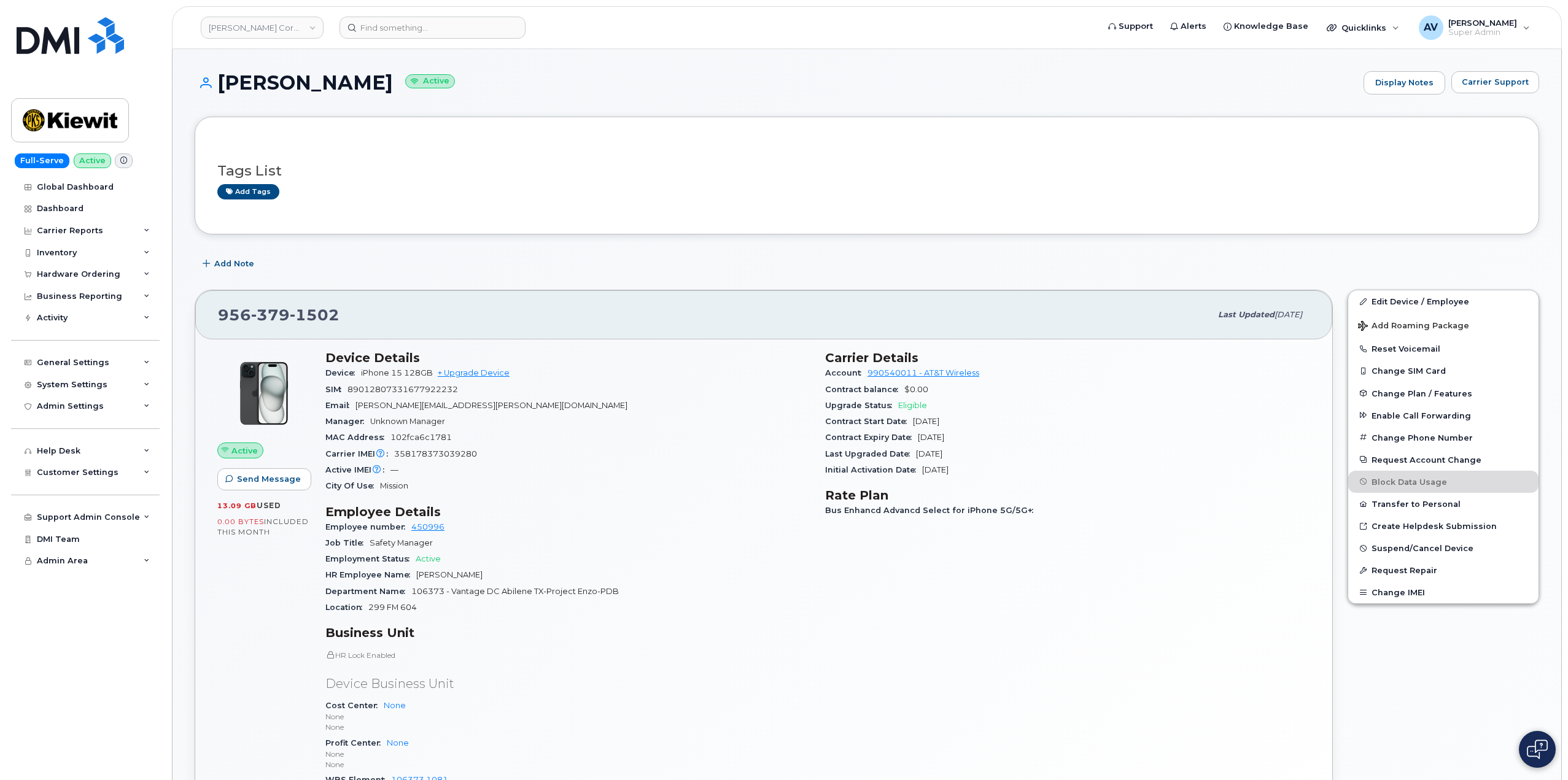
drag, startPoint x: 323, startPoint y: 371, endPoint x: 523, endPoint y: 561, distance: 275.9
click at [539, 569] on div "Device Details Device iPhone 15 128GB + Upgrade Device SIM [TECHNICAL_ID] Email…" at bounding box center [568, 584] width 500 height 483
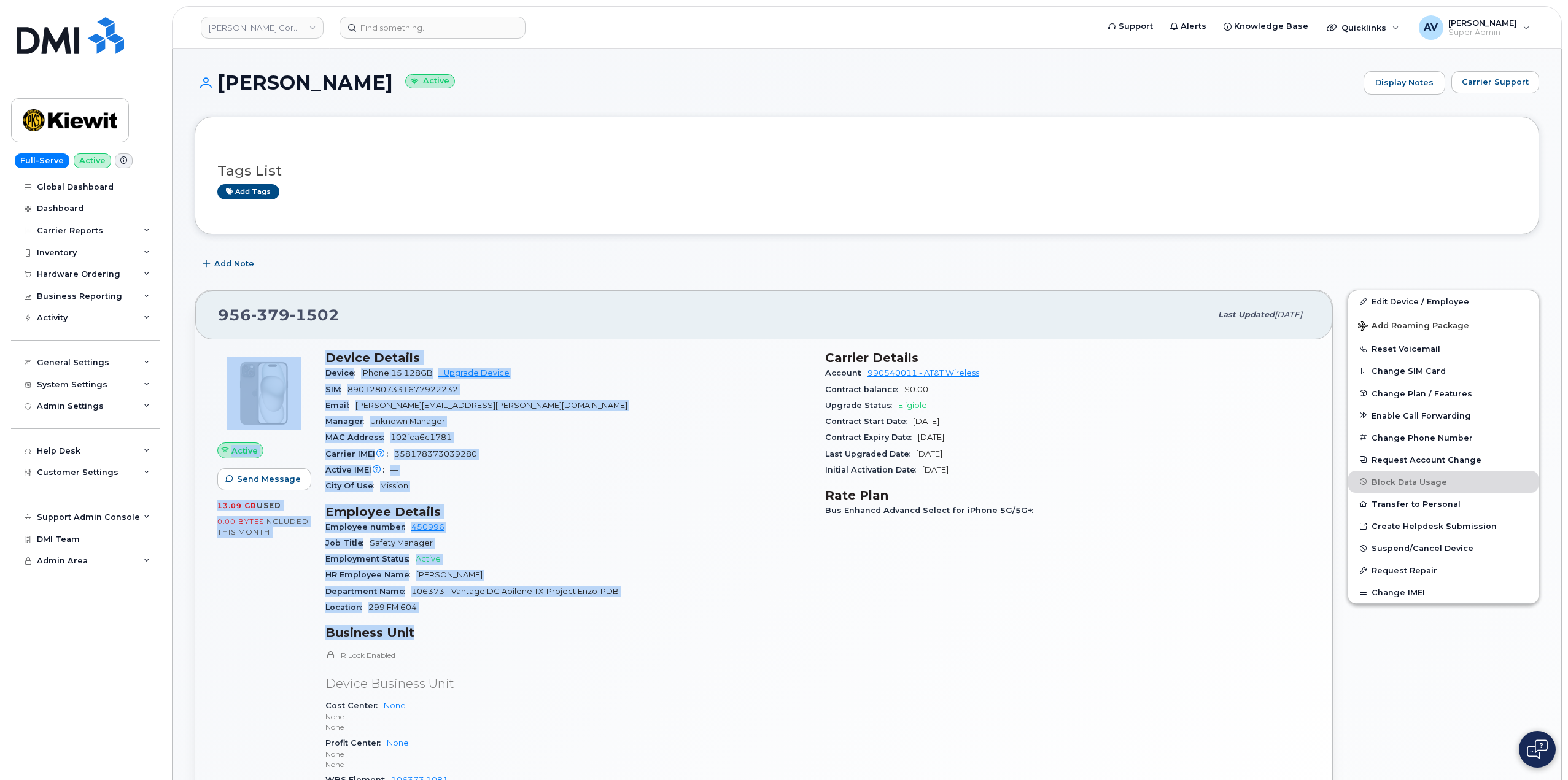
drag, startPoint x: 313, startPoint y: 354, endPoint x: 579, endPoint y: 625, distance: 379.7
click at [579, 625] on div "Active Send Message 13.09 GB  used 0.00 Bytes  included this month Device Detai…" at bounding box center [763, 584] width 1107 height 483
click at [561, 526] on div "Employee number 450996" at bounding box center [568, 527] width 485 height 16
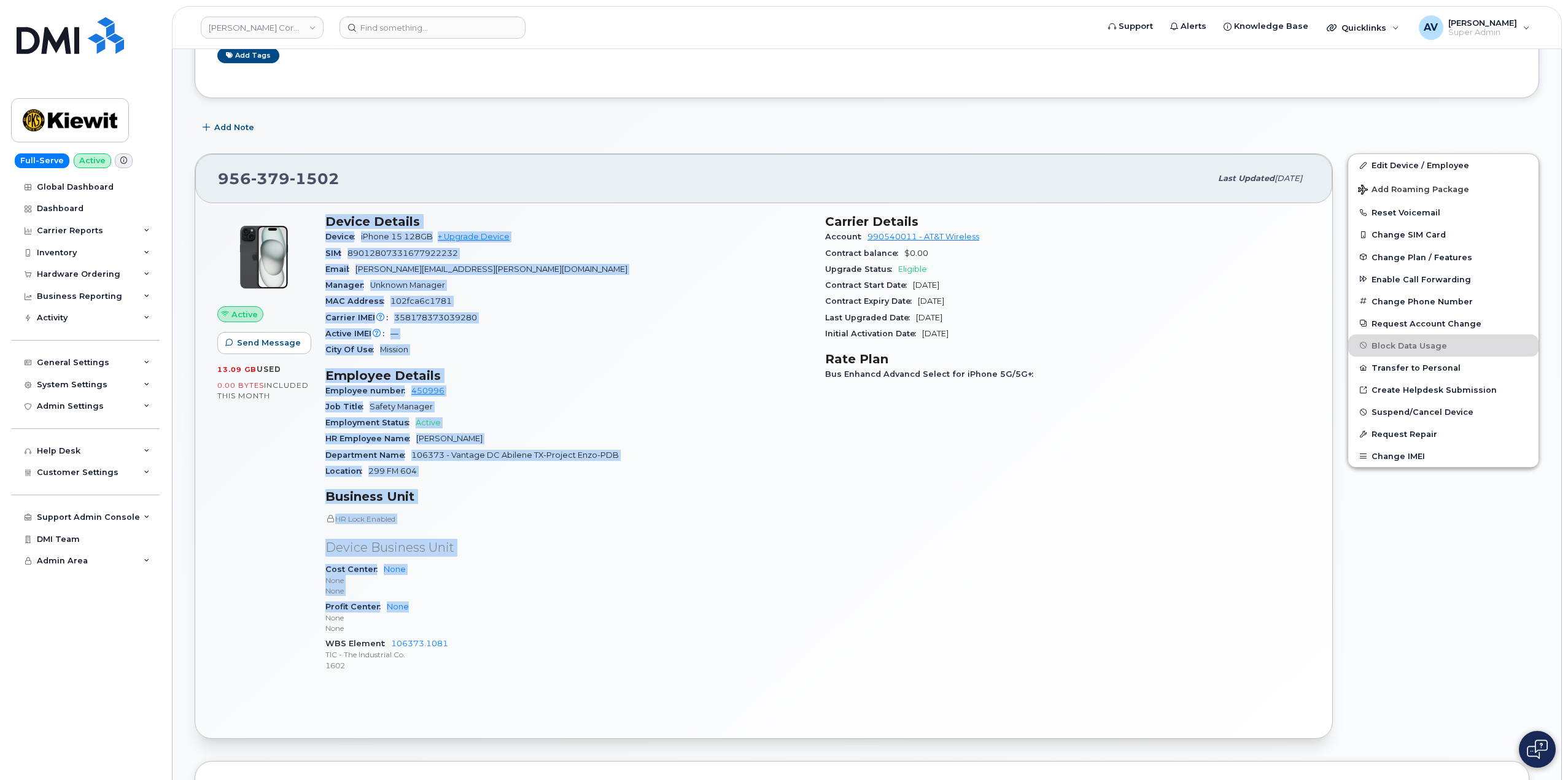
scroll to position [184, 0]
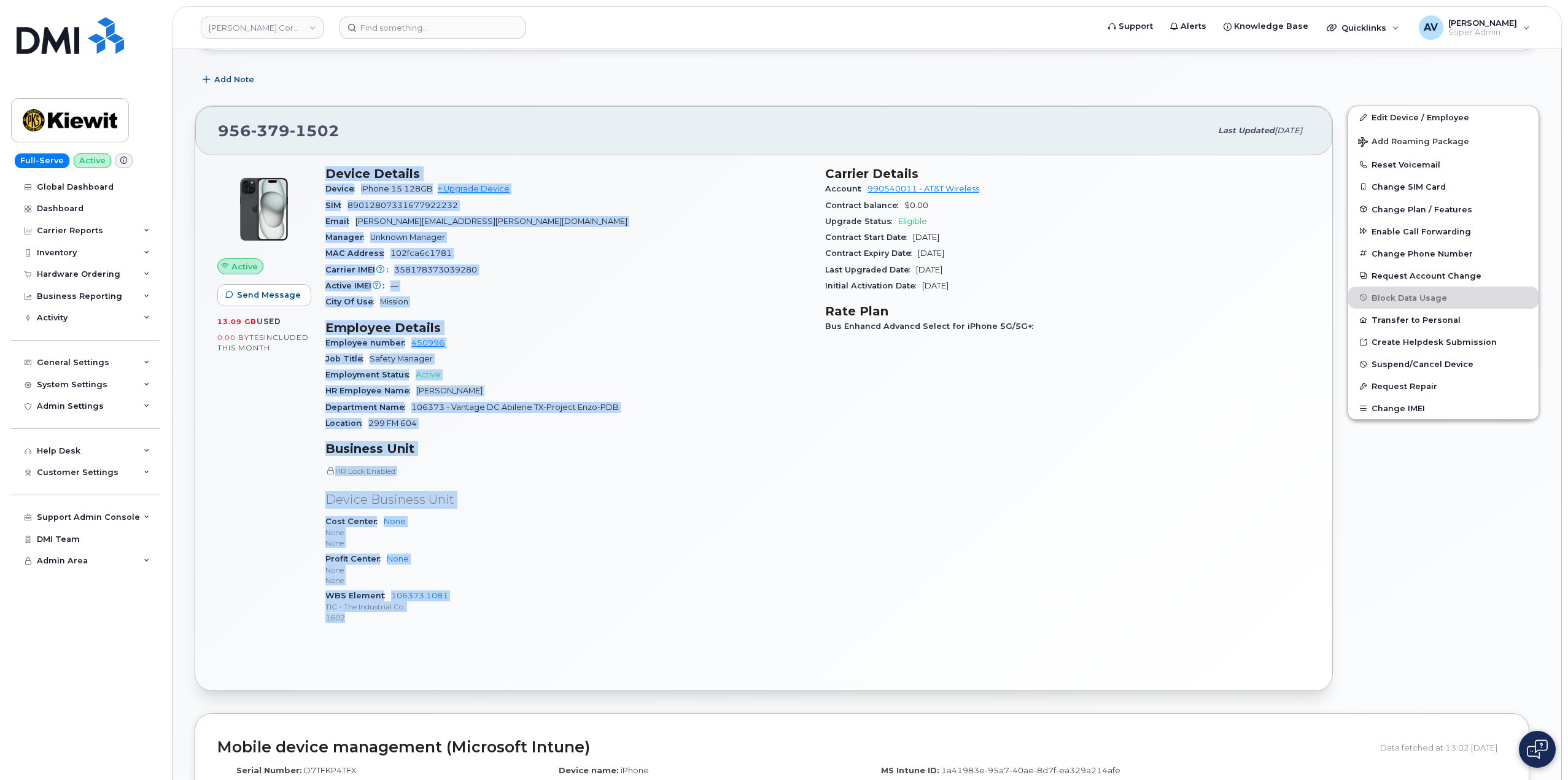
drag, startPoint x: 326, startPoint y: 356, endPoint x: 581, endPoint y: 619, distance: 366.3
click at [581, 619] on div "Device Details Device iPhone 15 128GB + Upgrade Device SIM 89012807331677922232…" at bounding box center [568, 400] width 500 height 483
copy div "Device Details Device iPhone 15 128GB + Upgrade Device SIM 89012807331677922232…"
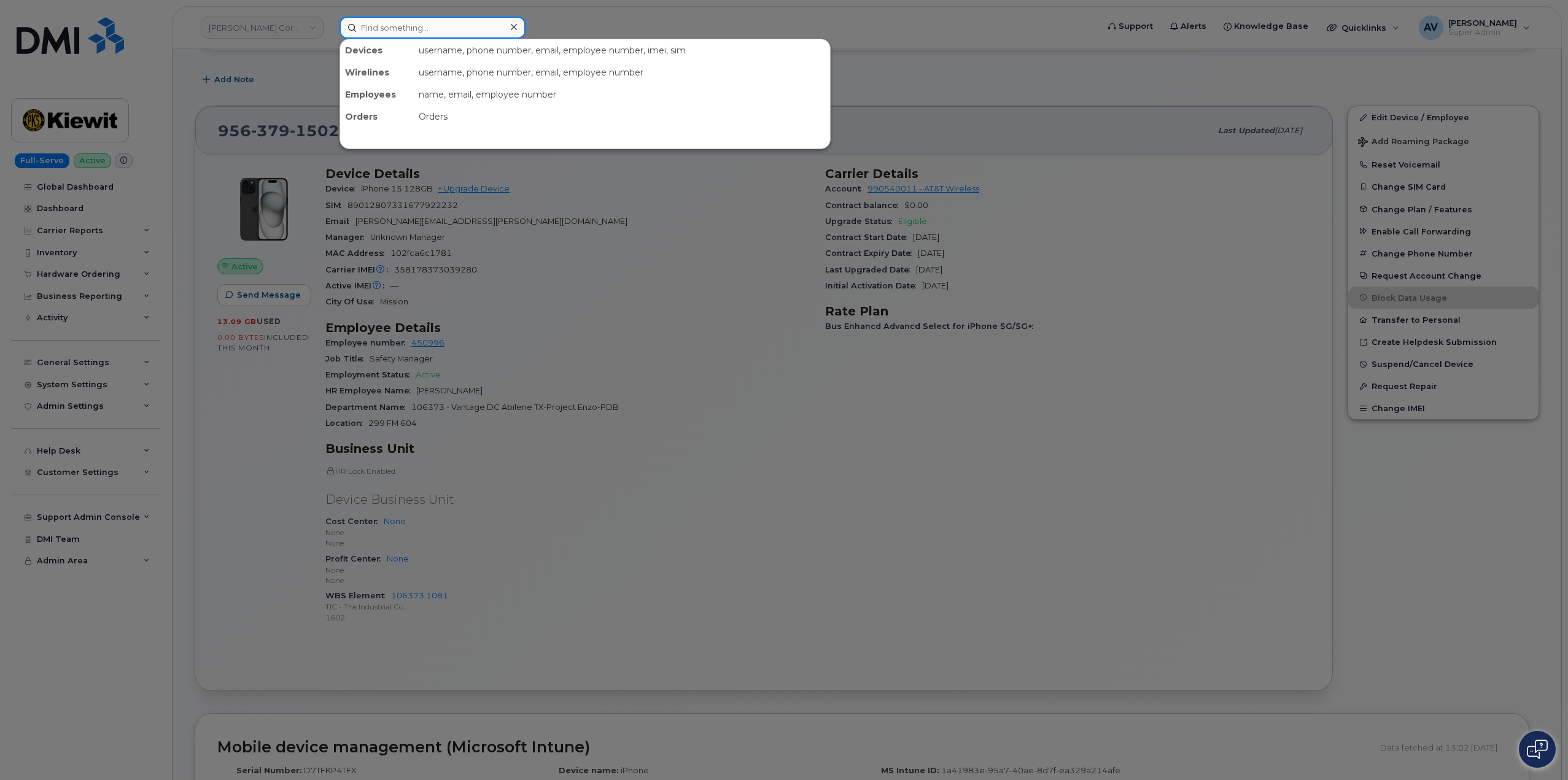
click at [439, 28] on input at bounding box center [433, 28] width 186 height 22
paste input "Vijita Nambiar"
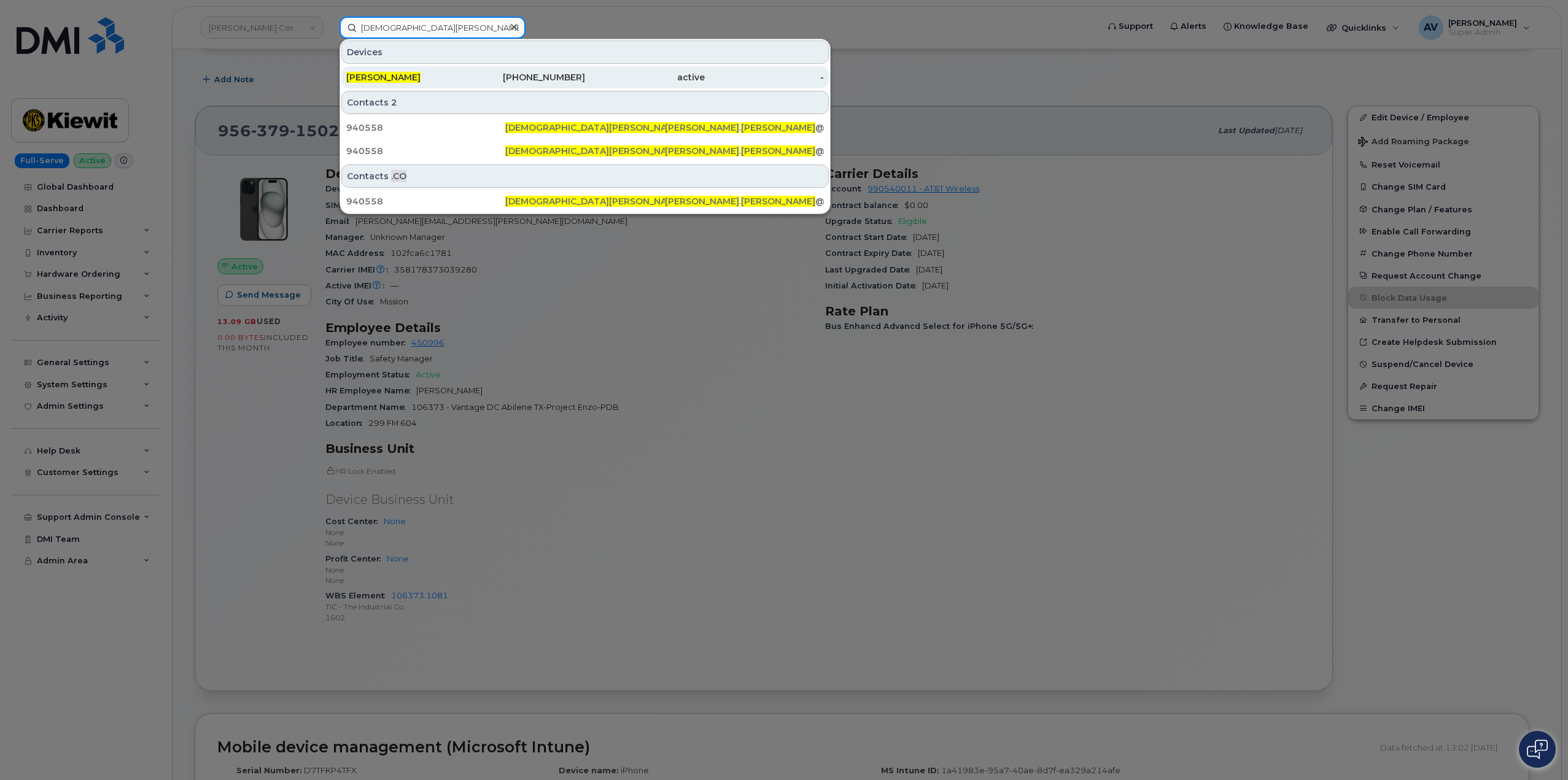
type input "Vijita Nambiar"
click at [455, 77] on div "VIJITA NAMBIAR" at bounding box center [406, 77] width 120 height 12
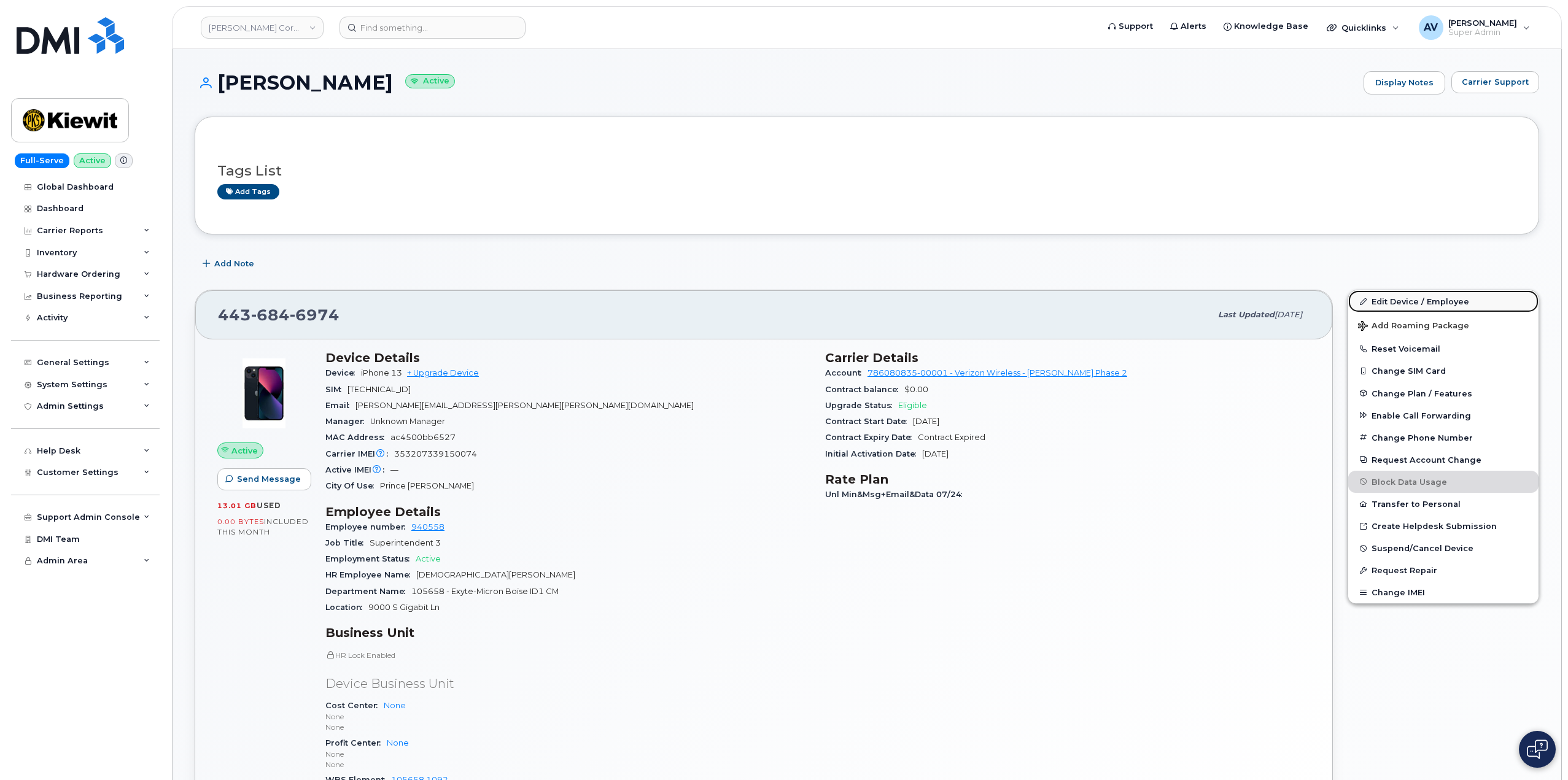
click at [1392, 297] on link "Edit Device / Employee" at bounding box center [1443, 301] width 190 height 22
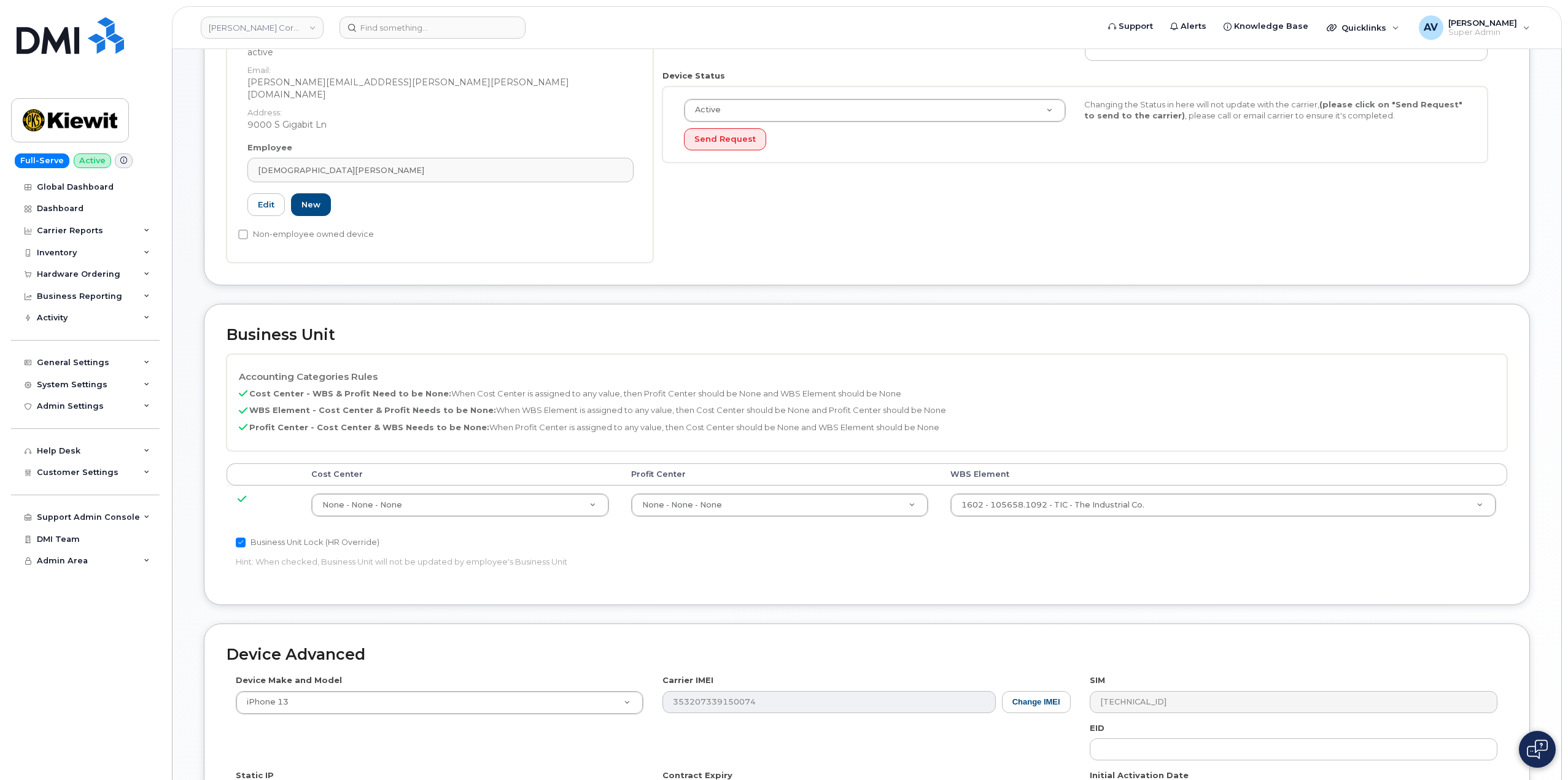
scroll to position [307, 0]
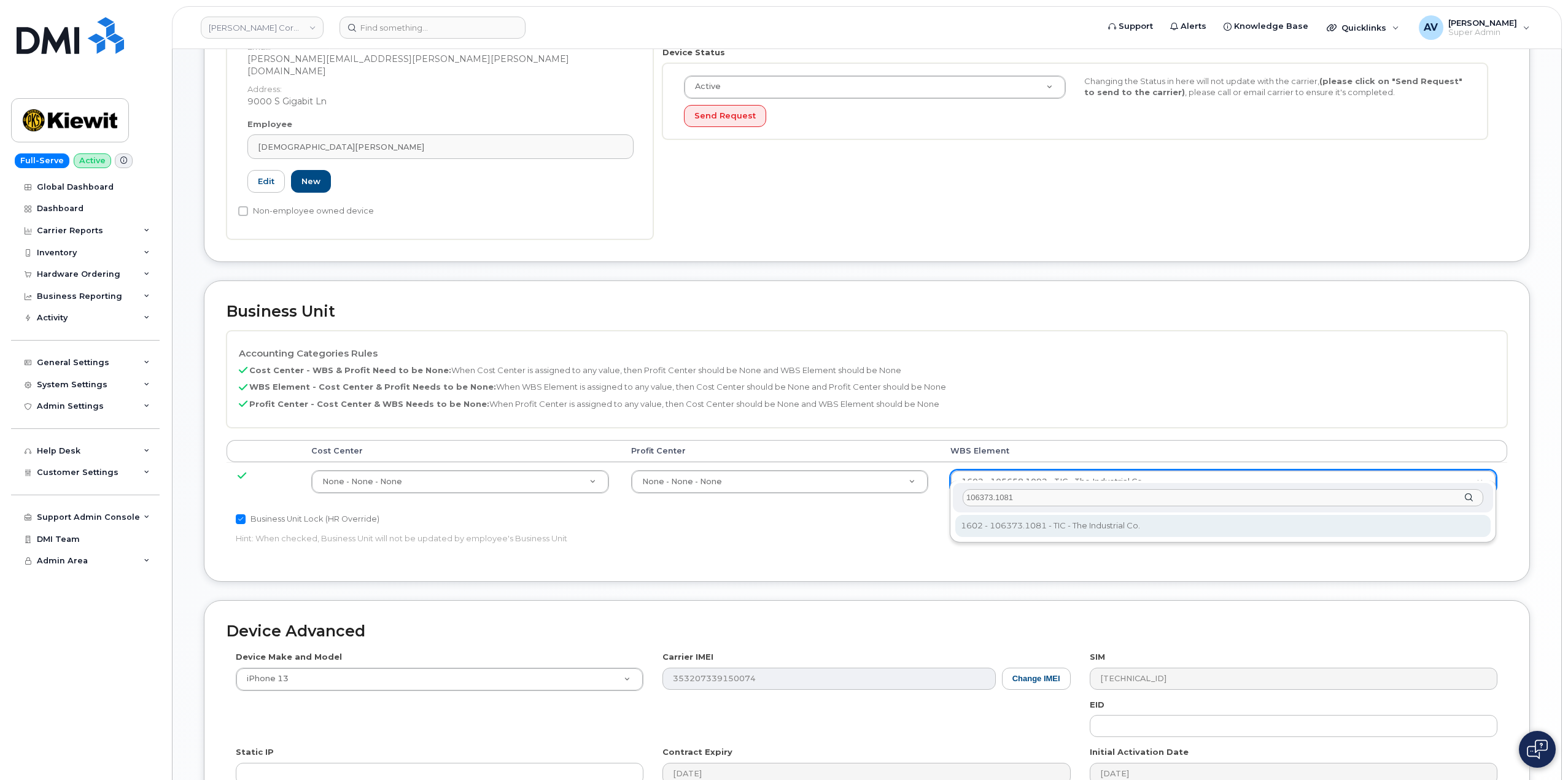
type input "106373.1081"
type input "35050978"
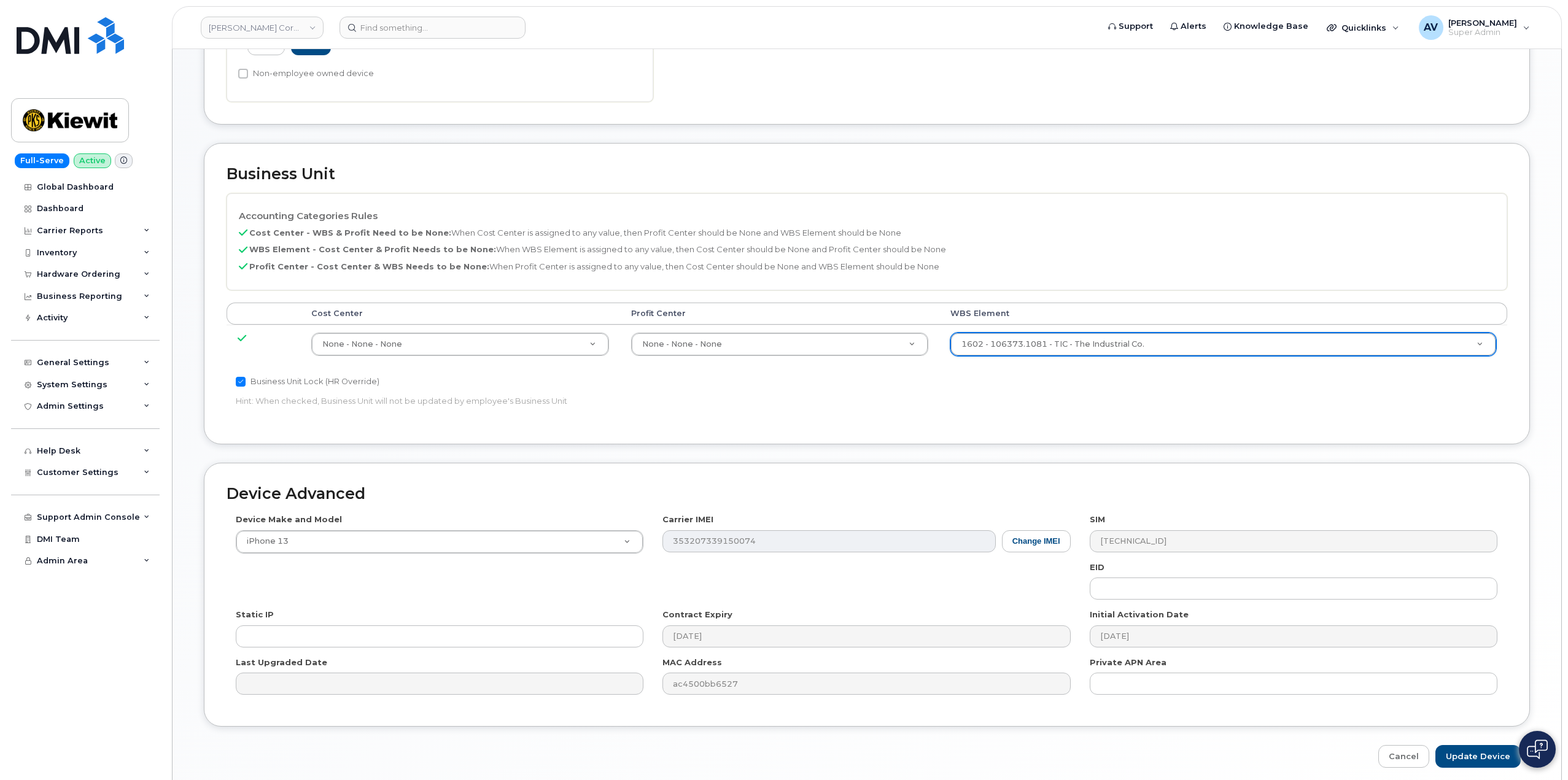
scroll to position [481, 0]
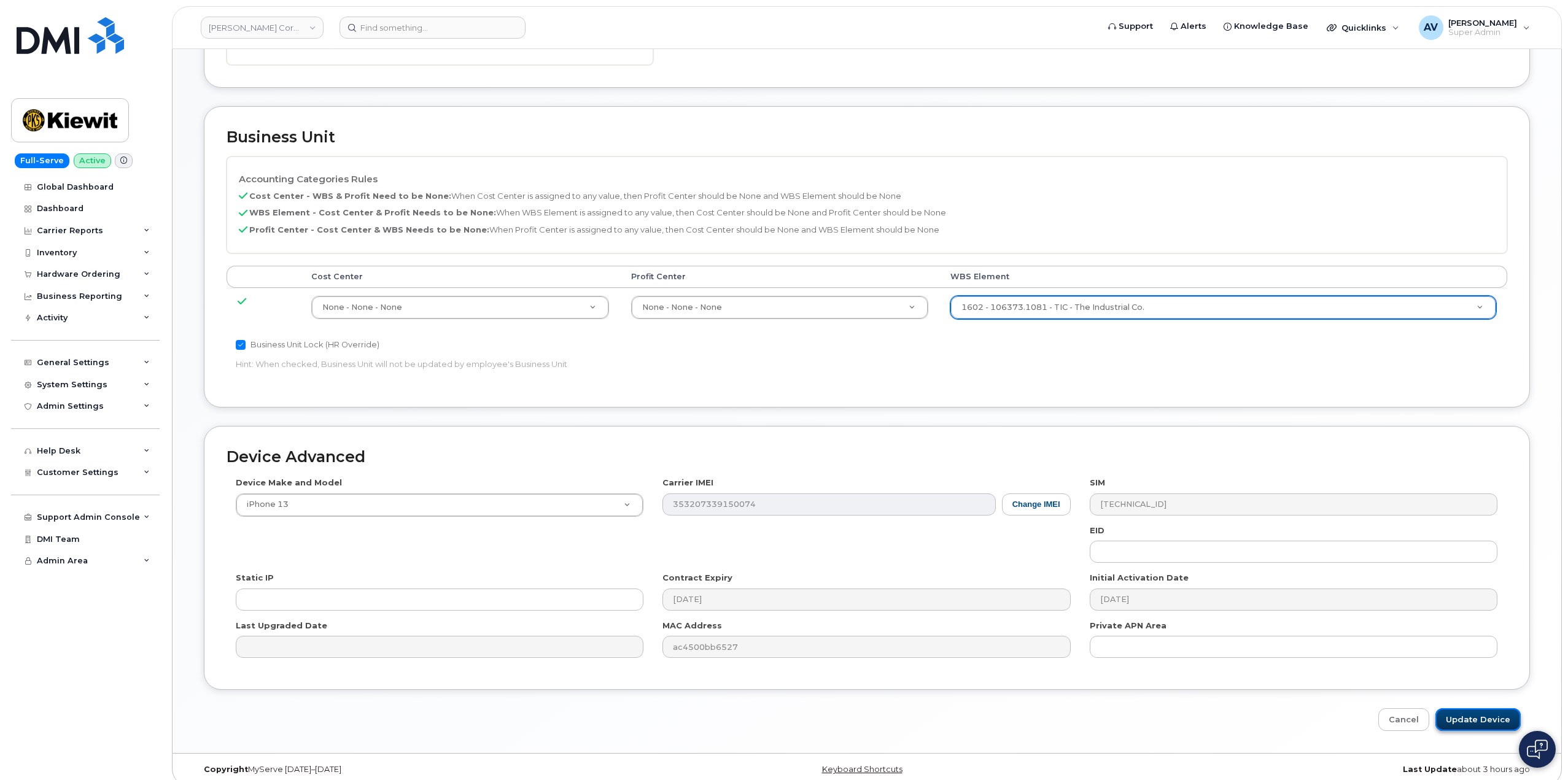
click at [1478, 708] on input "Update Device" at bounding box center [1477, 719] width 85 height 23
type input "Saving..."
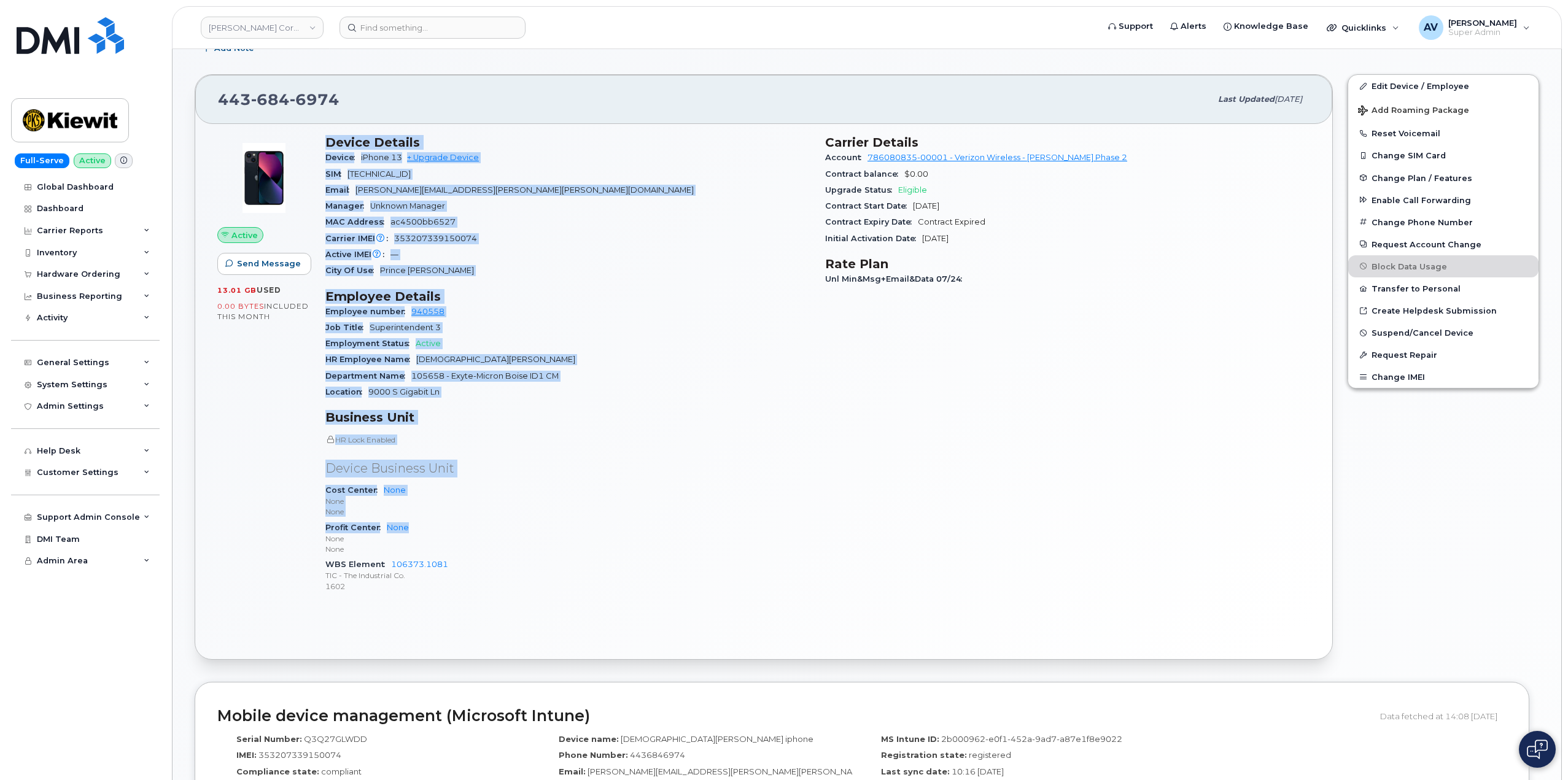
scroll to position [245, 0]
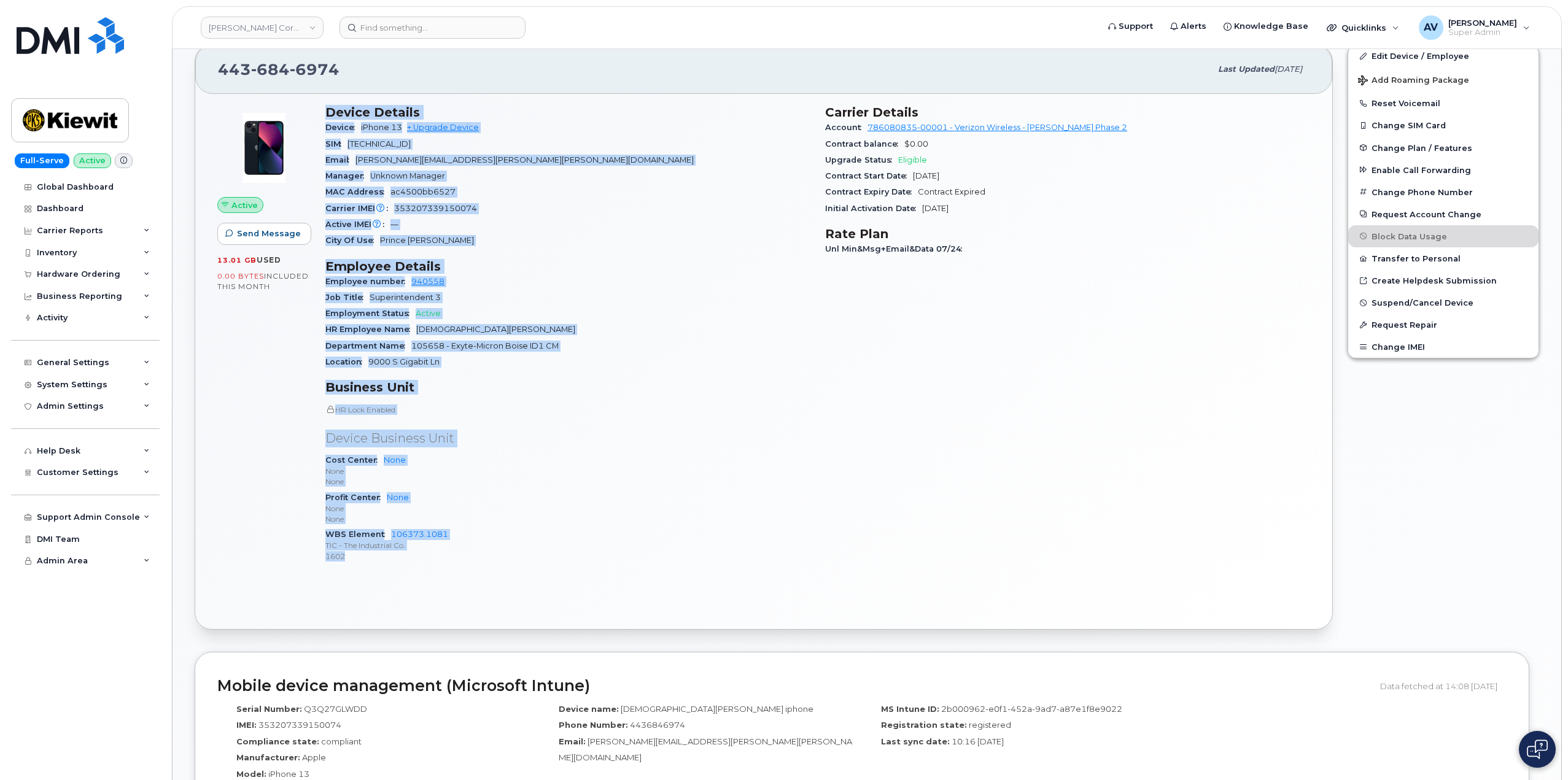
drag, startPoint x: 322, startPoint y: 360, endPoint x: 477, endPoint y: 557, distance: 250.7
click at [477, 557] on div "Device Details Device iPhone 13 + Upgrade Device SIM 89148000009363385131 Email…" at bounding box center [568, 339] width 500 height 483
copy div "Device Details Device iPhone 13 + Upgrade Device SIM 89148000009363385131 Email…"
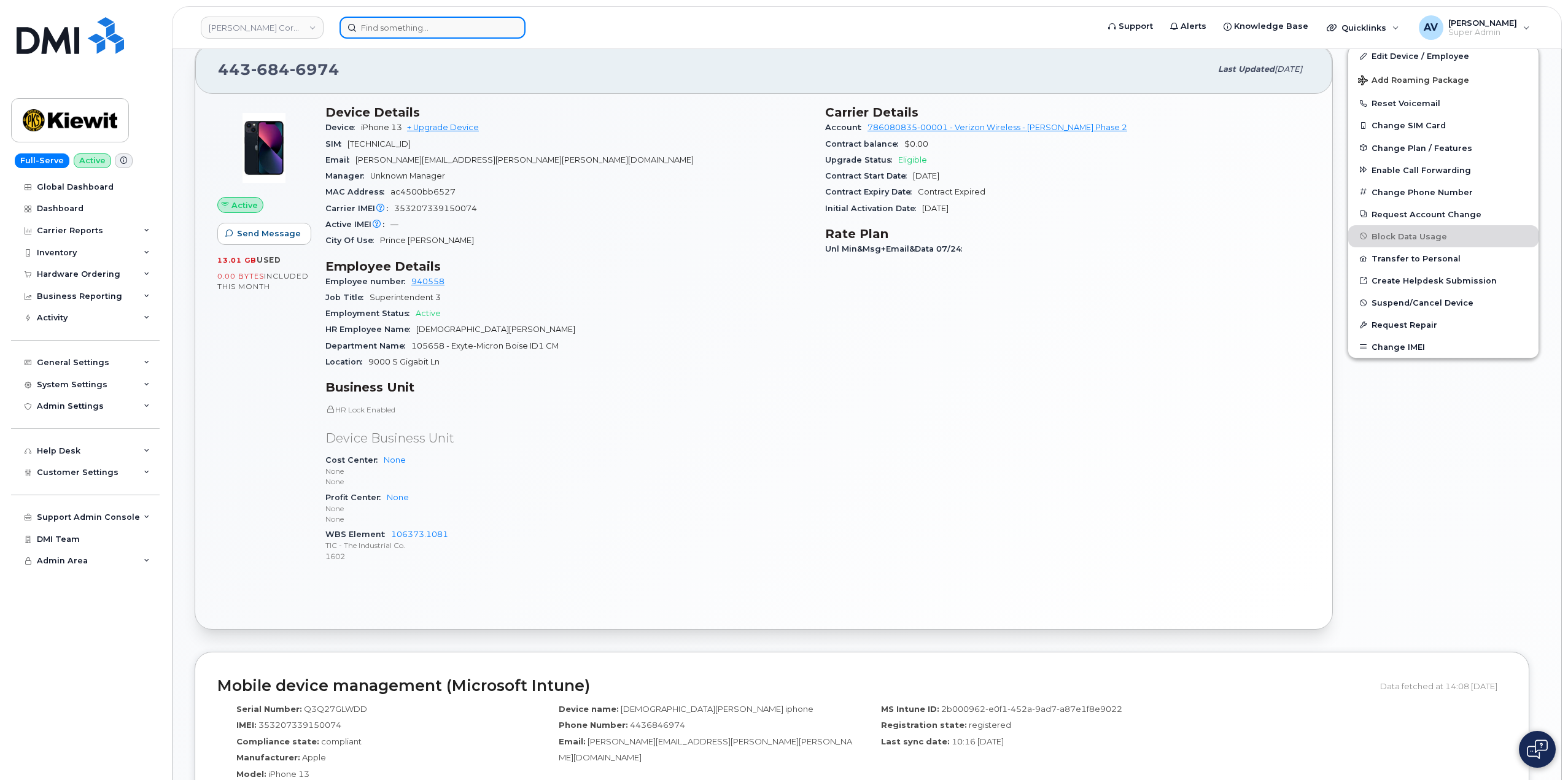
click at [469, 27] on input at bounding box center [433, 28] width 186 height 22
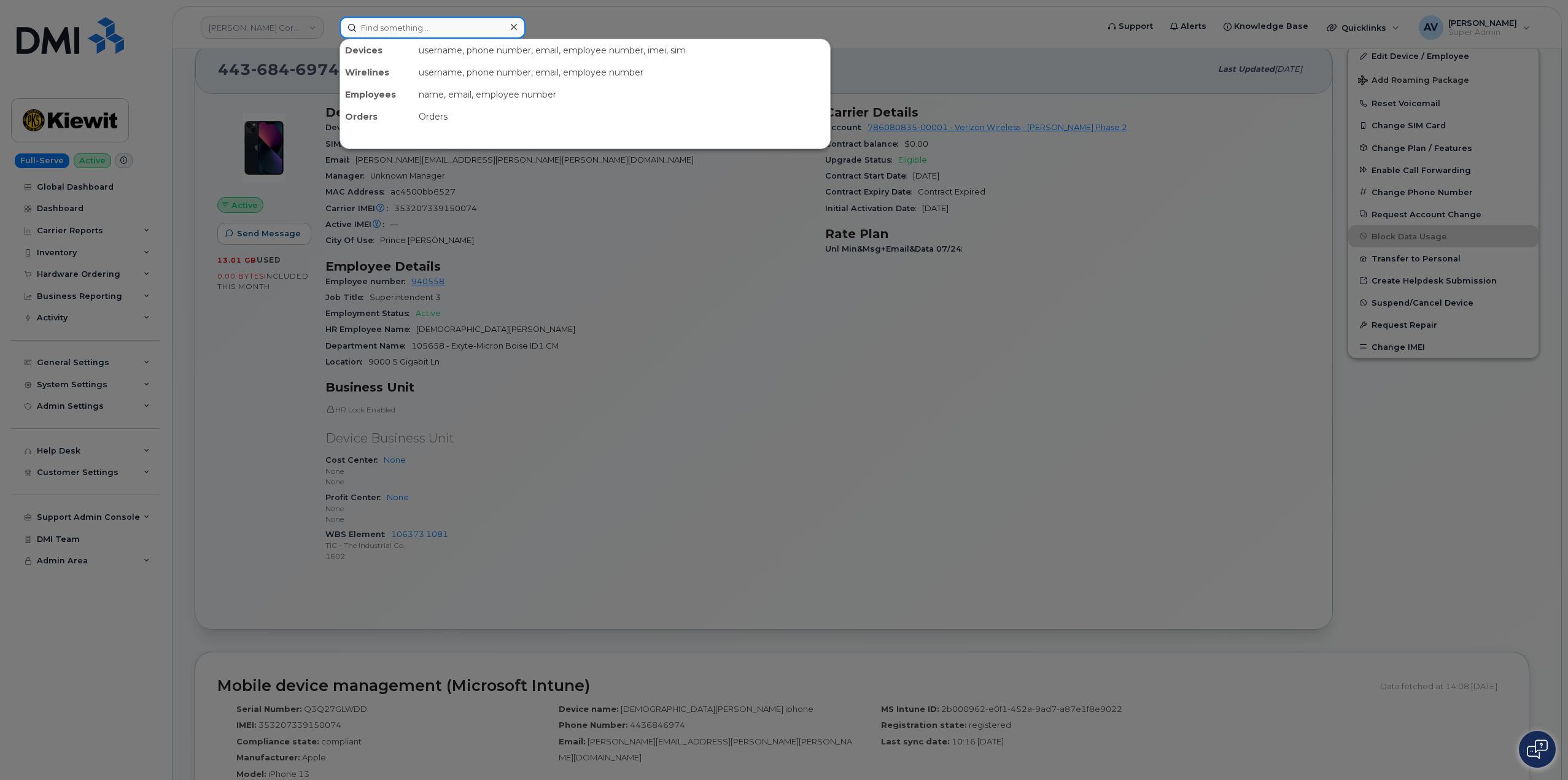
paste input "[PERSON_NAME]"
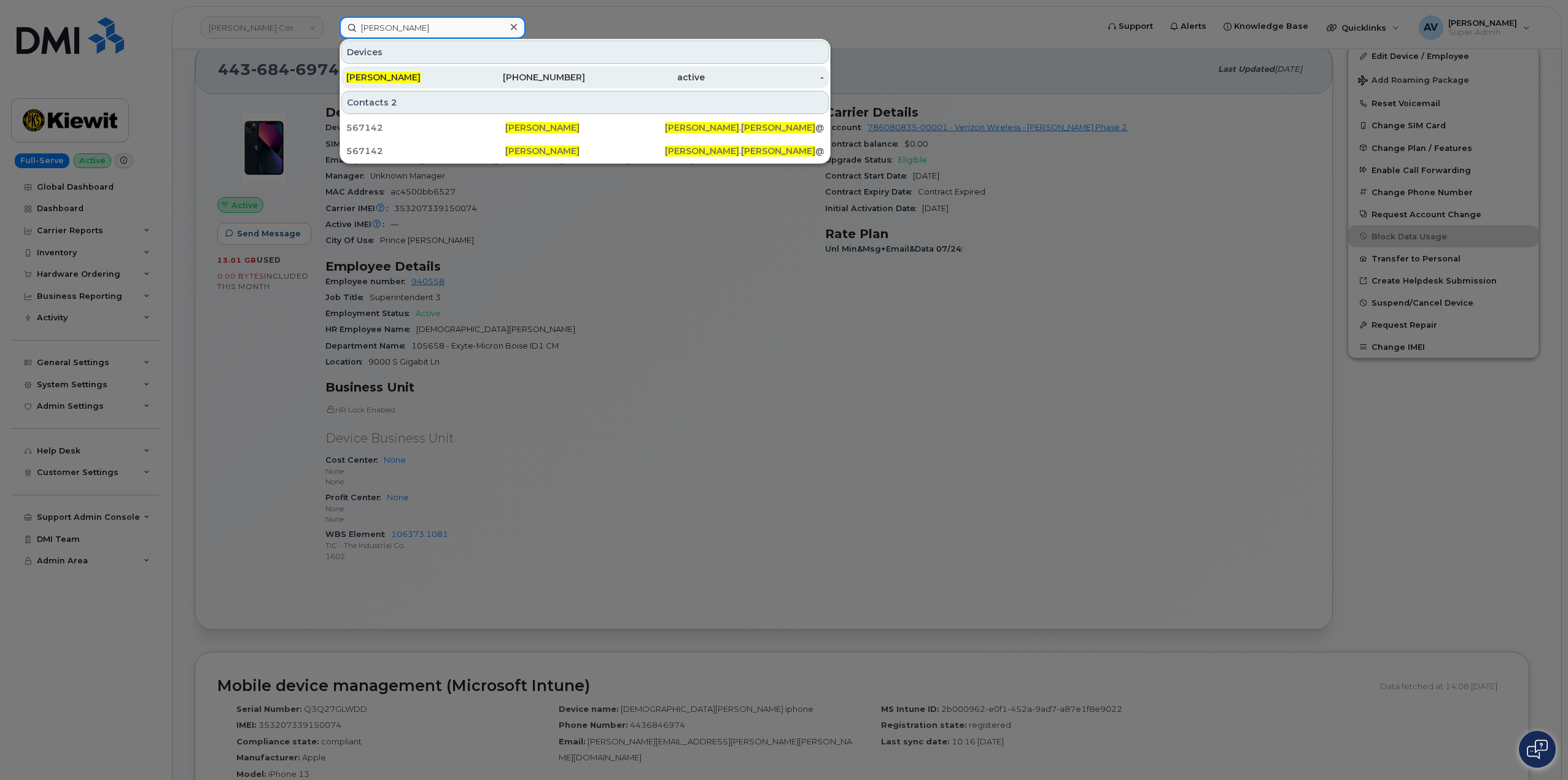
type input "[PERSON_NAME]"
click at [486, 80] on div "314-619-1783" at bounding box center [526, 77] width 120 height 12
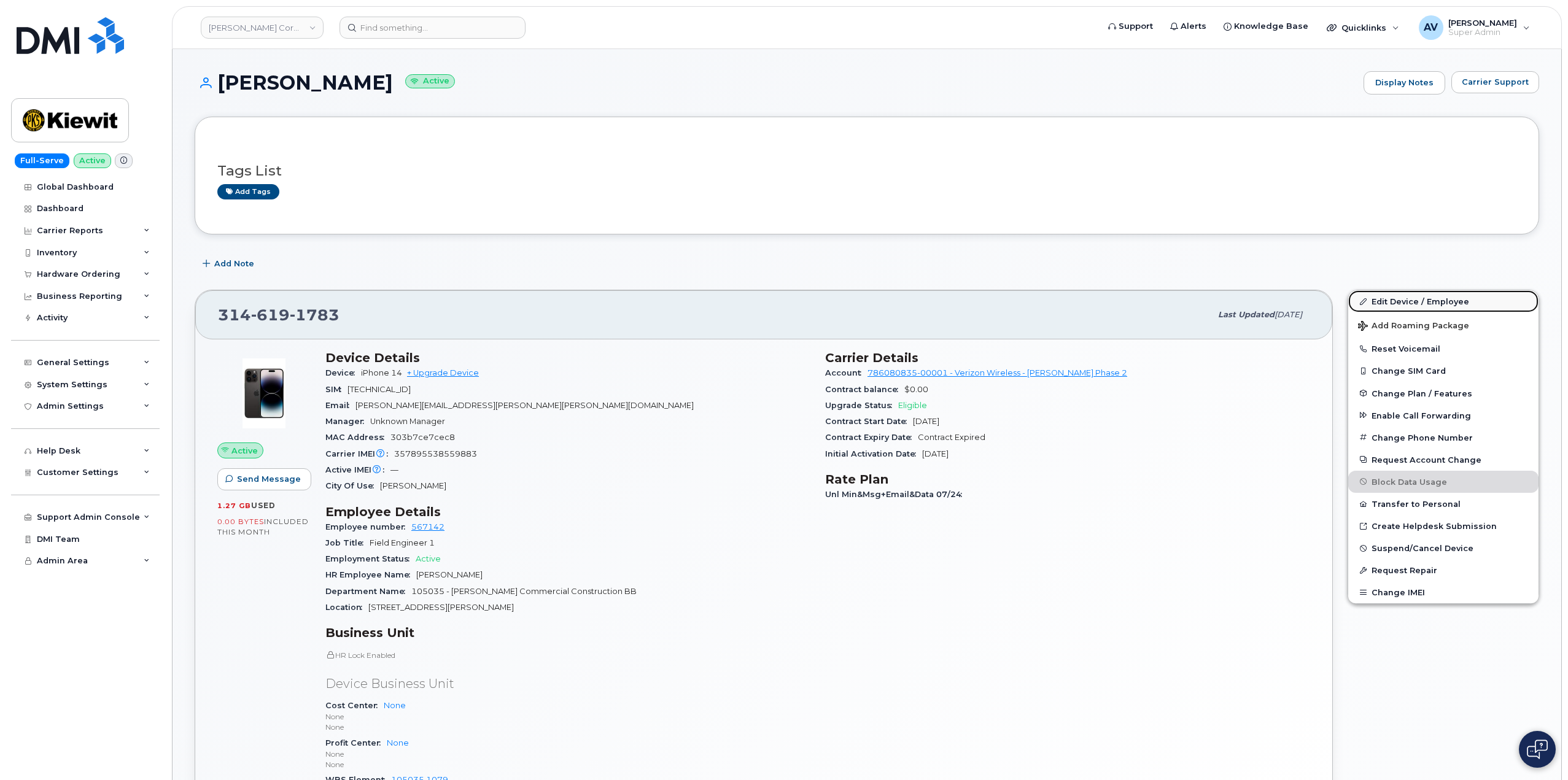
click at [1399, 299] on link "Edit Device / Employee" at bounding box center [1443, 301] width 190 height 22
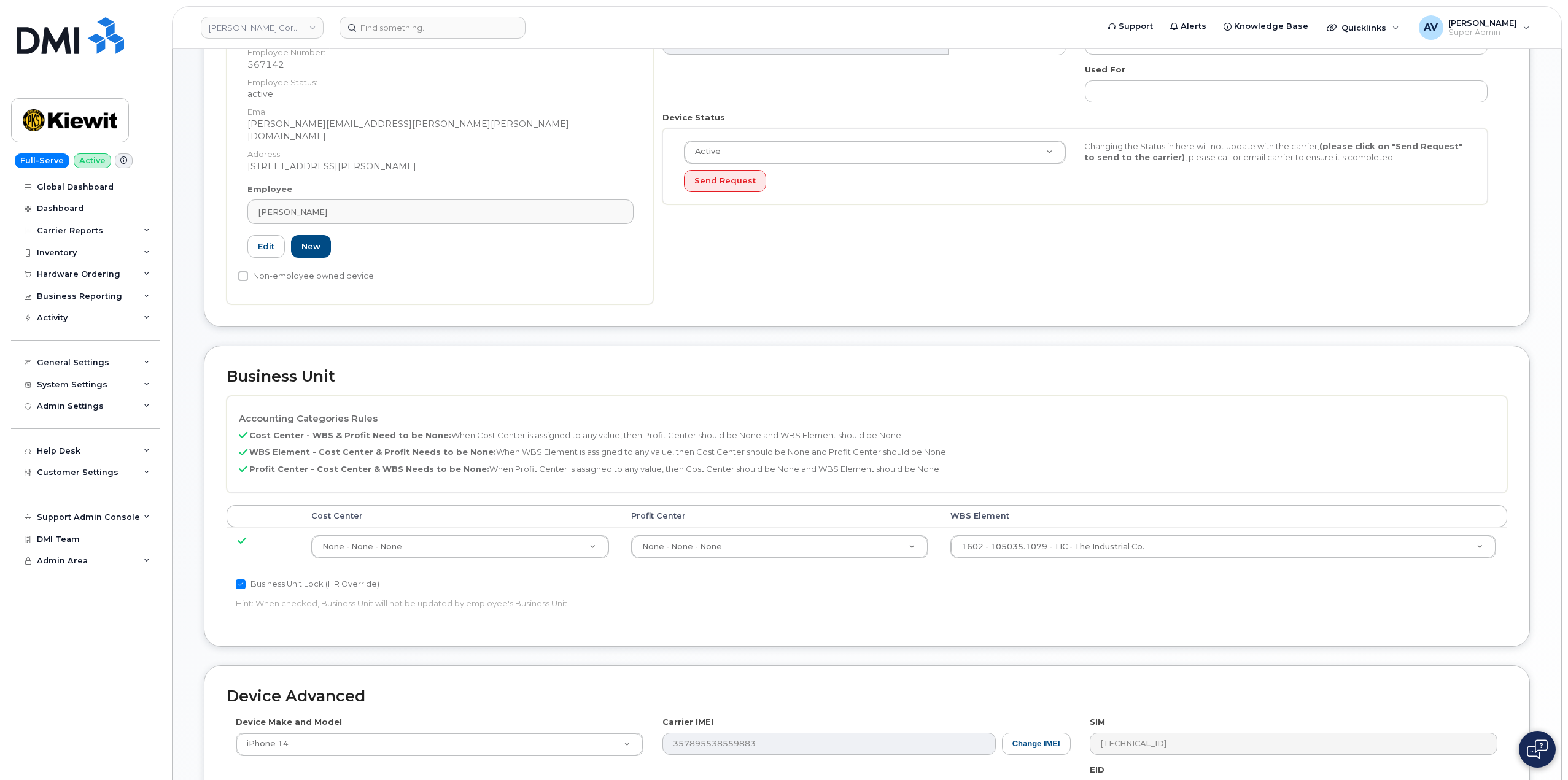
scroll to position [245, 0]
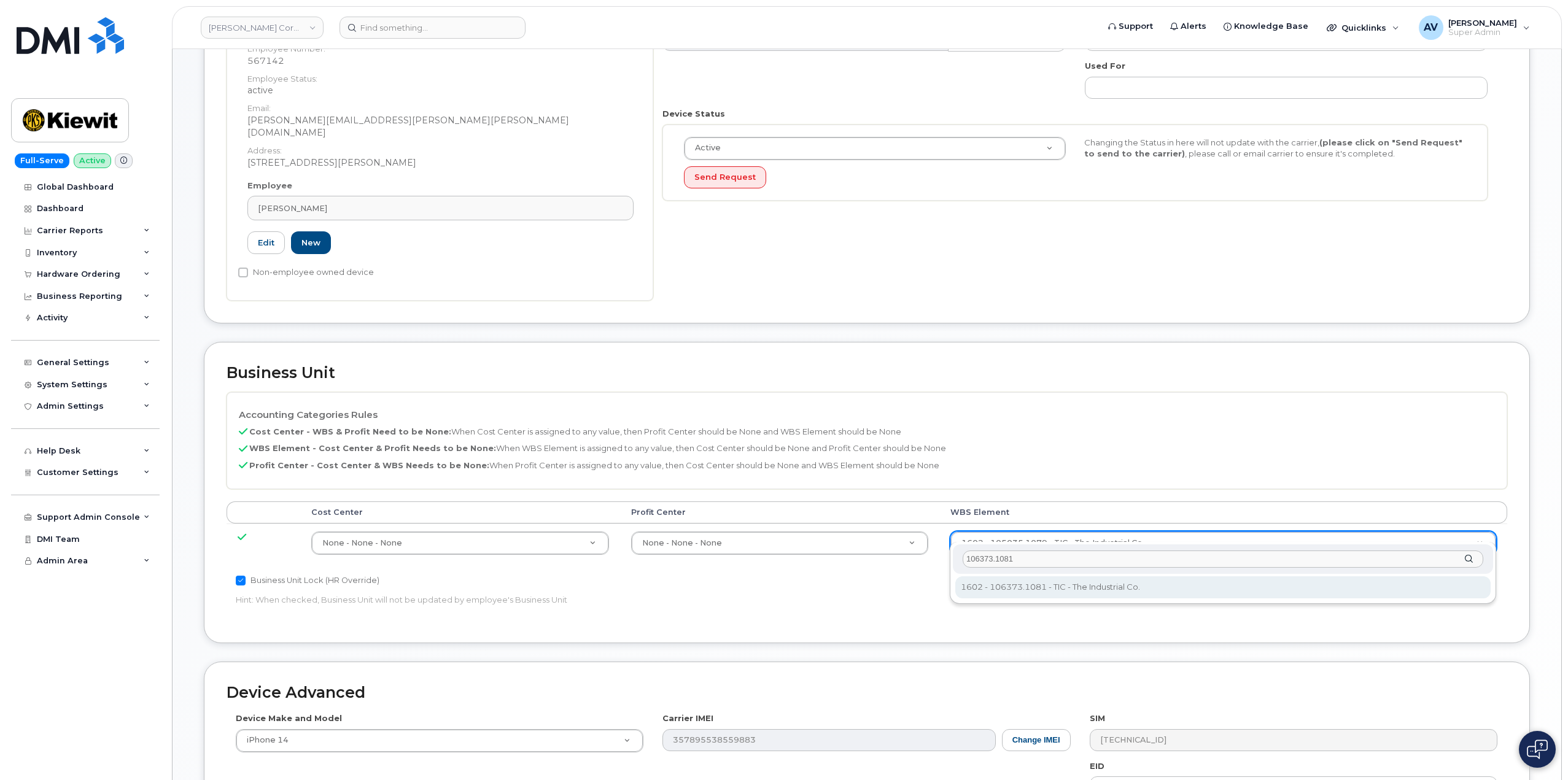
type input "106373.1081"
type input "35050978"
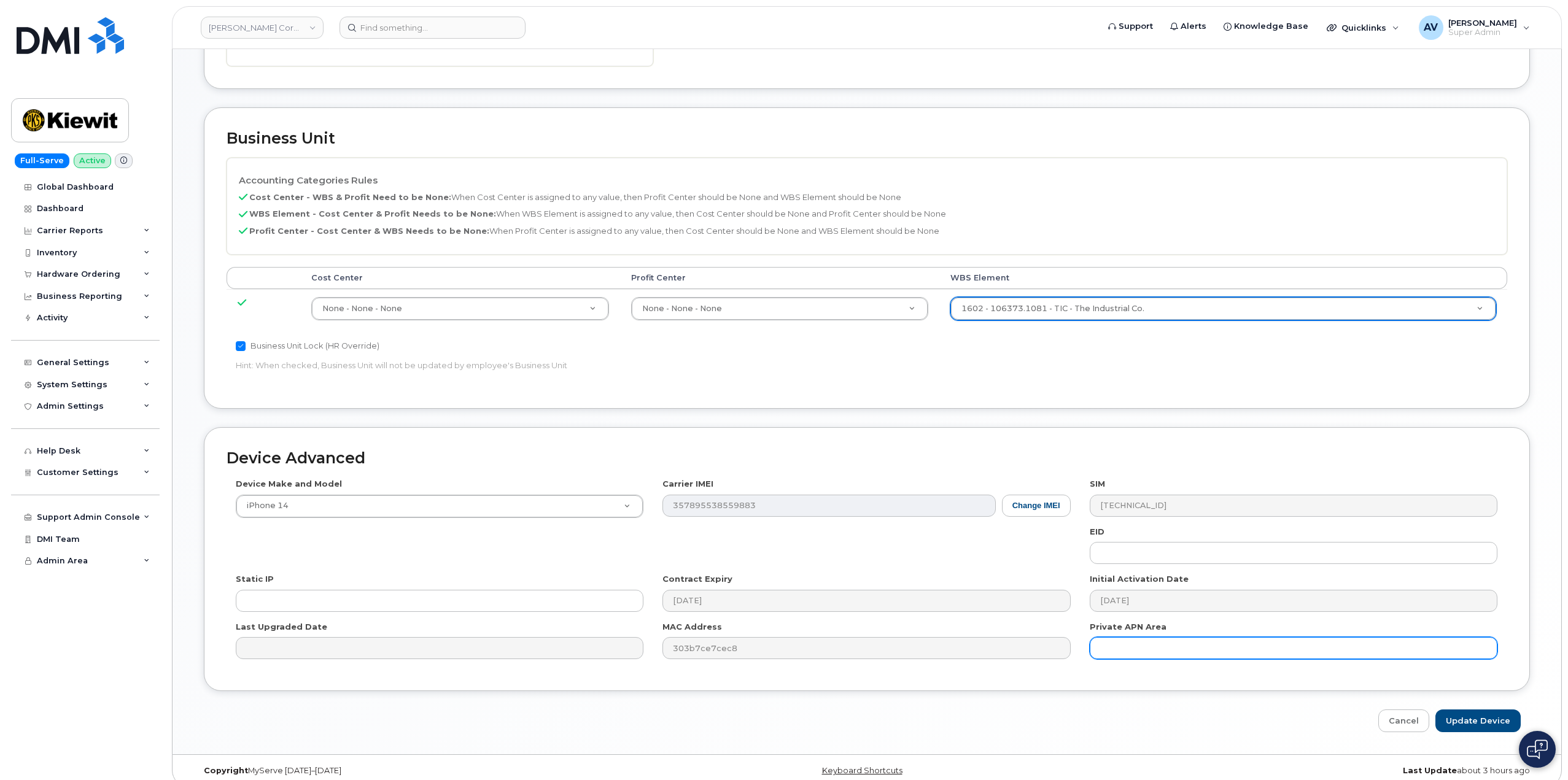
scroll to position [481, 0]
click at [1471, 708] on input "Update Device" at bounding box center [1477, 719] width 85 height 23
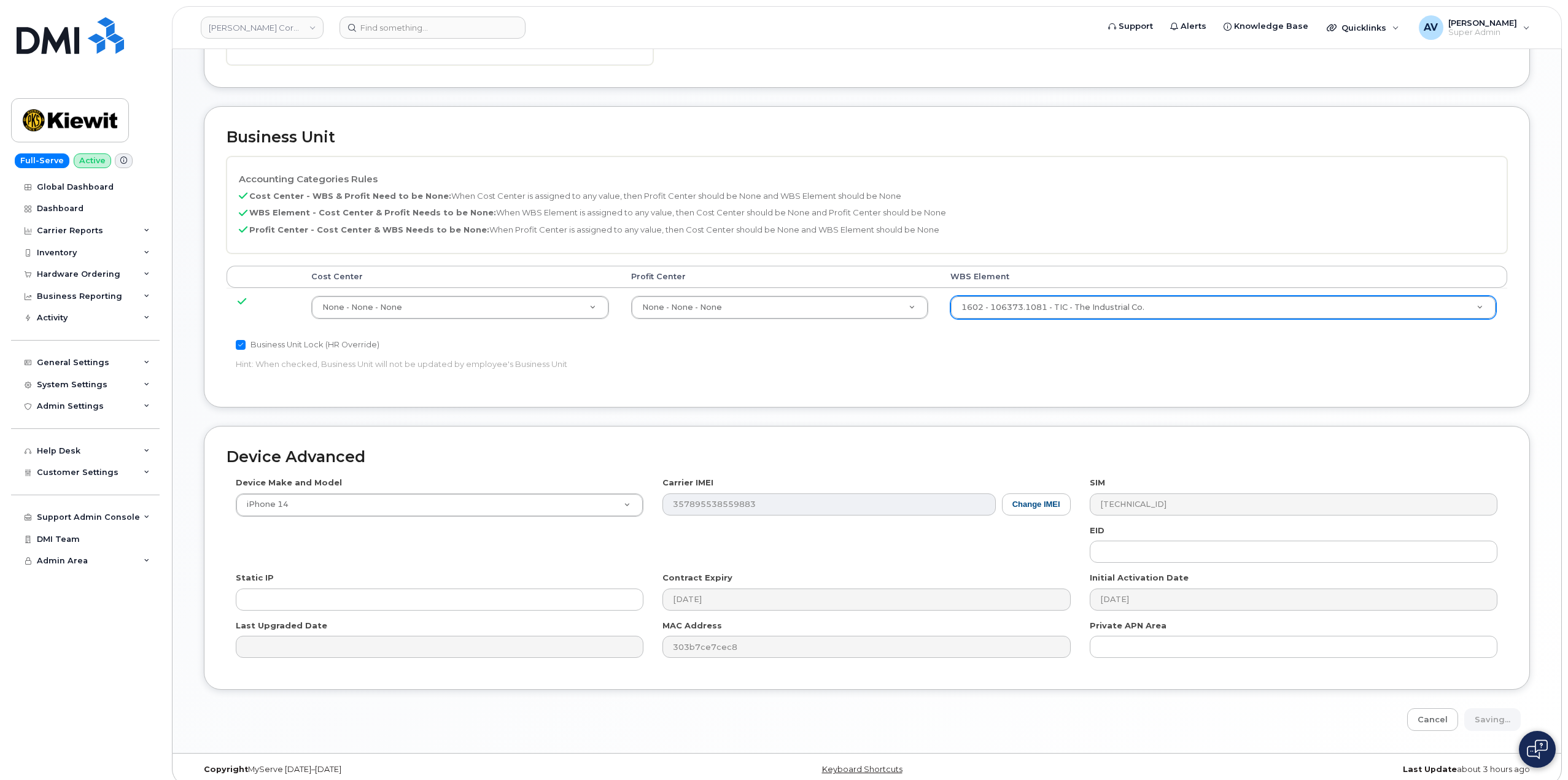
type input "Saving..."
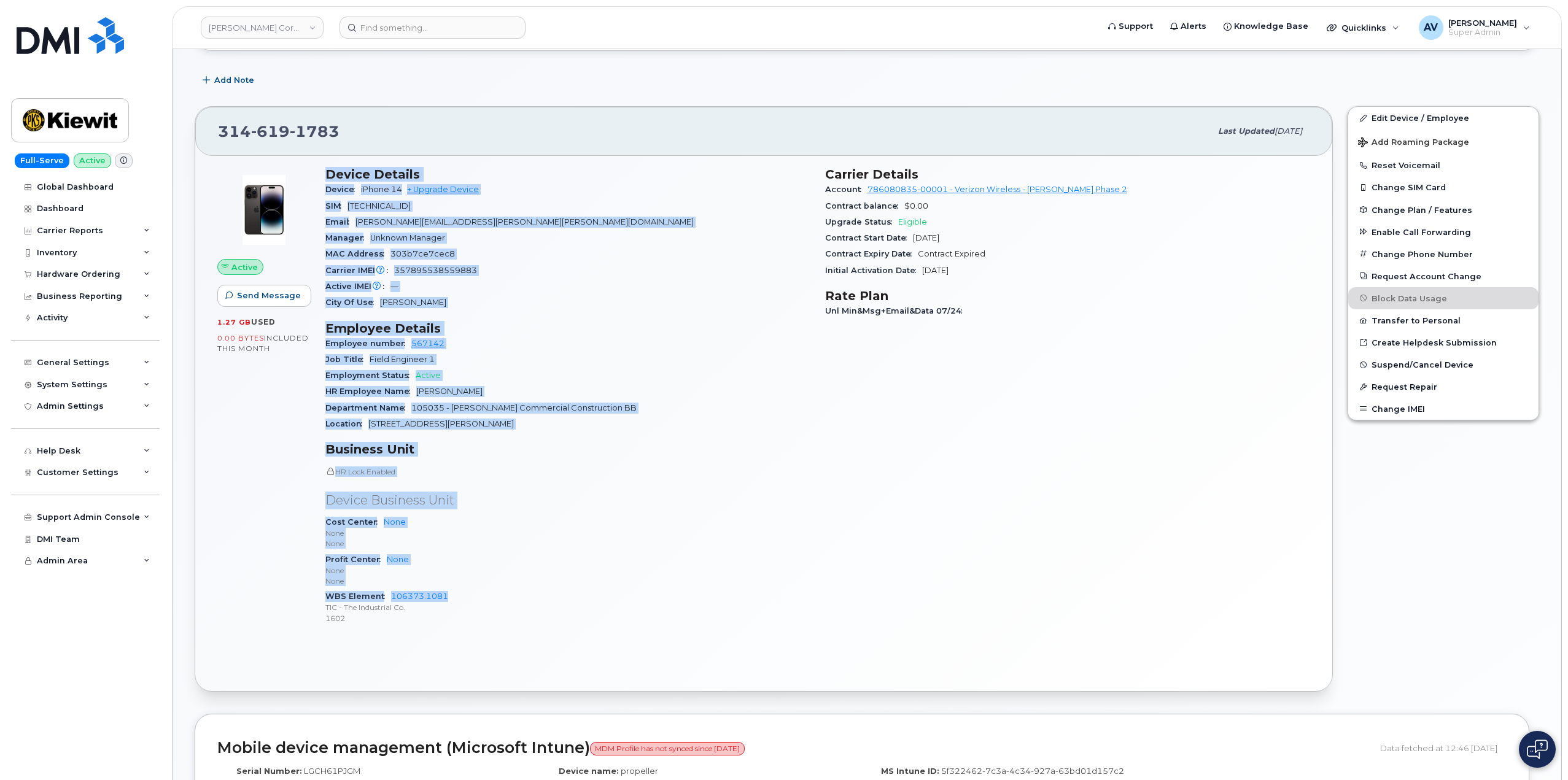
scroll to position [184, 0]
drag, startPoint x: 326, startPoint y: 352, endPoint x: 509, endPoint y: 617, distance: 322.0
click at [509, 617] on div "Device Details Device iPhone 14 + Upgrade Device SIM 89148000011482424064 Email…" at bounding box center [568, 400] width 500 height 483
copy div "Device Details Device iPhone 14 + Upgrade Device SIM 89148000011482424064 Email…"
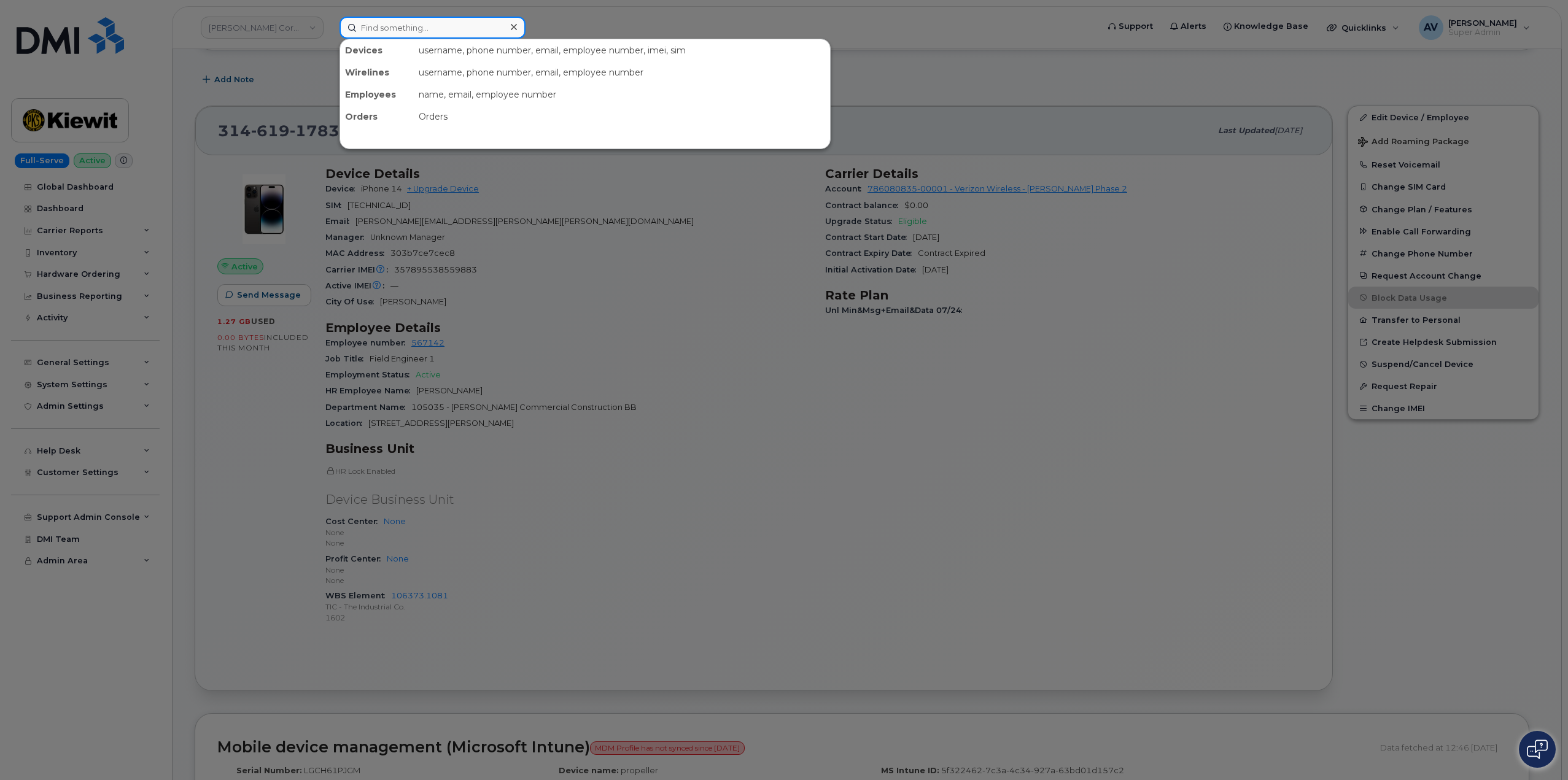
click at [434, 32] on input at bounding box center [433, 28] width 186 height 22
paste input "[PERSON_NAME]"
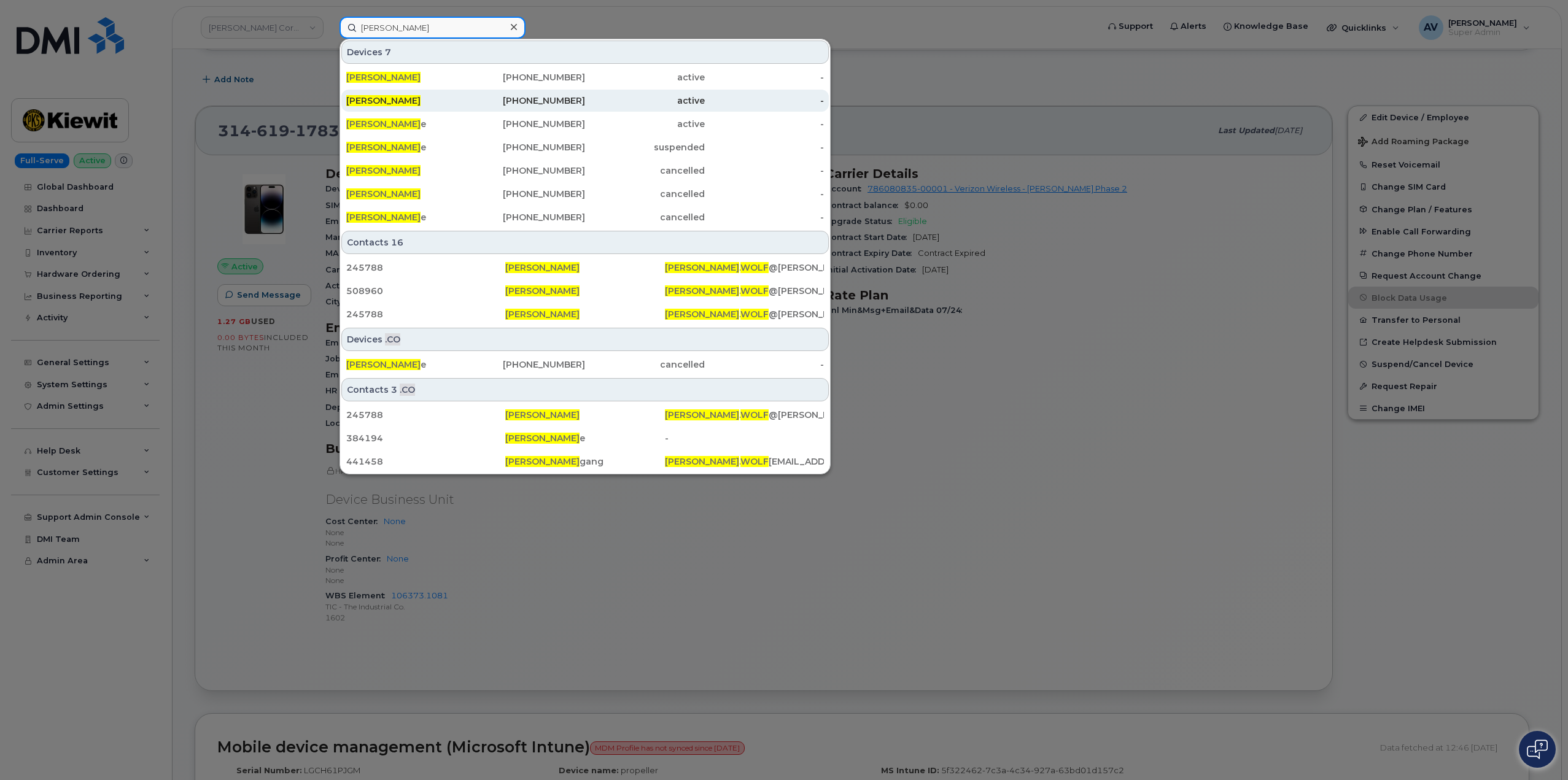
type input "[PERSON_NAME]"
click at [467, 100] on div "801-857-7503" at bounding box center [526, 101] width 120 height 12
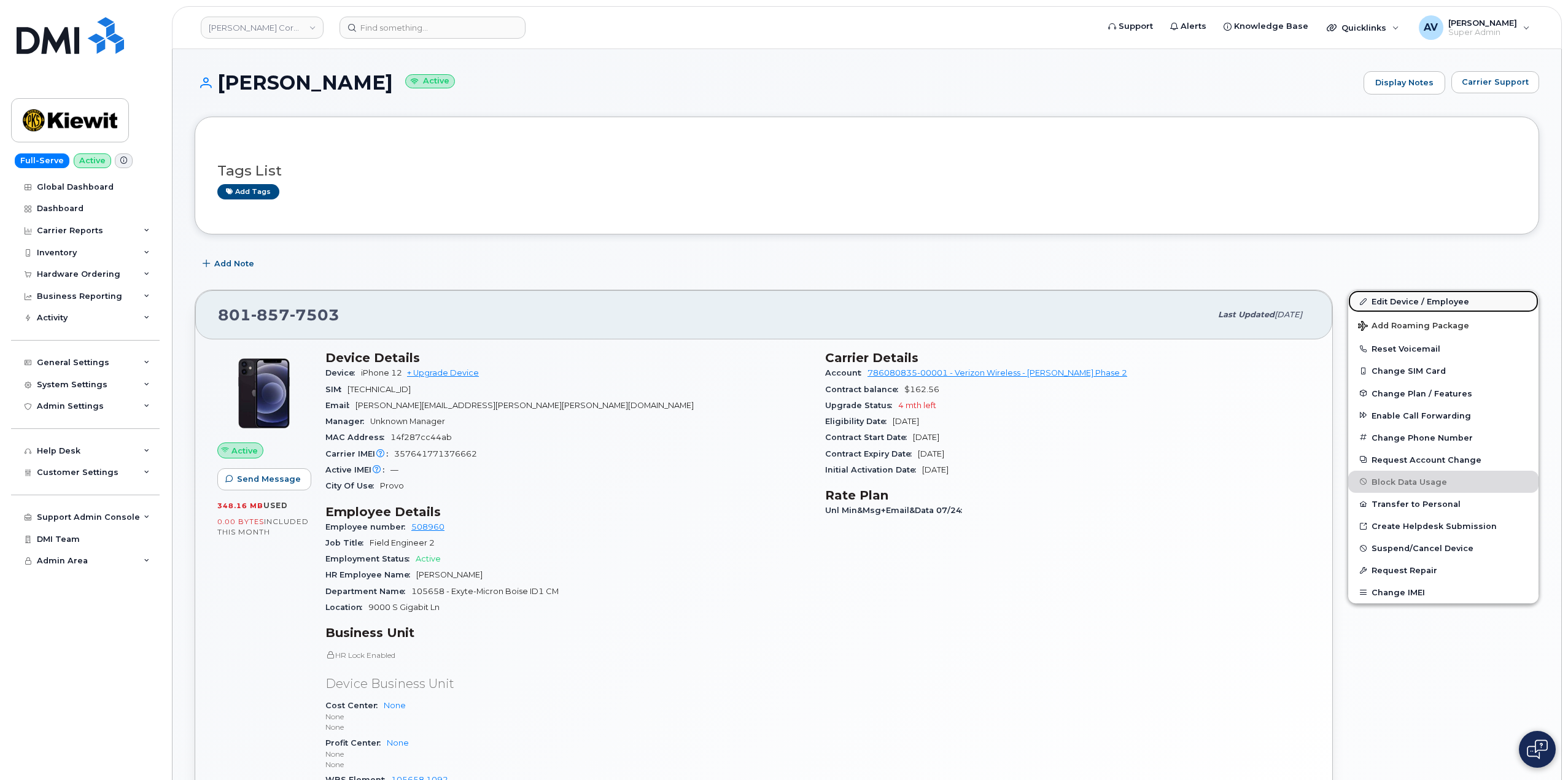
click at [1384, 302] on link "Edit Device / Employee" at bounding box center [1443, 301] width 190 height 22
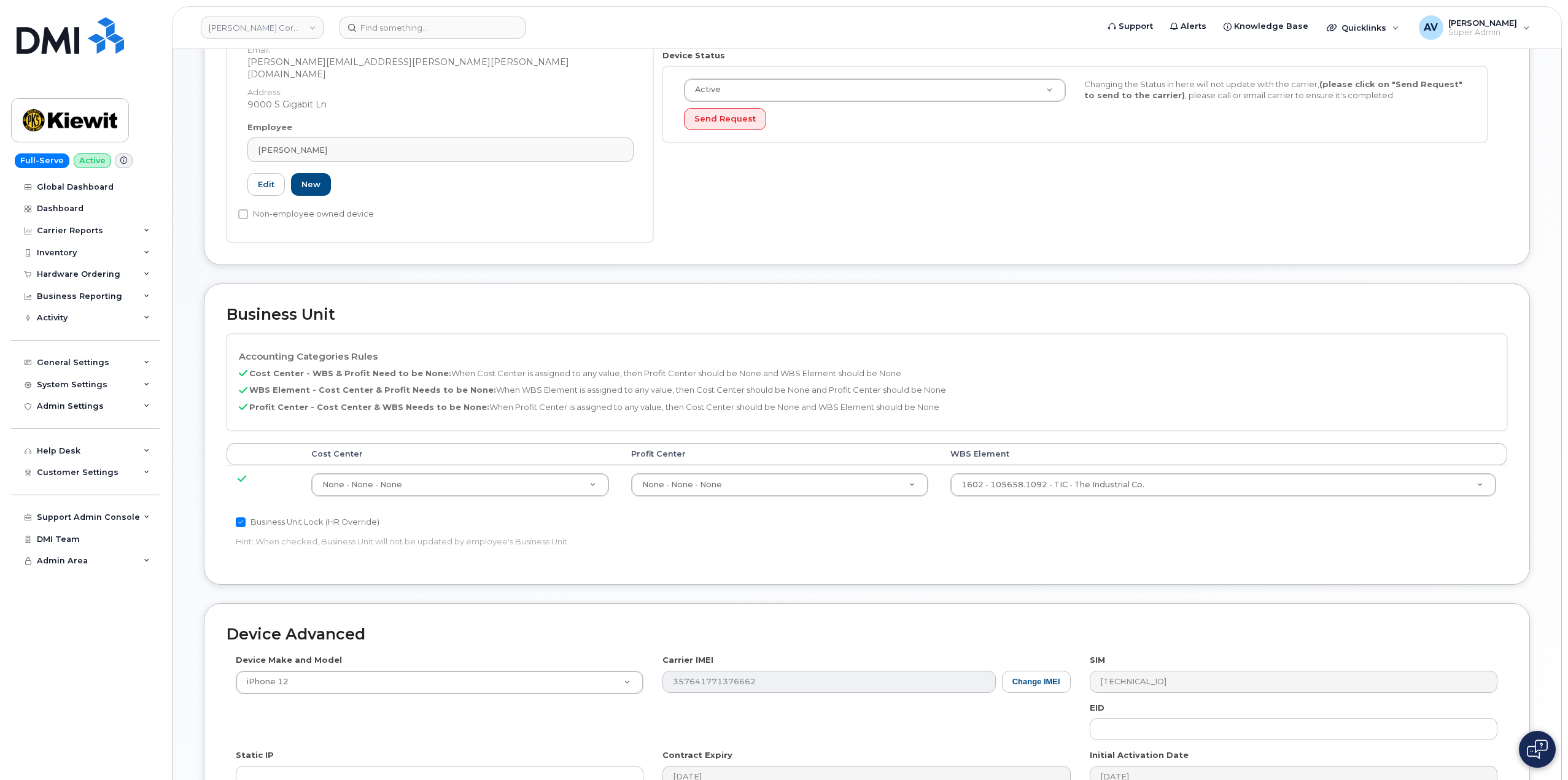
scroll to position [307, 0]
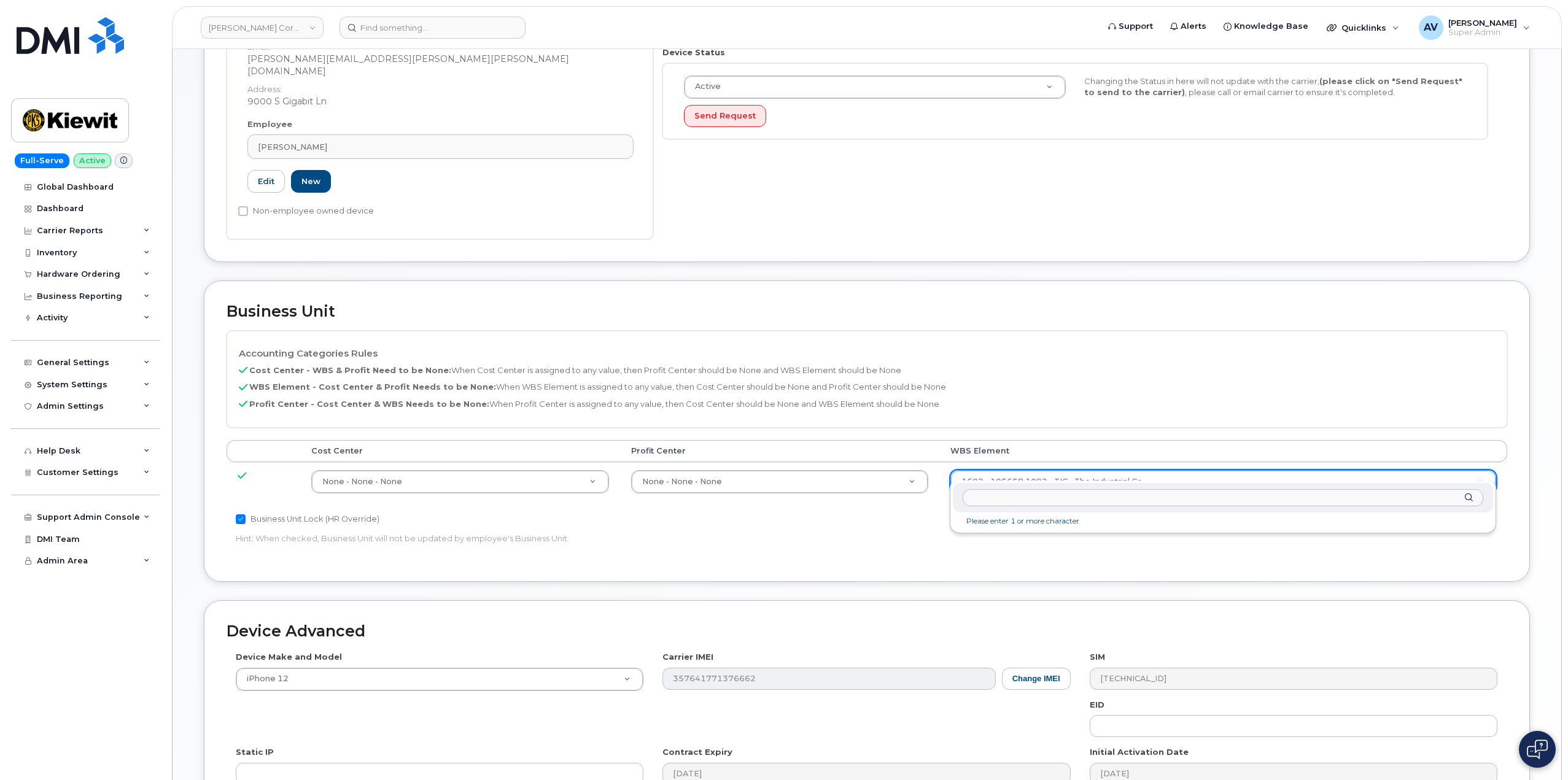
click at [1100, 492] on input "text" at bounding box center [1223, 498] width 521 height 17
type input "105739.1105"
type input "30123122"
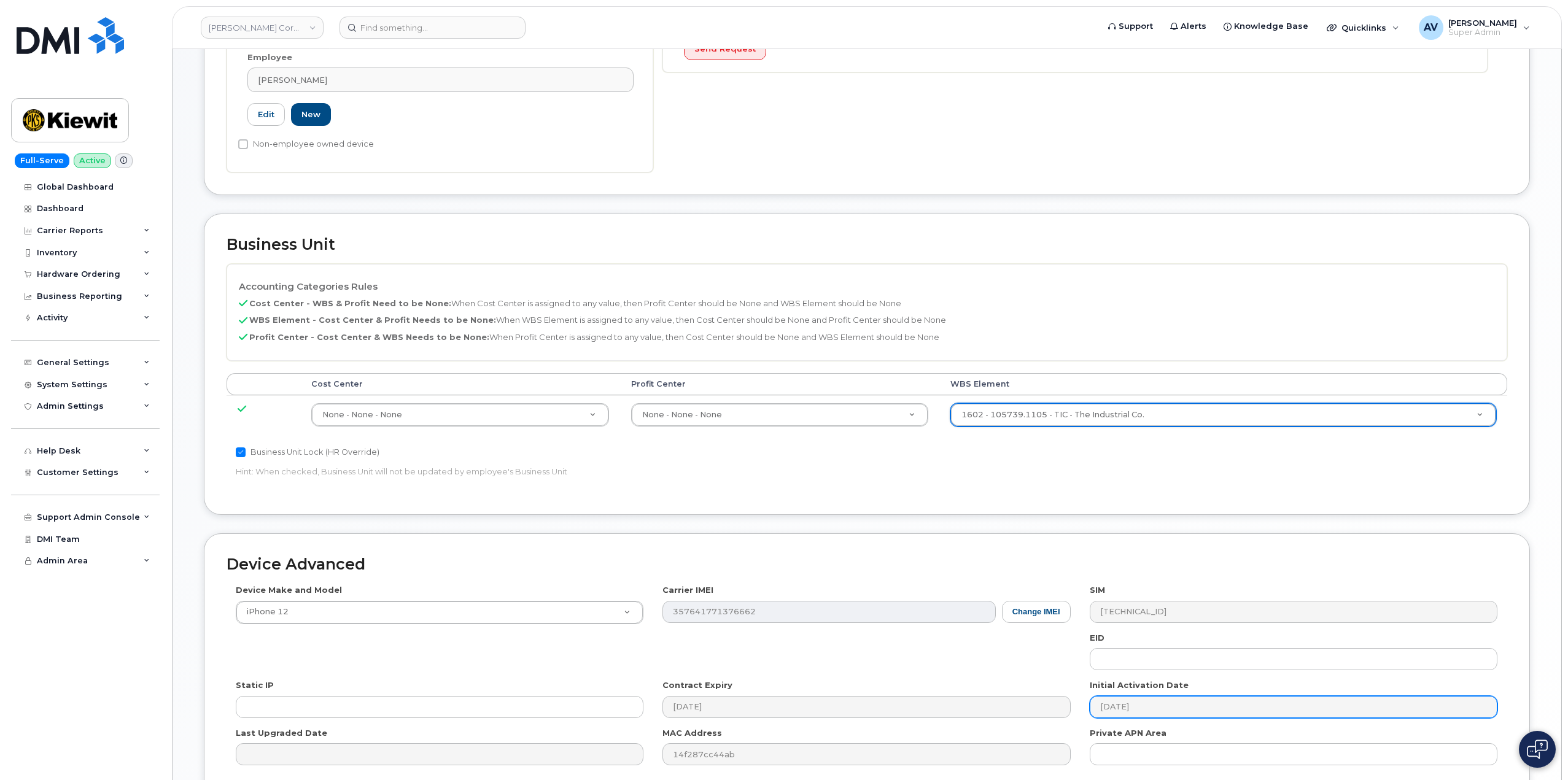
scroll to position [481, 0]
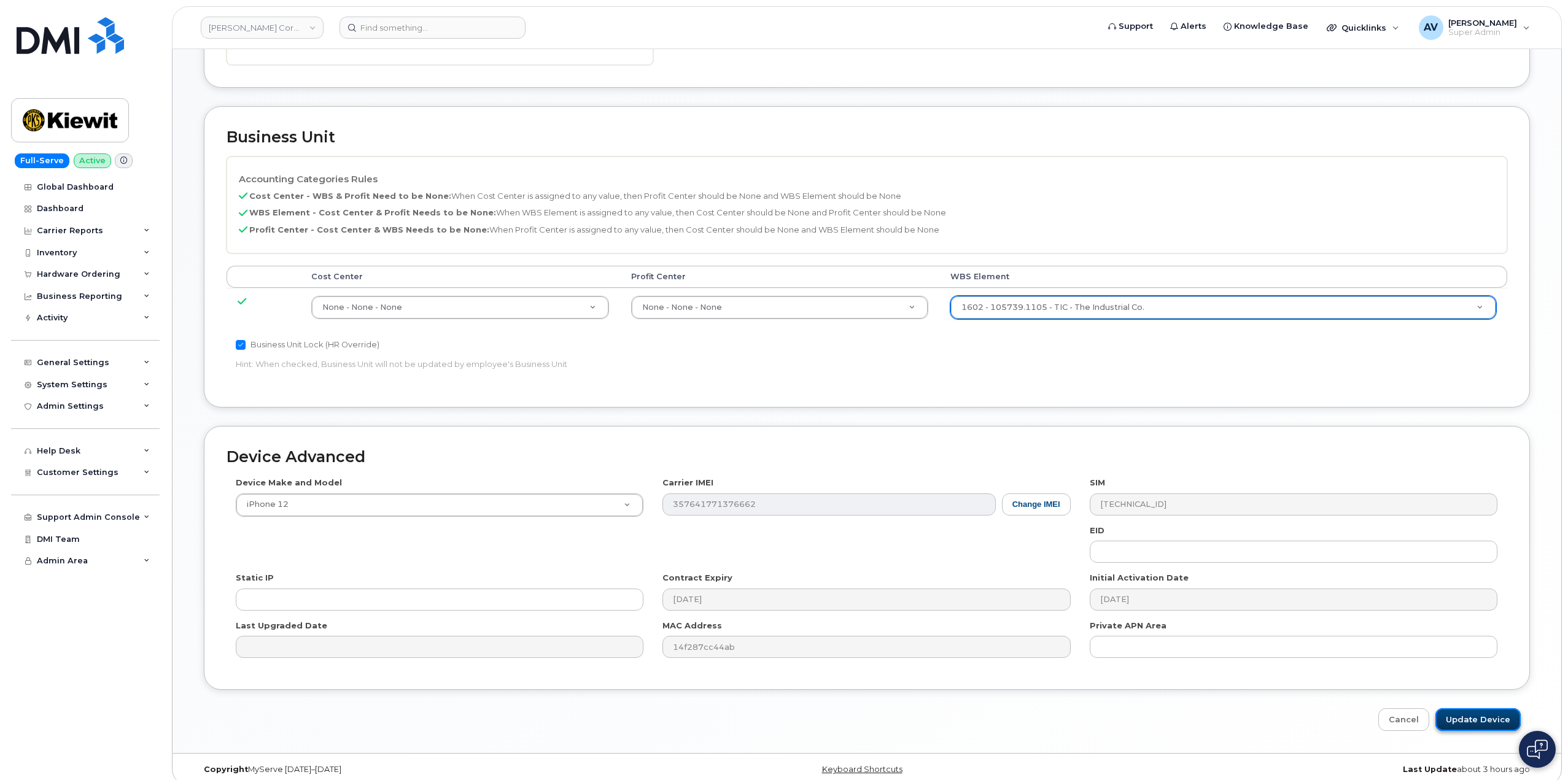
click at [1486, 708] on input "Update Device" at bounding box center [1477, 719] width 85 height 23
type input "Saving..."
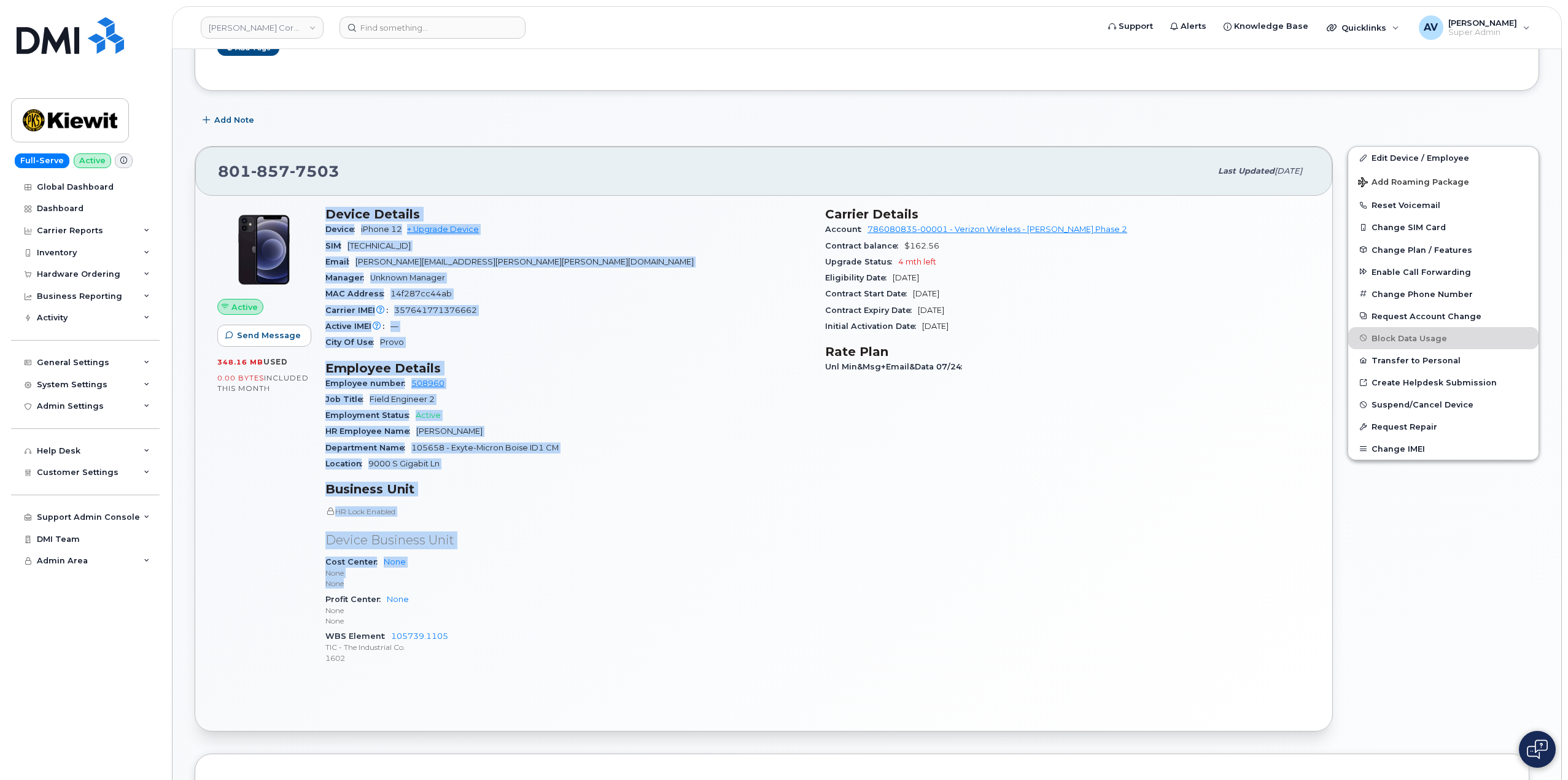
scroll to position [245, 0]
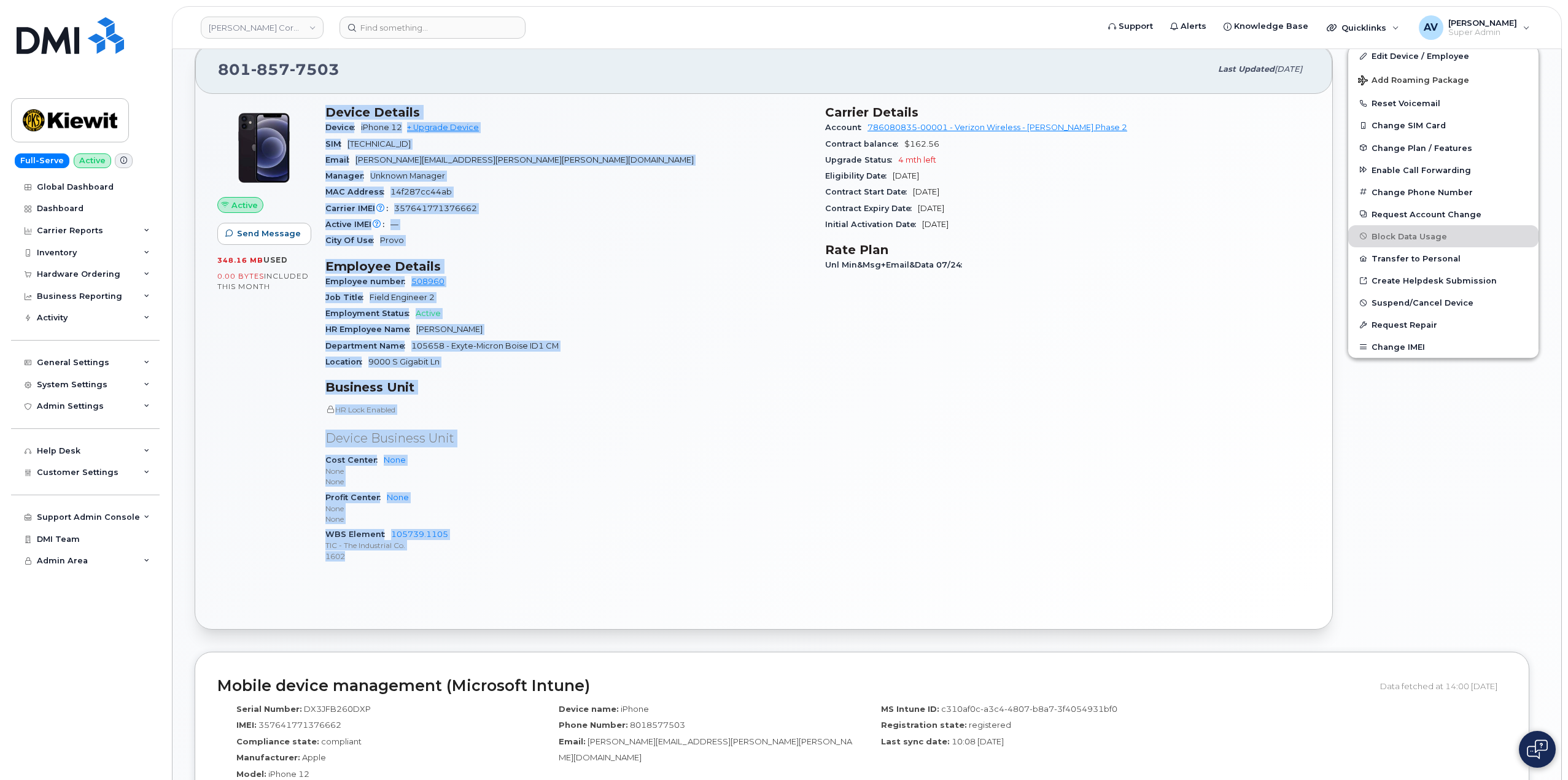
drag, startPoint x: 328, startPoint y: 356, endPoint x: 505, endPoint y: 555, distance: 266.3
click at [505, 555] on div "Device Details Device iPhone 12 + Upgrade Device SIM 89148000008634331346 Email…" at bounding box center [568, 339] width 500 height 483
copy div "Device Details Device iPhone 12 + Upgrade Device SIM 89148000008634331346 Email…"
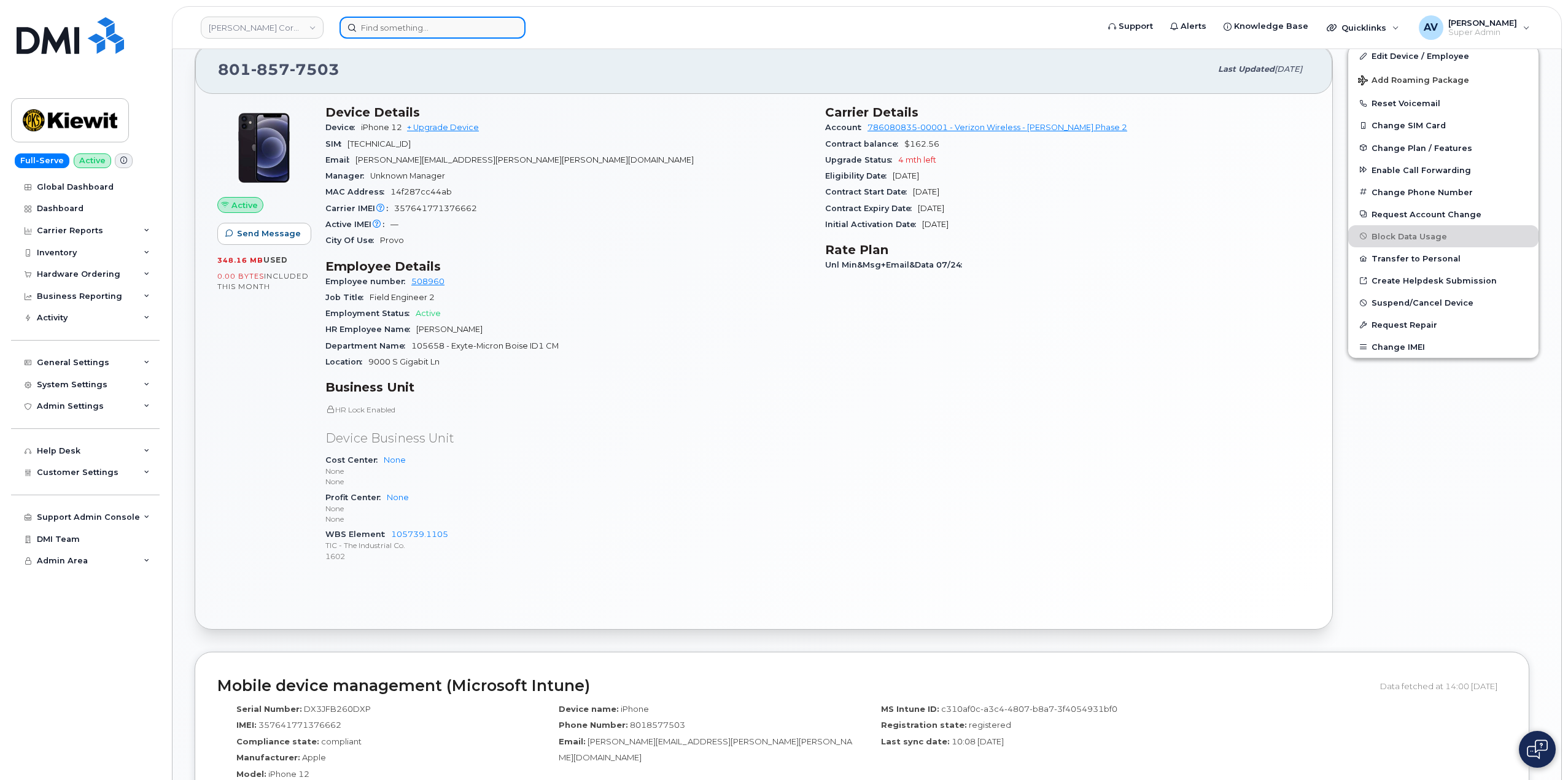
click at [439, 22] on input at bounding box center [433, 28] width 186 height 22
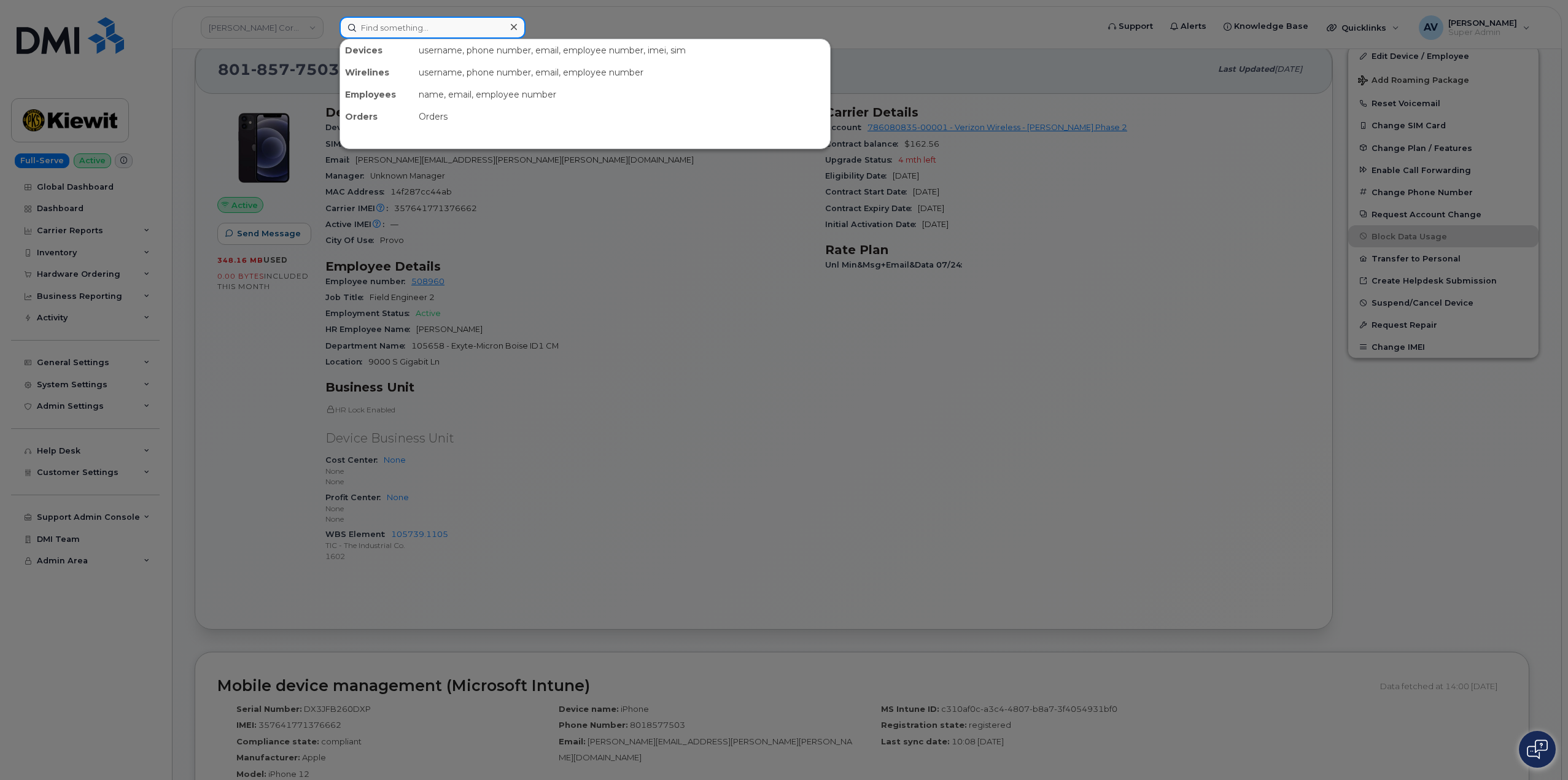
paste input "[PERSON_NAME]"
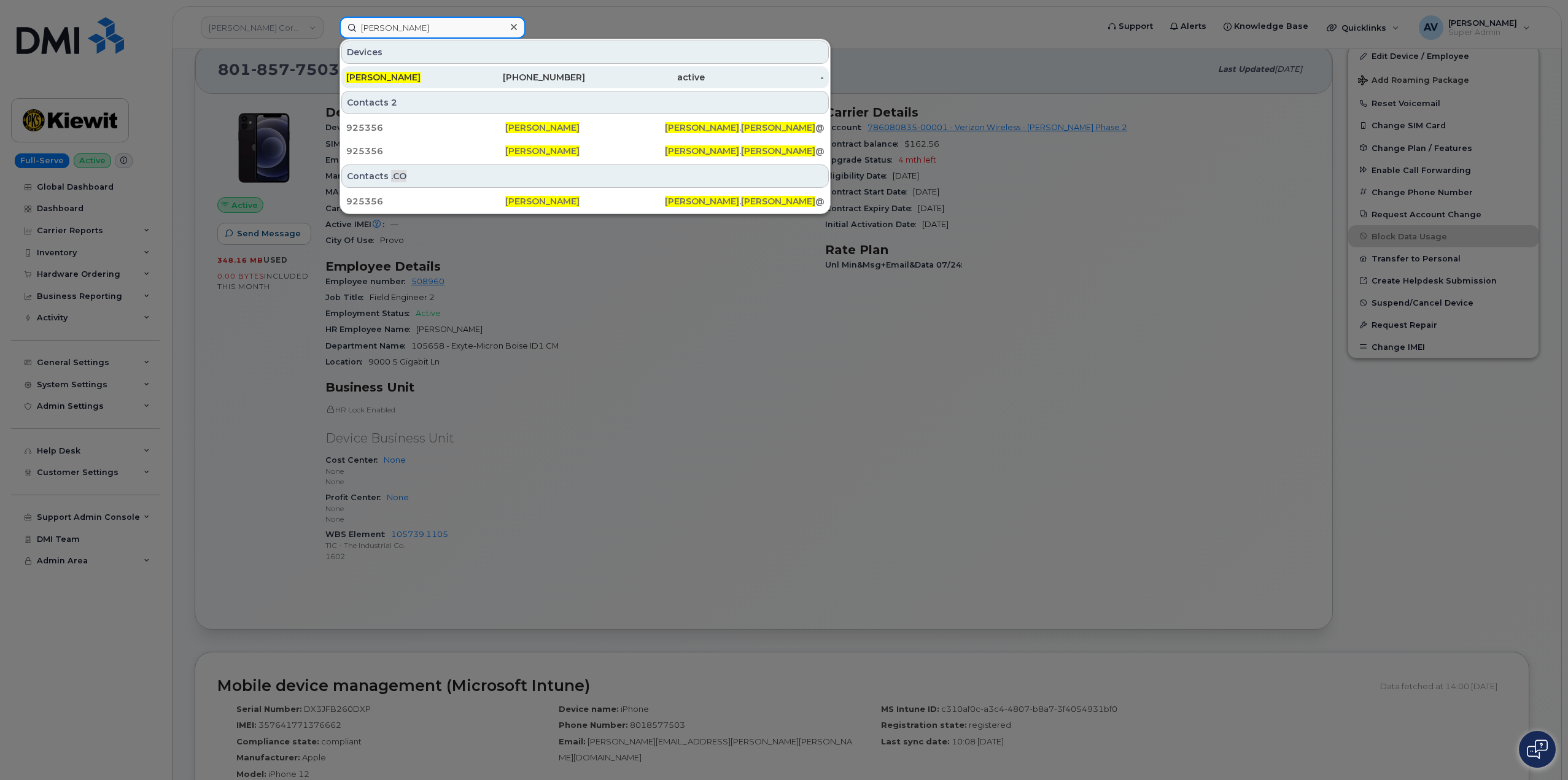
type input "[PERSON_NAME]"
click at [455, 74] on div "[PERSON_NAME]" at bounding box center [406, 77] width 120 height 12
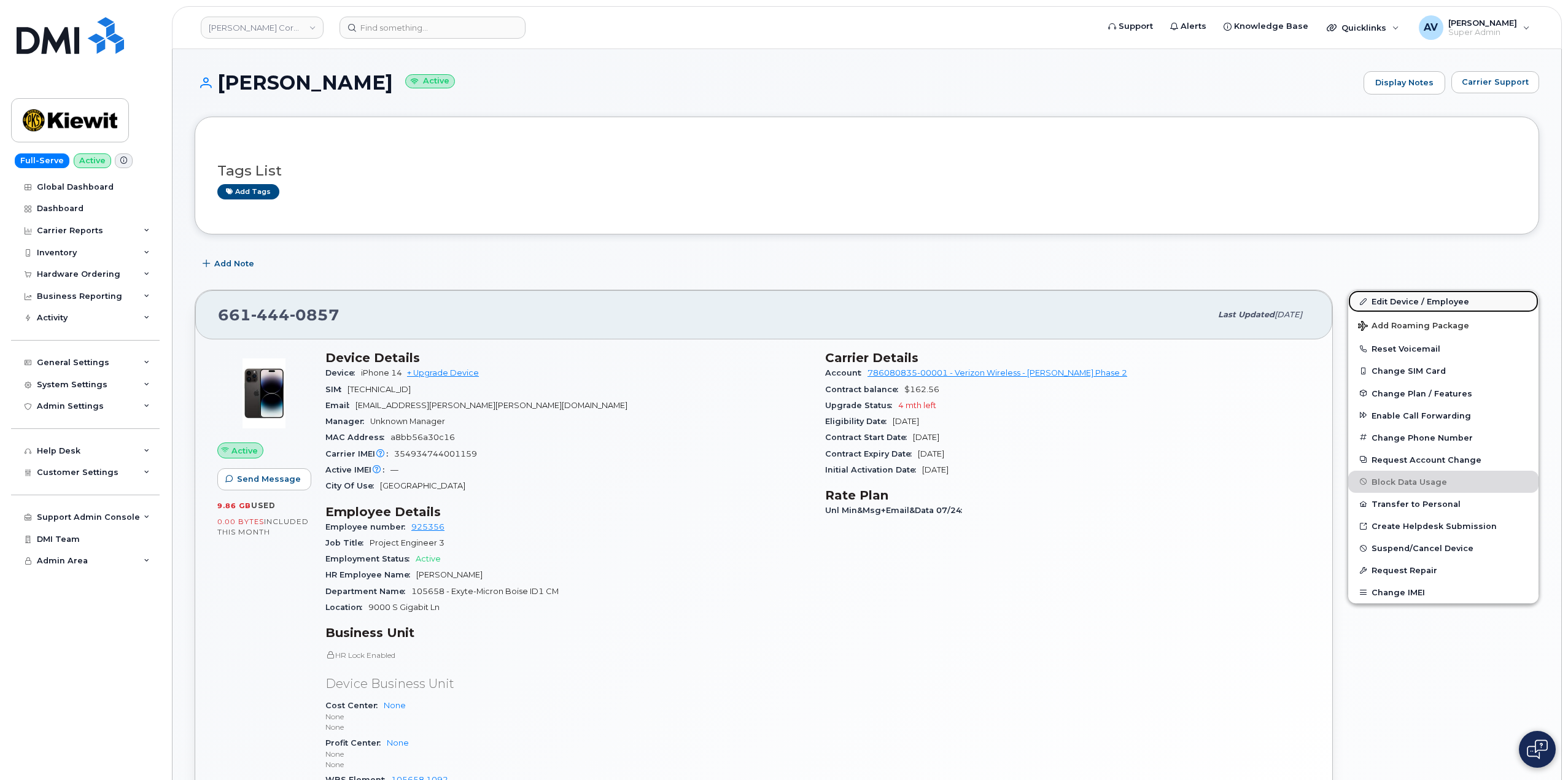
click at [1387, 303] on link "Edit Device / Employee" at bounding box center [1443, 301] width 190 height 22
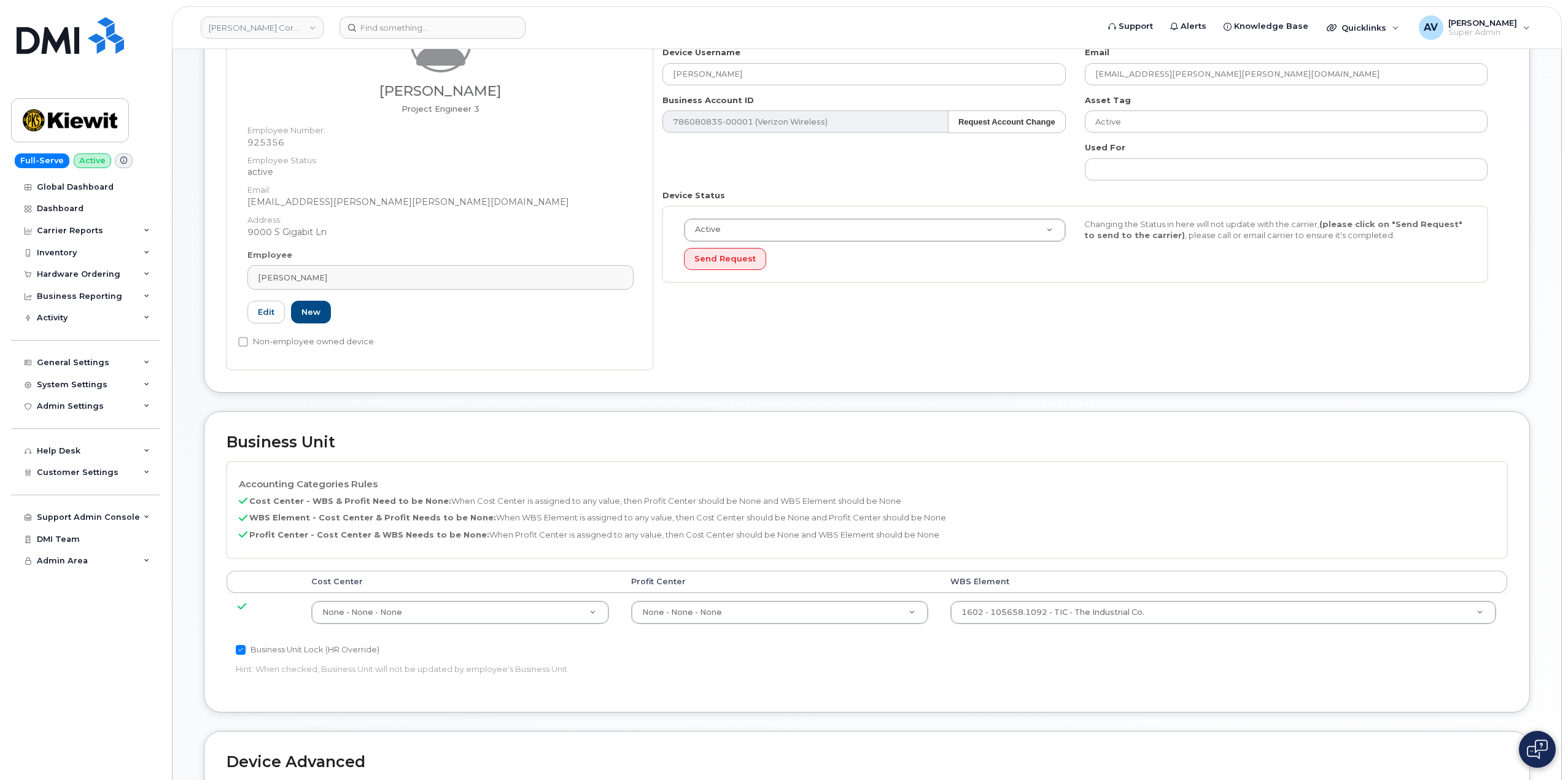
scroll to position [245, 0]
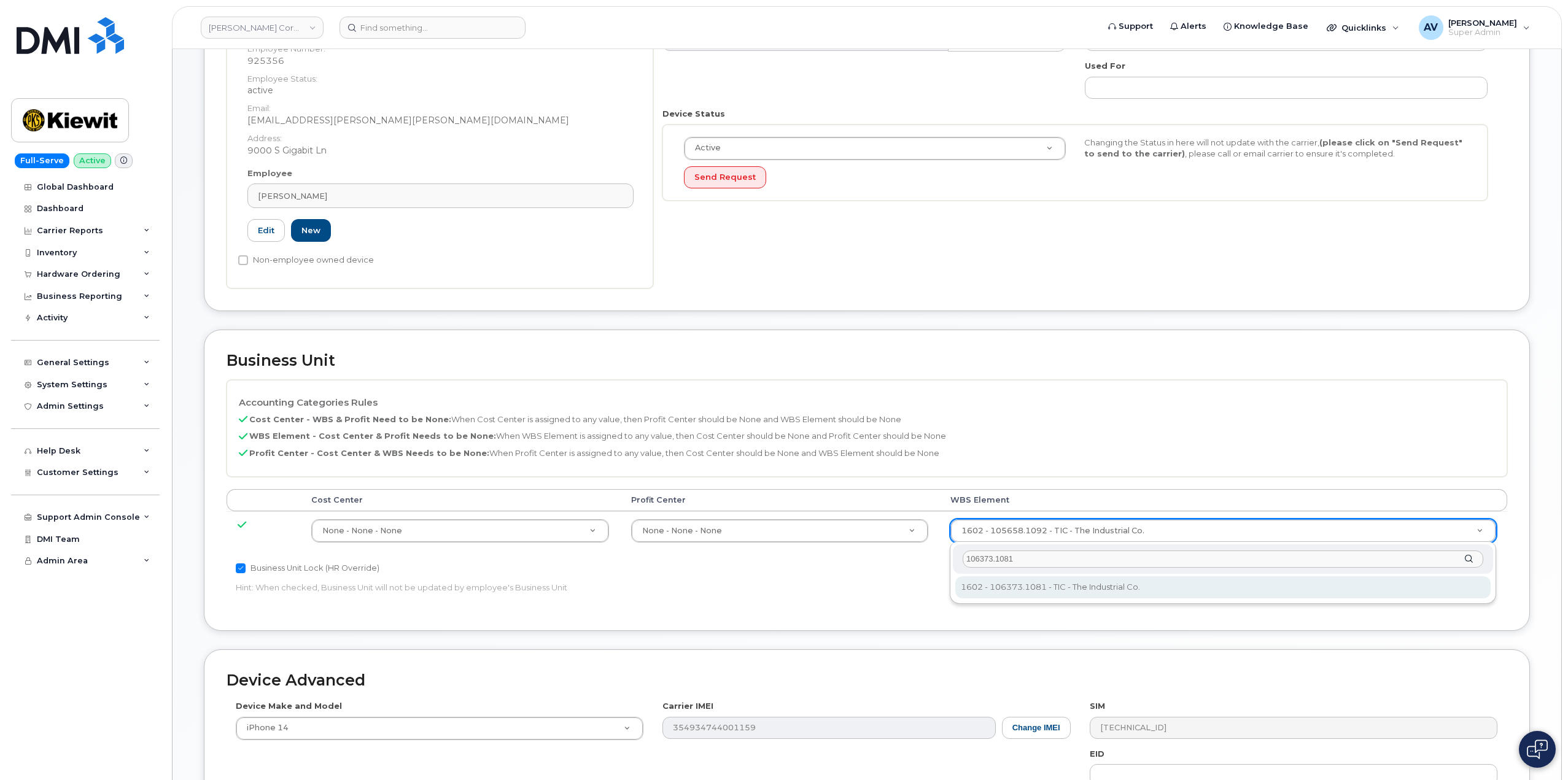
type input "106373.1081"
type input "35050978"
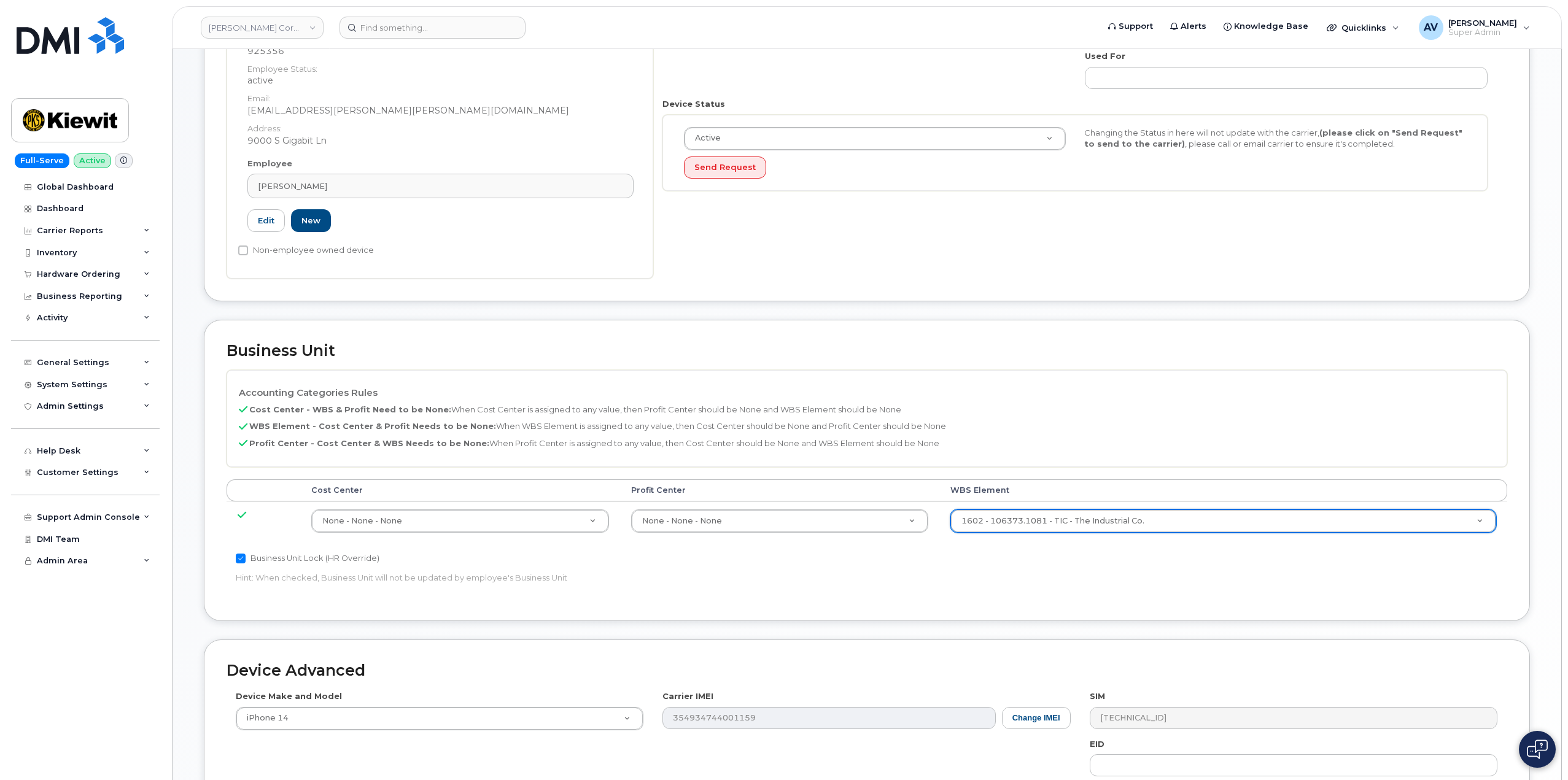
scroll to position [481, 0]
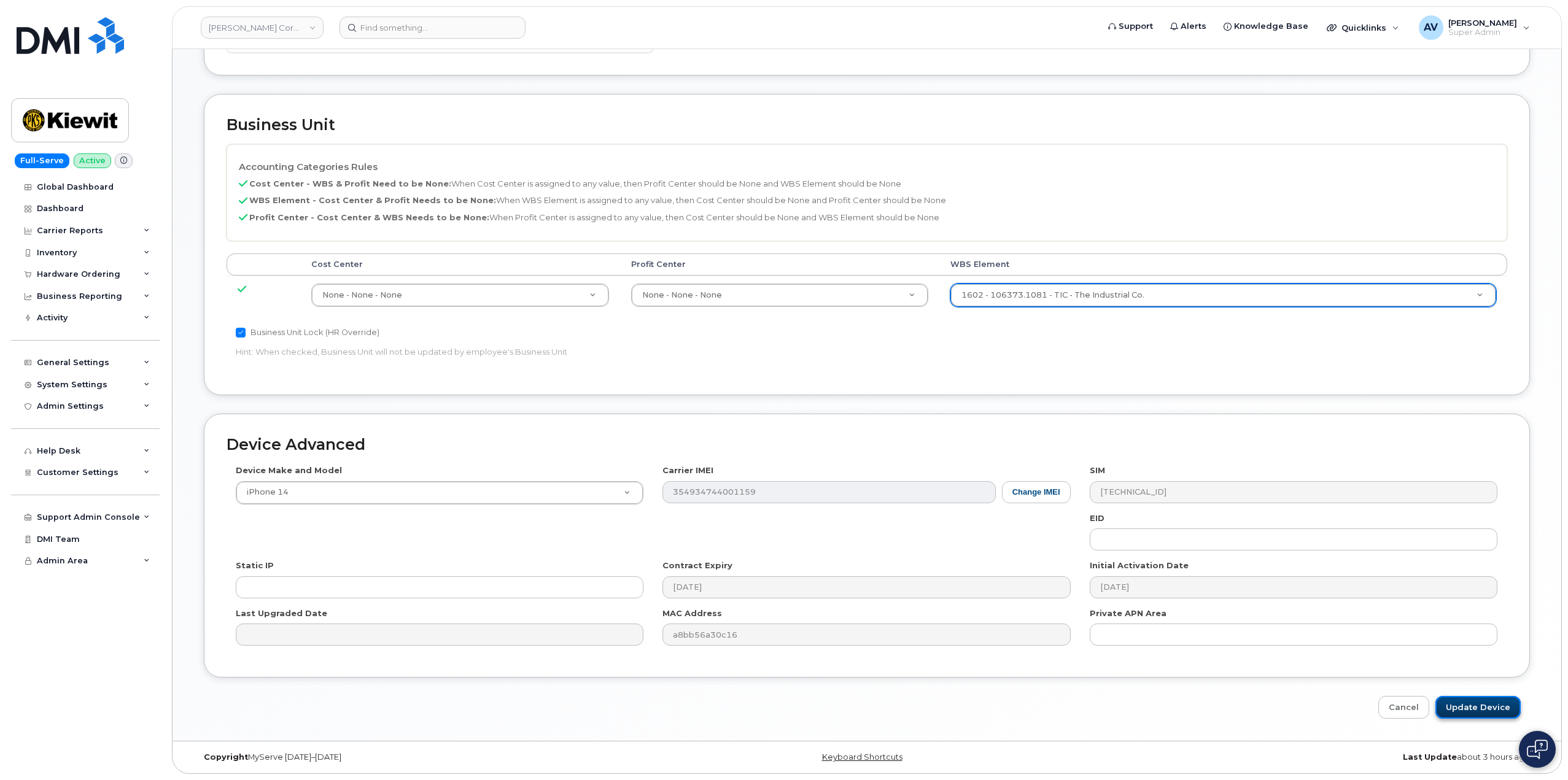
click at [1483, 703] on input "Update Device" at bounding box center [1477, 707] width 85 height 23
type input "Saving..."
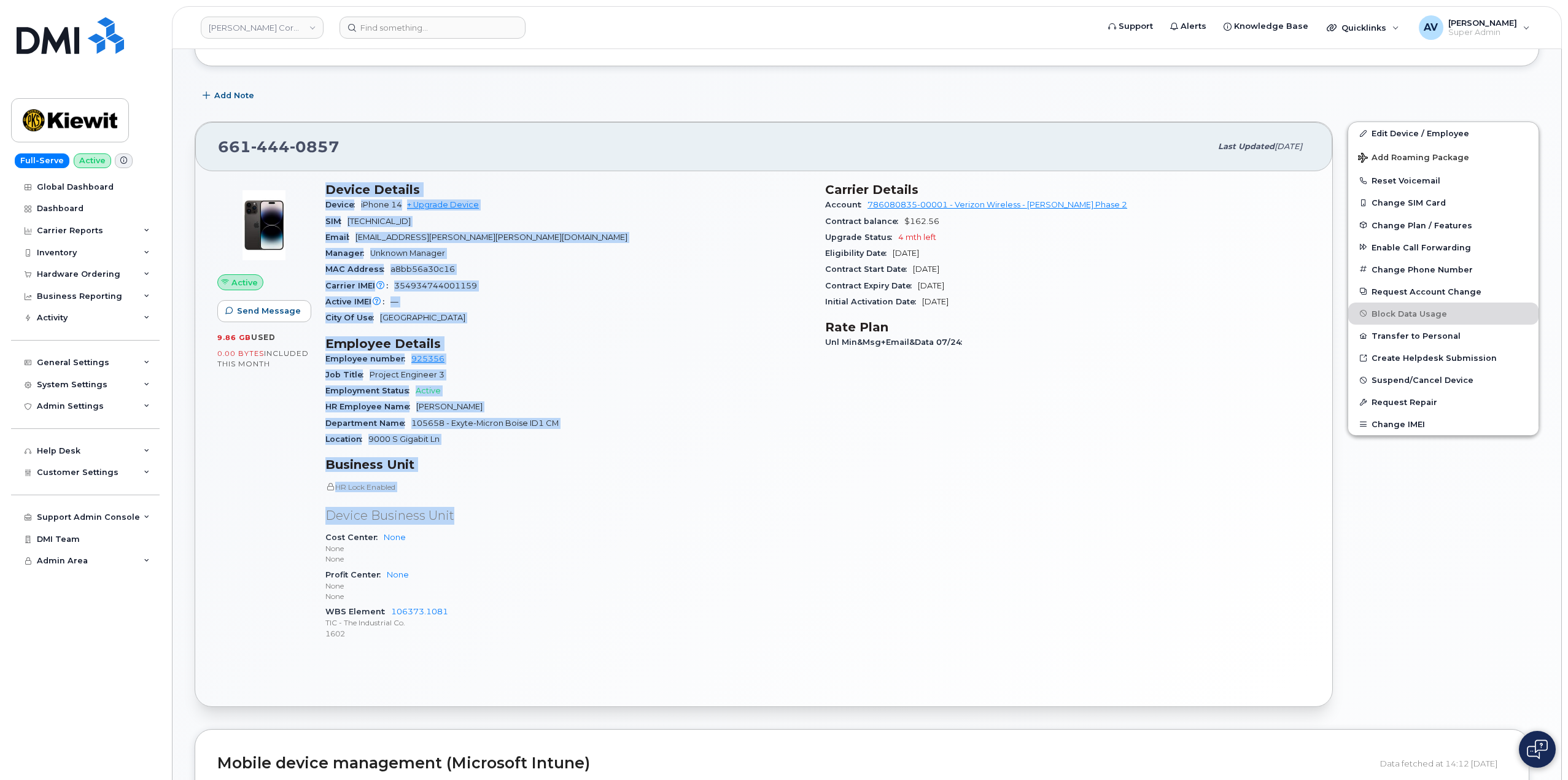
scroll to position [184, 0]
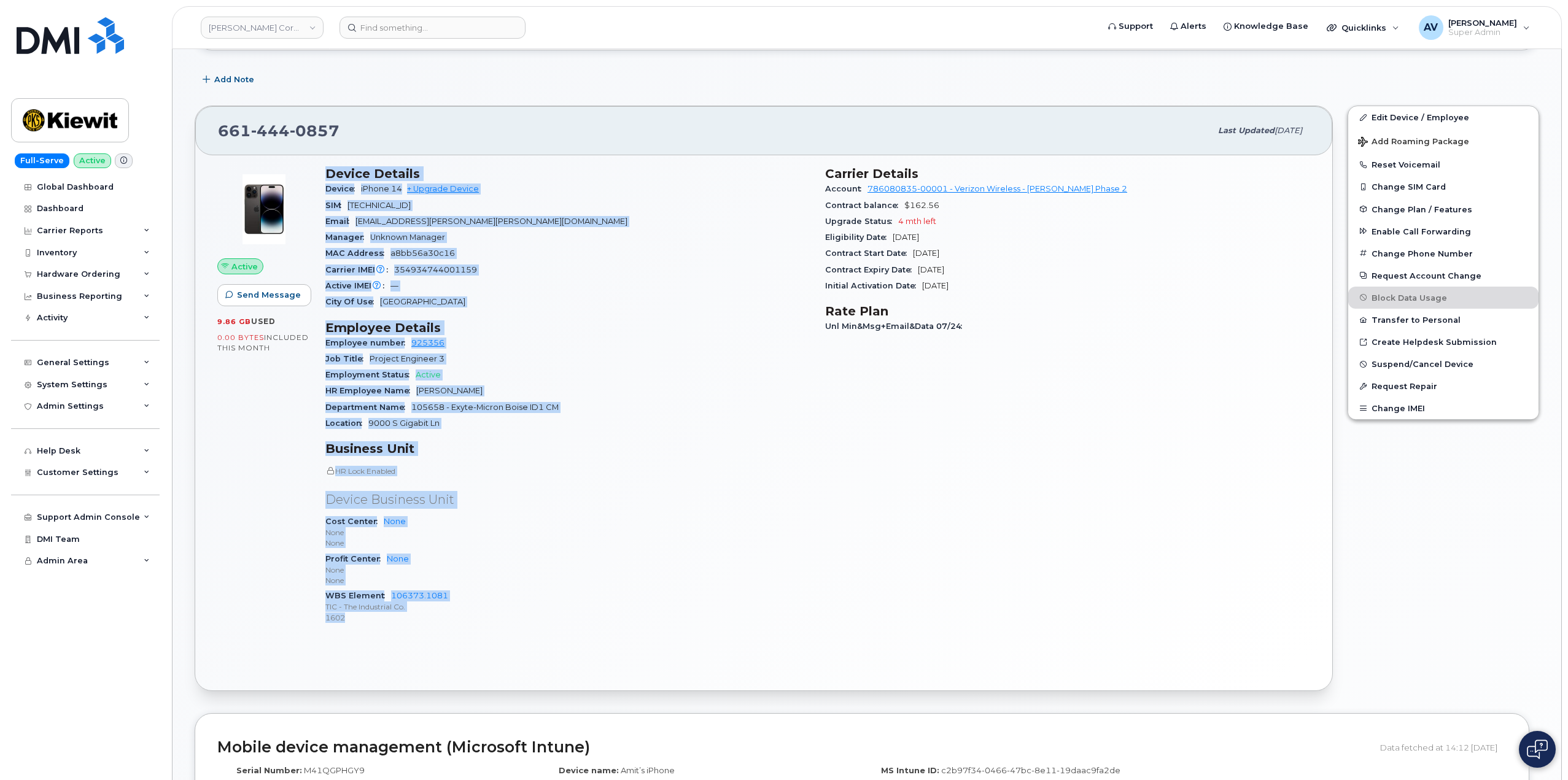
drag, startPoint x: 322, startPoint y: 354, endPoint x: 502, endPoint y: 615, distance: 317.1
click at [502, 615] on div "Device Details Device iPhone 14 + Upgrade Device SIM [TECHNICAL_ID] Email [EMAI…" at bounding box center [568, 400] width 500 height 483
copy div "Device Details Device iPhone 14 + Upgrade Device SIM [TECHNICAL_ID] Email [EMAI…"
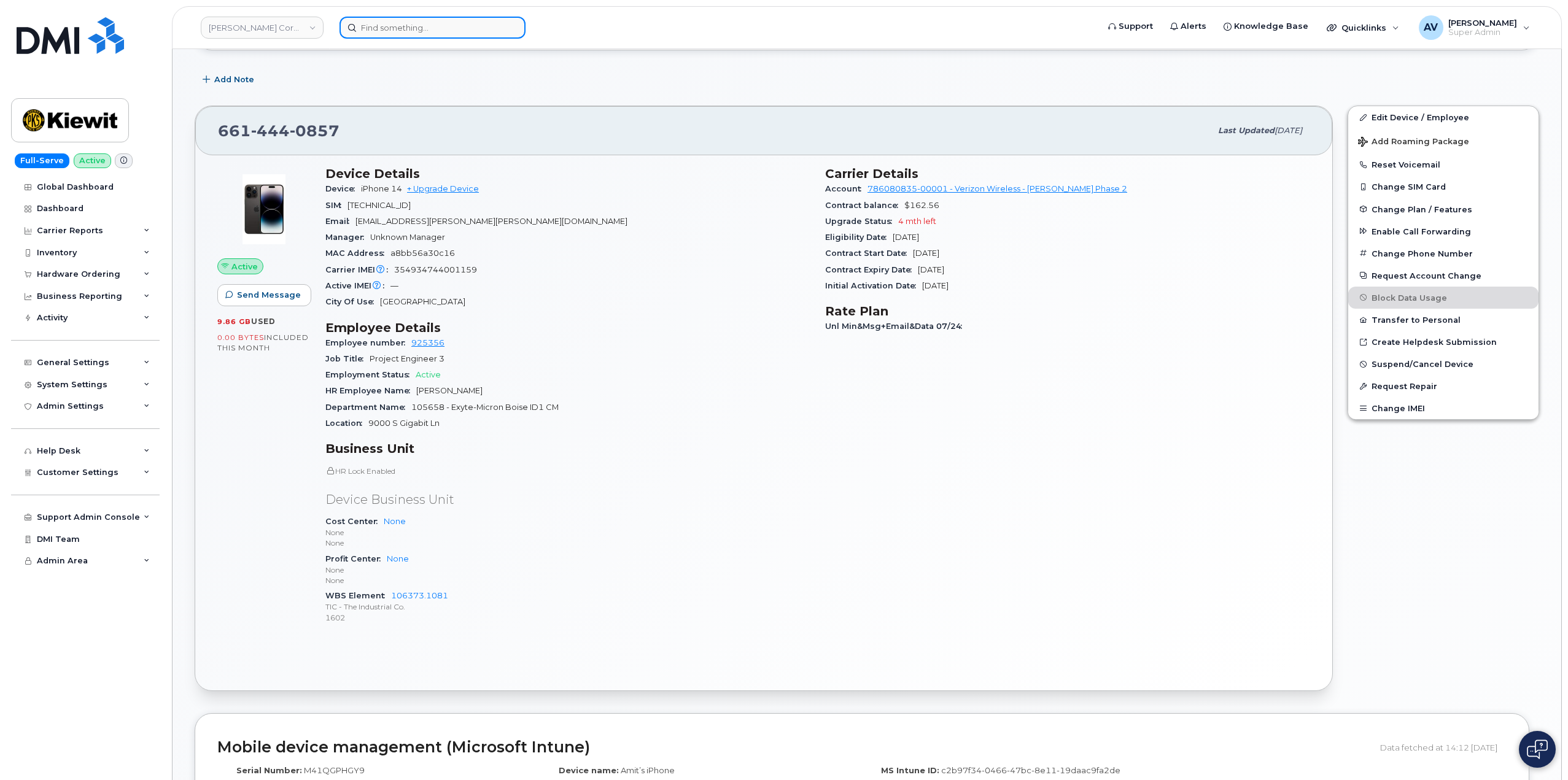
click at [478, 22] on input at bounding box center [433, 28] width 186 height 22
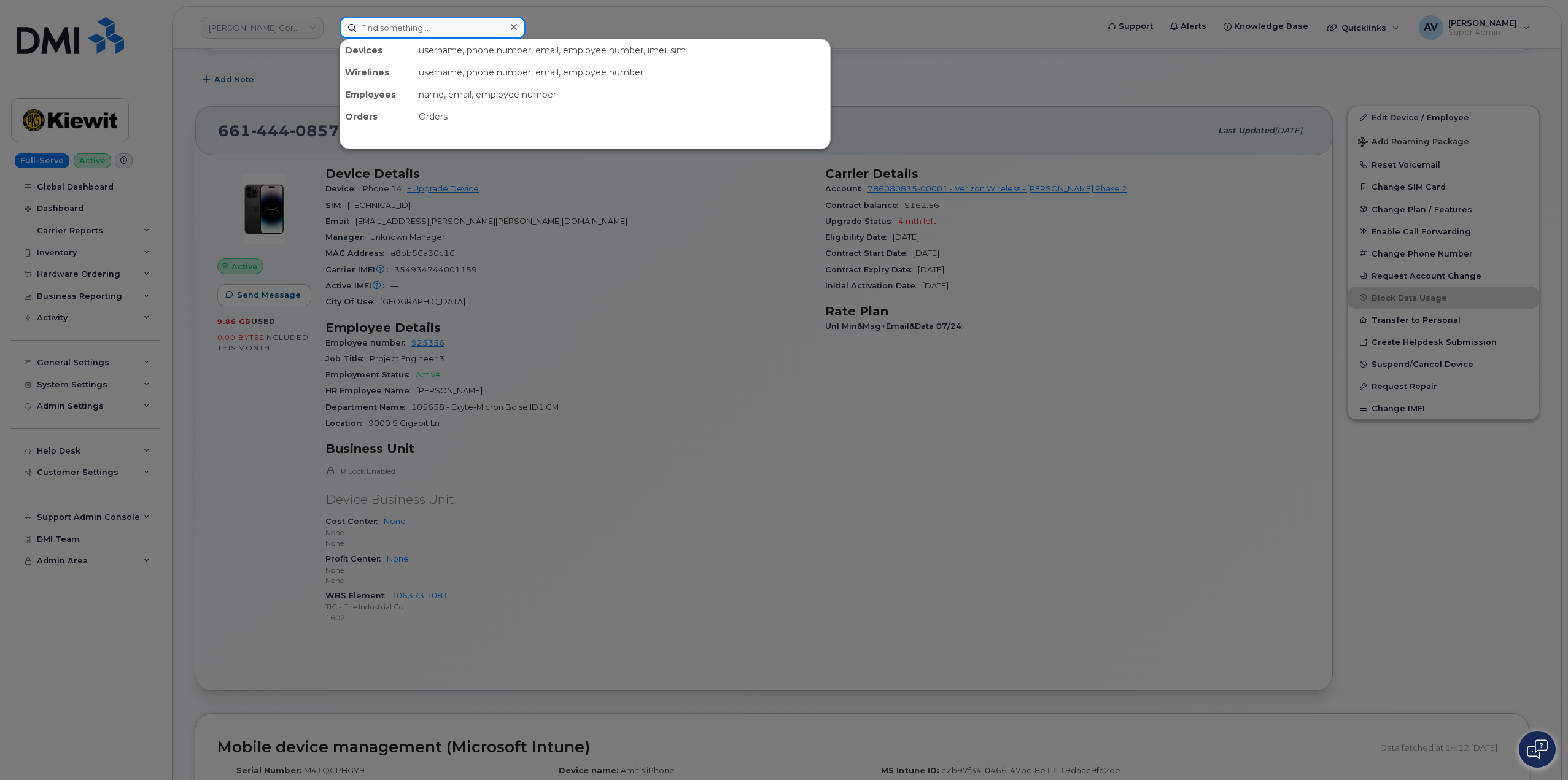
paste input "[PERSON_NAME]"
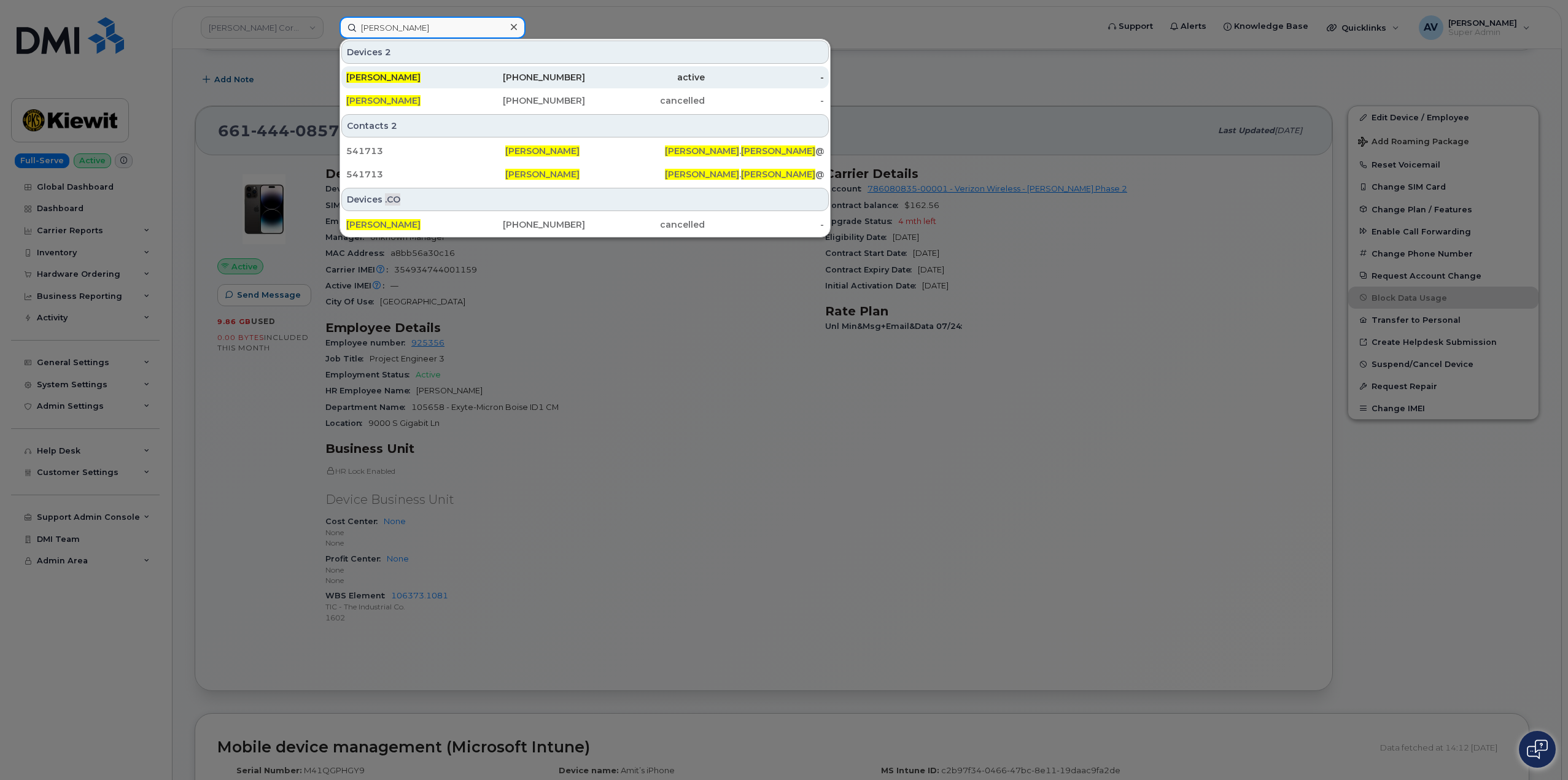
type input "[PERSON_NAME]"
click at [474, 77] on div "281-761-1119" at bounding box center [526, 77] width 120 height 12
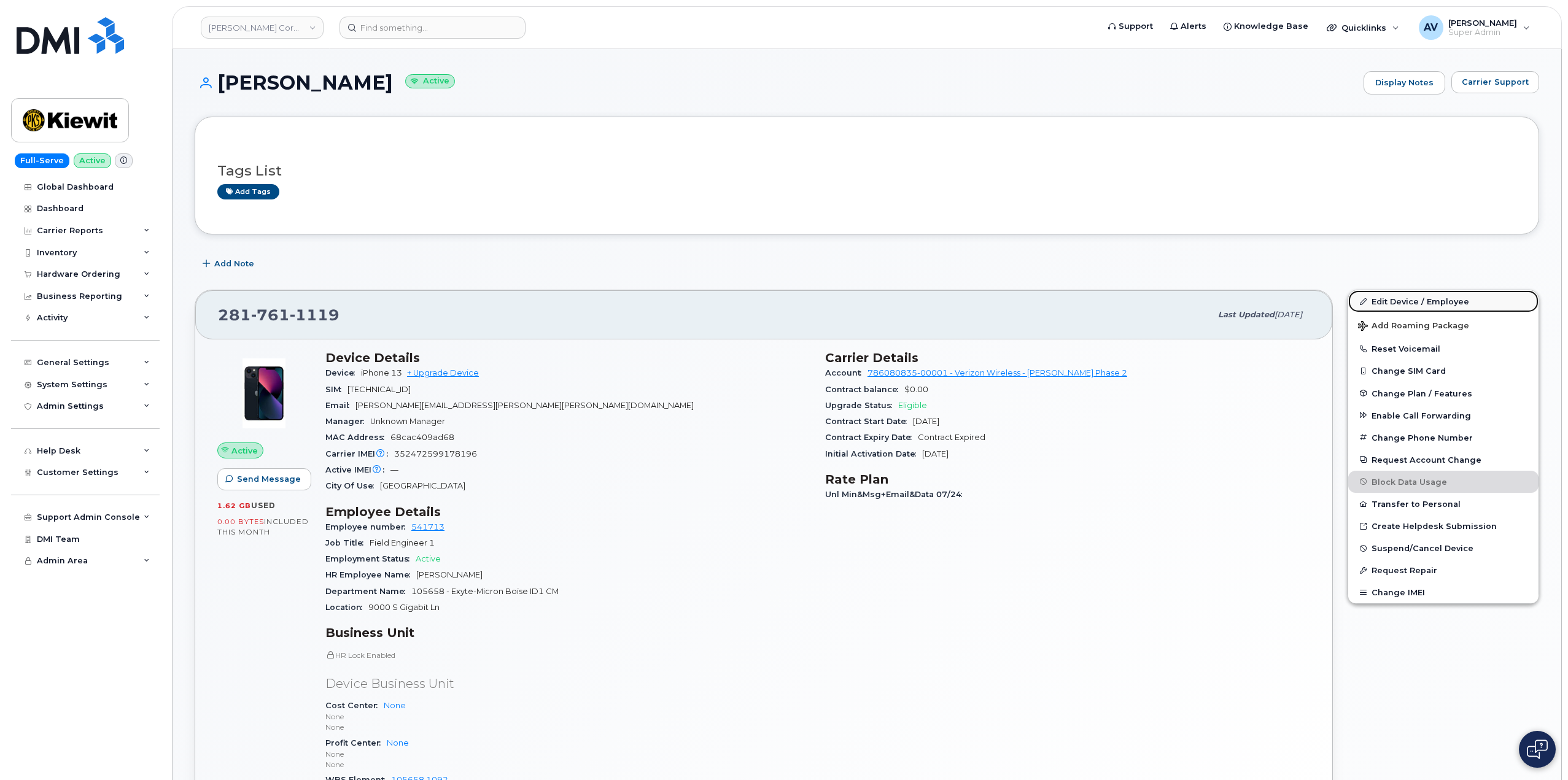
click at [1386, 298] on link "Edit Device / Employee" at bounding box center [1443, 301] width 190 height 22
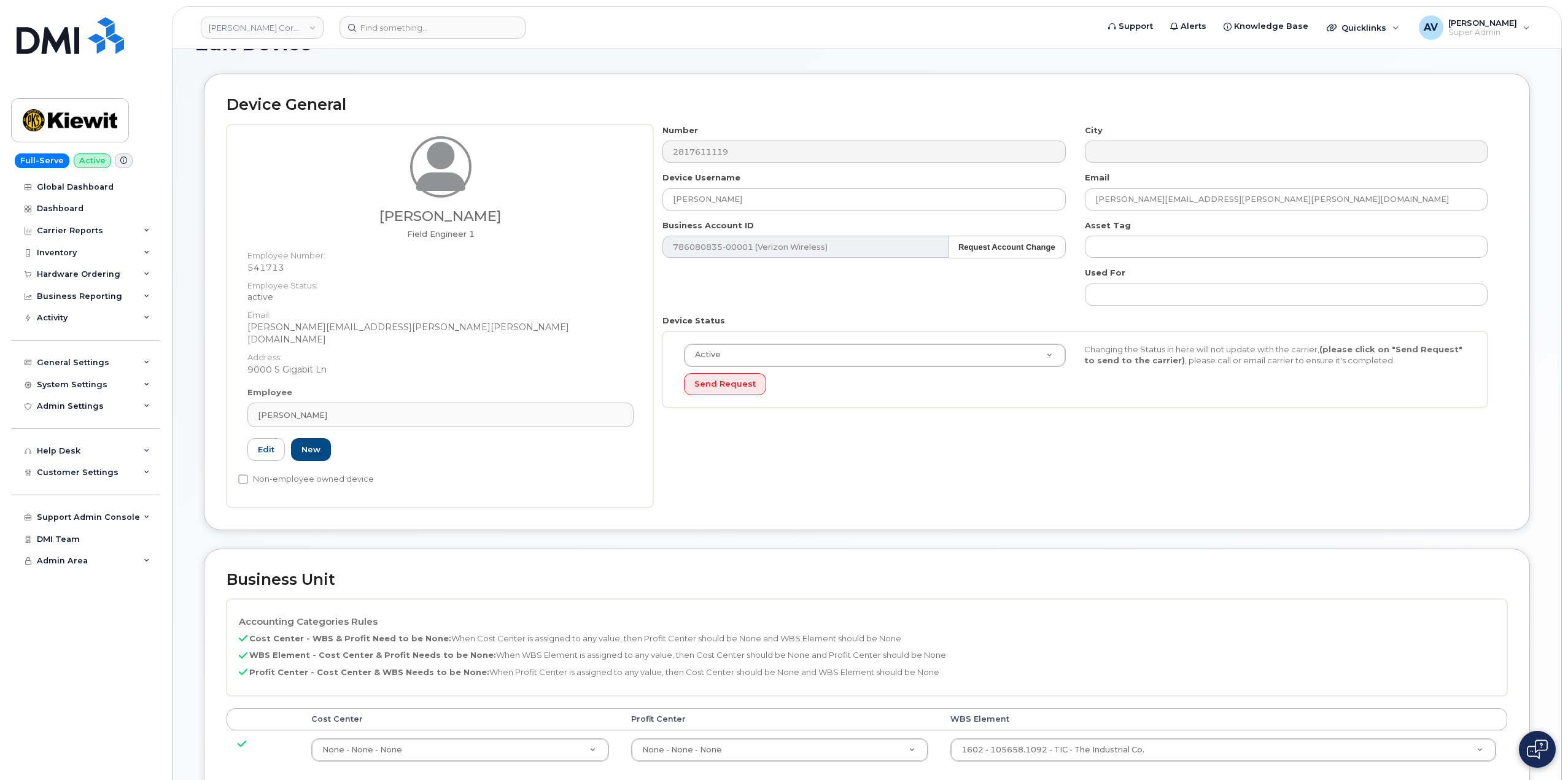
scroll to position [245, 0]
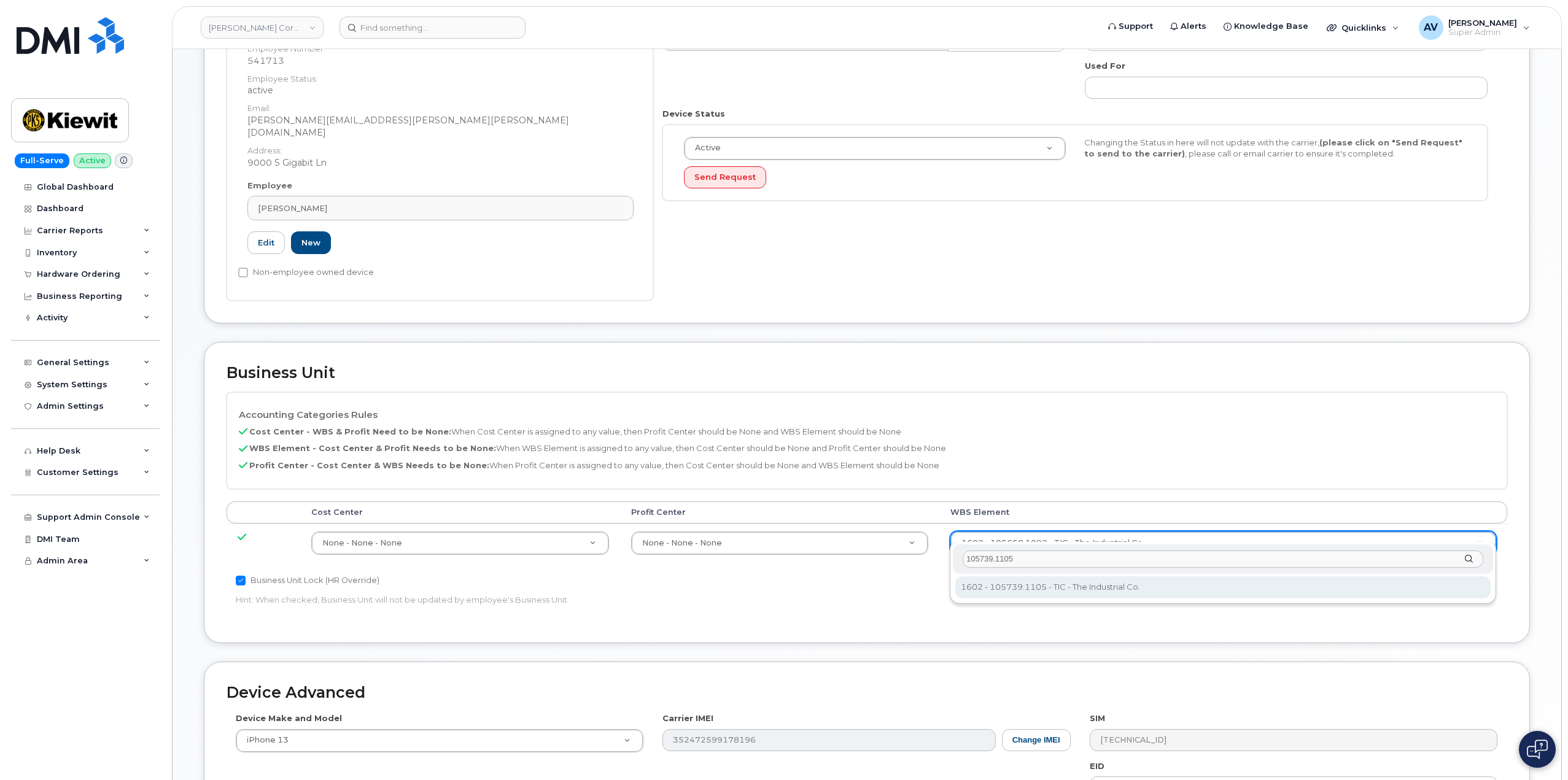
type input "105739.1105"
type input "30123122"
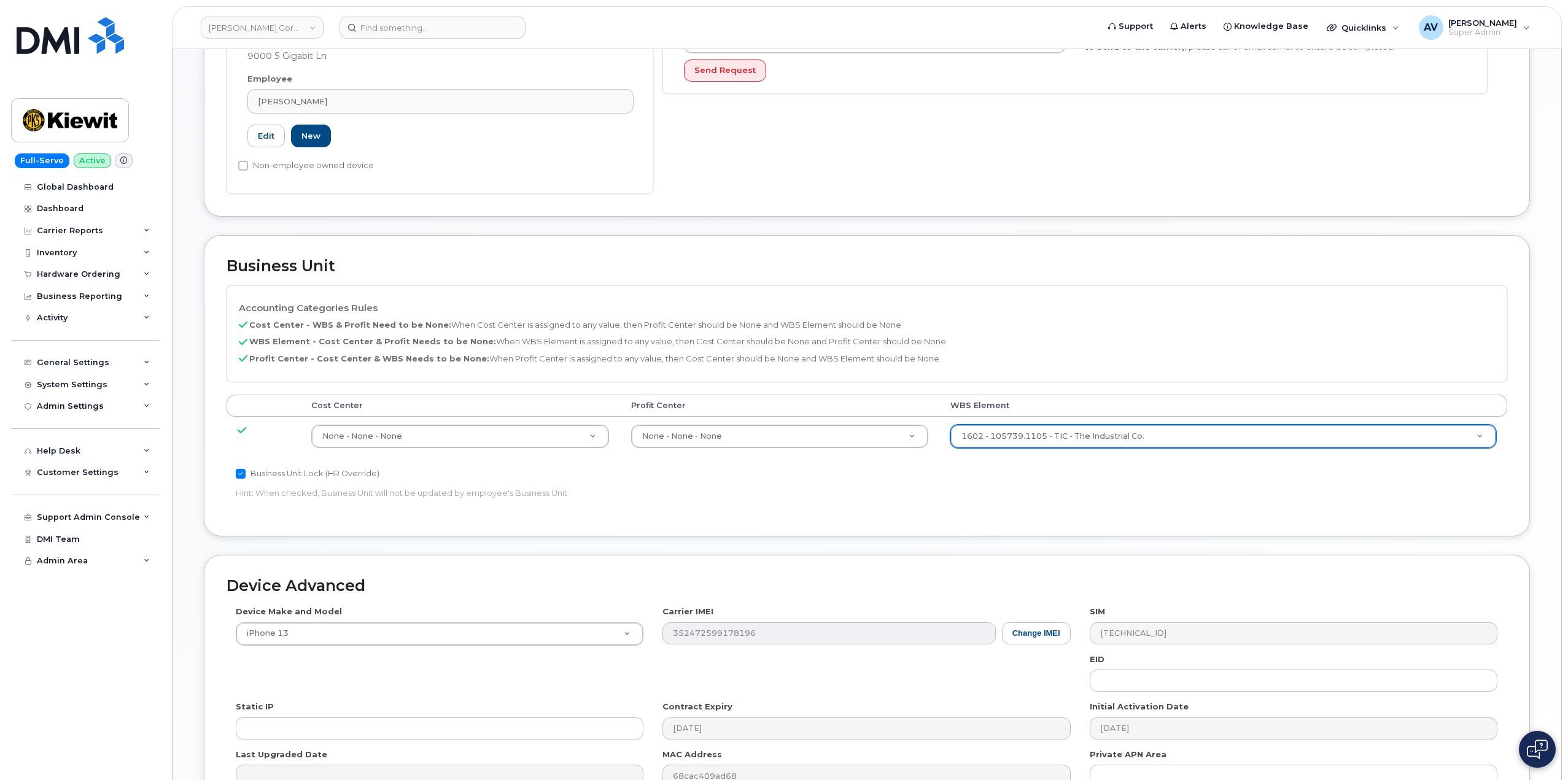
scroll to position [481, 0]
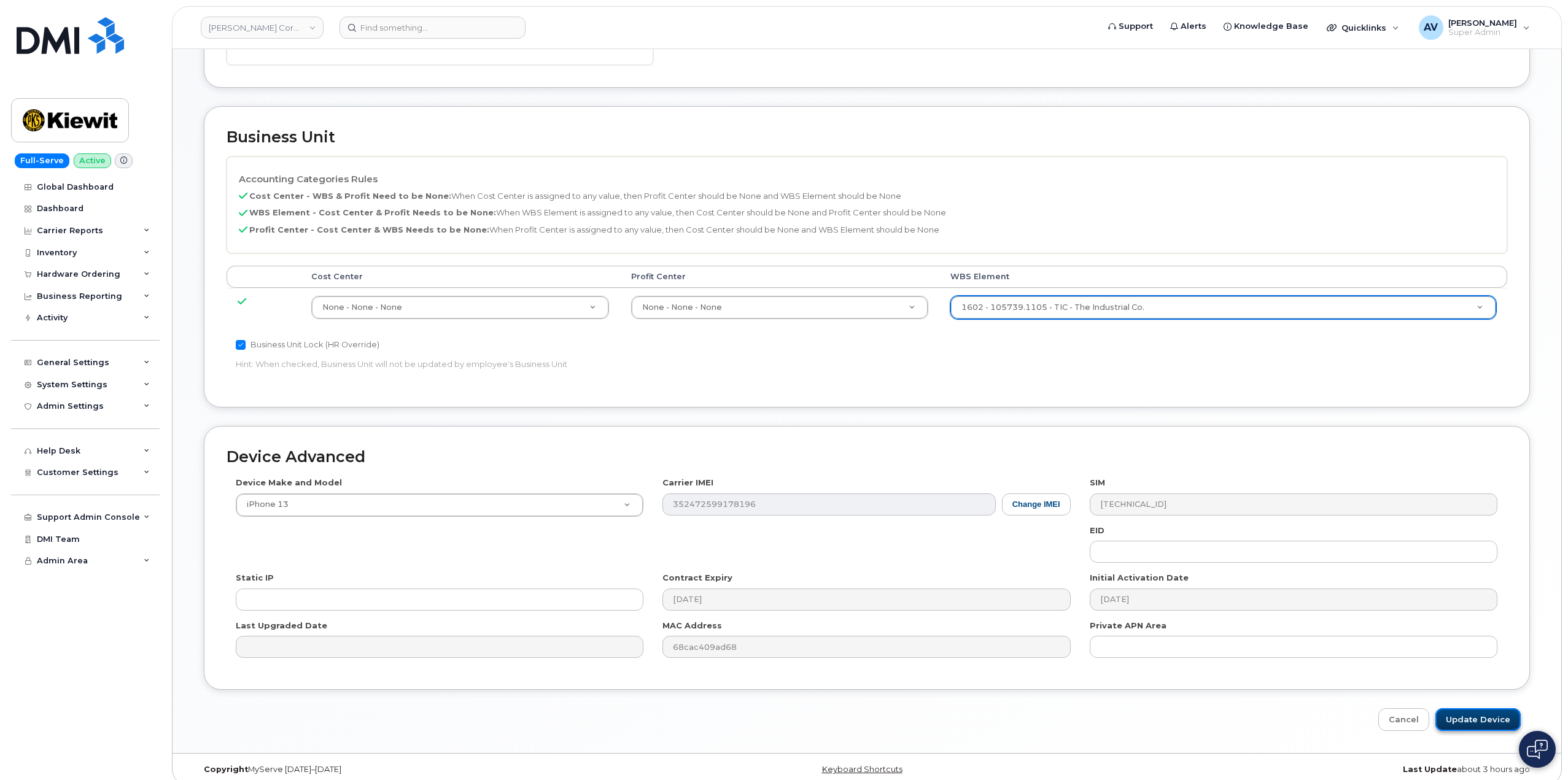
click at [1491, 708] on input "Update Device" at bounding box center [1477, 719] width 85 height 23
type input "Saving..."
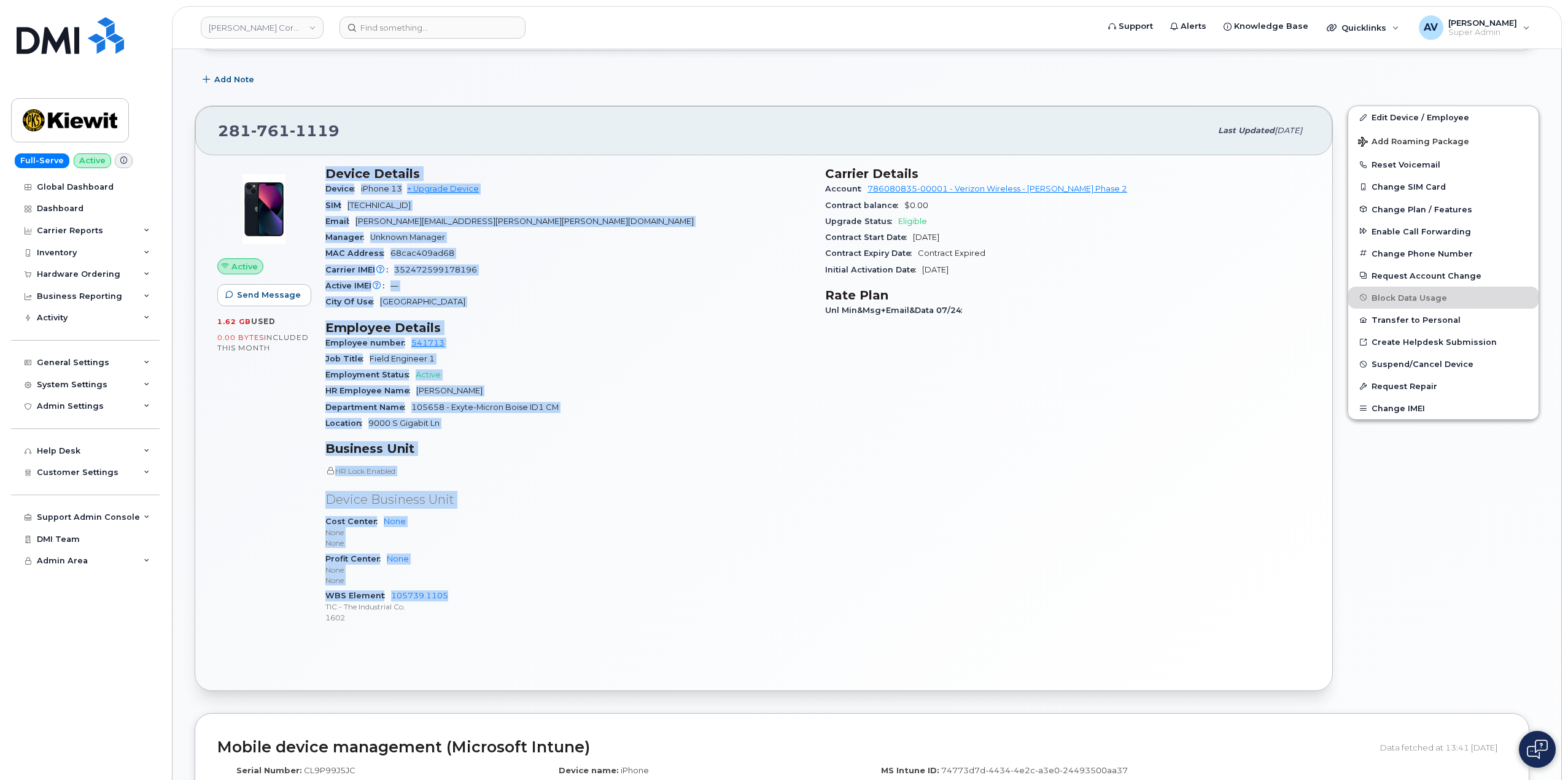
scroll to position [245, 0]
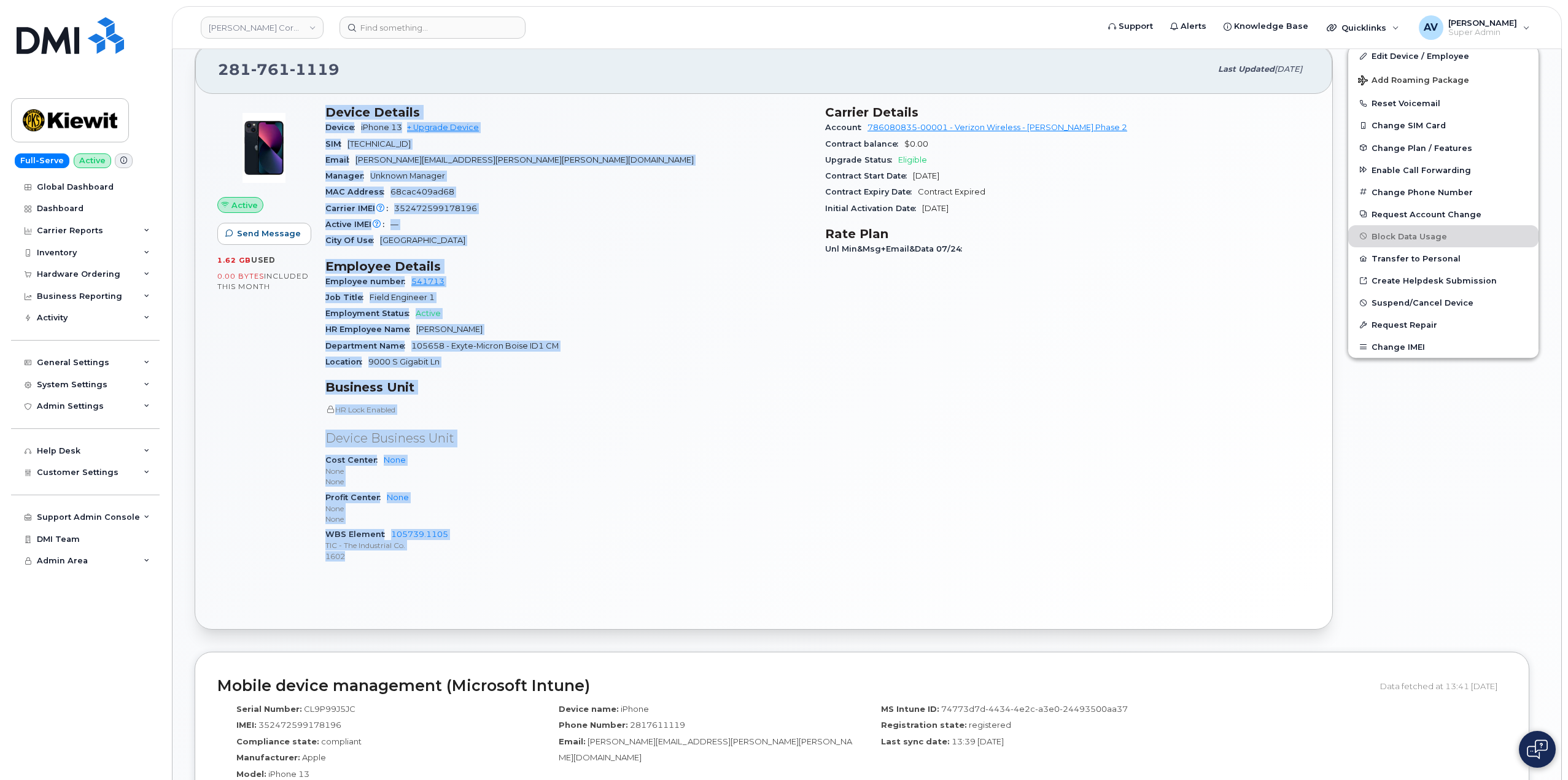
drag, startPoint x: 324, startPoint y: 356, endPoint x: 498, endPoint y: 594, distance: 294.8
click at [498, 594] on div "Active Send Message 1.62 GB  used 0.00 Bytes  included this month Device Detail…" at bounding box center [763, 361] width 1137 height 535
copy div "Device Details Device iPhone 13 + Upgrade Device SIM 89148000009549603019 Email…"
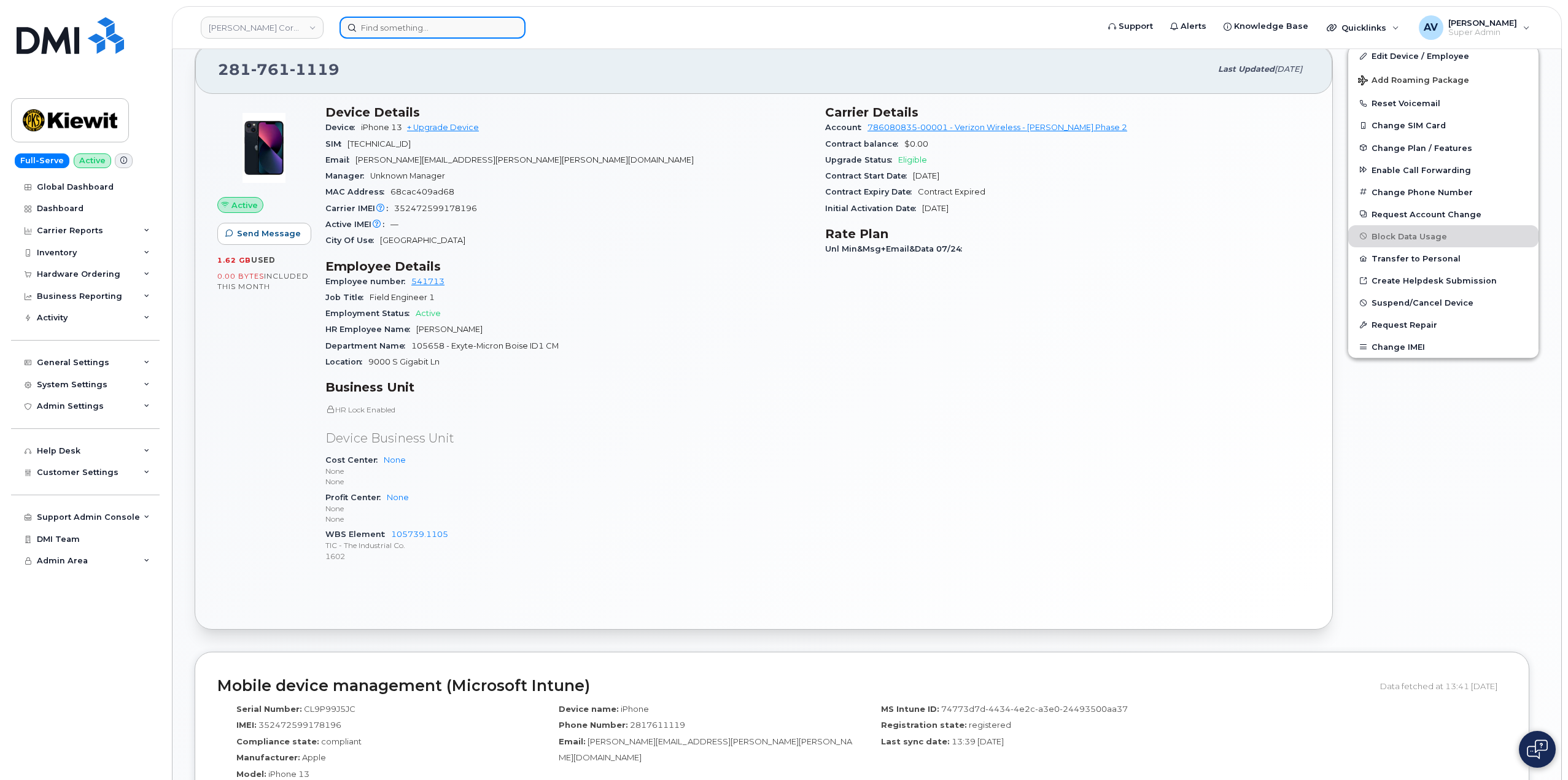
click at [419, 23] on input at bounding box center [433, 28] width 186 height 22
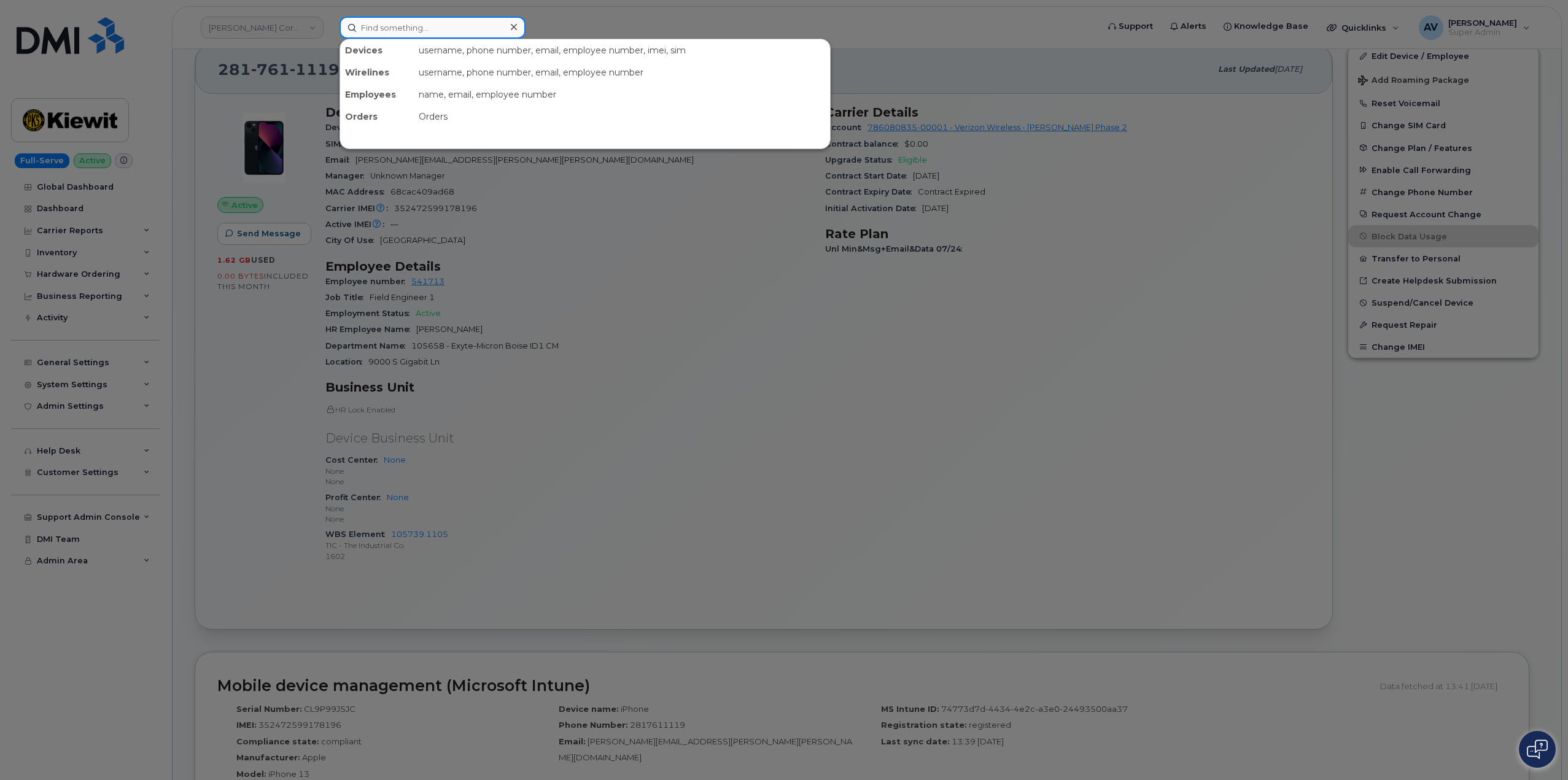
paste input "Jose Garcia"
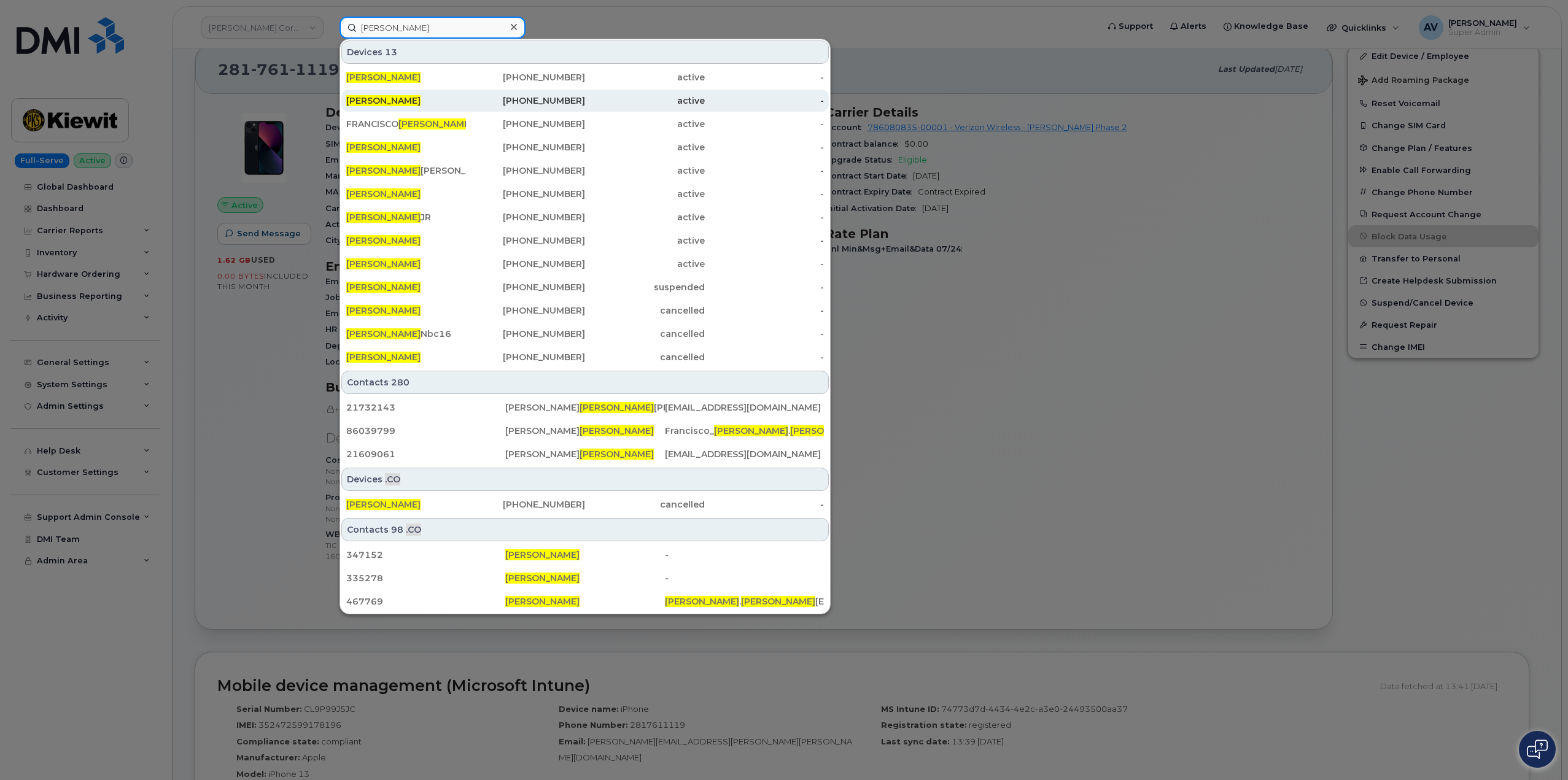
type input "Jose Garcia"
click at [480, 103] on div "470-539-2991" at bounding box center [526, 101] width 120 height 12
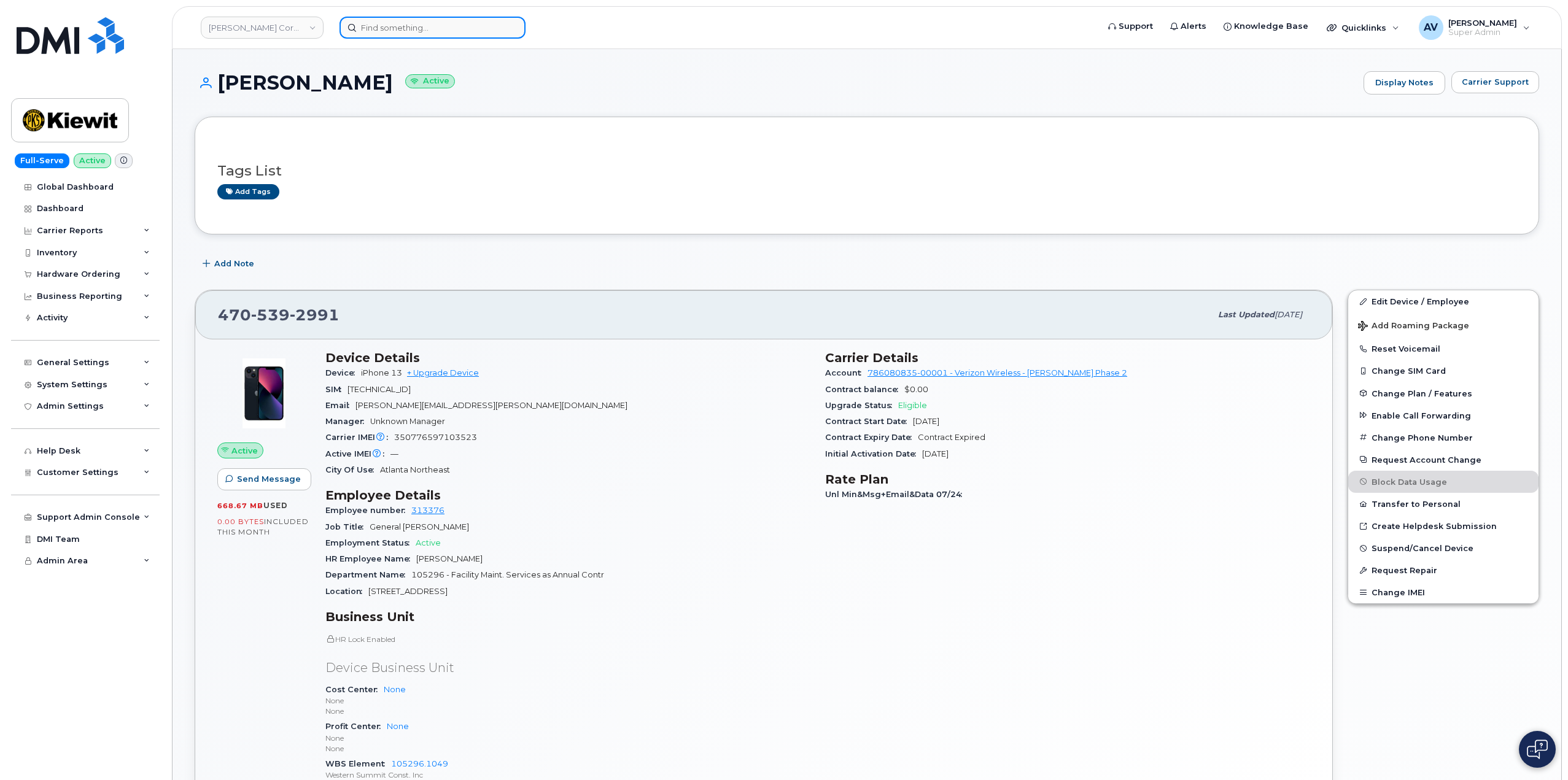
click at [404, 25] on input at bounding box center [433, 28] width 186 height 22
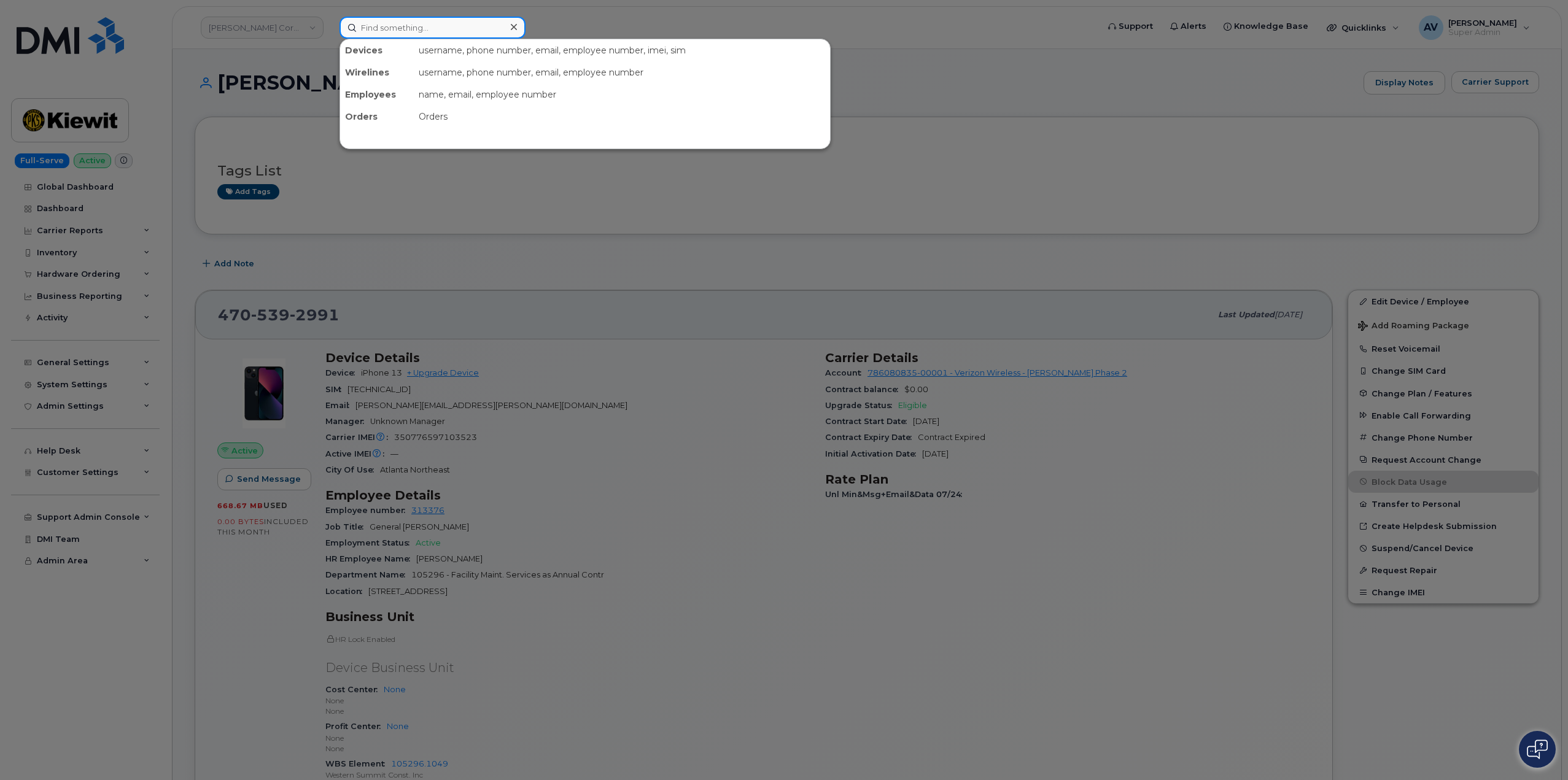
paste input "[PERSON_NAME]"
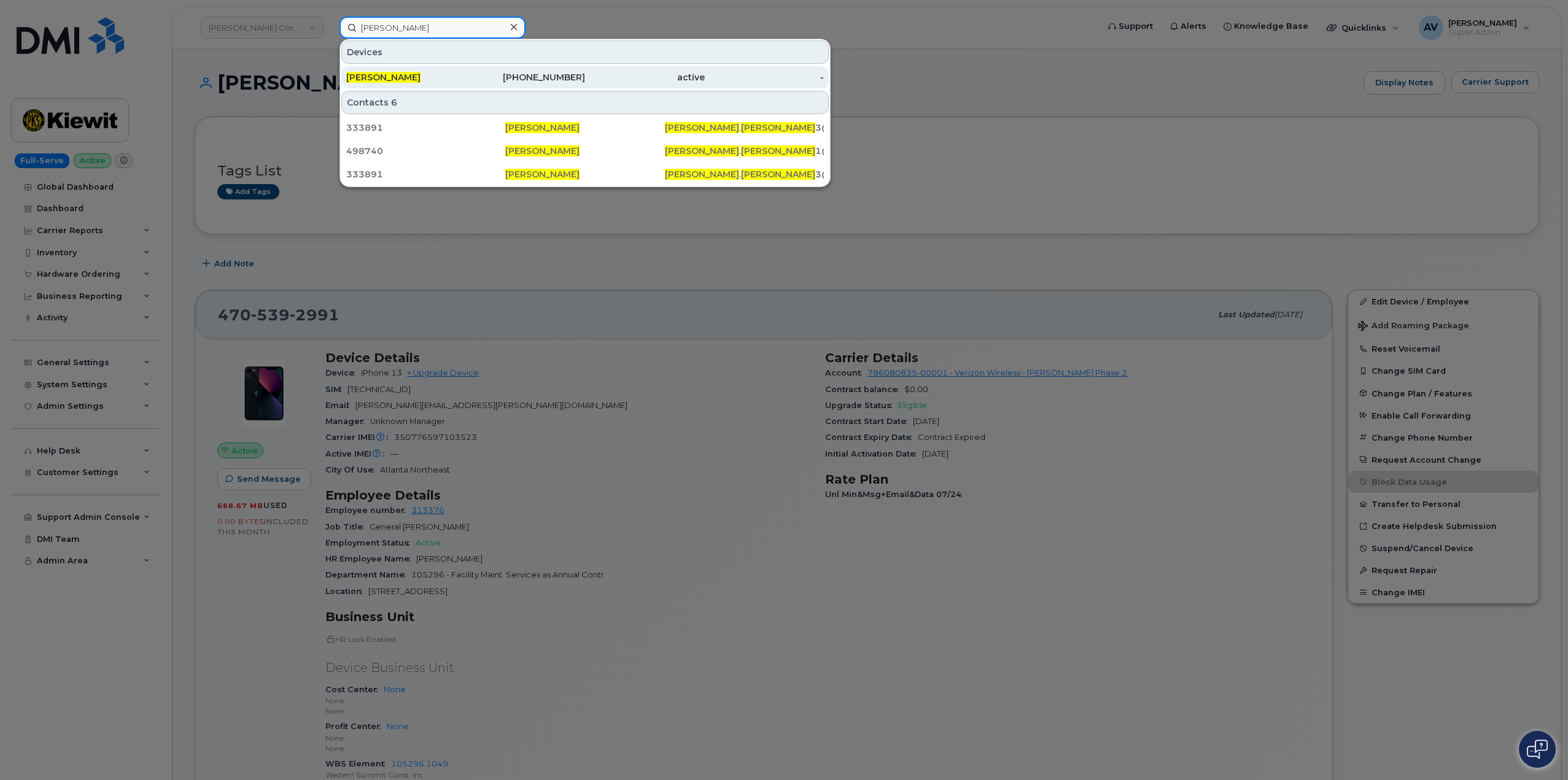
type input "[PERSON_NAME]"
click at [433, 75] on div "[PERSON_NAME]" at bounding box center [406, 77] width 120 height 12
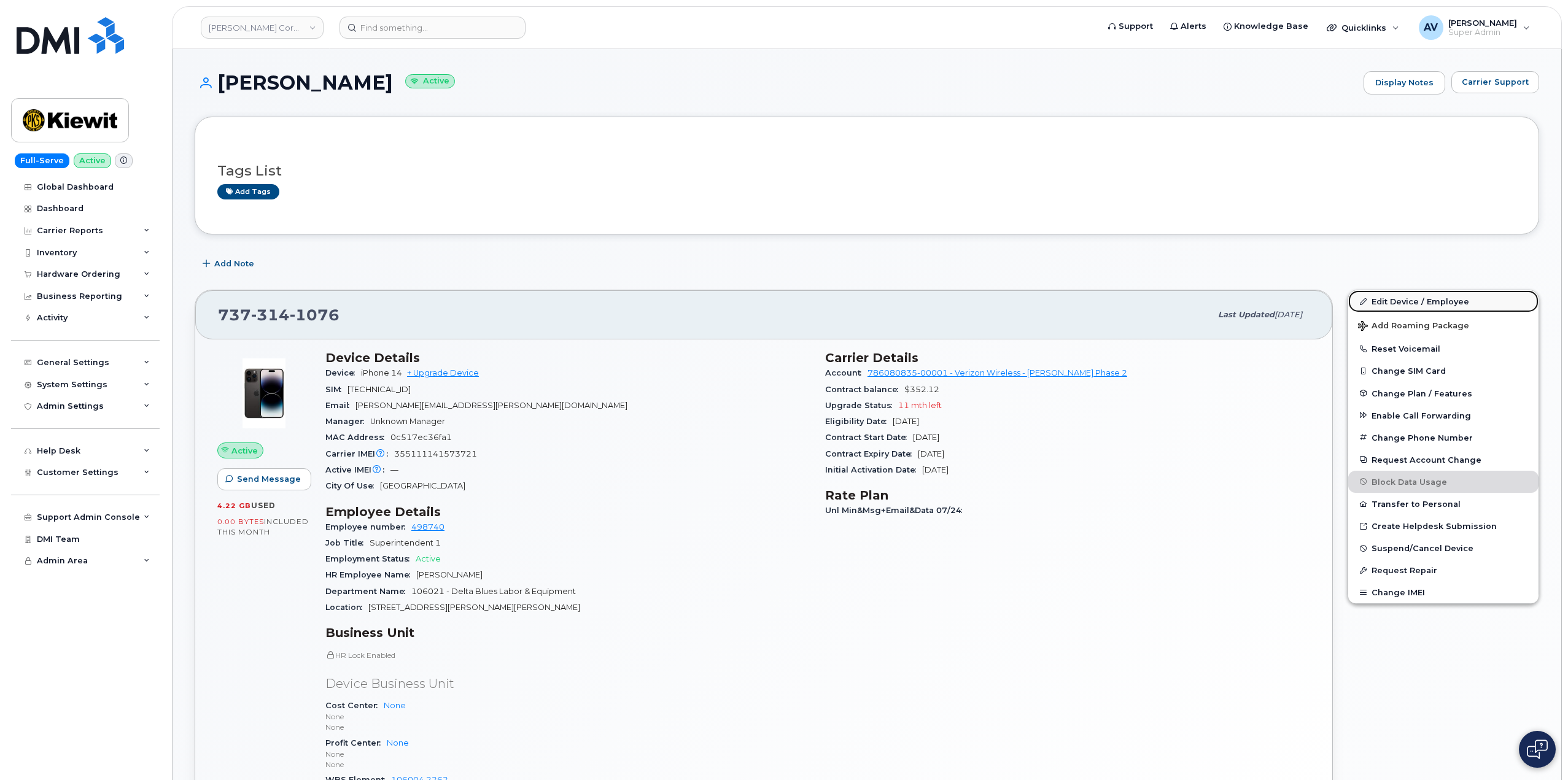
click at [1384, 307] on link "Edit Device / Employee" at bounding box center [1443, 301] width 190 height 22
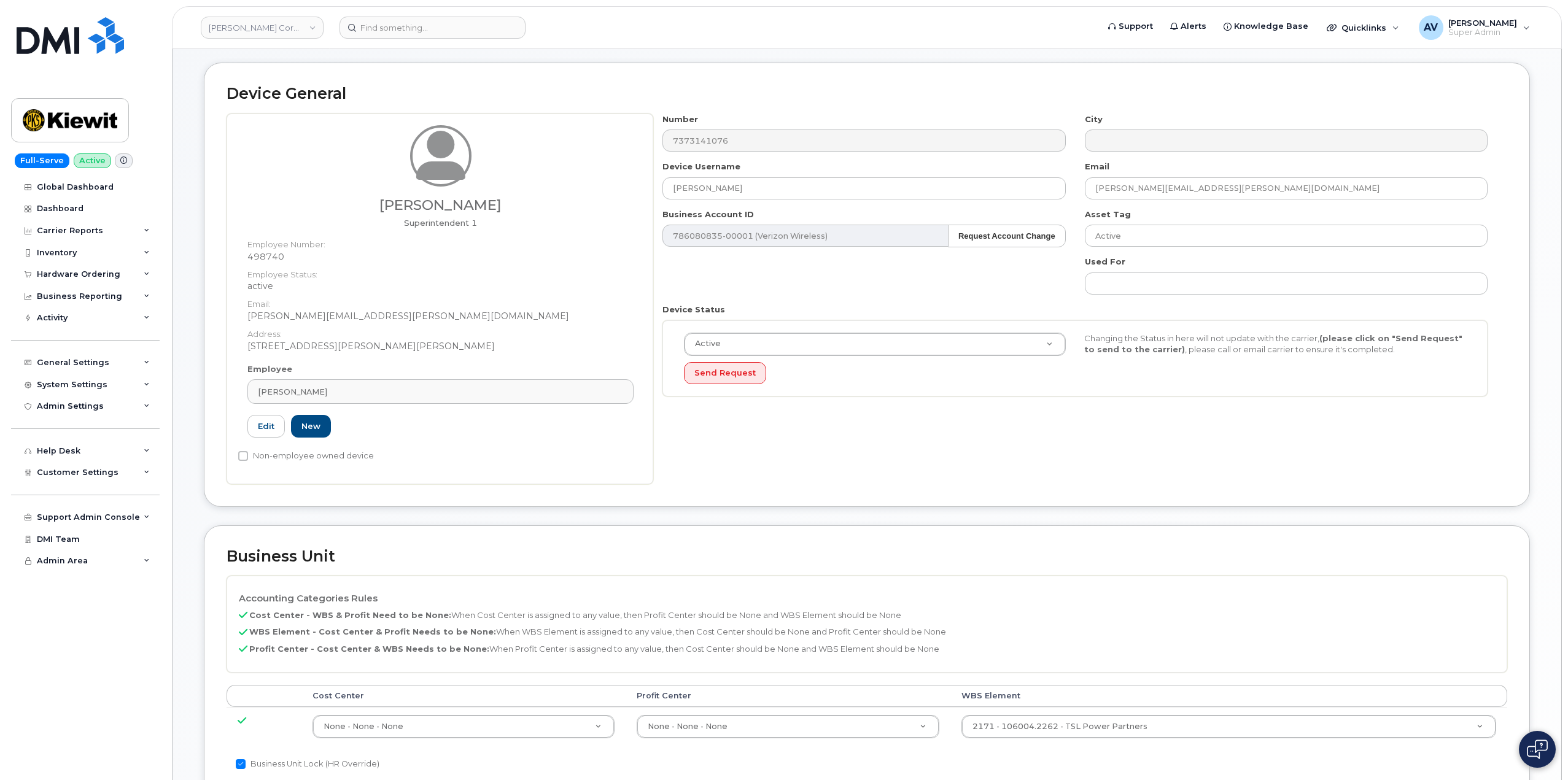
scroll to position [307, 0]
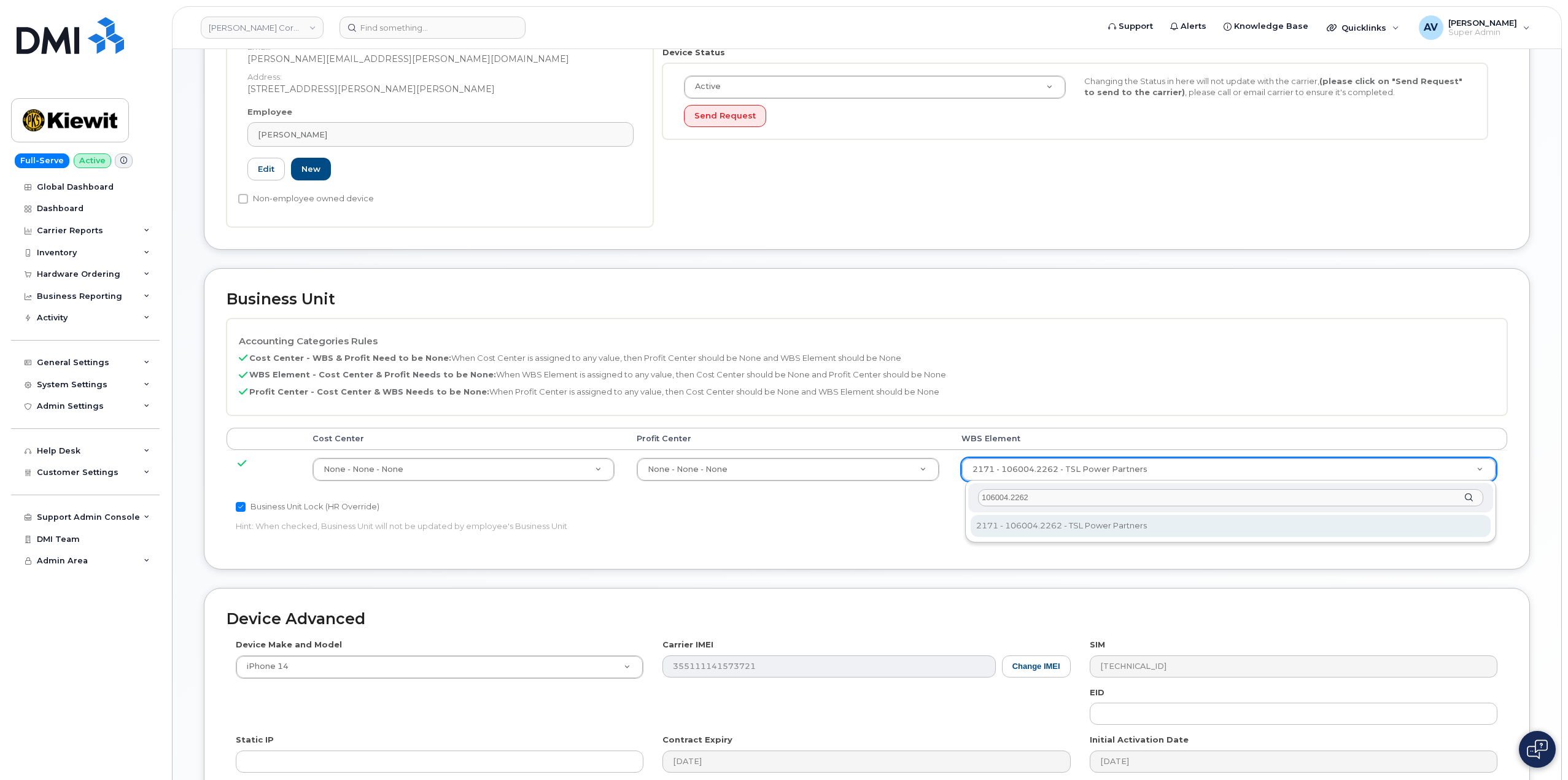
type input "106004.2262"
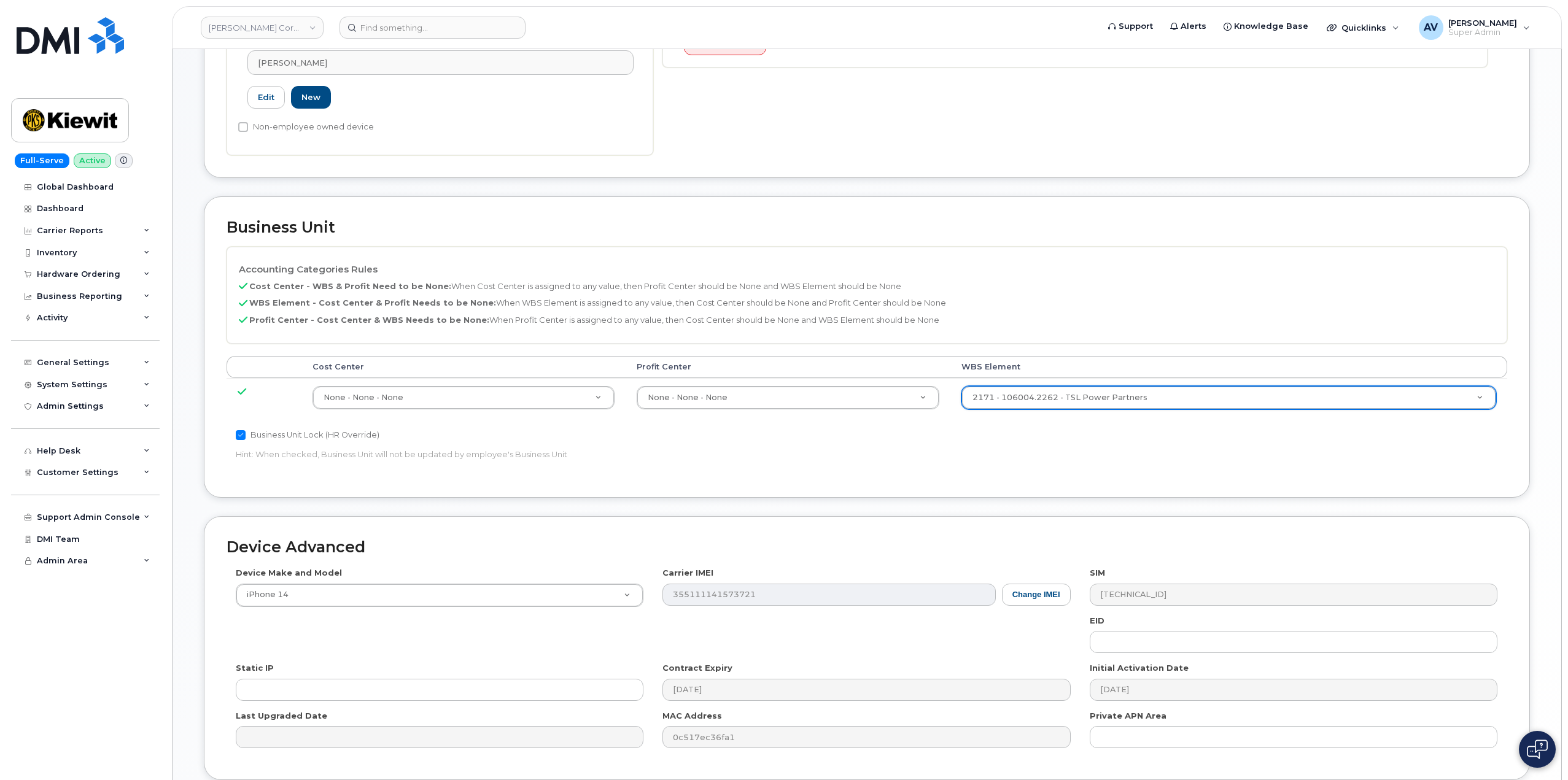
scroll to position [481, 0]
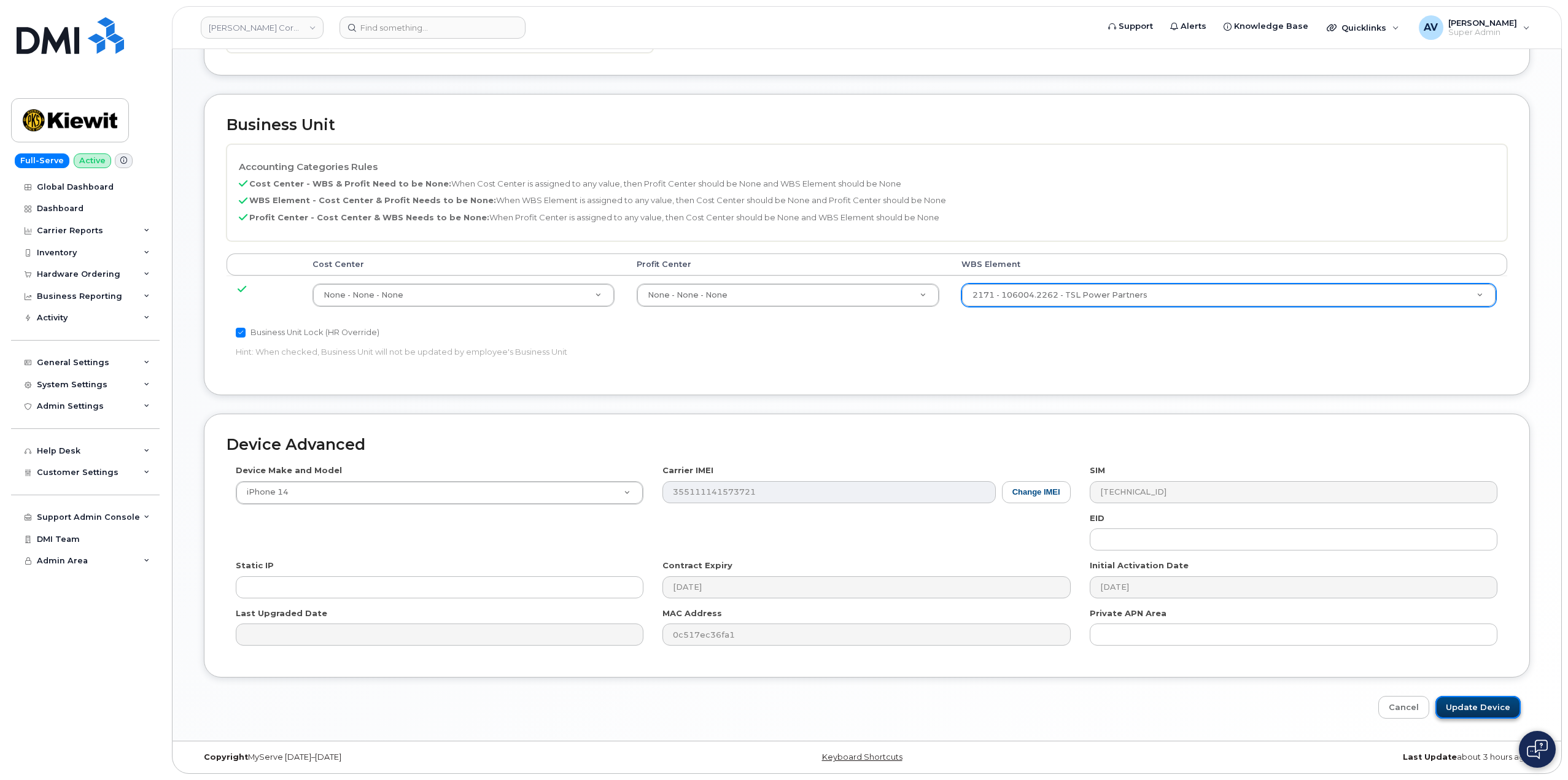
click at [1495, 705] on input "Update Device" at bounding box center [1477, 707] width 85 height 23
type input "Saving..."
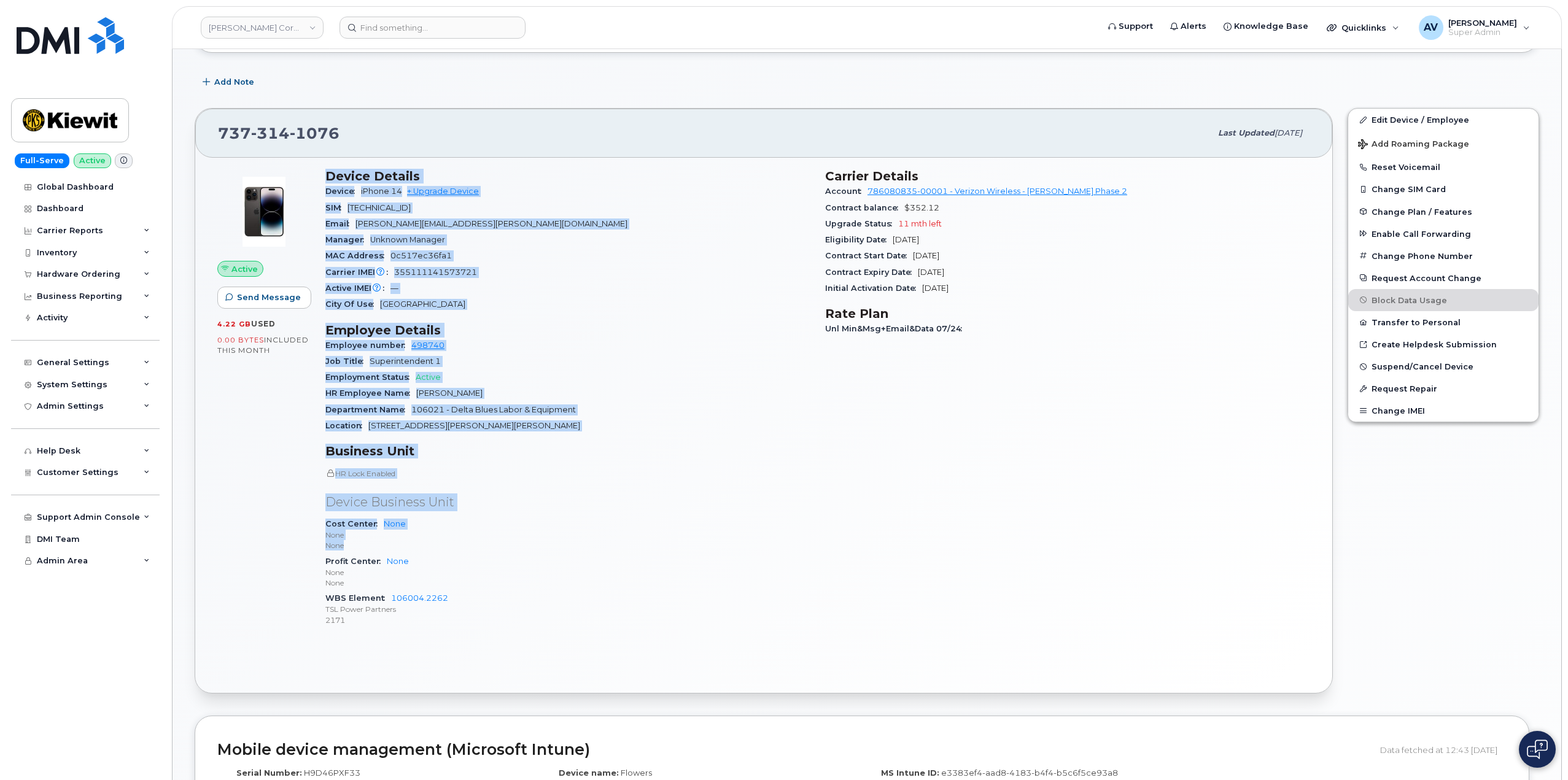
scroll to position [245, 0]
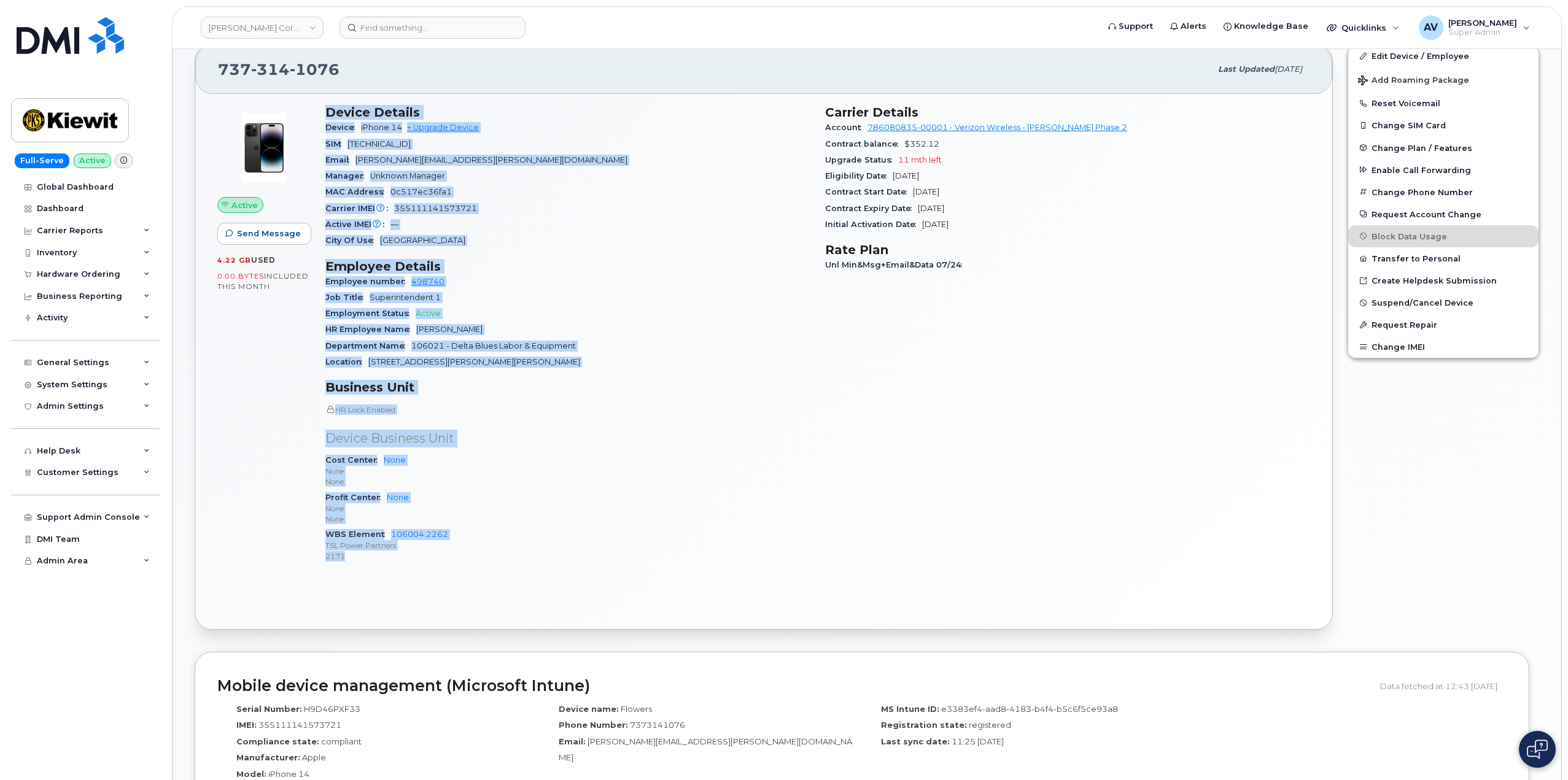
drag, startPoint x: 324, startPoint y: 355, endPoint x: 537, endPoint y: 557, distance: 293.6
click at [537, 557] on div "Device Details Device iPhone 14 + Upgrade Device SIM [TECHNICAL_ID] Email [PERS…" at bounding box center [568, 339] width 500 height 483
copy div "Device Details Device iPhone 14 + Upgrade Device SIM [TECHNICAL_ID] Email [PERS…"
